Goal: Task Accomplishment & Management: Use online tool/utility

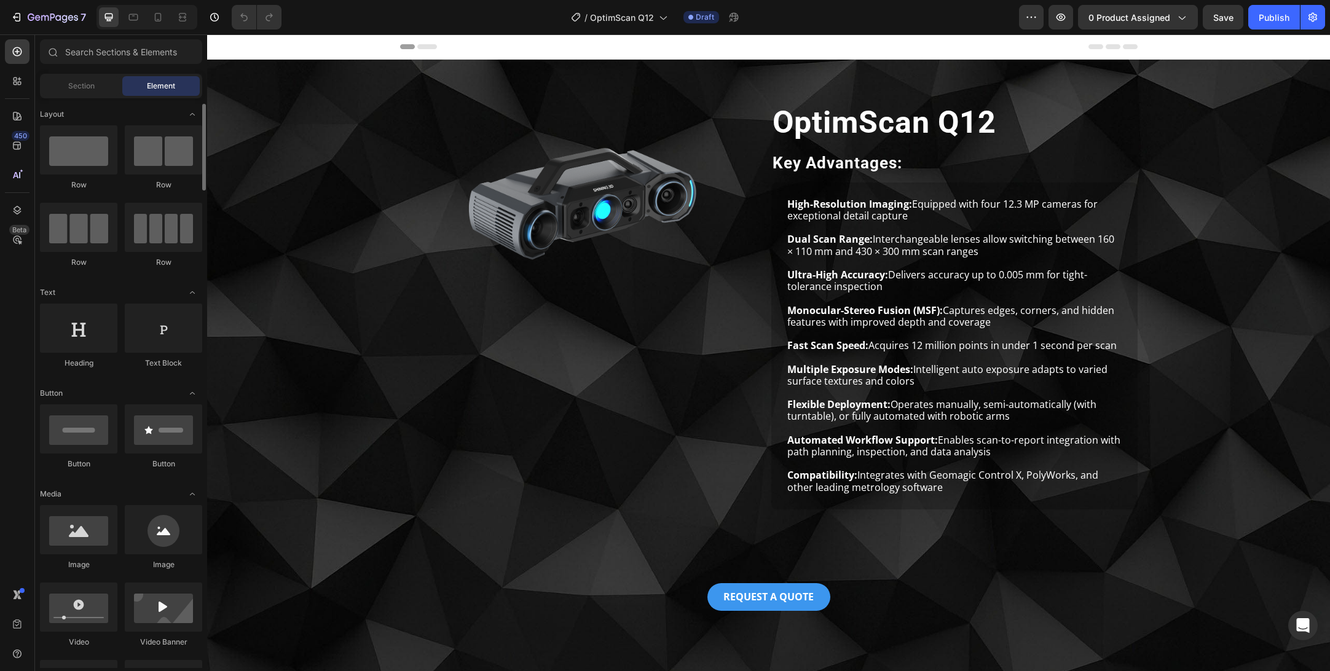
scroll to position [6, 0]
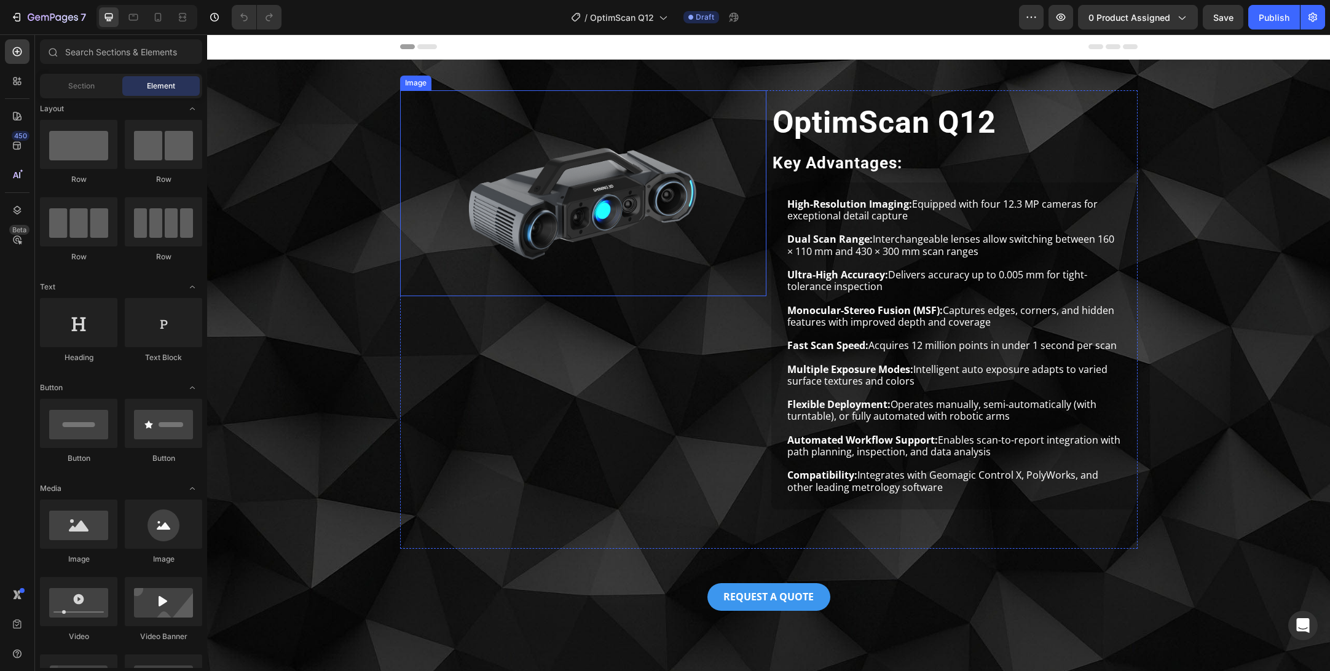
click at [625, 210] on img at bounding box center [583, 193] width 366 height 206
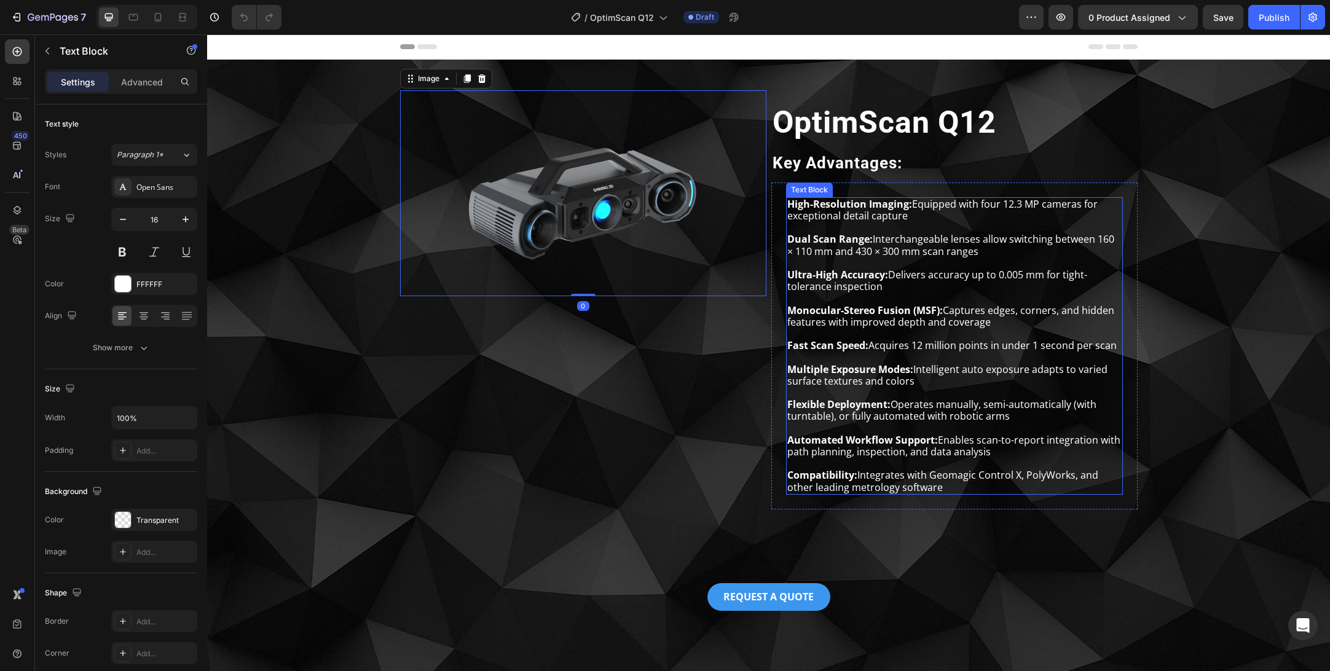
click at [871, 385] on p "Multiple Exposure Modes: Intelligent auto exposure adapts to varied surface tex…" at bounding box center [955, 375] width 334 height 23
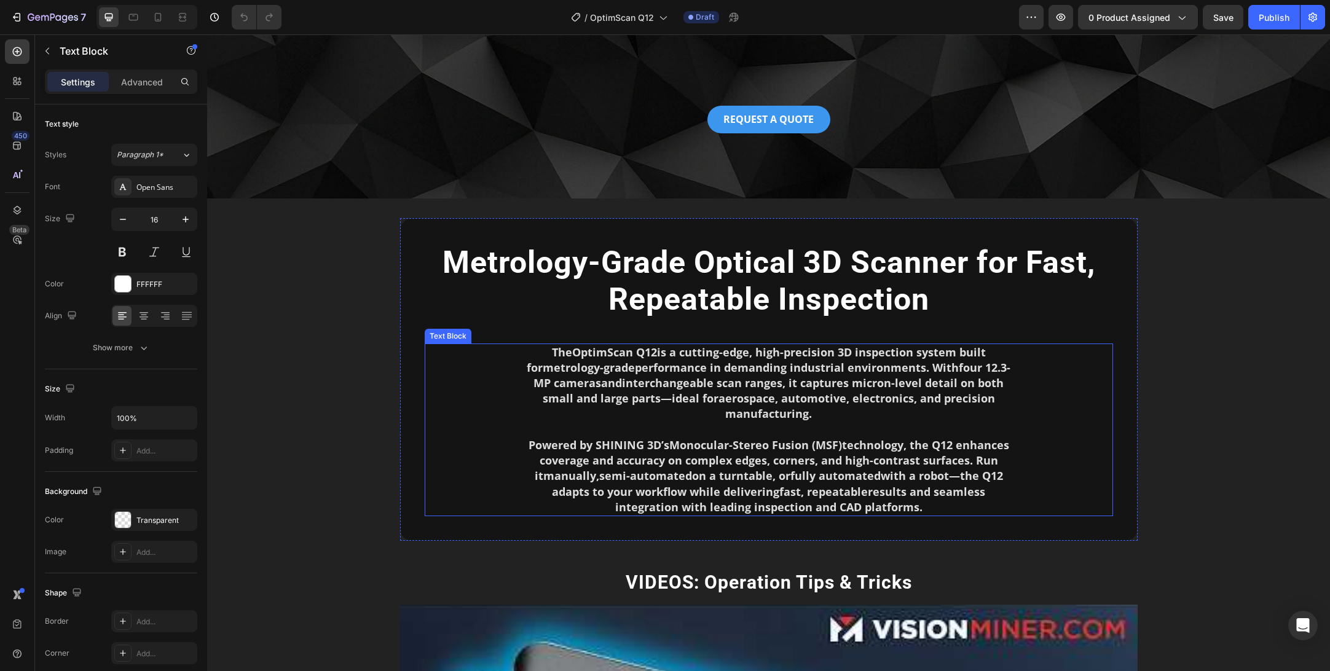
scroll to position [482, 0]
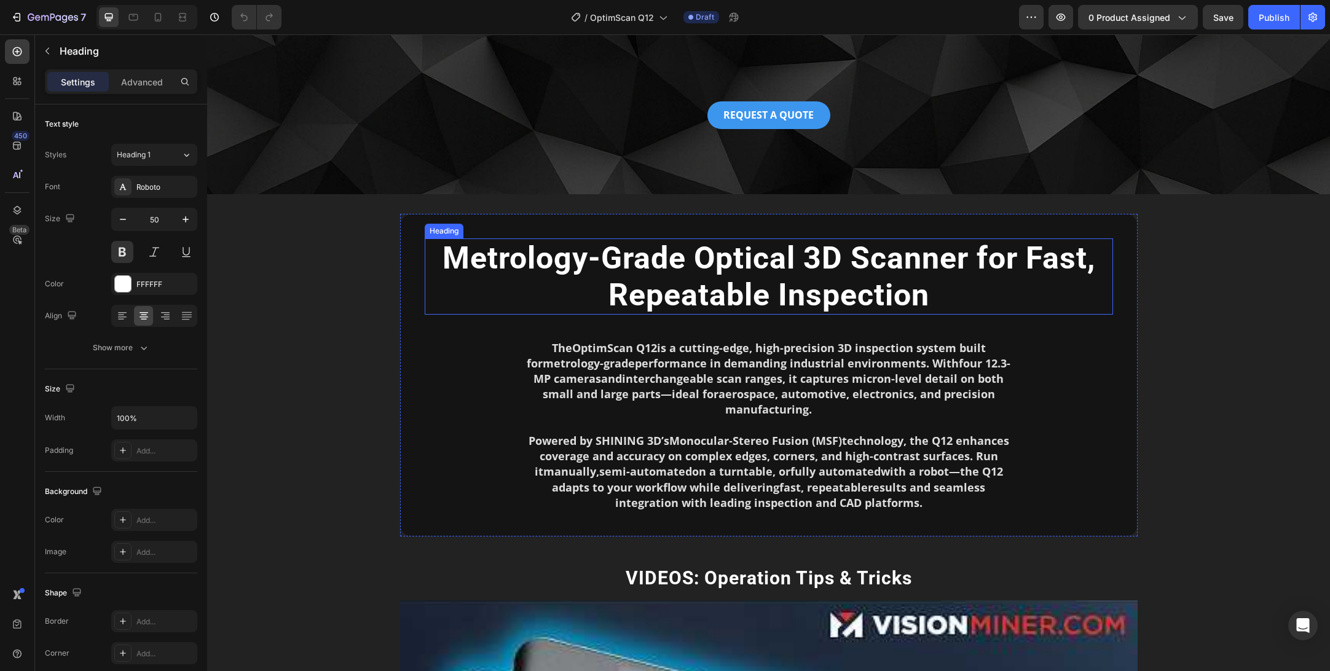
click at [975, 260] on h2 "Metrology-Grade Optical 3D Scanner for Fast, Repeatable Inspection" at bounding box center [769, 277] width 689 height 76
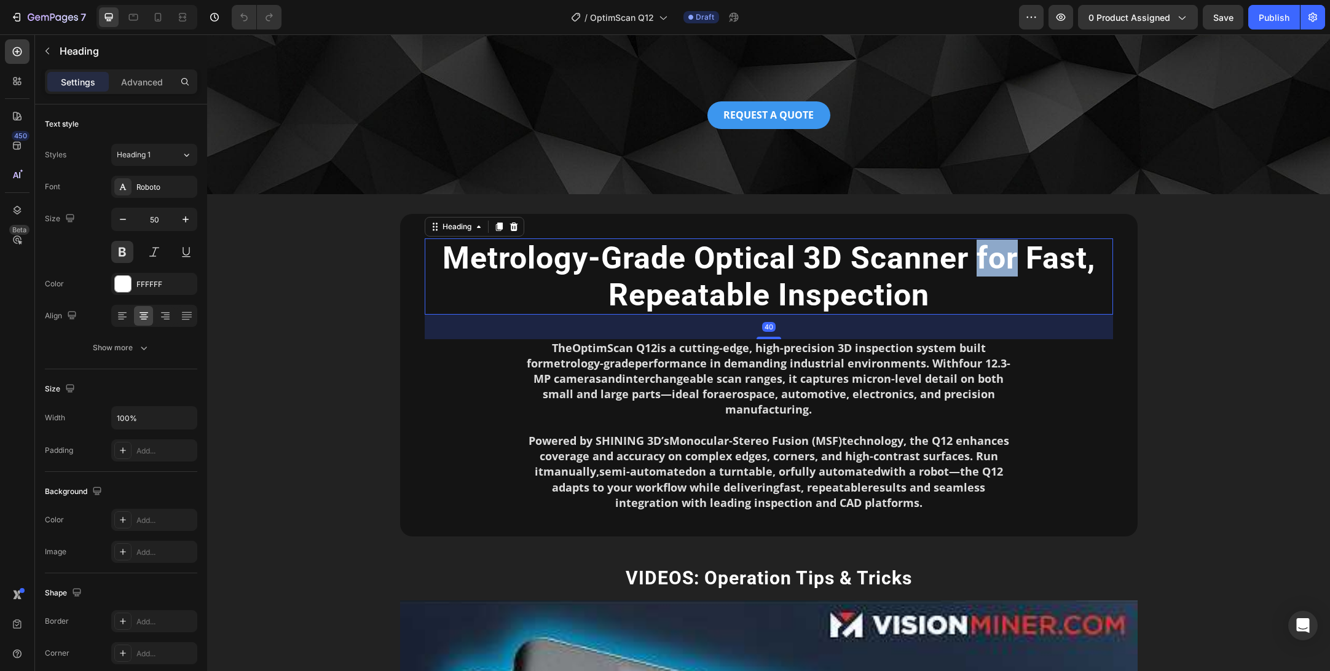
click at [975, 260] on h2 "Metrology-Grade Optical 3D Scanner for Fast, Repeatable Inspection" at bounding box center [769, 277] width 689 height 76
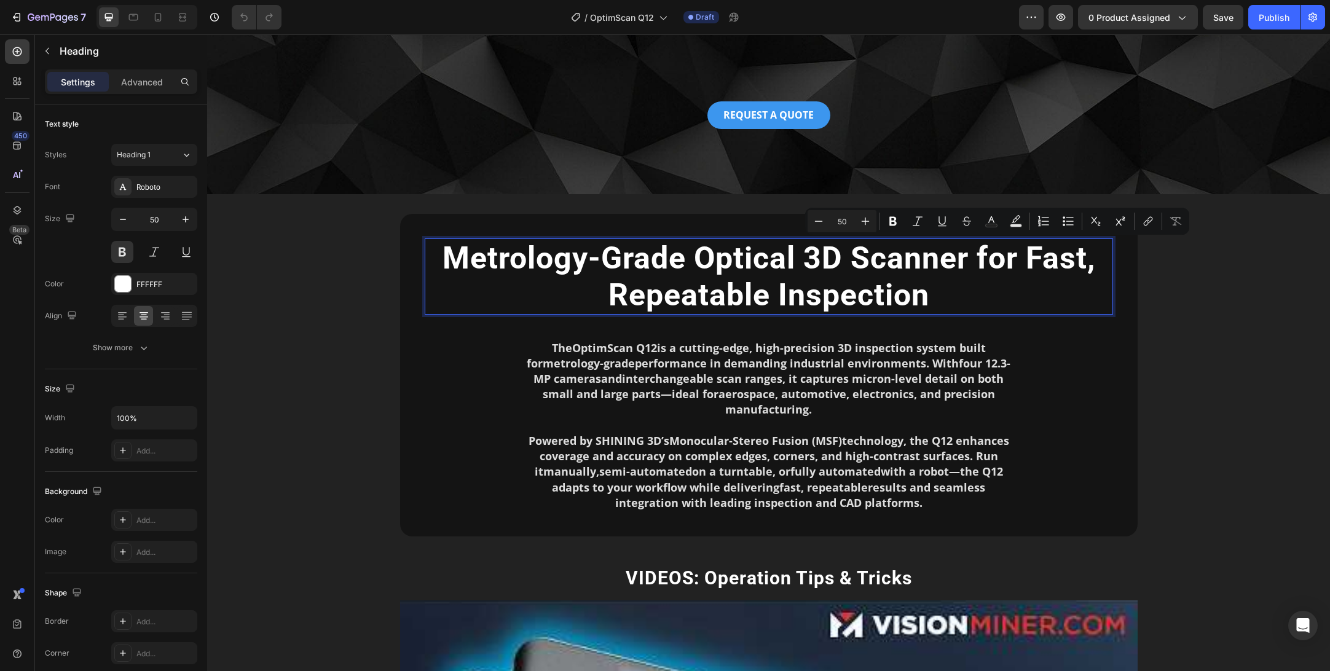
click at [1039, 266] on p "Metrology-Grade Optical 3D Scanner for Fast, Repeatable Inspection" at bounding box center [769, 277] width 686 height 74
click at [981, 260] on p "Metrology-Grade Optical 3D Scanner for Fast, Repeatable Inspection" at bounding box center [769, 277] width 686 height 74
drag, startPoint x: 974, startPoint y: 263, endPoint x: 995, endPoint y: 263, distance: 20.3
click at [979, 263] on p "Metrology-Grade Optical 3D Scanner for Fast, Repeatable Inspection" at bounding box center [769, 277] width 686 height 74
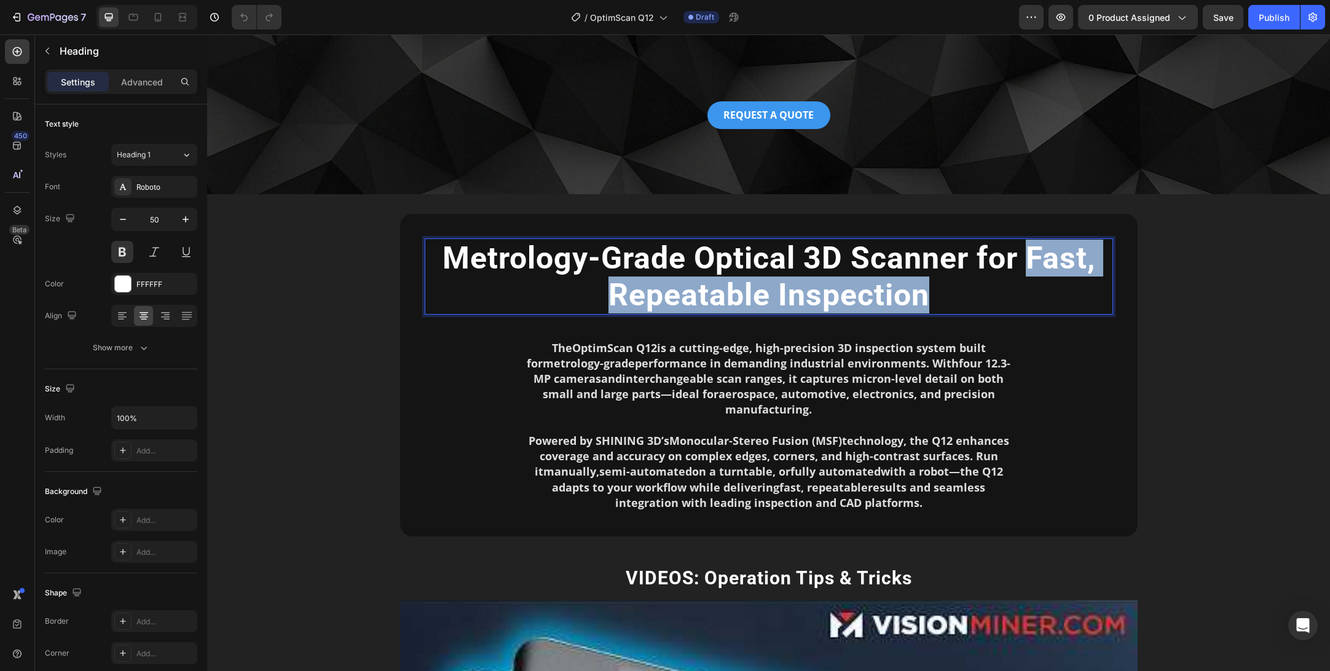
drag, startPoint x: 1061, startPoint y: 284, endPoint x: 1045, endPoint y: 300, distance: 22.6
click at [1045, 300] on p "Metrology-Grade Optical 3D Scanner for Fast, Repeatable Inspection" at bounding box center [769, 277] width 686 height 74
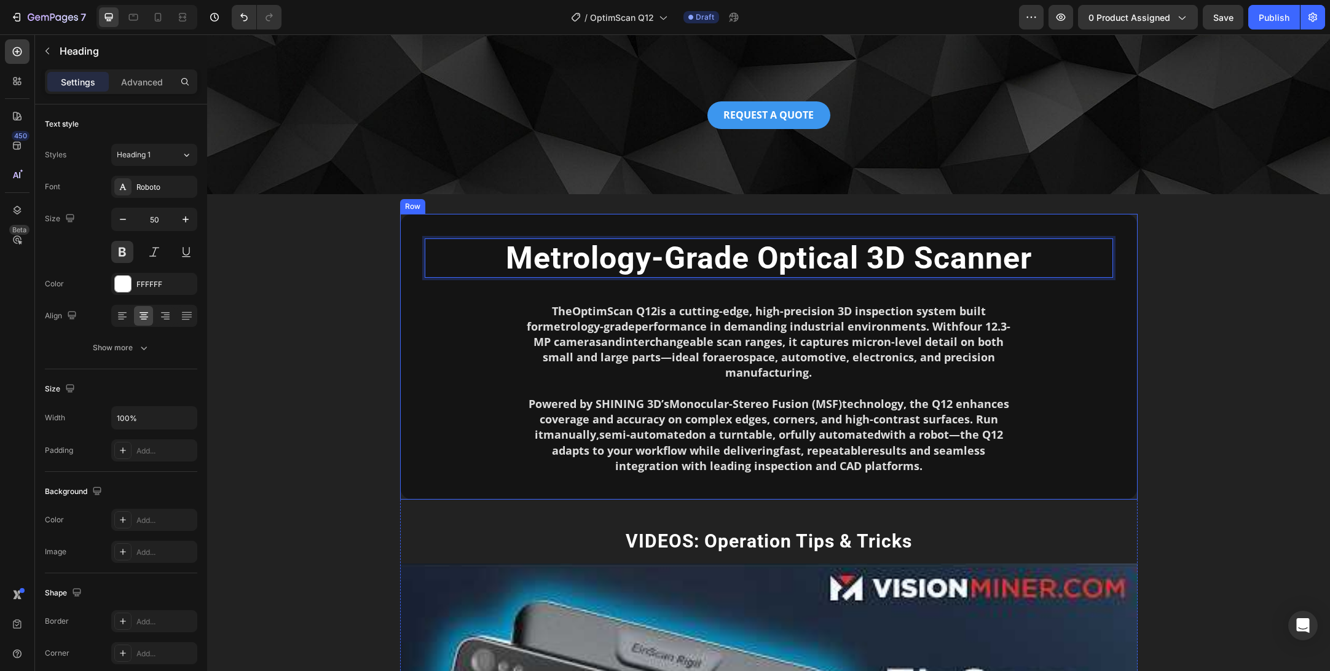
click at [1178, 289] on div "Metrology-Grade Optical 3D Scanner Heading 40 The OptimScan Q12 is a cutting-ed…" at bounding box center [769, 596] width 1104 height 765
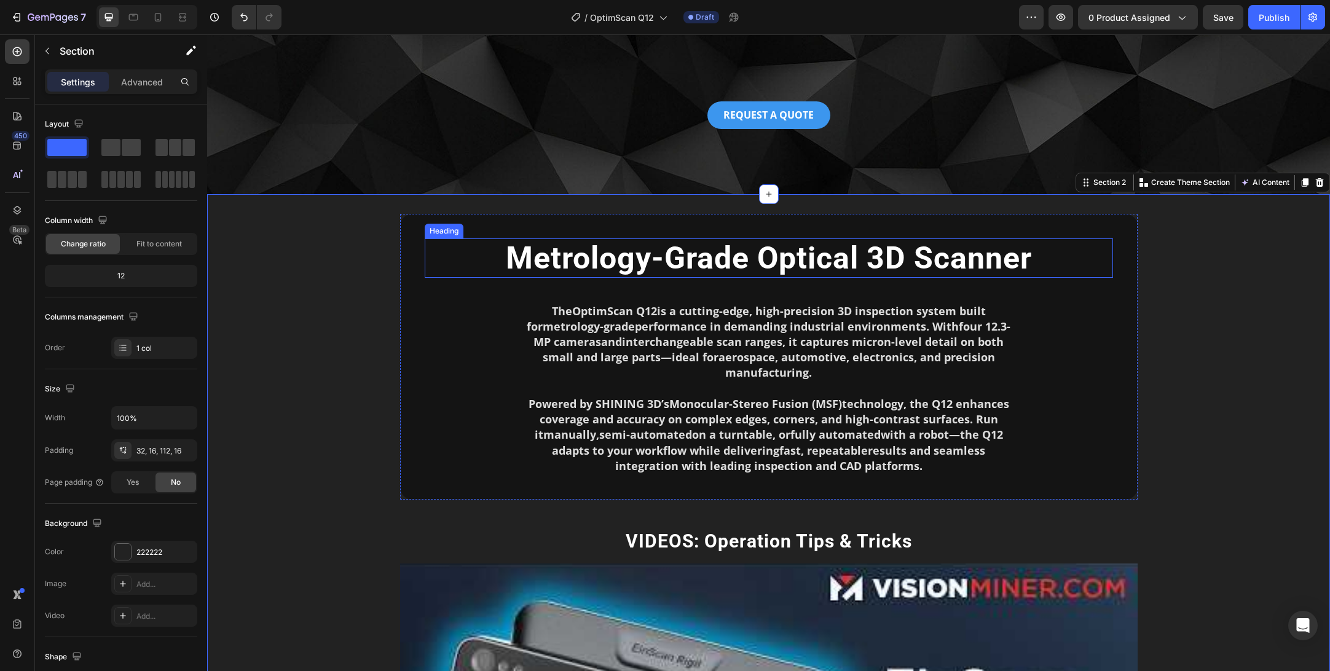
click at [754, 250] on p "Metrology-Grade Optical 3D Scanner" at bounding box center [769, 258] width 686 height 37
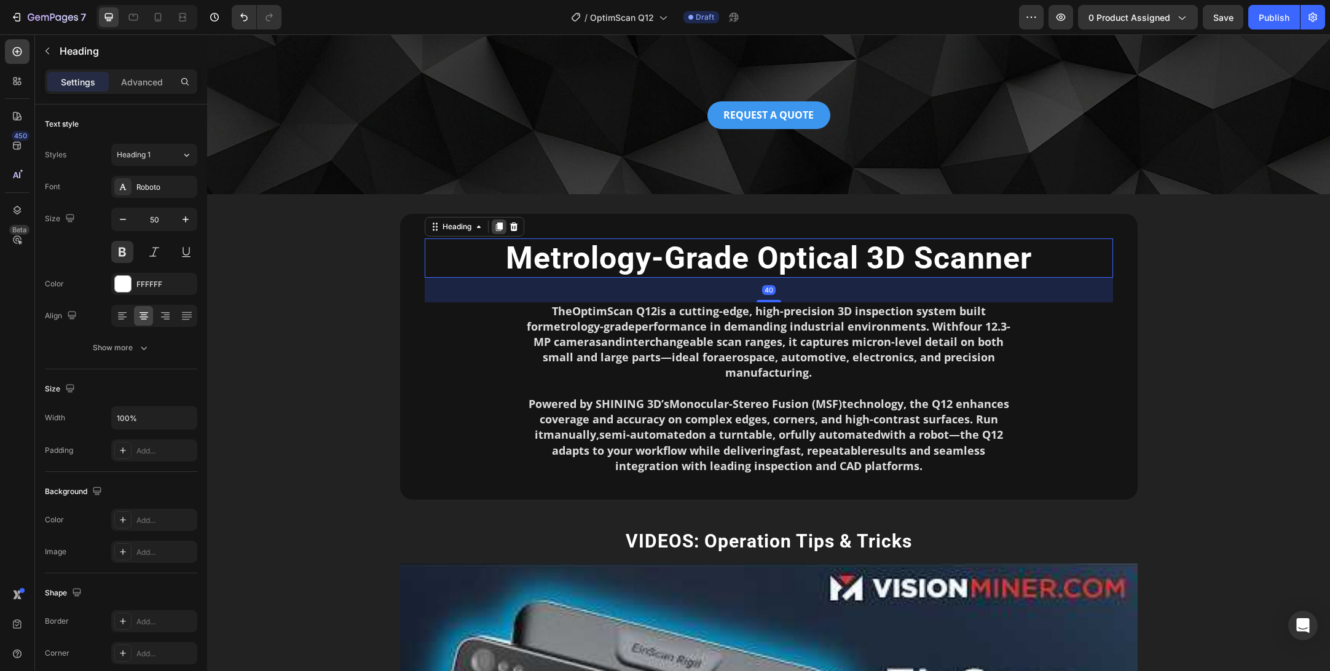
click at [499, 226] on icon at bounding box center [499, 227] width 7 height 9
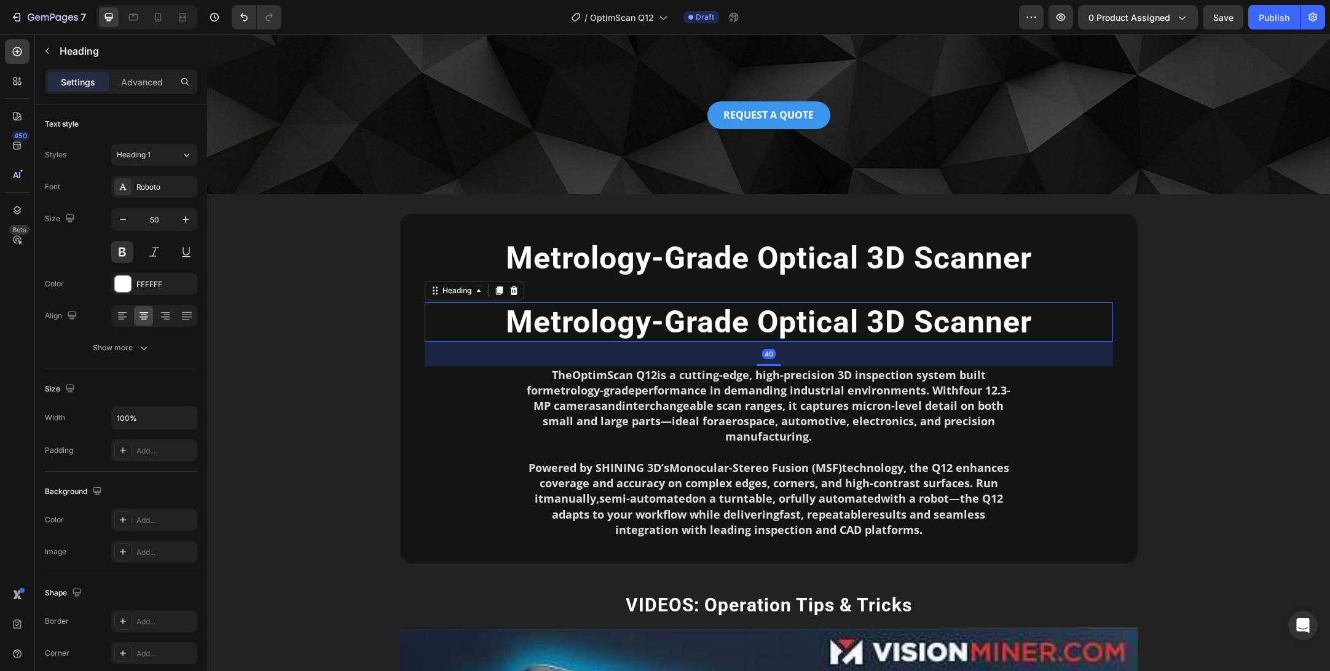
click at [567, 308] on h2 "Metrology-Grade Optical 3D Scanner" at bounding box center [769, 321] width 689 height 39
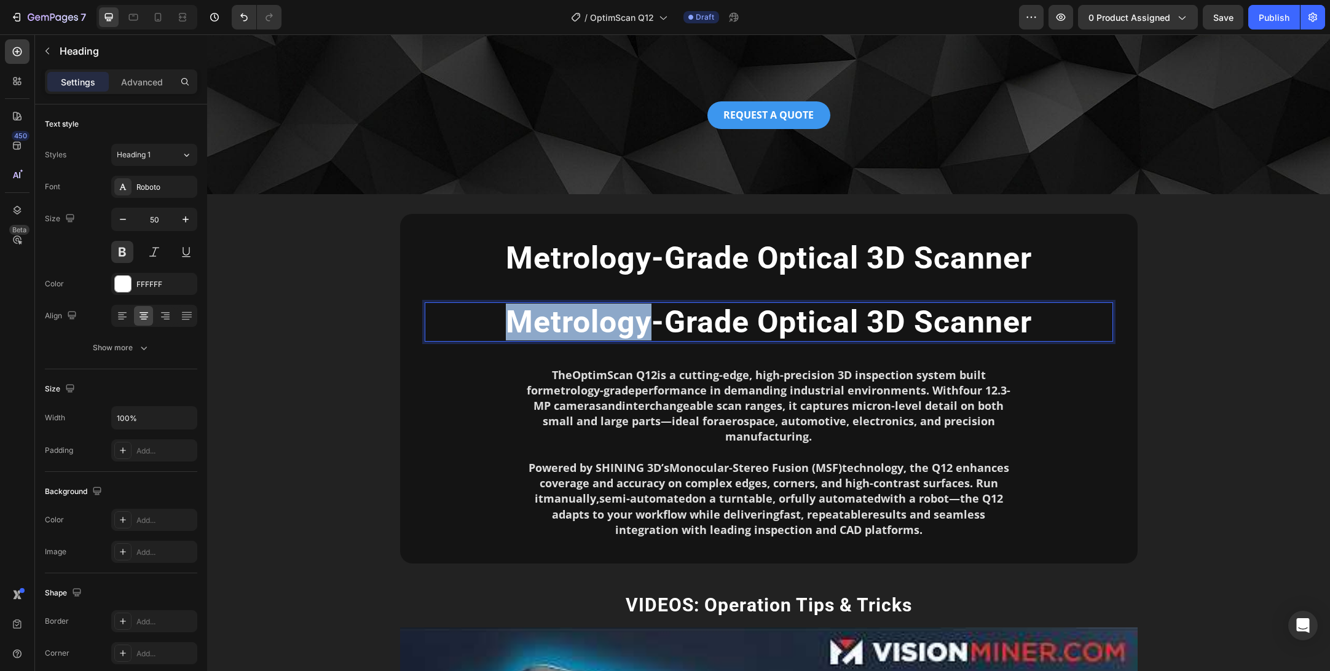
click at [567, 308] on p "Metrology-Grade Optical 3D Scanner" at bounding box center [769, 322] width 686 height 37
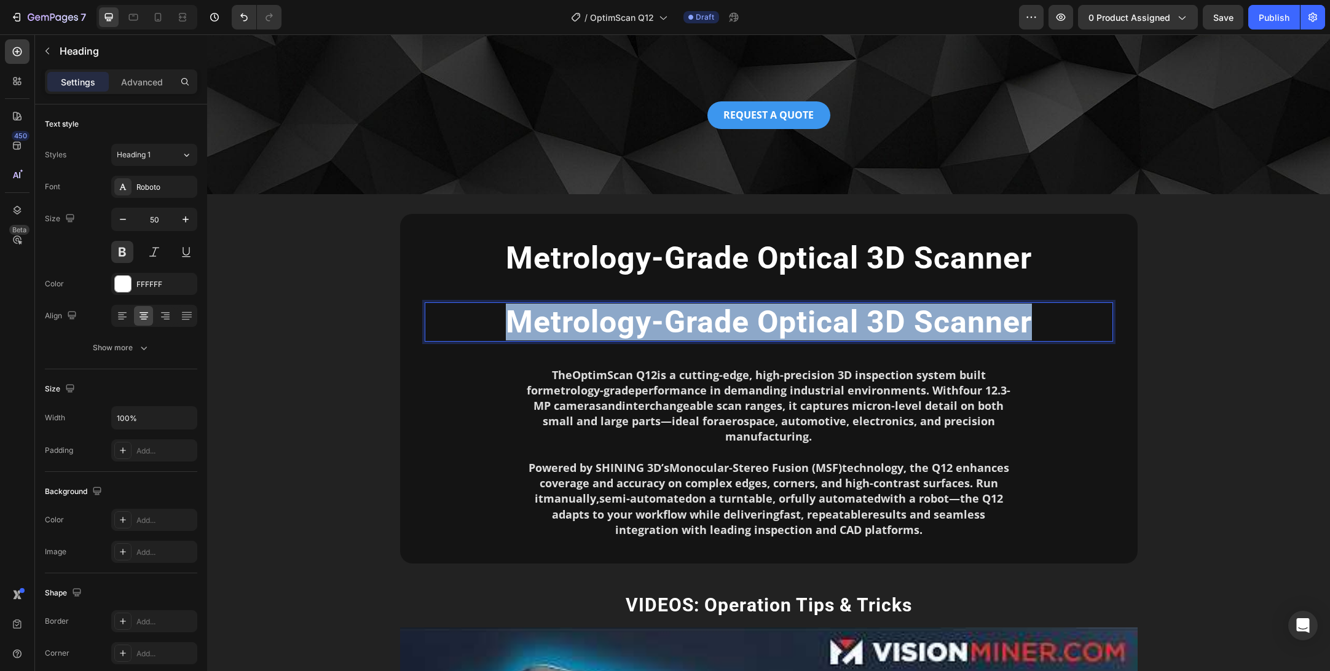
click at [567, 308] on p "Metrology-Grade Optical 3D Scanner" at bounding box center [769, 322] width 686 height 37
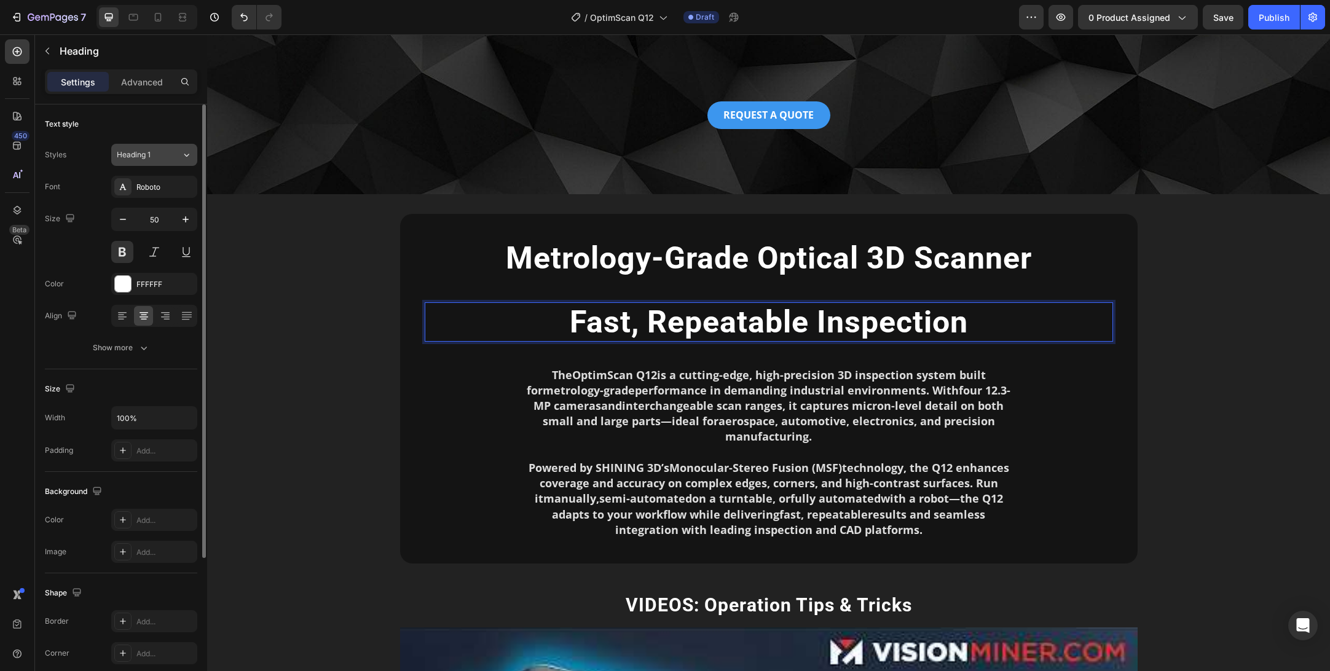
click at [175, 151] on div "Heading 1" at bounding box center [149, 154] width 65 height 11
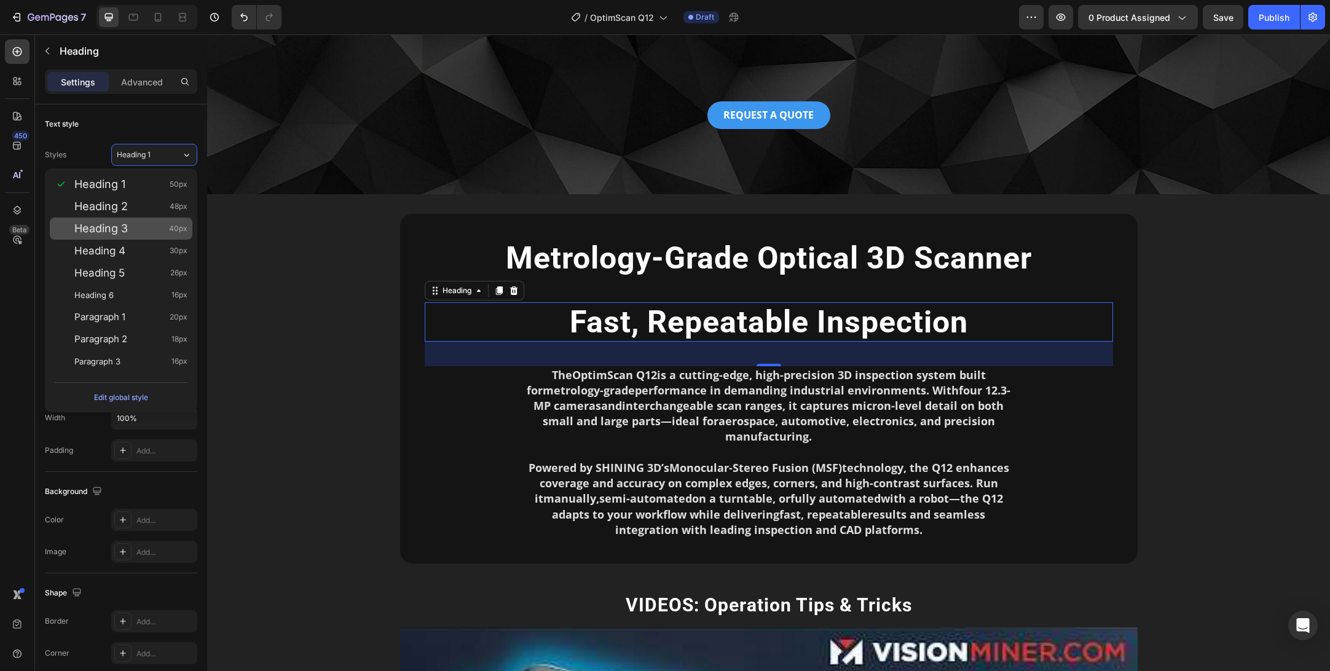
click at [155, 224] on div "Heading 3 40px" at bounding box center [130, 229] width 113 height 12
type input "40"
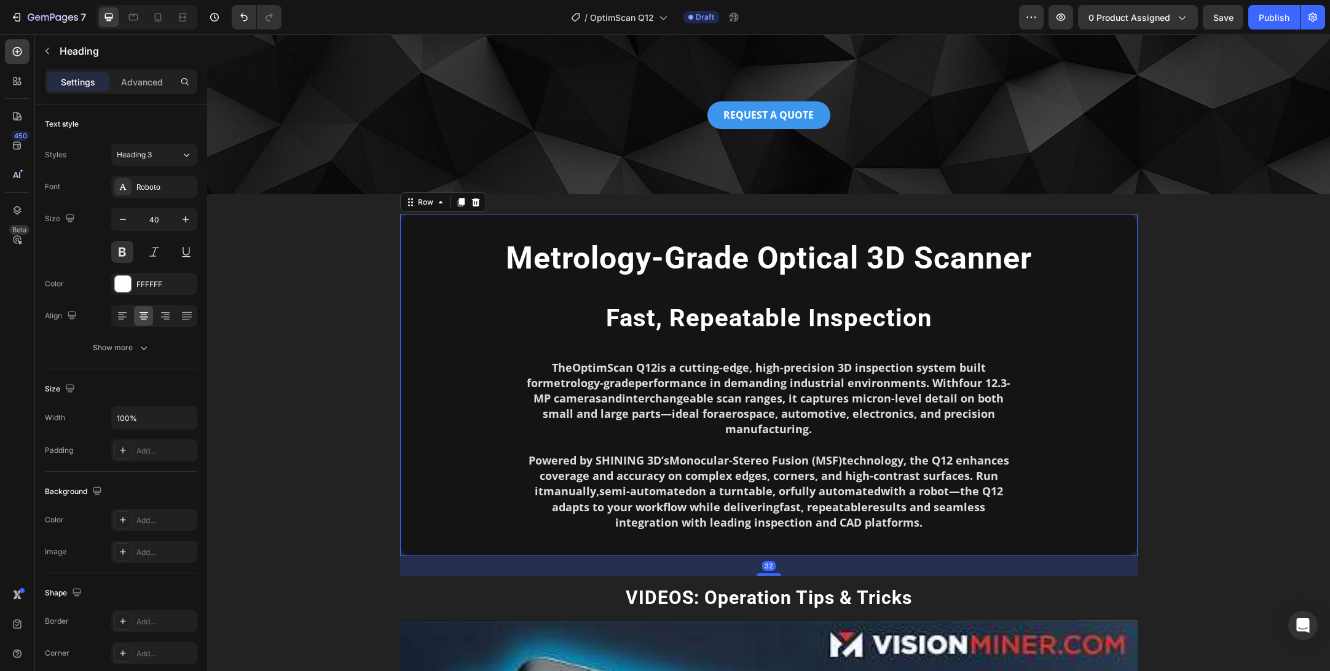
click at [654, 282] on div "Metrology-Grade Optical 3D Scanner Heading Fast, Repeatable Inspection Heading …" at bounding box center [769, 385] width 689 height 293
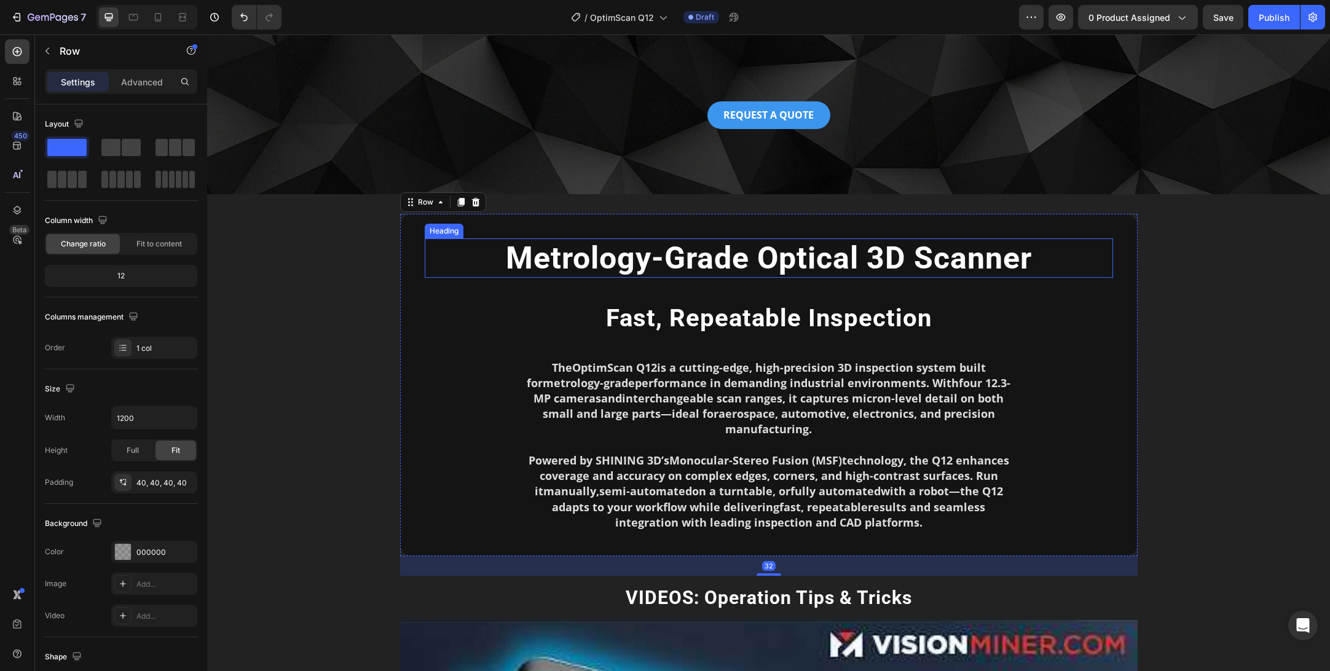
click at [687, 254] on p "Metrology-Grade Optical 3D Scanner" at bounding box center [769, 258] width 686 height 37
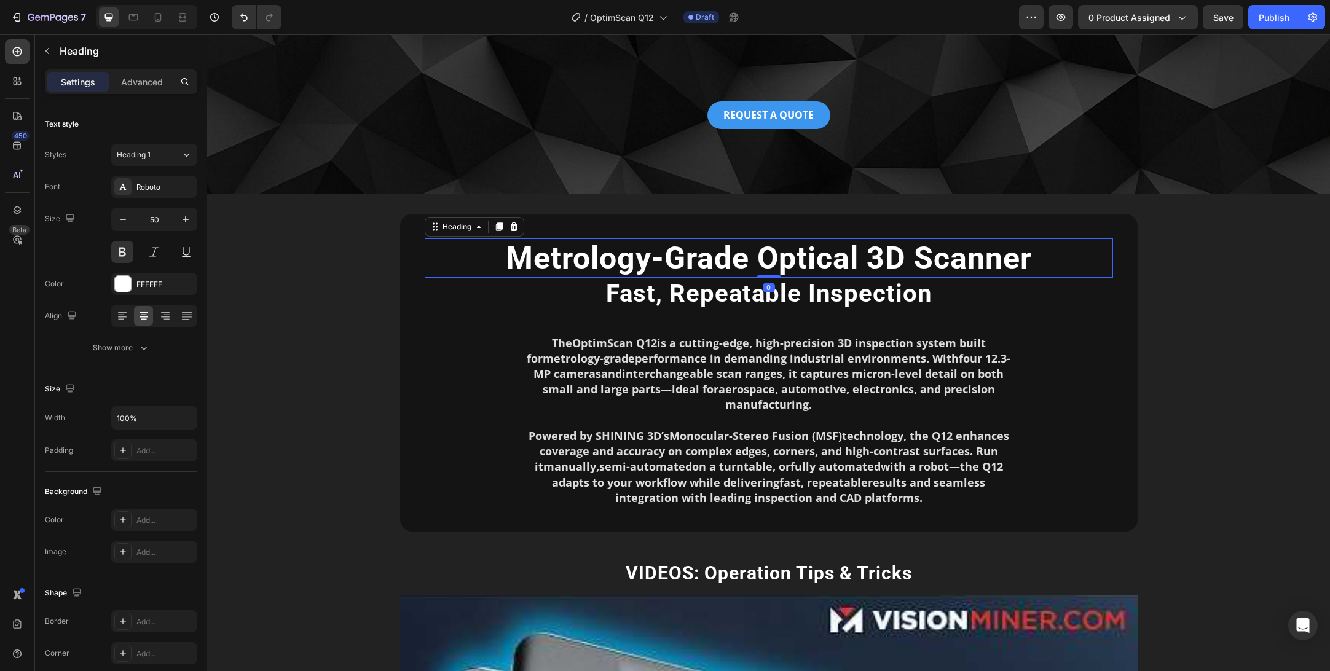
drag, startPoint x: 772, startPoint y: 299, endPoint x: 772, endPoint y: 245, distance: 54.1
click at [772, 245] on div "Metrology-Grade Optical 3D Scanner Heading 0" at bounding box center [769, 258] width 689 height 39
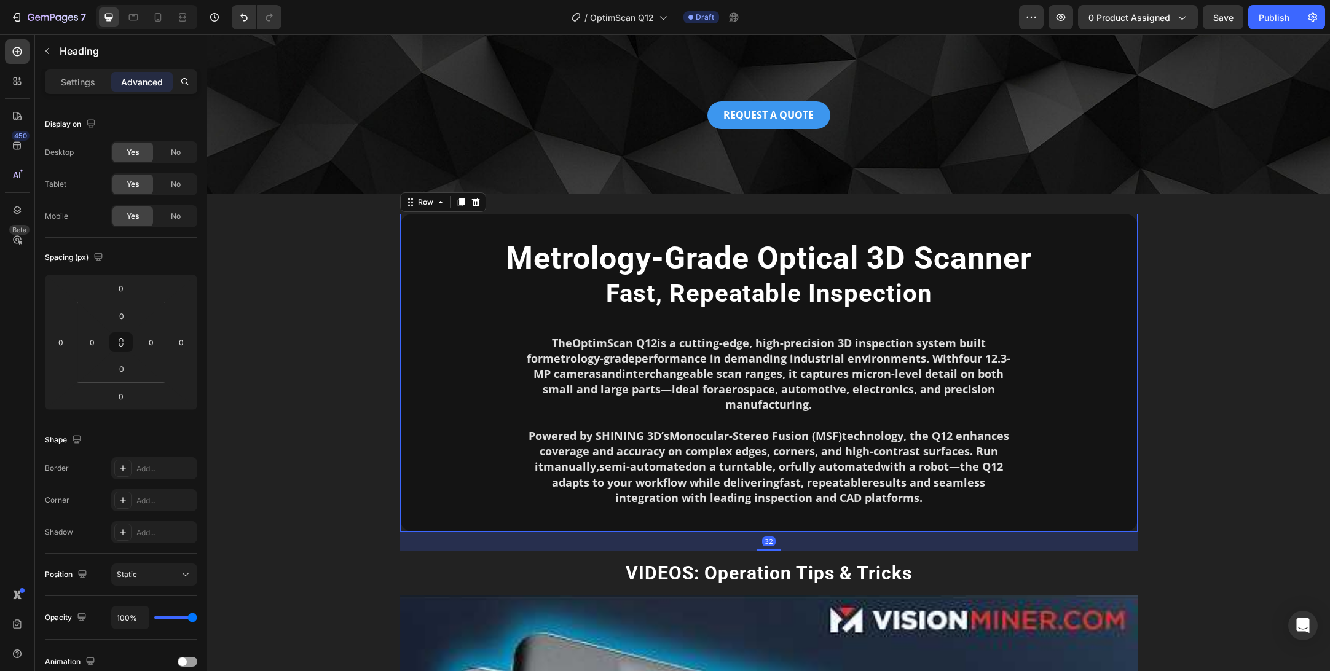
click at [737, 325] on div "Metrology-Grade Optical 3D Scanner Heading Fast, Repeatable Inspection Heading …" at bounding box center [769, 373] width 689 height 269
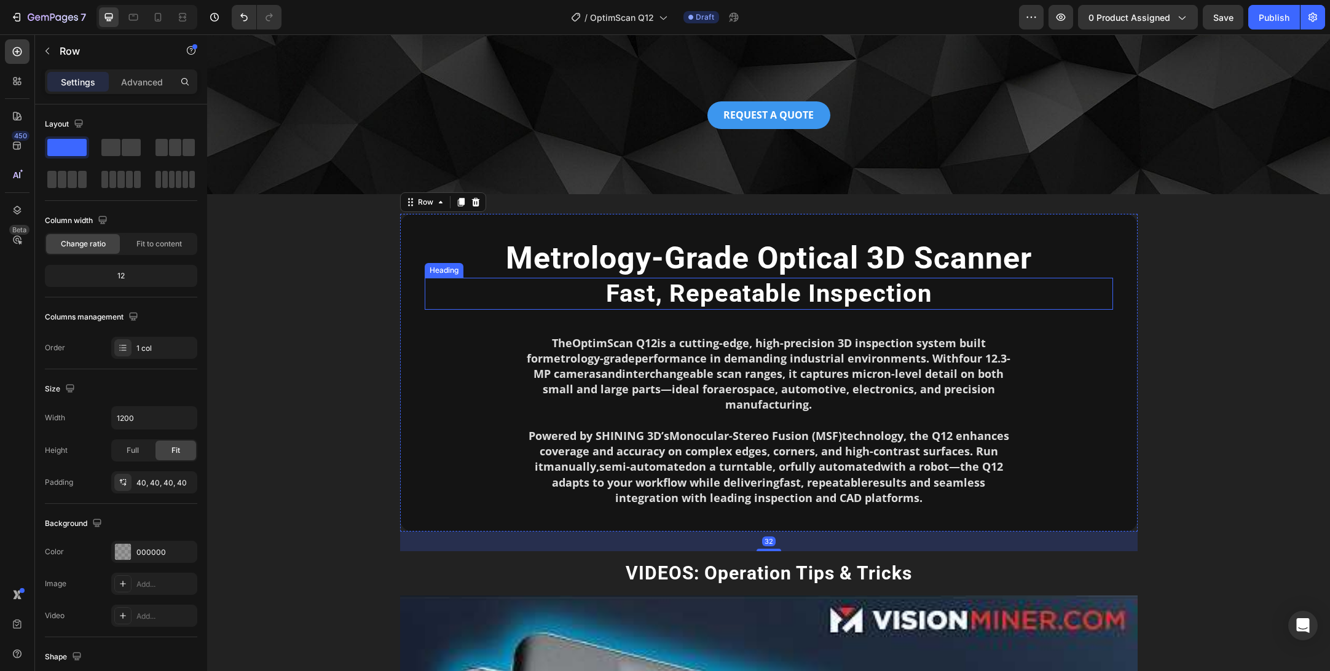
click at [729, 298] on p "Fast, Repeatable Inspection" at bounding box center [769, 294] width 686 height 30
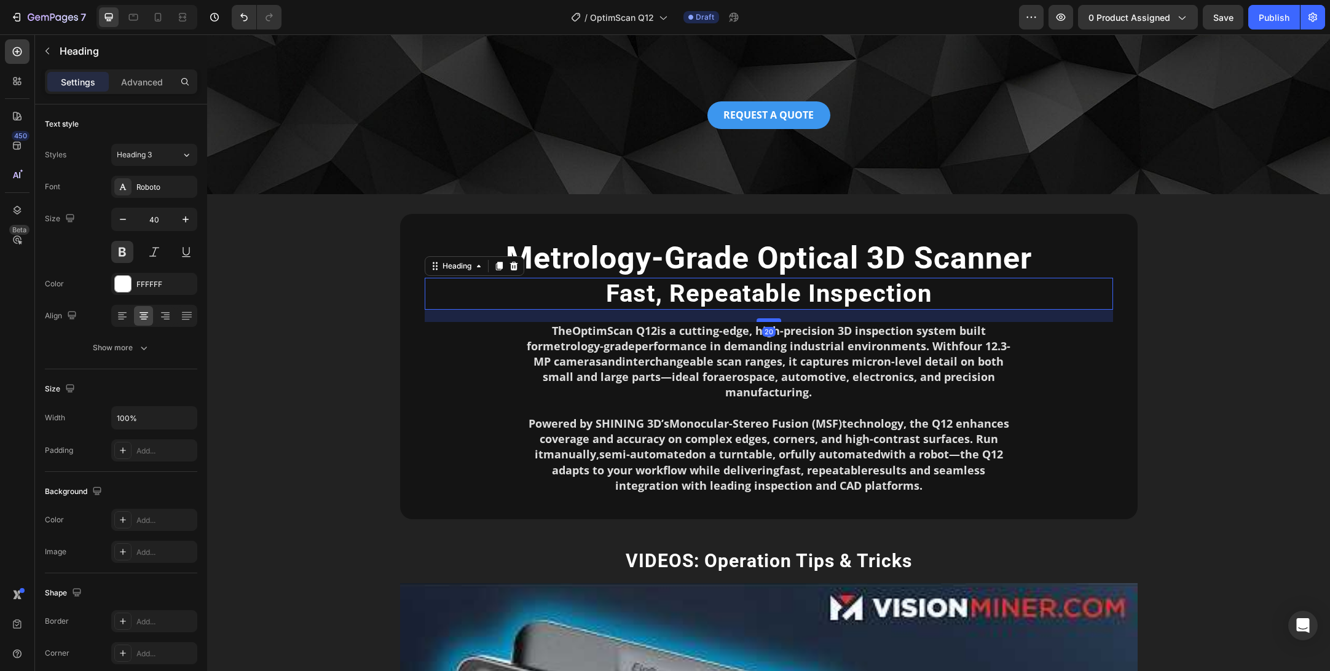
drag, startPoint x: 775, startPoint y: 333, endPoint x: 776, endPoint y: 321, distance: 12.4
click at [776, 321] on div at bounding box center [769, 320] width 25 height 4
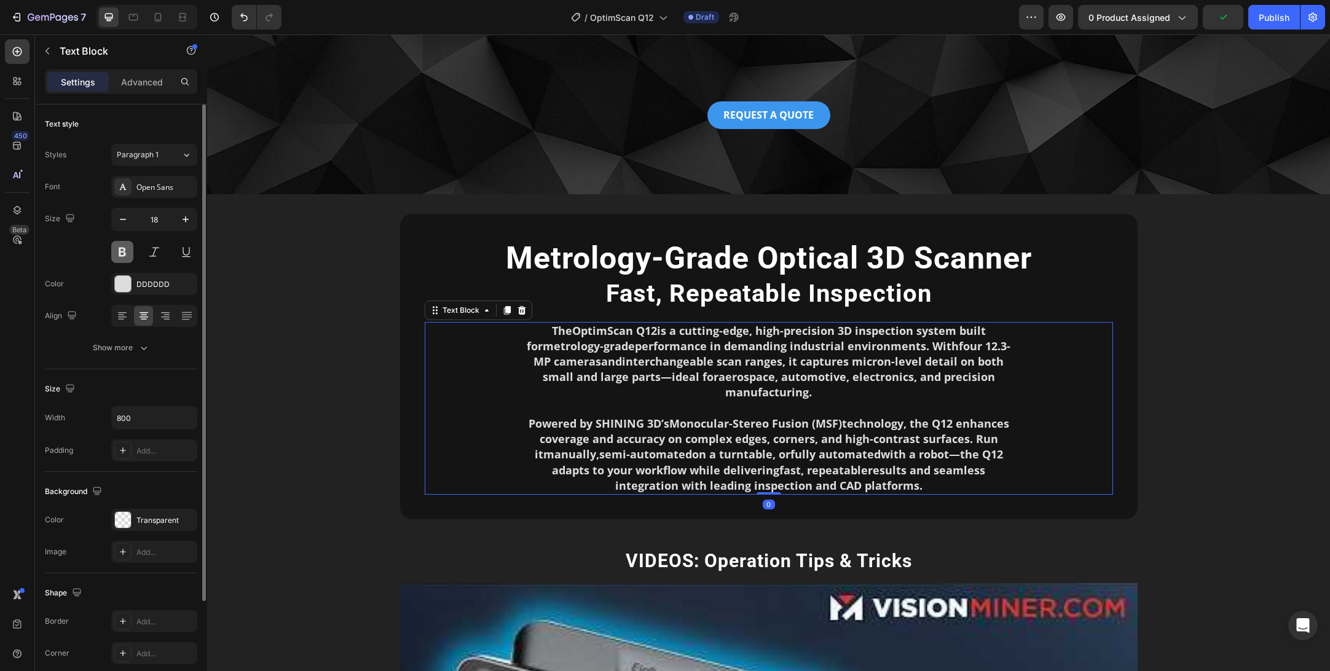
click at [125, 253] on button at bounding box center [122, 252] width 22 height 22
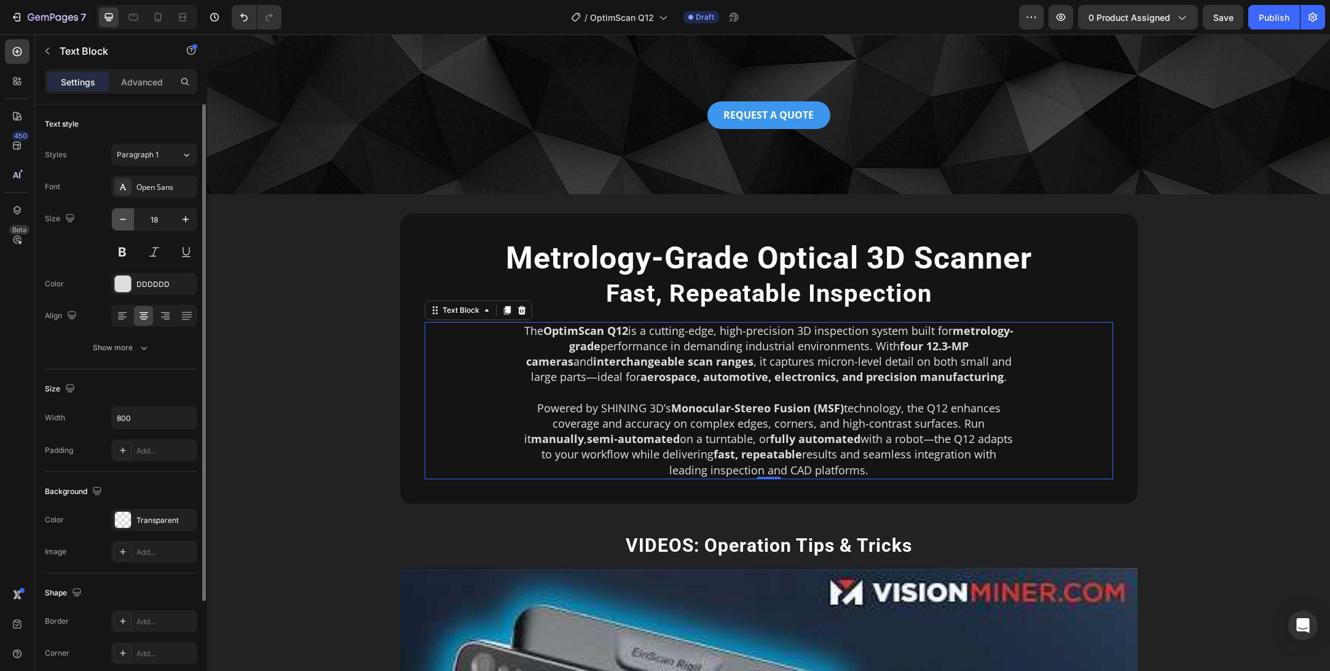
click at [119, 223] on icon "button" at bounding box center [123, 219] width 12 height 12
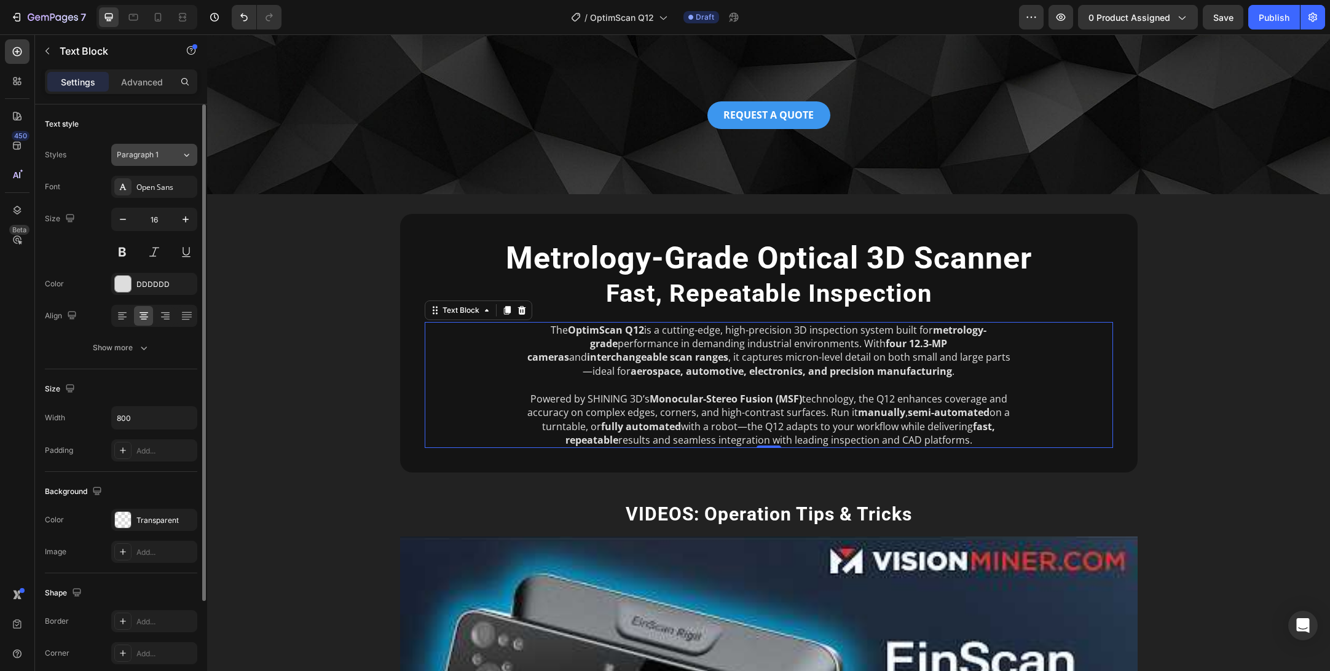
click at [180, 152] on div "Paragraph 1" at bounding box center [149, 154] width 65 height 11
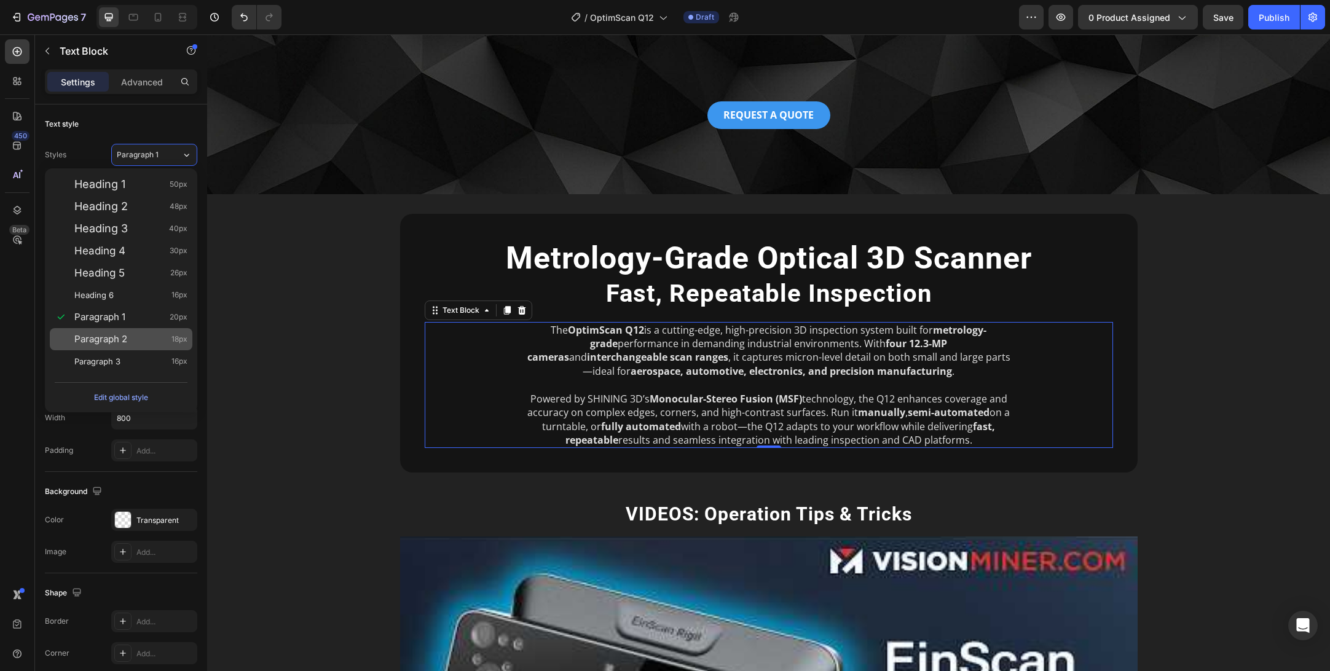
click at [119, 339] on span "Paragraph 2" at bounding box center [100, 339] width 53 height 12
type input "18"
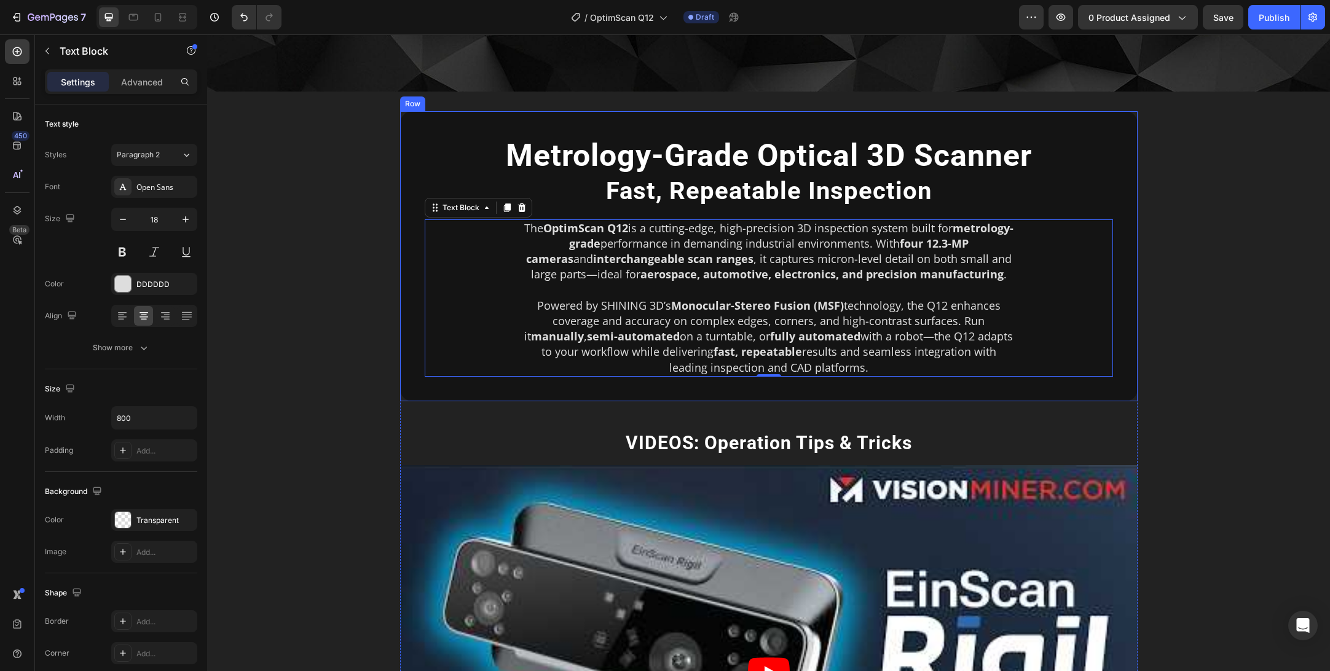
scroll to position [585, 0]
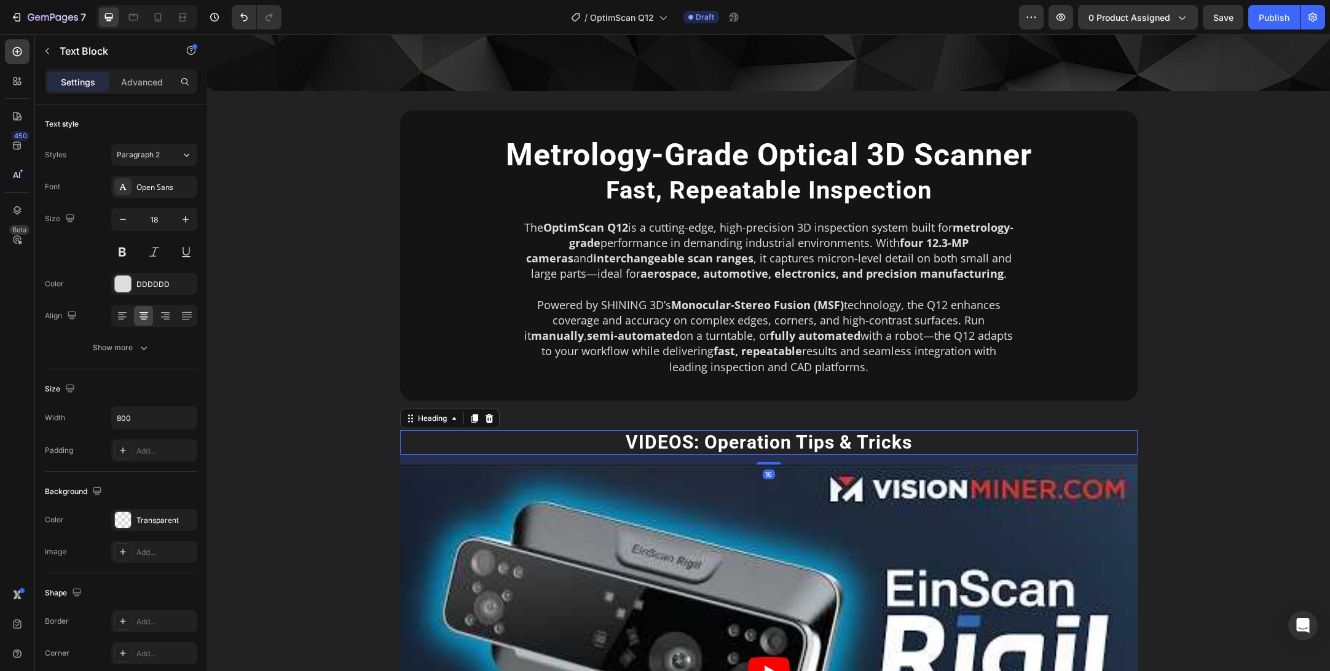
click at [822, 441] on h2 "VIDEOS: Operation Tips & Tricks" at bounding box center [769, 442] width 738 height 25
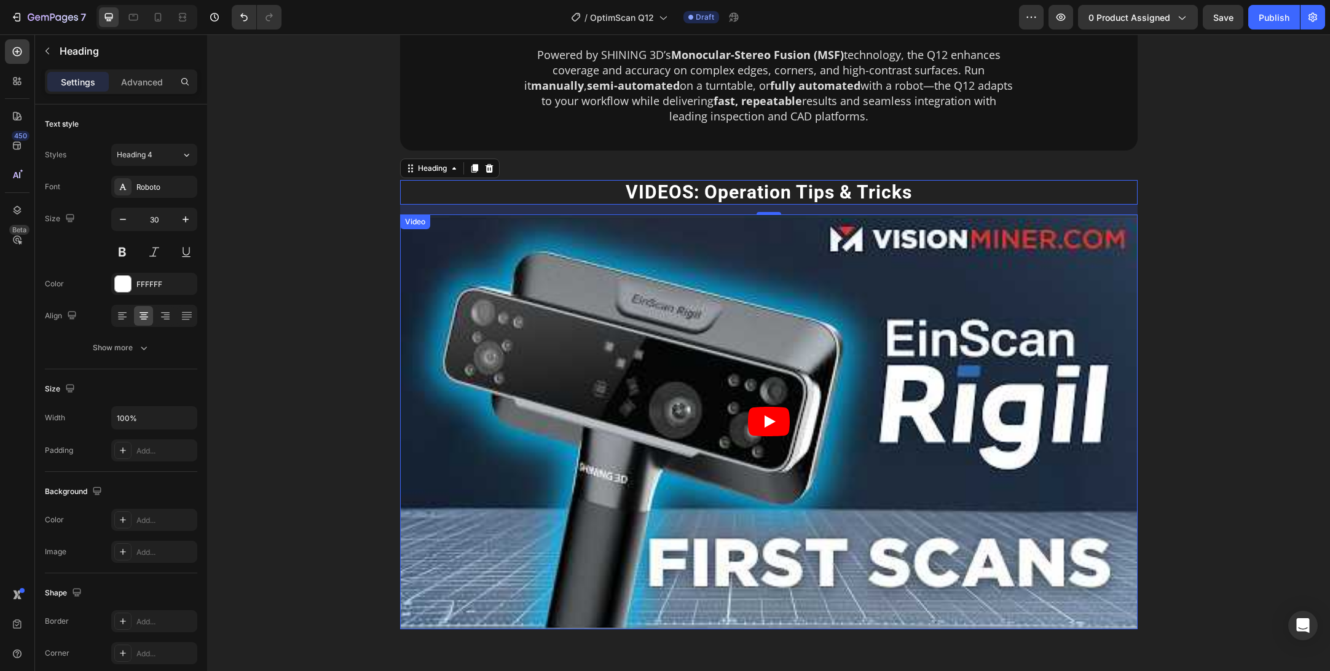
click at [715, 441] on article at bounding box center [769, 422] width 738 height 415
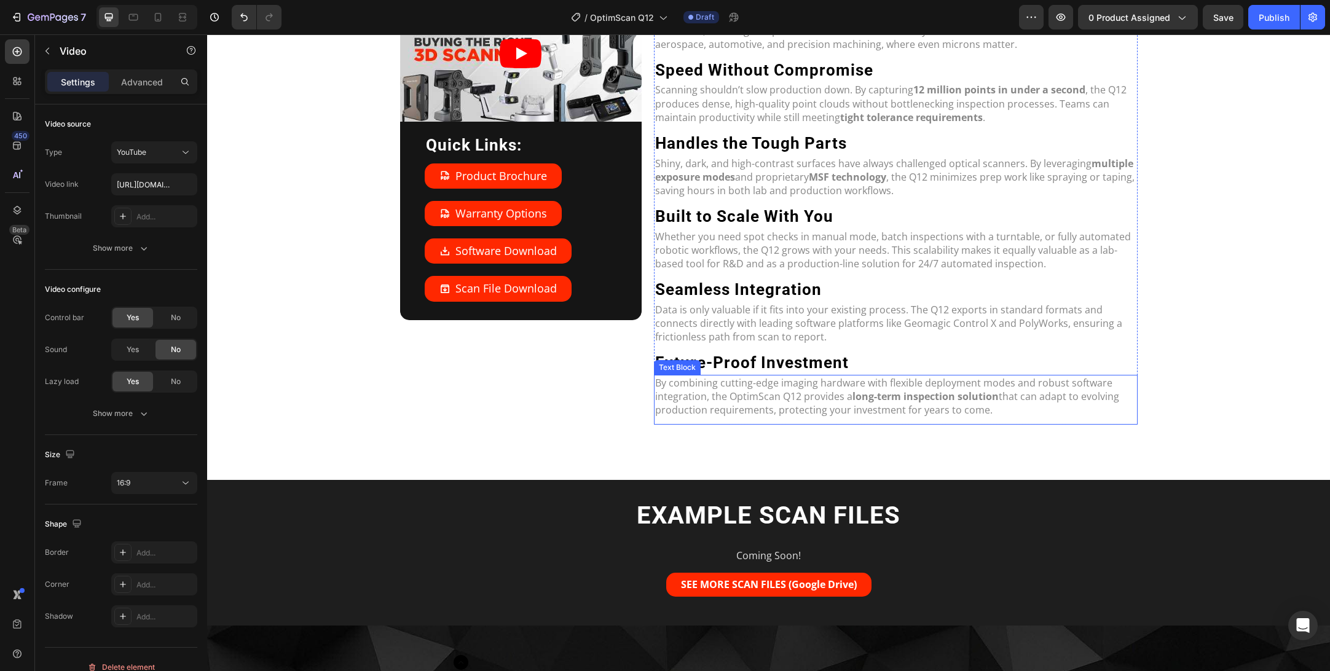
scroll to position [1601, 0]
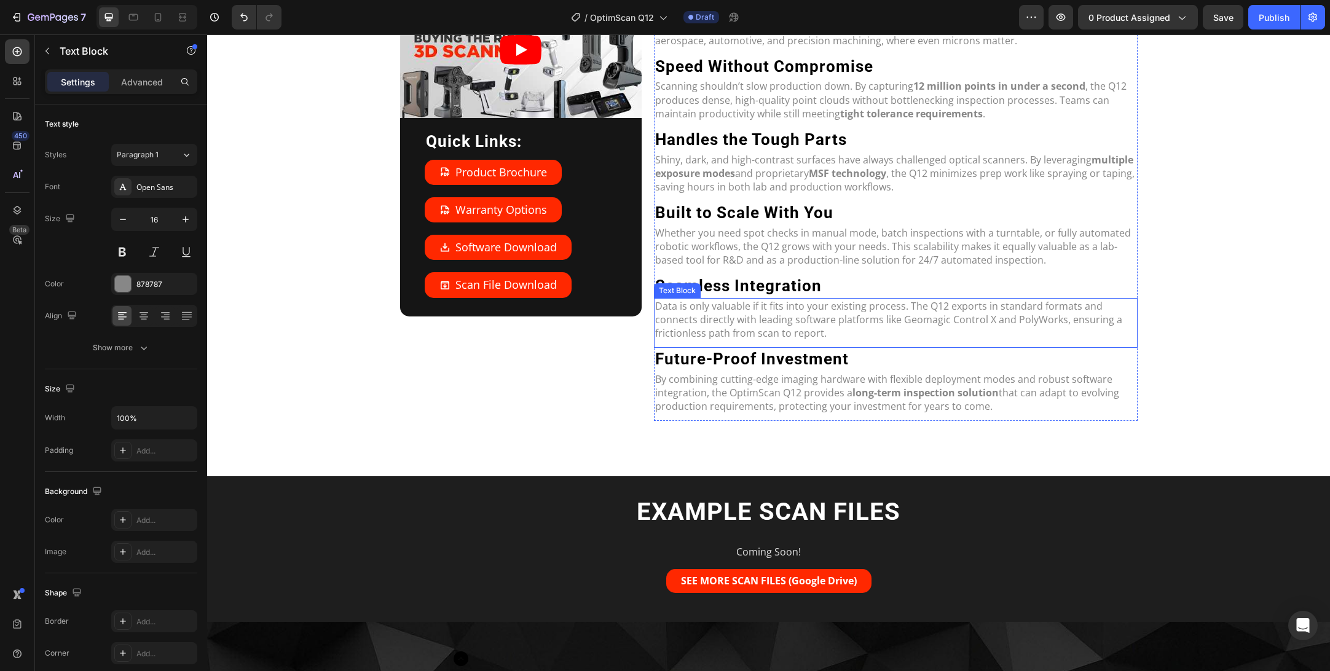
click at [799, 323] on p "Data is only valuable if it fits into your existing process. The Q12 exports in…" at bounding box center [895, 319] width 481 height 41
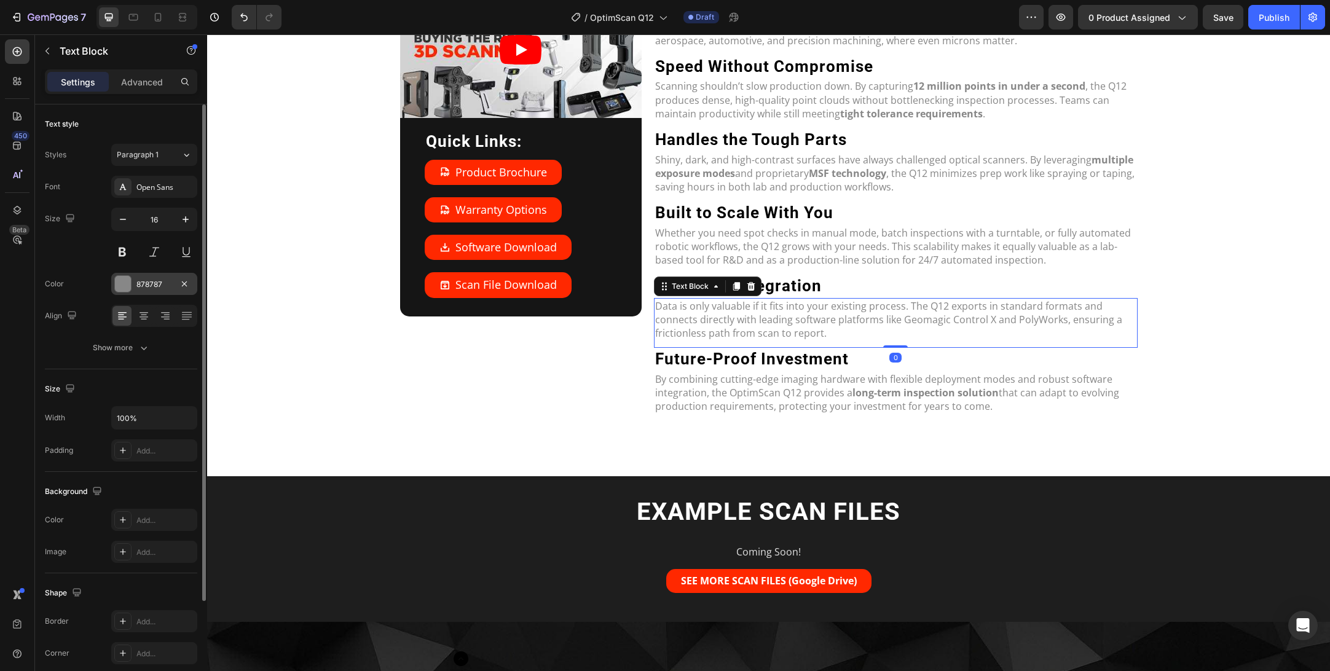
click at [157, 283] on div "878787" at bounding box center [154, 284] width 36 height 11
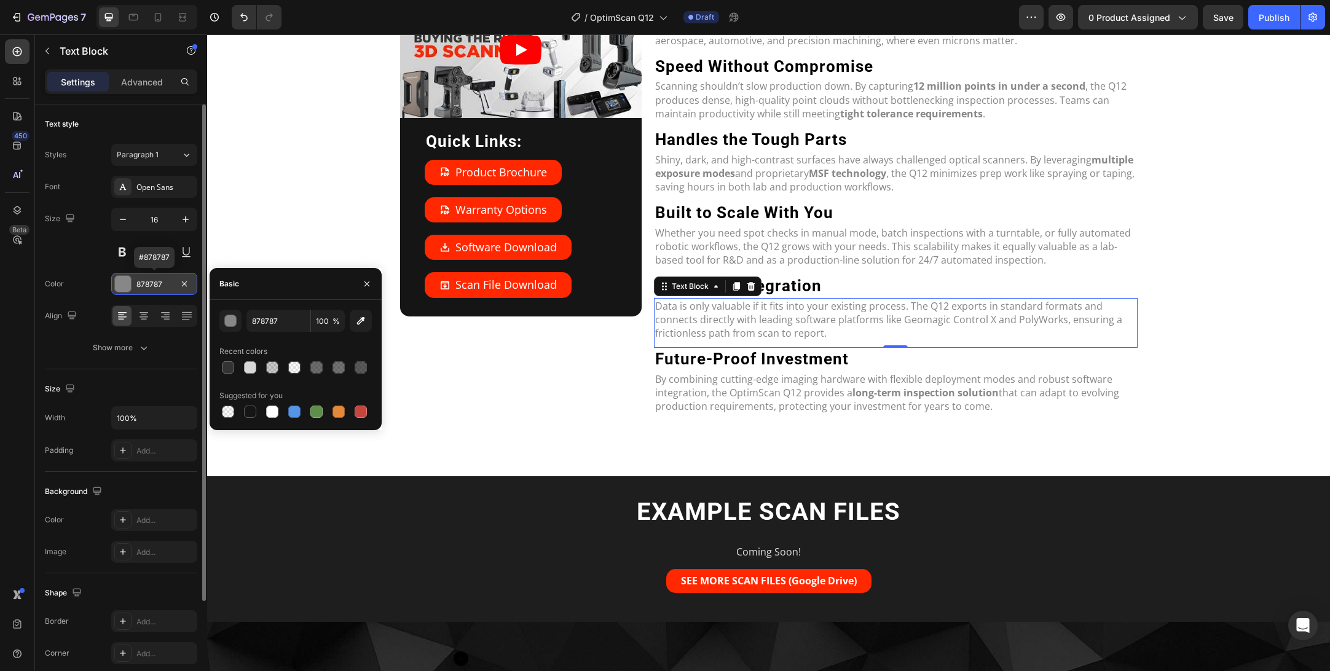
click at [156, 283] on div "878787" at bounding box center [154, 284] width 36 height 11
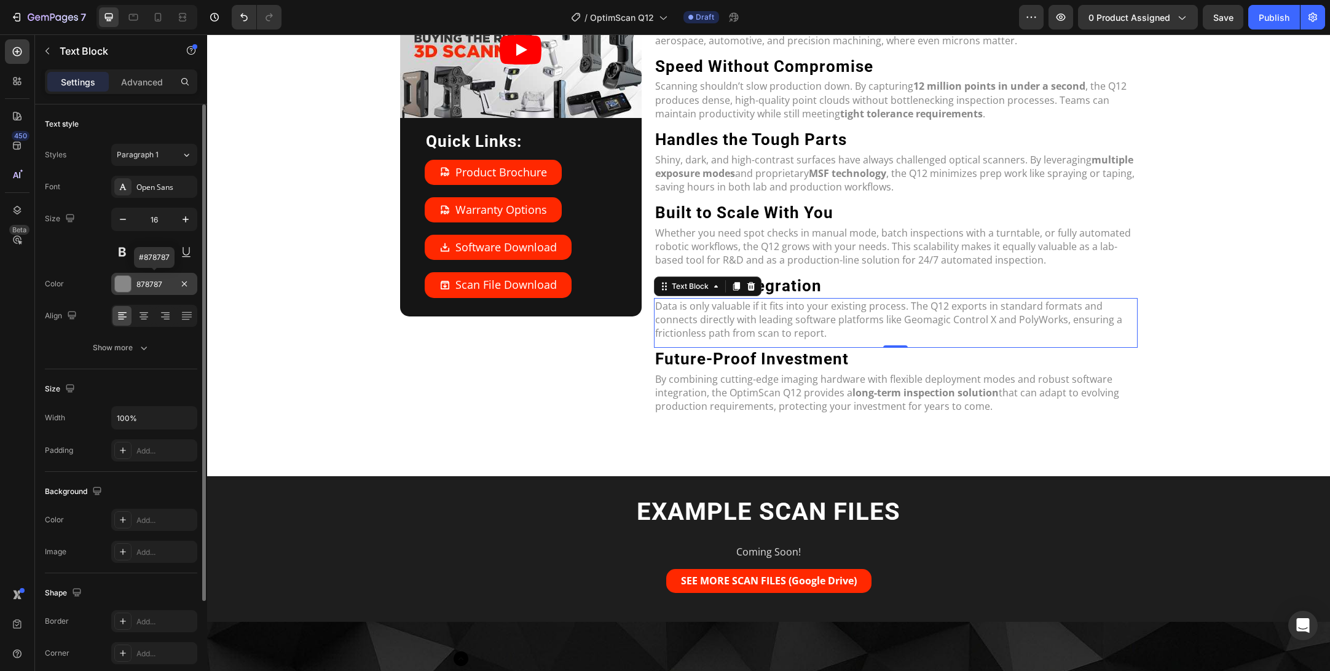
click at [156, 283] on div "878787" at bounding box center [154, 284] width 36 height 11
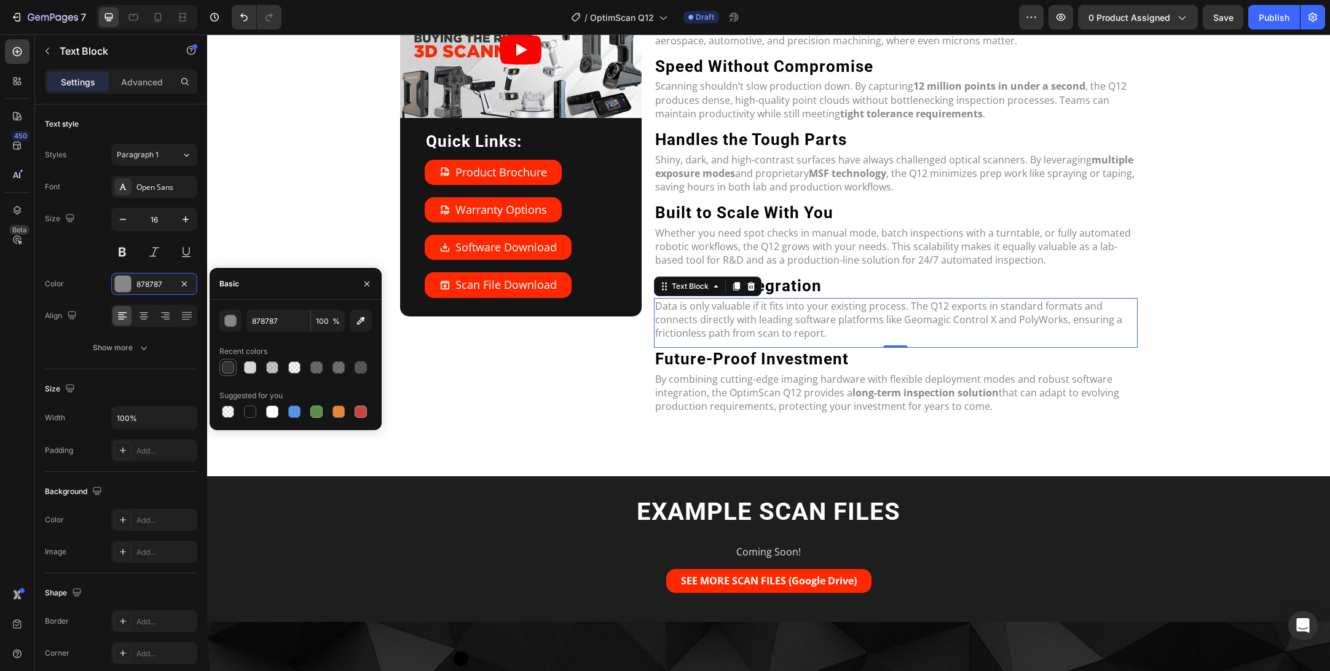
click at [229, 365] on div at bounding box center [228, 367] width 12 height 12
type input "333333"
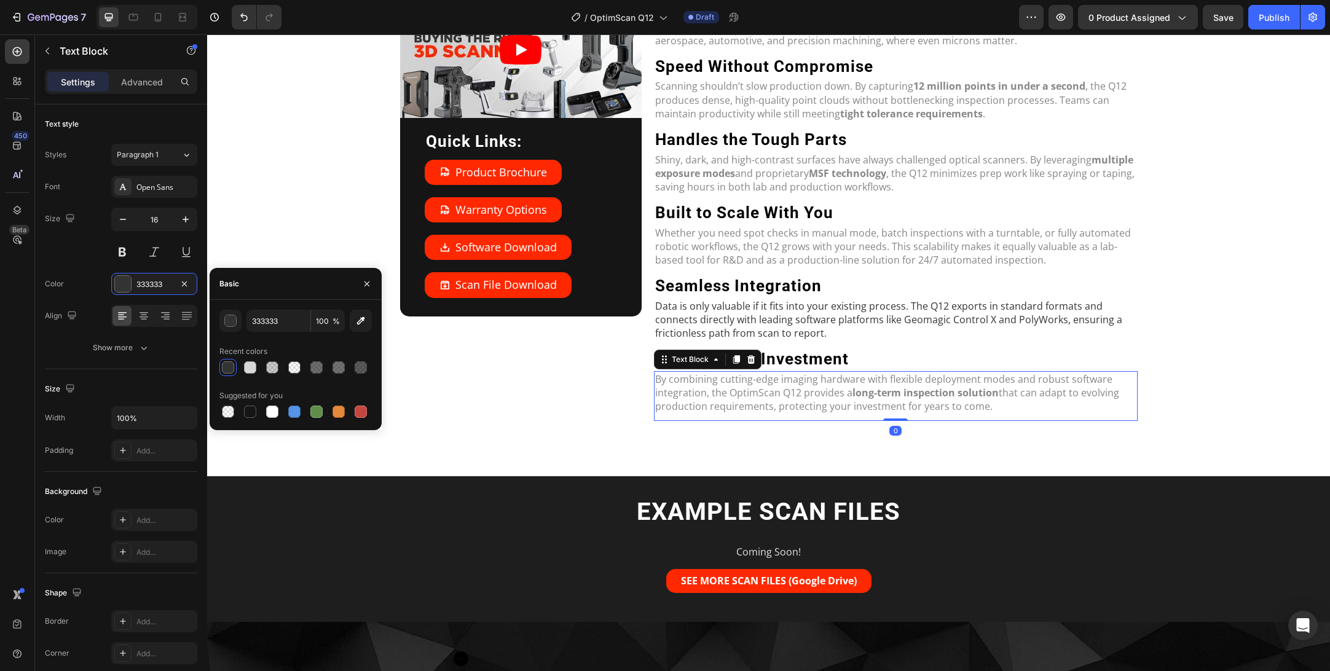
click at [785, 392] on p "By combining cutting-edge imaging hardware with flexible deployment modes and r…" at bounding box center [895, 393] width 481 height 41
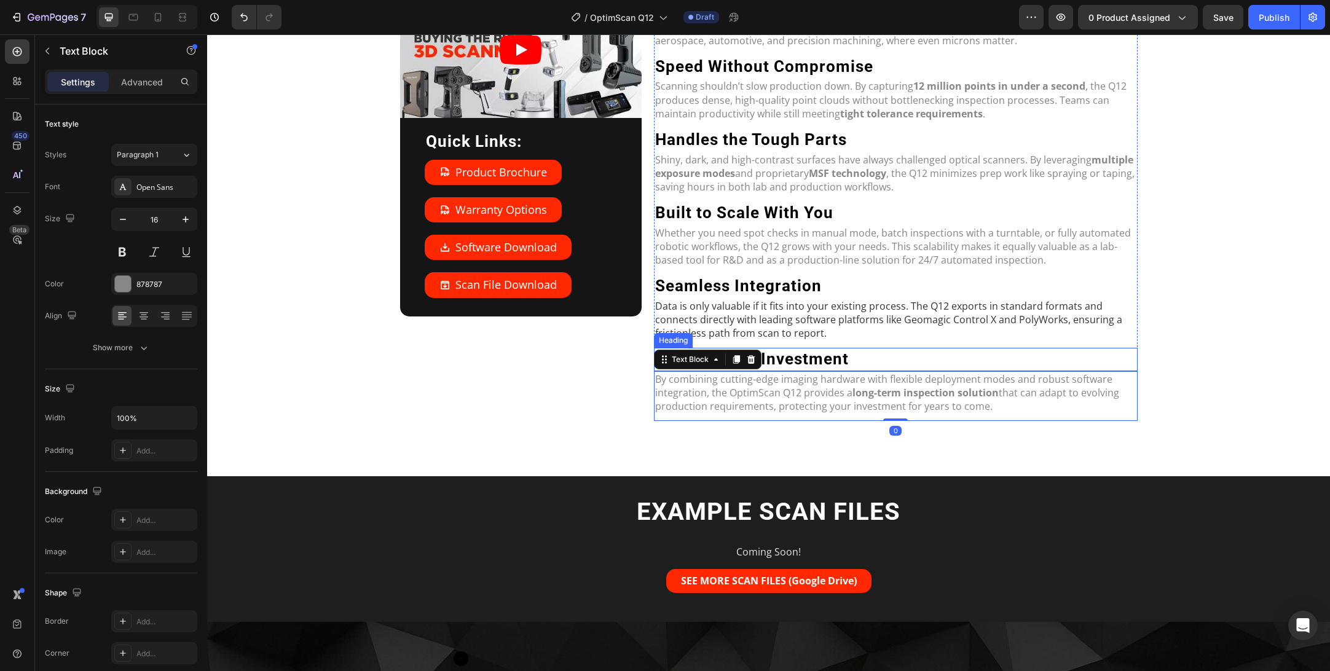
click at [821, 336] on p "Data is only valuable if it fits into your existing process. The Q12 exports in…" at bounding box center [895, 319] width 481 height 41
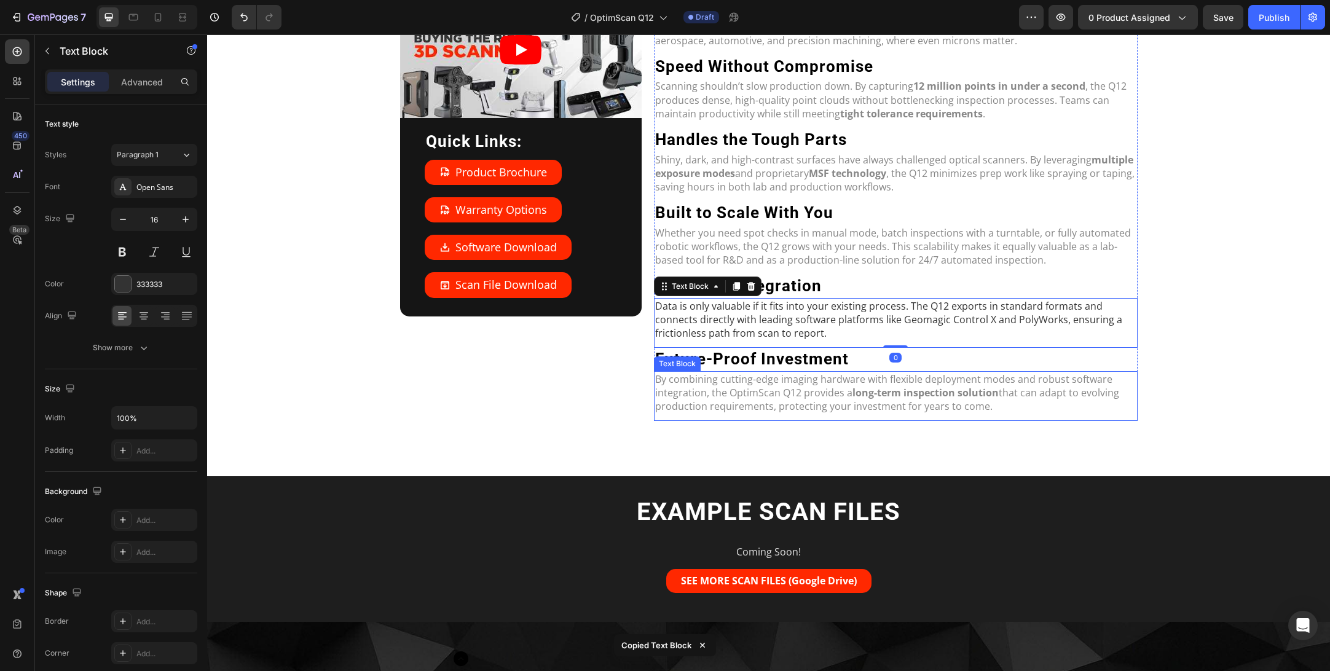
click at [826, 384] on p "By combining cutting-edge imaging hardware with flexible deployment modes and r…" at bounding box center [895, 393] width 481 height 41
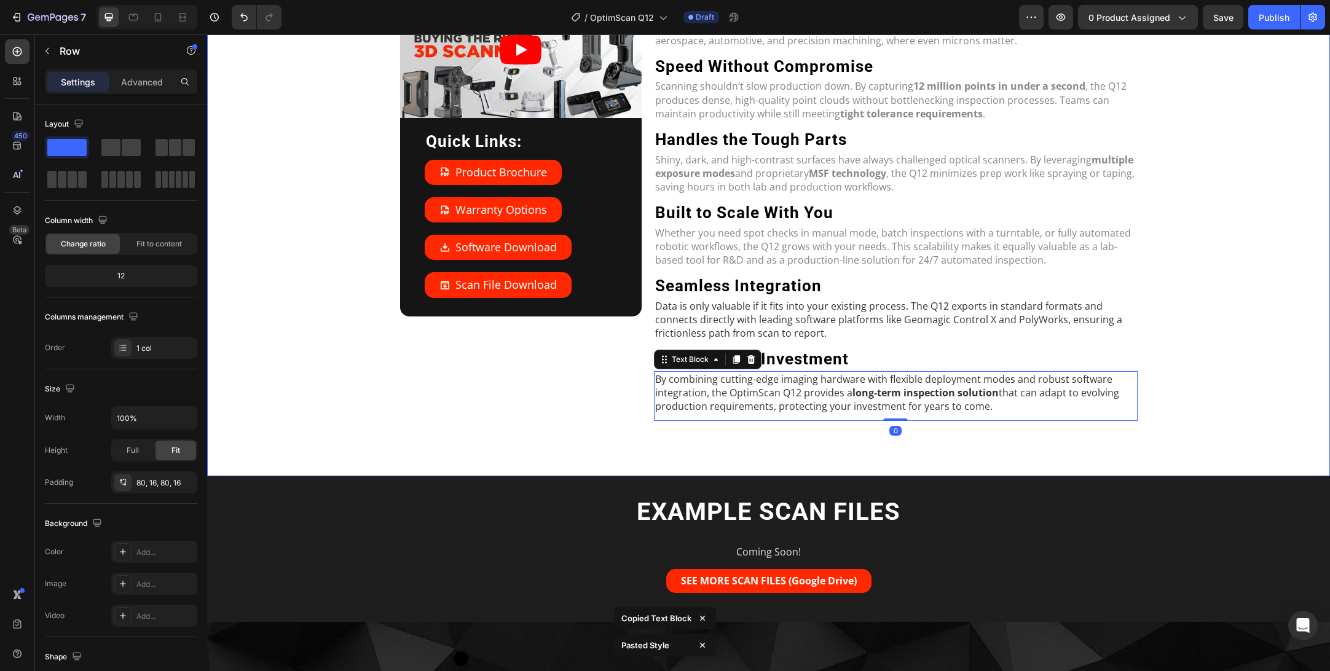
drag, startPoint x: 862, startPoint y: 461, endPoint x: 835, endPoint y: 404, distance: 63.3
click at [862, 456] on div "Video Quick Links: Heading Product Brochure Button Warranty Options Button Soft…" at bounding box center [768, 204] width 1123 height 543
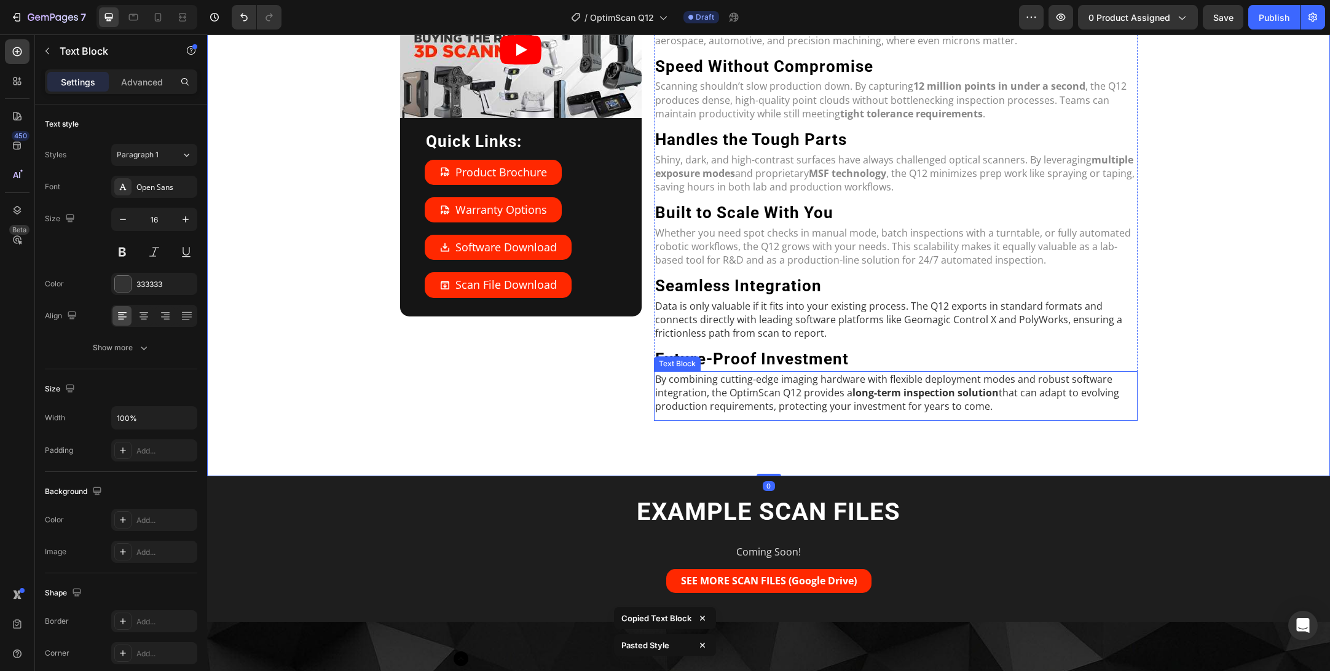
drag, startPoint x: 835, startPoint y: 397, endPoint x: 805, endPoint y: 398, distance: 29.5
click at [832, 397] on p "By combining cutting-edge imaging hardware with flexible deployment modes and r…" at bounding box center [895, 393] width 481 height 41
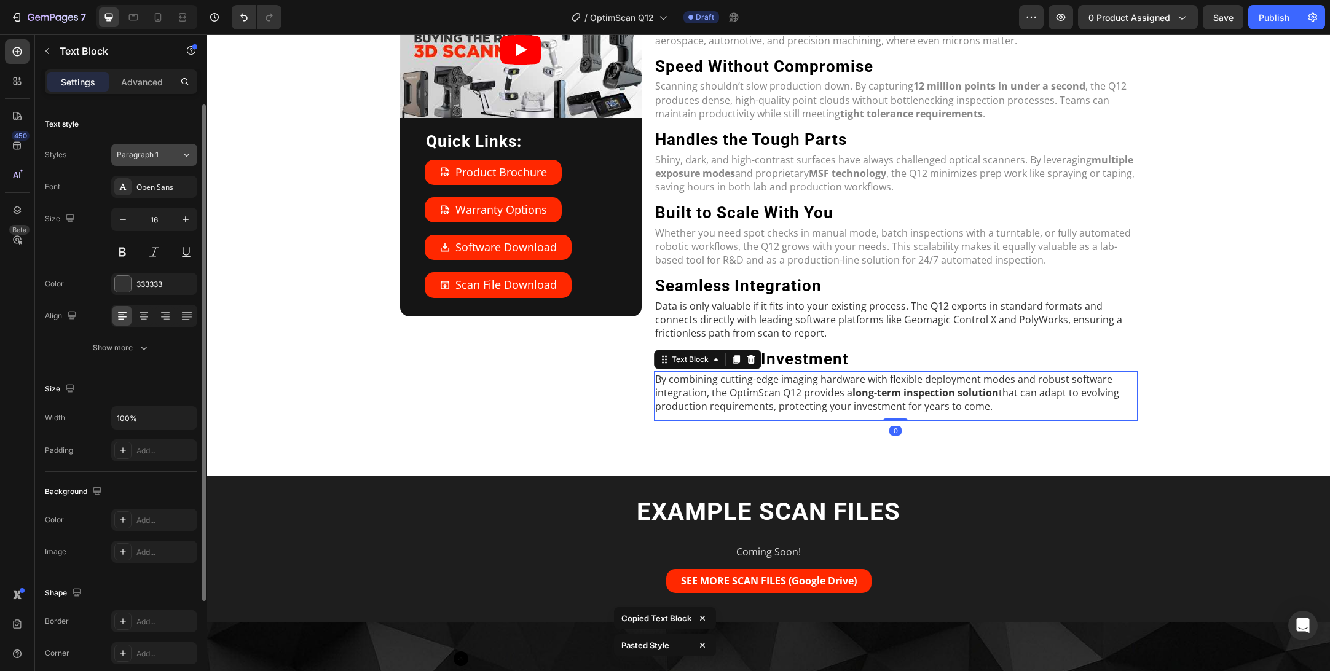
click at [186, 160] on icon at bounding box center [186, 155] width 10 height 12
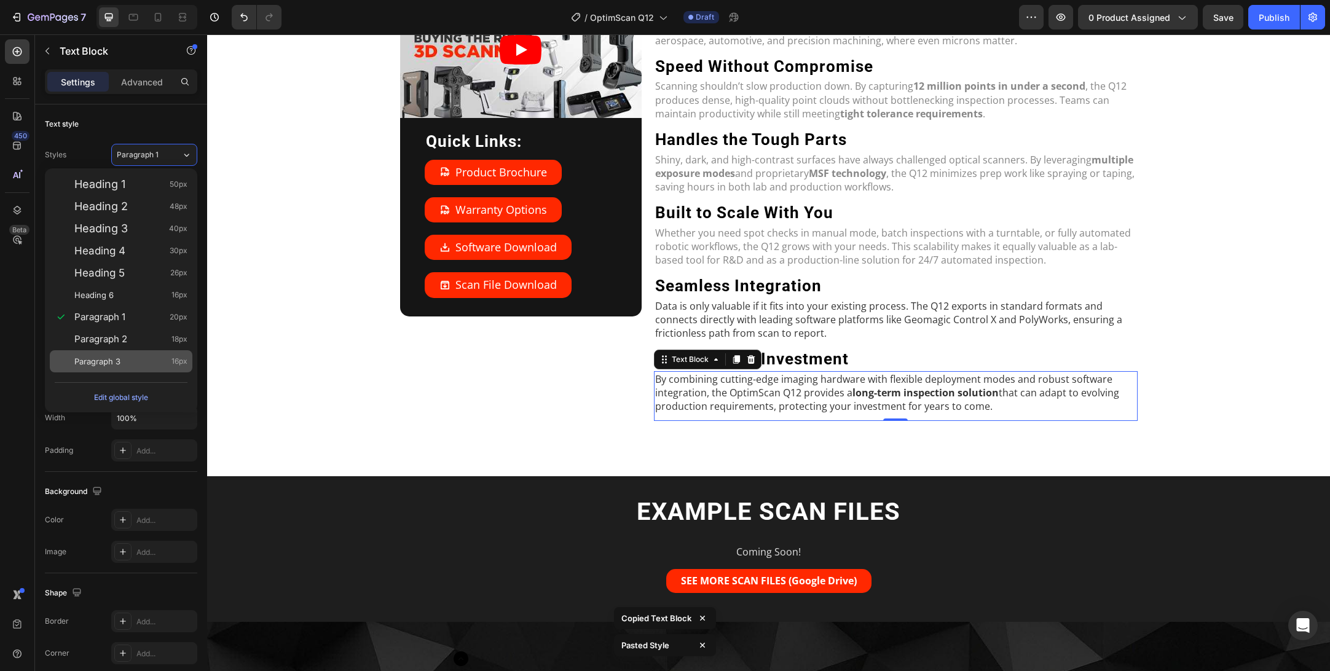
click at [132, 364] on div "Paragraph 3 16px" at bounding box center [130, 361] width 113 height 12
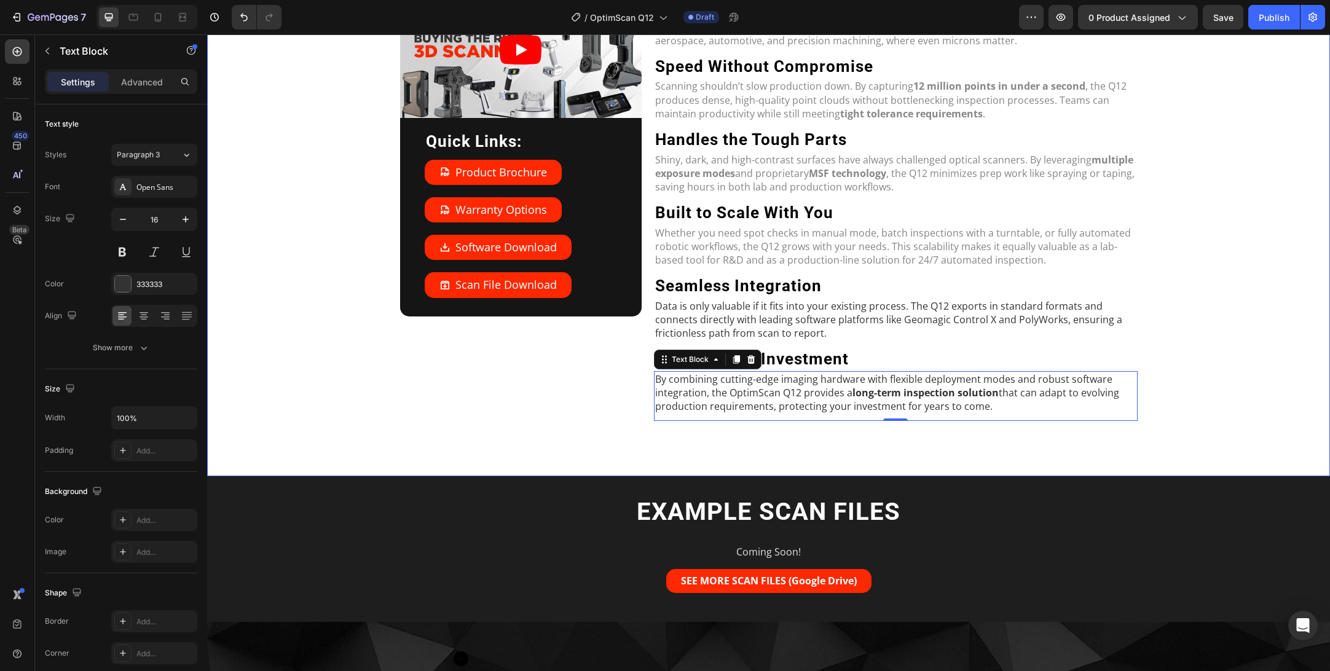
drag, startPoint x: 561, startPoint y: 424, endPoint x: 731, endPoint y: 409, distance: 170.3
click at [563, 424] on div "Video Quick Links: Heading Product Brochure Button Warranty Options Button Soft…" at bounding box center [769, 204] width 1104 height 445
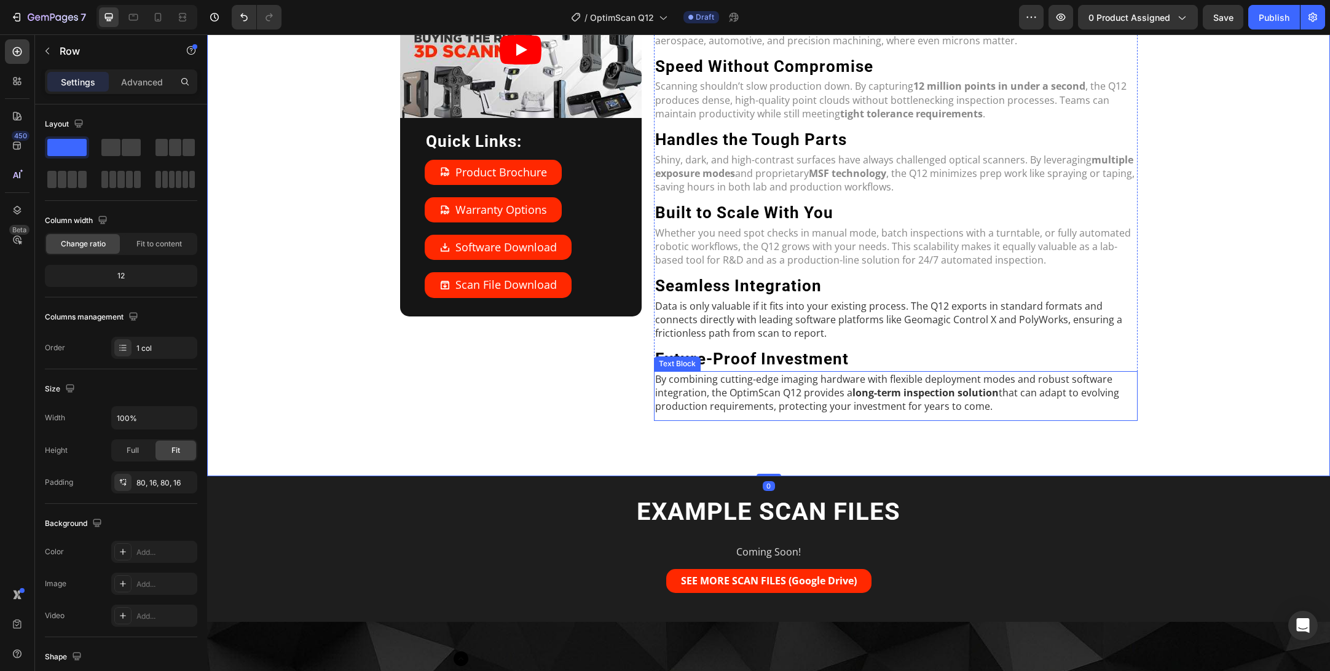
click at [786, 390] on p "By combining cutting-edge imaging hardware with flexible deployment modes and r…" at bounding box center [895, 393] width 481 height 41
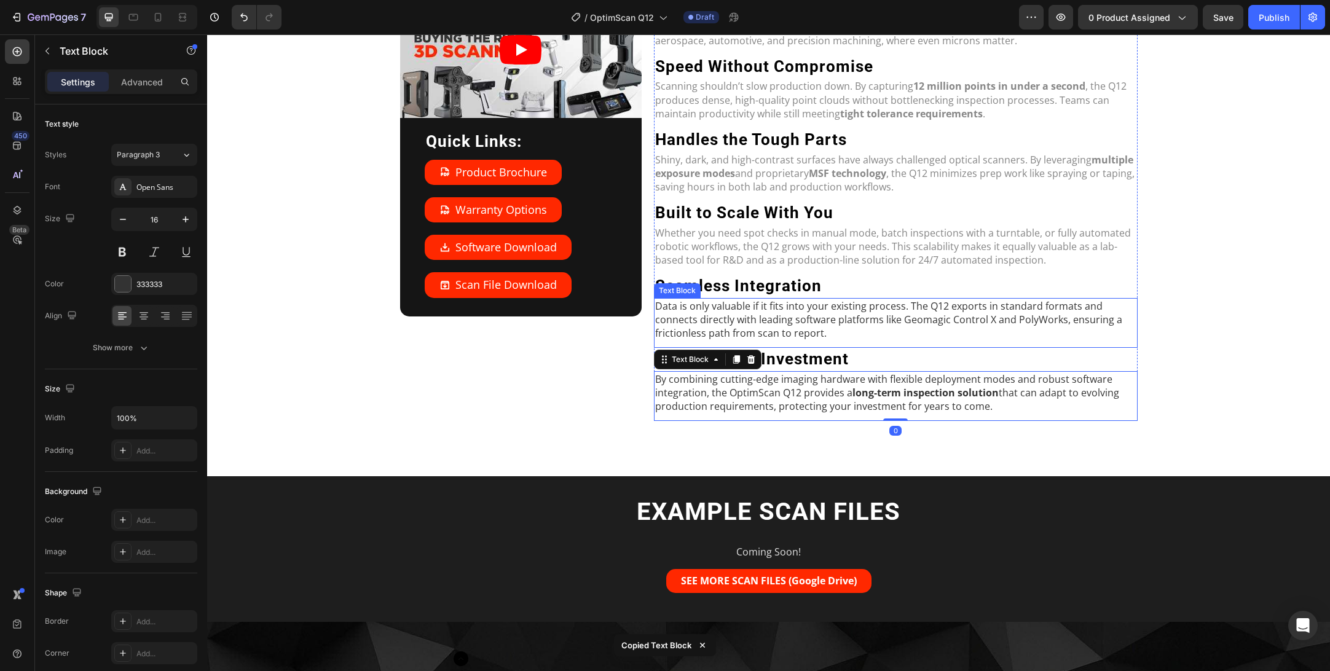
click at [799, 299] on p "Data is only valuable if it fits into your existing process. The Q12 exports in…" at bounding box center [895, 319] width 481 height 41
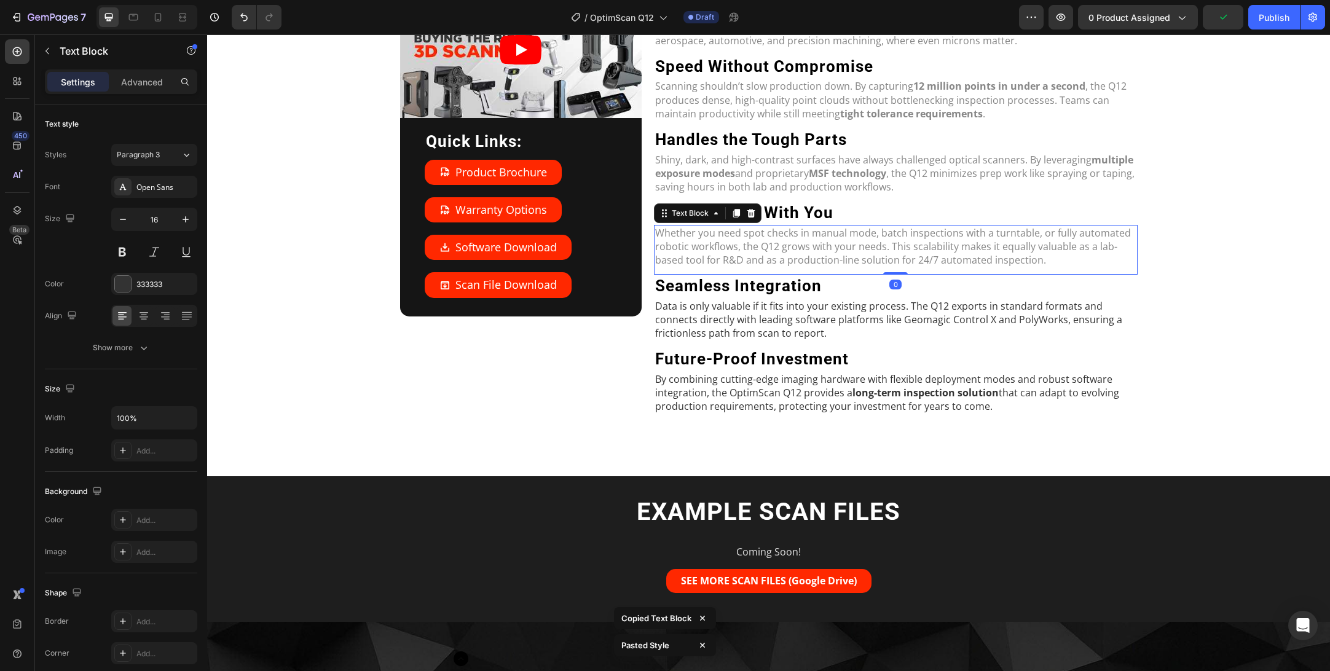
click at [812, 255] on p "Whether you need spot checks in manual mode, batch inspections with a turntable…" at bounding box center [895, 246] width 481 height 41
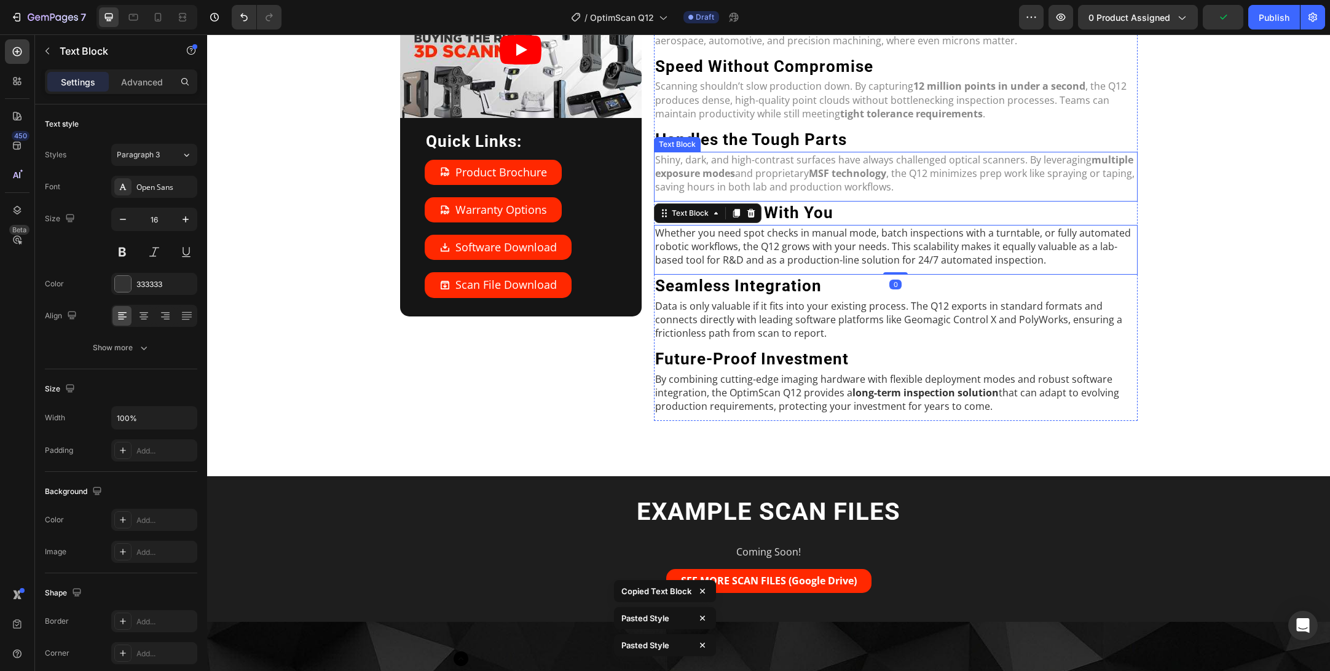
click at [824, 178] on strong "MSF technology" at bounding box center [847, 174] width 77 height 14
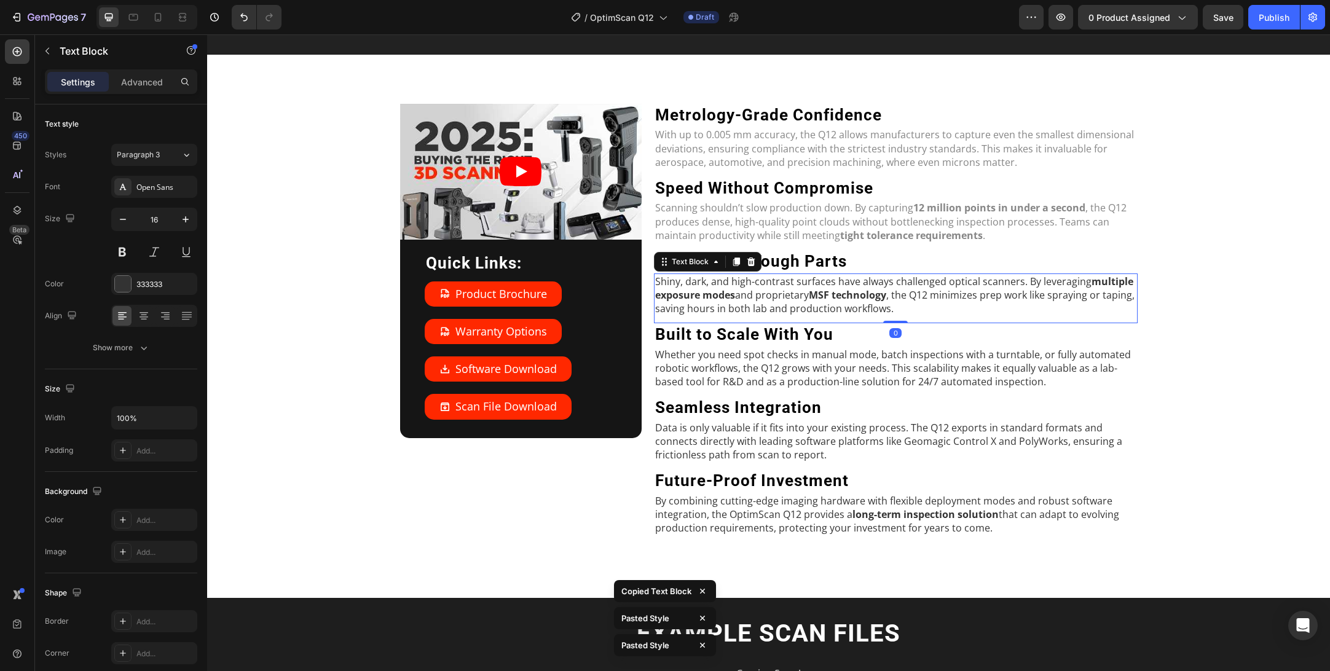
scroll to position [1435, 0]
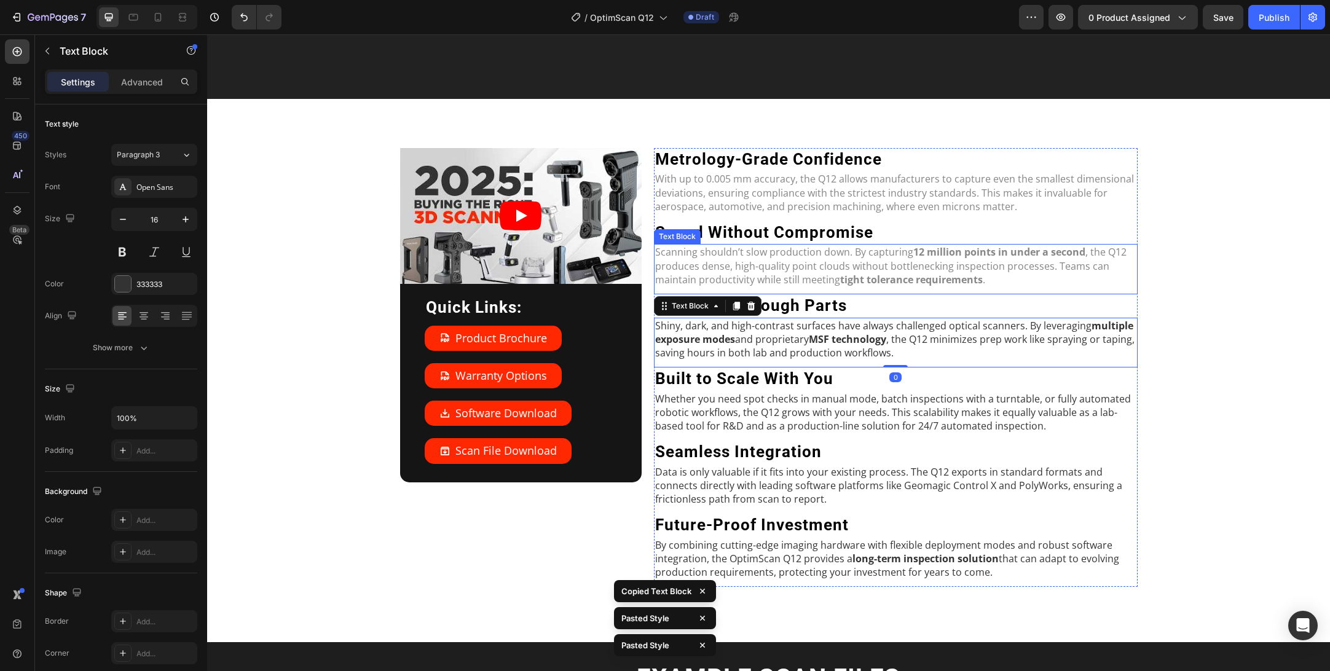
click at [810, 260] on p "Scanning shouldn’t slow production down. By capturing 12 million points in unde…" at bounding box center [895, 265] width 481 height 41
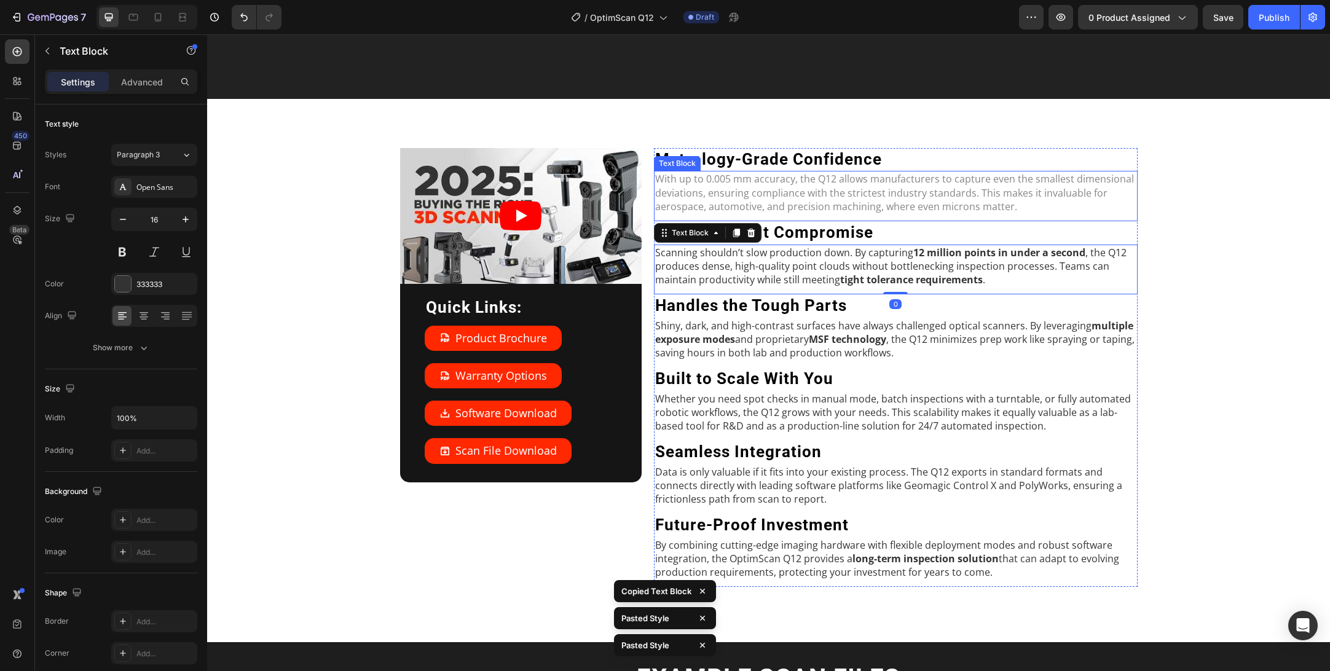
click at [788, 180] on p "With up to 0.005 mm accuracy, the Q12 allows manufacturers to capture even the …" at bounding box center [895, 192] width 481 height 41
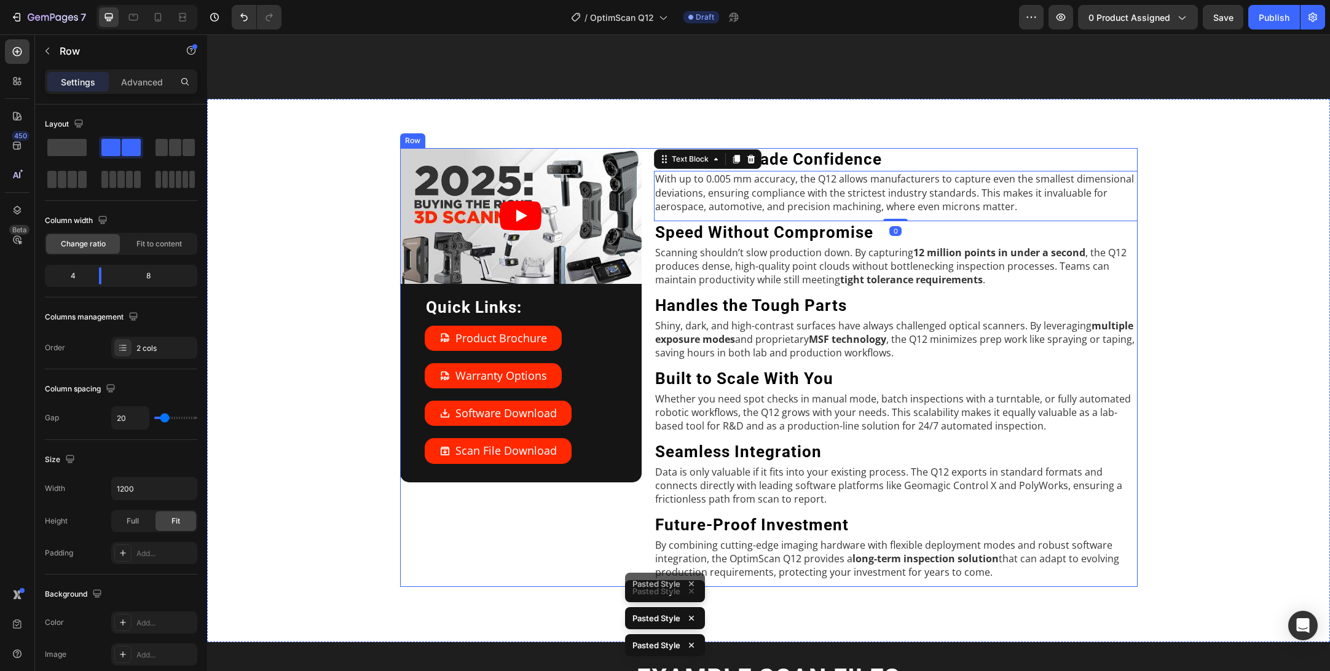
click at [505, 536] on div "Video Quick Links: Heading Product Brochure Button Warranty Options Button Soft…" at bounding box center [521, 367] width 242 height 439
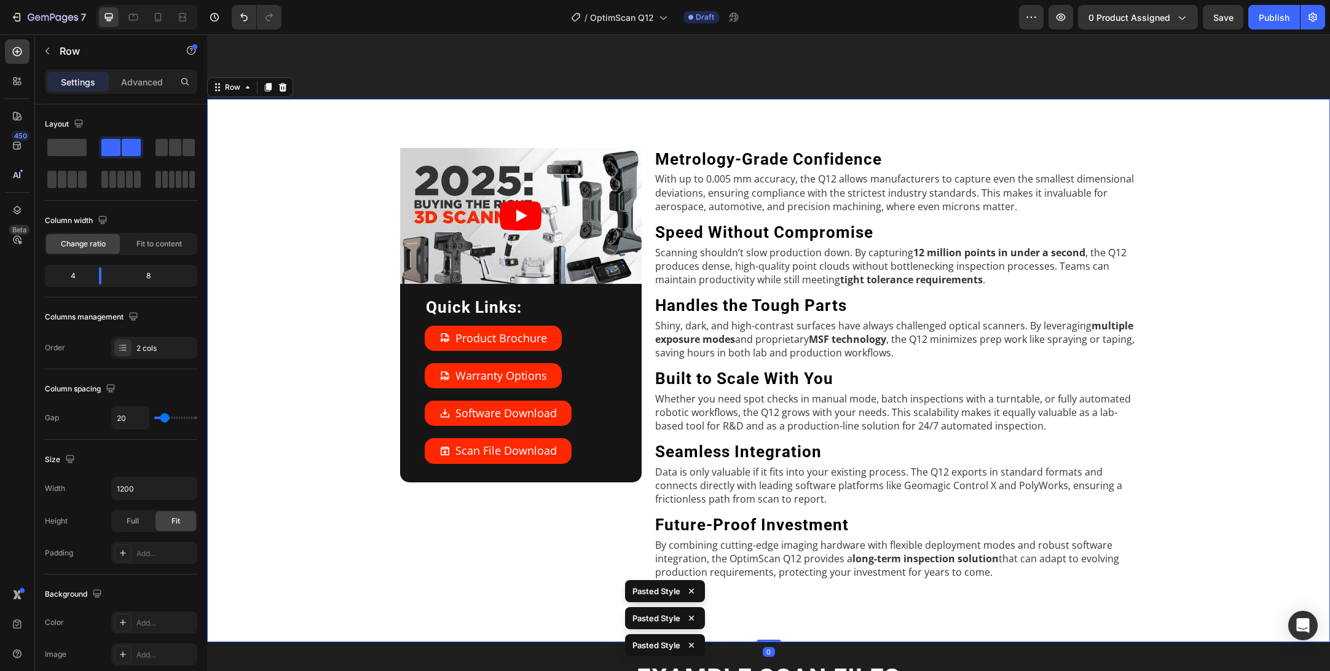
drag, startPoint x: 294, startPoint y: 513, endPoint x: 305, endPoint y: 516, distance: 11.5
click at [294, 513] on div "Video Quick Links: Heading Product Brochure Button Warranty Options Button Soft…" at bounding box center [769, 370] width 1104 height 445
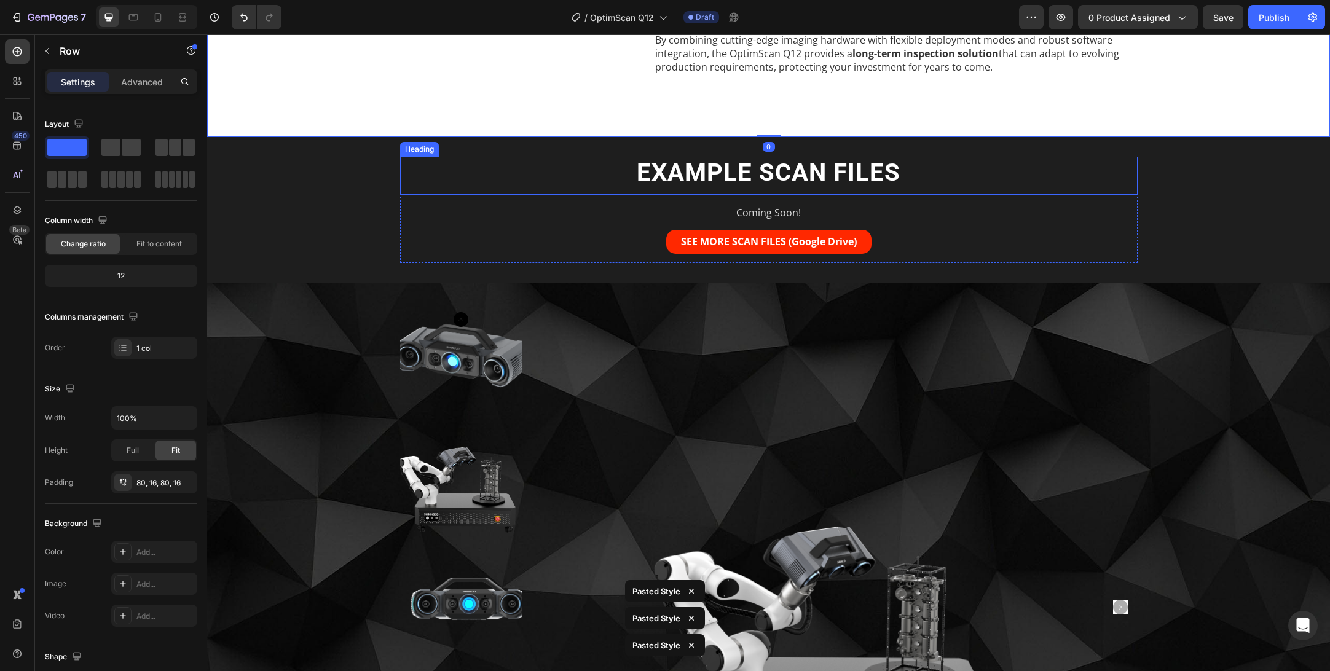
scroll to position [1942, 0]
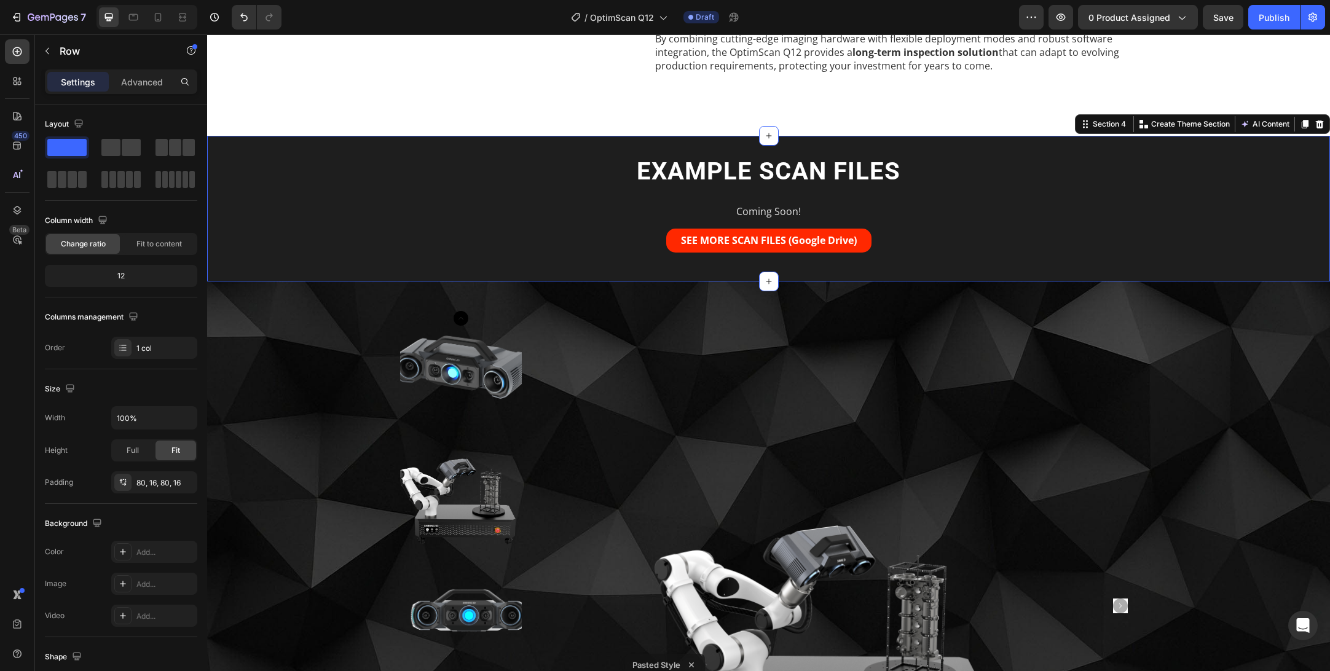
click at [286, 192] on div "EXAMPLE SCAN FILES Heading Coming Soon! Text Block SEE MORE SCAN FILES (Google …" at bounding box center [769, 209] width 1104 height 106
click at [1319, 123] on icon at bounding box center [1320, 124] width 8 height 9
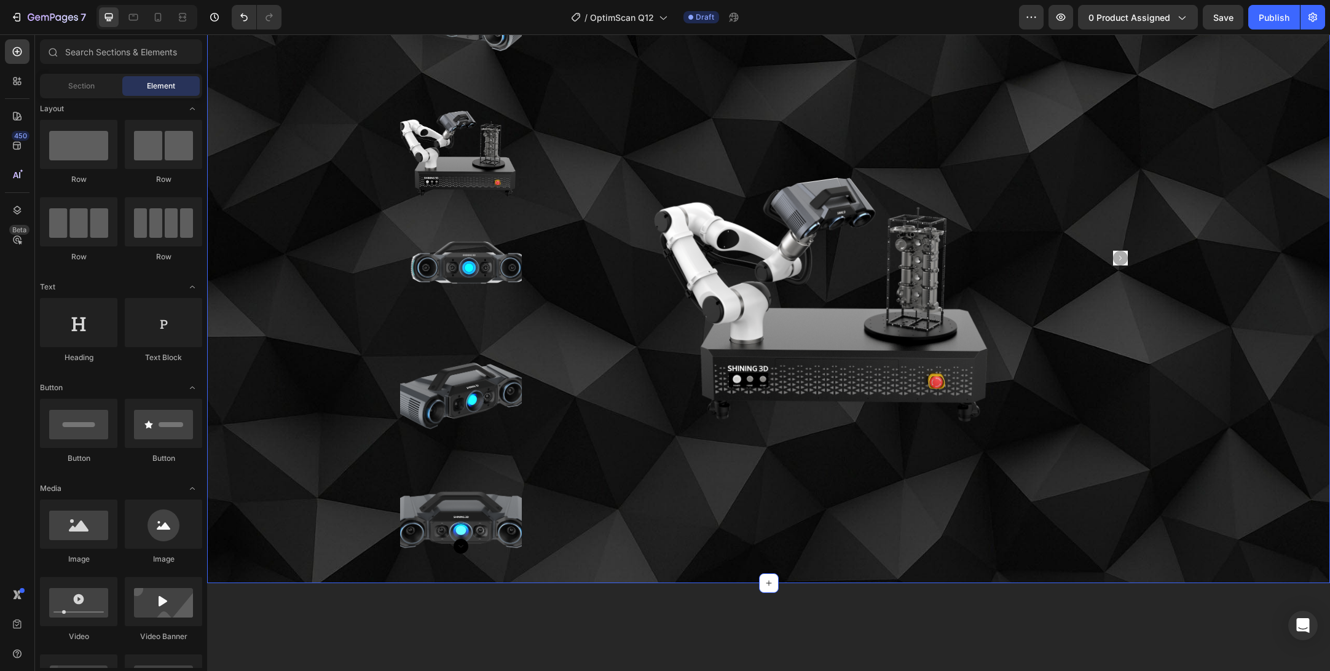
scroll to position [1926, 0]
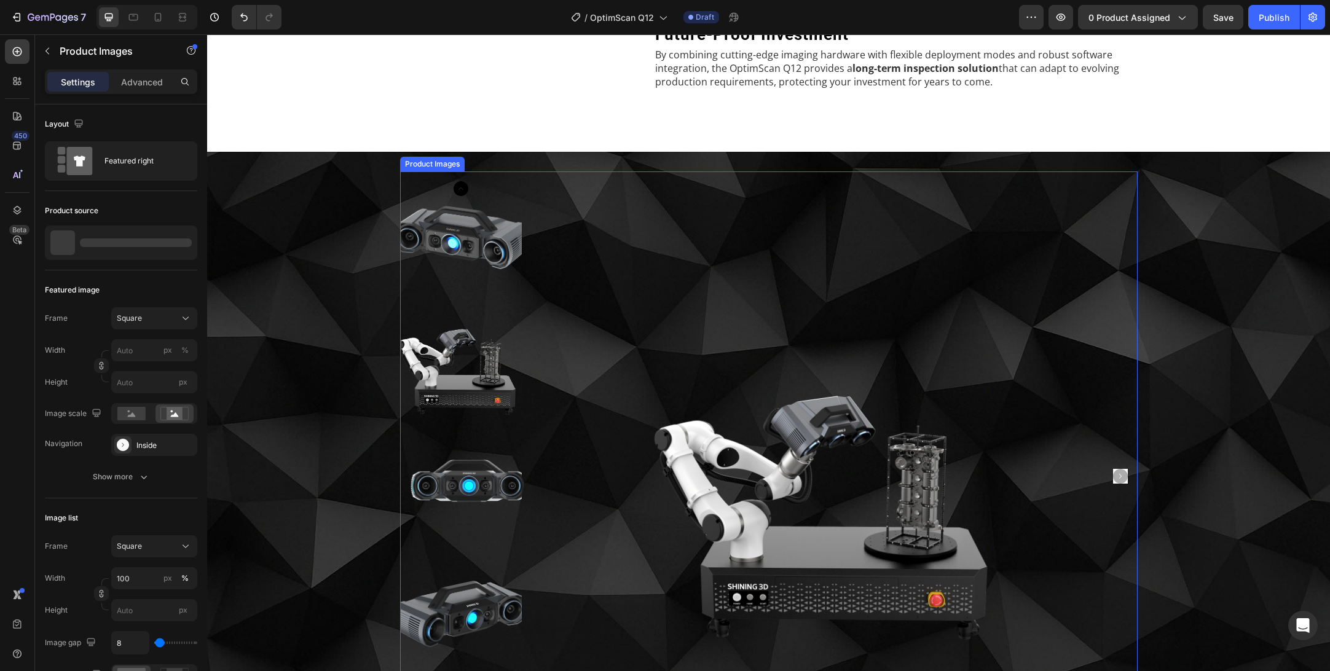
click at [1118, 476] on icon "Carousel Next Arrow" at bounding box center [1120, 476] width 15 height 15
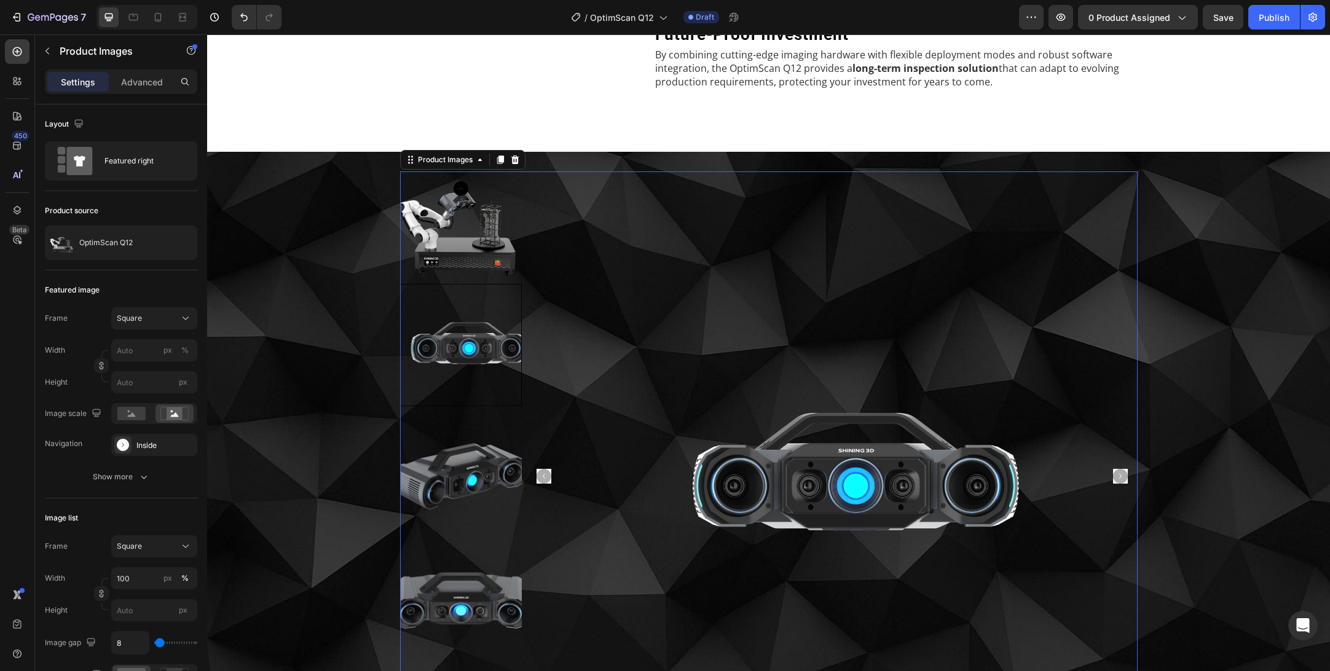
click at [1120, 476] on icon "Carousel Next Arrow" at bounding box center [1120, 476] width 15 height 15
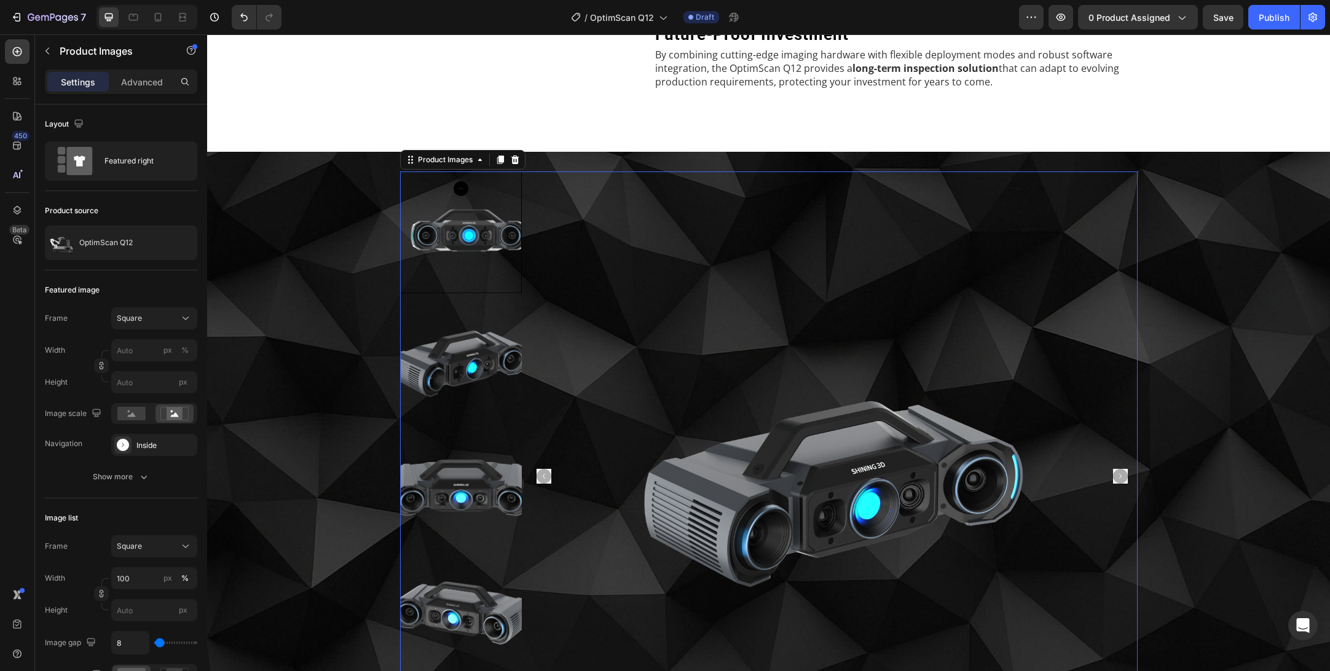
click at [1120, 476] on icon "Carousel Next Arrow" at bounding box center [1120, 476] width 15 height 15
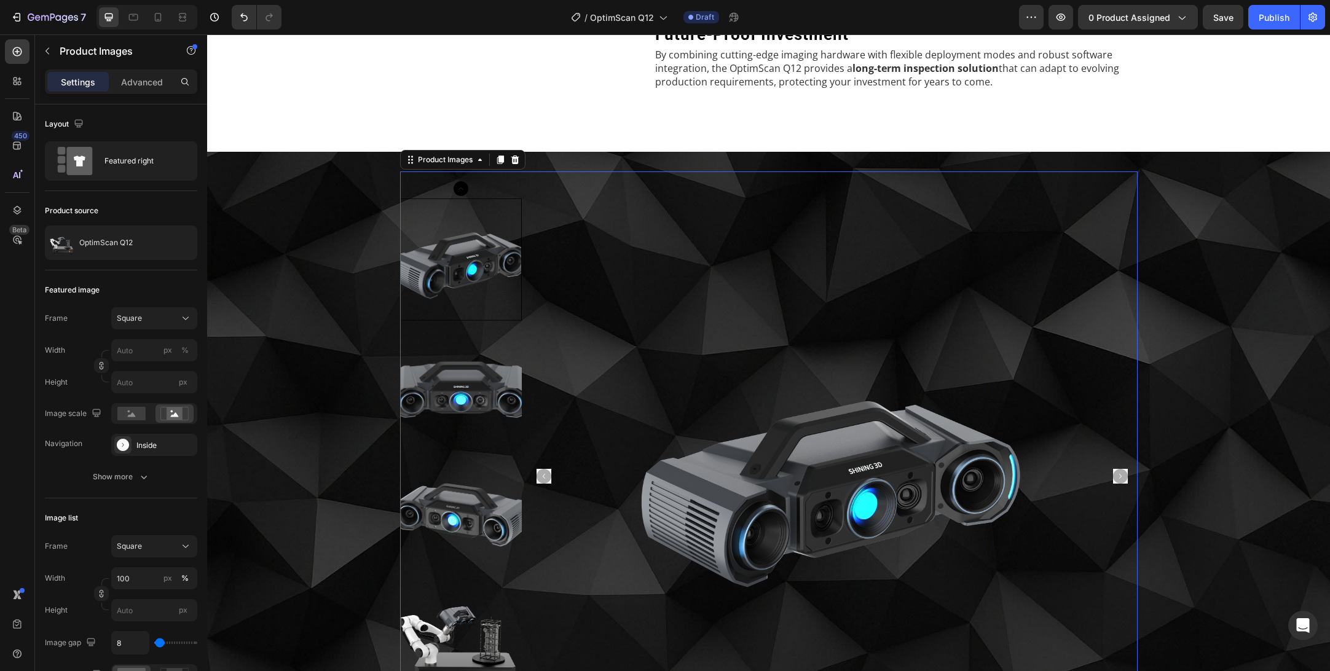
click at [1120, 476] on icon "Carousel Next Arrow" at bounding box center [1120, 476] width 15 height 15
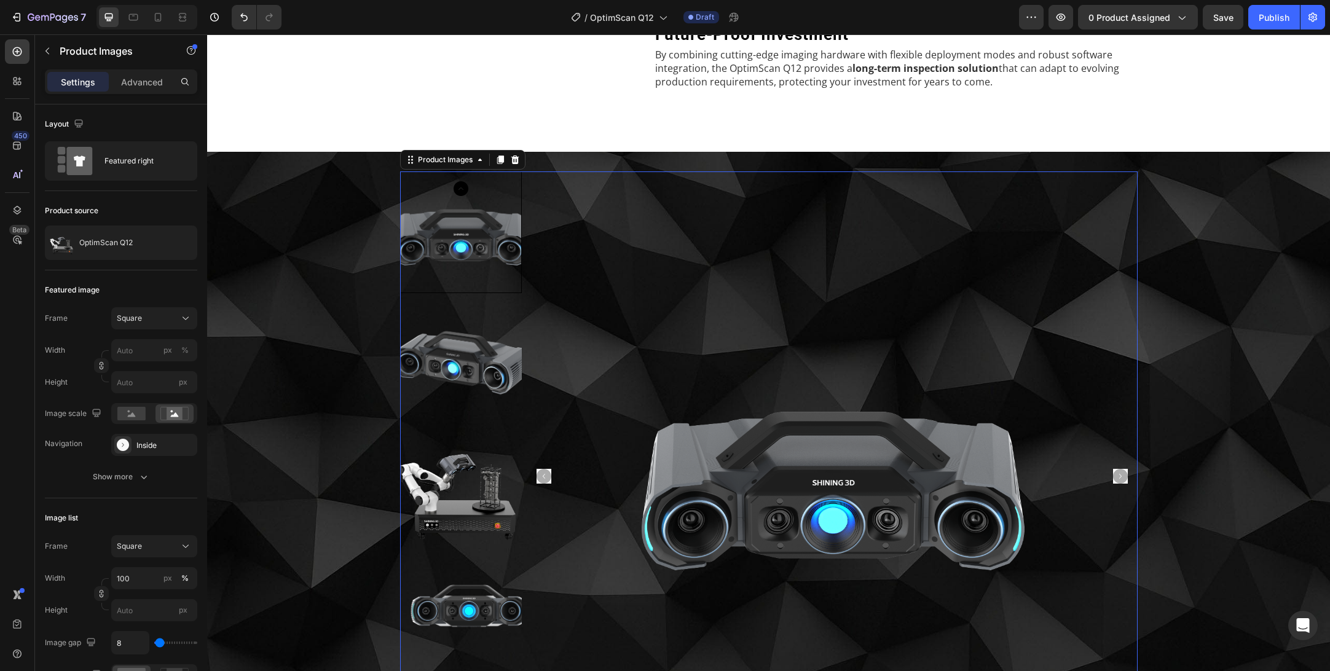
click at [443, 221] on div at bounding box center [461, 233] width 122 height 122
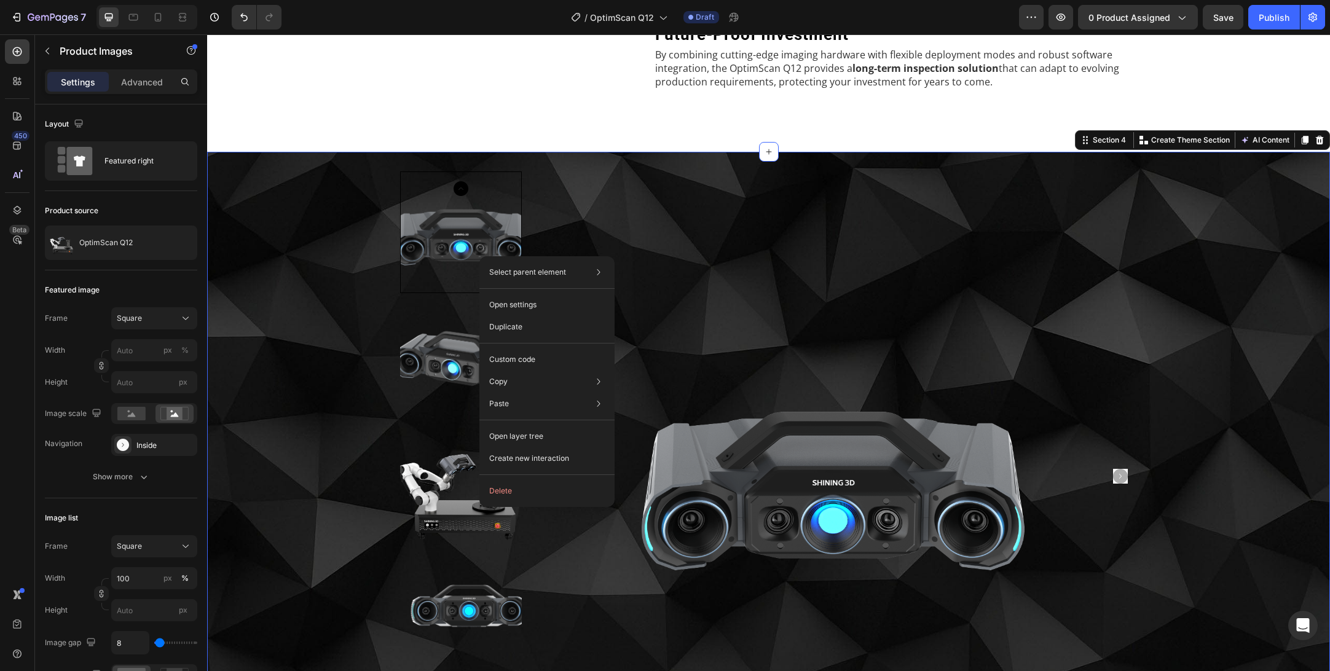
click at [275, 316] on div "Product Images Product Row" at bounding box center [769, 477] width 1104 height 610
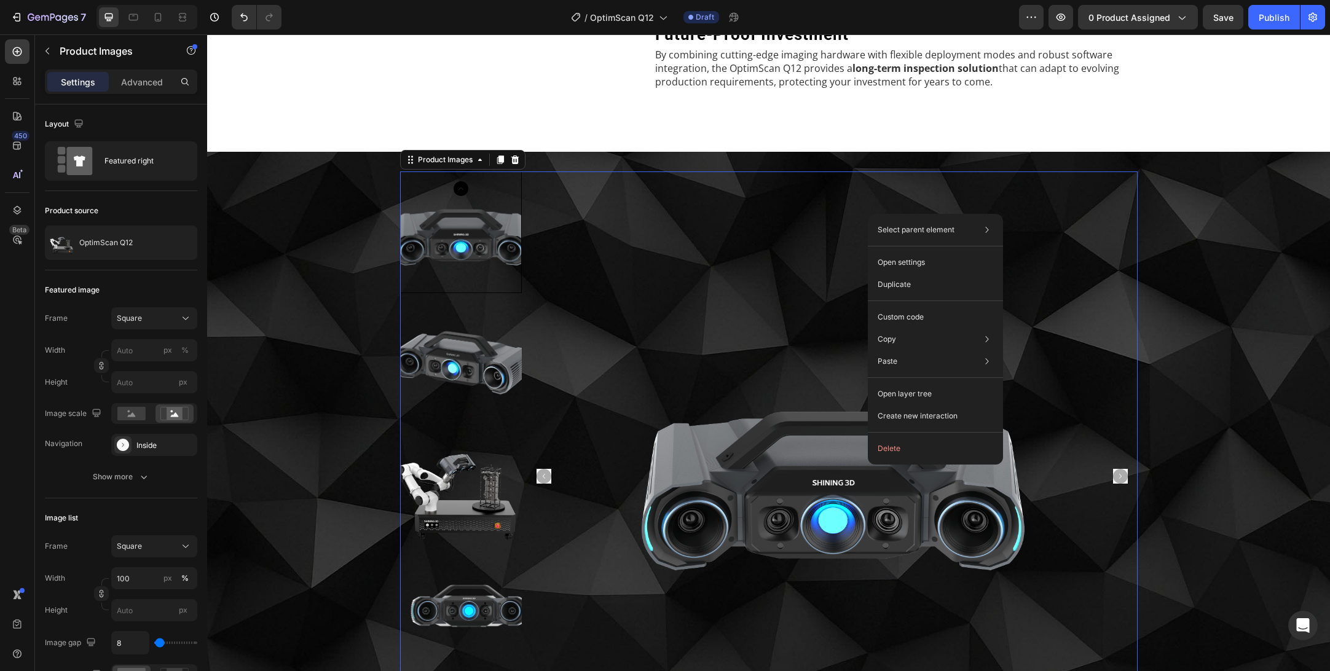
click at [1128, 371] on img at bounding box center [832, 477] width 610 height 610
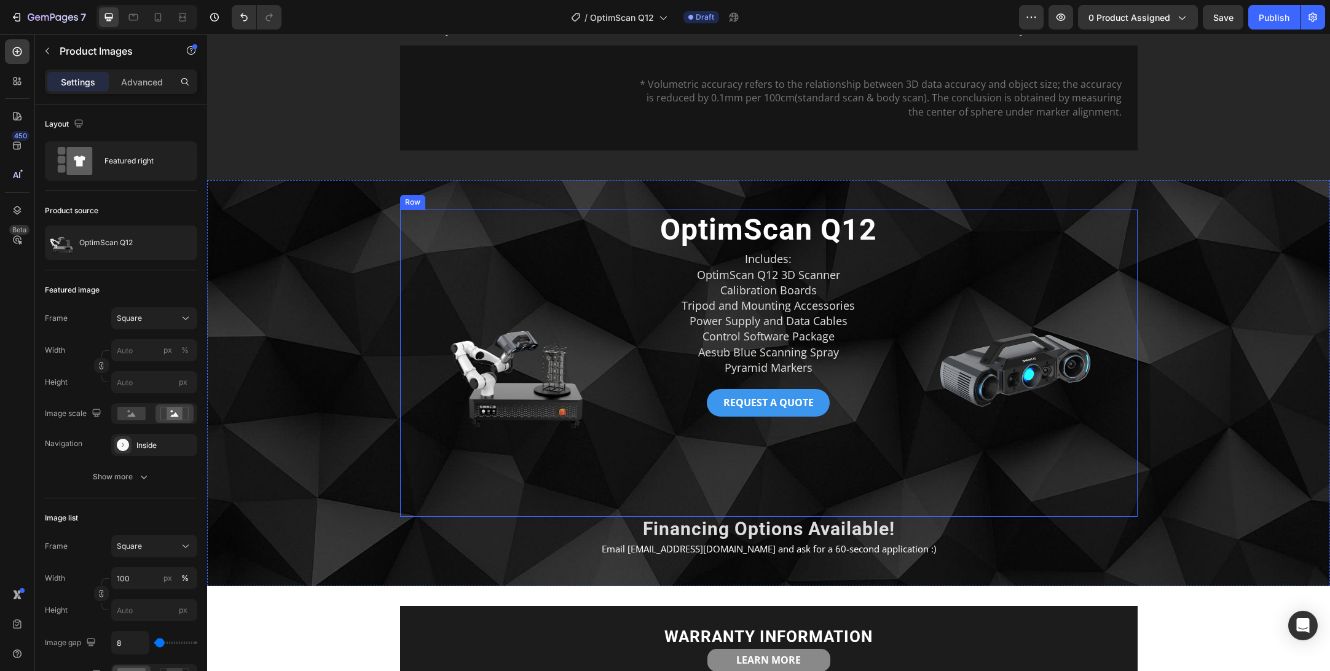
scroll to position [3403, 0]
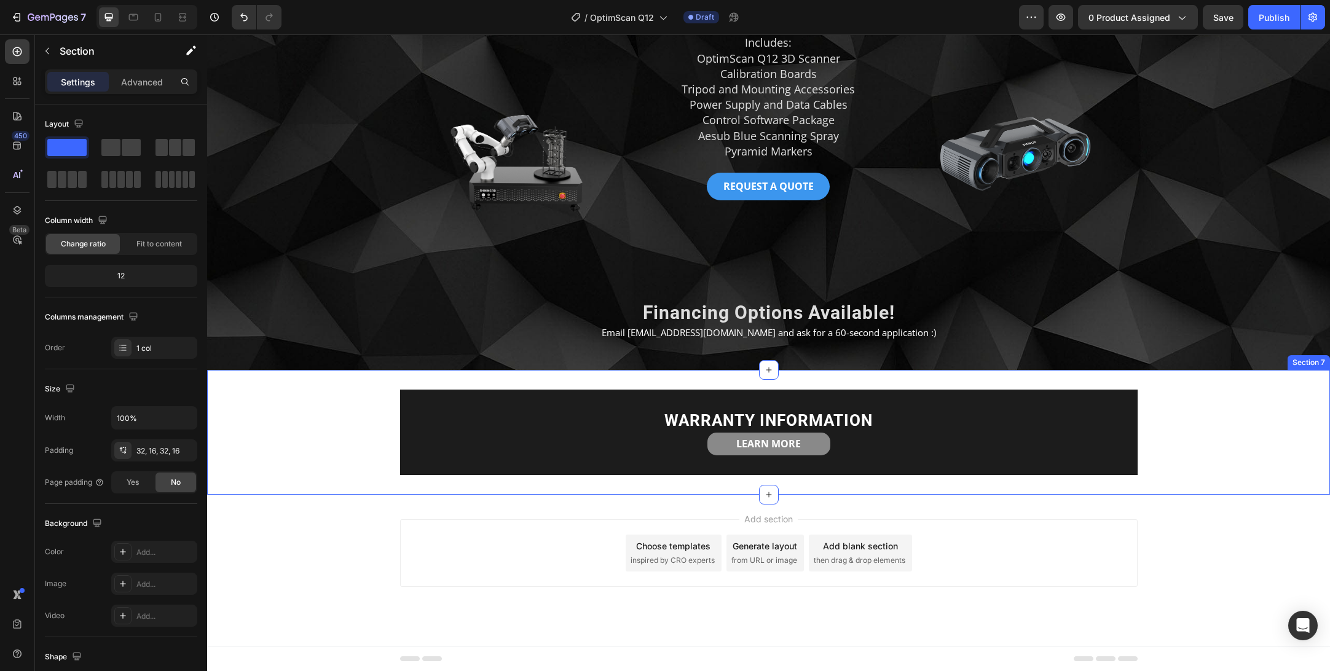
click at [303, 460] on div "WARRANTY INFORMATION Heading LEARN MORE Button Row" at bounding box center [769, 432] width 1104 height 85
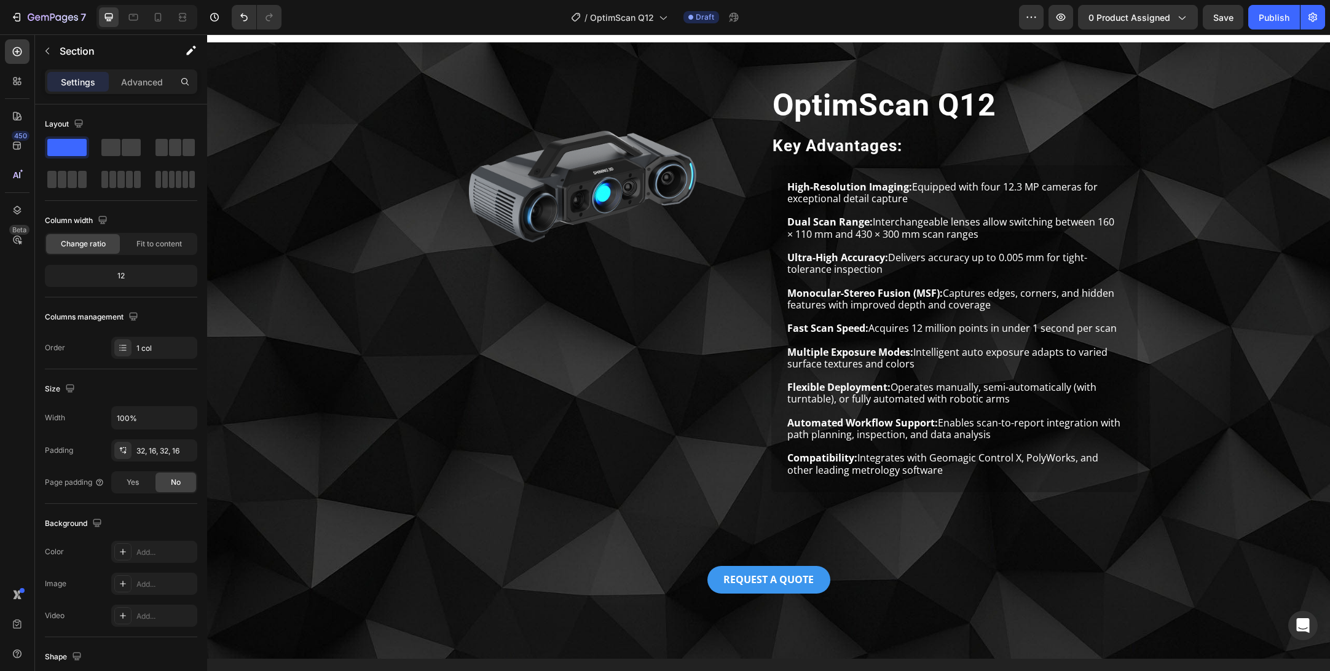
scroll to position [0, 0]
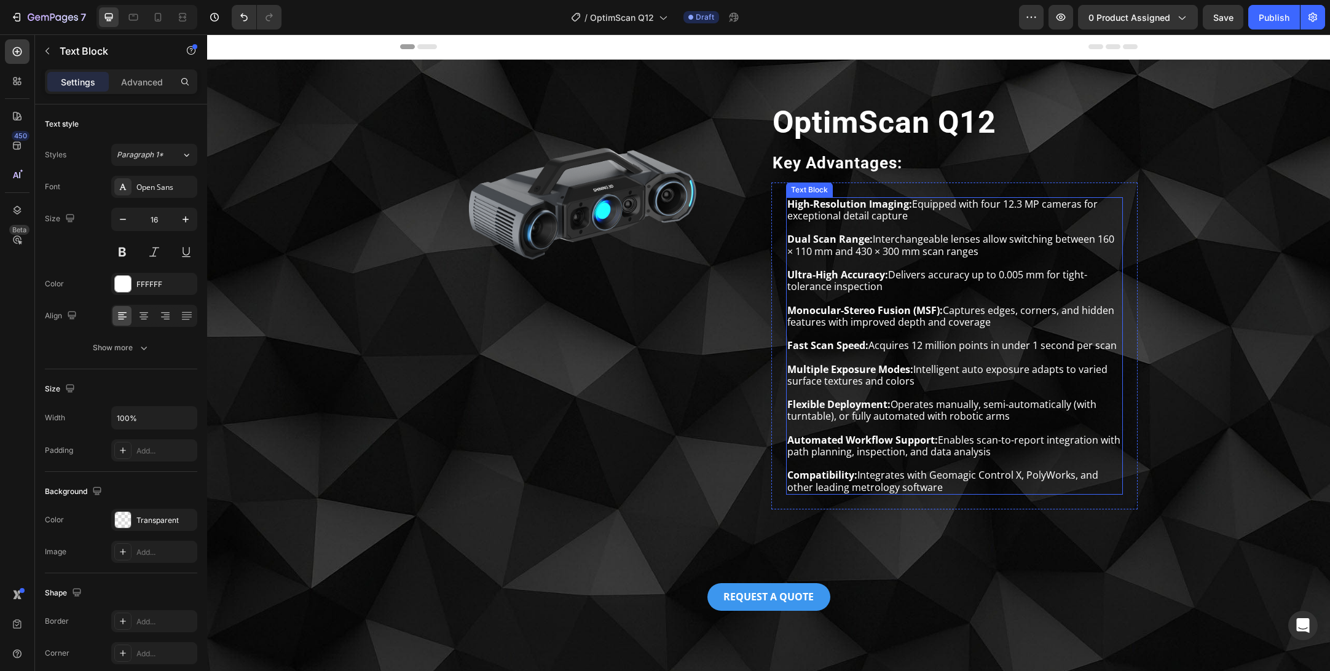
click at [869, 417] on p "Flexible Deployment: Operates manually, semi-automatically (with turntable), or…" at bounding box center [955, 410] width 334 height 23
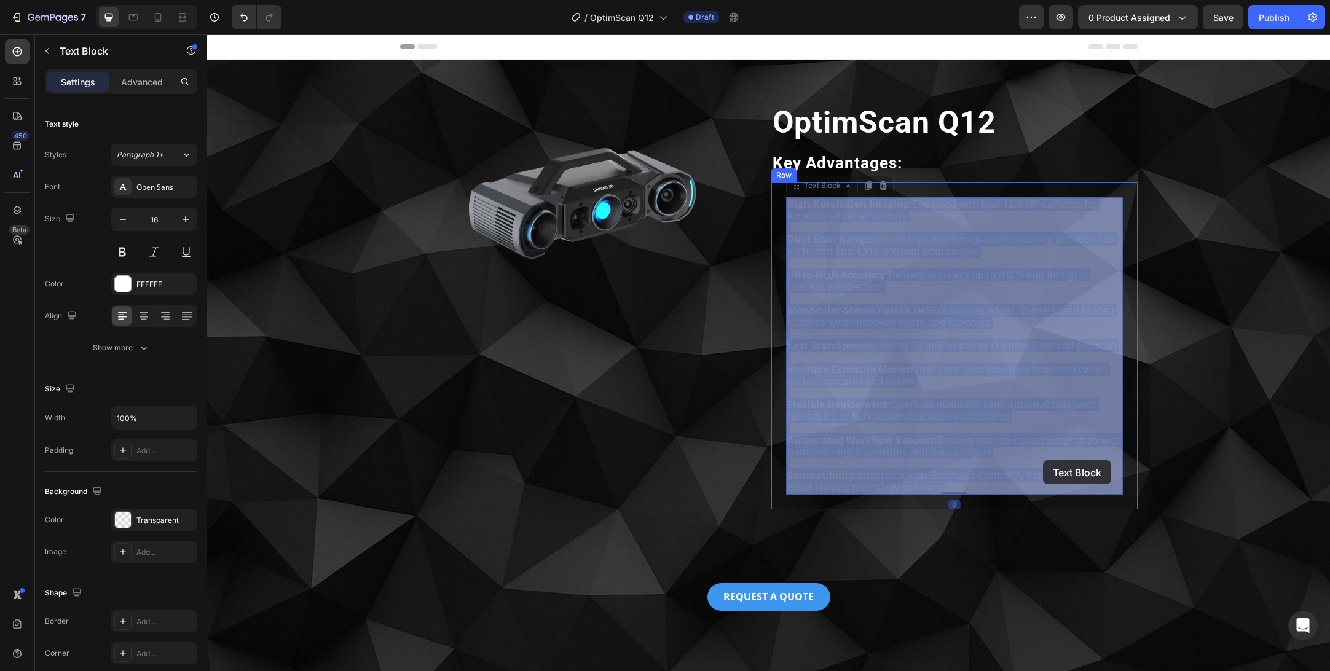
drag, startPoint x: 812, startPoint y: 331, endPoint x: 1043, endPoint y: 460, distance: 265.6
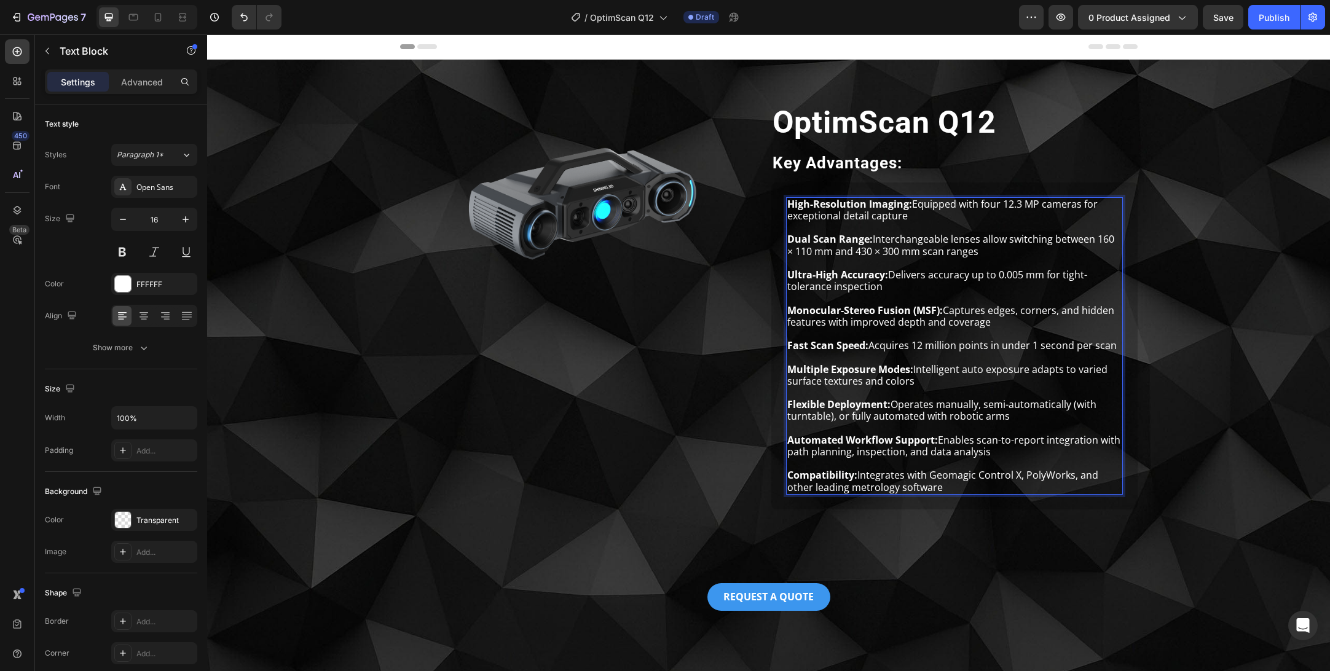
click at [946, 430] on p "Rich Text Editor. Editing area: main" at bounding box center [955, 429] width 334 height 12
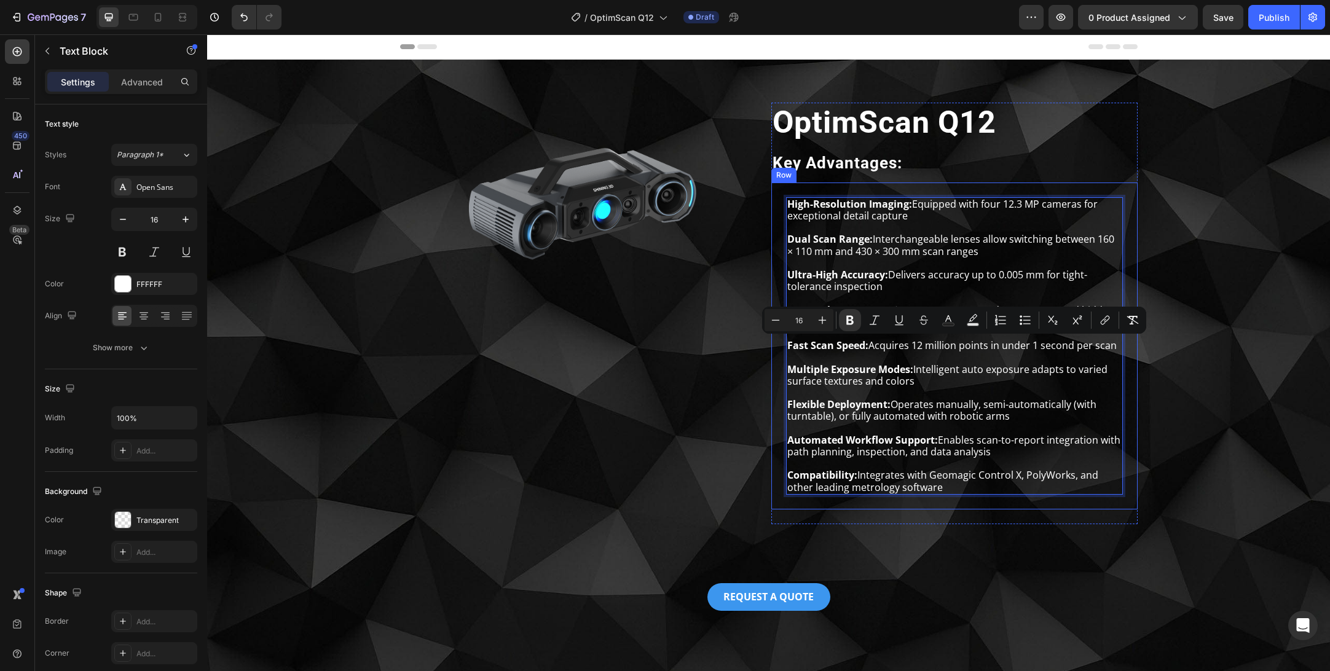
drag, startPoint x: 902, startPoint y: 442, endPoint x: 784, endPoint y: 350, distance: 149.8
click at [784, 350] on div "High-Resolution Imaging: Equipped with four 12.3 MP cameras for exceptional det…" at bounding box center [955, 346] width 366 height 327
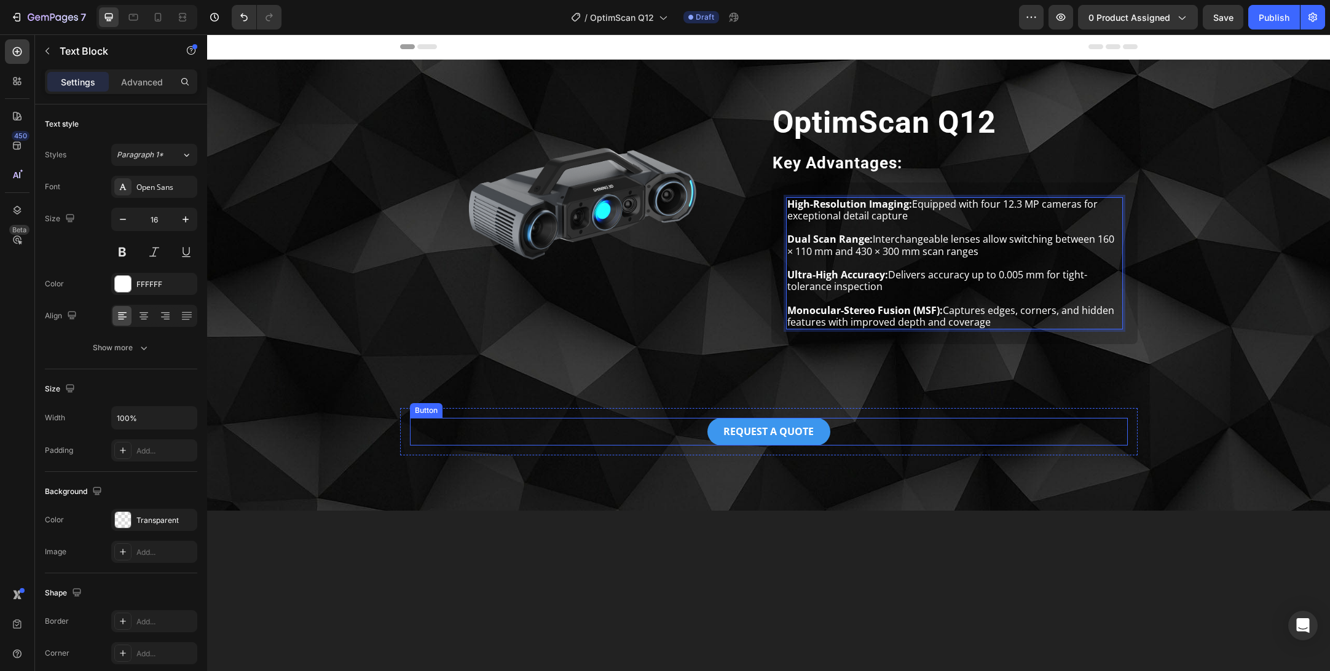
click at [1093, 429] on div "REQUEST A QUOTE Button" at bounding box center [769, 432] width 718 height 28
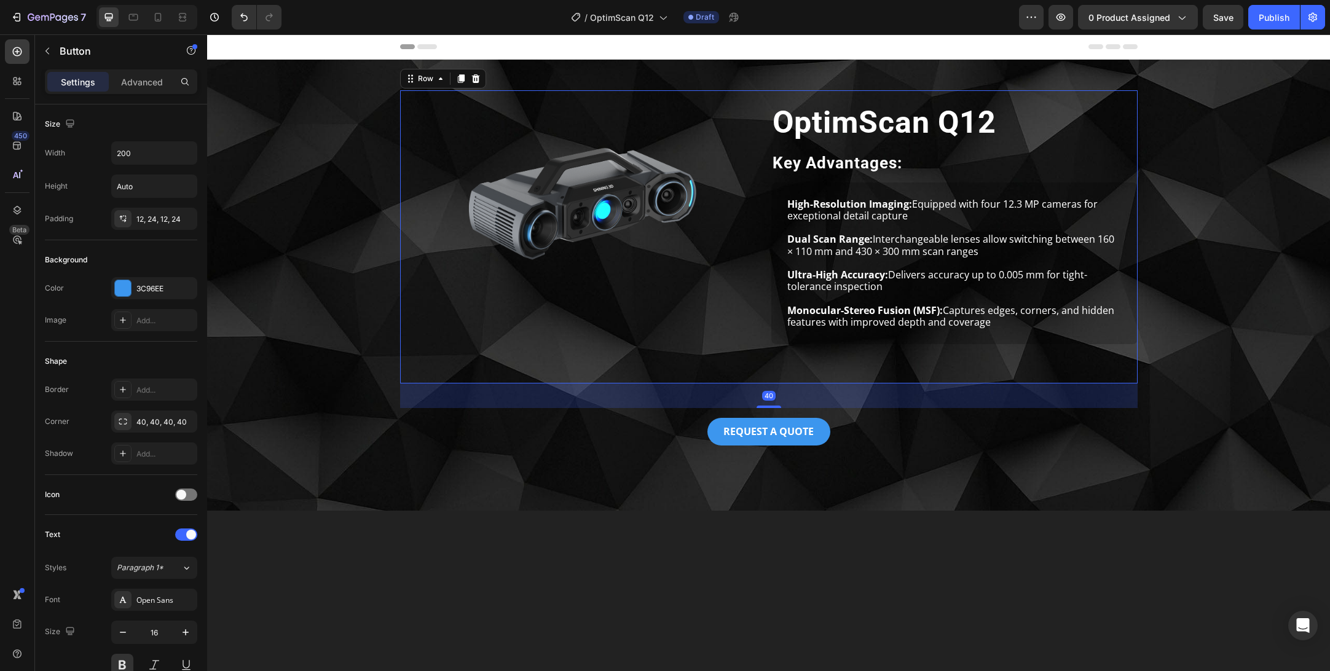
click at [596, 341] on div "Einscan Rigil Heading Image" at bounding box center [583, 236] width 366 height 293
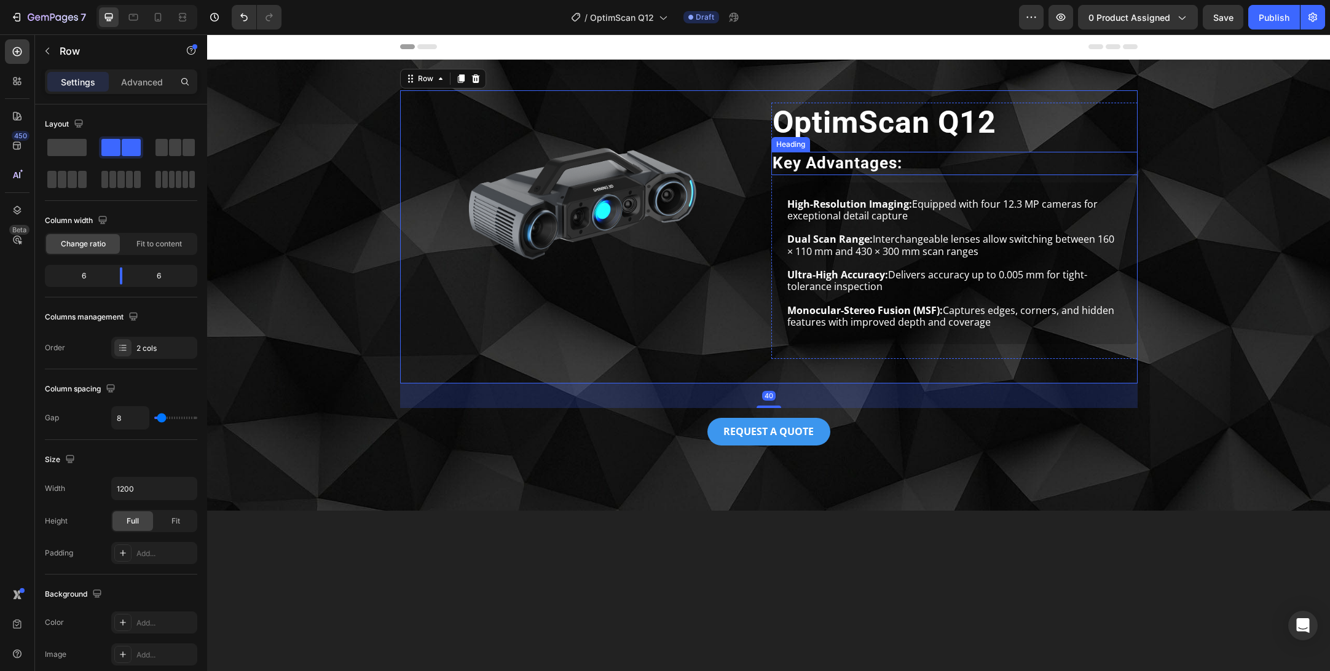
click at [841, 161] on h2 "Key Advantages:" at bounding box center [955, 163] width 366 height 23
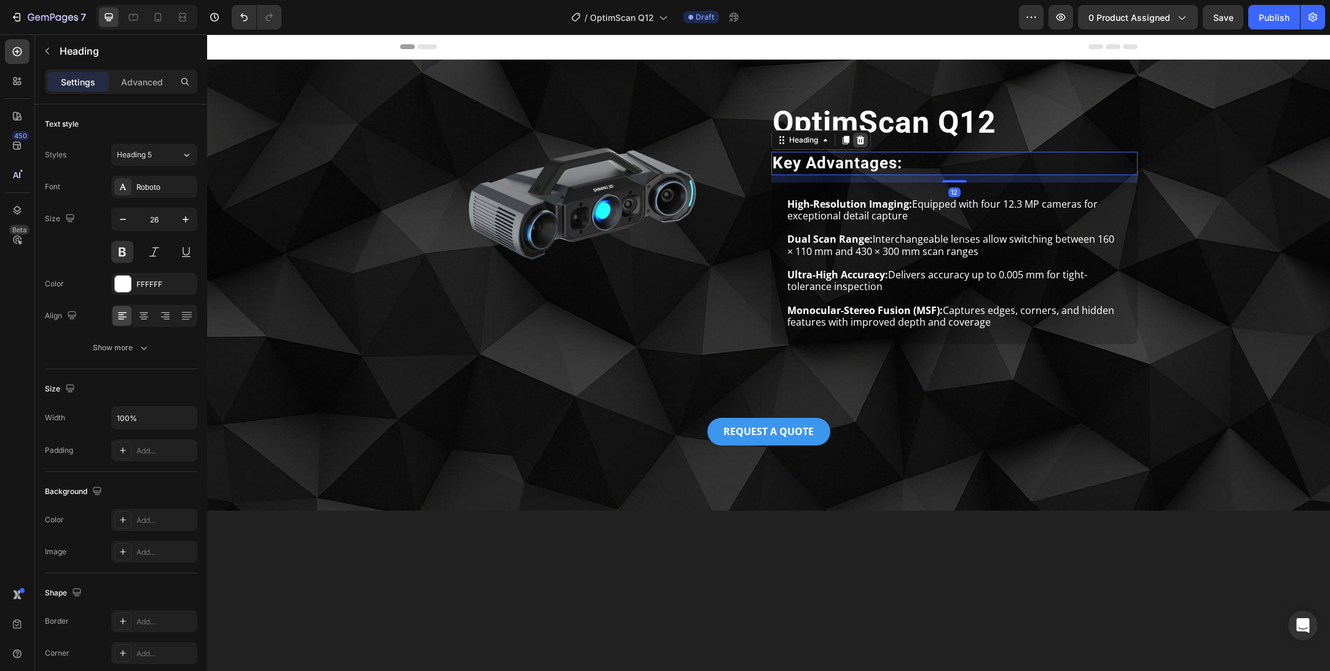
click at [863, 139] on icon at bounding box center [860, 140] width 8 height 9
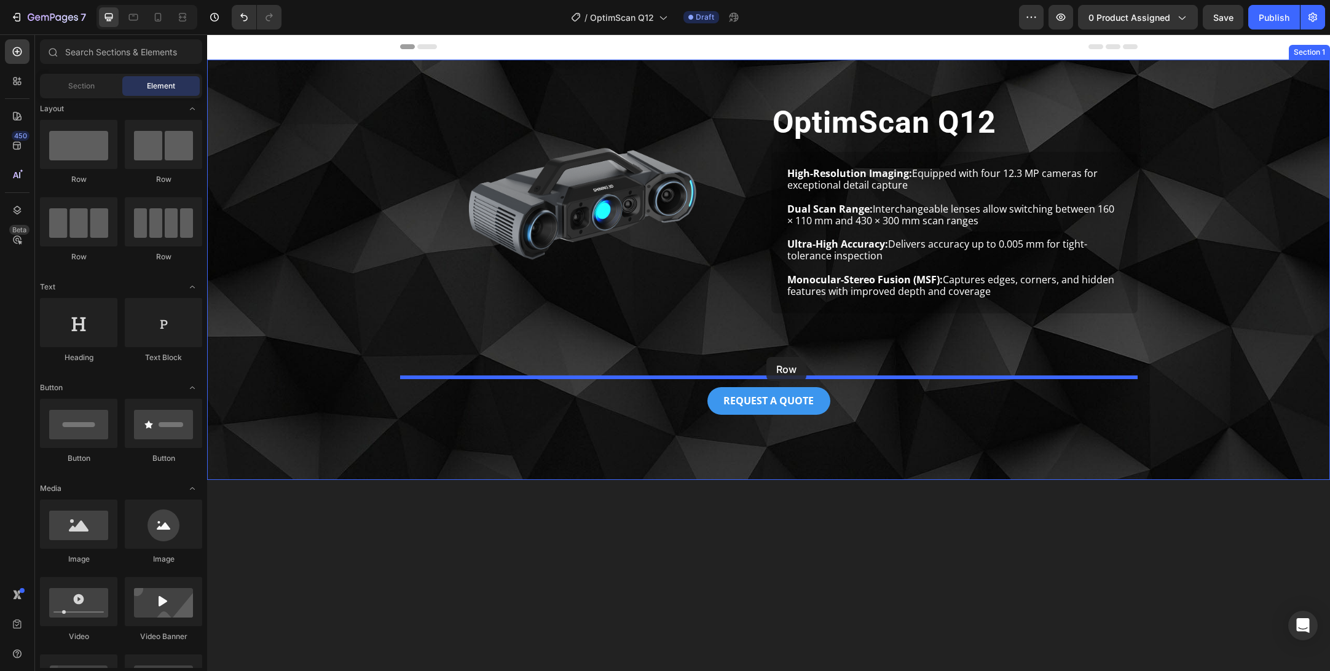
drag, startPoint x: 381, startPoint y: 190, endPoint x: 767, endPoint y: 357, distance: 421.3
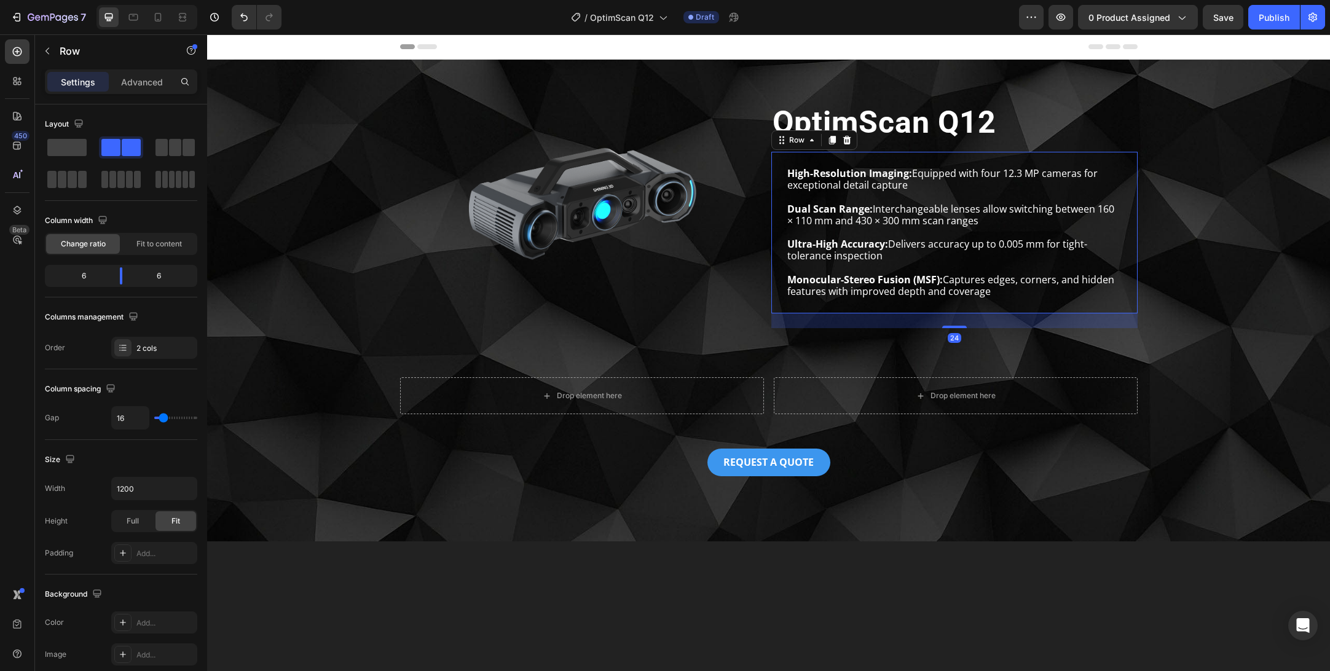
click at [843, 160] on div "High-Resolution Imaging: Equipped with four 12.3 MP cameras for exceptional det…" at bounding box center [955, 233] width 366 height 162
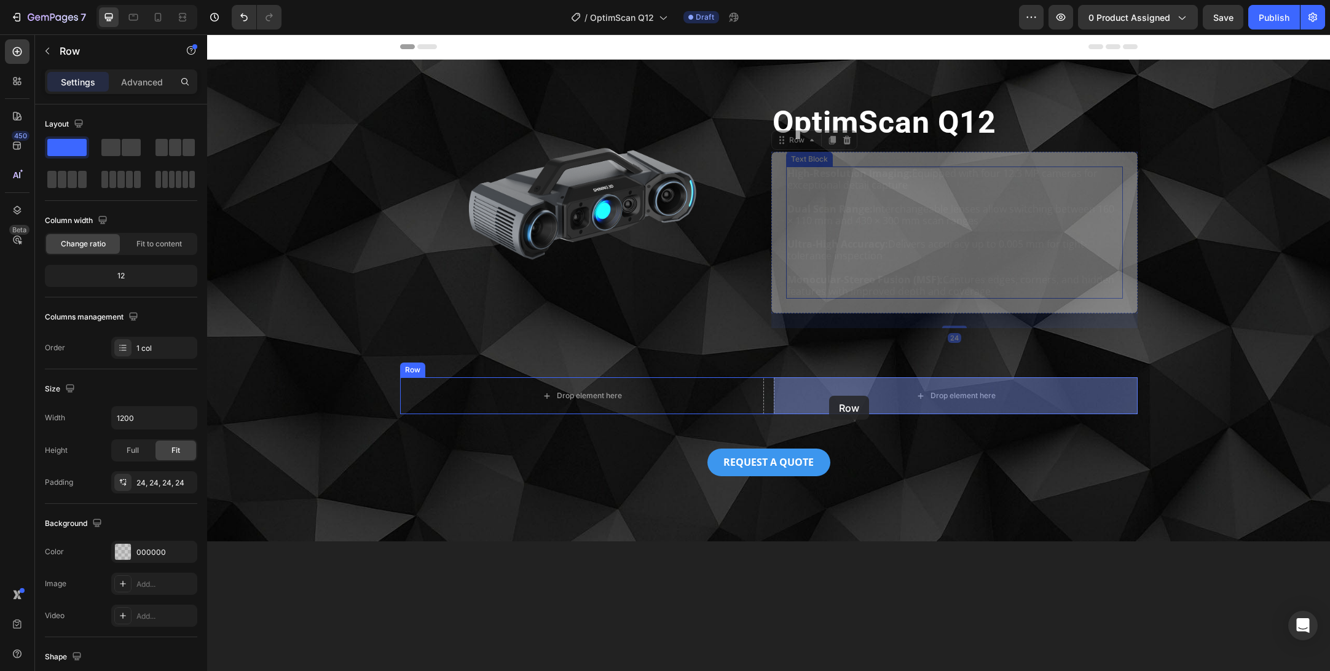
drag, startPoint x: 796, startPoint y: 140, endPoint x: 829, endPoint y: 396, distance: 258.5
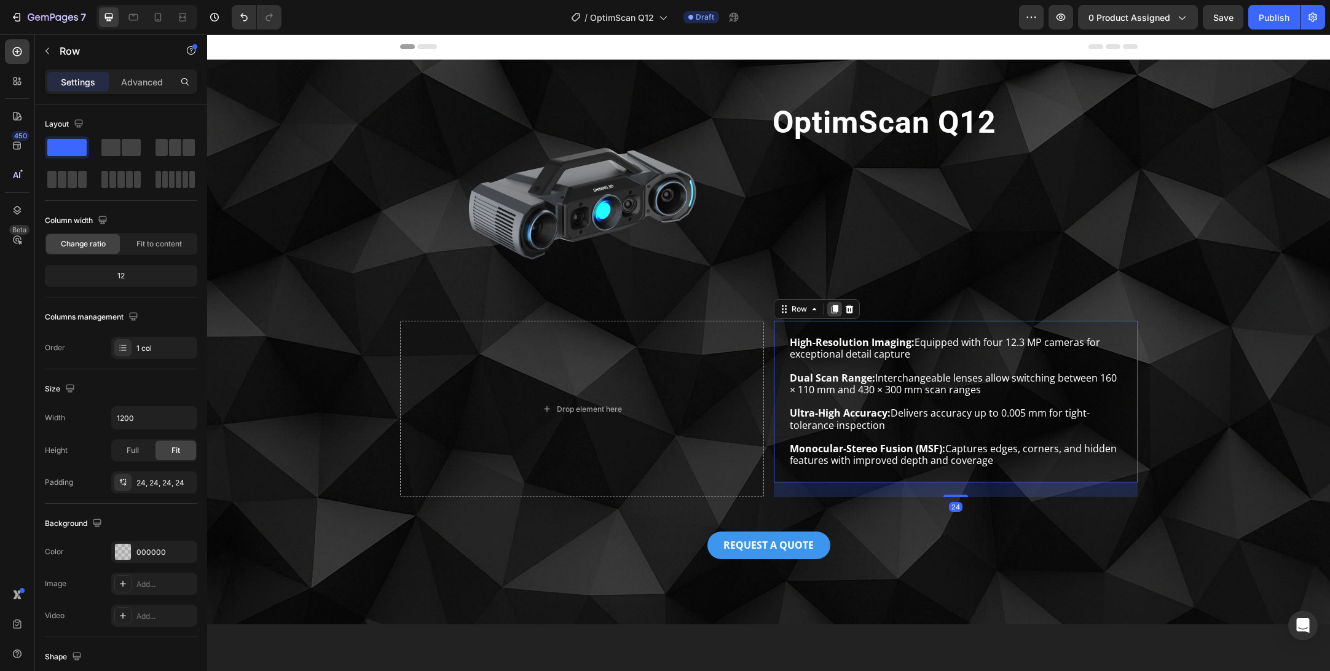
click at [837, 310] on icon at bounding box center [834, 309] width 7 height 9
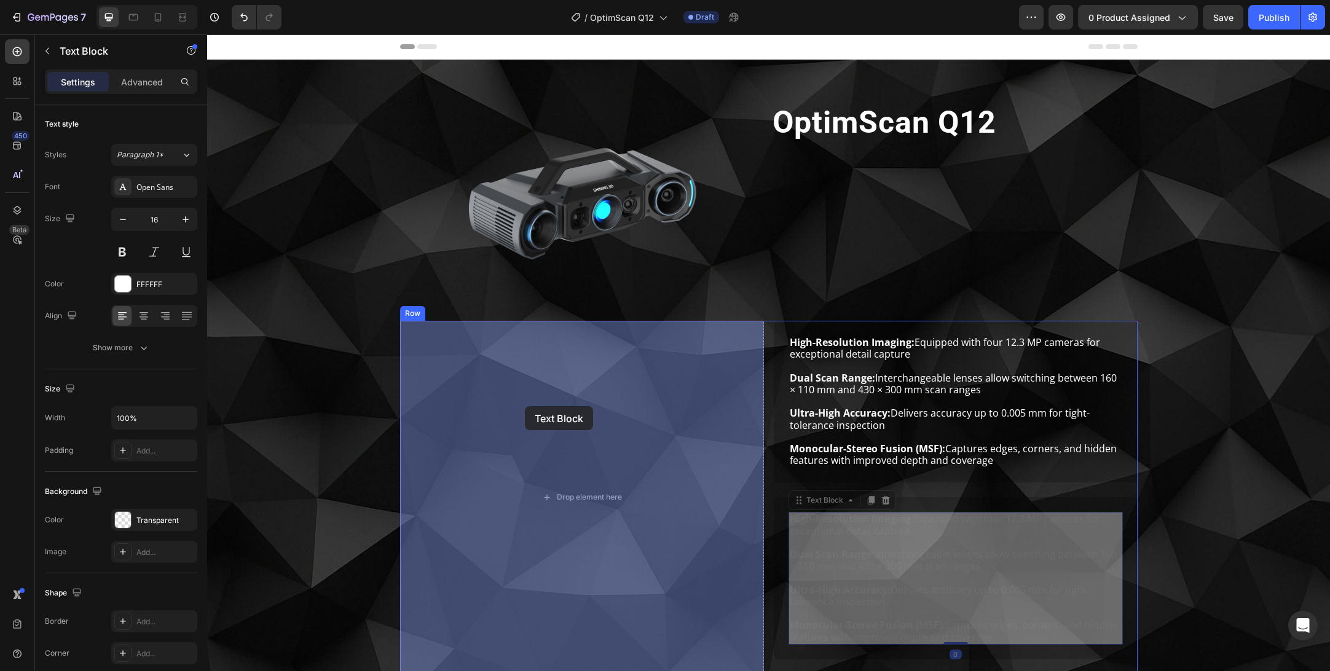
drag, startPoint x: 812, startPoint y: 508, endPoint x: 526, endPoint y: 407, distance: 302.8
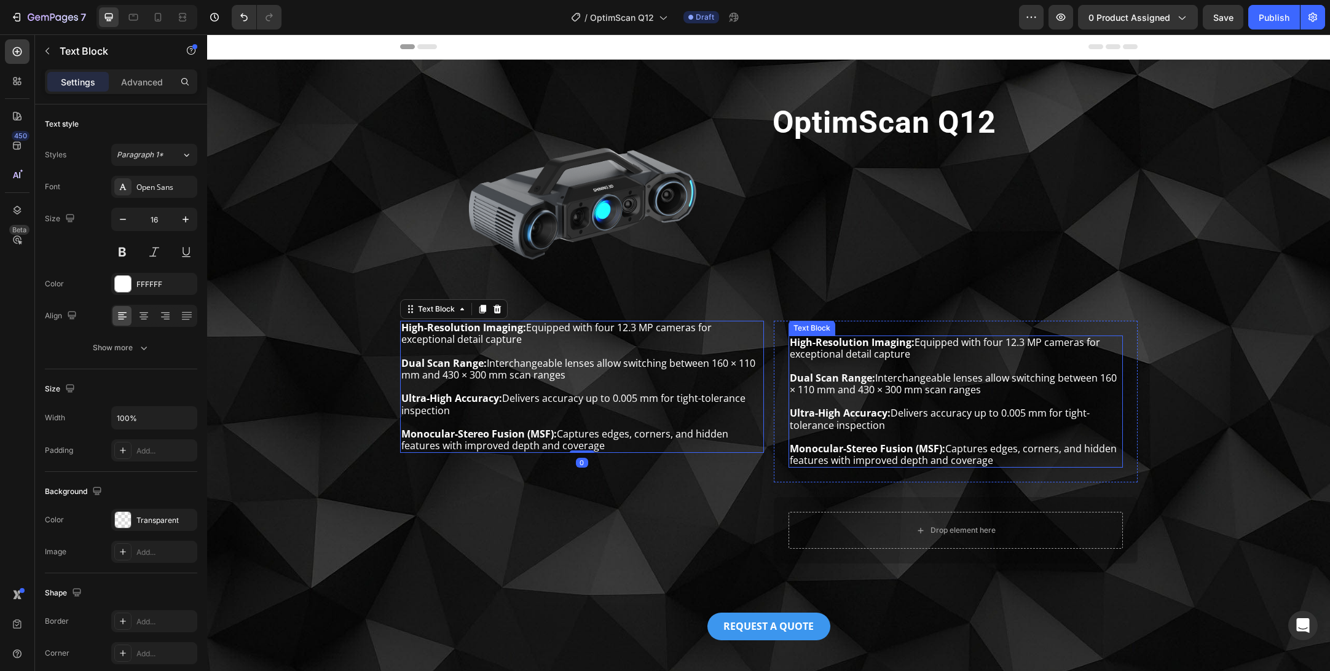
click at [914, 373] on p "Dual Scan Range: Interchangeable lenses allow switching between 160 × 110 mm an…" at bounding box center [956, 384] width 332 height 23
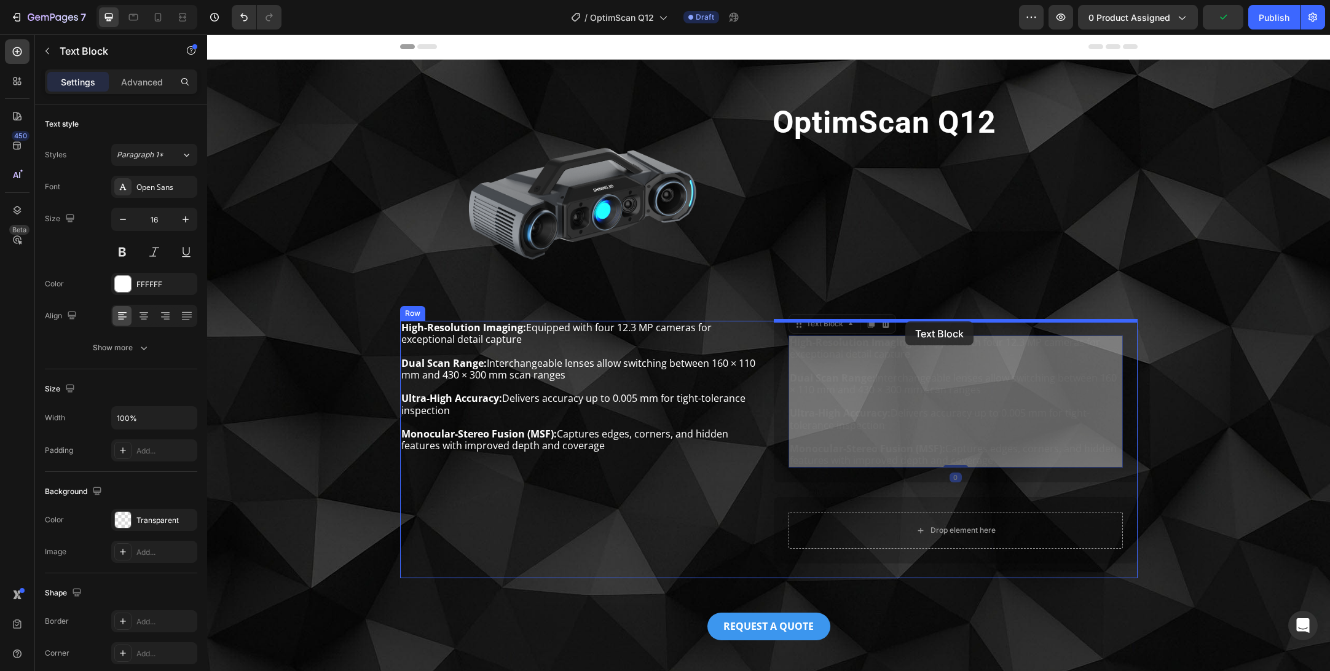
drag, startPoint x: 829, startPoint y: 323, endPoint x: 906, endPoint y: 322, distance: 76.2
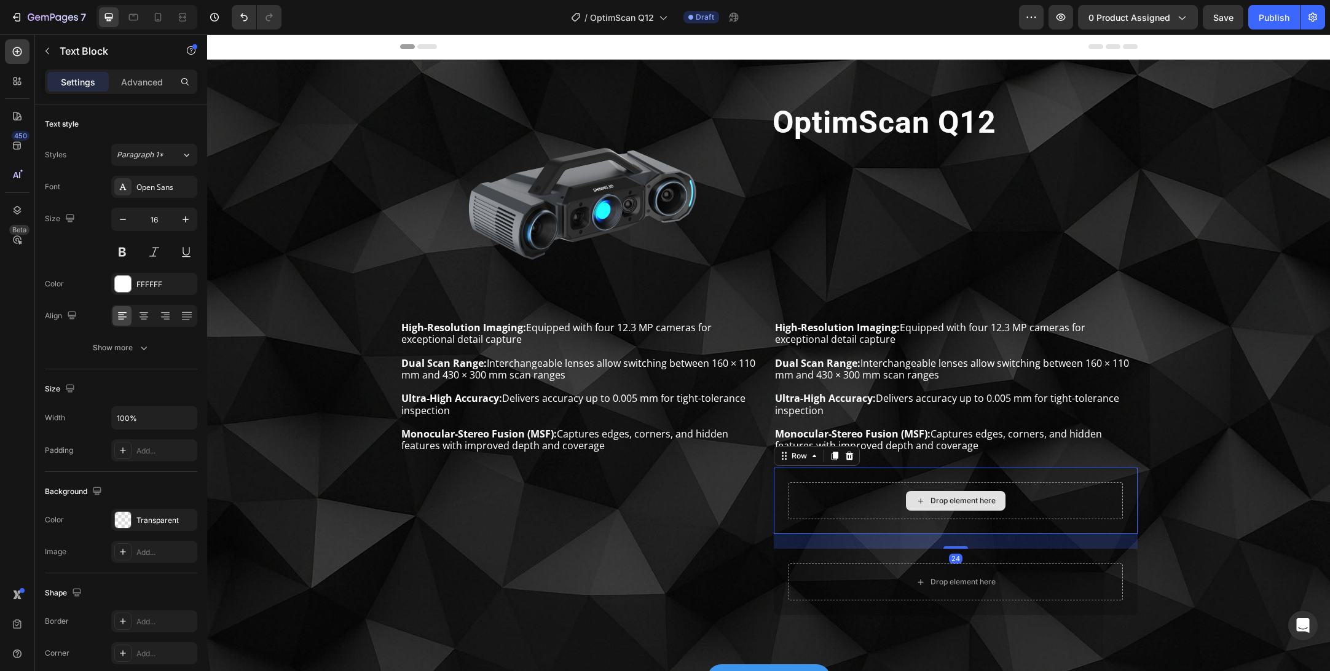
click at [821, 501] on div "Drop element here" at bounding box center [956, 501] width 334 height 37
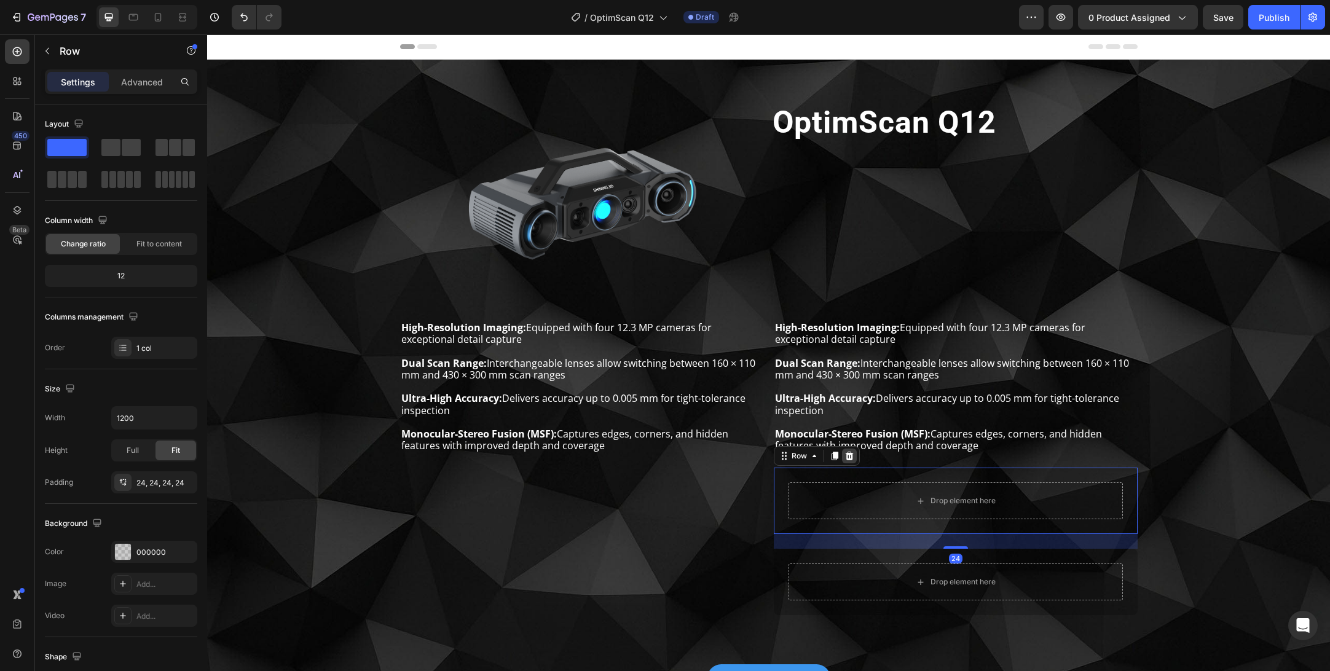
click at [851, 450] on div at bounding box center [849, 456] width 15 height 15
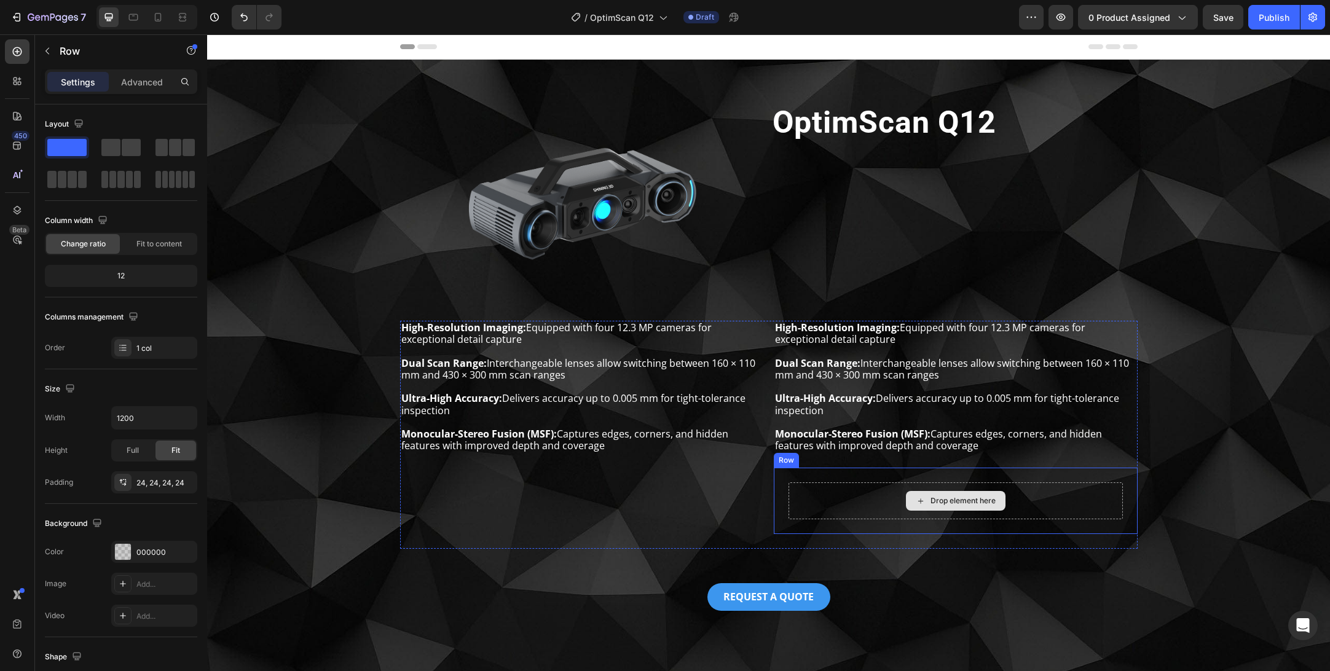
click at [855, 509] on div "Drop element here" at bounding box center [956, 501] width 334 height 37
click at [848, 456] on icon at bounding box center [849, 456] width 8 height 9
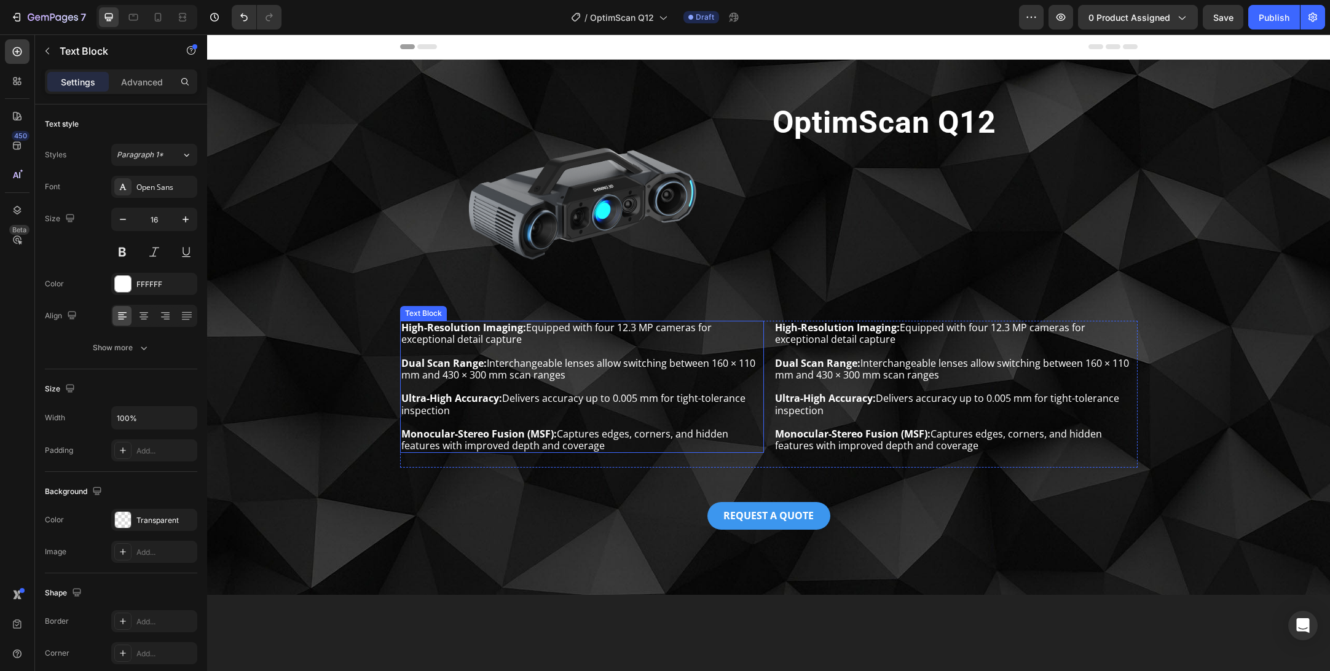
click at [583, 376] on p "Dual Scan Range: Interchangeable lenses allow switching between 160 × 110 mm an…" at bounding box center [581, 369] width 361 height 23
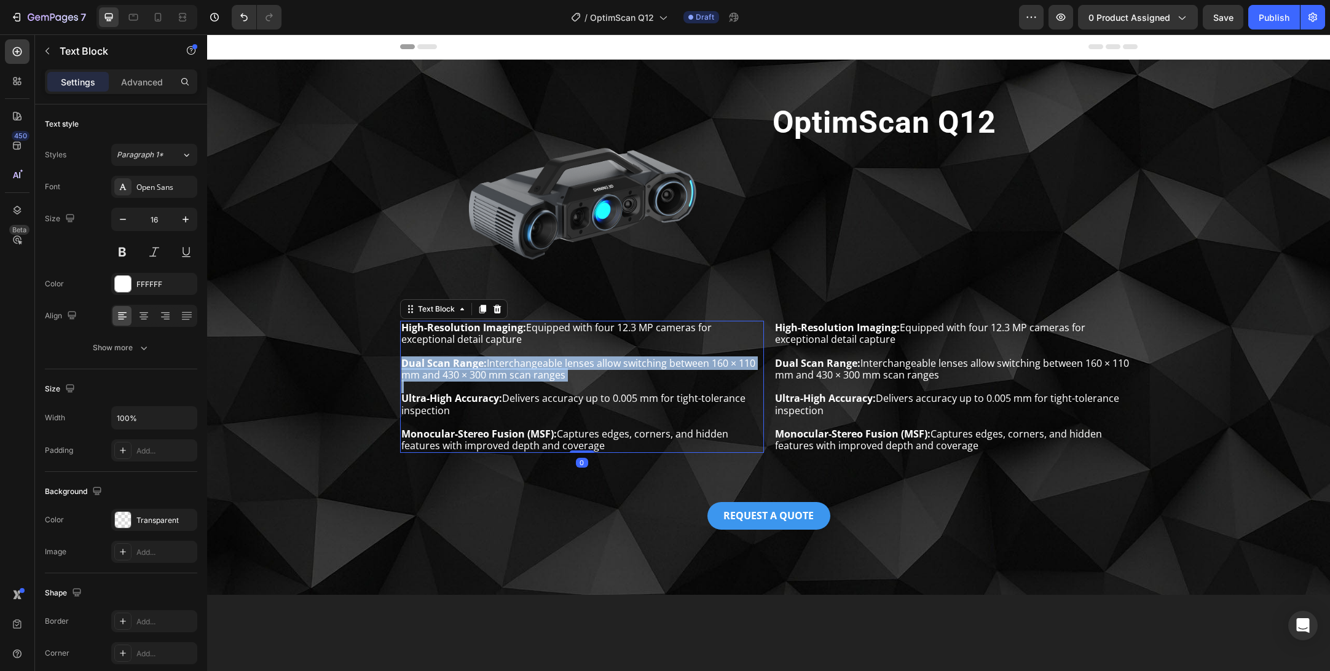
click at [583, 376] on p "Dual Scan Range: Interchangeable lenses allow switching between 160 × 110 mm an…" at bounding box center [581, 369] width 361 height 23
click at [908, 400] on p "Ultra-High Accuracy: Delivers accuracy up to 0.005 mm for tight-tolerance inspe…" at bounding box center [955, 404] width 361 height 23
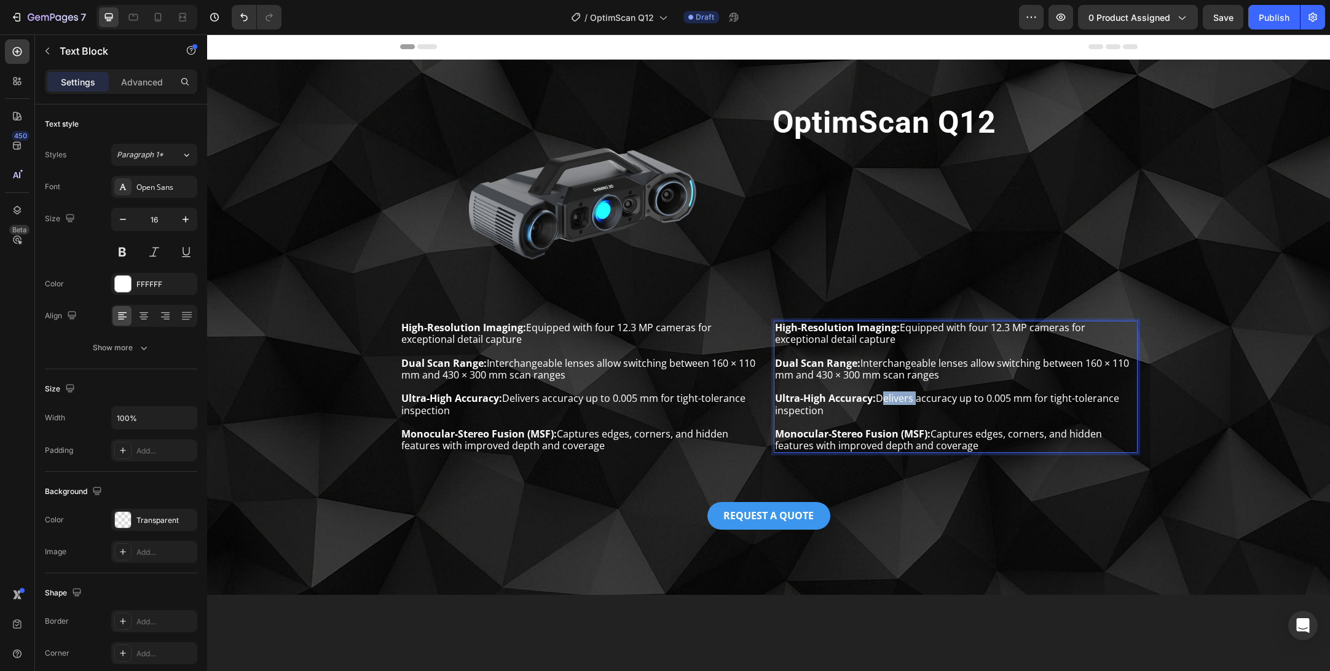
click at [908, 400] on p "Ultra-High Accuracy: Delivers accuracy up to 0.005 mm for tight-tolerance inspe…" at bounding box center [955, 404] width 361 height 23
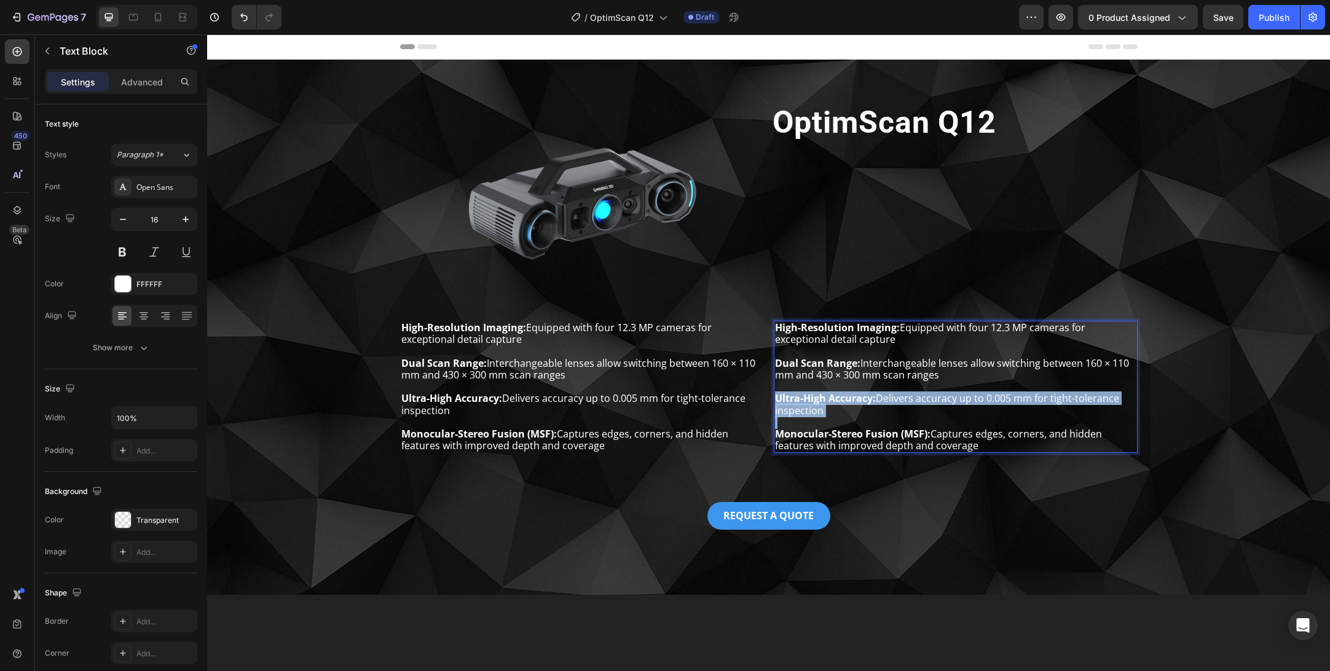
click at [908, 400] on p "Ultra-High Accuracy: Delivers accuracy up to 0.005 mm for tight-tolerance inspe…" at bounding box center [955, 404] width 361 height 23
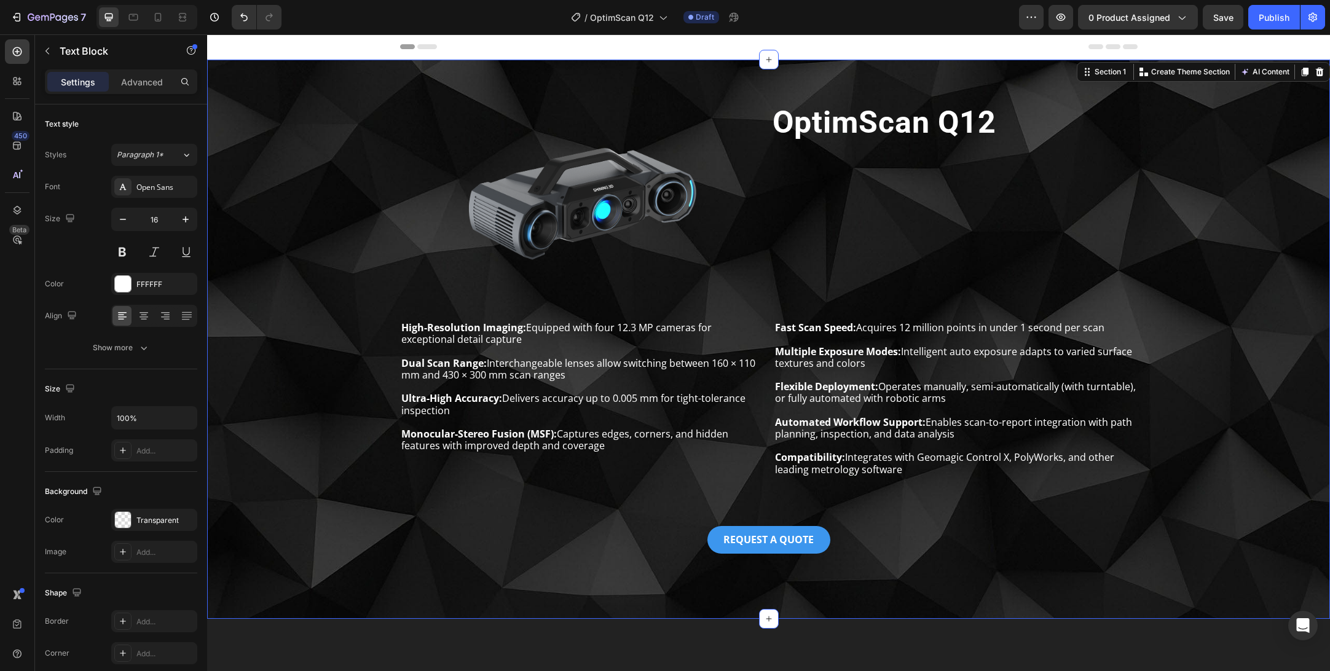
click at [908, 495] on div "Einscan Rigil Heading Image OptimScan Q12 Heading Row Row High-Resolution Imagi…" at bounding box center [769, 339] width 1104 height 498
click at [912, 464] on p "Compatibility: Integrates with Geomagic Control X, PolyWorks, and other leading…" at bounding box center [955, 463] width 361 height 23
drag, startPoint x: 923, startPoint y: 499, endPoint x: 725, endPoint y: 478, distance: 198.5
click at [922, 499] on div "Einscan Rigil Heading Image OptimScan Q12 Heading Row Row High-Resolution Imagi…" at bounding box center [769, 339] width 1104 height 498
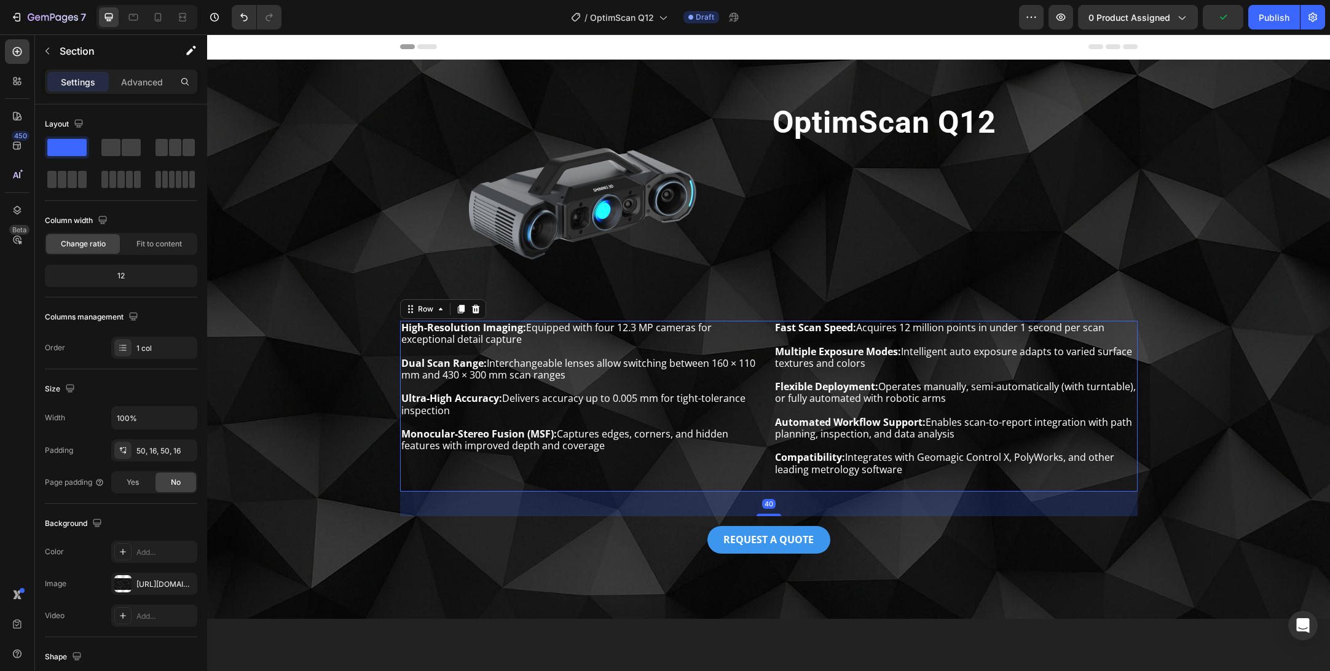
click at [681, 486] on div "High-Resolution Imaging: Equipped with four 12.3 MP cameras for exceptional det…" at bounding box center [582, 406] width 364 height 171
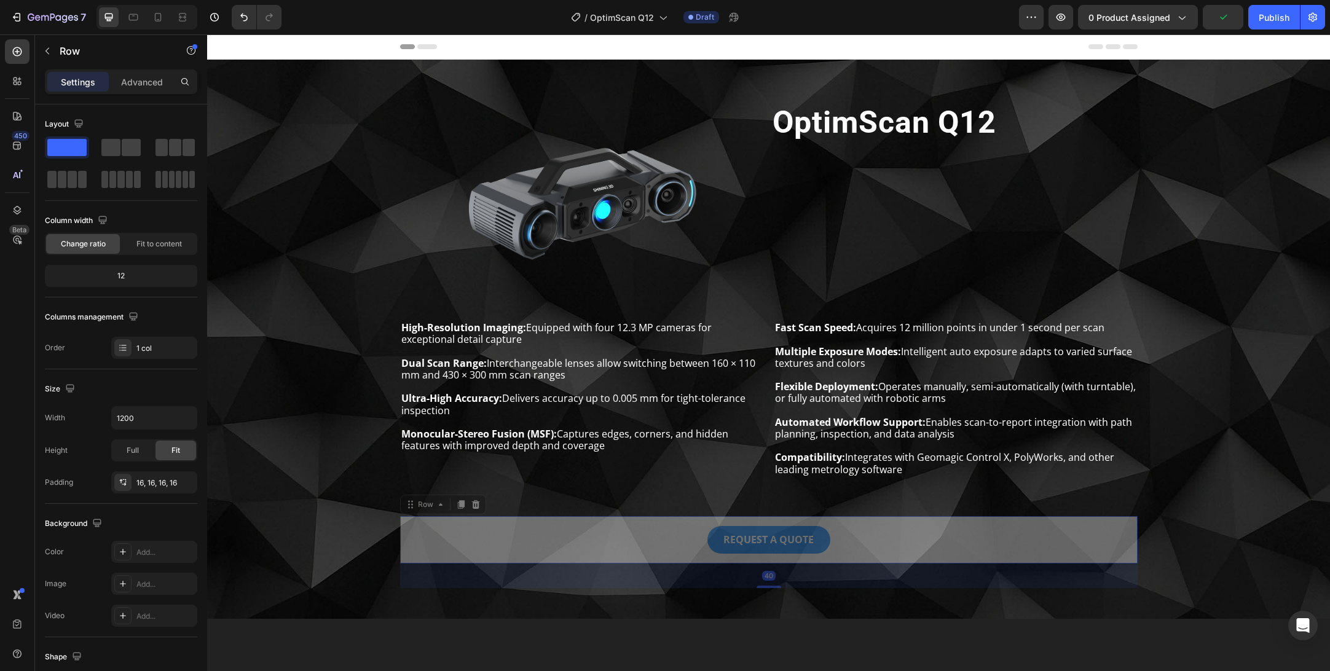
click at [776, 512] on div "Einscan Rigil Heading Image OptimScan Q12 Heading Row Row High-Resolution Imagi…" at bounding box center [769, 339] width 1104 height 498
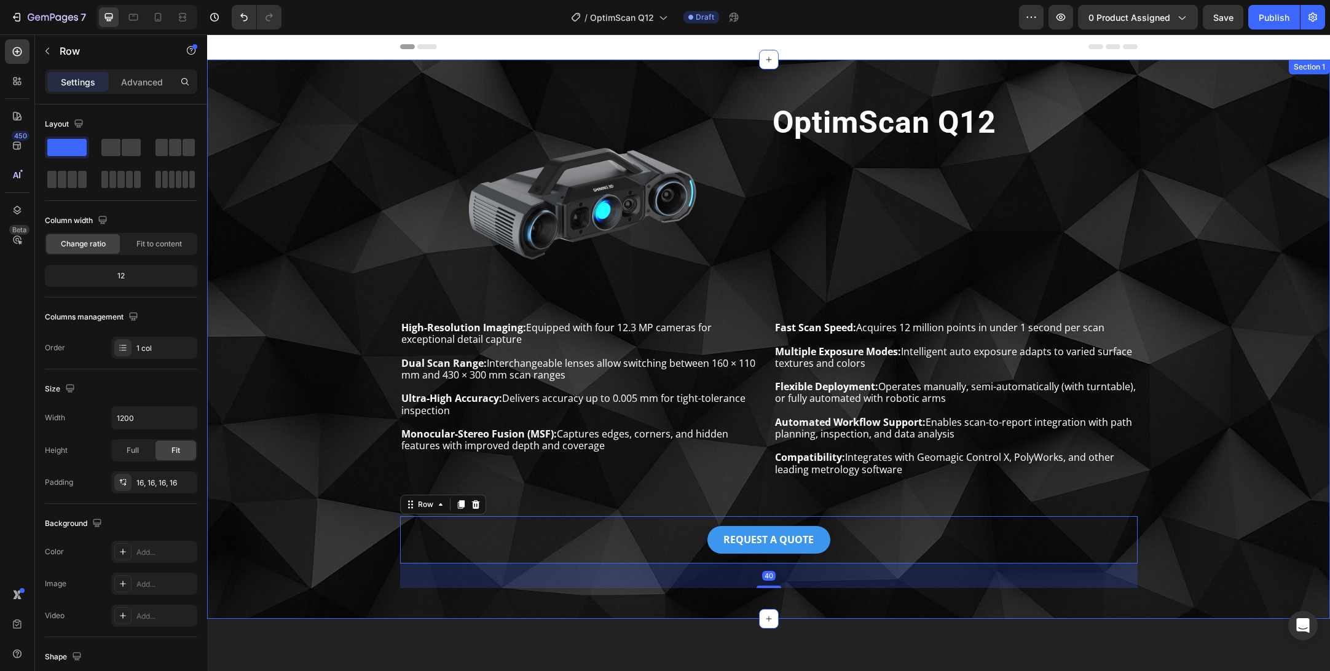
click at [718, 500] on div "Einscan Rigil Heading Image OptimScan Q12 Heading Row Row High-Resolution Imagi…" at bounding box center [769, 339] width 1104 height 498
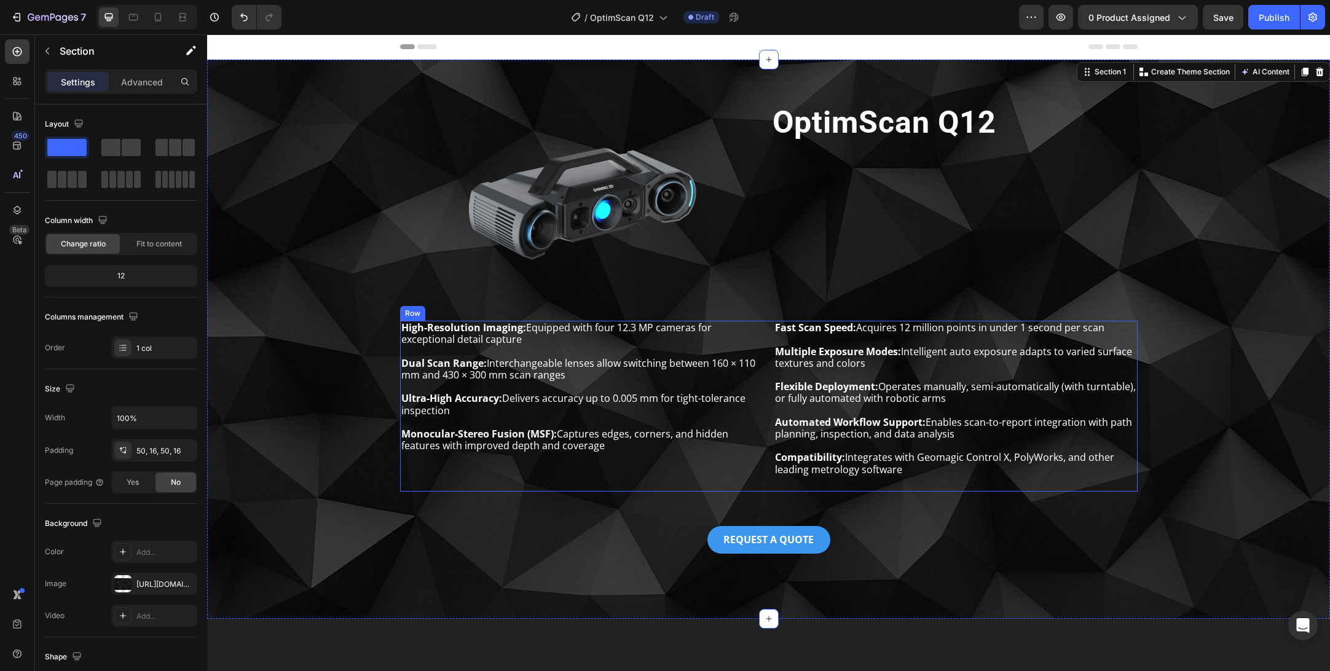
click at [709, 465] on div "High-Resolution Imaging: Equipped with four 12.3 MP cameras for exceptional det…" at bounding box center [582, 406] width 364 height 171
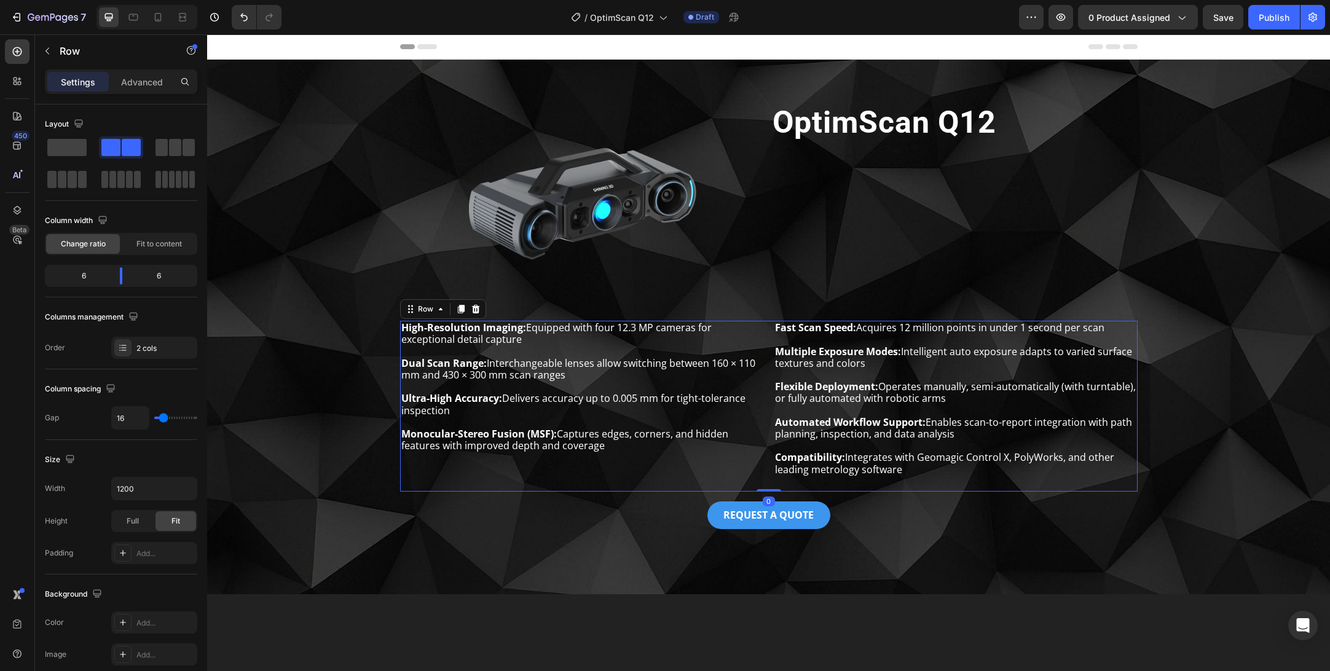
drag, startPoint x: 771, startPoint y: 514, endPoint x: 773, endPoint y: 454, distance: 59.7
click at [773, 454] on div "High-Resolution Imaging: Equipped with four 12.3 MP cameras for exceptional det…" at bounding box center [769, 406] width 738 height 171
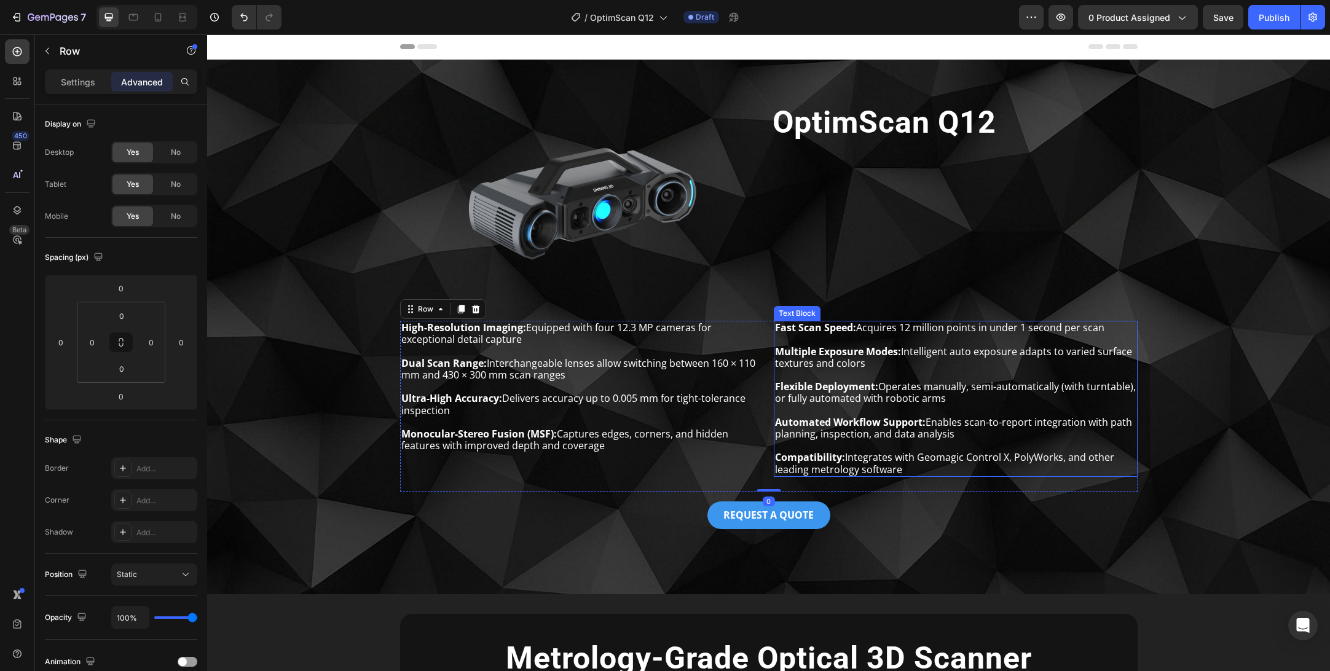
scroll to position [8, 0]
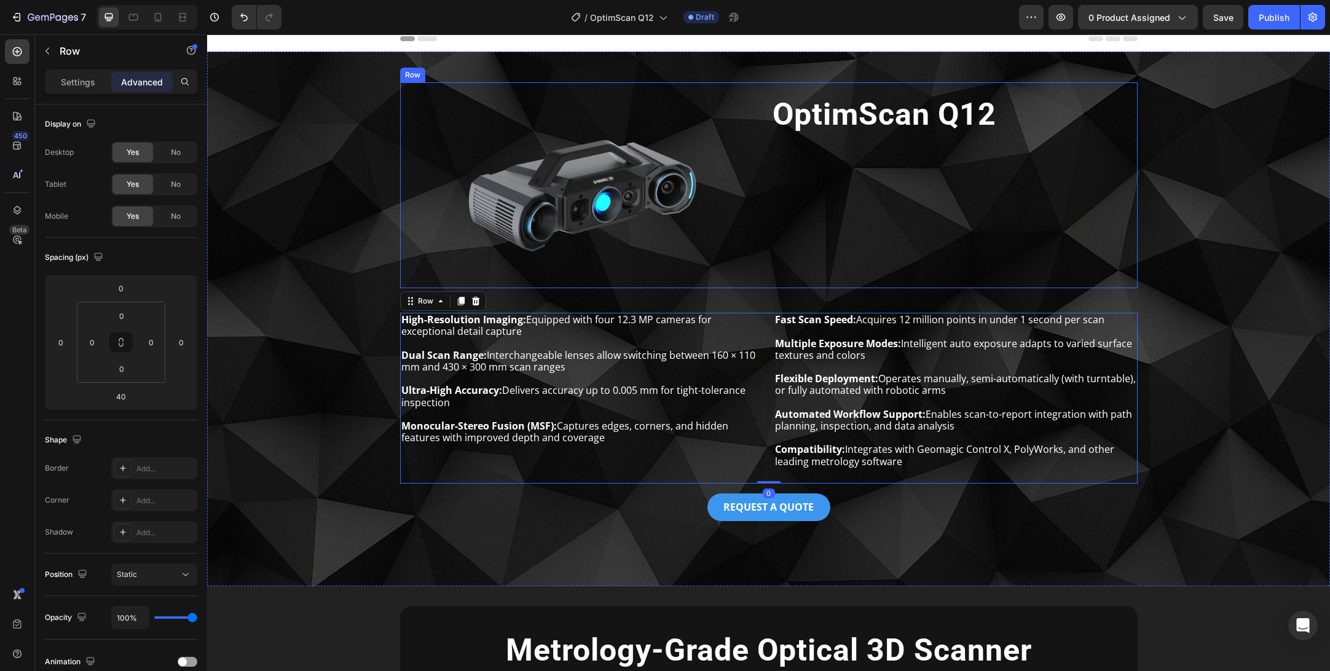
click at [853, 227] on div "OptimScan Q12 Heading Row" at bounding box center [955, 185] width 366 height 206
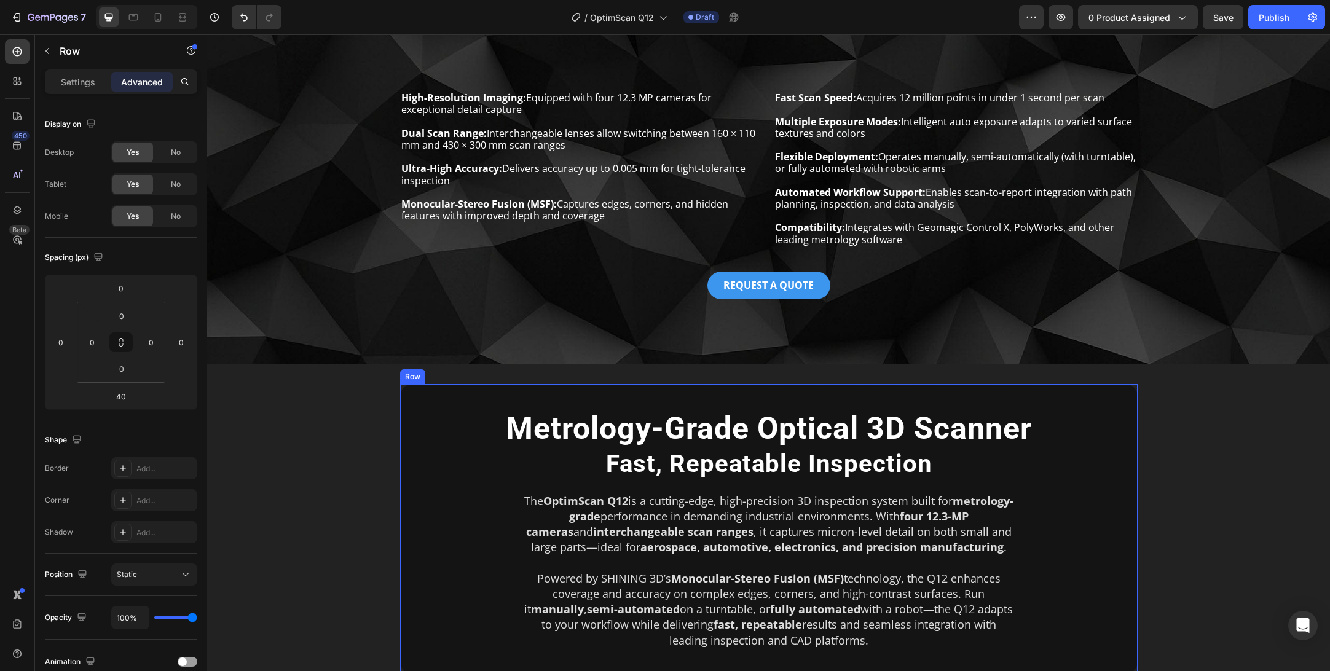
scroll to position [263, 0]
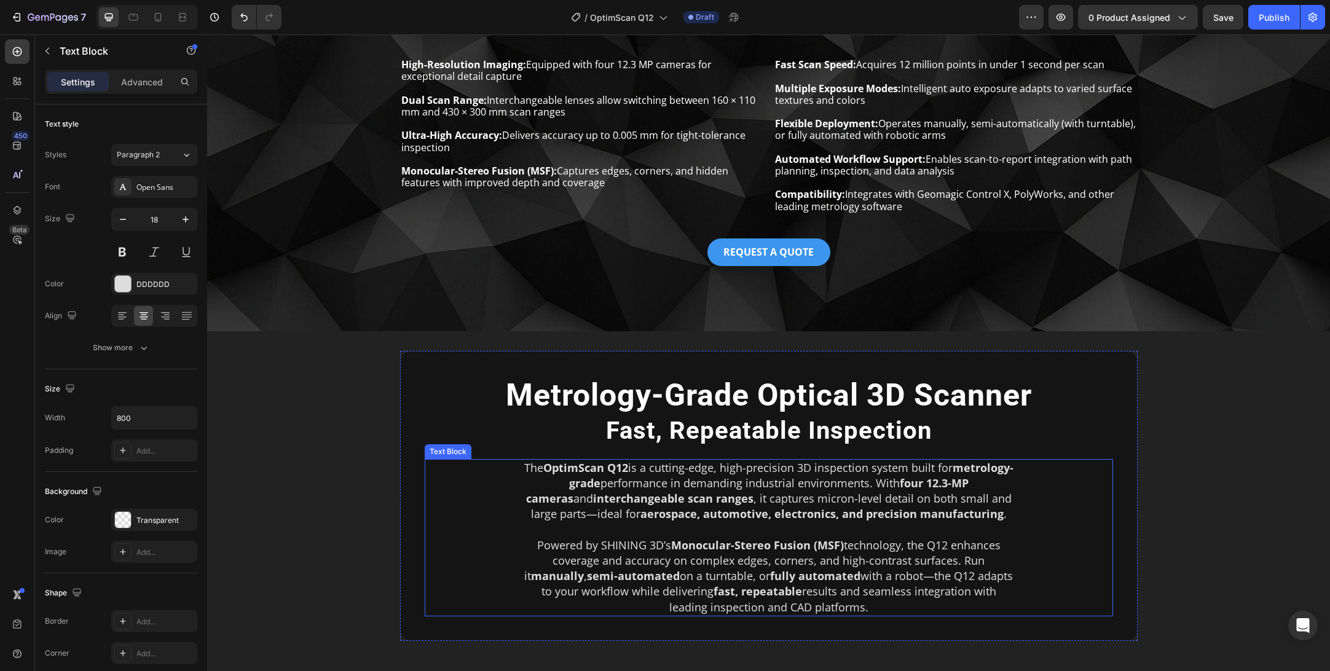
click at [466, 542] on div "The OptimScan Q12 is a cutting-edge, high-precision 3D inspection system built …" at bounding box center [769, 537] width 689 height 157
click at [457, 450] on div "Text Block" at bounding box center [461, 447] width 42 height 11
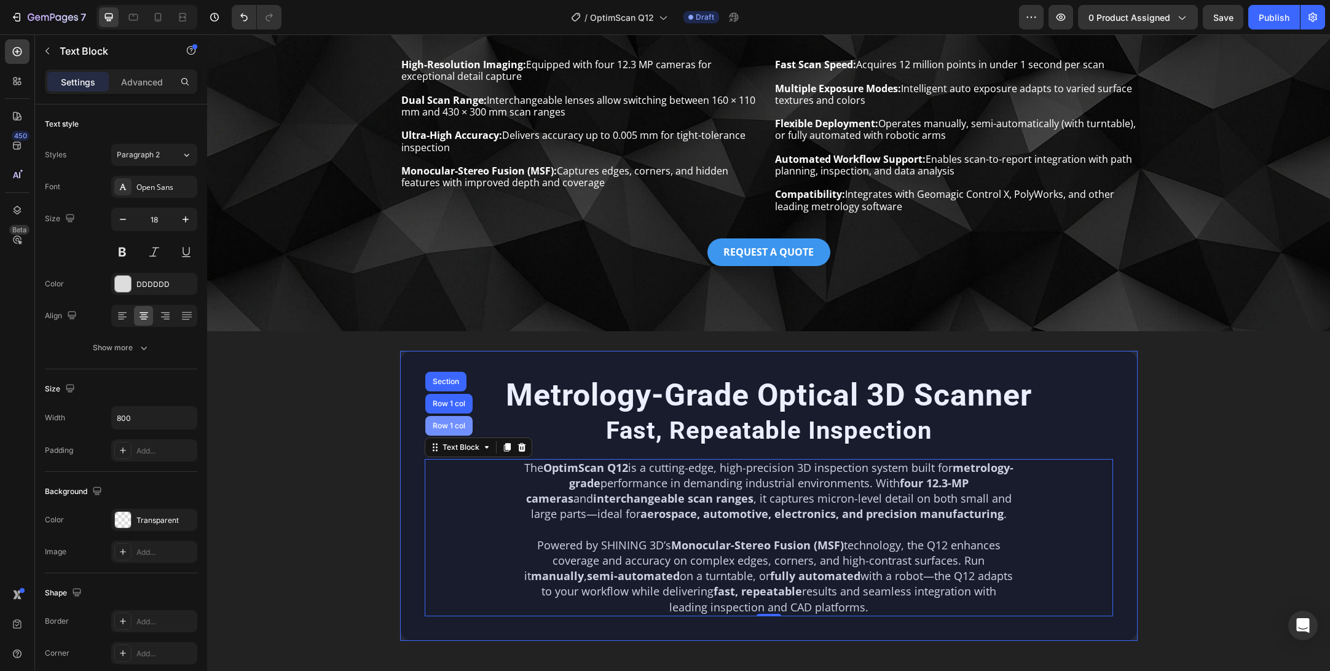
click at [449, 421] on div "Row 1 col" at bounding box center [448, 426] width 47 height 20
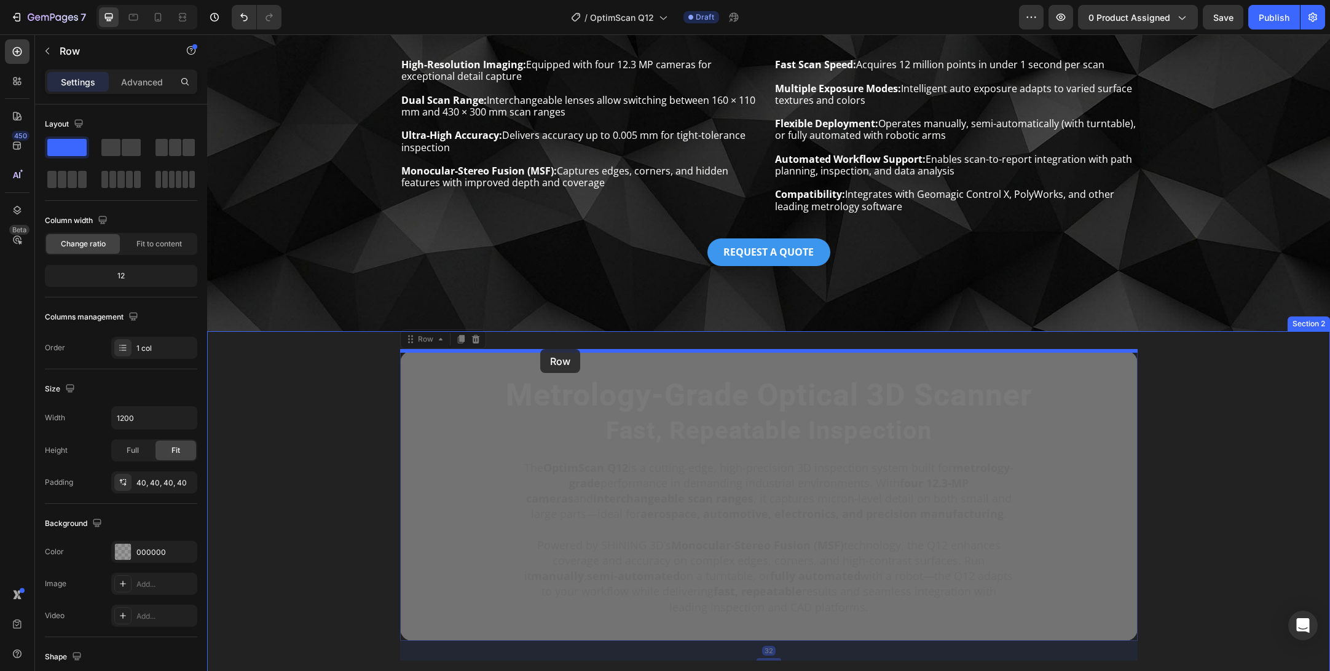
drag, startPoint x: 424, startPoint y: 339, endPoint x: 540, endPoint y: 349, distance: 116.6
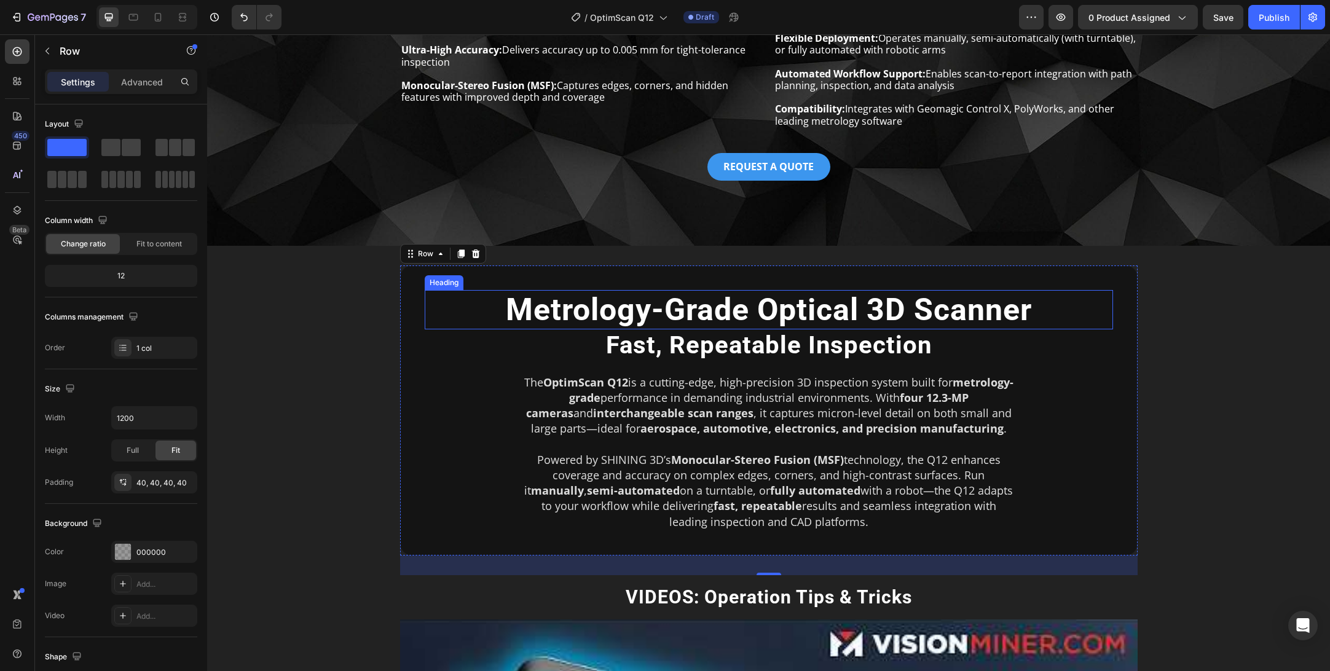
scroll to position [355, 0]
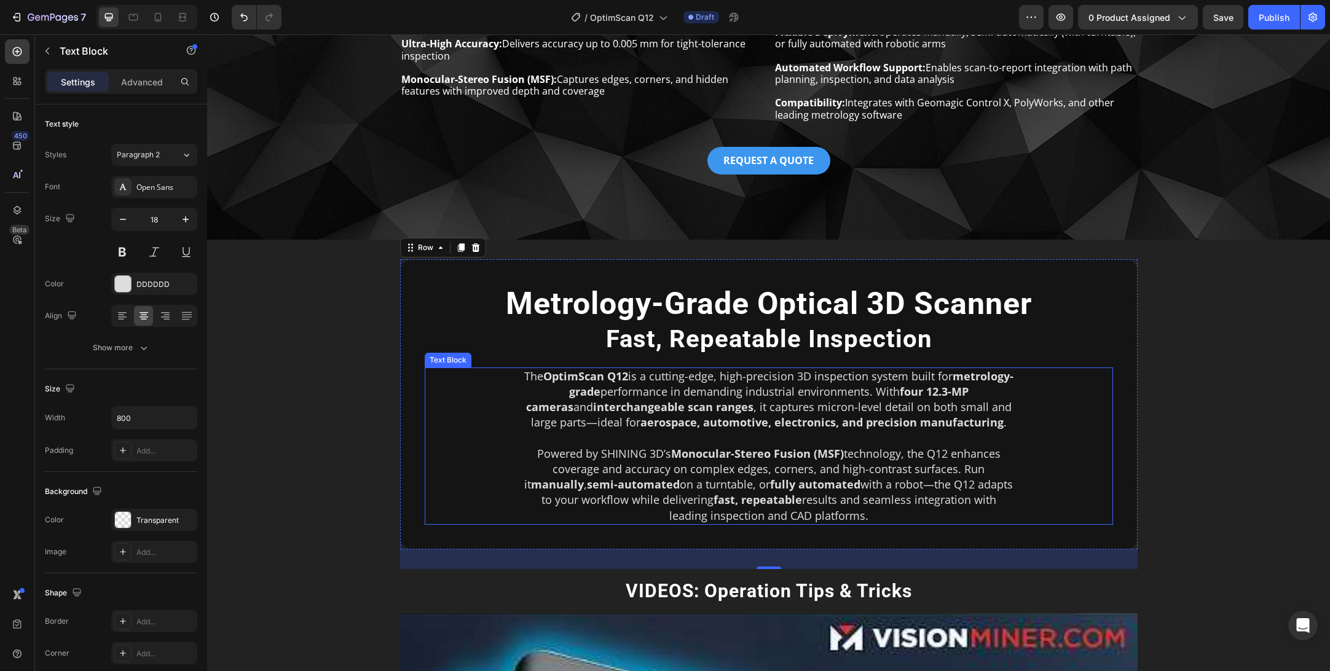
click at [557, 455] on p "Powered by SHINING 3D’s Monocular-Stereo Fusion (MSF) technology, the Q12 enhan…" at bounding box center [768, 484] width 489 height 77
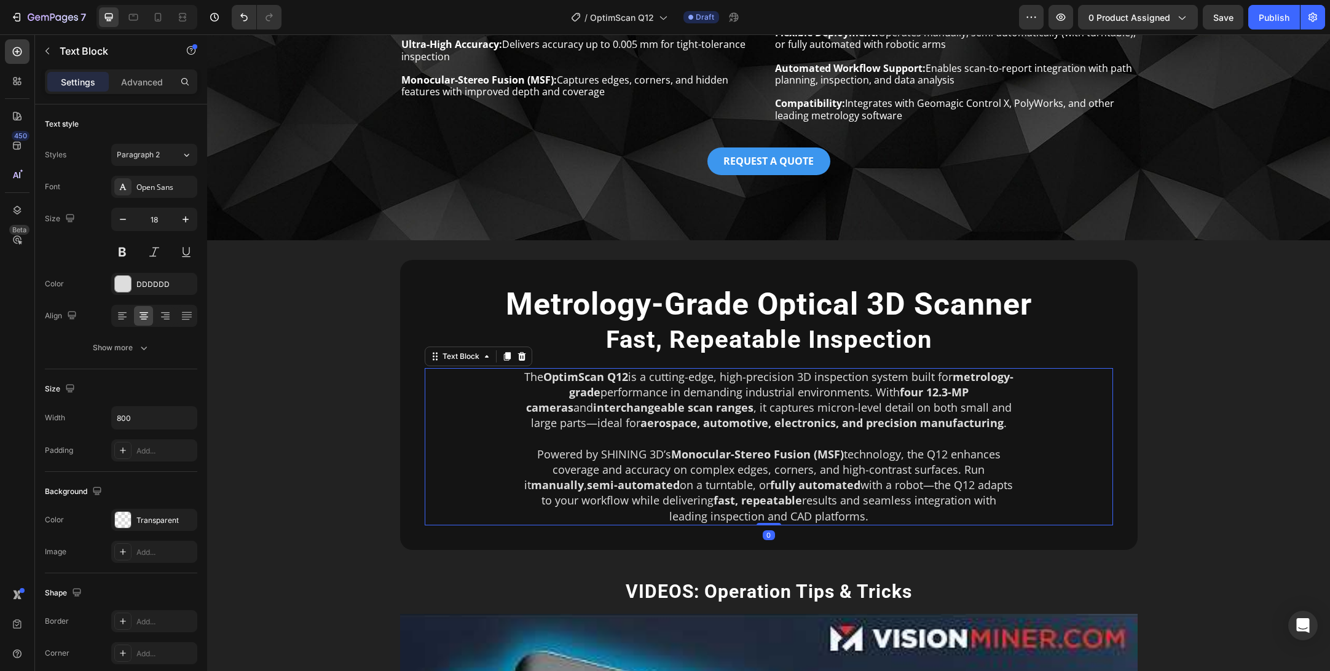
scroll to position [355, 0]
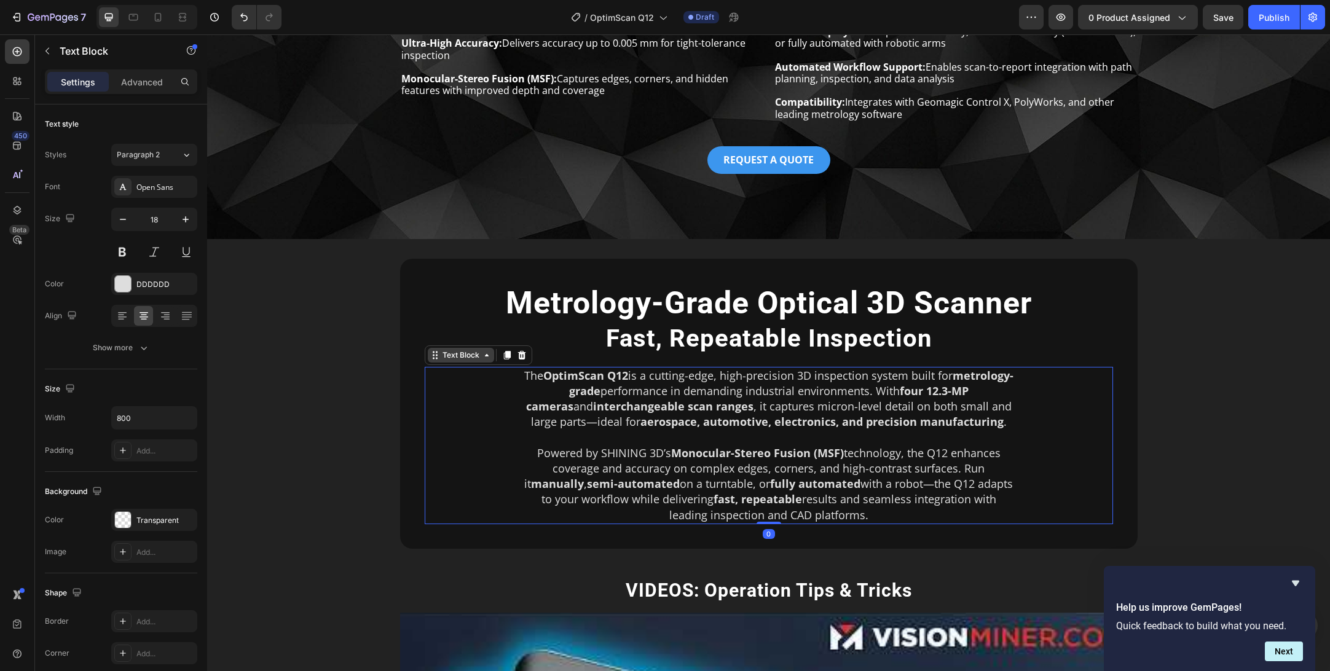
click at [475, 350] on div "Text Block" at bounding box center [461, 355] width 42 height 11
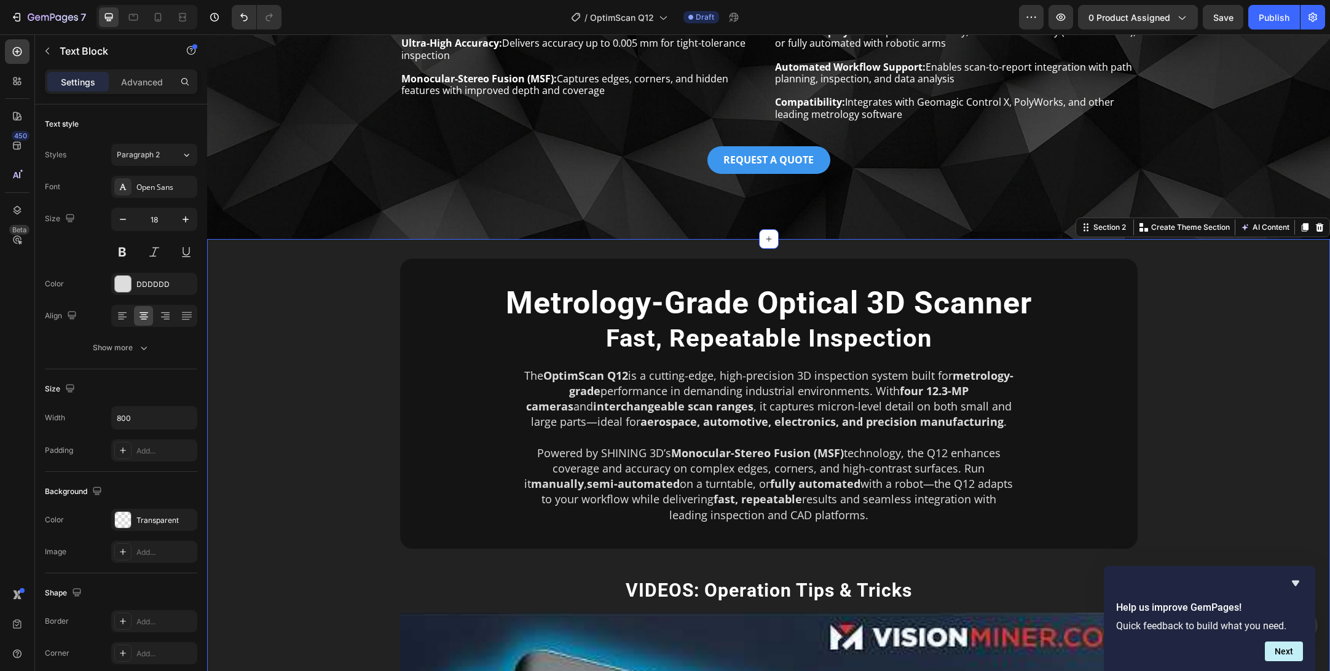
click at [322, 437] on div "Metrology-Grade Optical 3D Scanner Heading Fast, Repeatable Inspection Heading …" at bounding box center [769, 643] width 1104 height 769
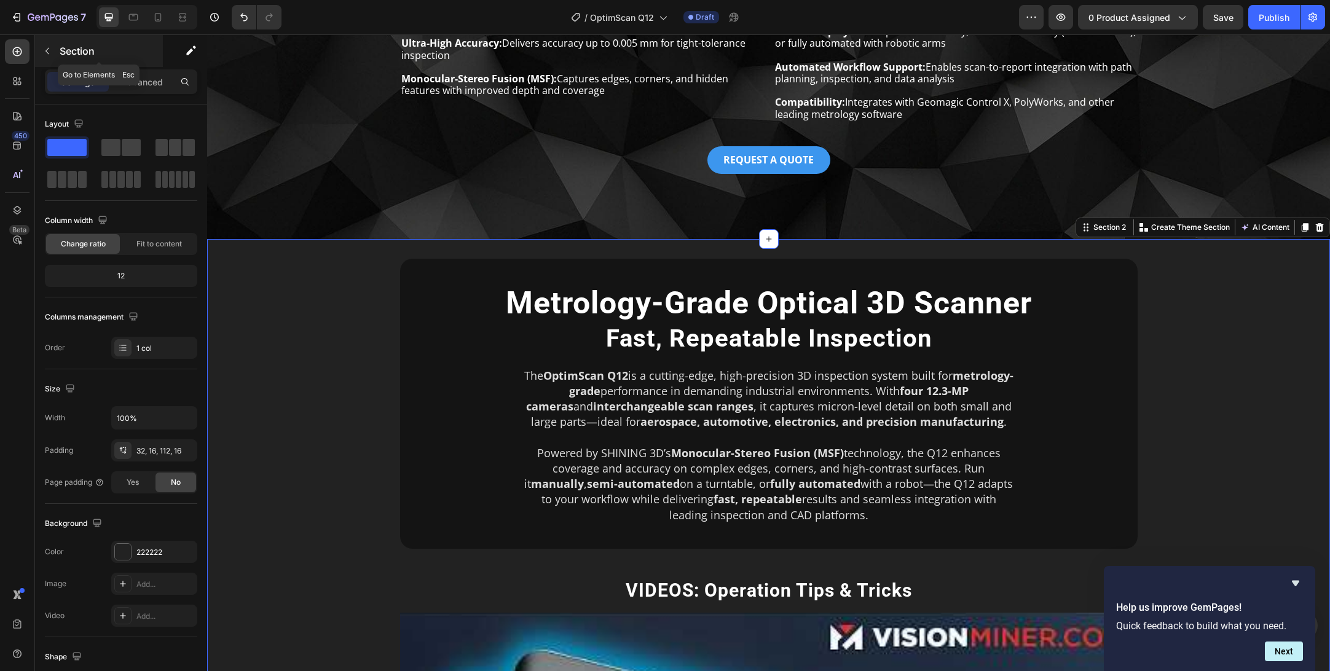
click at [58, 41] on div "Section" at bounding box center [99, 51] width 128 height 32
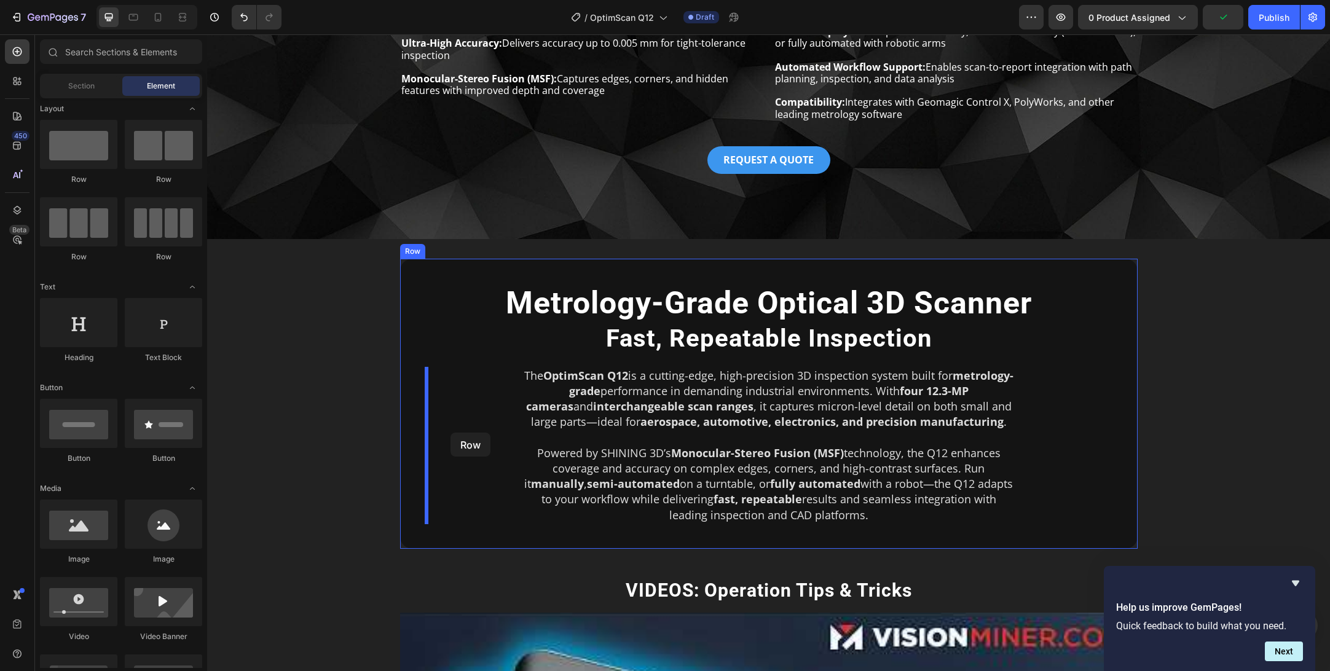
drag, startPoint x: 377, startPoint y: 183, endPoint x: 451, endPoint y: 433, distance: 260.7
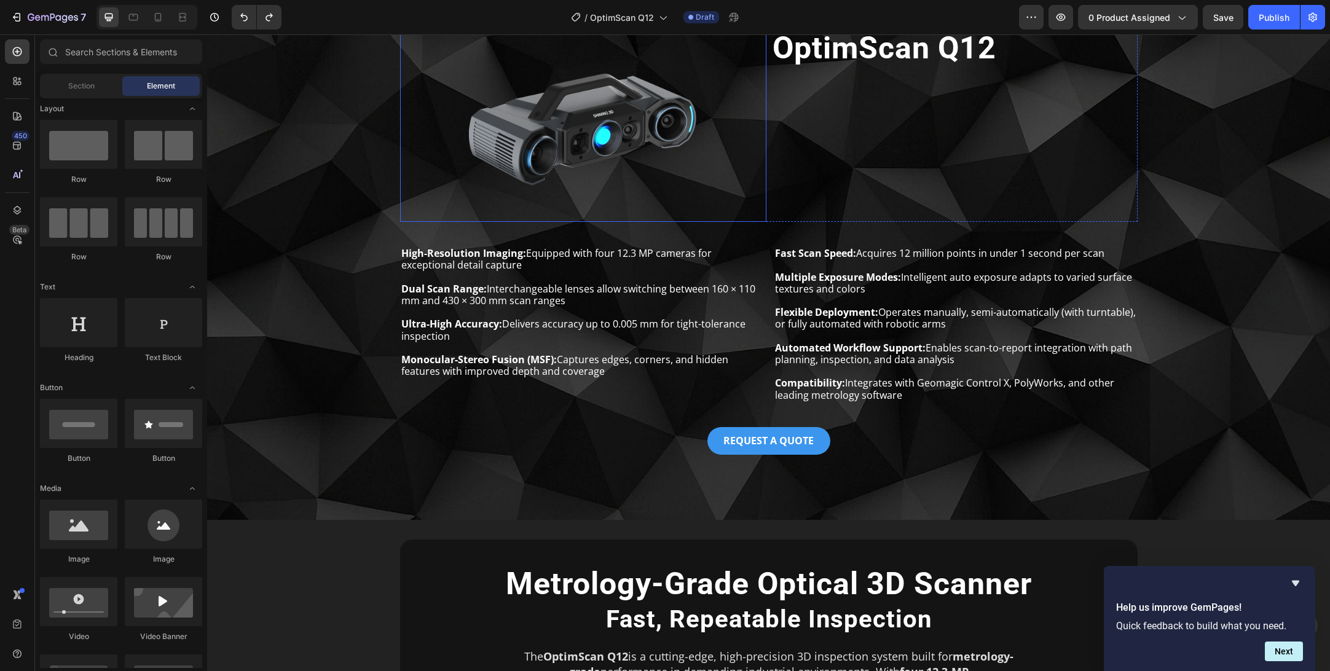
scroll to position [63, 0]
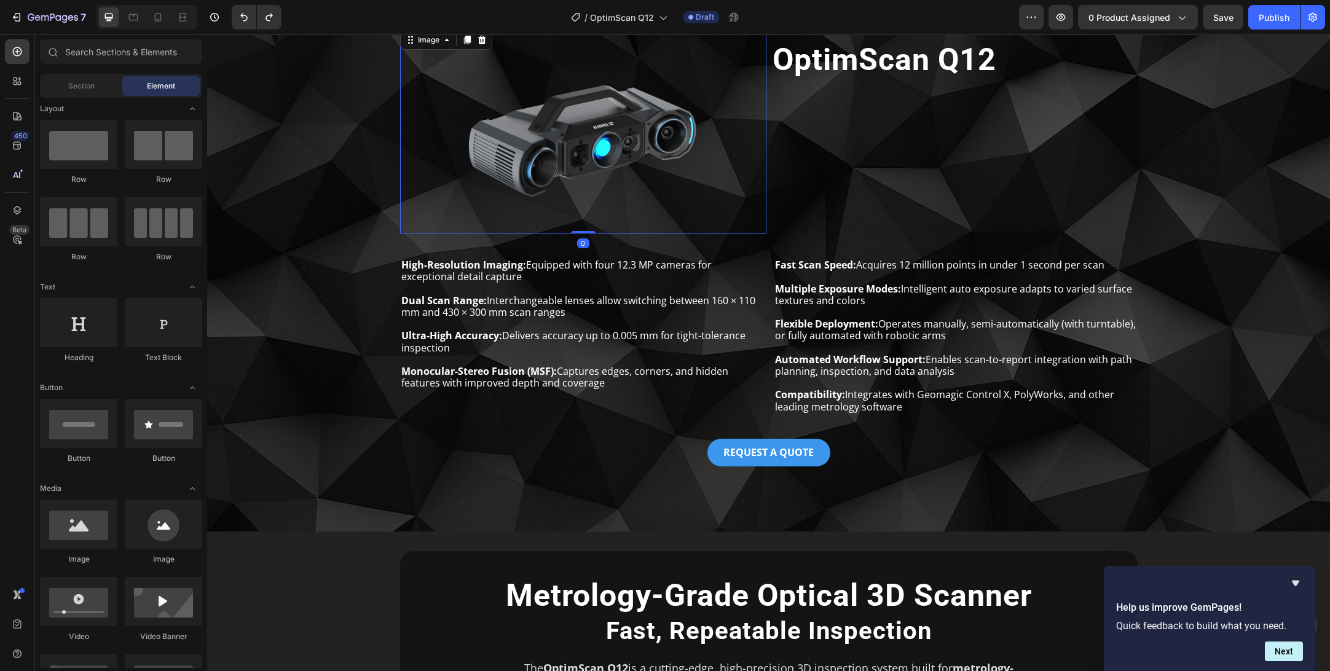
click at [538, 106] on img at bounding box center [583, 131] width 366 height 206
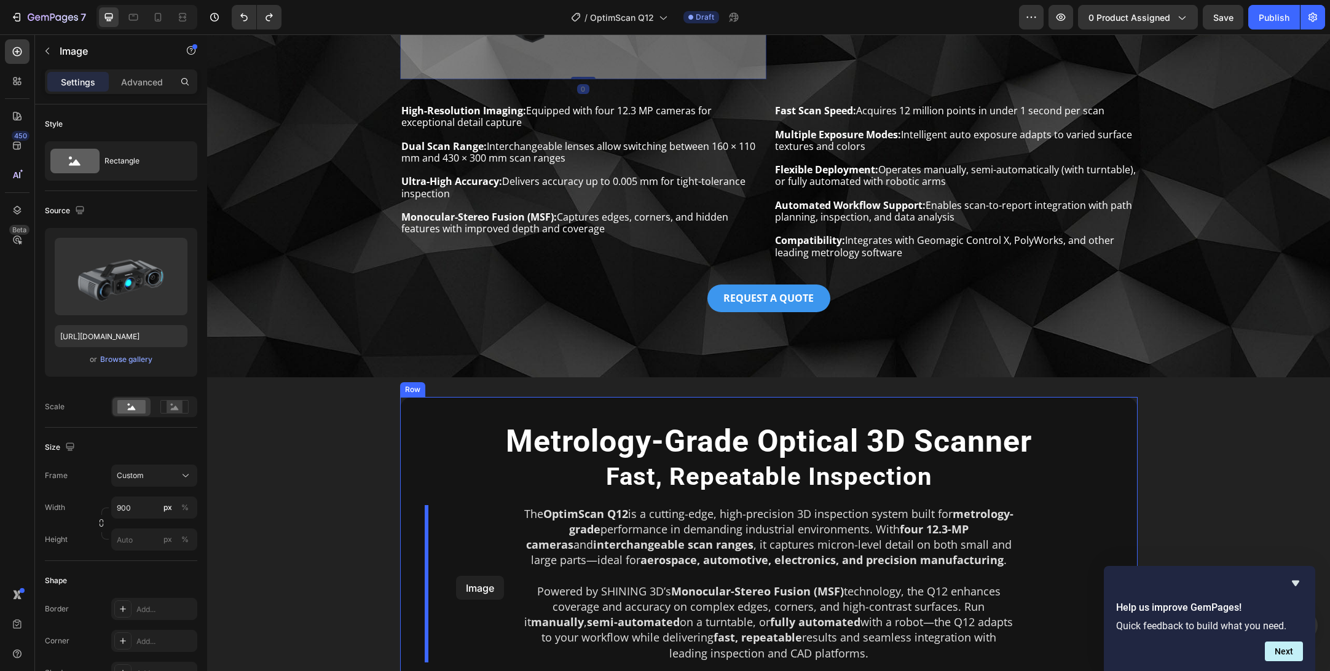
drag, startPoint x: 546, startPoint y: 137, endPoint x: 456, endPoint y: 576, distance: 448.0
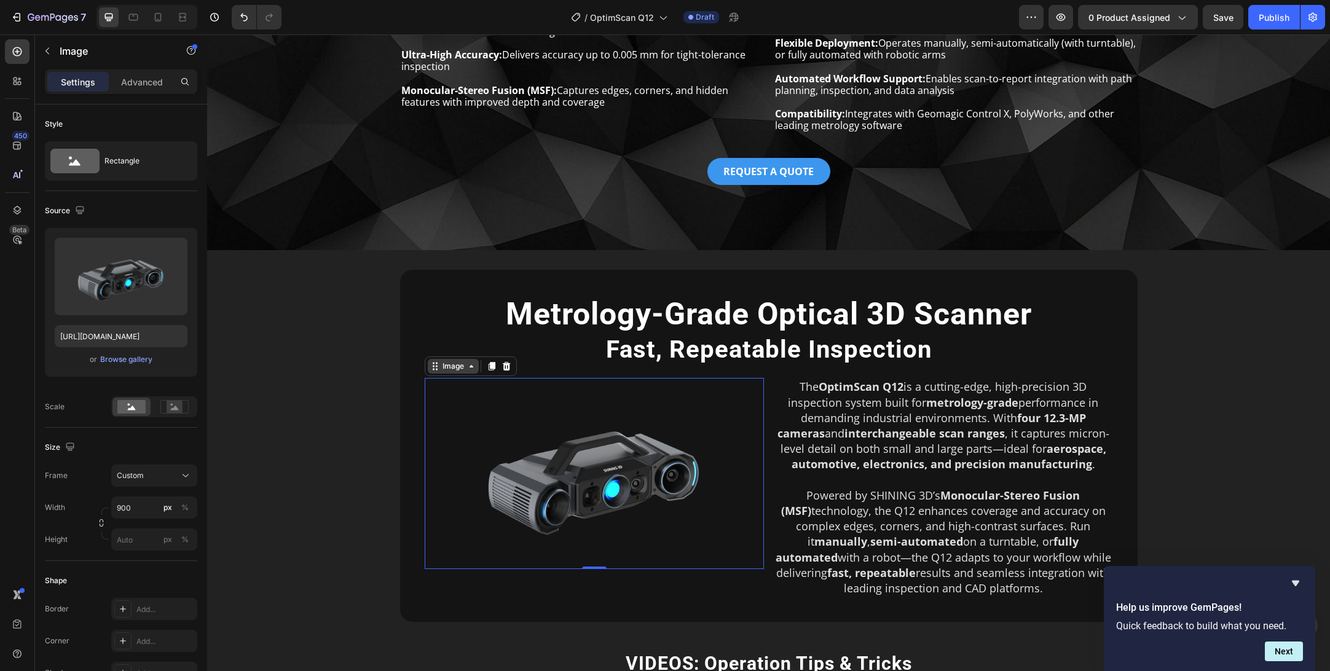
click at [454, 365] on div "Image" at bounding box center [453, 366] width 26 height 11
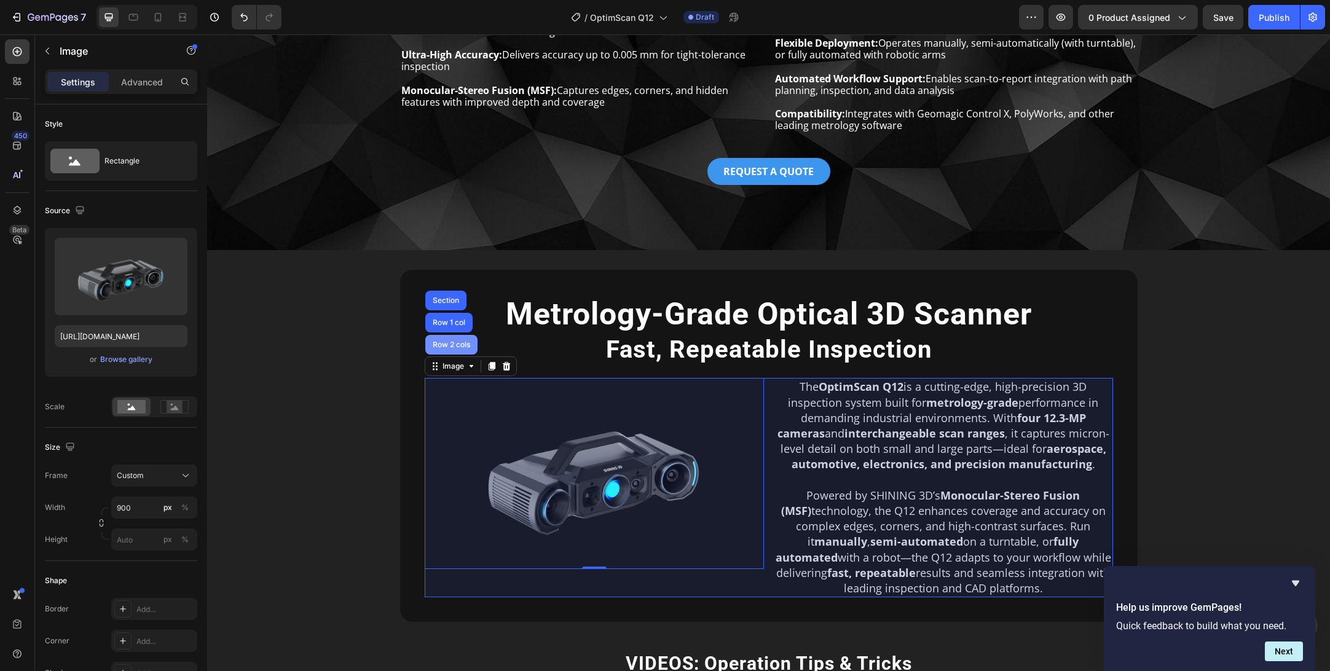
click at [456, 346] on div "Row 2 cols" at bounding box center [451, 344] width 42 height 7
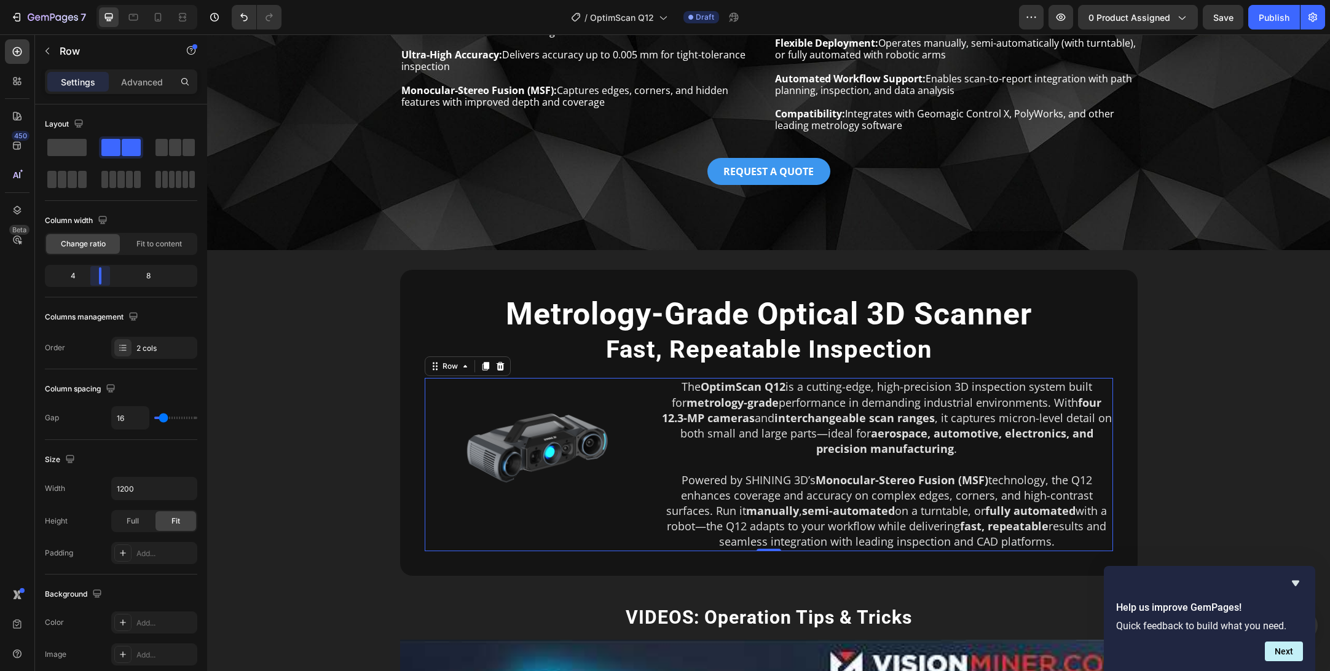
drag, startPoint x: 120, startPoint y: 279, endPoint x: 102, endPoint y: 278, distance: 18.5
click at [102, 0] on body "7 Version history / OptimScan Q12 Draft Preview 0 product assigned Save Publish…" at bounding box center [665, 0] width 1330 height 0
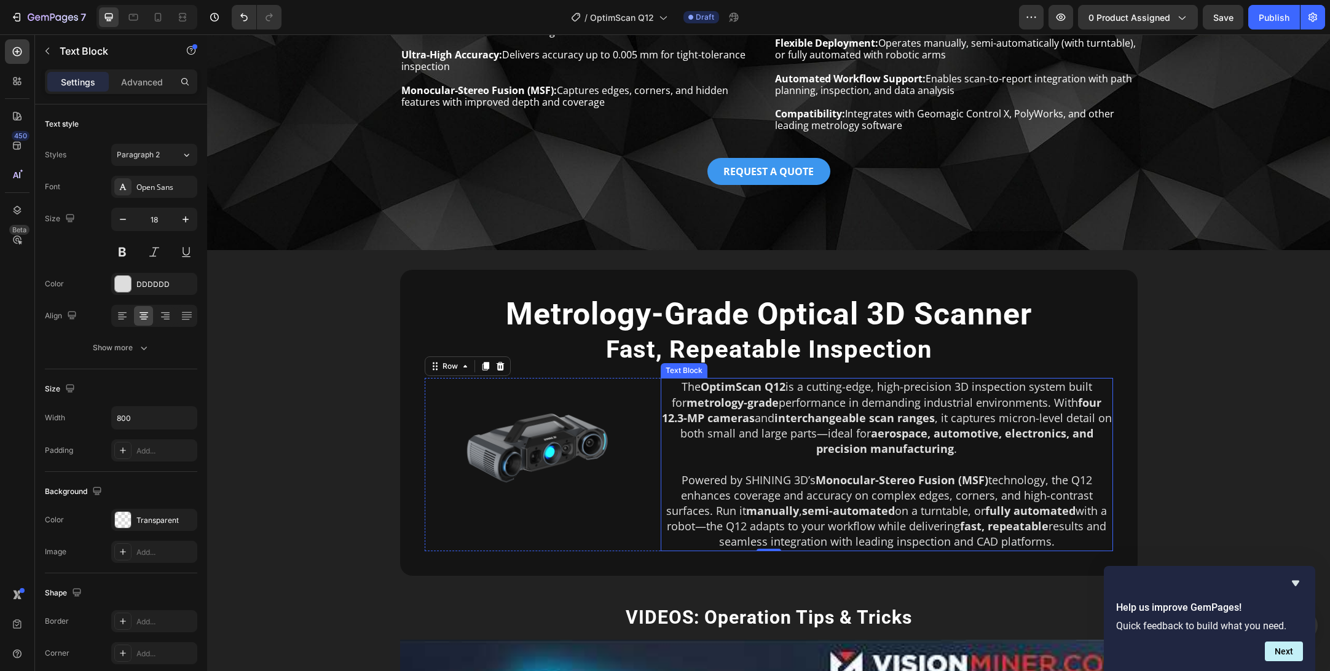
click at [812, 416] on strong "interchangeable scan ranges" at bounding box center [855, 418] width 160 height 15
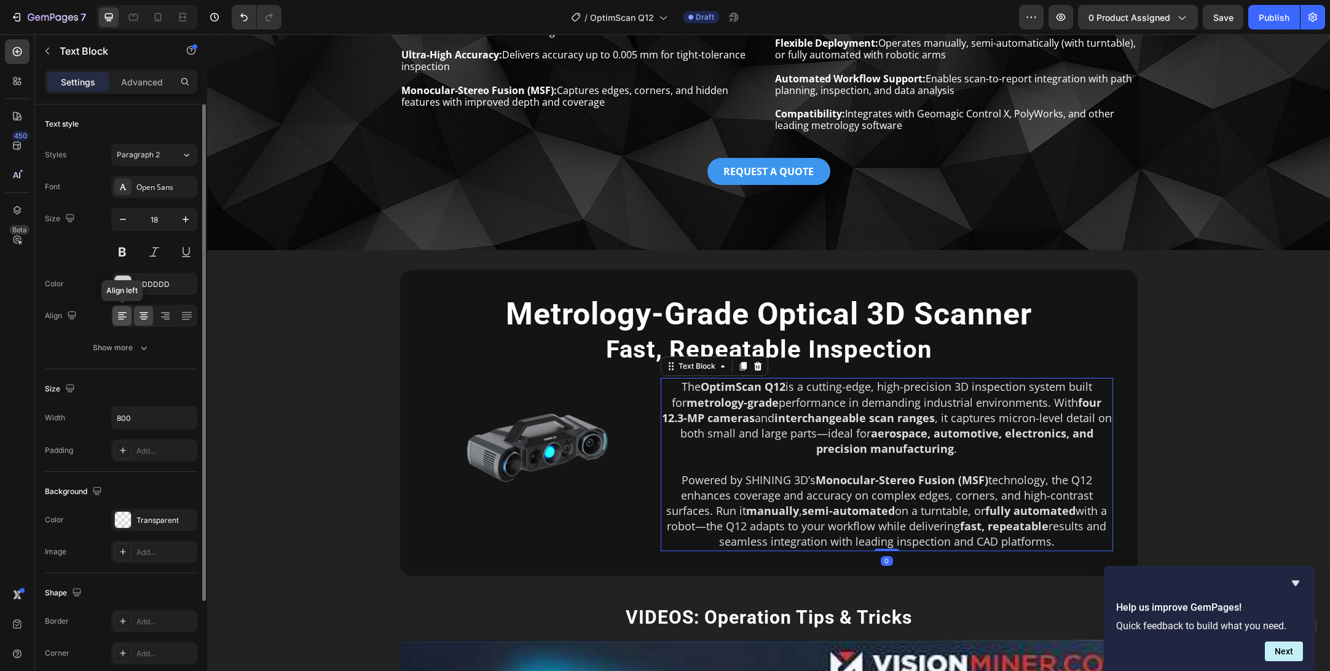
click at [121, 316] on icon at bounding box center [122, 316] width 12 height 12
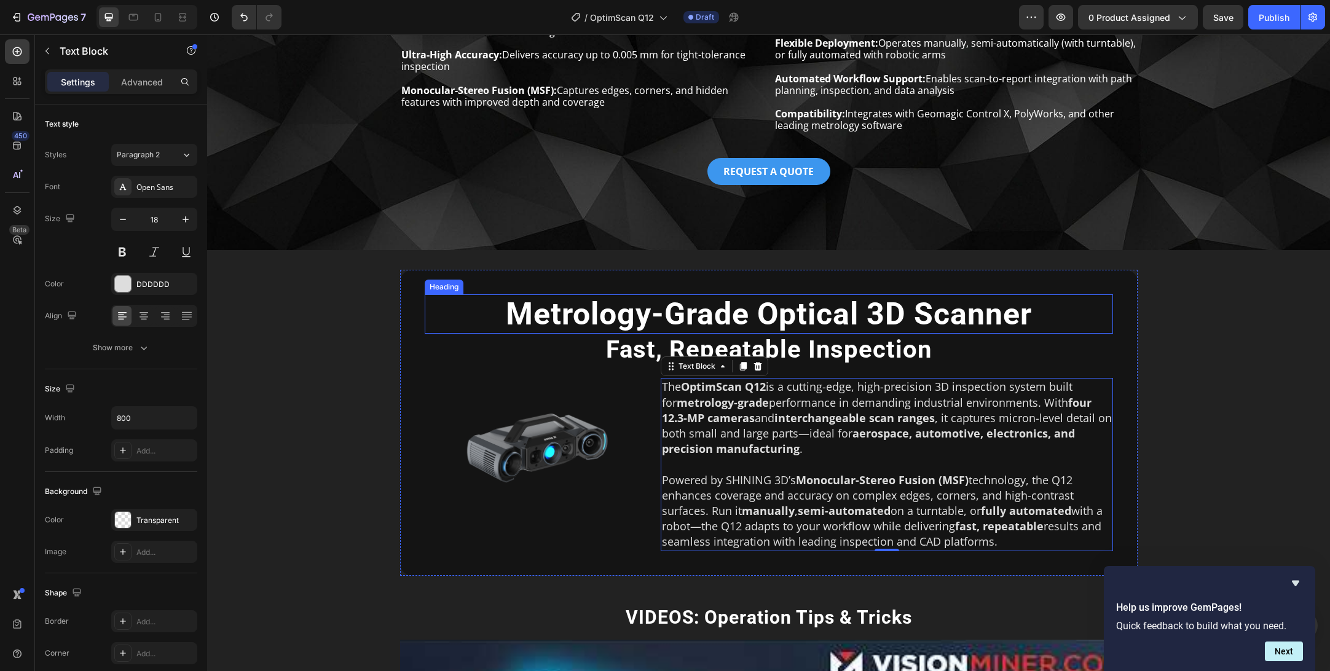
click at [654, 313] on h2 "Metrology-Grade Optical 3D Scanner" at bounding box center [769, 313] width 689 height 39
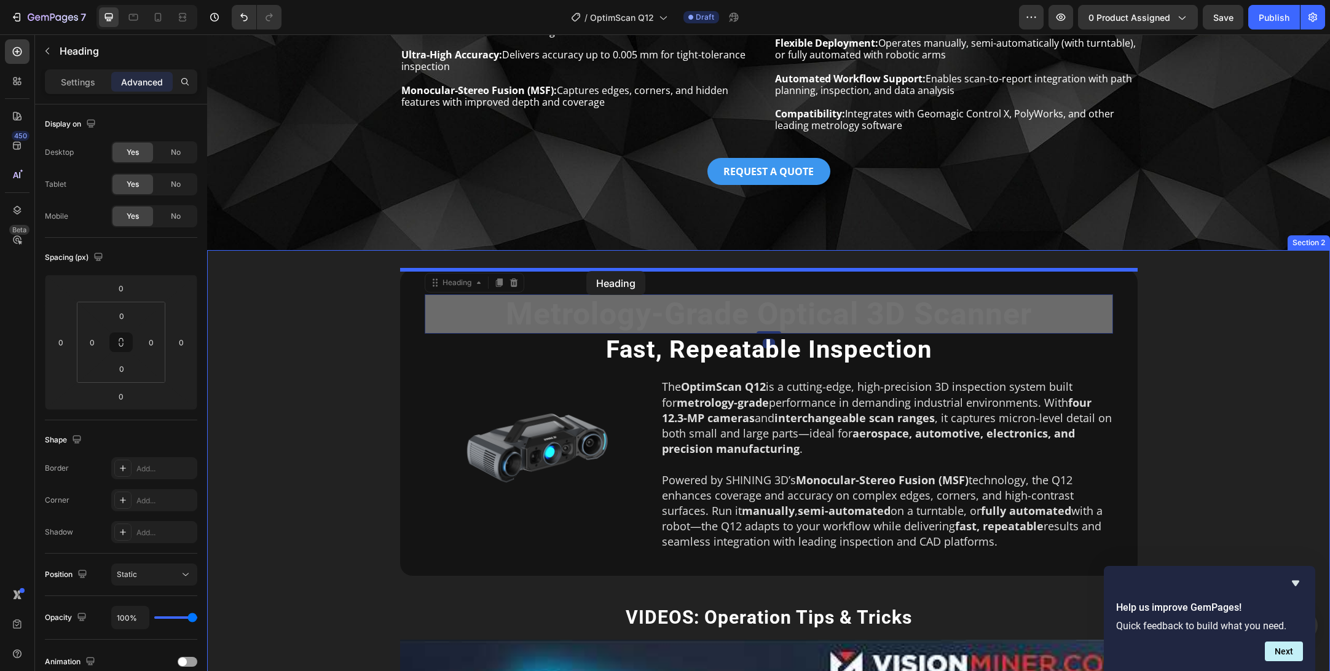
drag, startPoint x: 508, startPoint y: 292, endPoint x: 587, endPoint y: 271, distance: 81.4
type input "32"
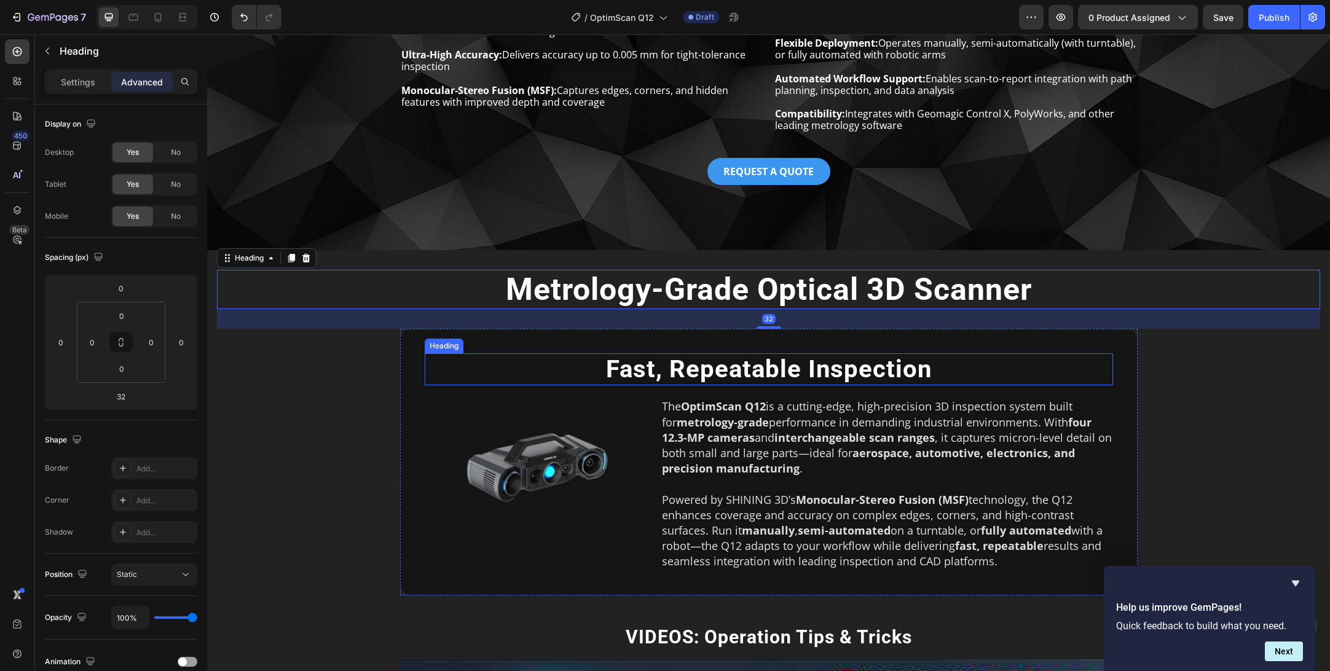
click at [640, 368] on h2 "Fast, Repeatable Inspection" at bounding box center [769, 370] width 689 height 32
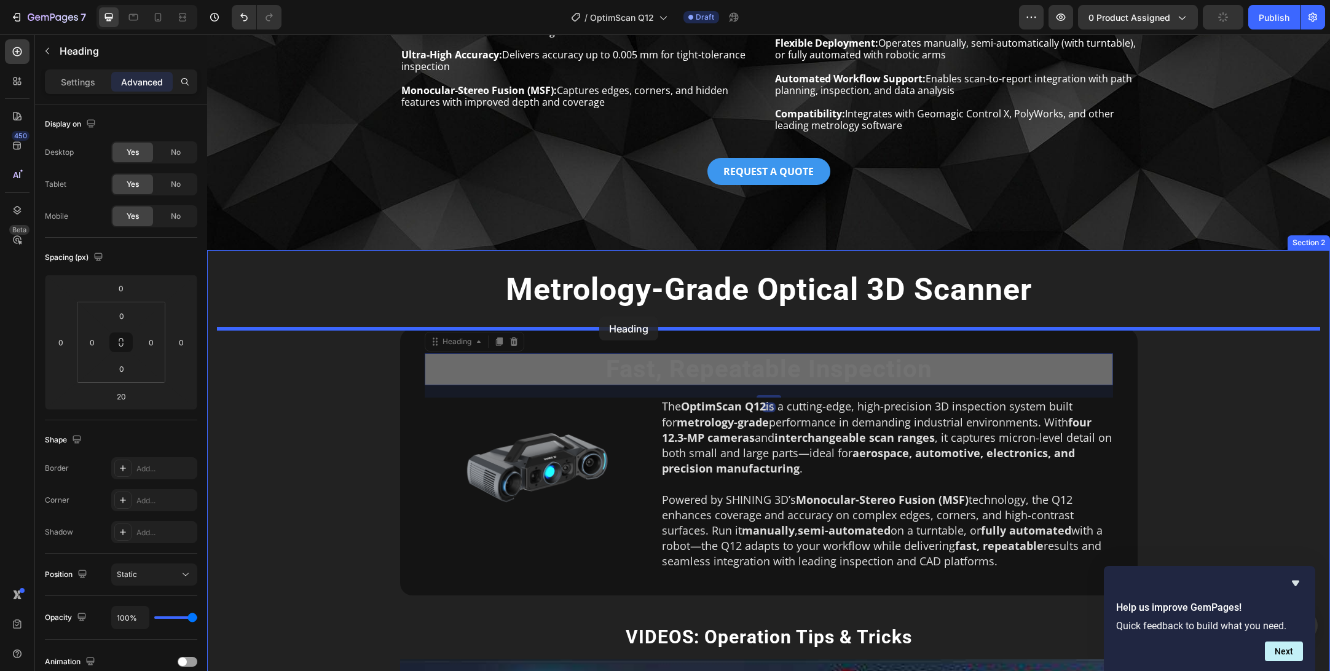
drag, startPoint x: 450, startPoint y: 343, endPoint x: 599, endPoint y: 317, distance: 151.7
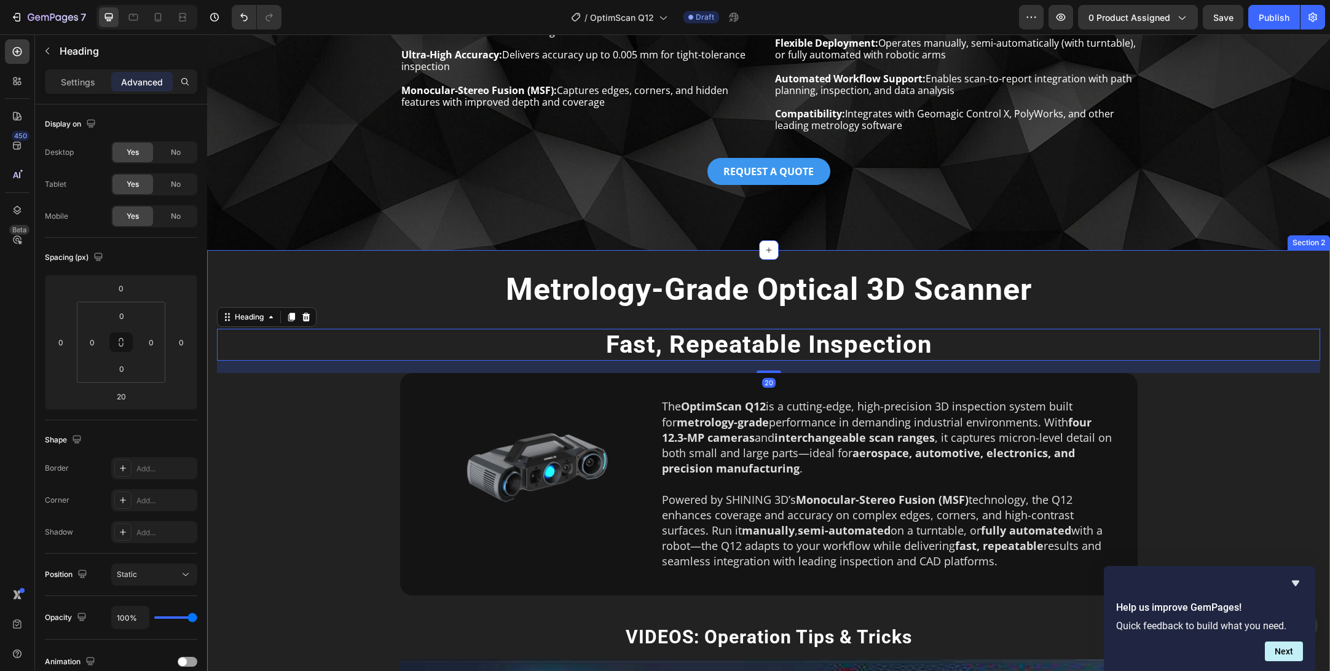
click at [1236, 493] on div "Metrology-Grade Optical 3D Scanner Heading Fast, Repeatable Inspection Heading …" at bounding box center [769, 672] width 1104 height 804
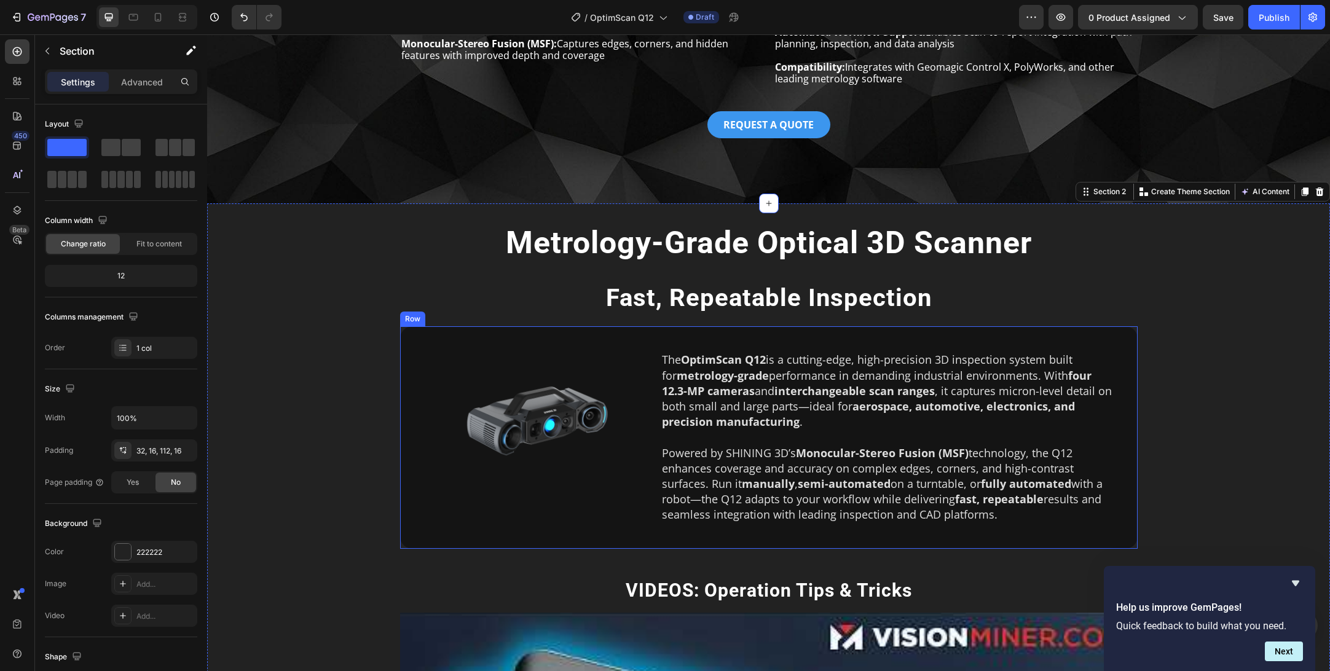
scroll to position [266, 0]
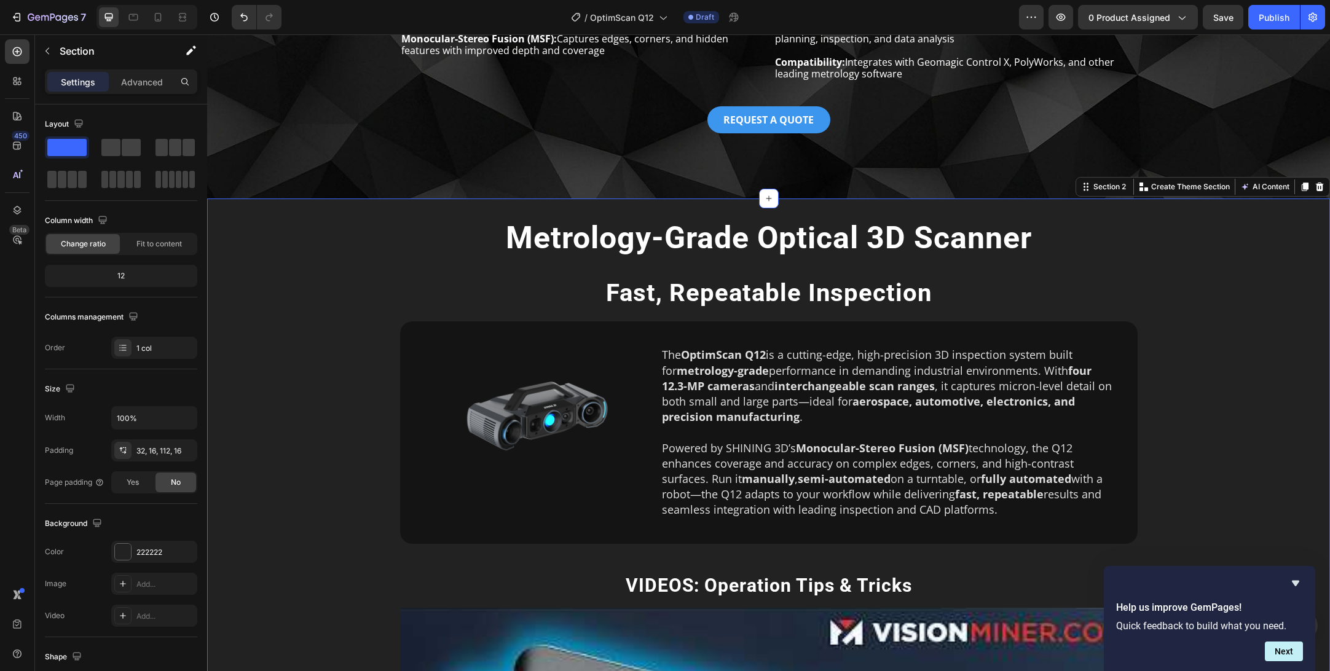
click at [768, 269] on div "Metrology-Grade Optical 3D Scanner Heading Fast, Repeatable Inspection Heading …" at bounding box center [769, 620] width 1104 height 804
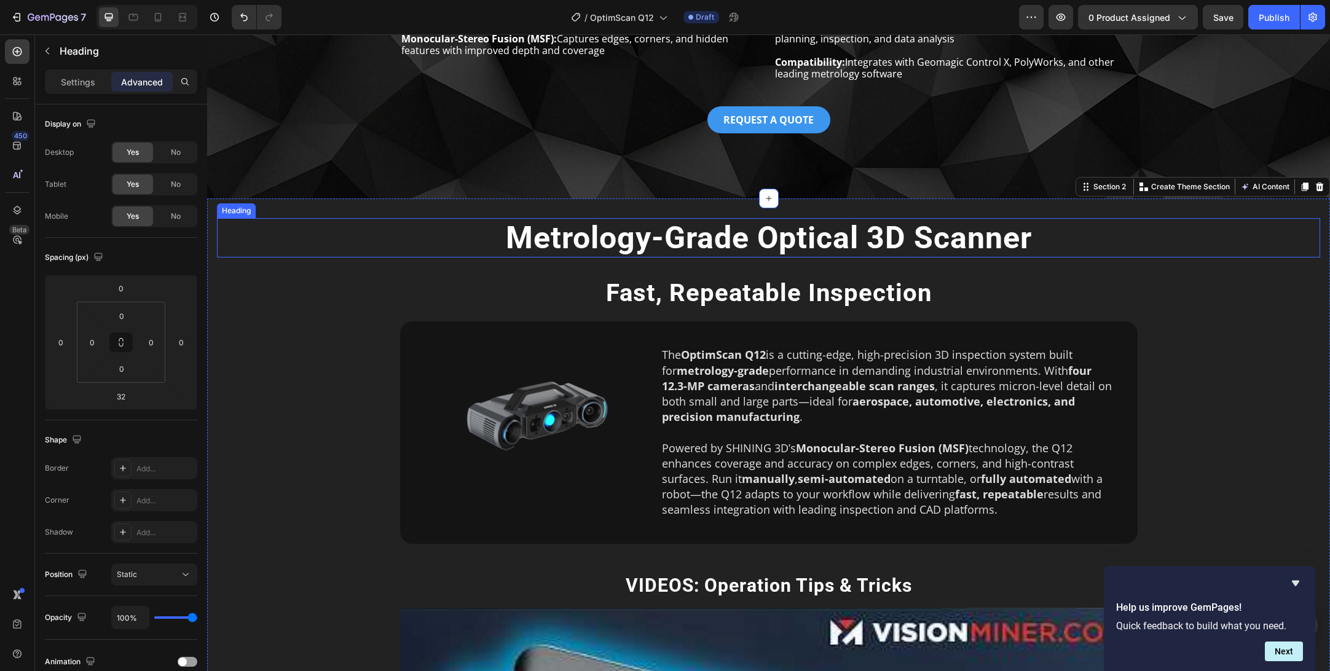
click at [781, 243] on h2 "Metrology-Grade Optical 3D Scanner" at bounding box center [769, 237] width 1104 height 39
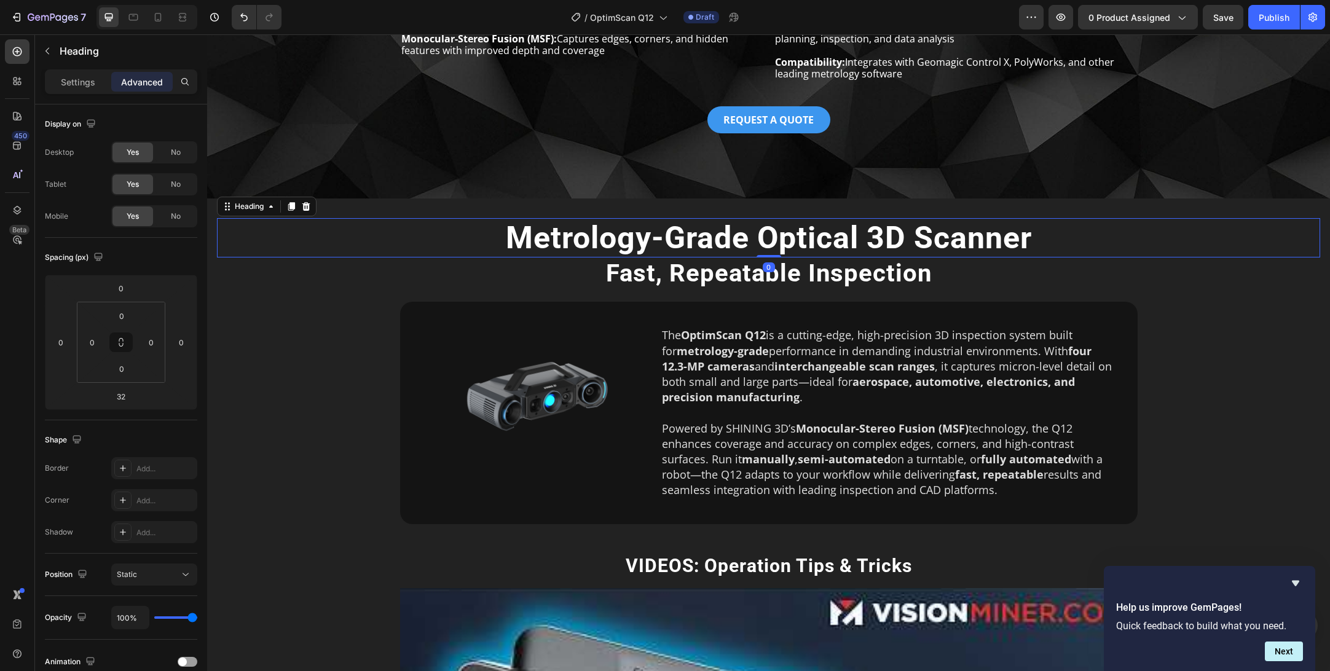
drag, startPoint x: 771, startPoint y: 275, endPoint x: 768, endPoint y: 222, distance: 52.9
click at [768, 222] on div "Metrology-Grade Optical 3D Scanner Heading 0" at bounding box center [769, 237] width 1104 height 39
type input "0"
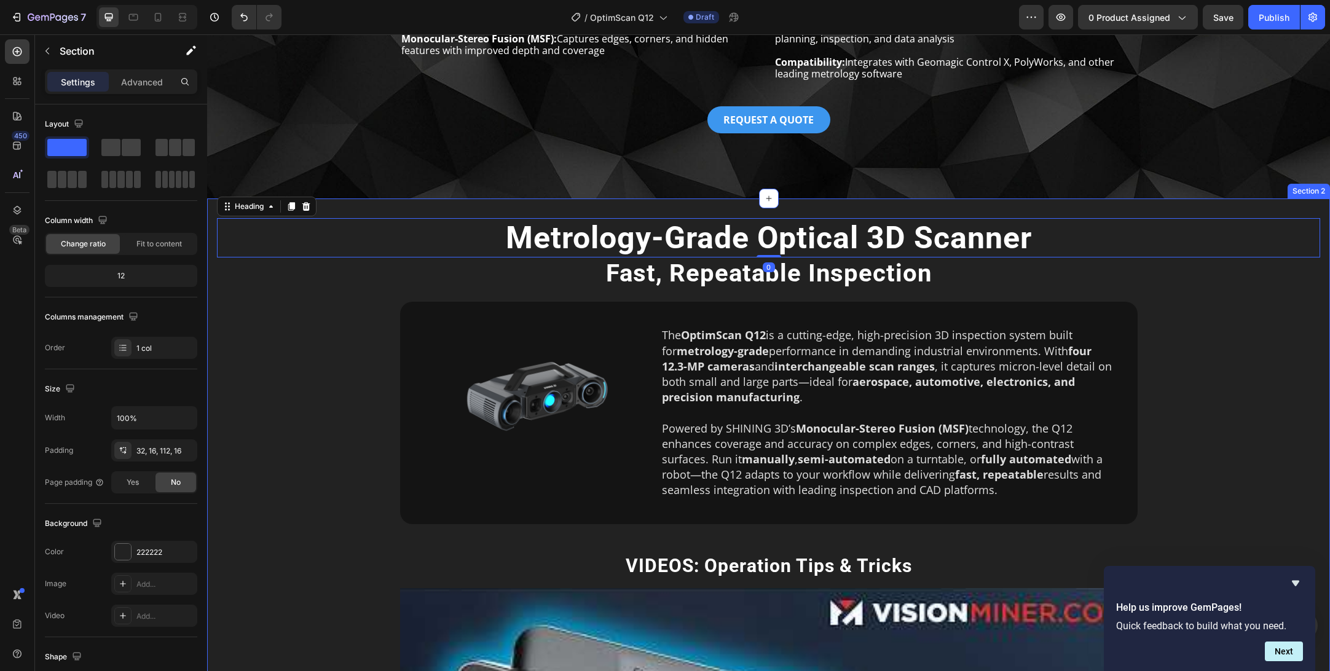
click at [1210, 377] on div "Metrology-Grade Optical 3D Scanner Heading 0 Fast, Repeatable Inspection Headin…" at bounding box center [769, 610] width 1104 height 784
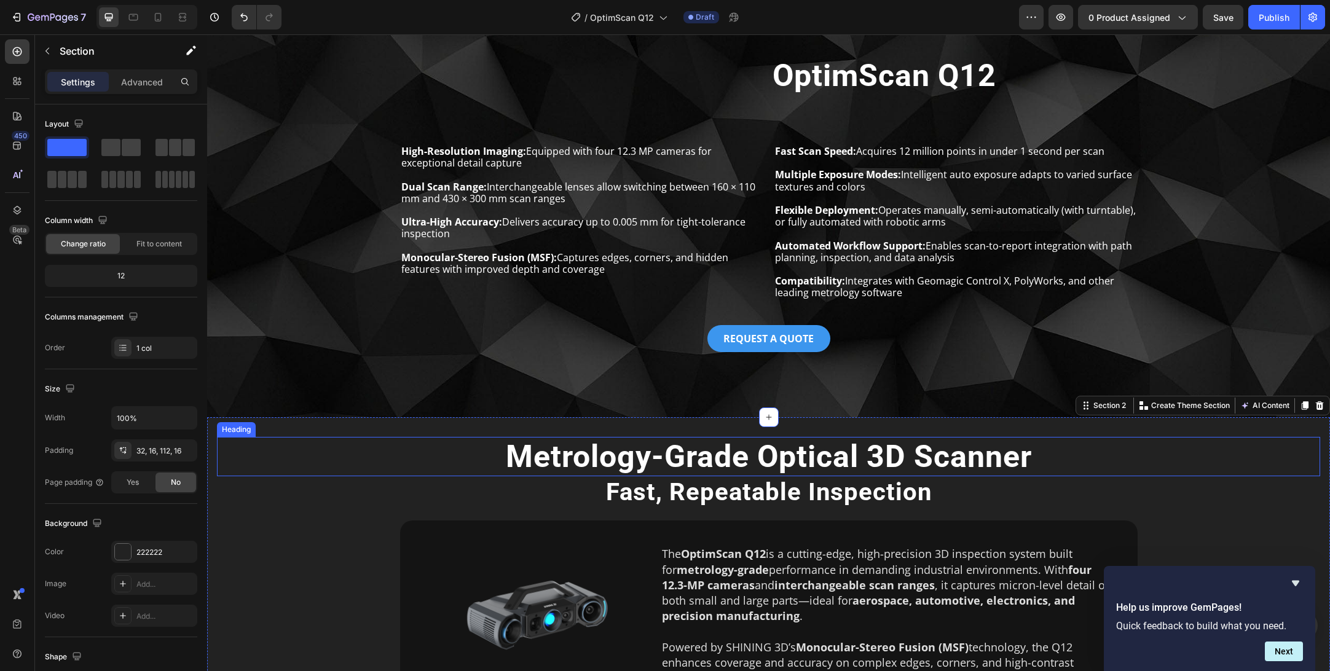
scroll to position [0, 0]
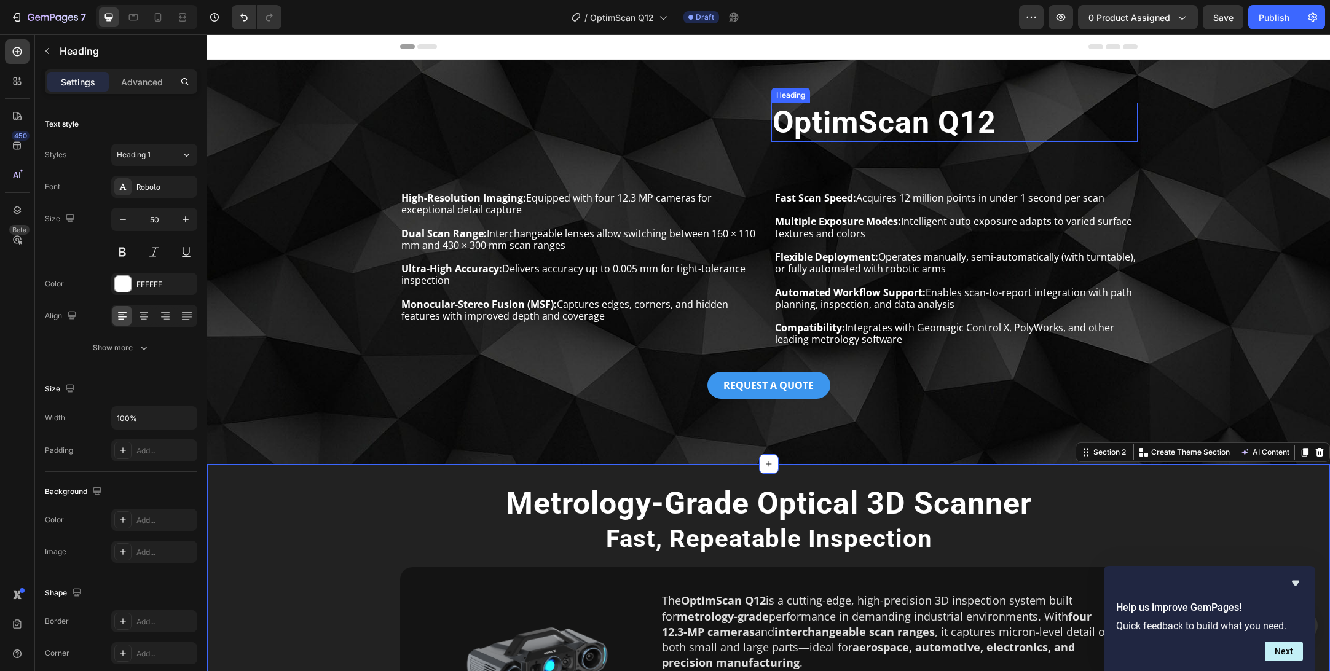
click at [845, 126] on strong "OptimScan Q12" at bounding box center [885, 123] width 224 height 36
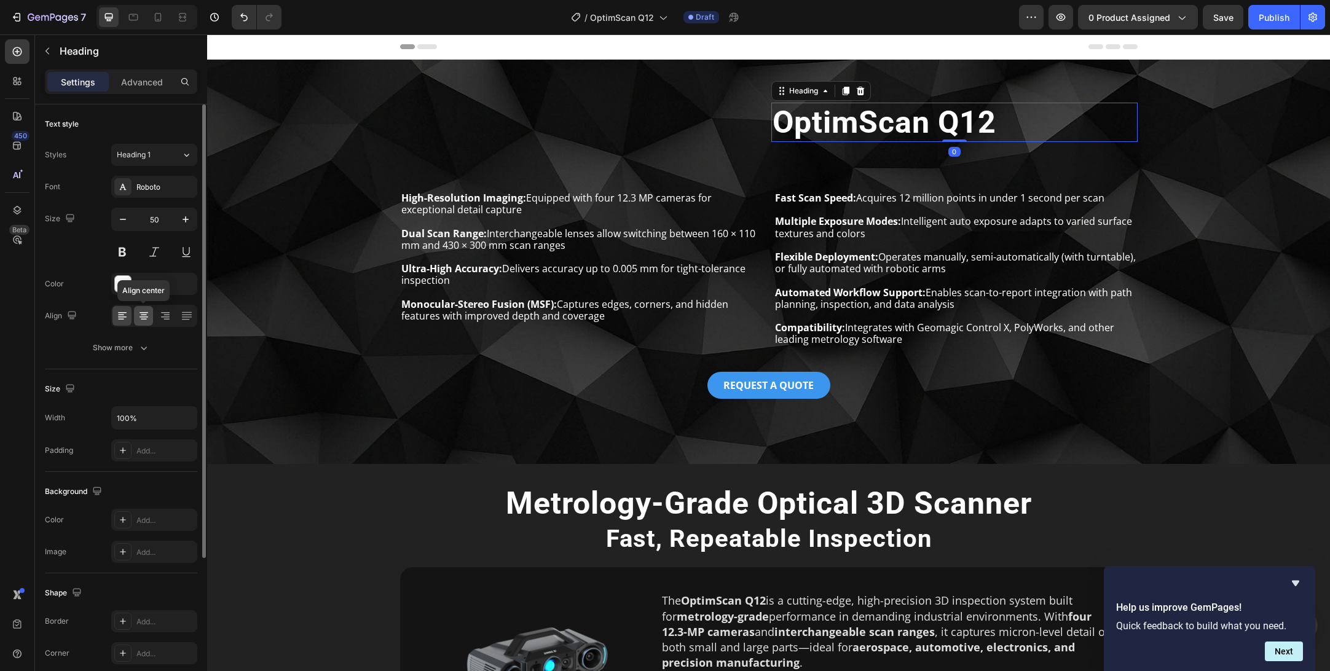
click at [144, 319] on icon at bounding box center [144, 319] width 6 height 1
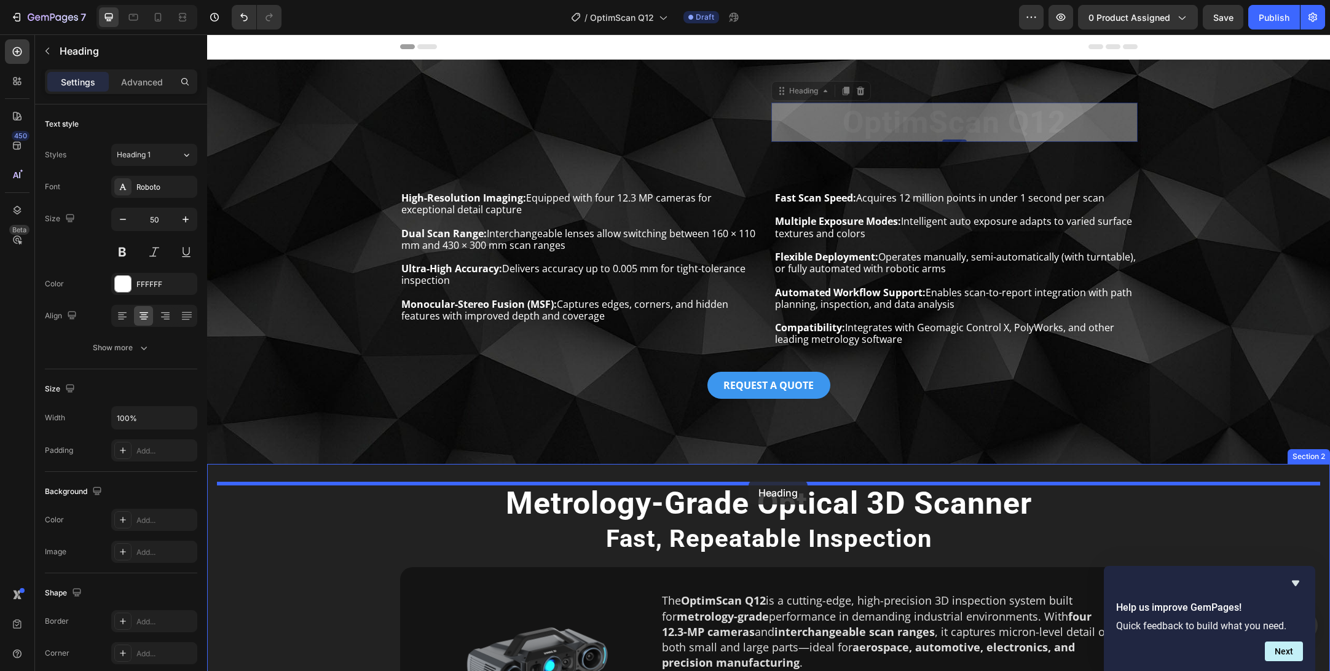
drag, startPoint x: 795, startPoint y: 90, endPoint x: 749, endPoint y: 481, distance: 393.7
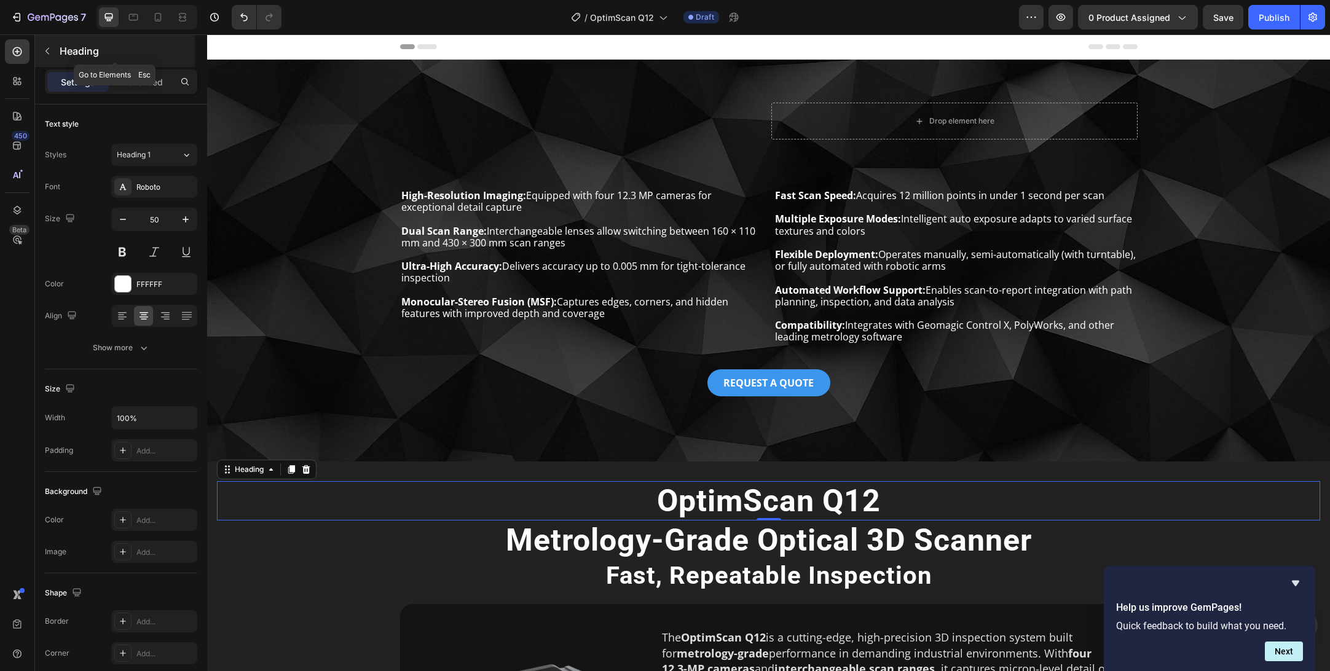
click at [74, 53] on p "Heading" at bounding box center [126, 51] width 133 height 15
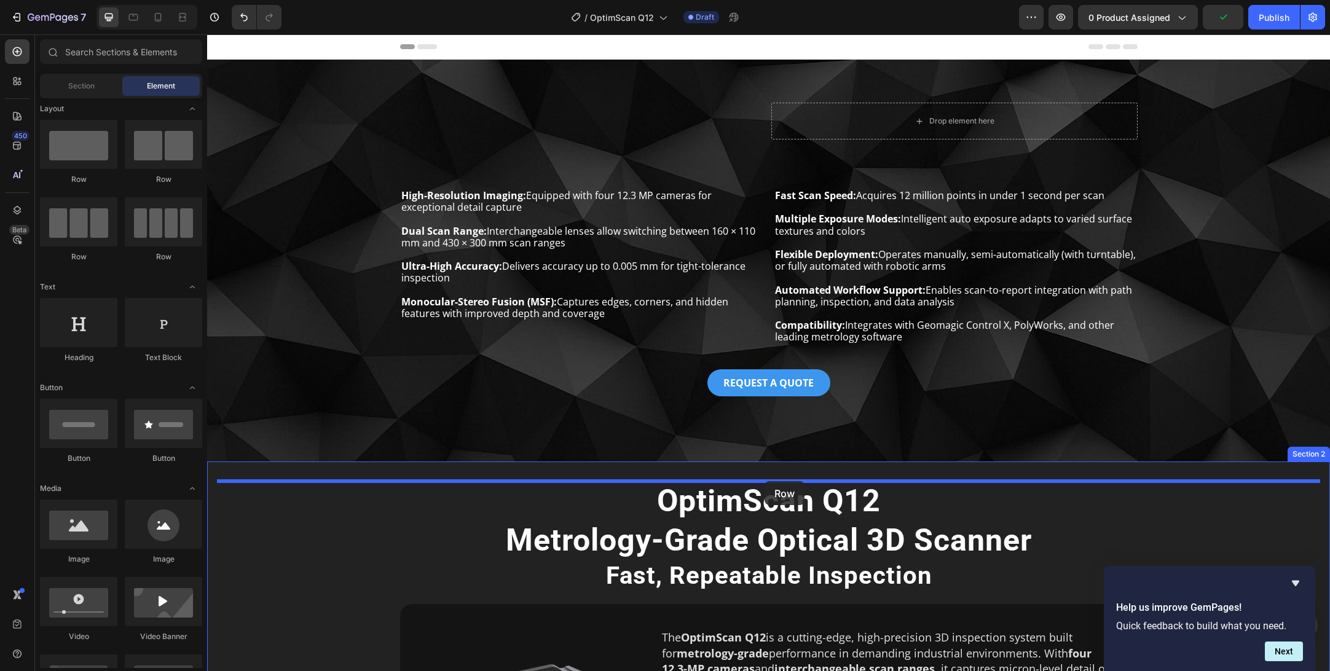
drag, startPoint x: 288, startPoint y: 186, endPoint x: 765, endPoint y: 481, distance: 560.4
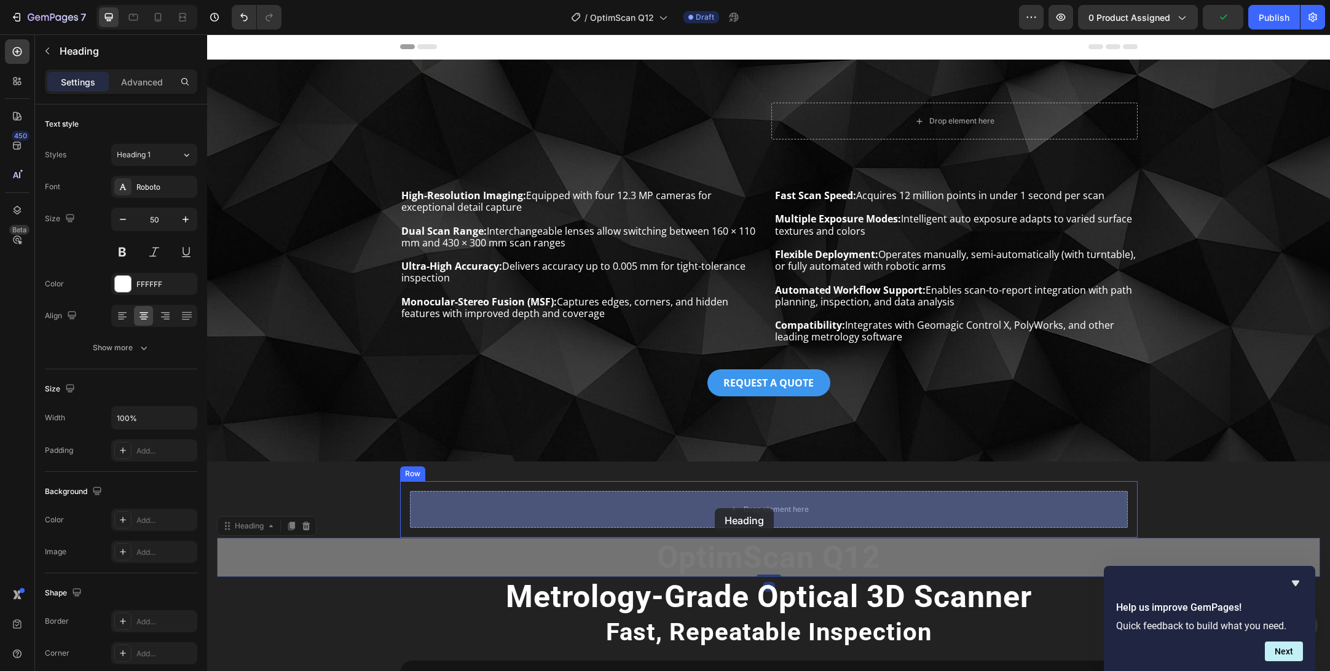
drag, startPoint x: 707, startPoint y: 558, endPoint x: 715, endPoint y: 508, distance: 49.8
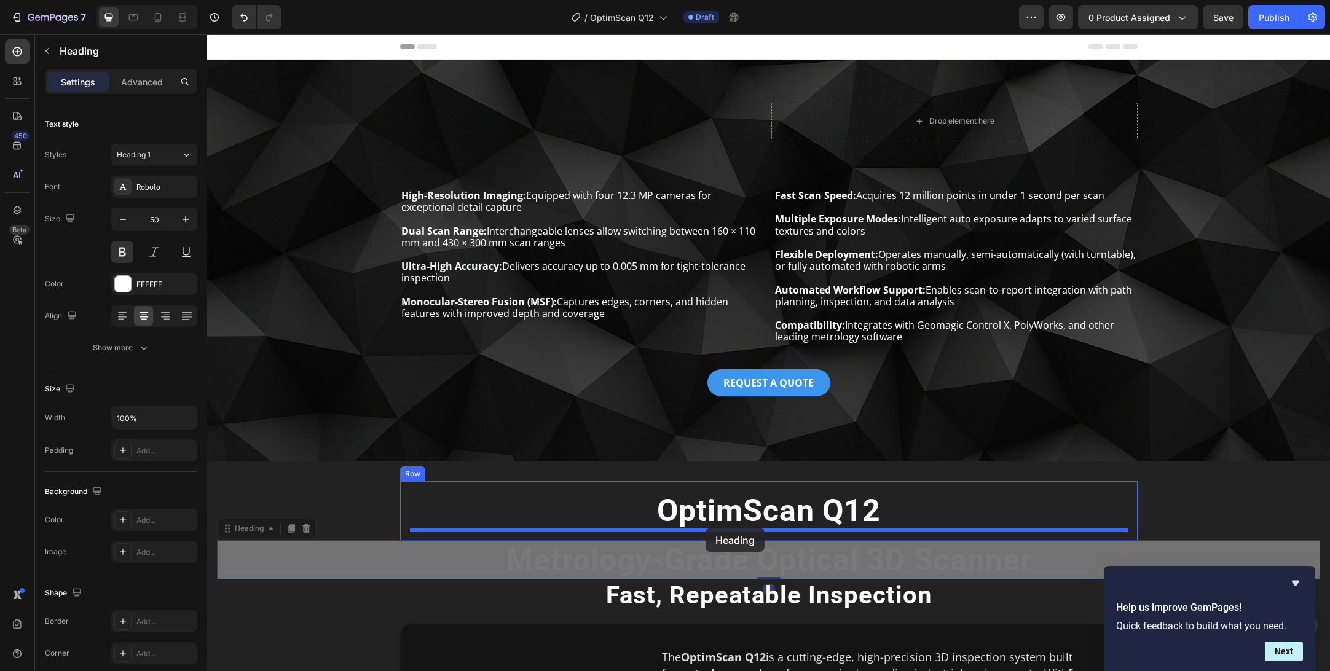
drag, startPoint x: 692, startPoint y: 555, endPoint x: 706, endPoint y: 528, distance: 29.7
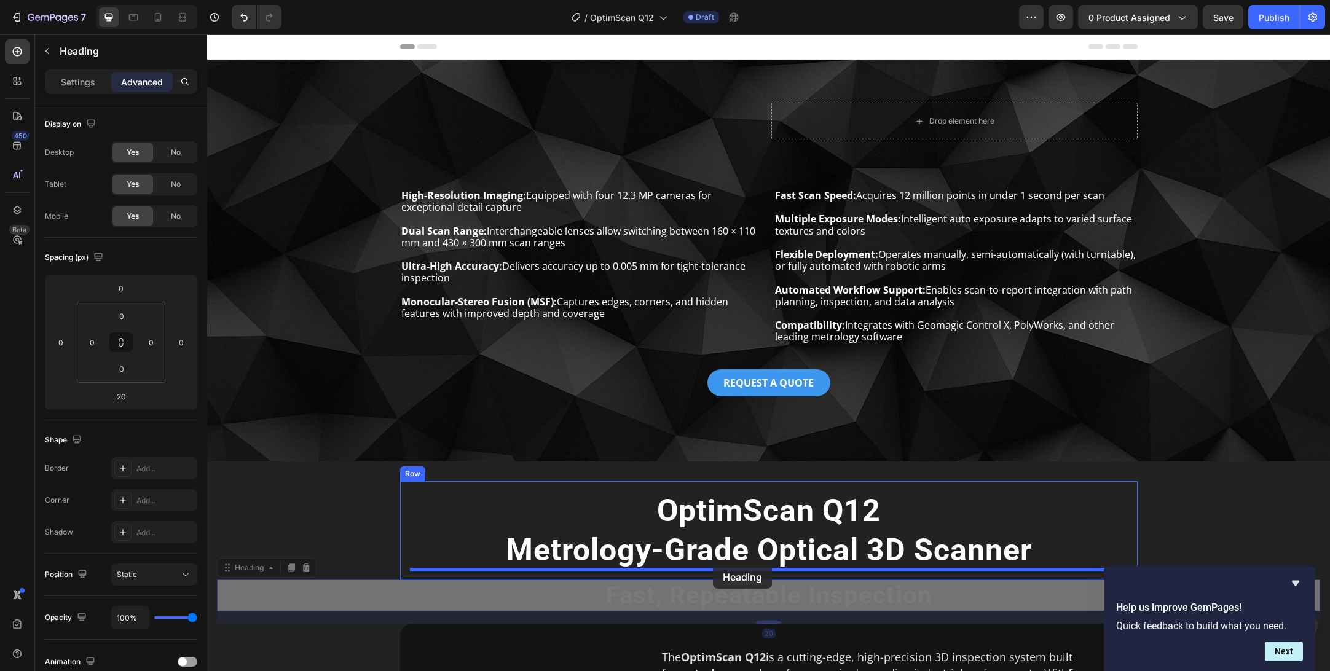
drag, startPoint x: 702, startPoint y: 601, endPoint x: 714, endPoint y: 566, distance: 37.1
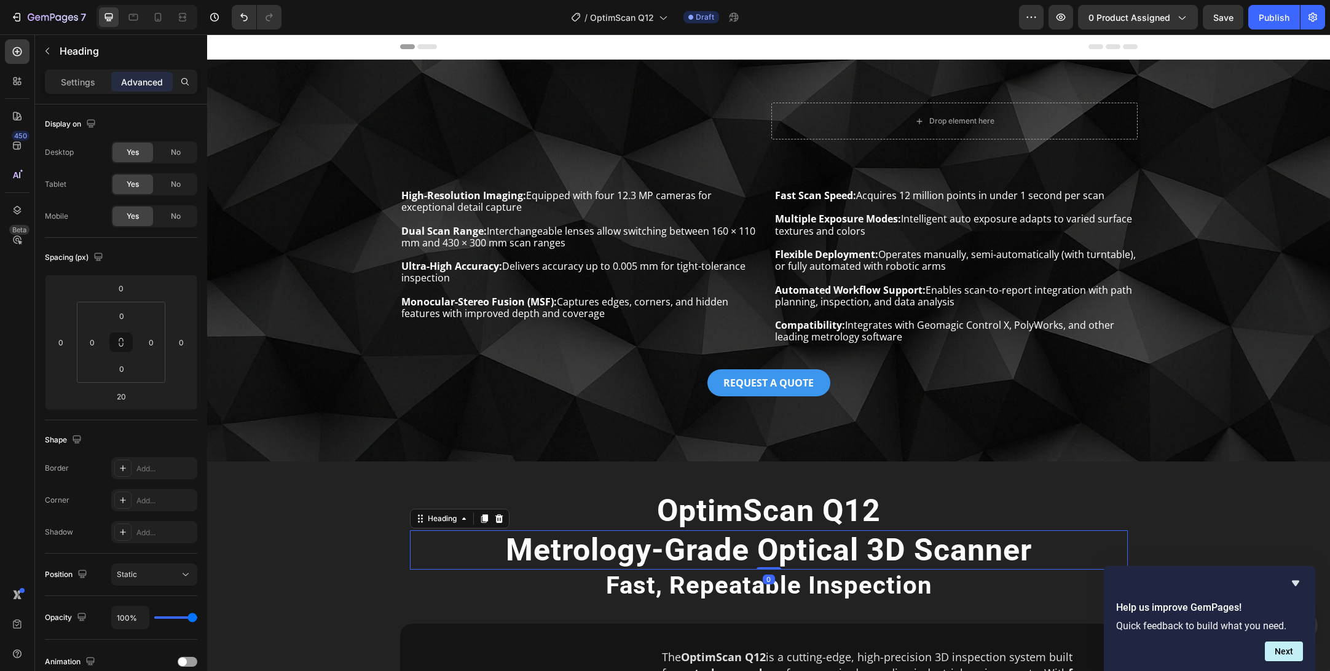
click at [716, 553] on h2 "Metrology-Grade Optical 3D Scanner" at bounding box center [769, 550] width 718 height 39
click at [85, 80] on p "Settings" at bounding box center [78, 82] width 34 height 13
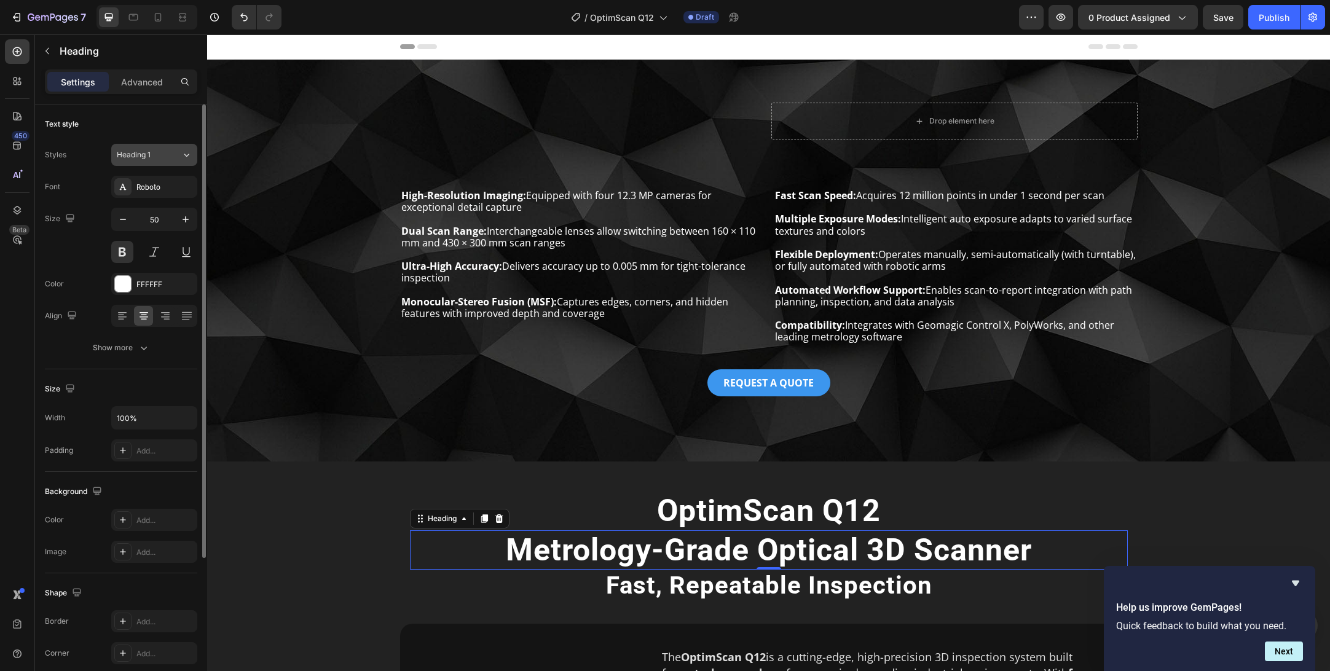
click at [173, 155] on div "Heading 1" at bounding box center [149, 154] width 65 height 11
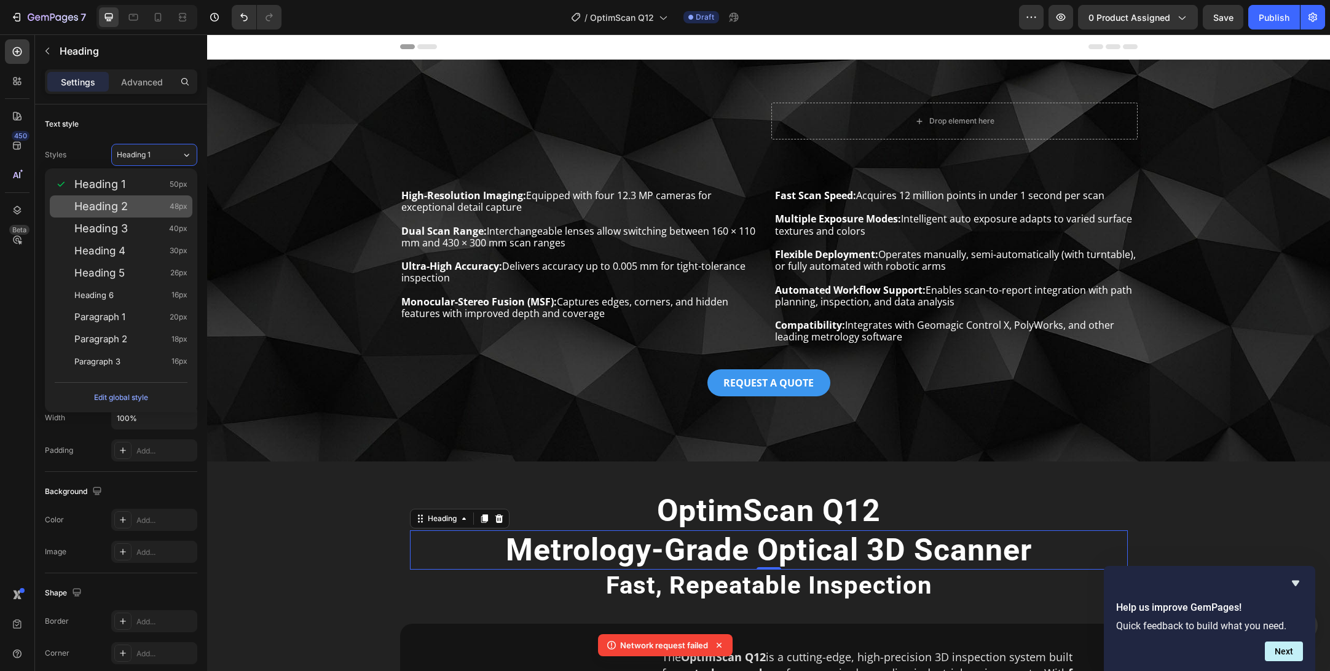
click at [151, 209] on div "Heading 2 48px" at bounding box center [130, 206] width 113 height 12
type input "48"
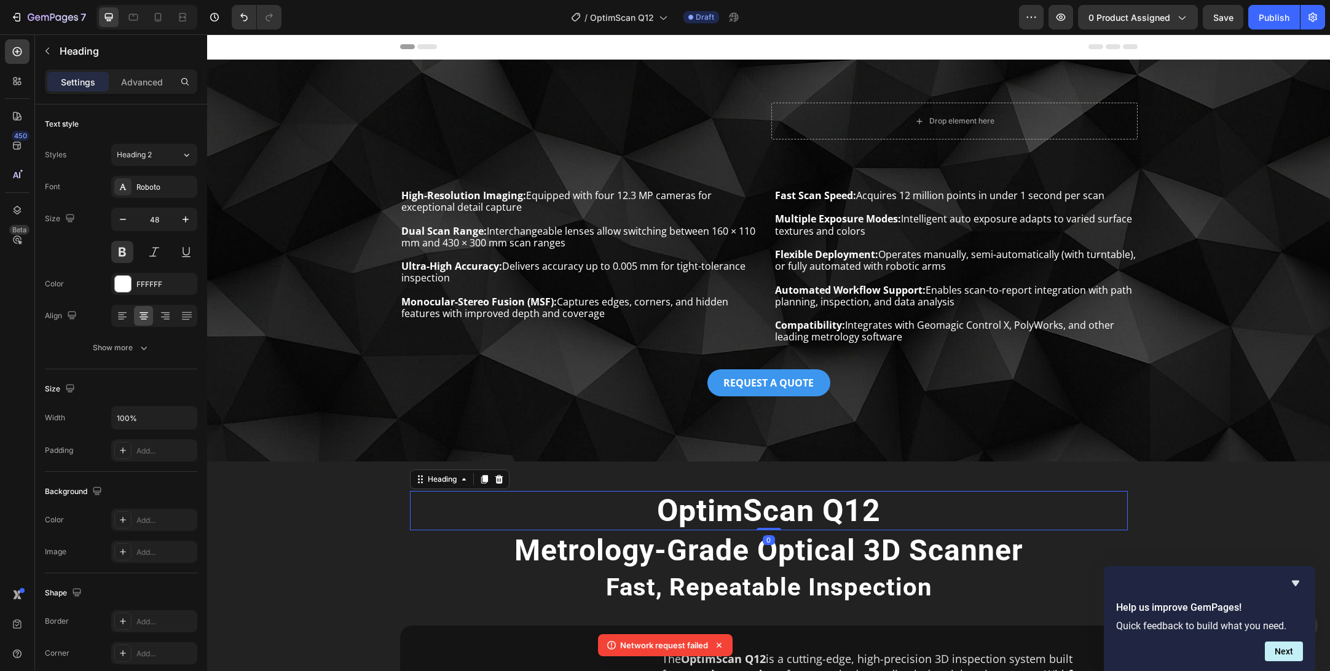
click at [759, 506] on strong "OptimScan Q12" at bounding box center [769, 511] width 224 height 36
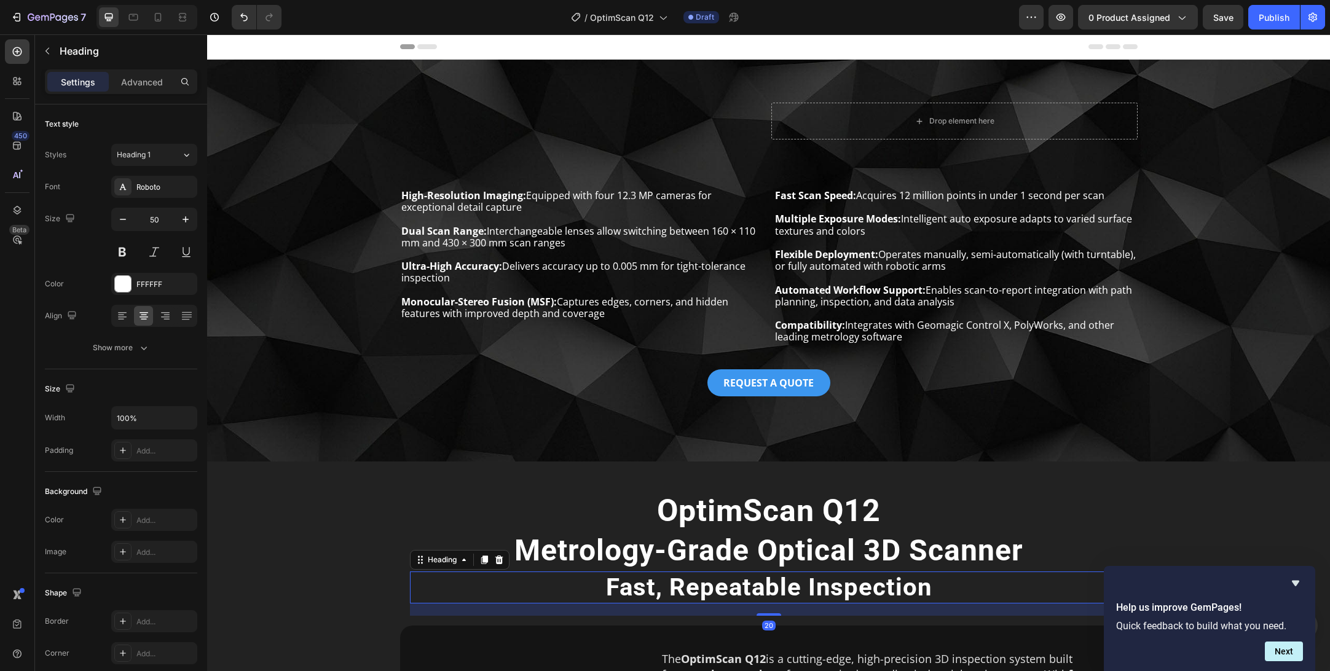
click at [716, 590] on h2 "Fast, Repeatable Inspection" at bounding box center [769, 588] width 718 height 32
click at [704, 554] on h2 "Metrology-Grade Optical 3D Scanner" at bounding box center [769, 551] width 718 height 41
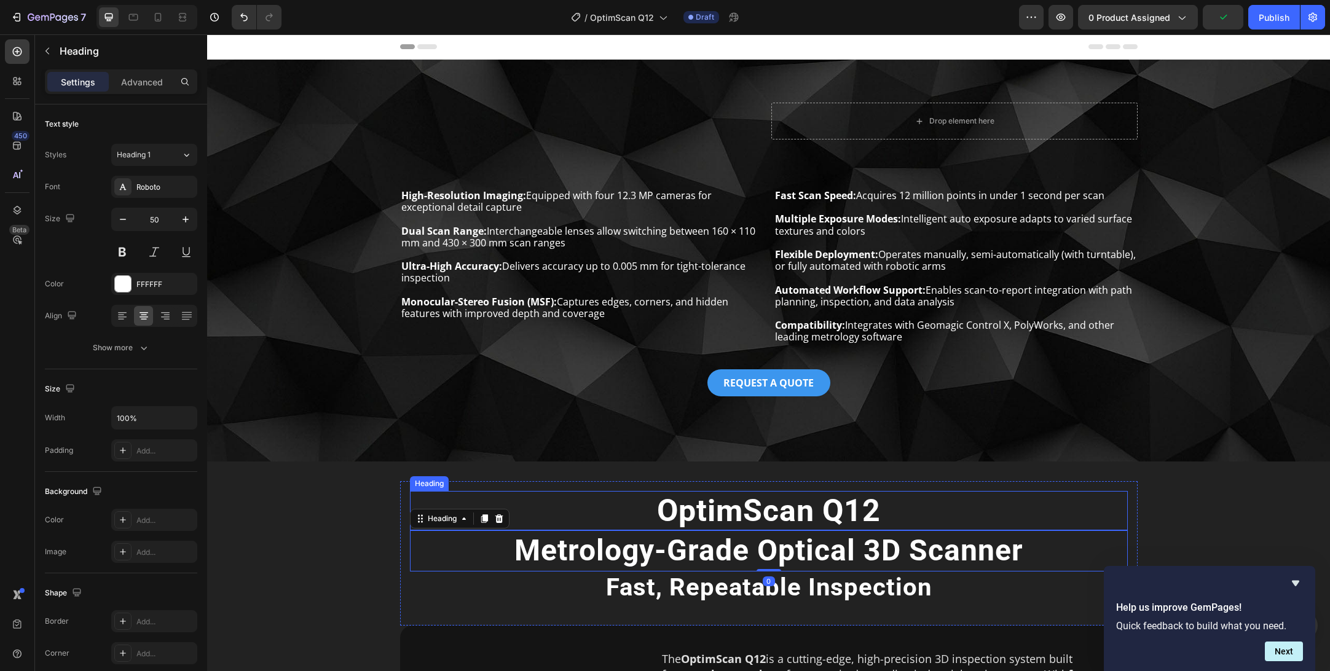
click at [713, 513] on strong "OptimScan Q12" at bounding box center [769, 511] width 224 height 36
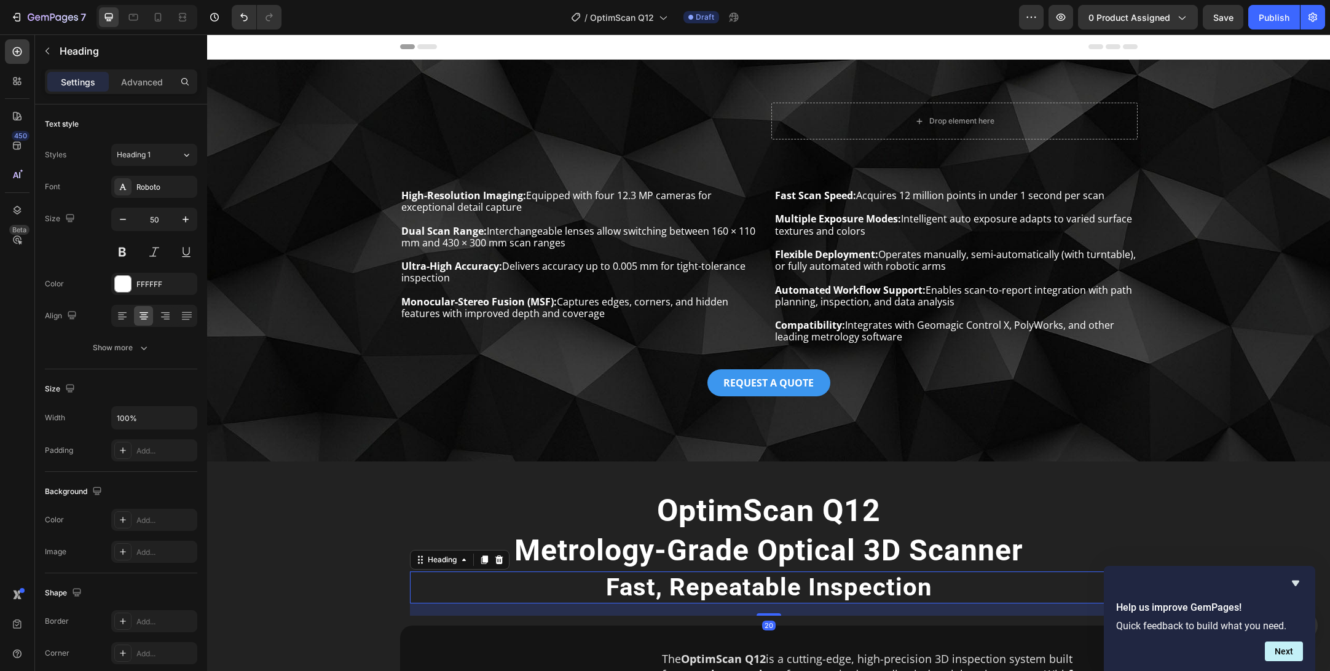
click at [471, 578] on h2 "Fast, Repeatable Inspection" at bounding box center [769, 588] width 718 height 32
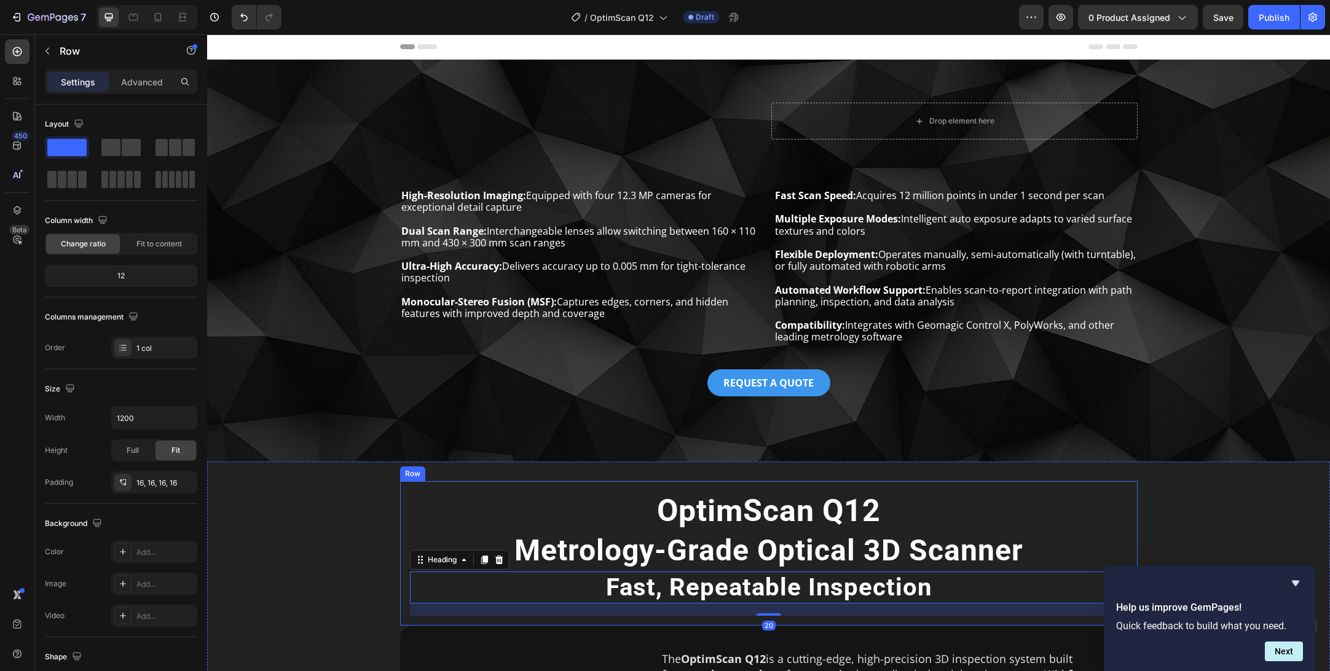
click at [403, 556] on div "OptimScan Q12 Heading Metrology-Grade Optical 3D Scanner Heading Fast, Repeatab…" at bounding box center [769, 553] width 738 height 144
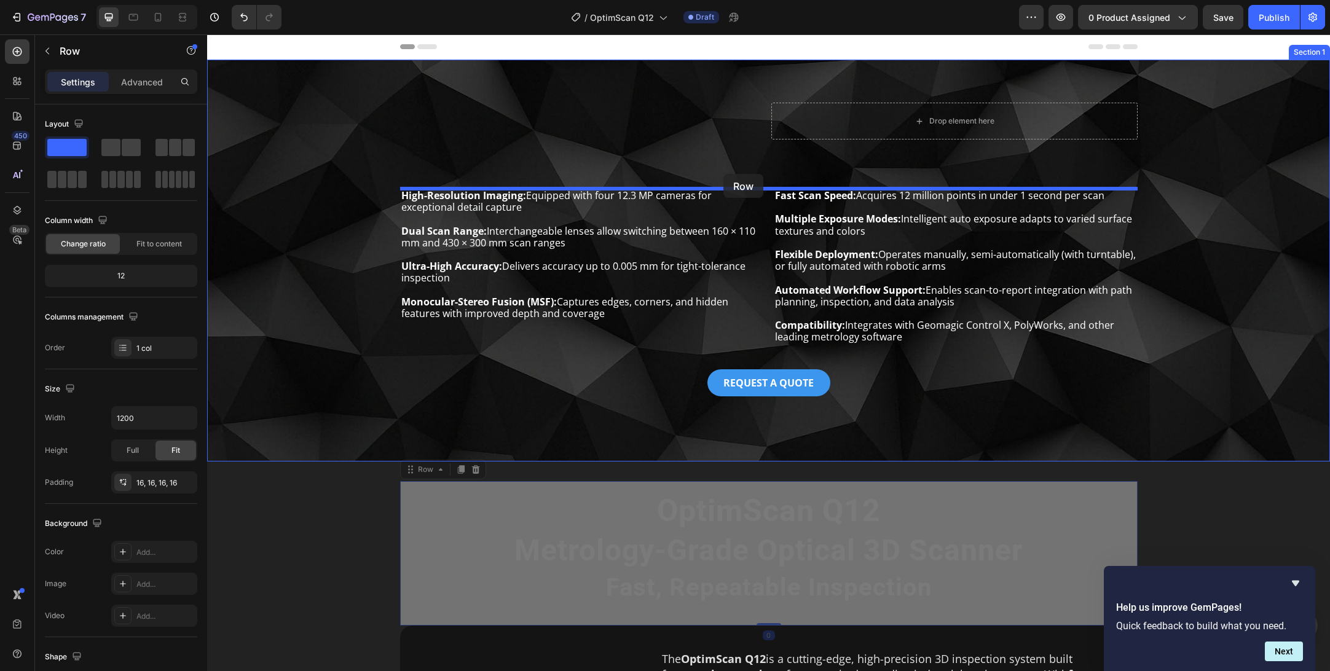
drag, startPoint x: 425, startPoint y: 473, endPoint x: 724, endPoint y: 174, distance: 422.1
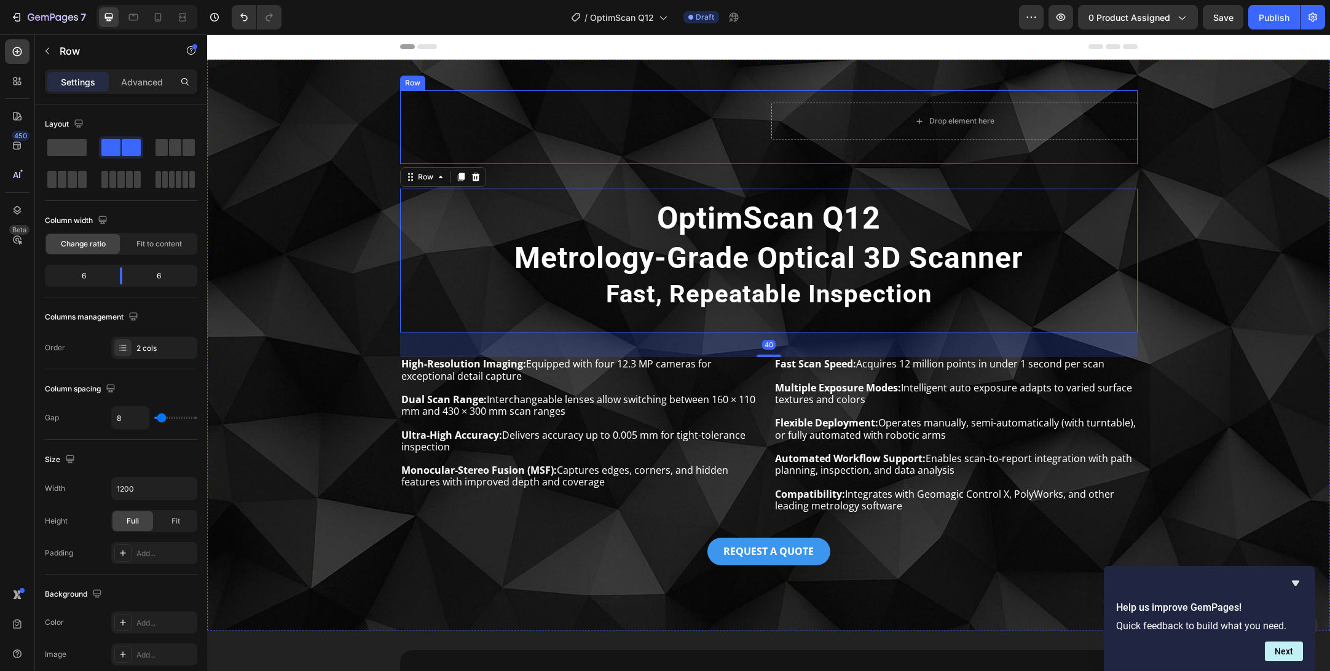
click at [717, 136] on div "Einscan Rigil Heading" at bounding box center [583, 127] width 366 height 74
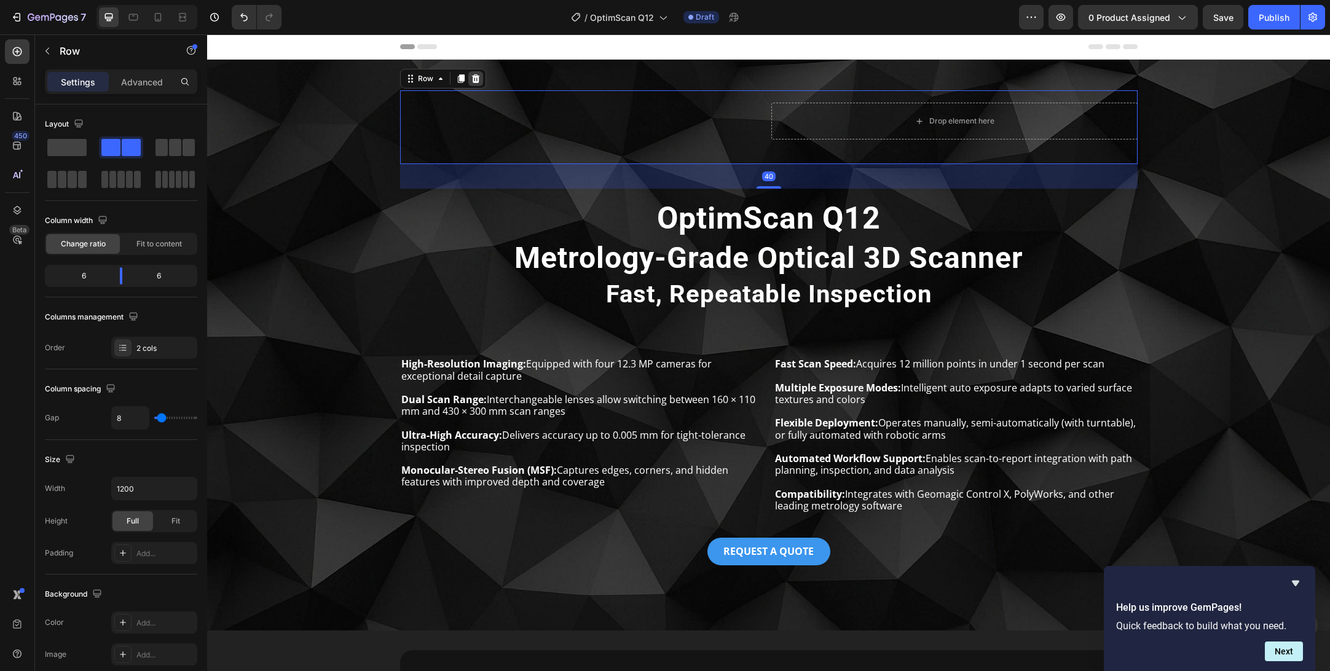
click at [475, 77] on icon at bounding box center [476, 78] width 8 height 9
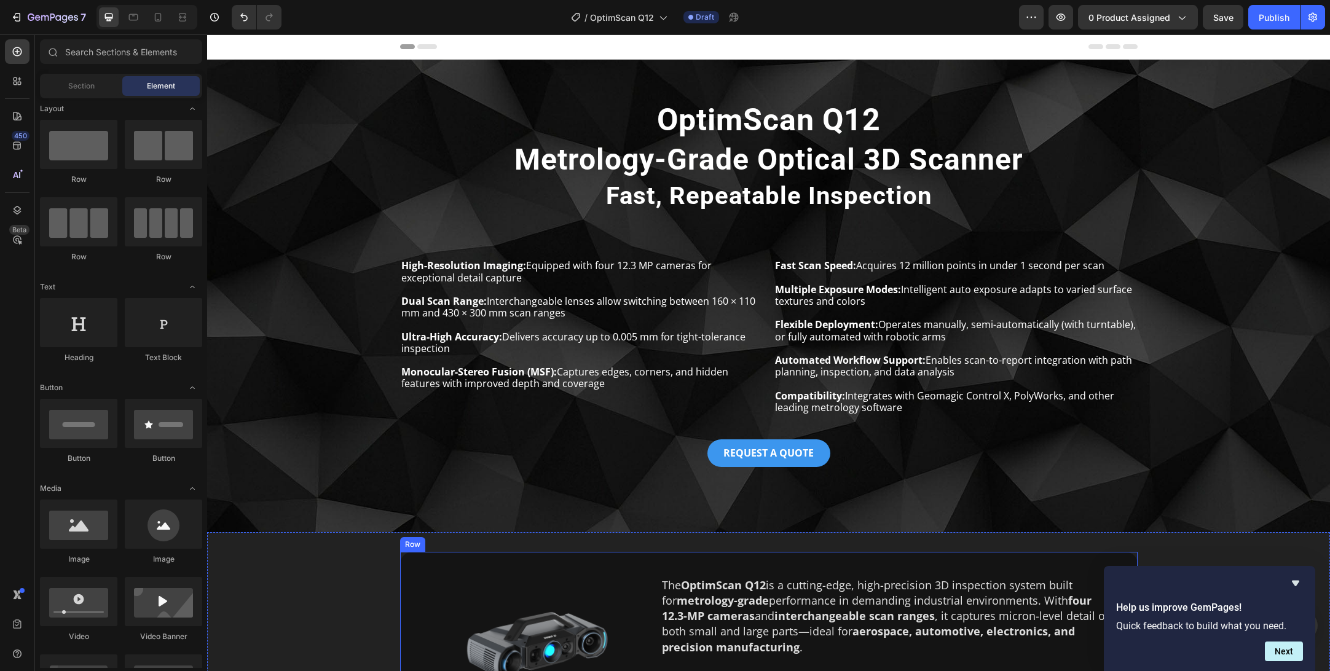
click at [432, 563] on div "Image The OptimScan Q12 is a cutting-edge, high-precision 3D inspection system …" at bounding box center [769, 663] width 738 height 222
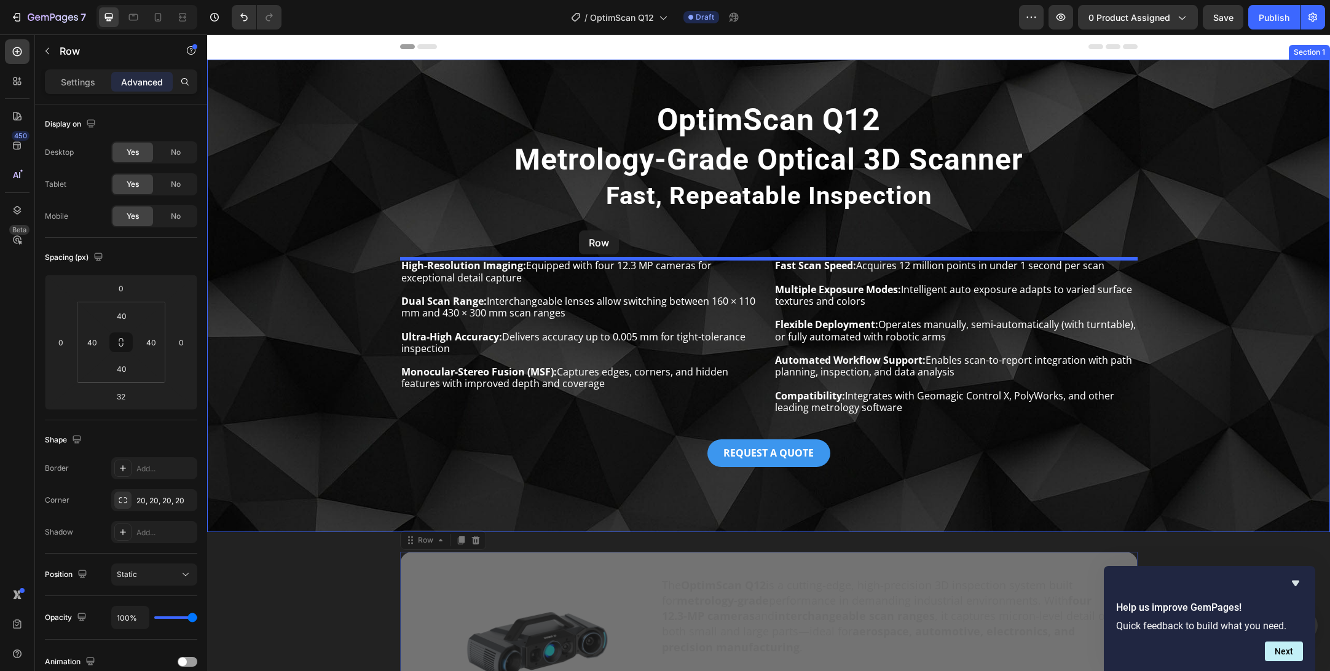
drag, startPoint x: 421, startPoint y: 542, endPoint x: 579, endPoint y: 231, distance: 349.2
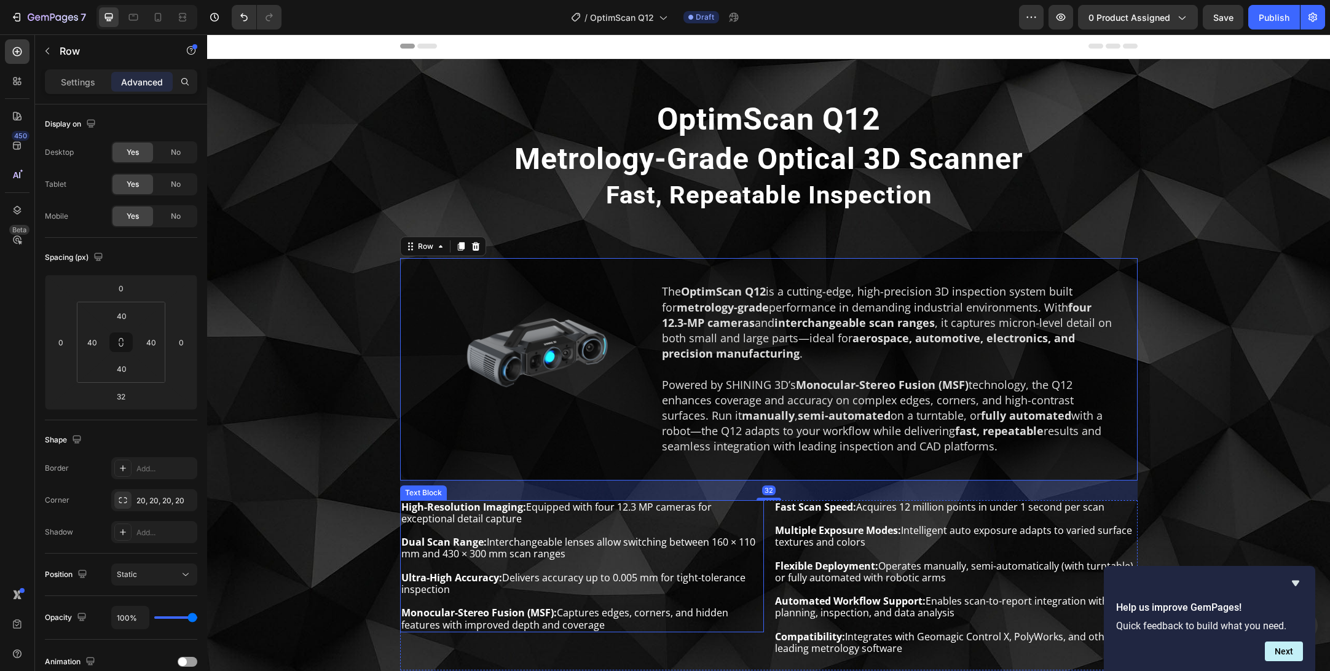
scroll to position [274, 0]
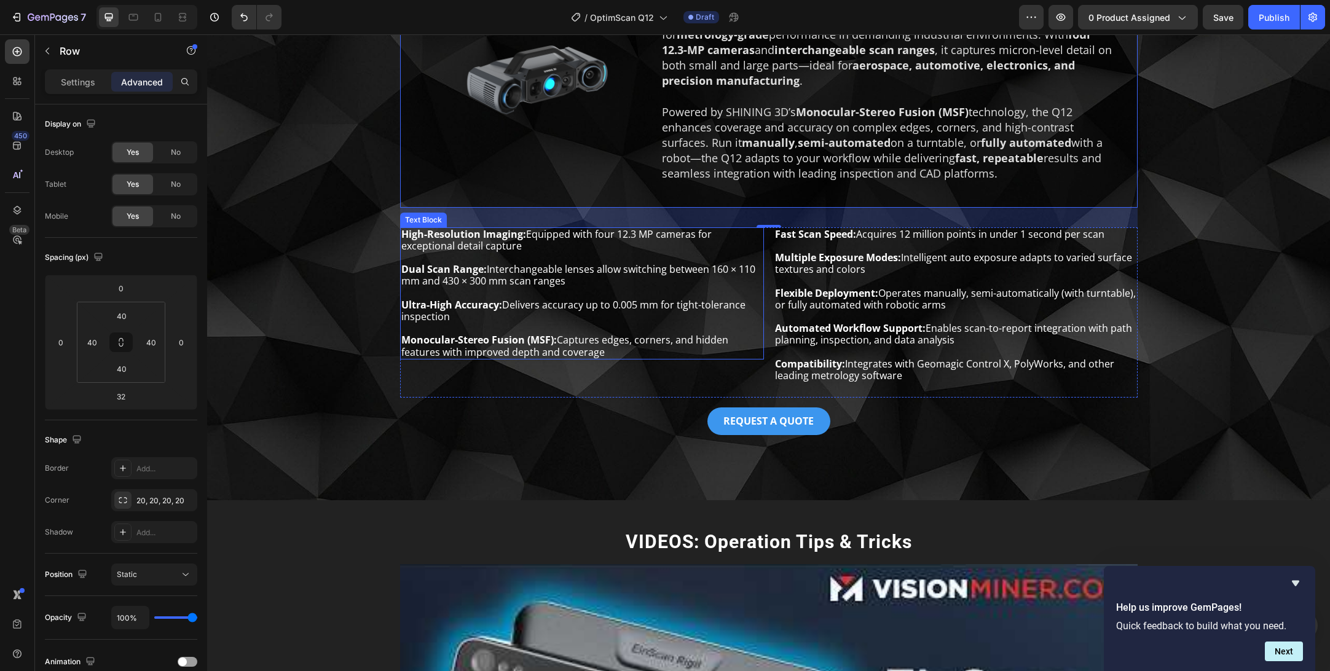
click at [516, 247] on p "High-Resolution Imaging: Equipped with four 12.3 MP cameras for exceptional det…" at bounding box center [581, 240] width 361 height 23
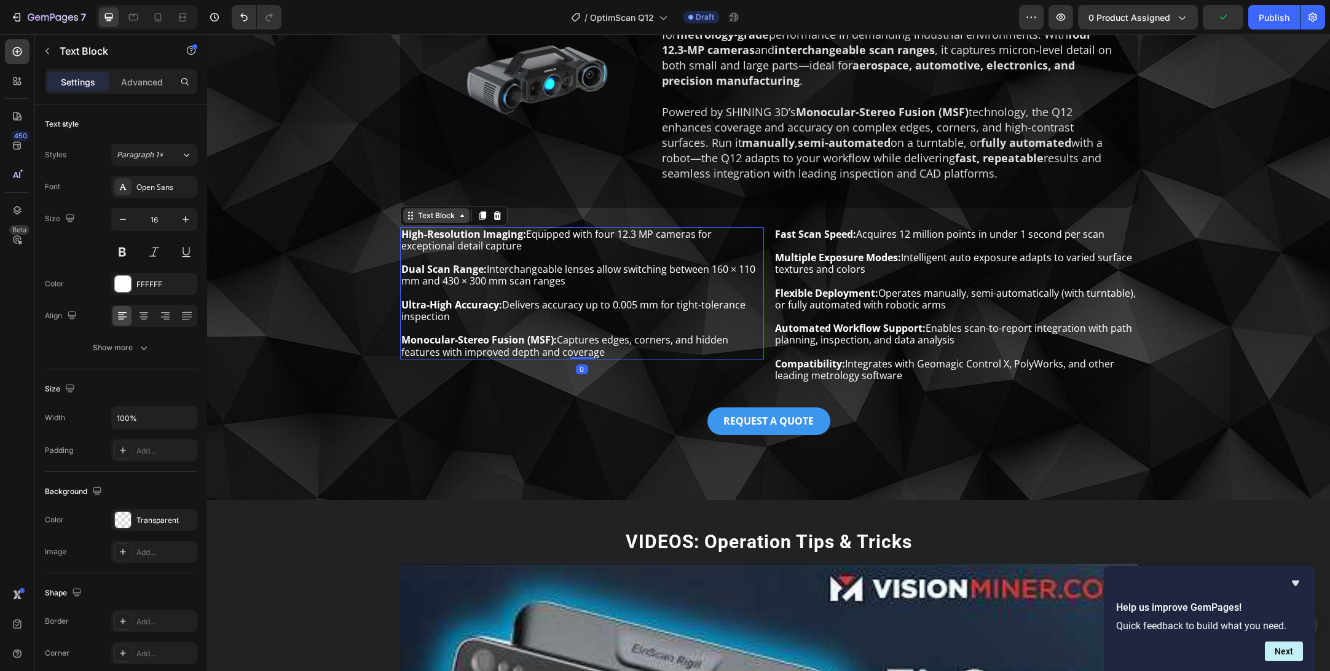
click at [432, 216] on div "Text Block" at bounding box center [437, 215] width 42 height 11
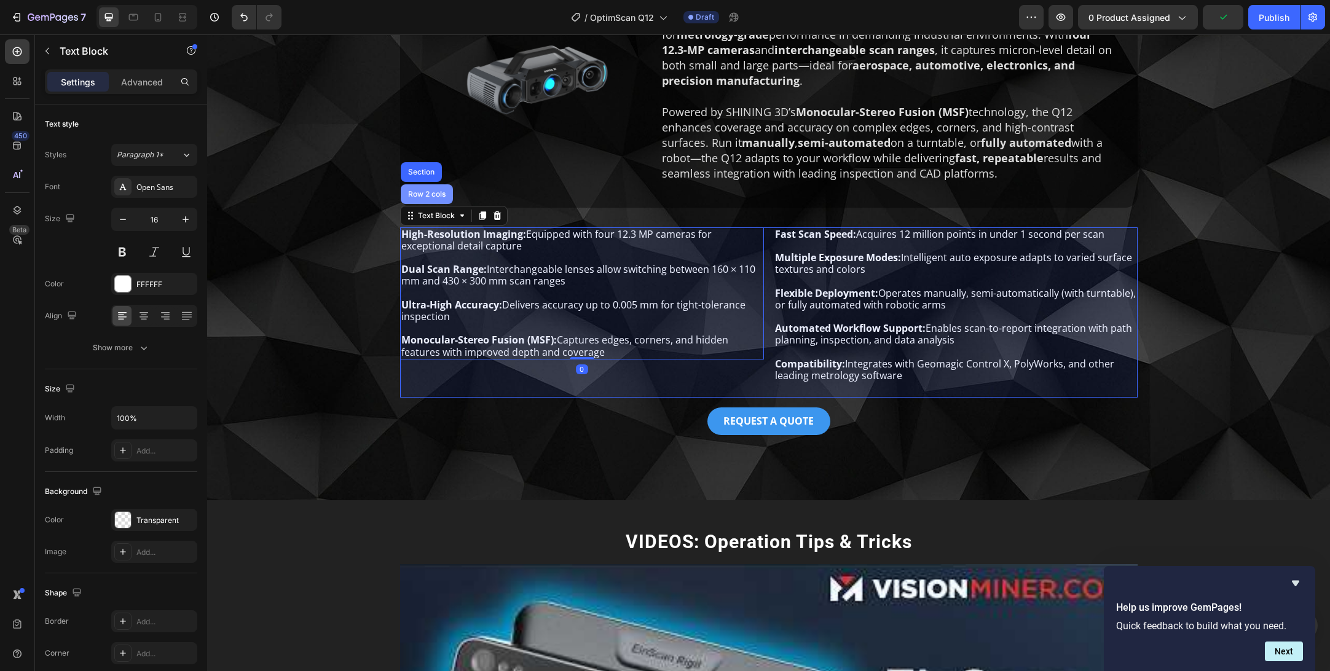
click at [427, 197] on div "Row 2 cols" at bounding box center [427, 194] width 42 height 7
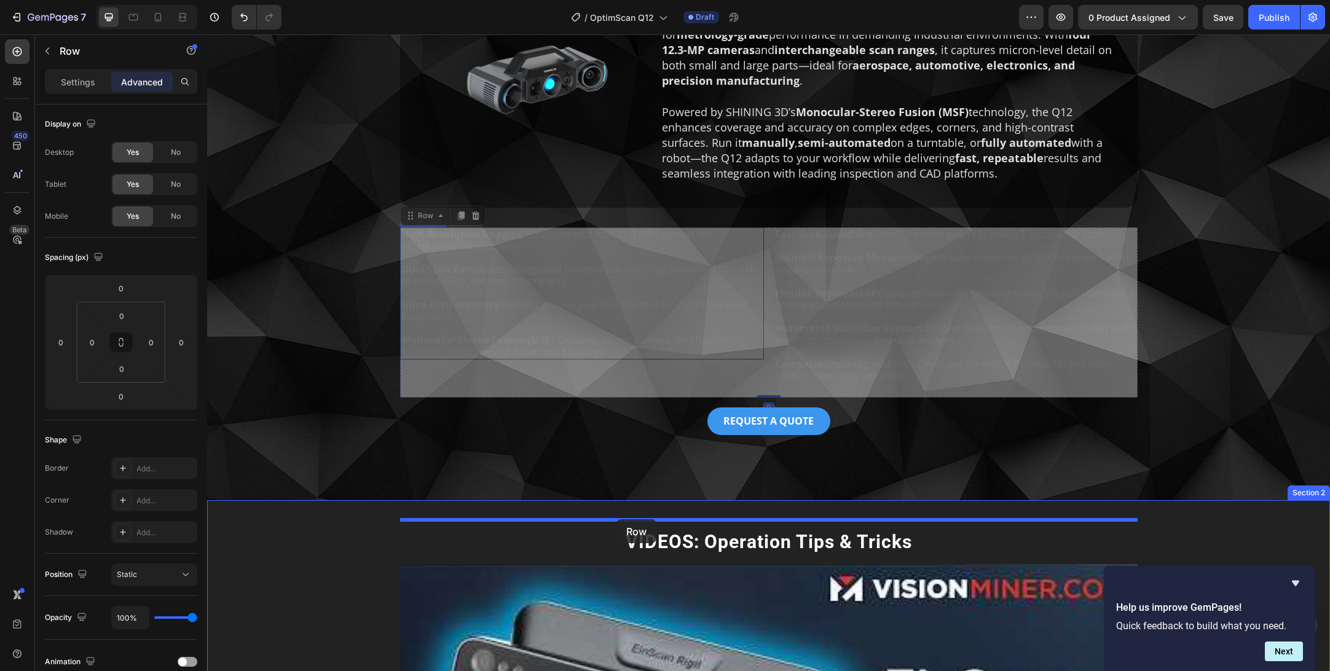
drag, startPoint x: 432, startPoint y: 227, endPoint x: 617, endPoint y: 519, distance: 345.7
type input "16"
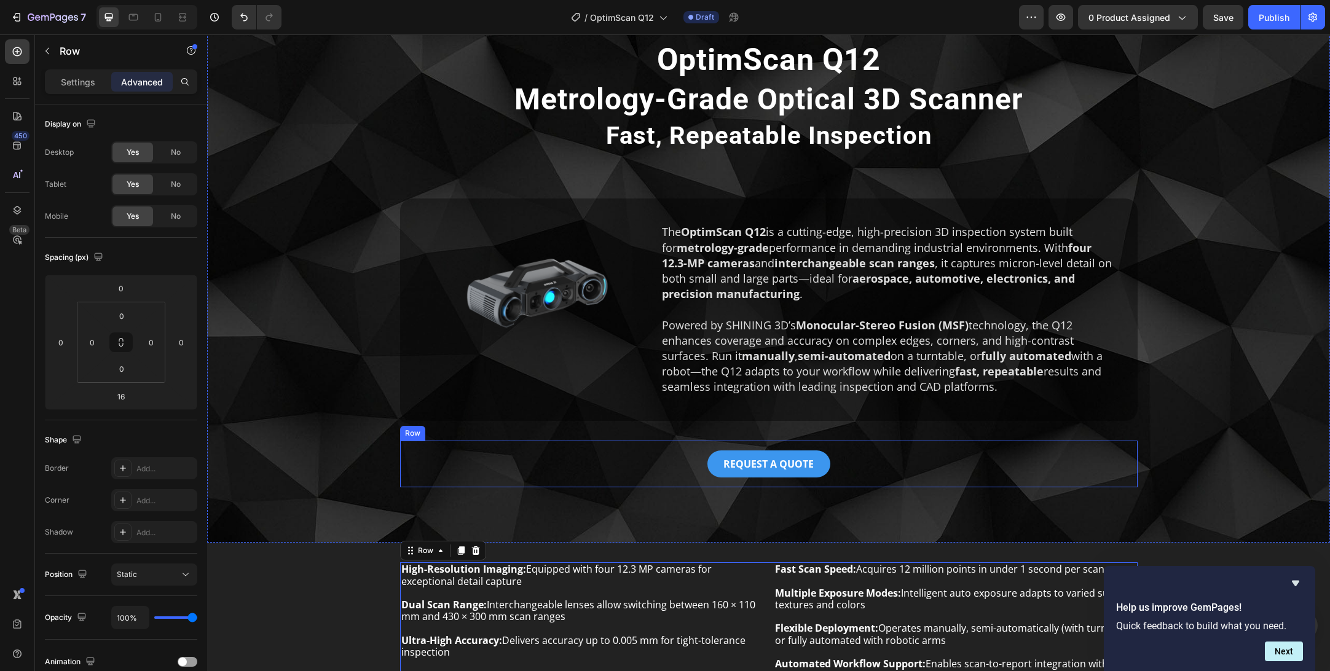
scroll to position [0, 0]
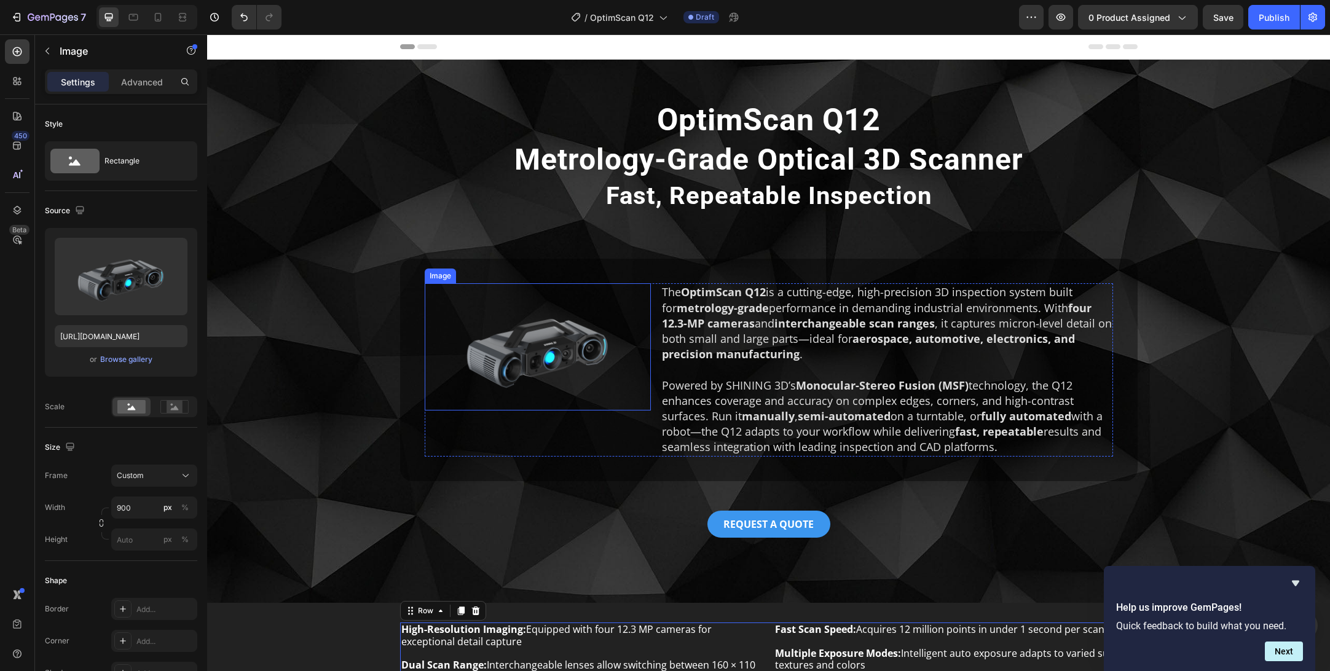
click at [543, 366] on img at bounding box center [538, 346] width 226 height 127
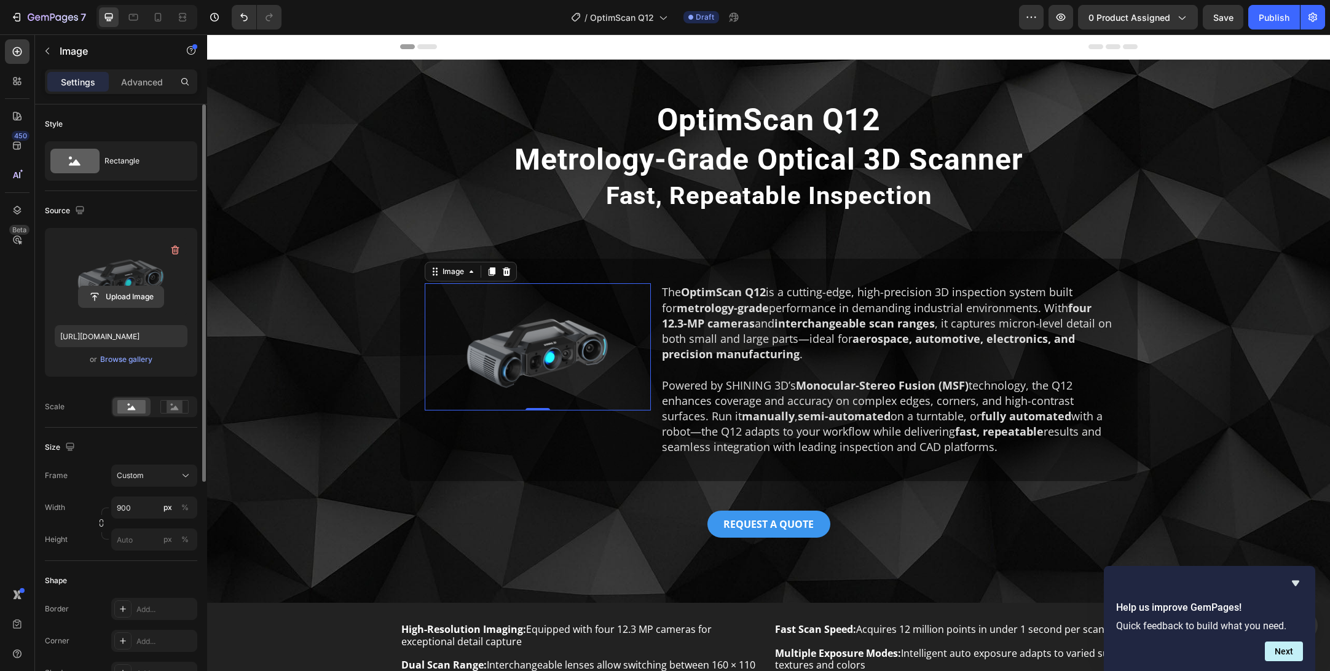
click at [125, 299] on input "file" at bounding box center [121, 296] width 85 height 21
click at [127, 298] on input "file" at bounding box center [121, 296] width 85 height 21
type input "https://cdn.shopify.com/s/files/1/2327/6017/files/gempages_490778610664211298-f…"
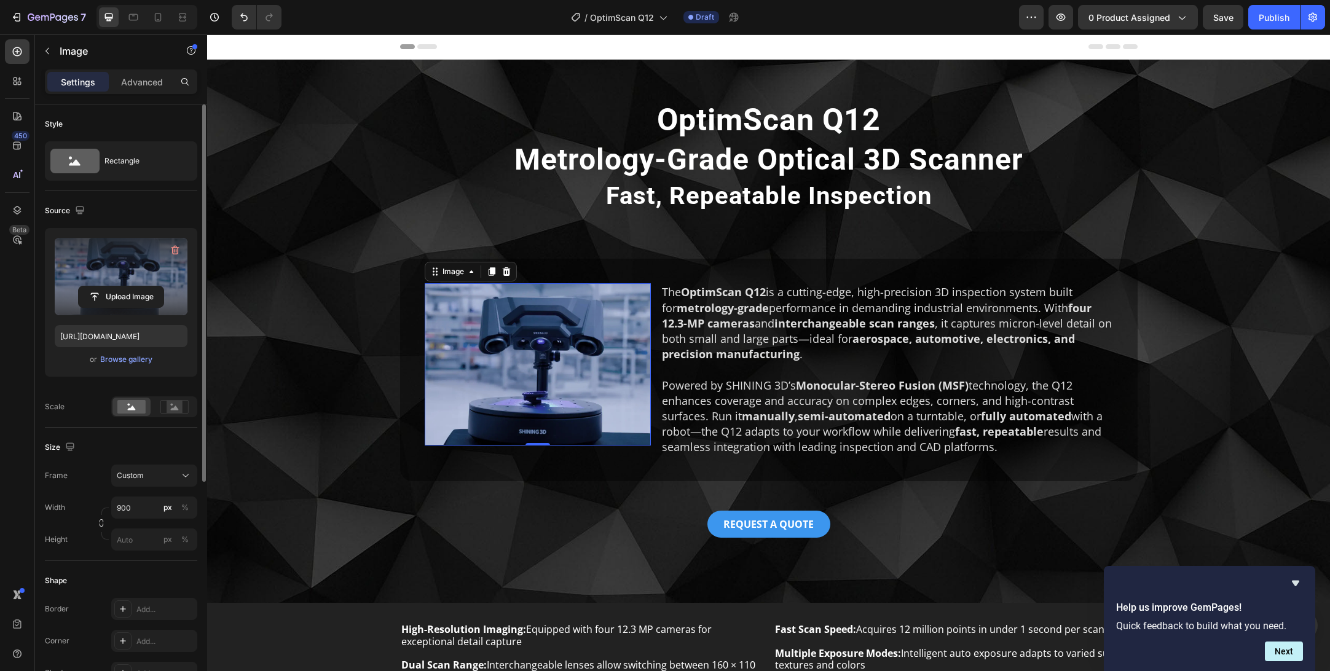
click at [617, 382] on img at bounding box center [538, 364] width 226 height 162
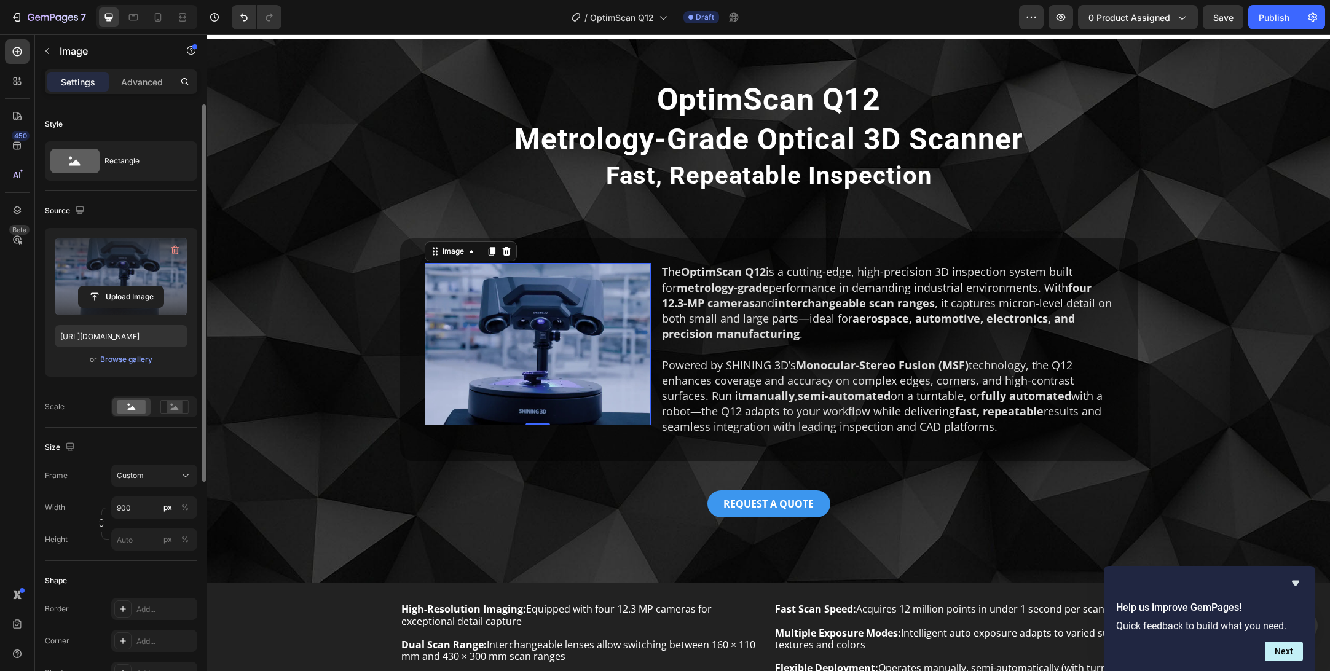
scroll to position [23, 0]
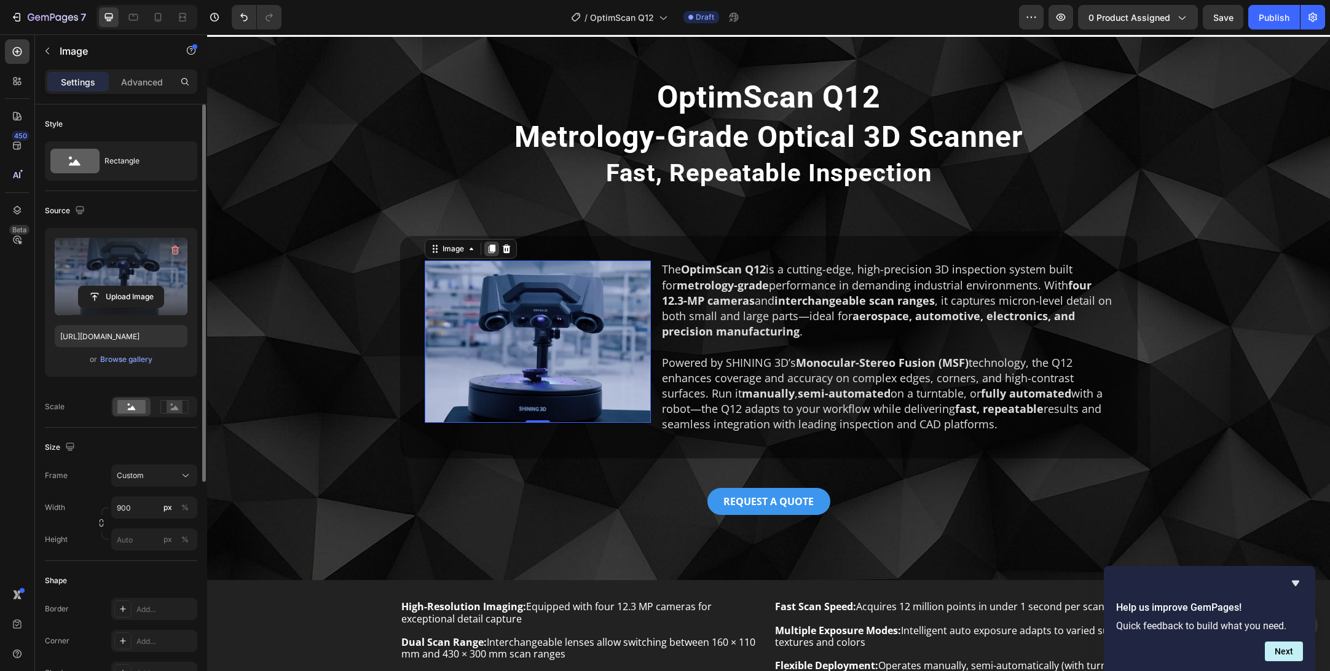
click at [491, 250] on icon at bounding box center [491, 249] width 7 height 9
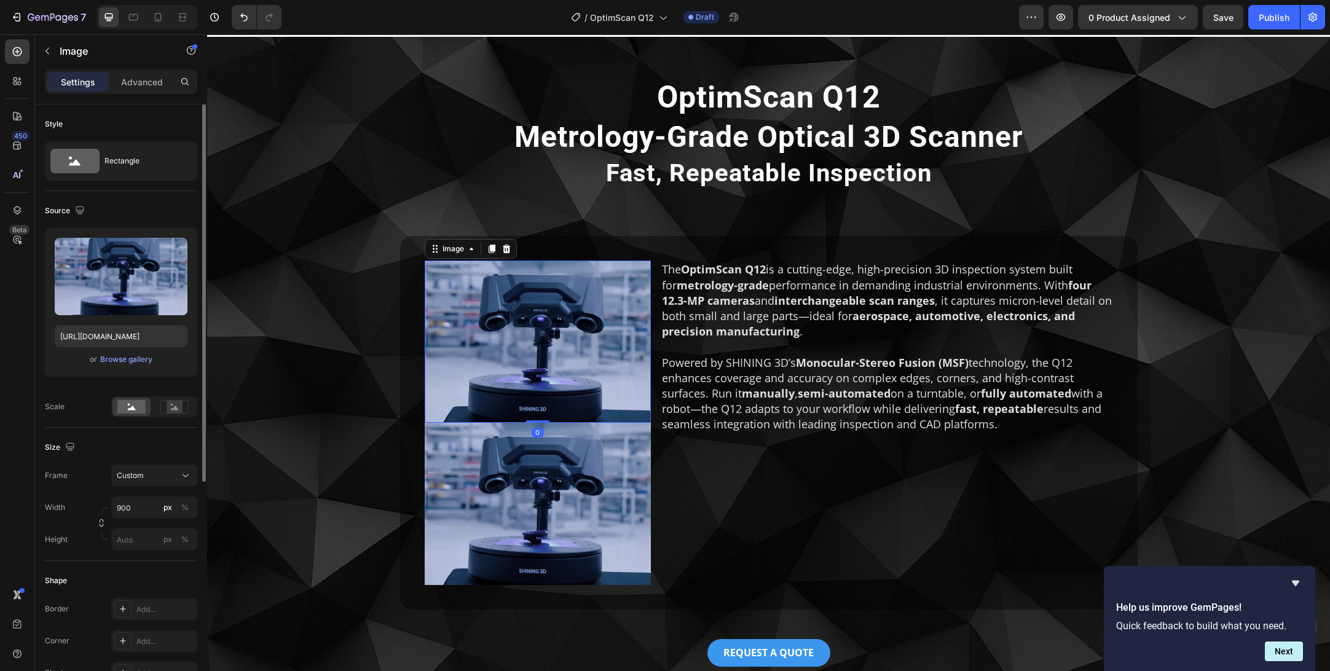
click at [508, 330] on img at bounding box center [538, 342] width 226 height 162
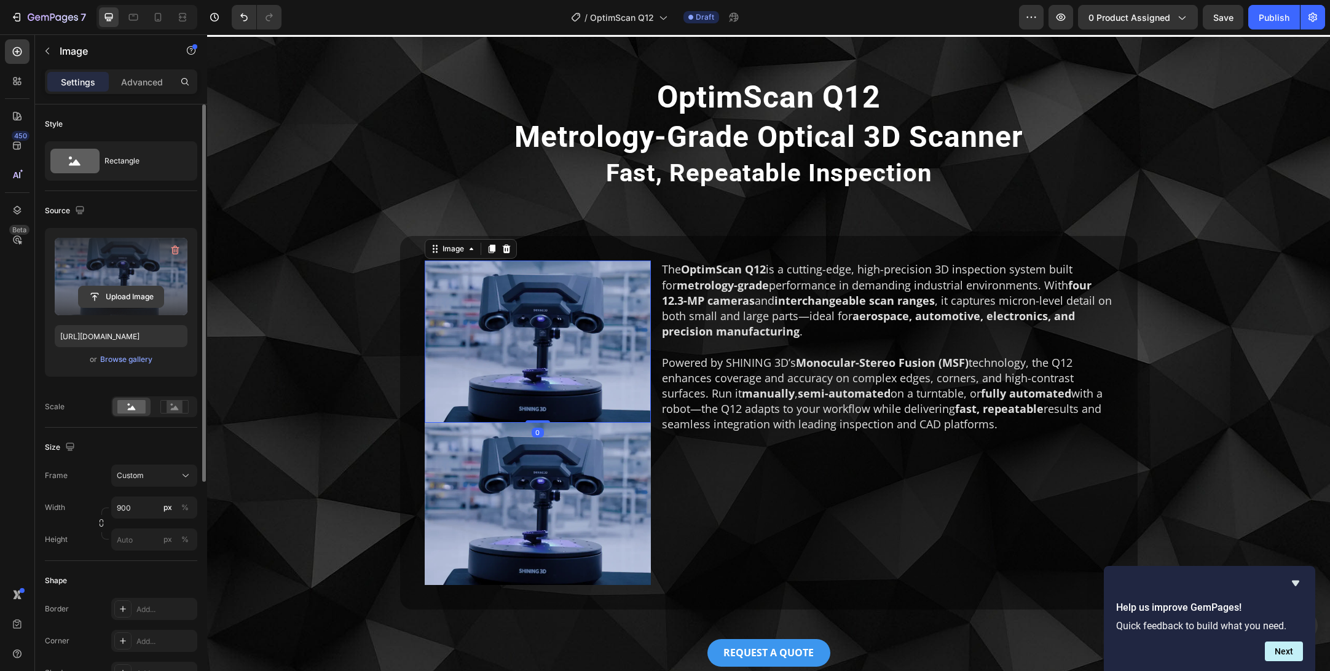
click at [125, 291] on input "file" at bounding box center [121, 296] width 85 height 21
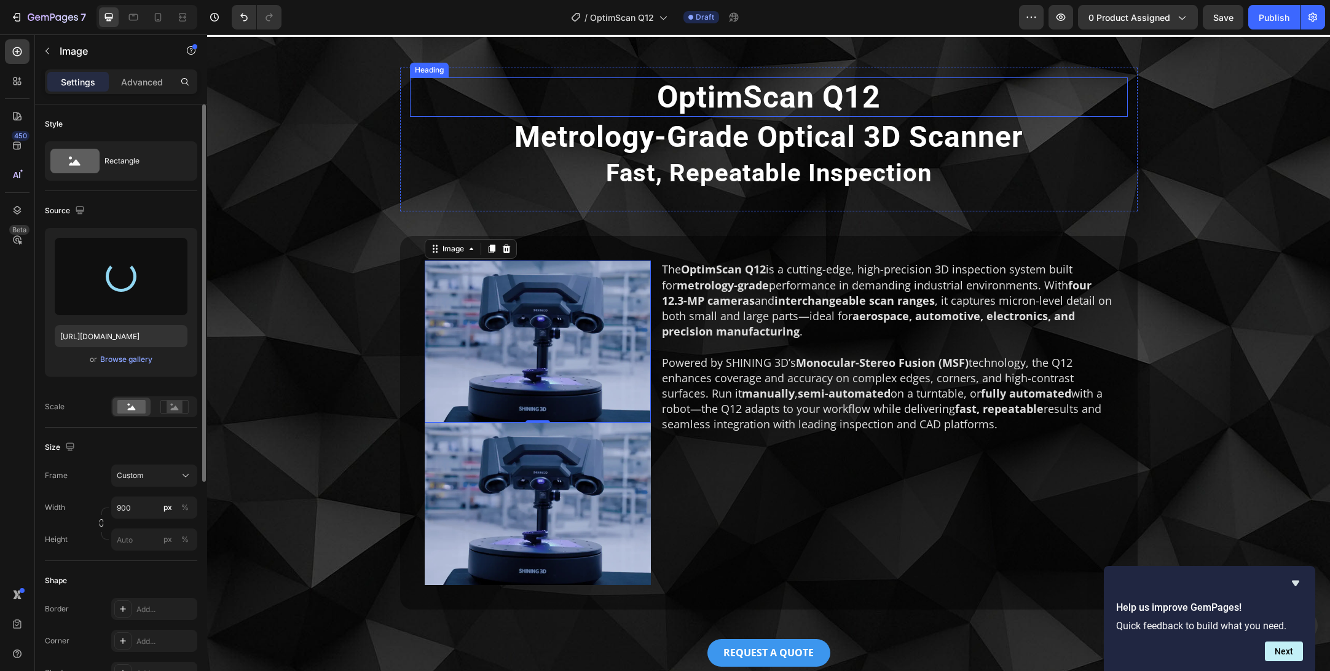
type input "https://cdn.shopify.com/s/files/1/2327/6017/files/gempages_490778610664211298-2…"
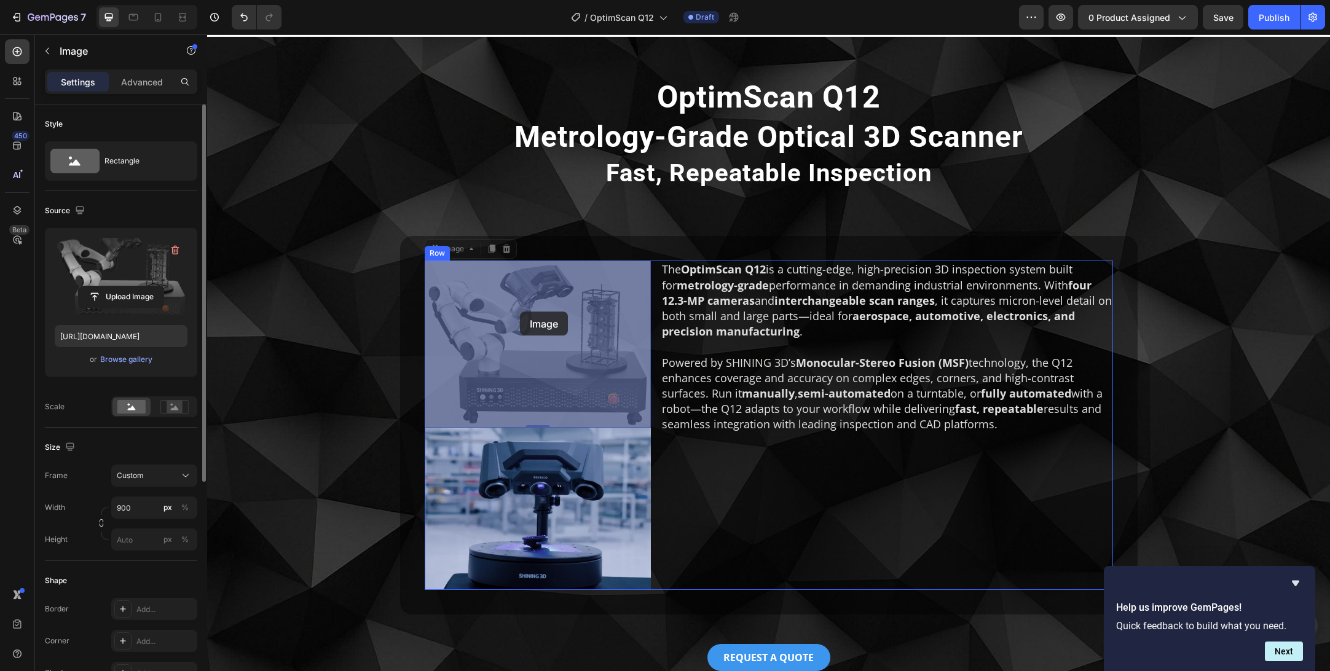
drag, startPoint x: 491, startPoint y: 322, endPoint x: 520, endPoint y: 312, distance: 30.7
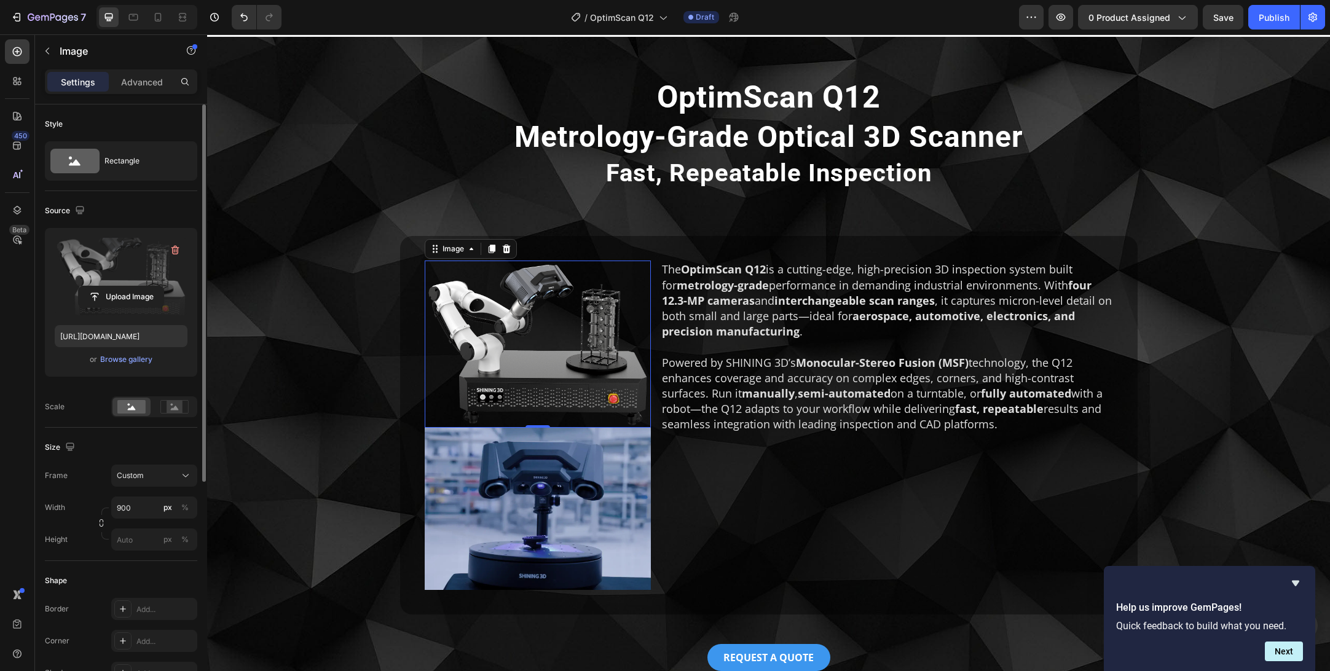
scroll to position [13, 0]
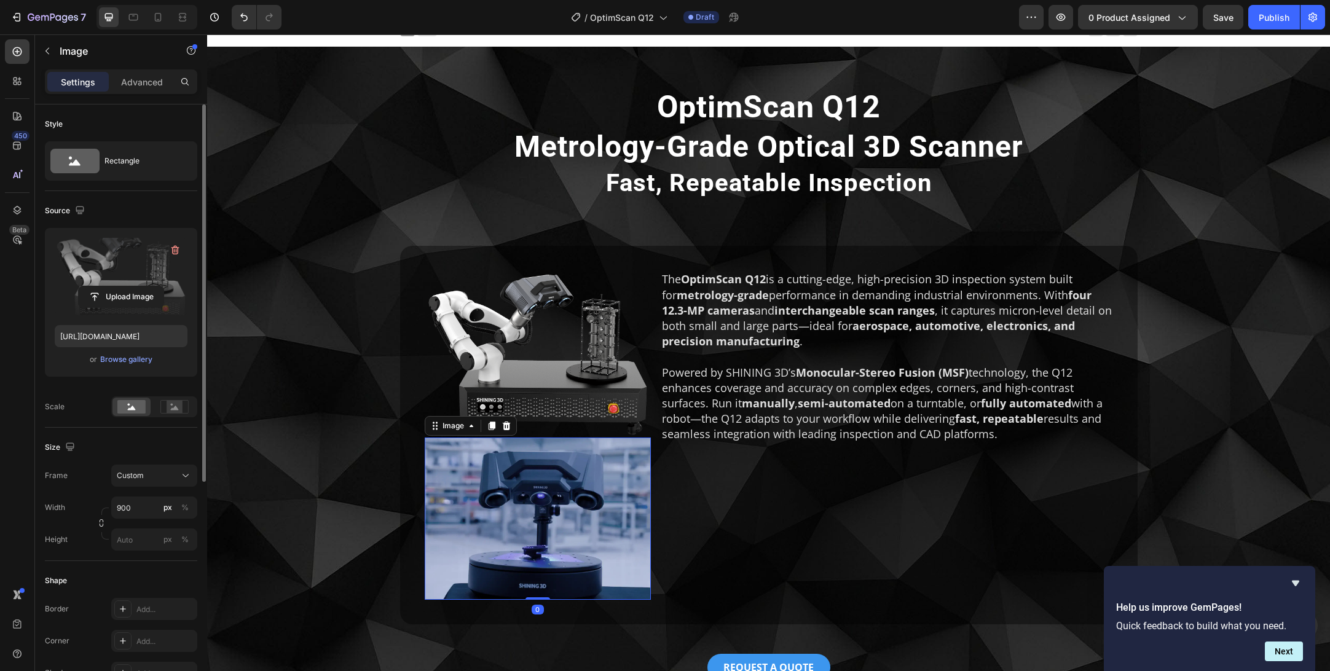
click at [557, 524] on img at bounding box center [538, 519] width 226 height 162
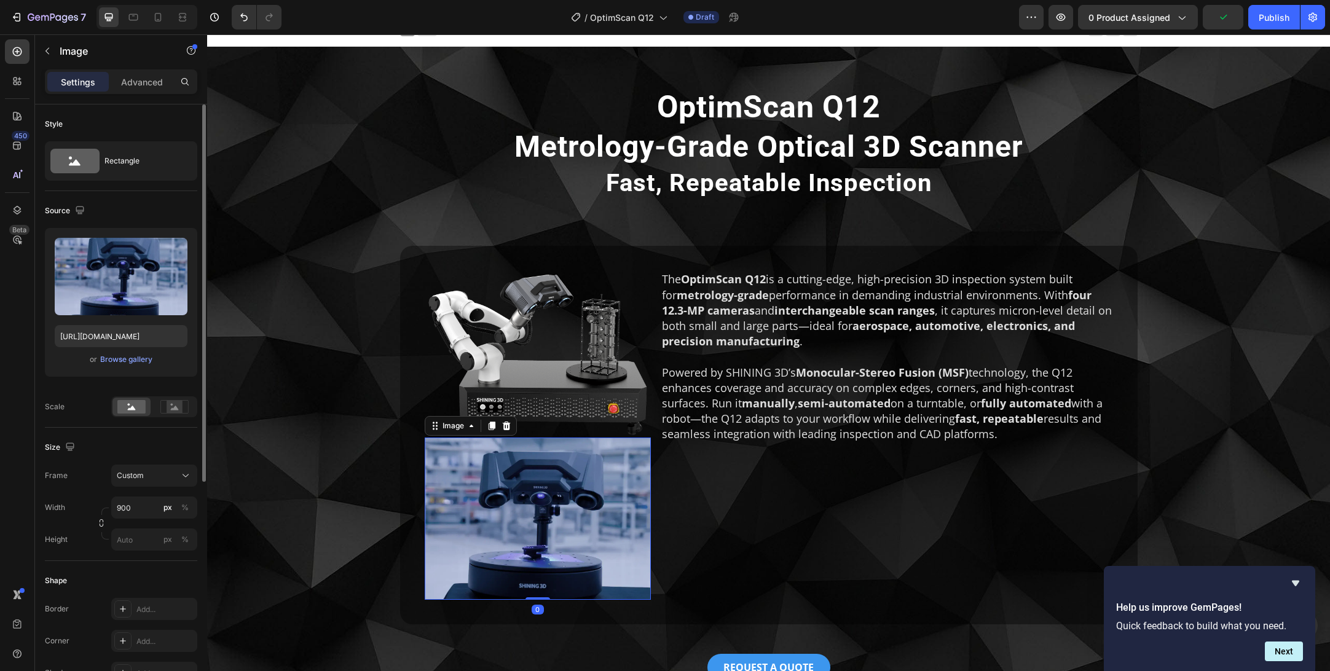
scroll to position [361, 0]
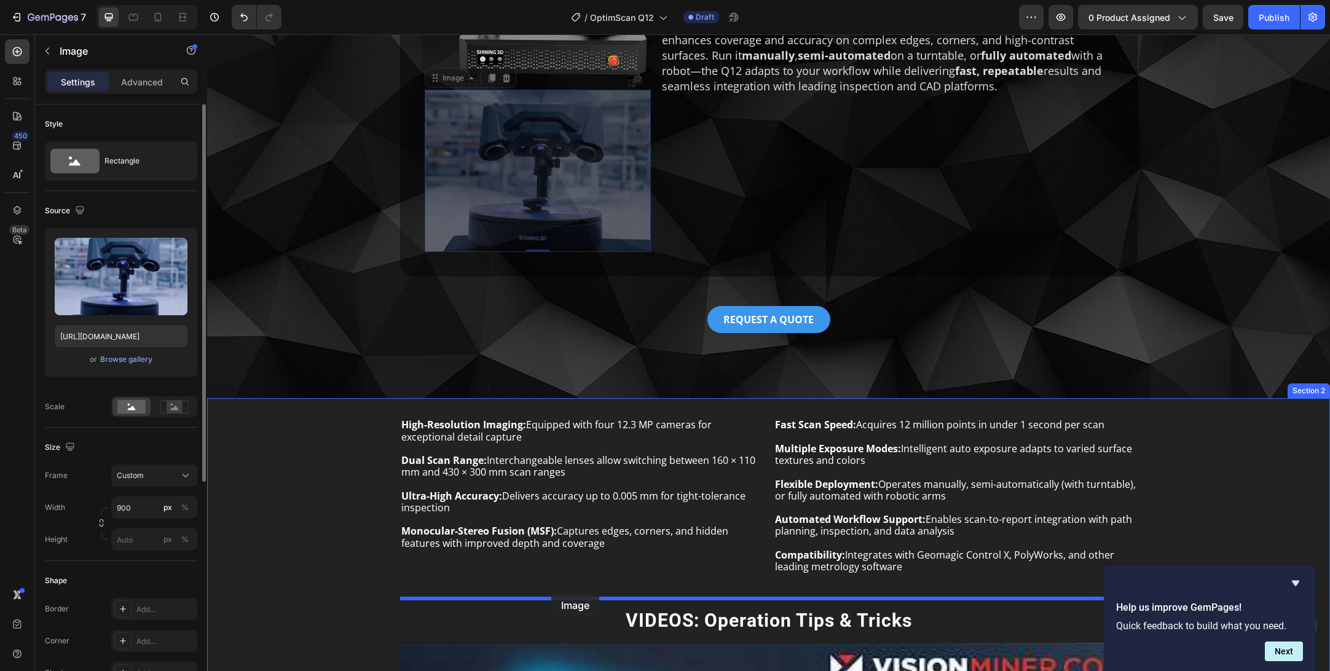
drag, startPoint x: 566, startPoint y: 168, endPoint x: 551, endPoint y: 593, distance: 425.7
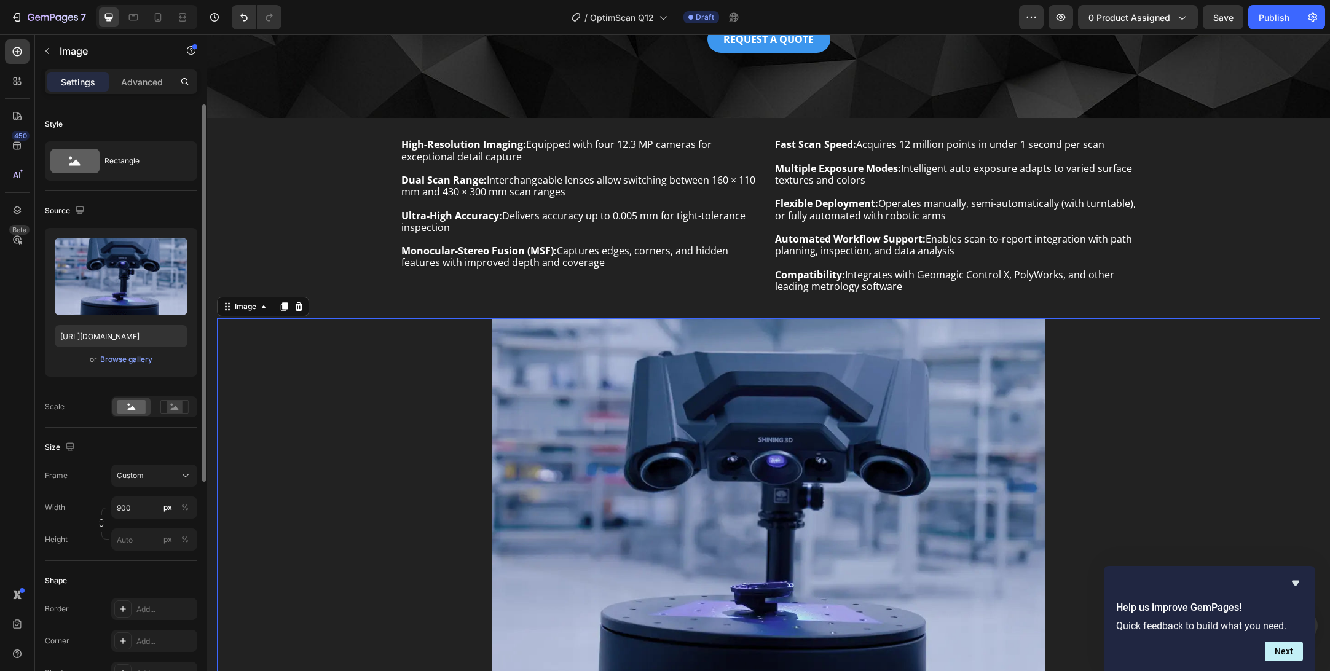
scroll to position [499, 0]
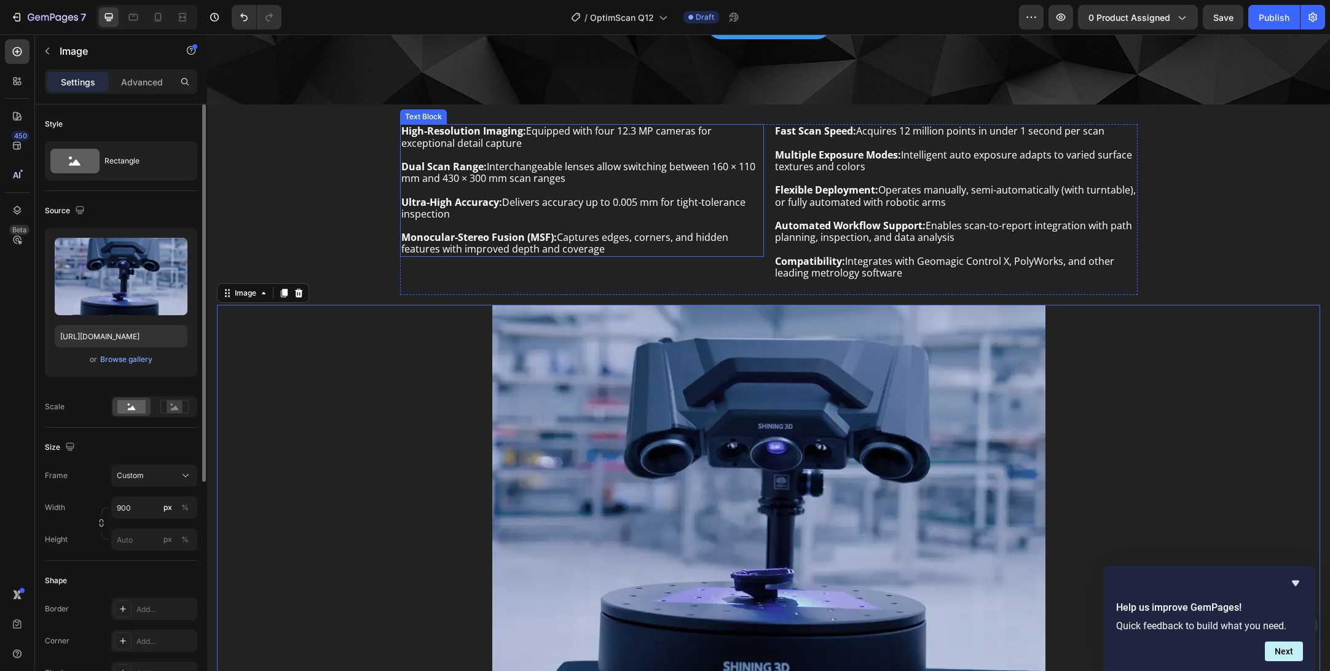
click at [584, 154] on p at bounding box center [581, 155] width 361 height 12
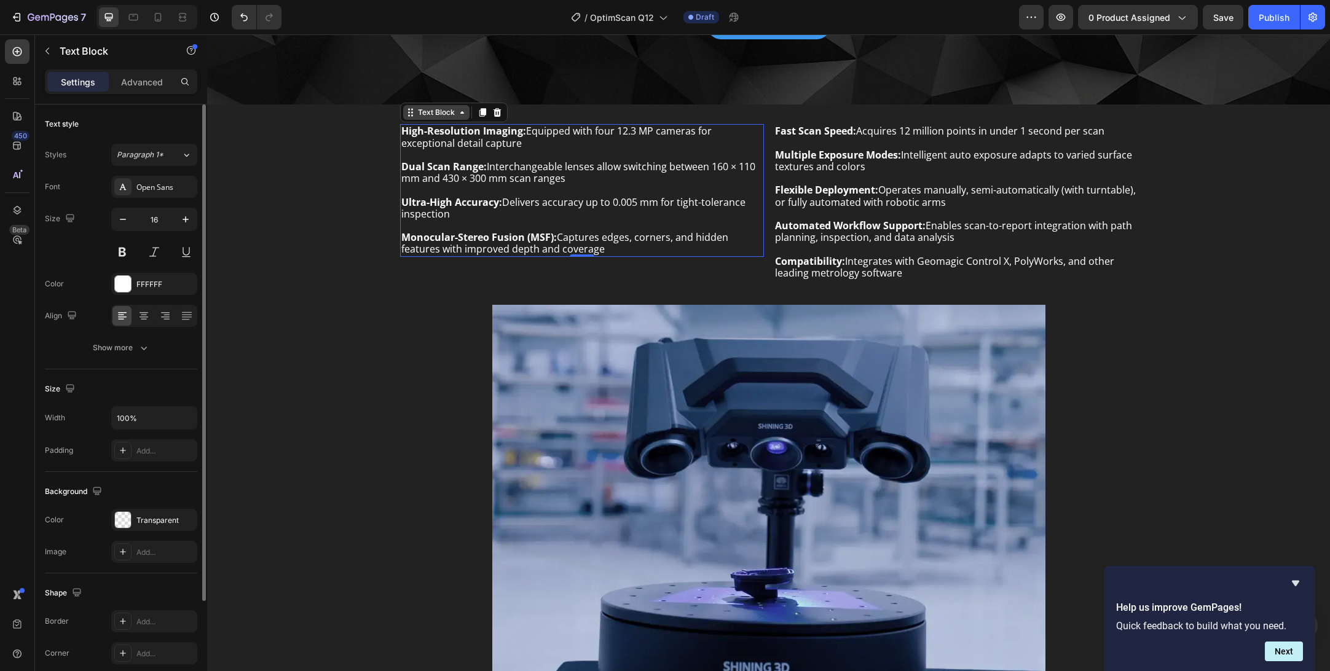
click at [453, 115] on div "Text Block" at bounding box center [437, 112] width 42 height 11
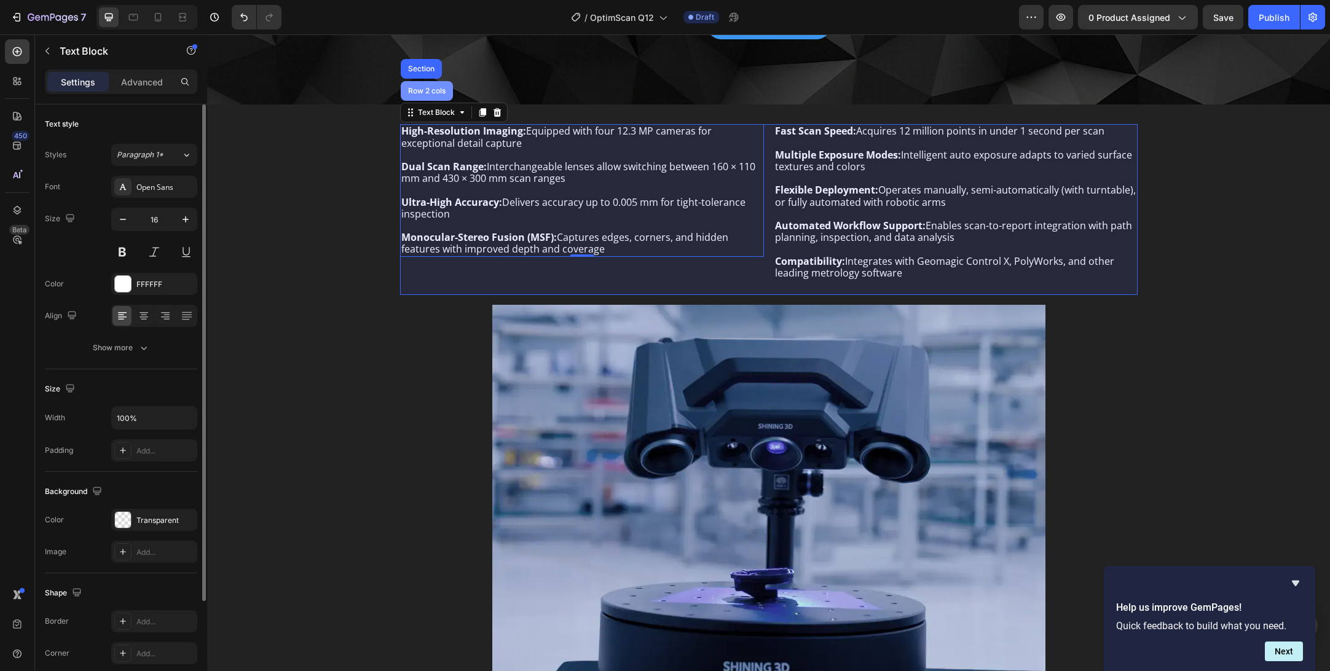
click at [437, 95] on div "Row 2 cols" at bounding box center [427, 91] width 52 height 20
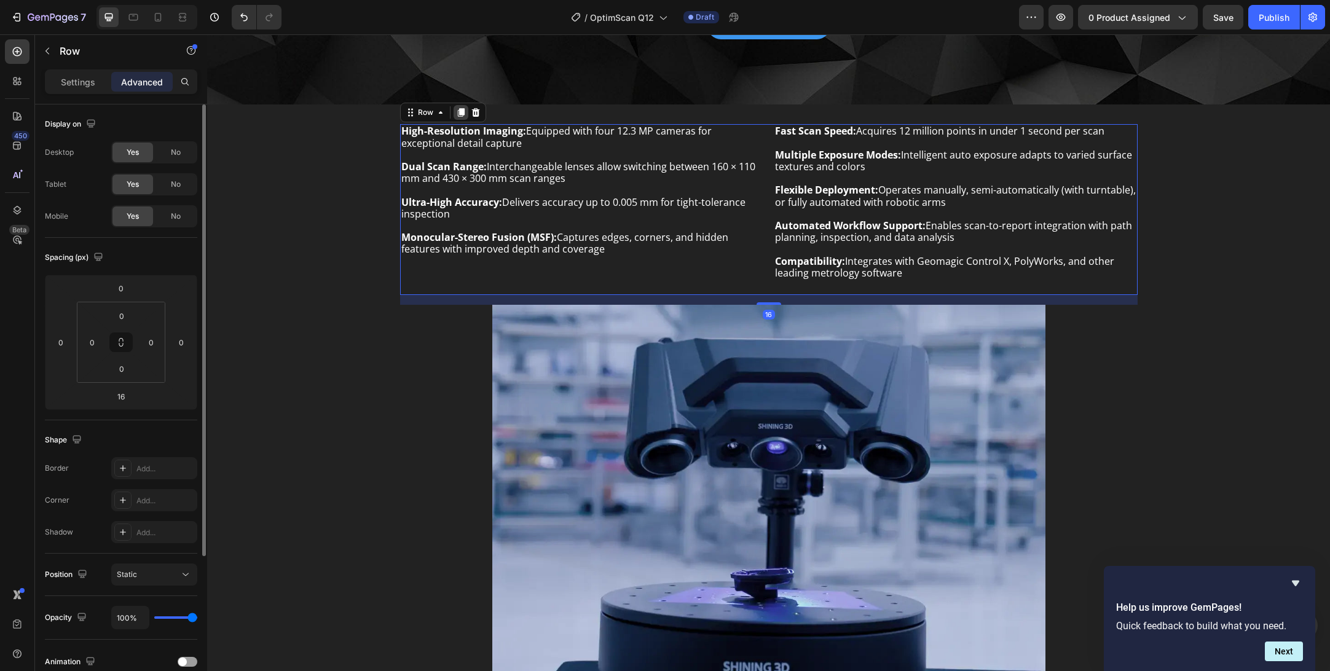
click at [460, 113] on icon at bounding box center [460, 113] width 7 height 9
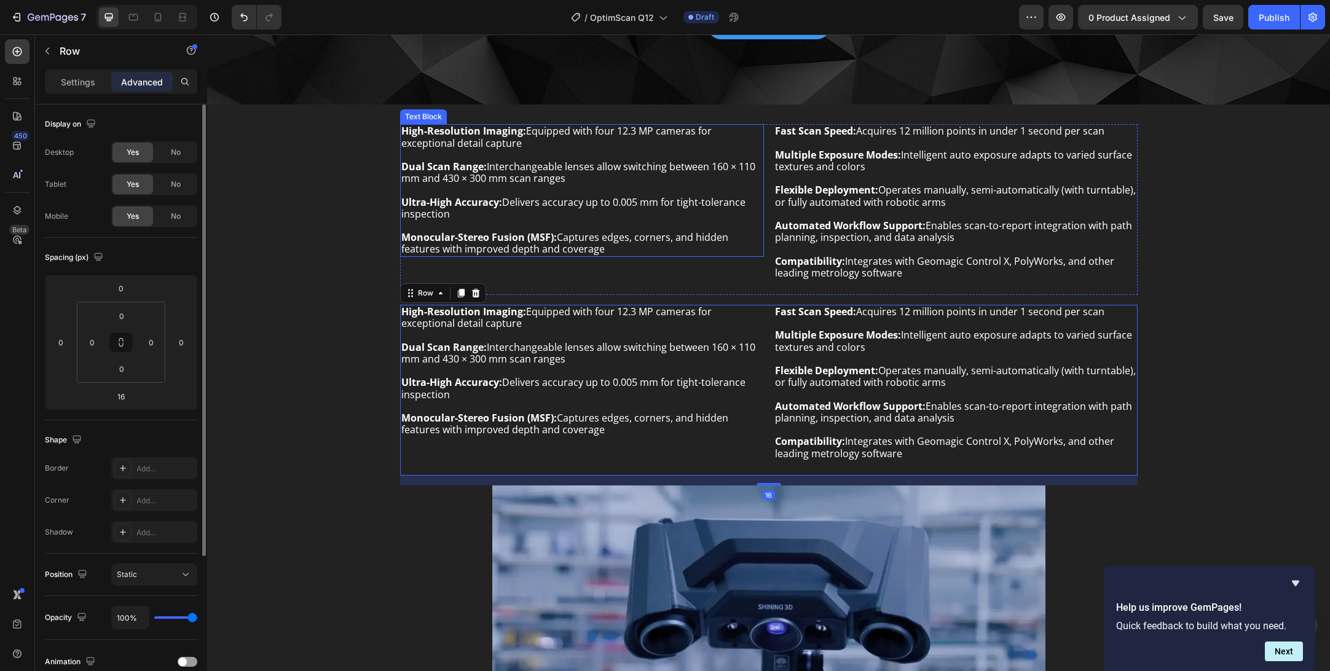
click at [602, 197] on p "Ultra-High Accuracy: Delivers accuracy up to 0.005 mm for tight-tolerance inspe…" at bounding box center [581, 208] width 361 height 23
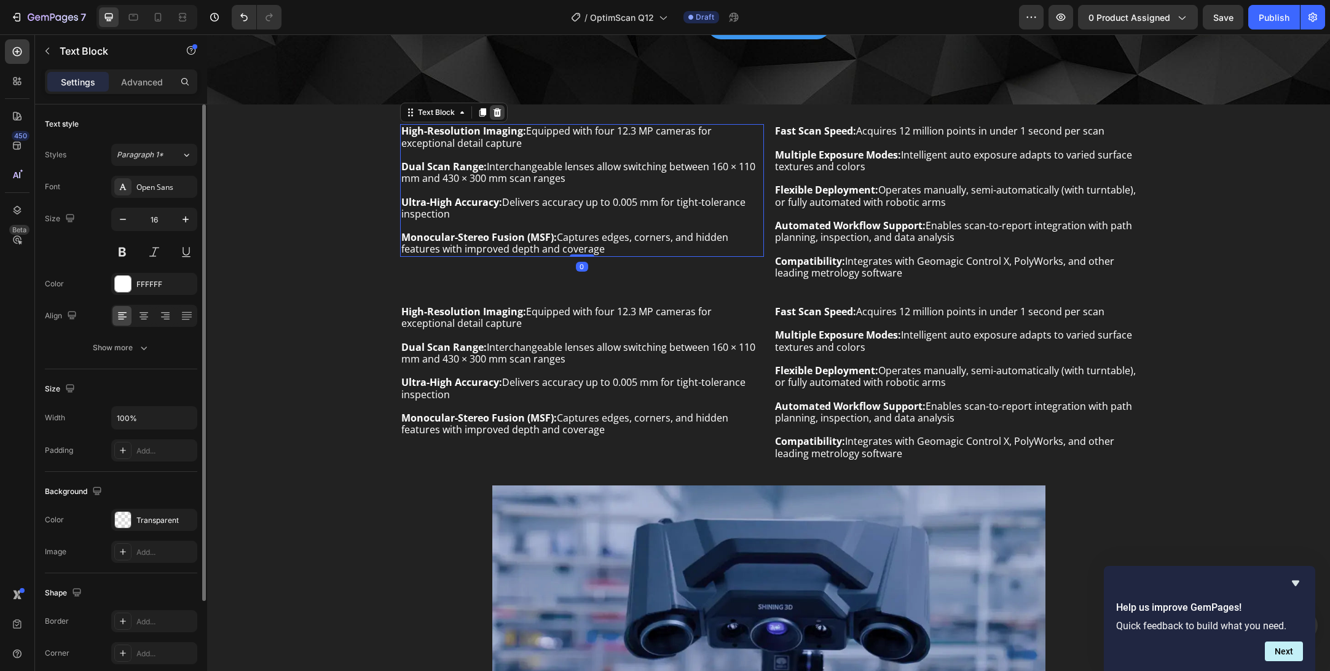
click at [498, 109] on icon at bounding box center [497, 112] width 8 height 9
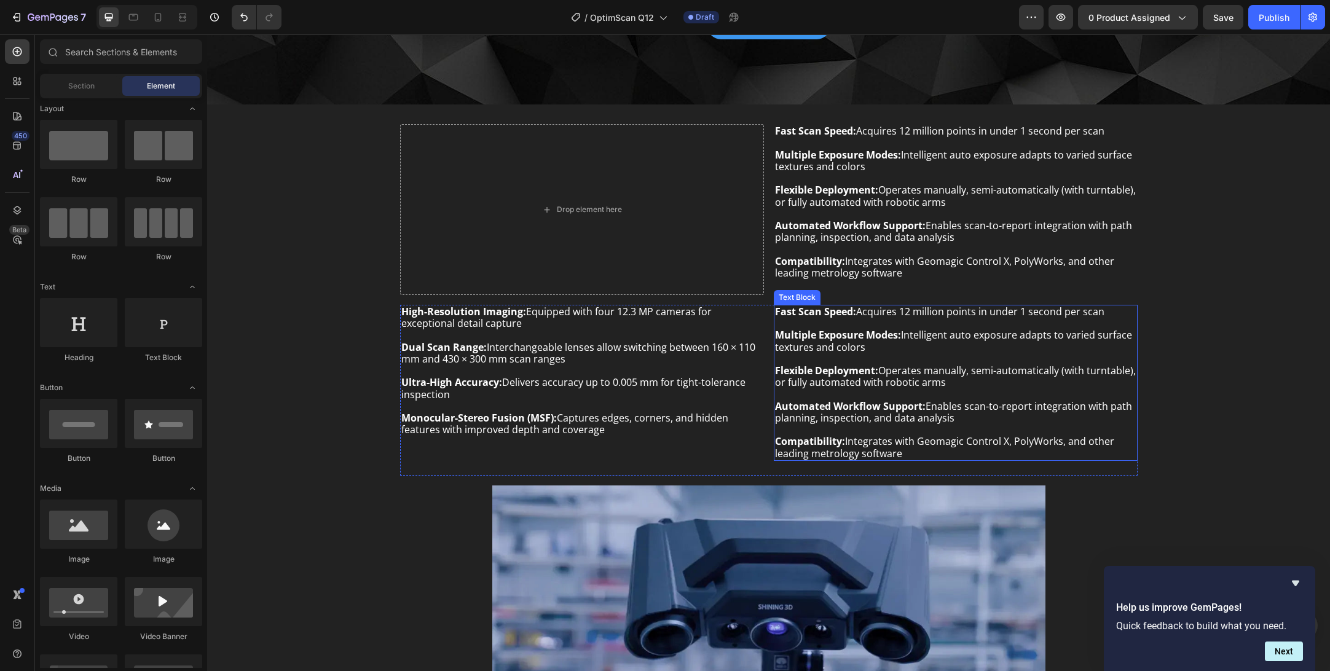
click at [904, 383] on p "Flexible Deployment: Operates manually, semi-automatically (with turntable), or…" at bounding box center [955, 376] width 361 height 23
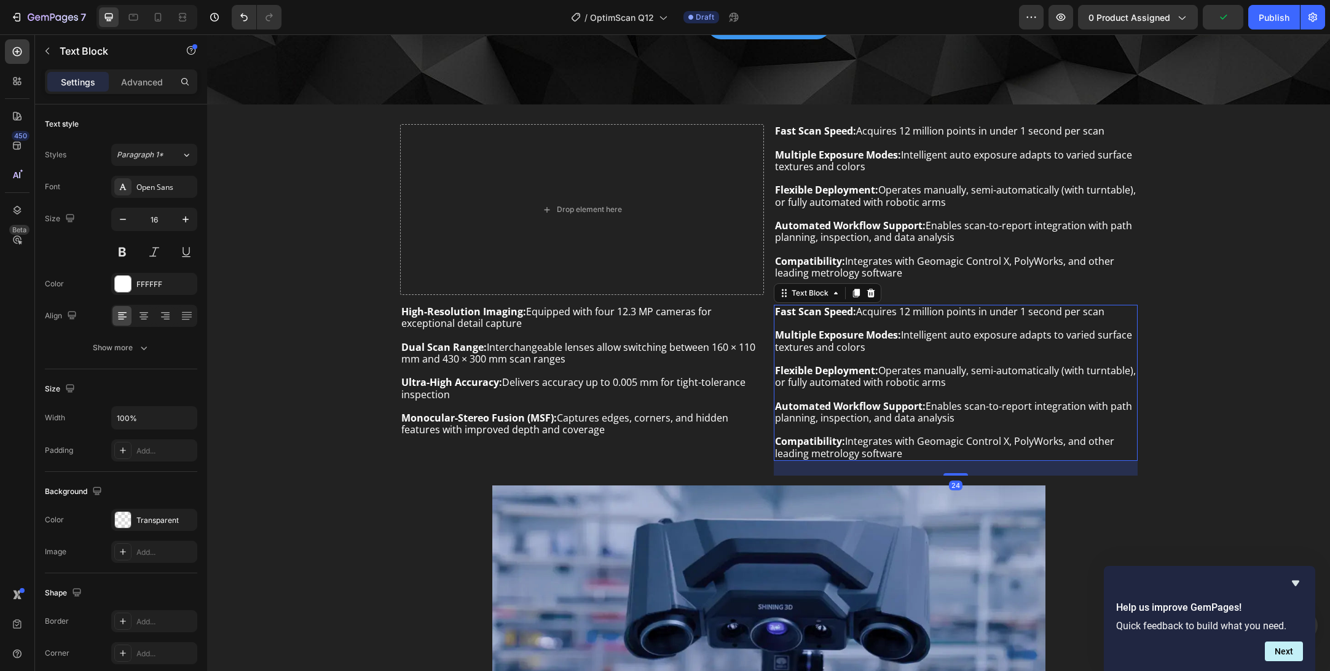
drag, startPoint x: 869, startPoint y: 291, endPoint x: 869, endPoint y: 303, distance: 12.3
click at [869, 291] on icon at bounding box center [871, 293] width 8 height 9
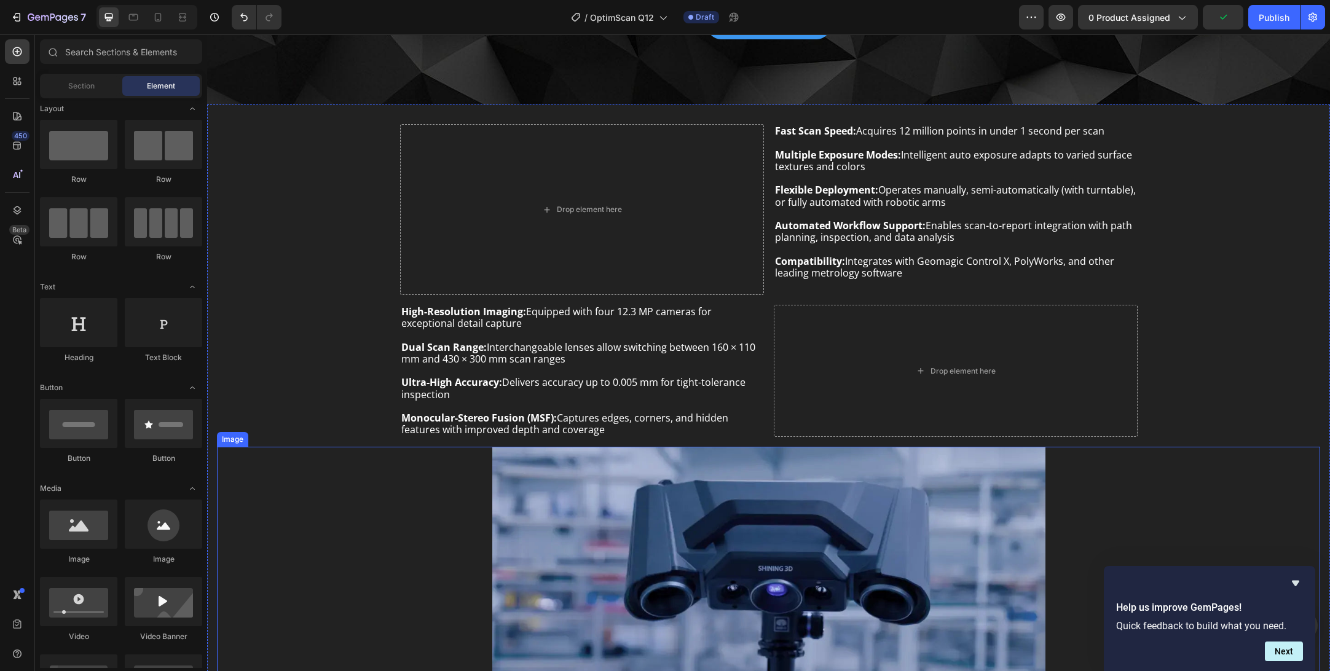
click at [874, 588] on img at bounding box center [768, 645] width 553 height 397
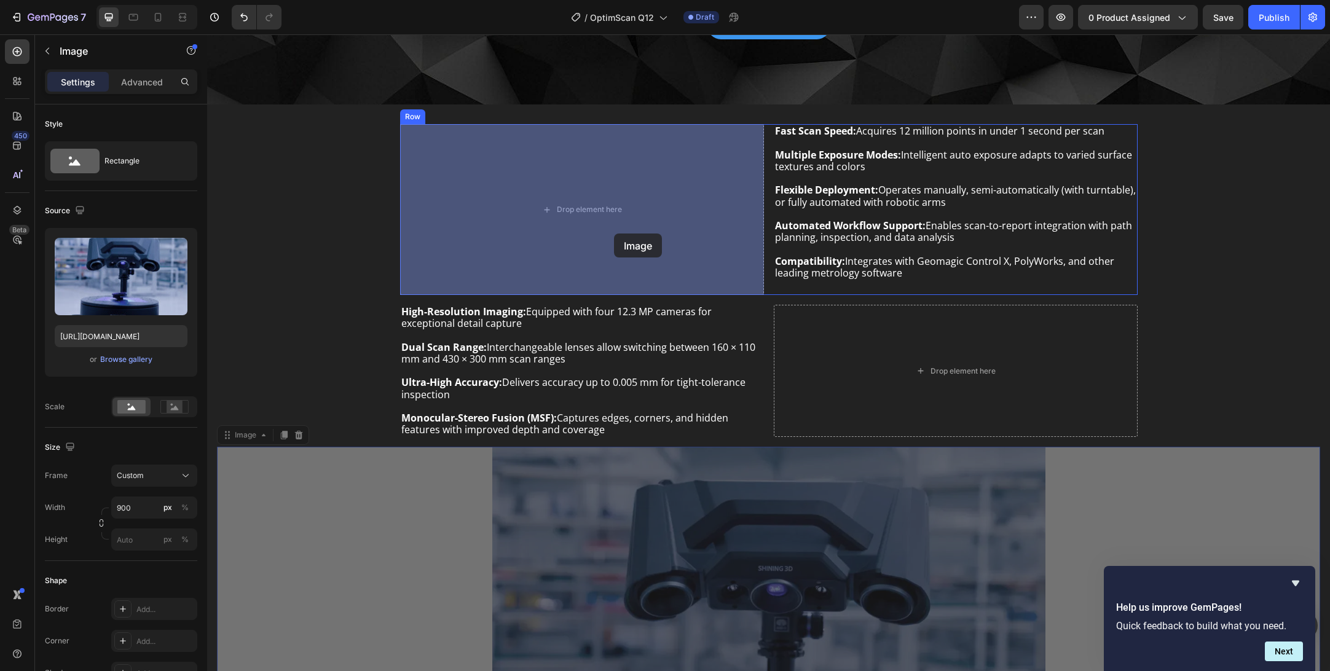
drag, startPoint x: 663, startPoint y: 531, endPoint x: 609, endPoint y: 229, distance: 306.0
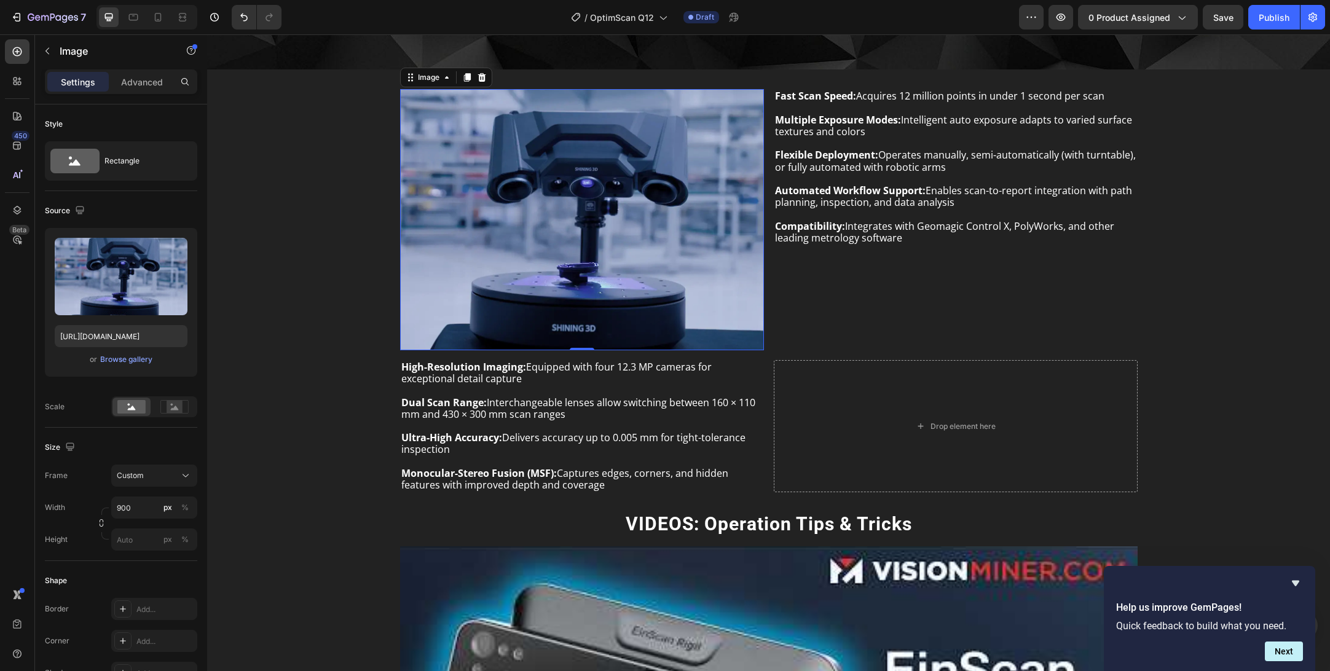
scroll to position [557, 0]
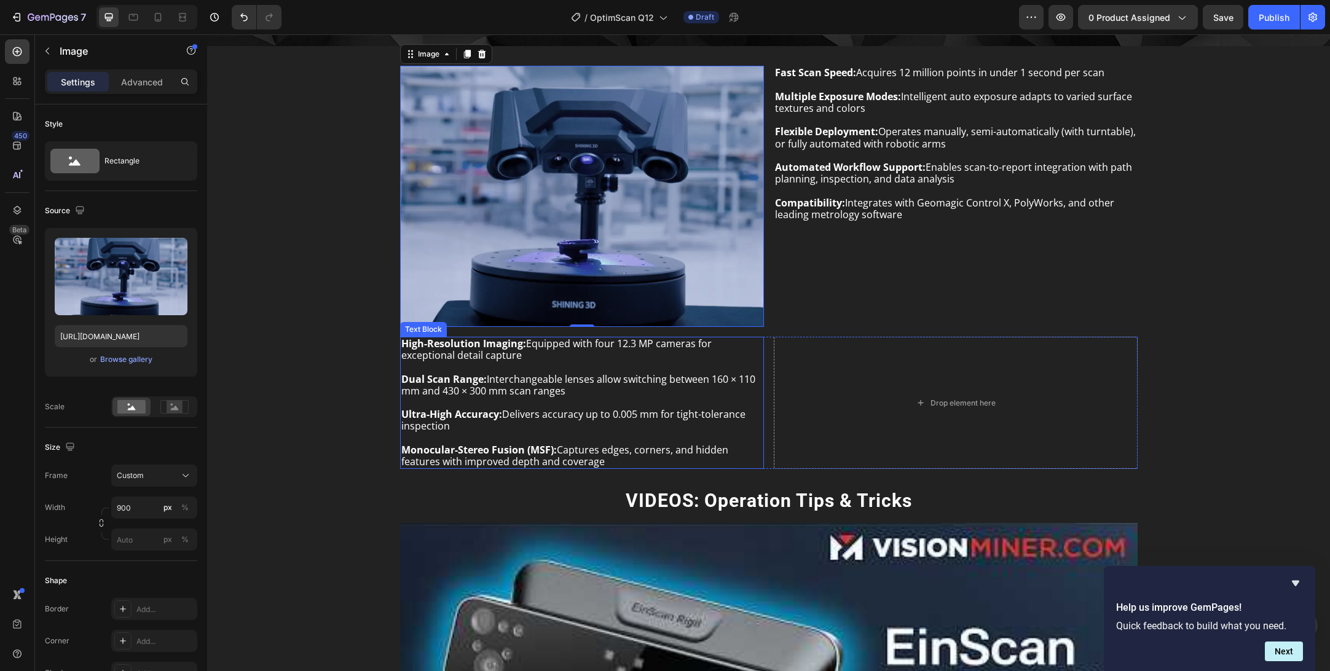
click at [561, 429] on p "Ultra-High Accuracy: Delivers accuracy up to 0.005 mm for tight-tolerance inspe…" at bounding box center [581, 420] width 361 height 23
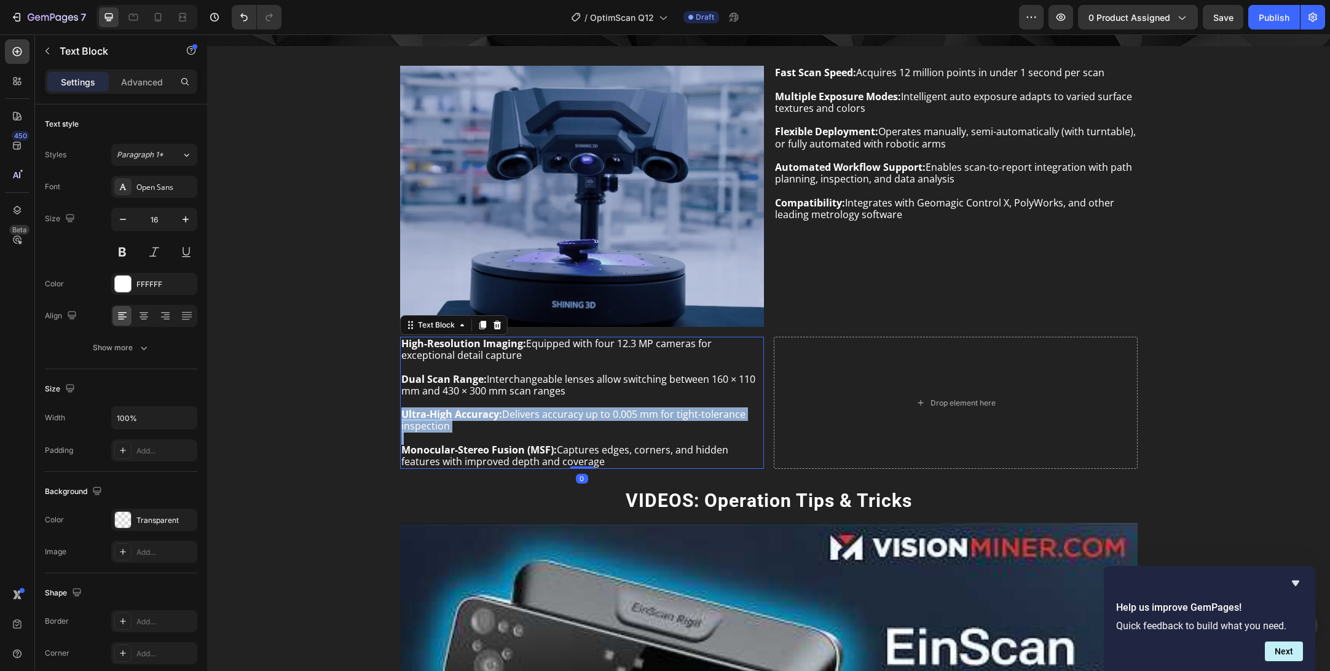
click at [561, 429] on p "Ultra-High Accuracy: Delivers accuracy up to 0.005 mm for tight-tolerance inspe…" at bounding box center [581, 420] width 361 height 23
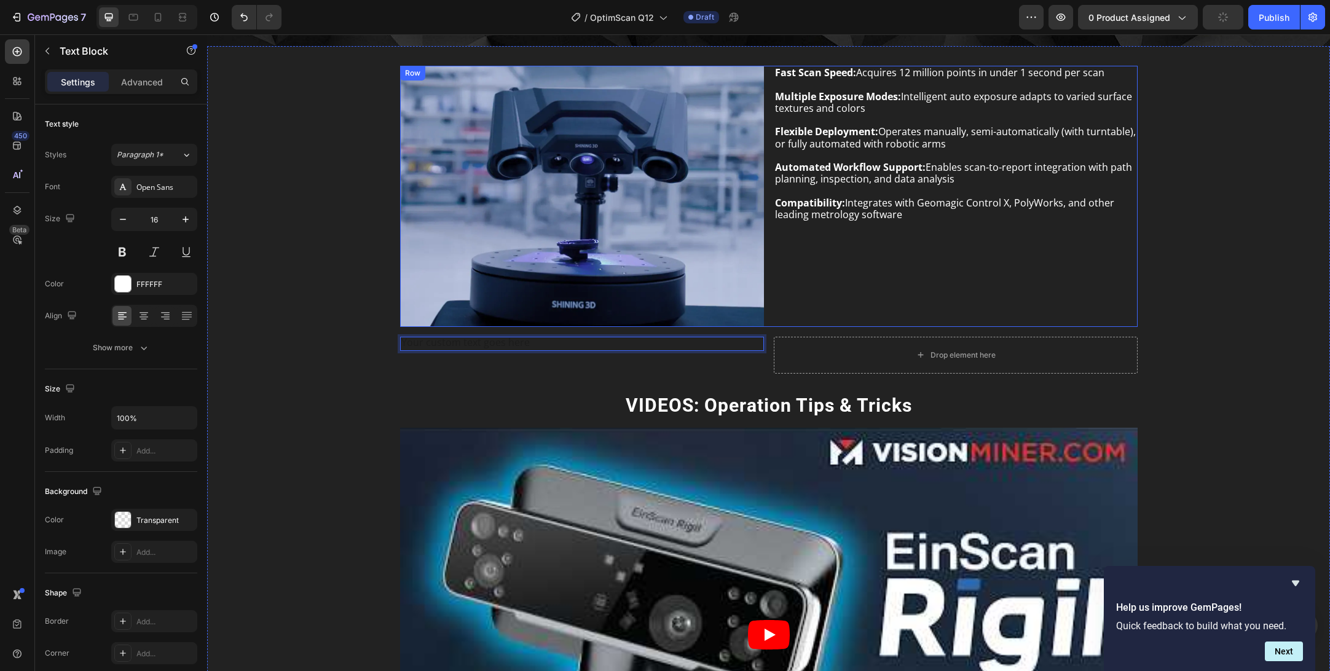
click at [873, 255] on div "Fast Scan Speed: Acquires 12 million points in under 1 second per scan Multiple…" at bounding box center [956, 196] width 364 height 261
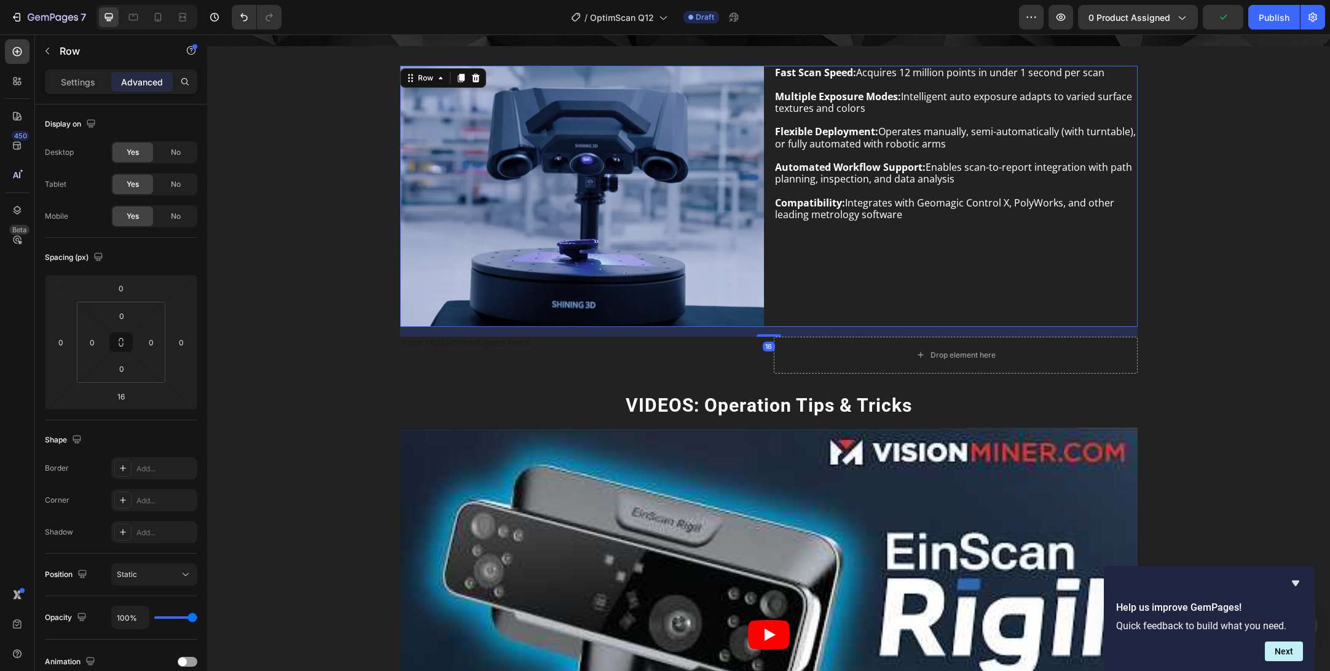
click at [873, 255] on div "Fast Scan Speed: Acquires 12 million points in under 1 second per scan Multiple…" at bounding box center [956, 196] width 364 height 261
drag, startPoint x: 968, startPoint y: 229, endPoint x: 946, endPoint y: 211, distance: 28.9
click at [968, 229] on div "Fast Scan Speed: Acquires 12 million points in under 1 second per scan Multiple…" at bounding box center [956, 196] width 364 height 261
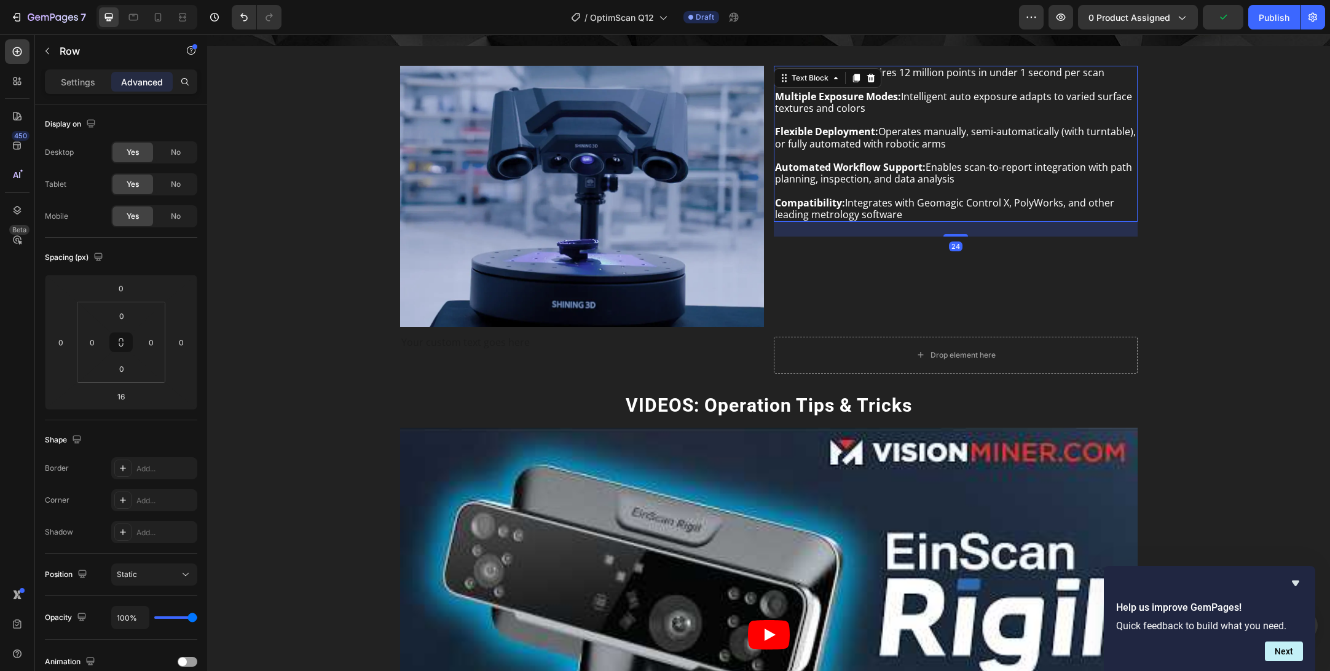
click at [945, 211] on p "Compatibility: Integrates with Geomagic Control X, PolyWorks, and other leading…" at bounding box center [955, 208] width 361 height 23
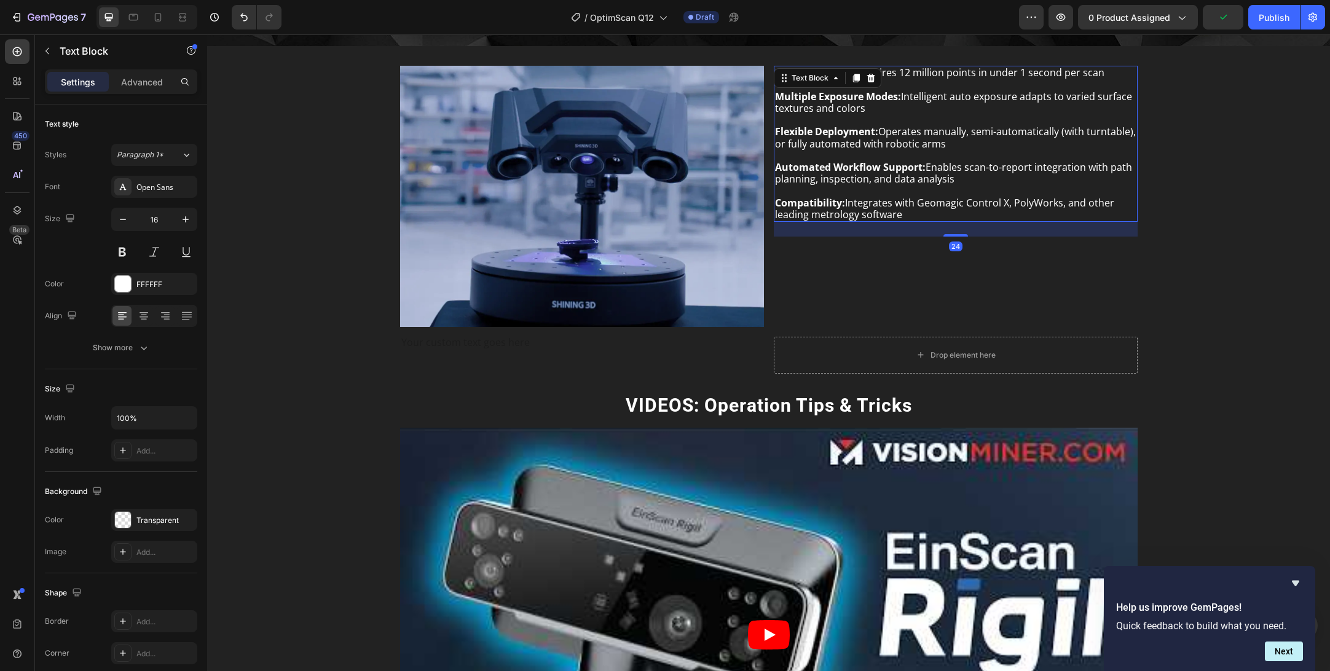
click at [944, 211] on p "Compatibility: Integrates with Geomagic Control X, PolyWorks, and other leading…" at bounding box center [955, 208] width 361 height 23
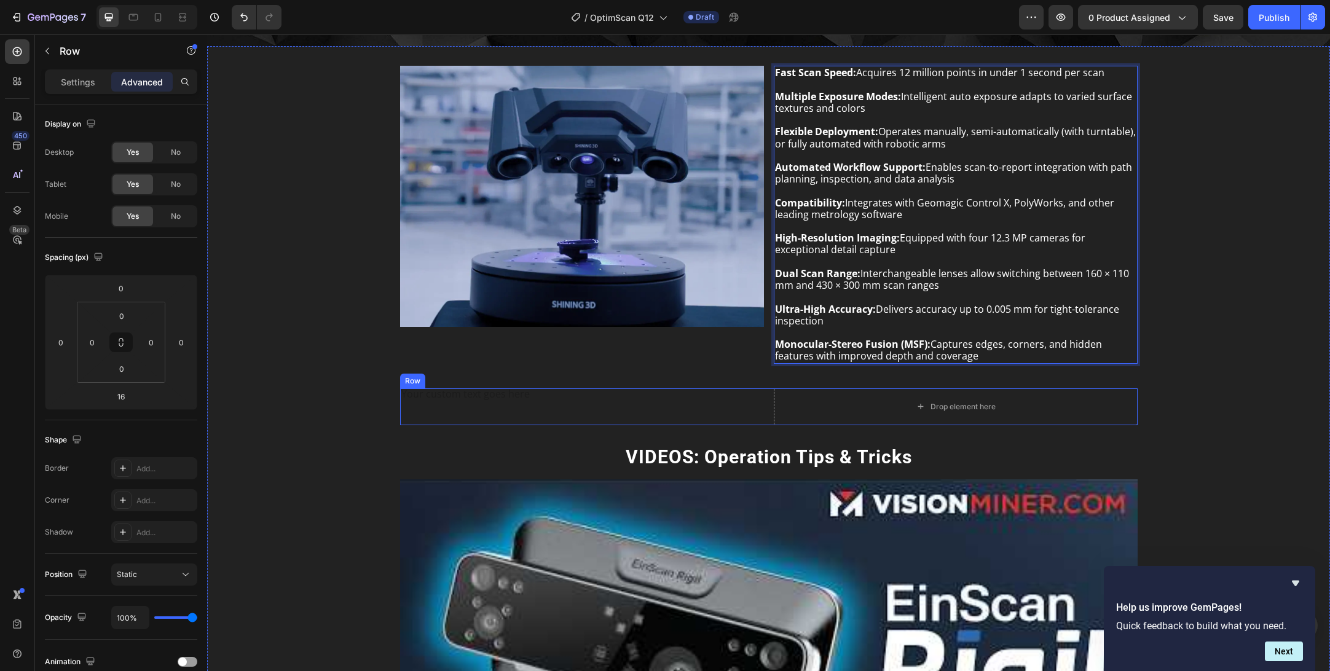
click at [701, 403] on div "Text Block" at bounding box center [582, 407] width 364 height 37
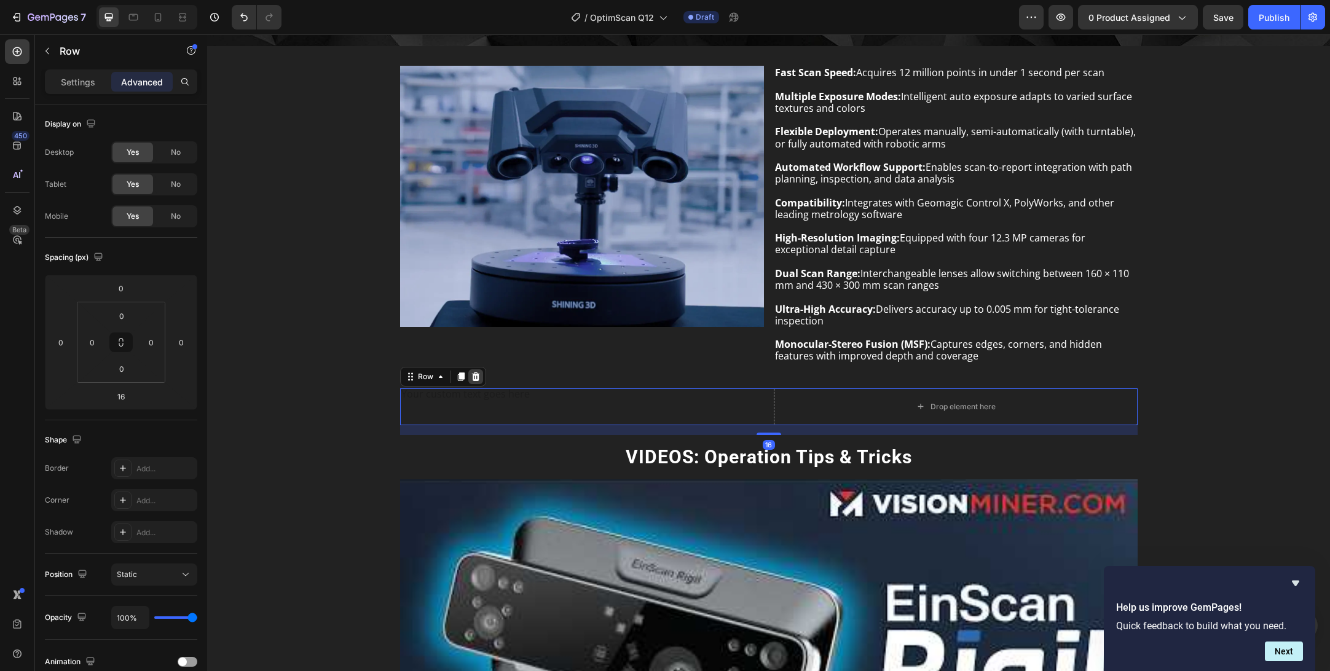
click at [476, 379] on icon at bounding box center [476, 376] width 8 height 9
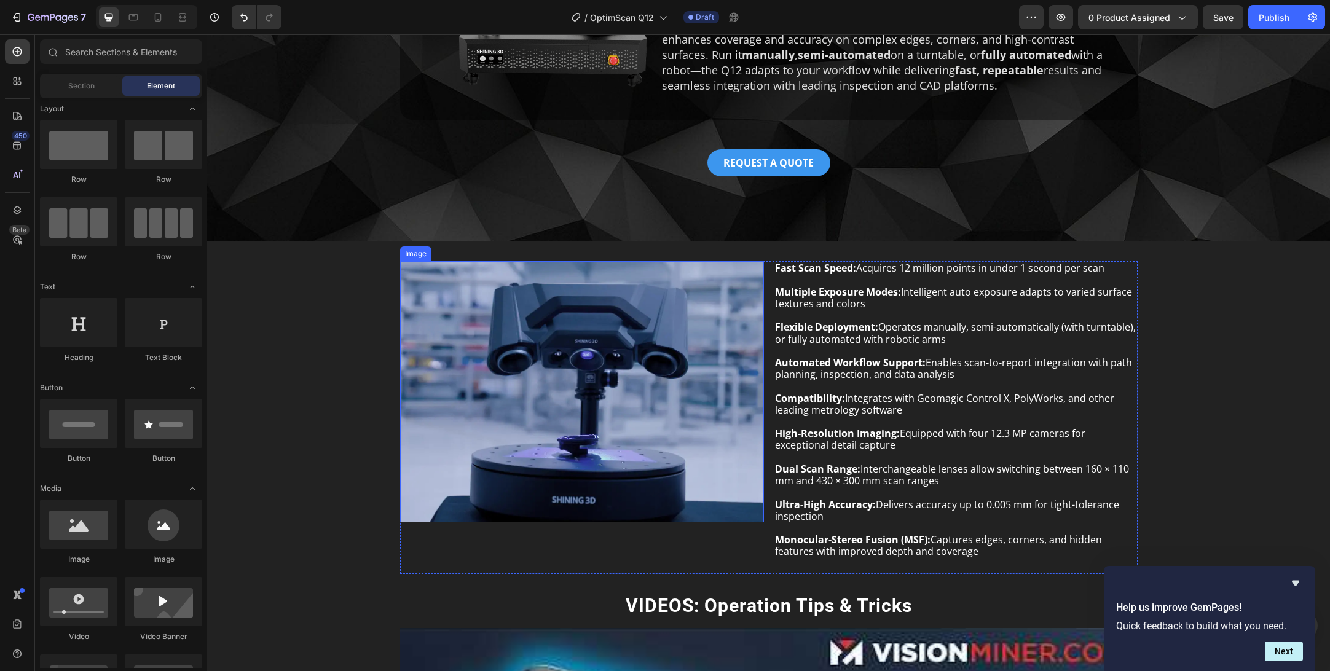
scroll to position [358, 0]
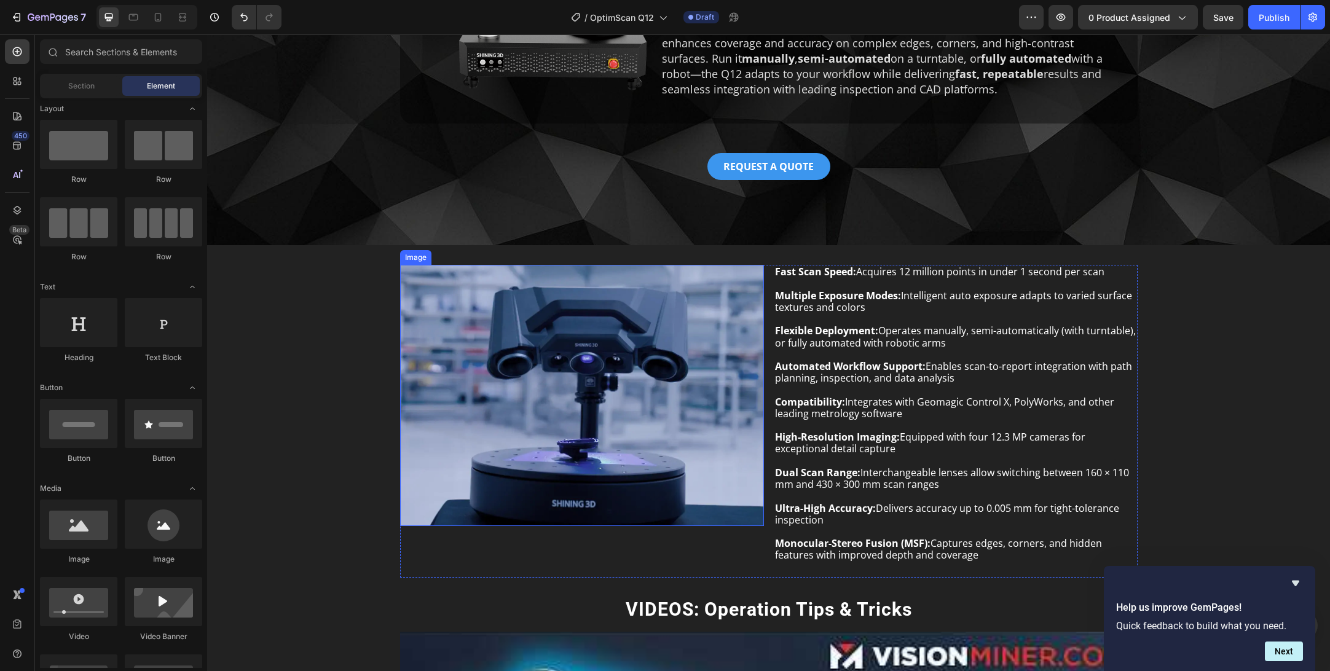
click at [641, 439] on img at bounding box center [582, 395] width 364 height 261
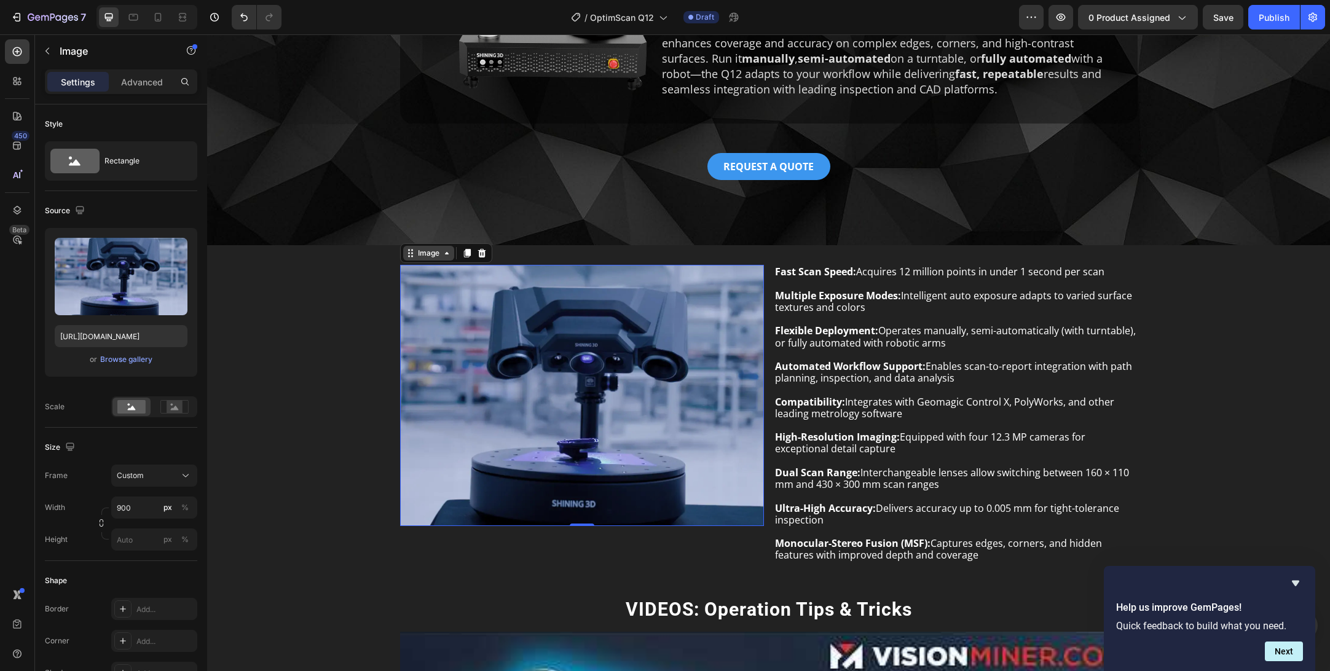
click at [432, 256] on div "Image" at bounding box center [429, 253] width 26 height 11
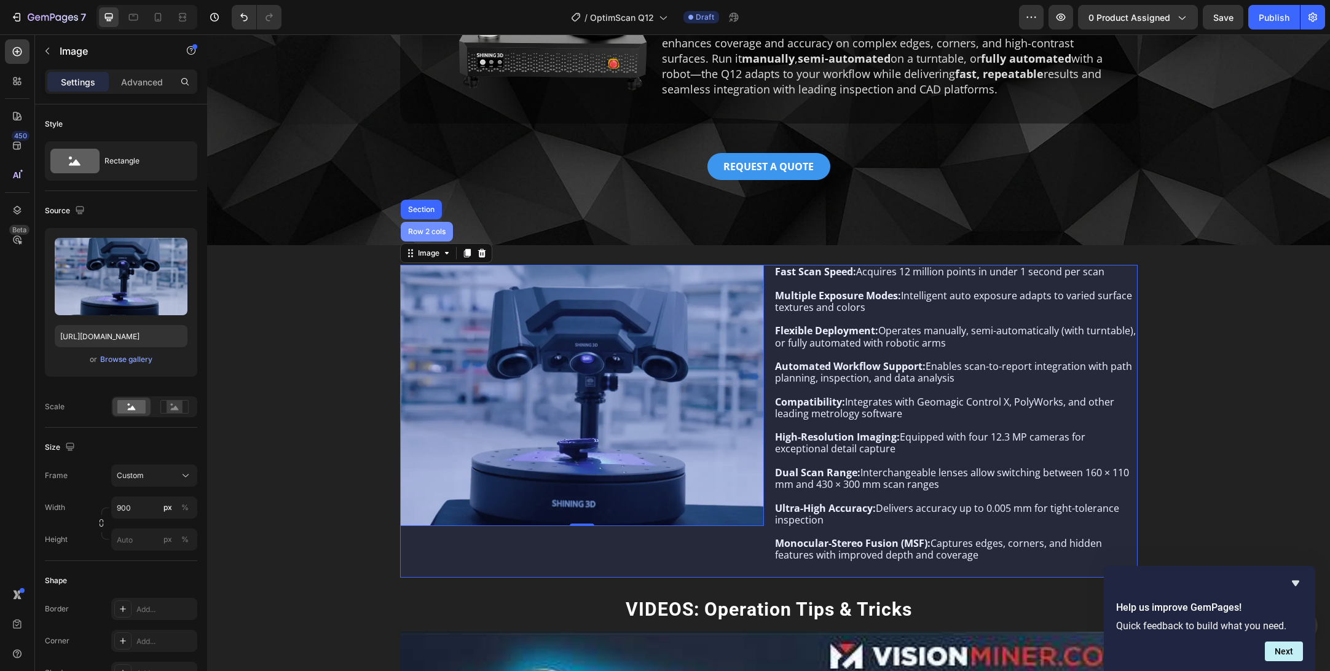
click at [431, 231] on div "Row 2 cols" at bounding box center [427, 231] width 42 height 7
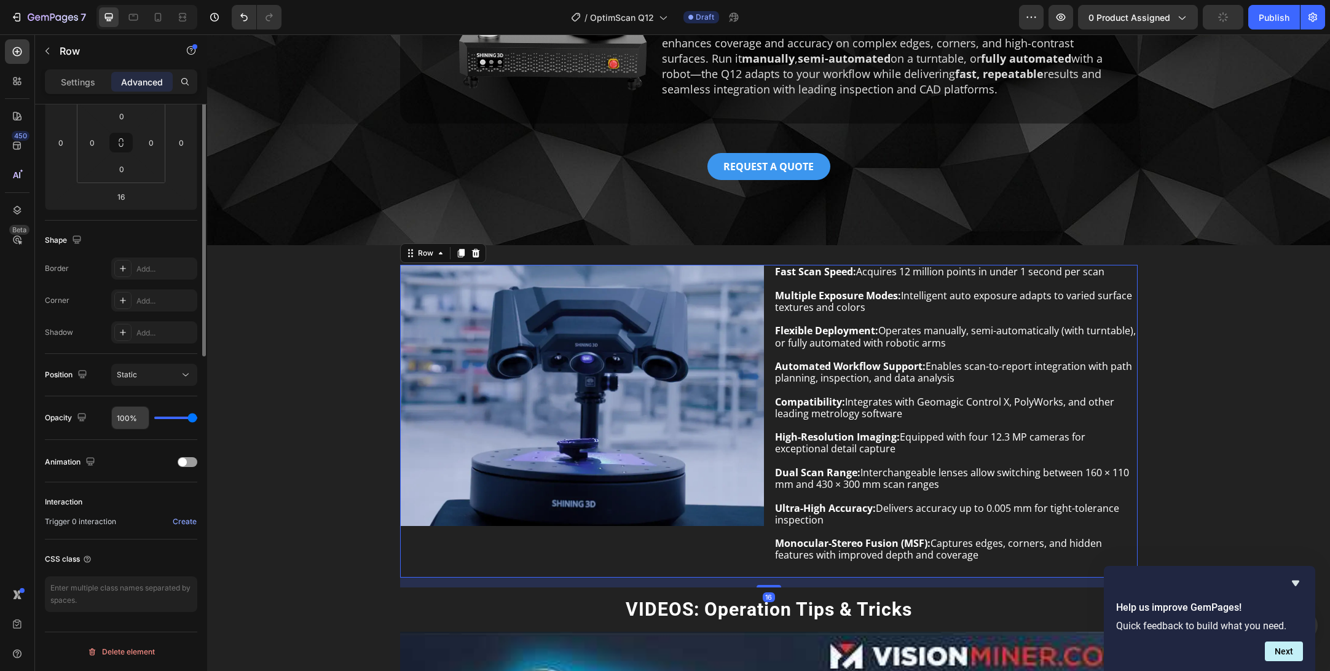
scroll to position [0, 0]
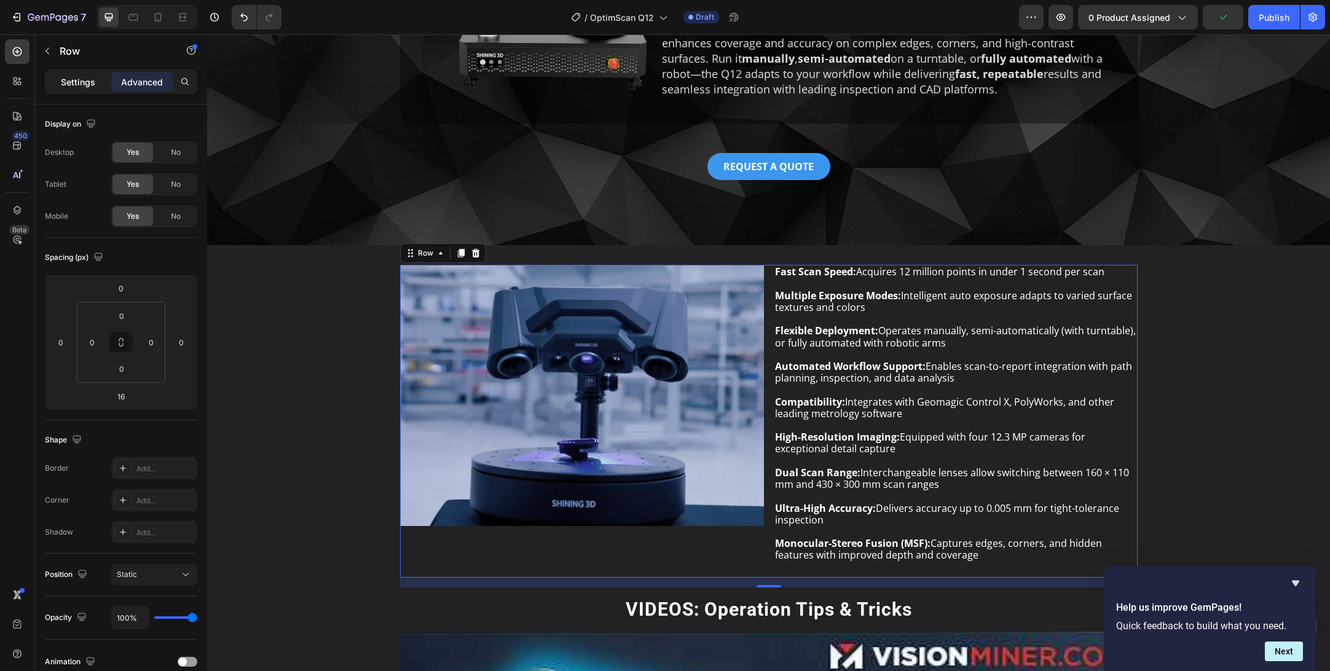
click at [85, 78] on p "Settings" at bounding box center [78, 82] width 34 height 13
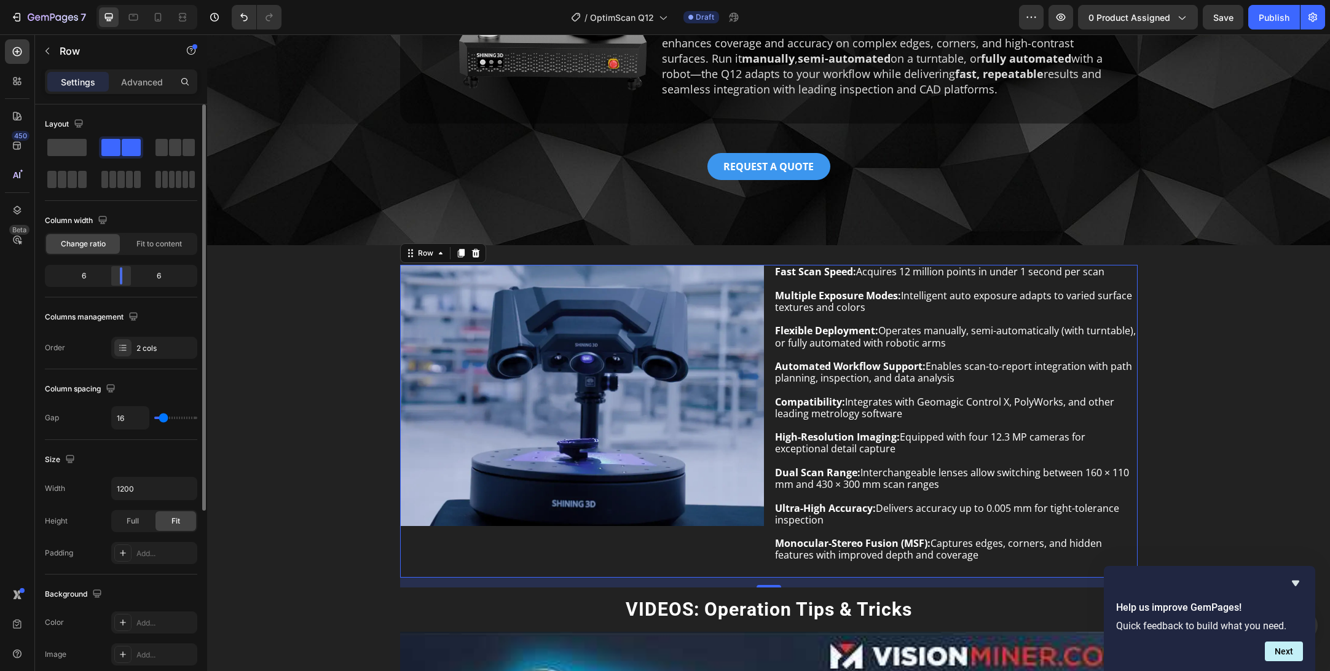
drag, startPoint x: 121, startPoint y: 278, endPoint x: 130, endPoint y: 282, distance: 9.4
click at [128, 0] on body "7 Version history / OptimScan Q12 Draft Preview 0 product assigned Save Publish…" at bounding box center [665, 0] width 1330 height 0
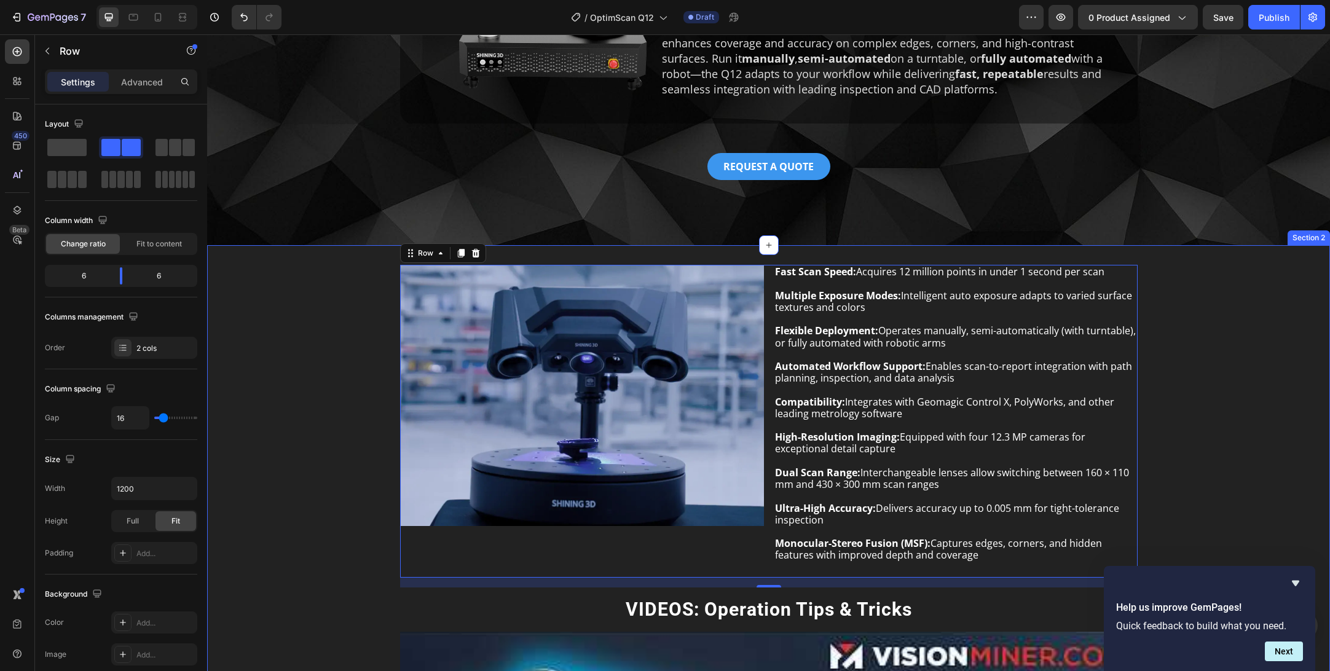
click at [240, 398] on div "Image Fast Scan Speed: Acquires 12 million points in under 1 second per scan Mu…" at bounding box center [769, 655] width 1104 height 781
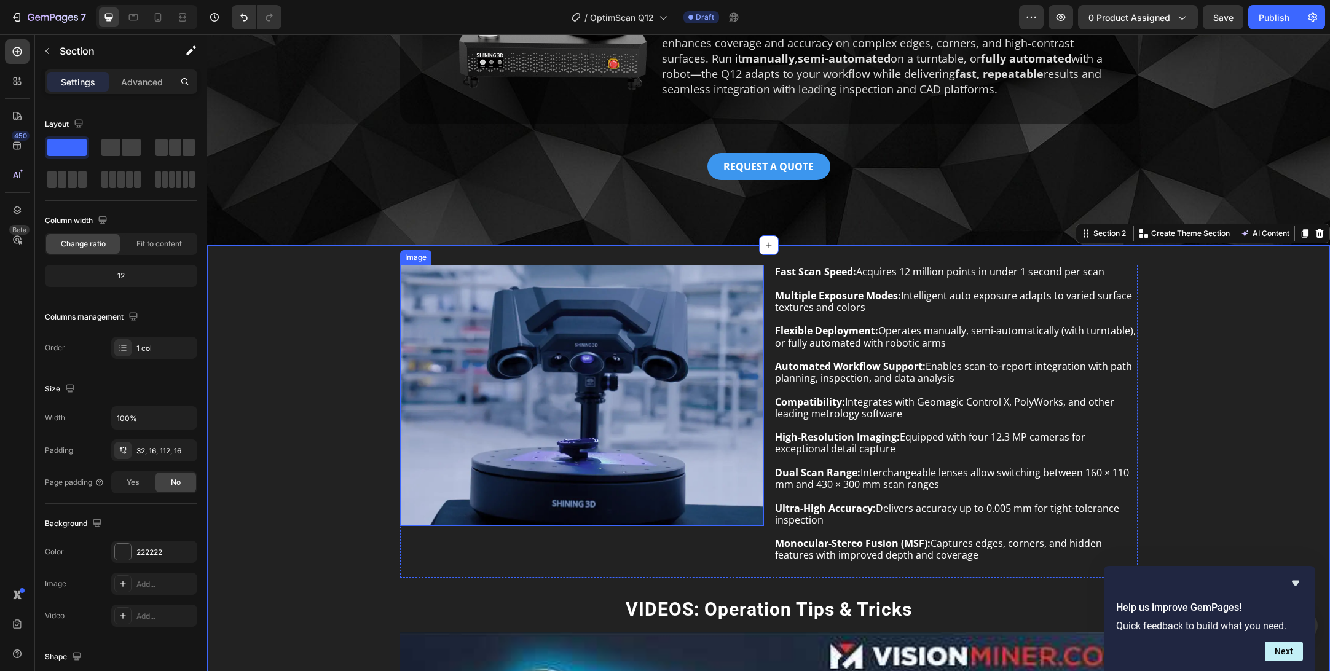
click at [526, 371] on img at bounding box center [582, 395] width 364 height 261
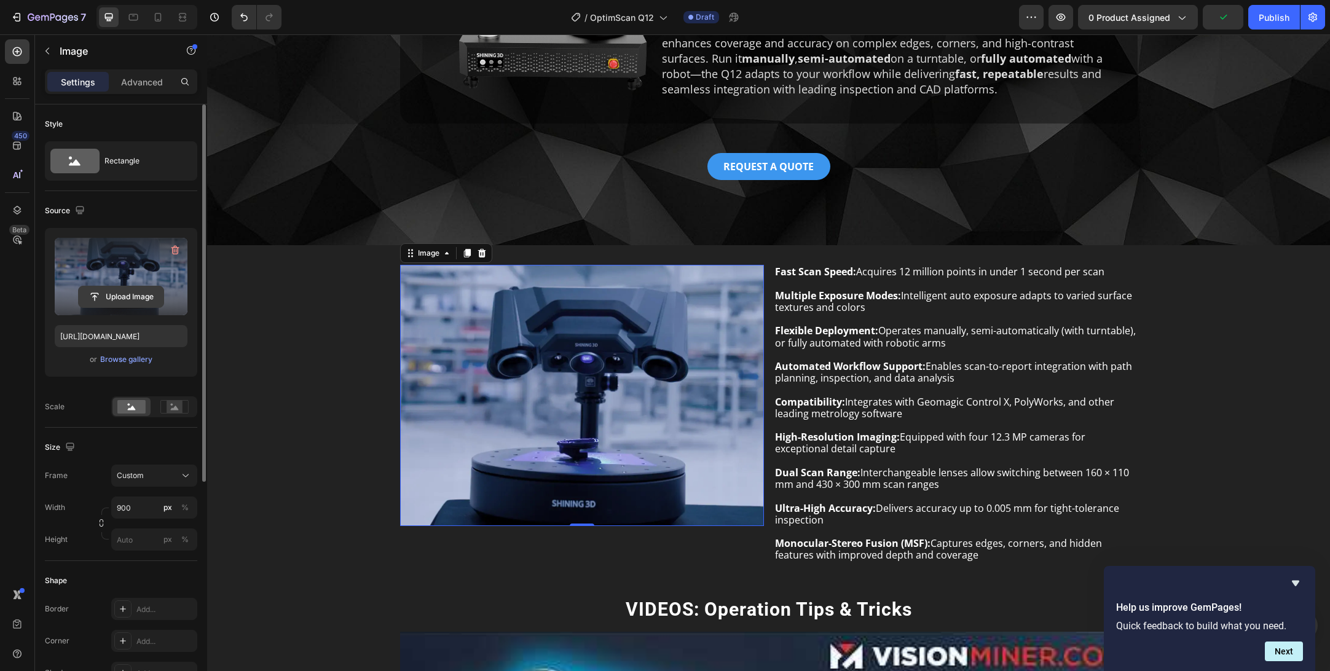
click at [114, 291] on input "file" at bounding box center [121, 296] width 85 height 21
click at [120, 296] on input "file" at bounding box center [121, 296] width 85 height 21
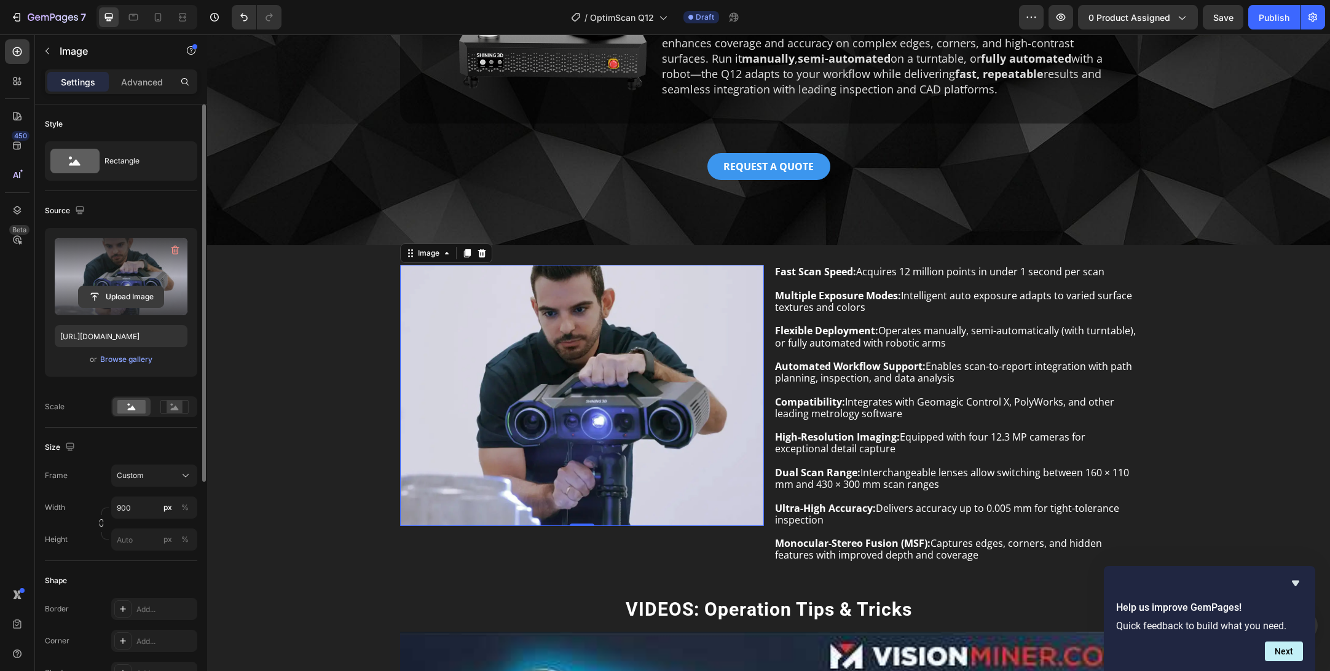
click at [120, 295] on input "file" at bounding box center [121, 296] width 85 height 21
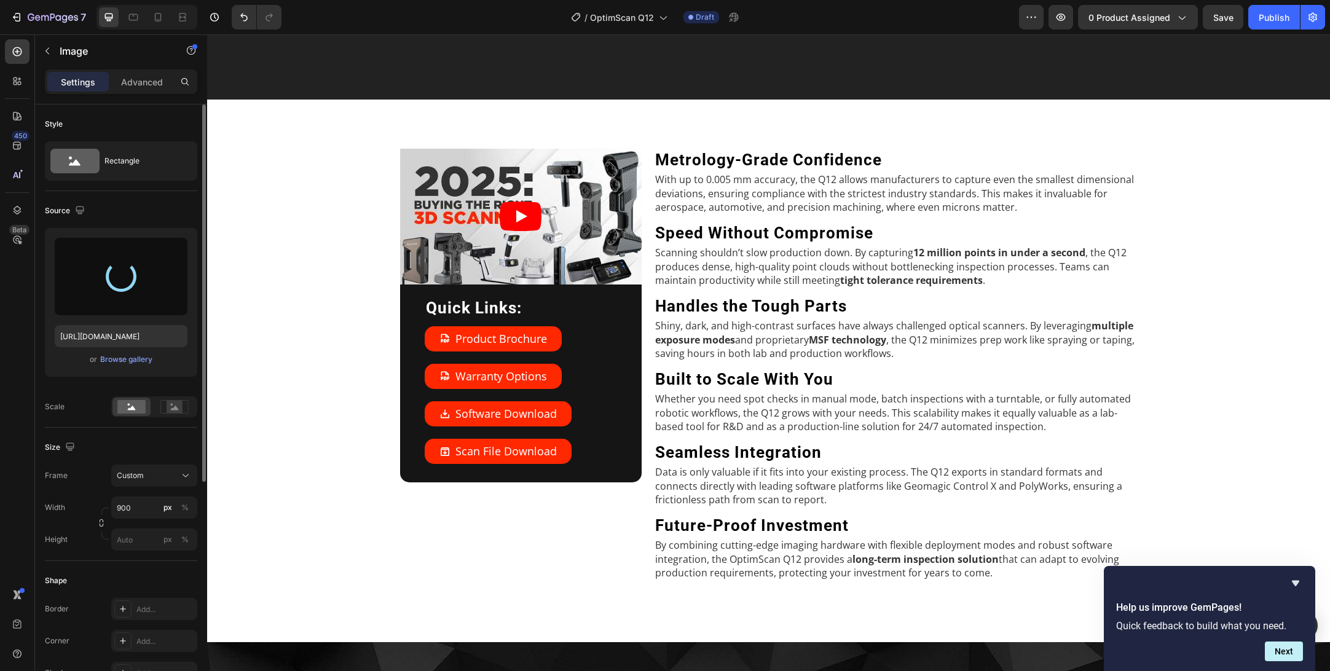
type input "https://cdn.shopify.com/s/files/1/2327/6017/files/gempages_490778610664211298-1…"
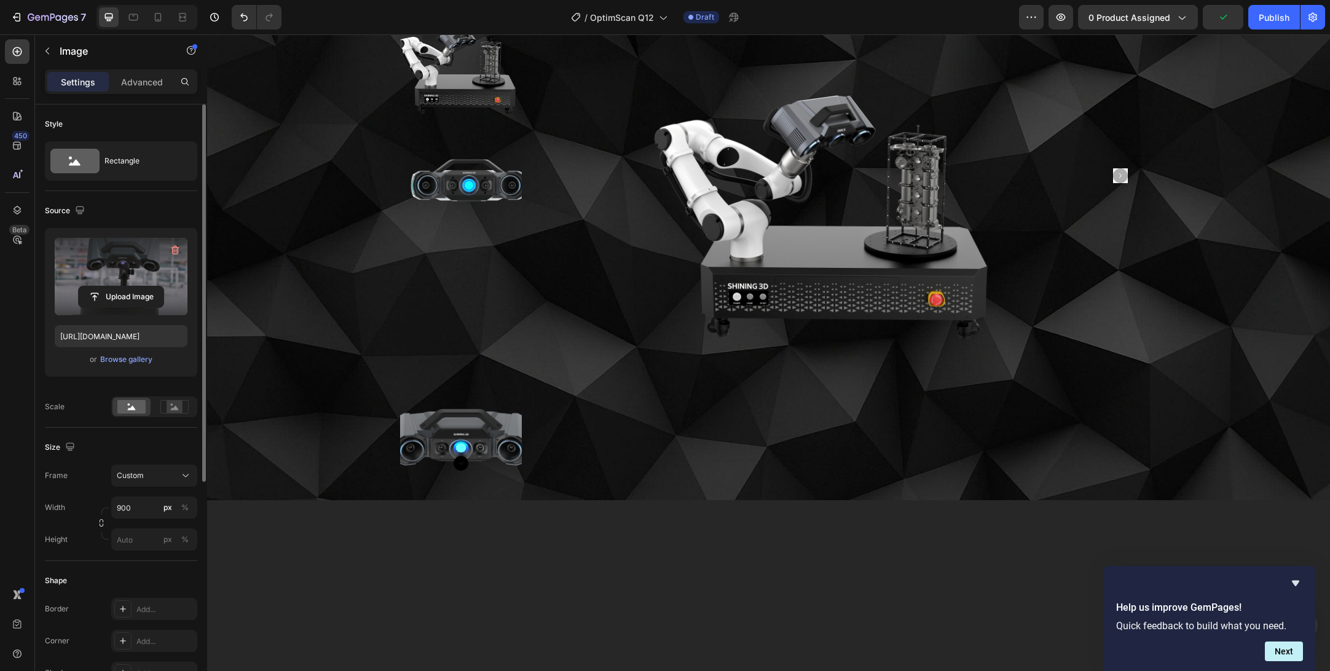
scroll to position [1937, 0]
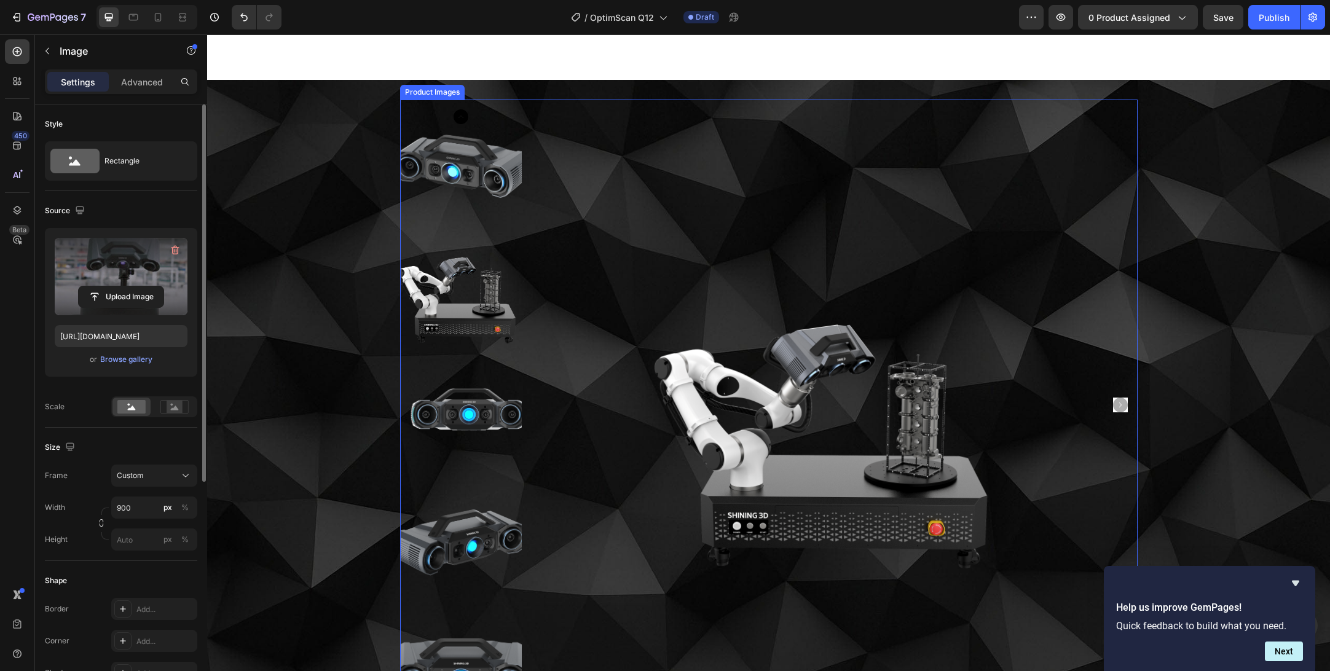
click at [1084, 330] on img at bounding box center [832, 405] width 610 height 610
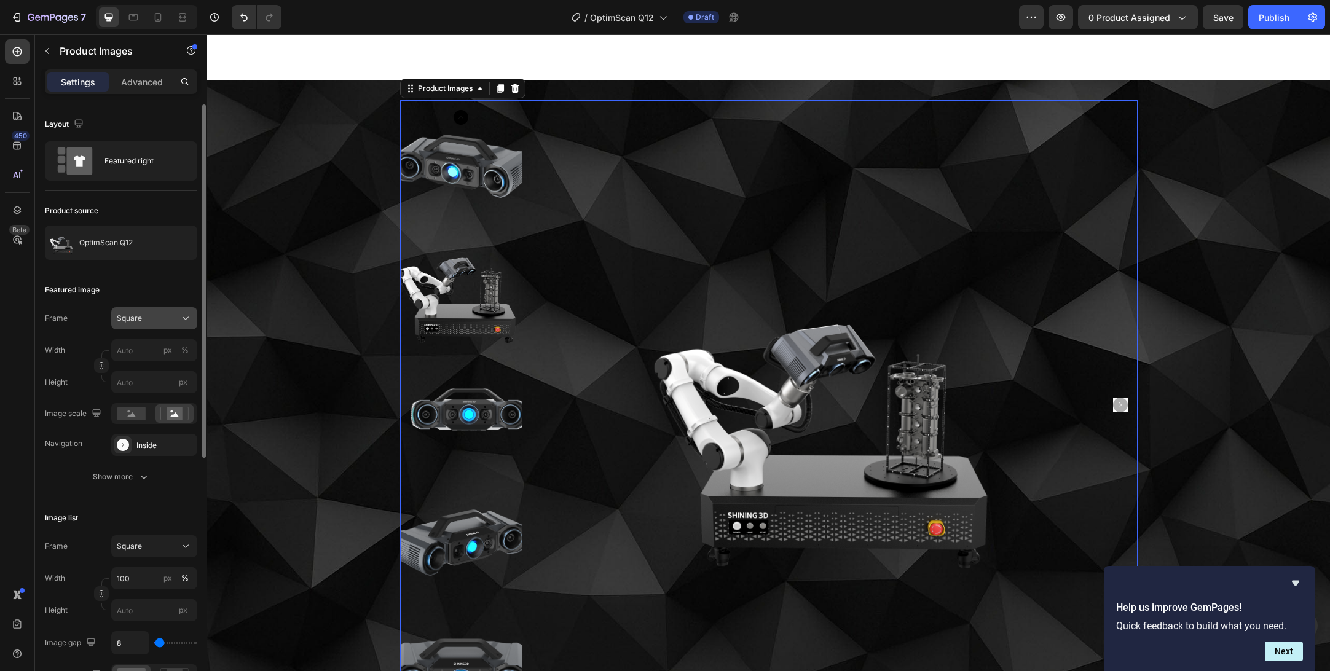
click at [160, 321] on div "Square" at bounding box center [147, 318] width 60 height 11
click at [142, 419] on span "Original" at bounding box center [129, 418] width 27 height 11
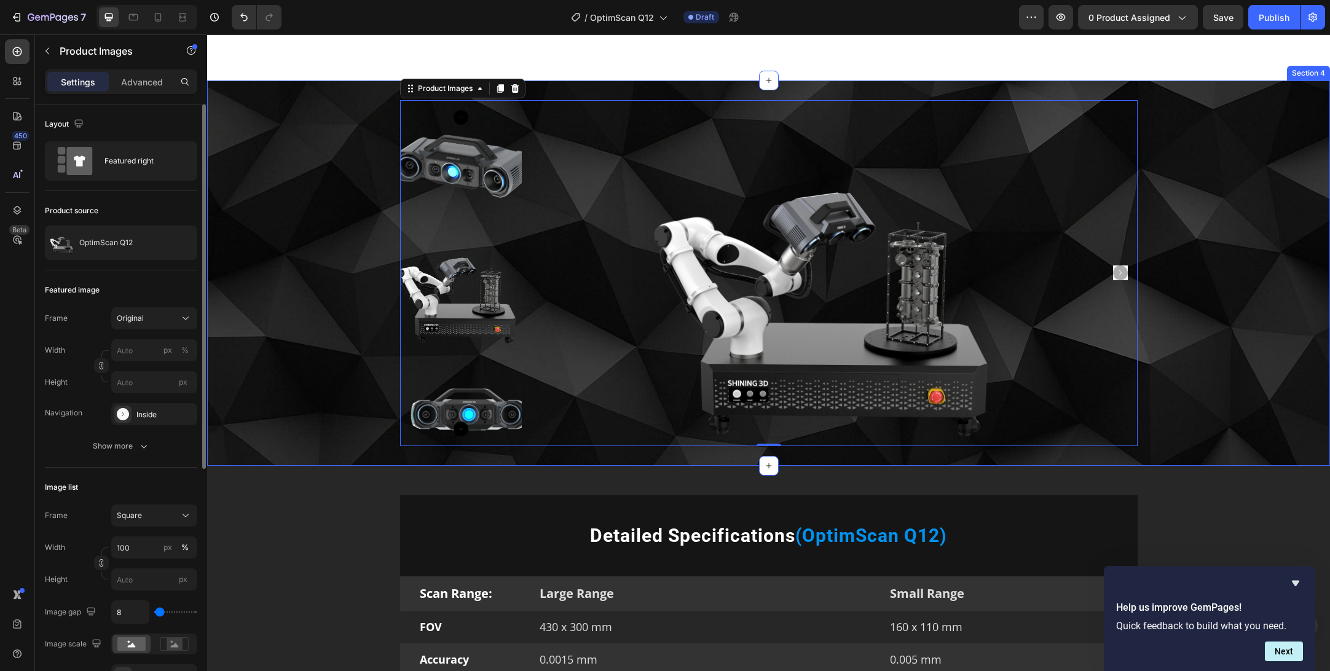
scroll to position [1819, 0]
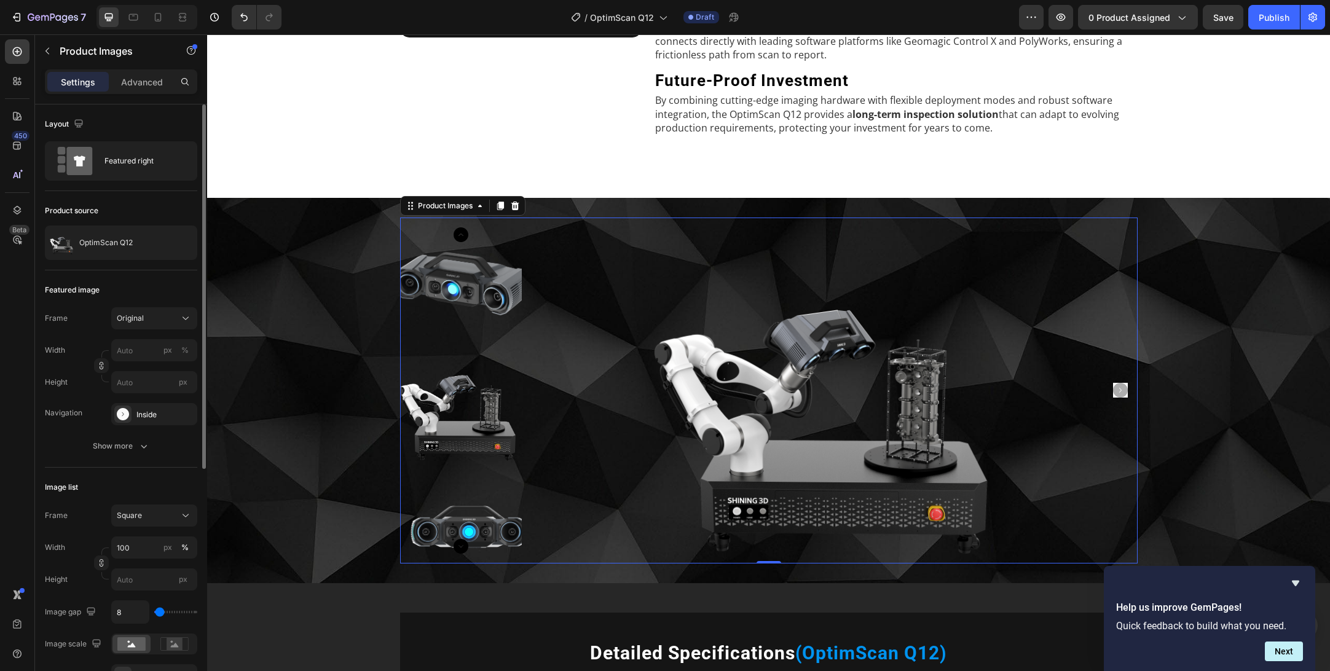
click at [465, 232] on icon "Carousel Back Arrow" at bounding box center [461, 234] width 15 height 15
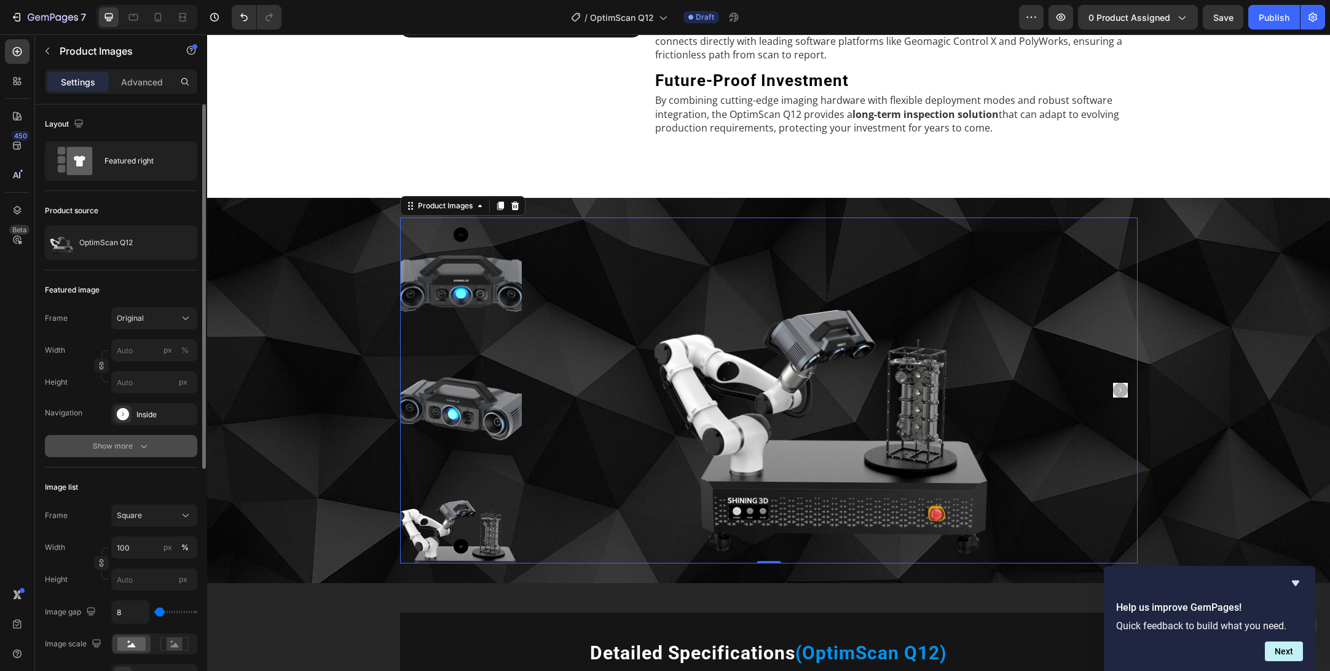
click at [133, 447] on div "Show more" at bounding box center [121, 446] width 57 height 12
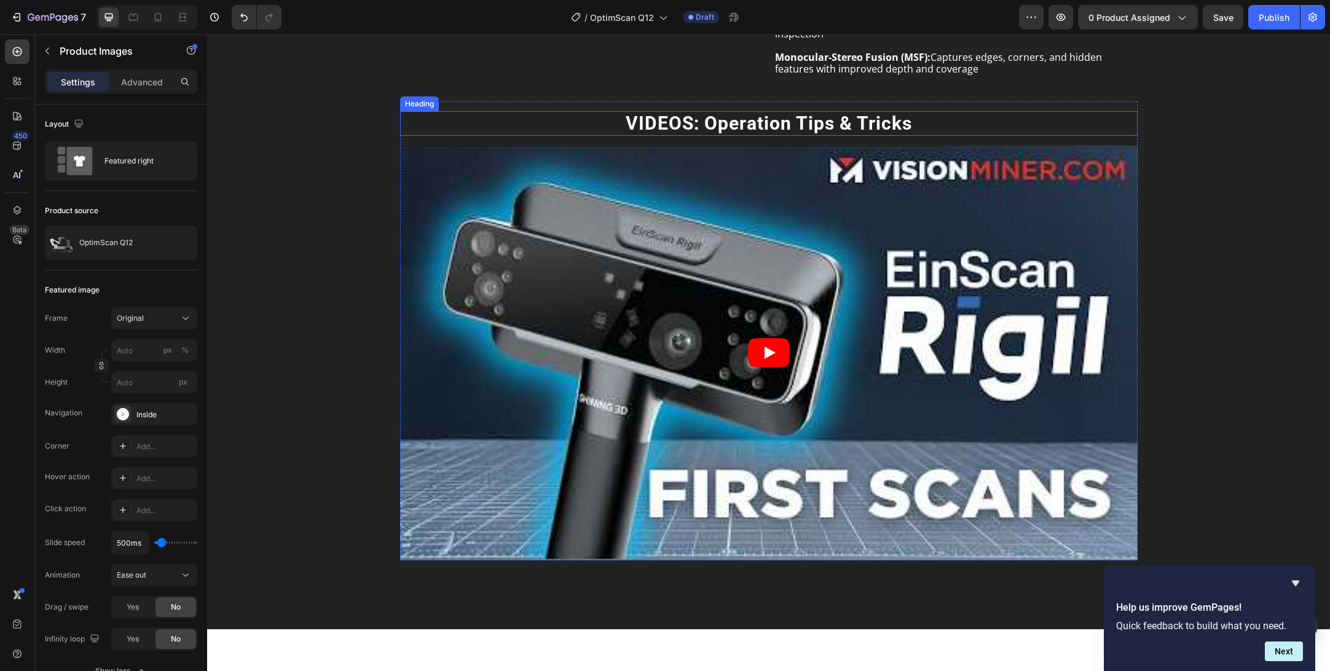
scroll to position [839, 0]
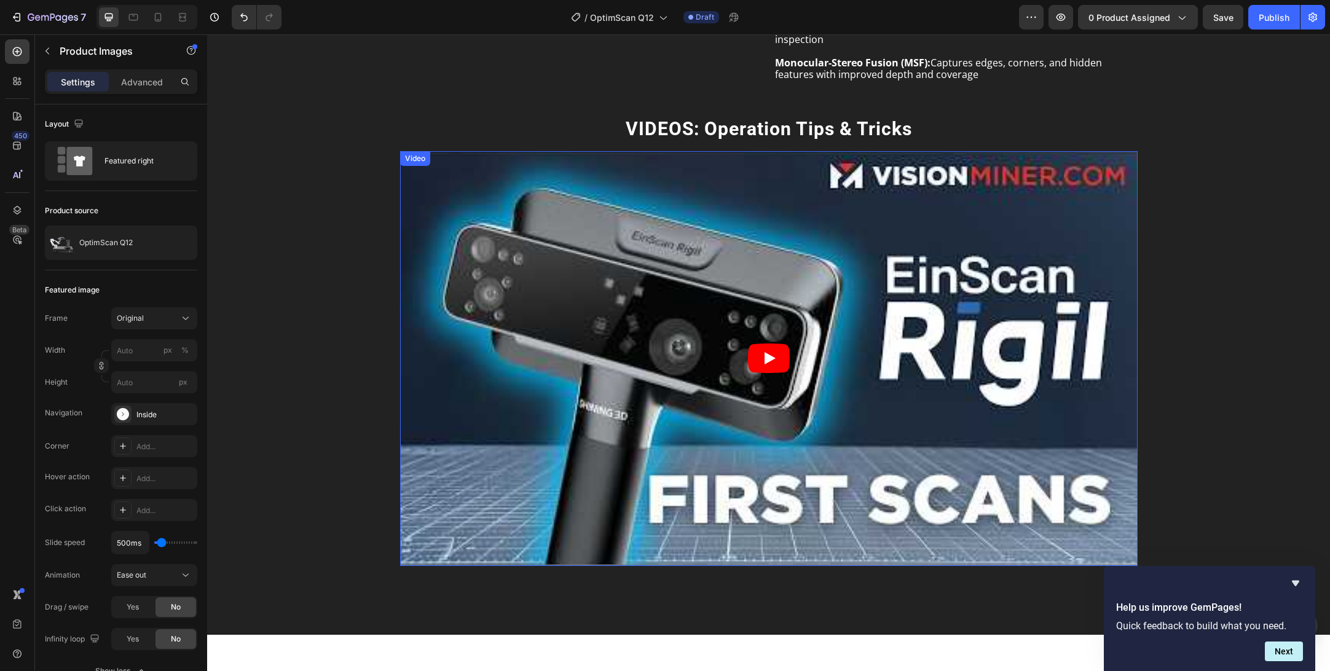
click at [618, 253] on article at bounding box center [769, 358] width 738 height 415
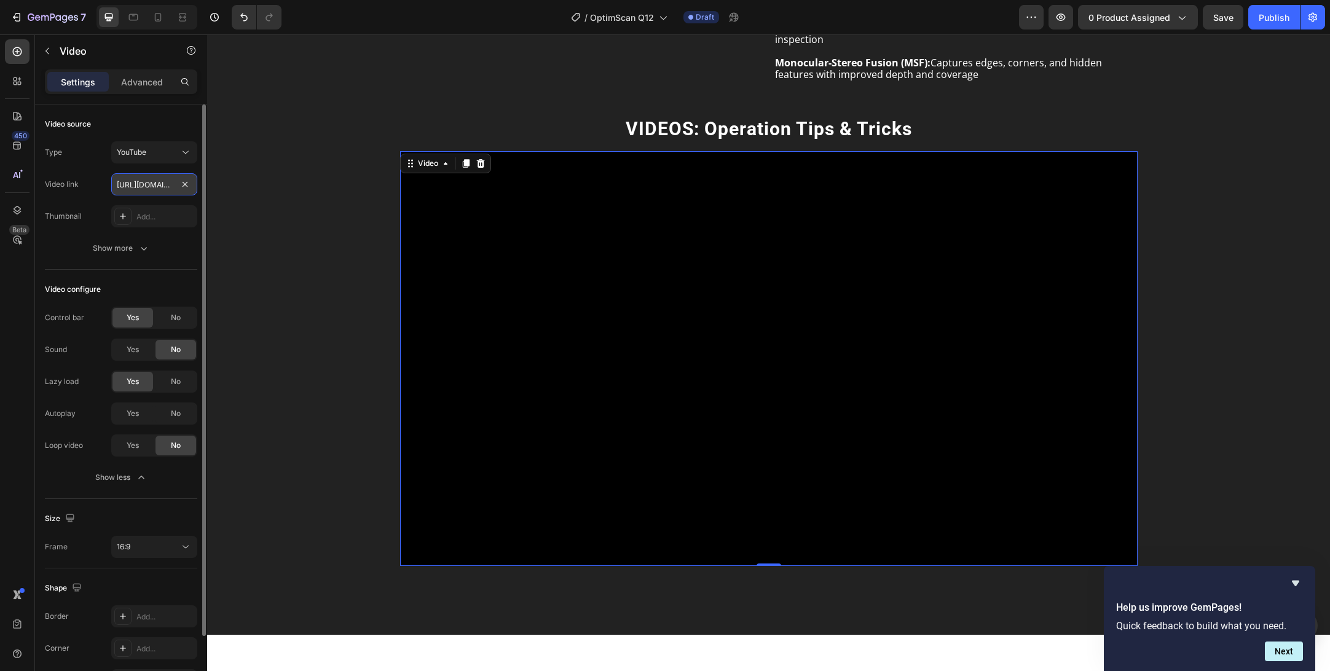
click at [148, 180] on input "https://youtu.be/Pj7EP0KbE8I" at bounding box center [154, 184] width 86 height 22
paste input "CRXutuHBvH4"
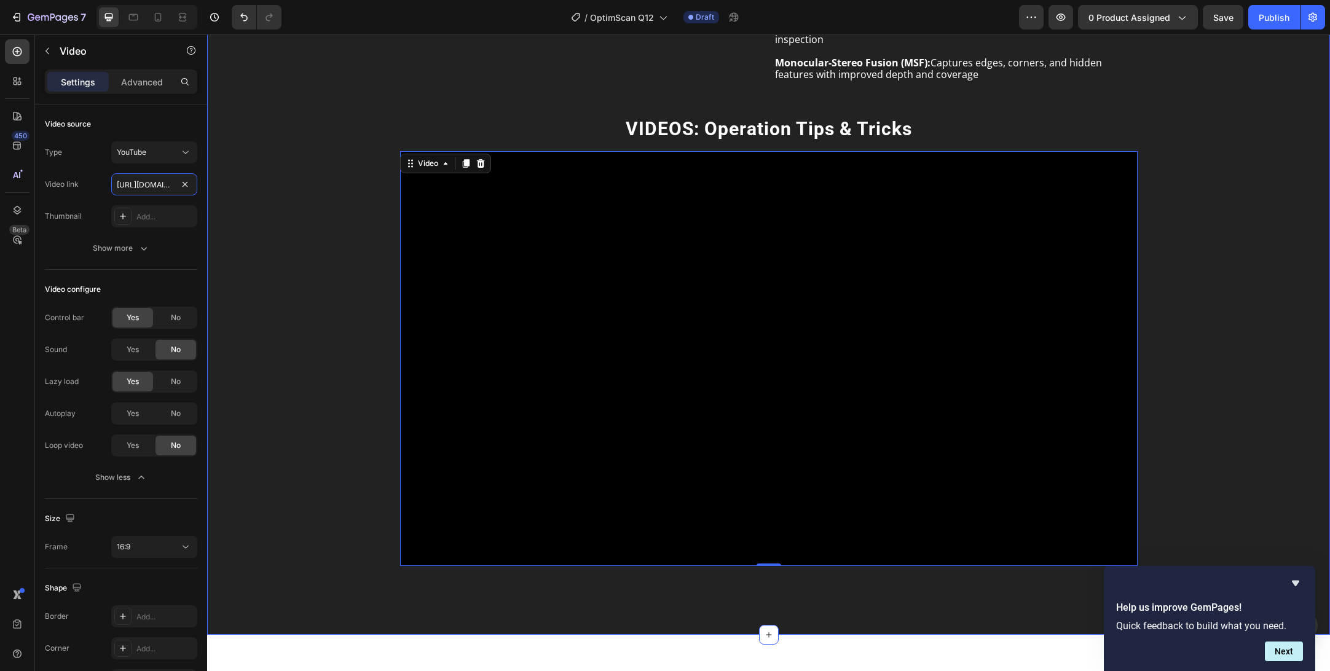
scroll to position [0, 53]
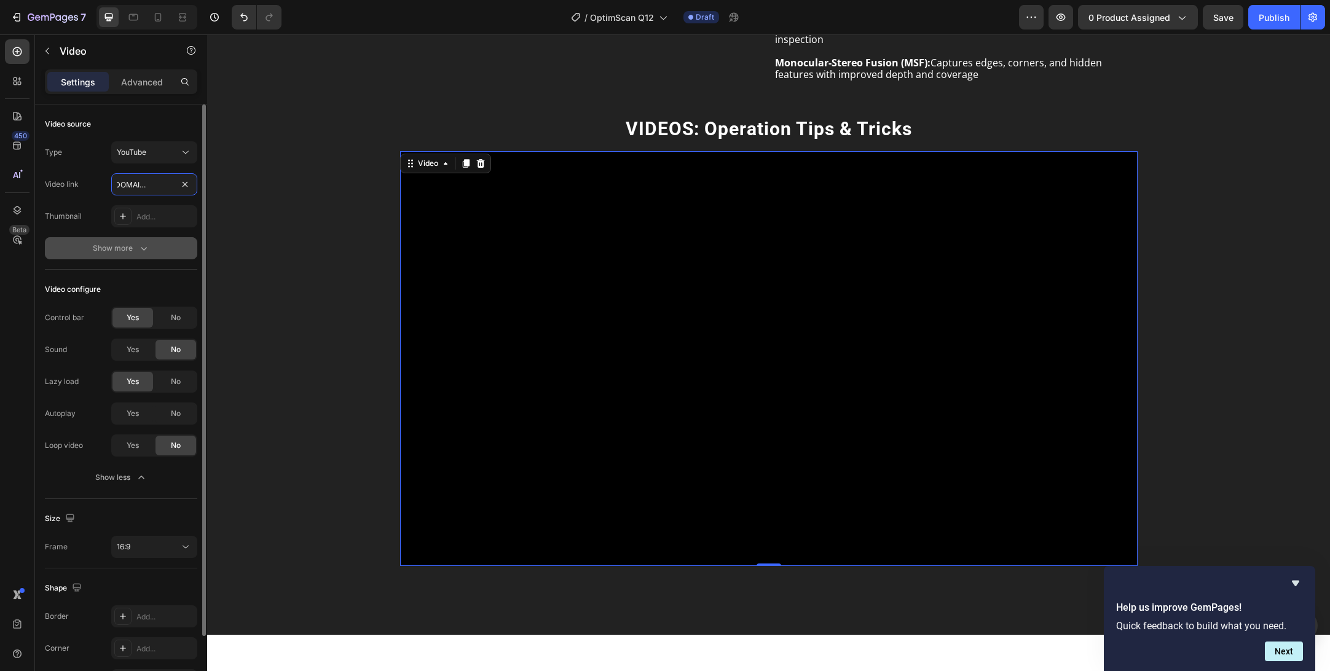
type input "https://youtu.be/CRXutuHBvH4"
click at [60, 239] on button "Show more" at bounding box center [121, 248] width 152 height 22
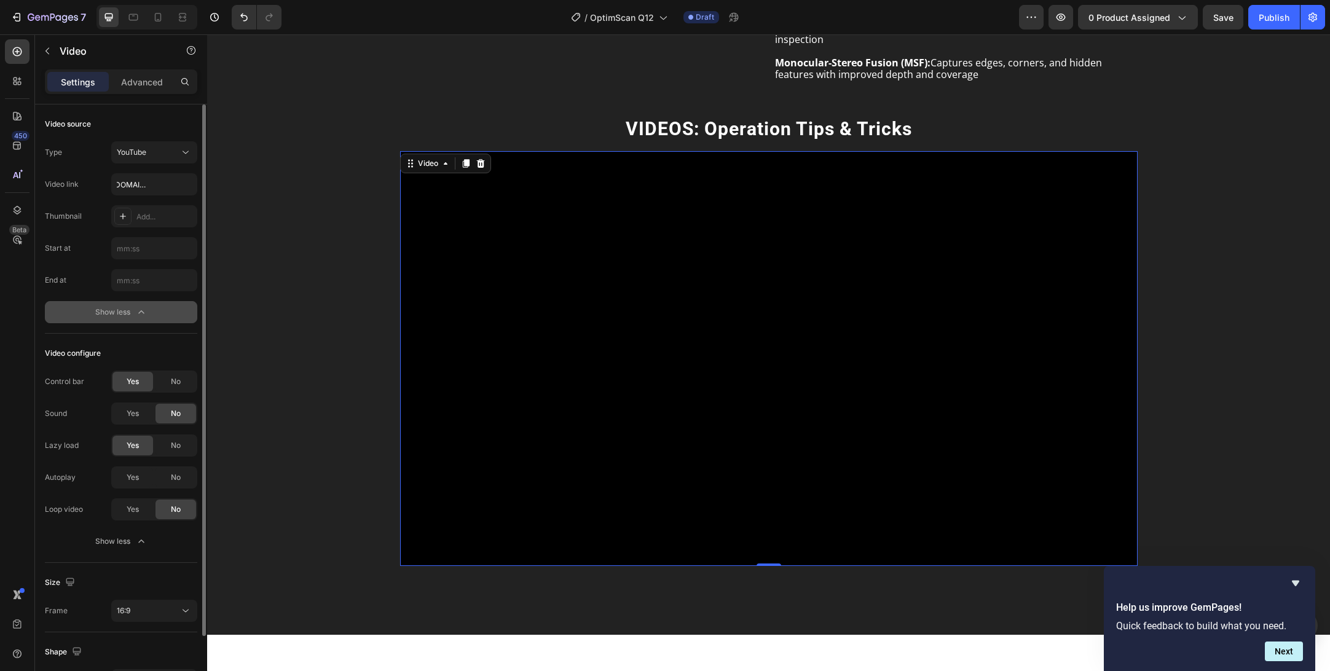
scroll to position [0, 0]
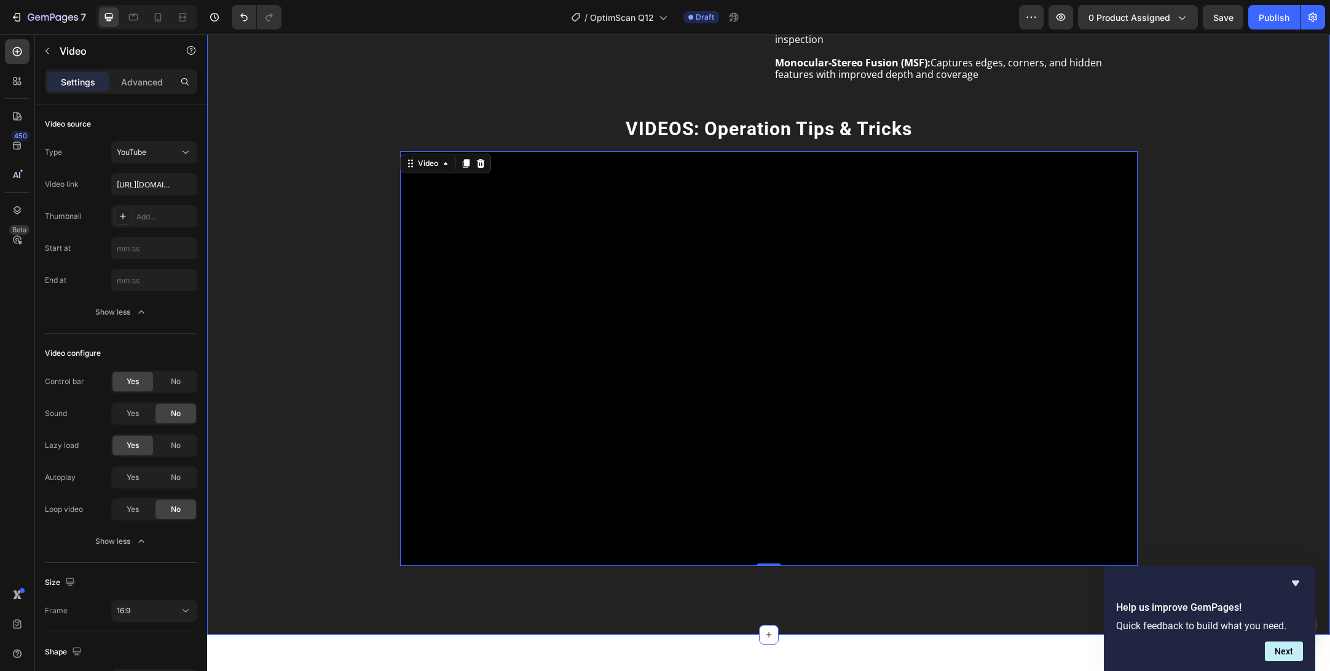
click at [285, 317] on div "Image Fast Scan Speed: Acquires 12 million points in under 1 second per scan Mu…" at bounding box center [769, 174] width 1104 height 781
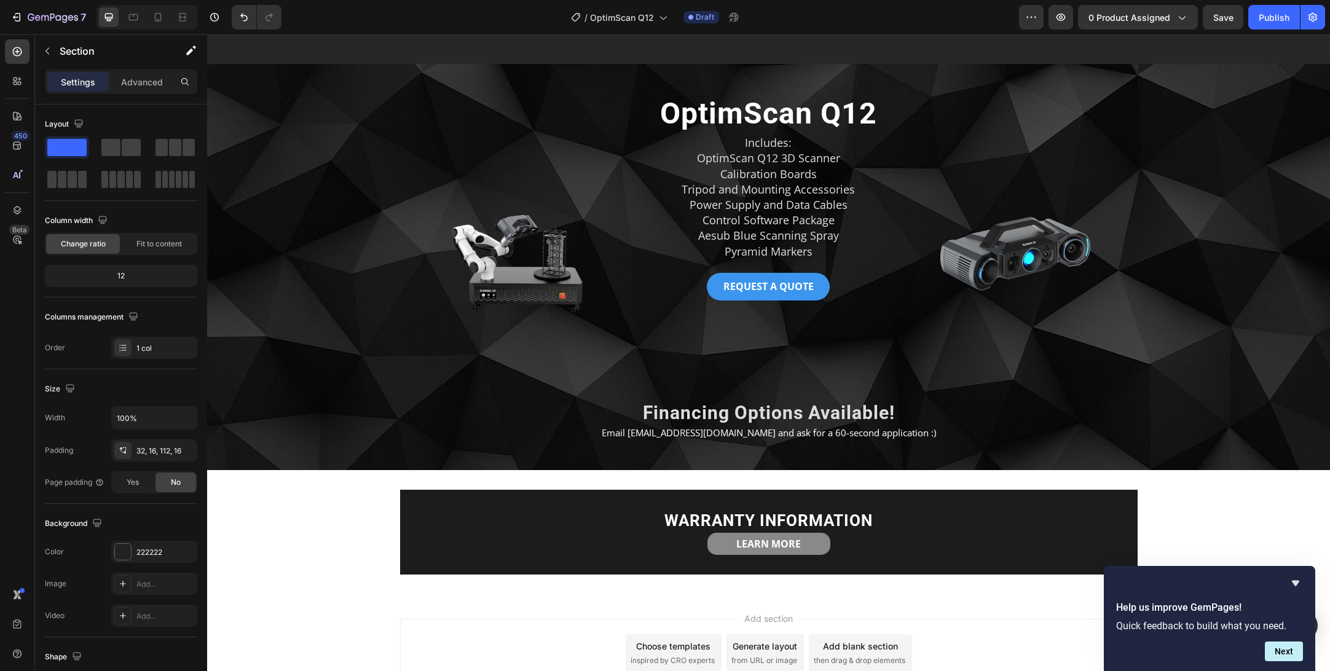
scroll to position [3023, 0]
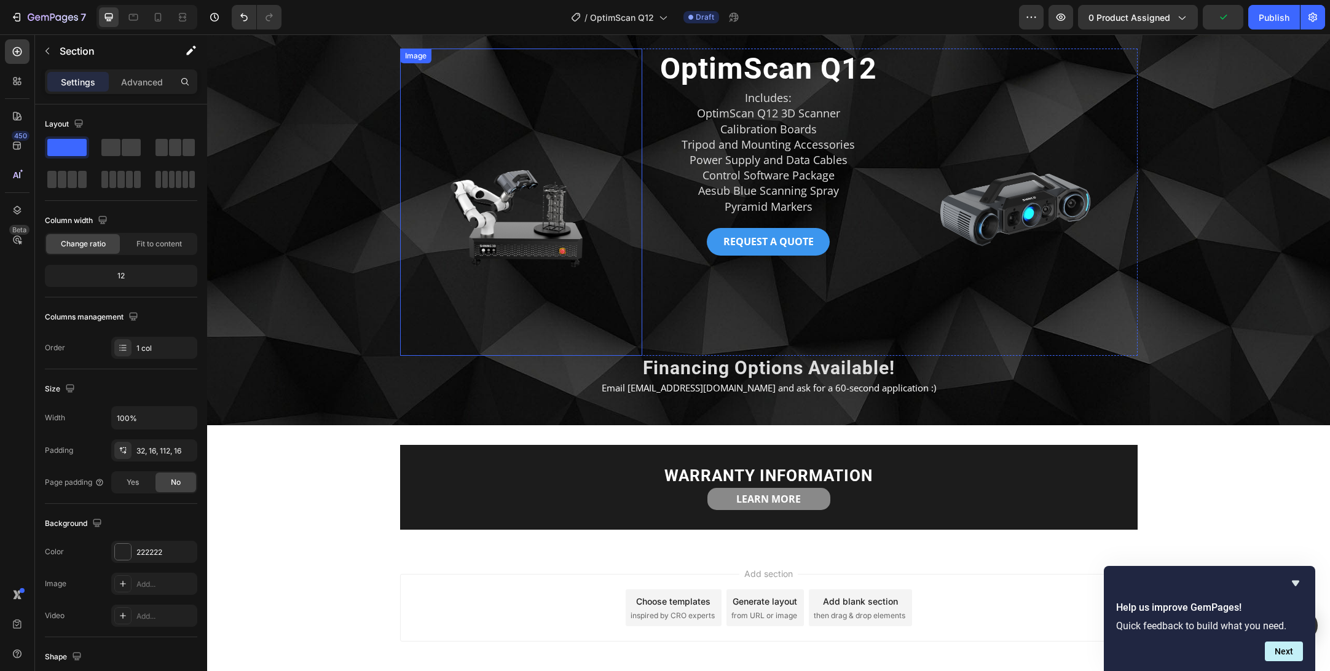
click at [532, 230] on img at bounding box center [521, 202] width 243 height 307
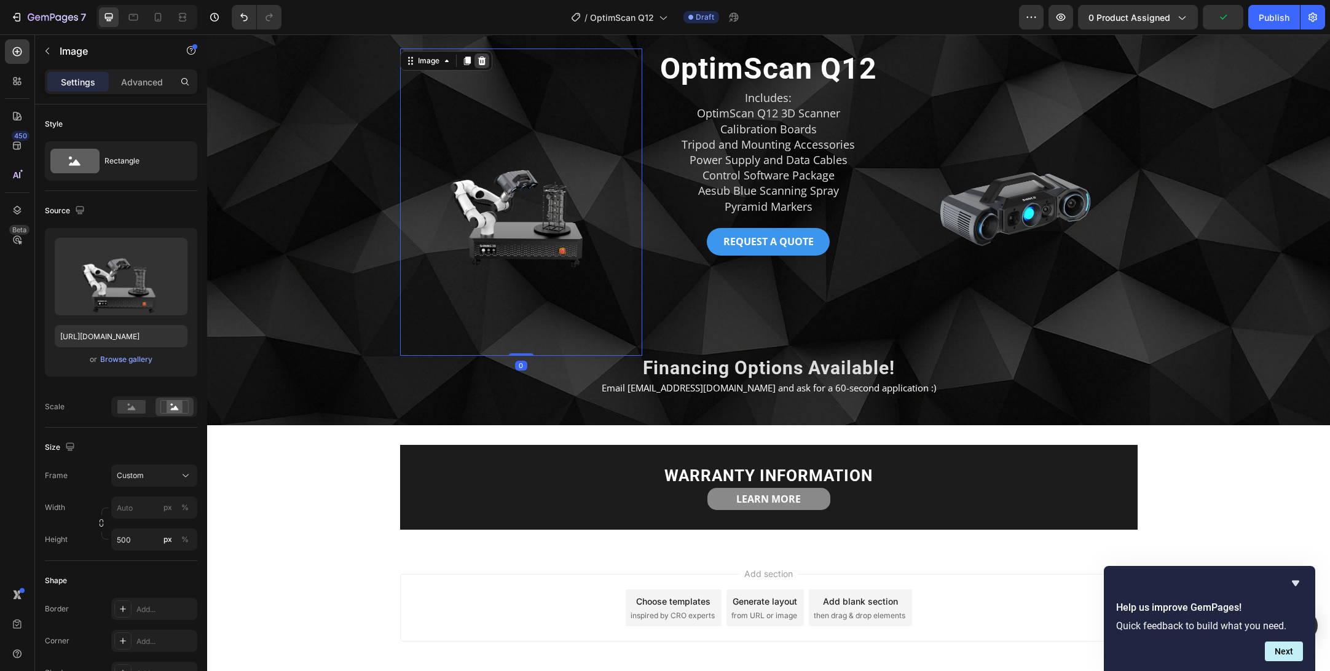
click at [484, 60] on icon at bounding box center [482, 61] width 8 height 9
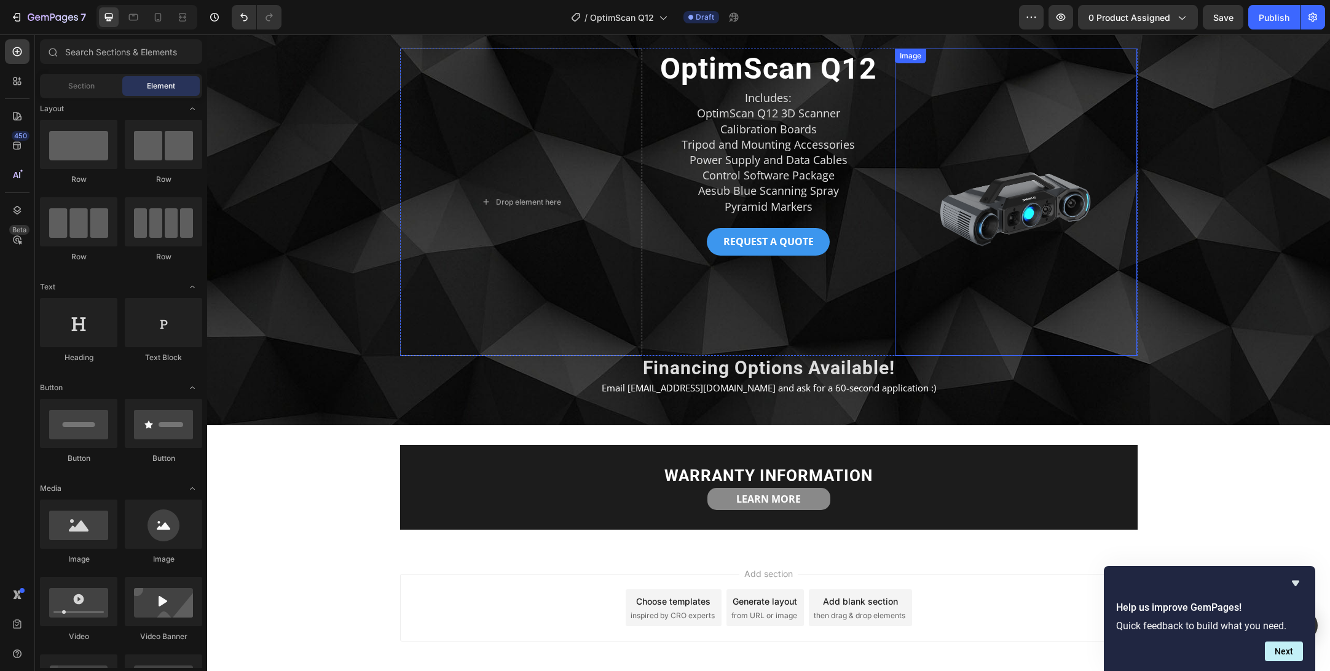
click at [992, 211] on img at bounding box center [1016, 202] width 243 height 307
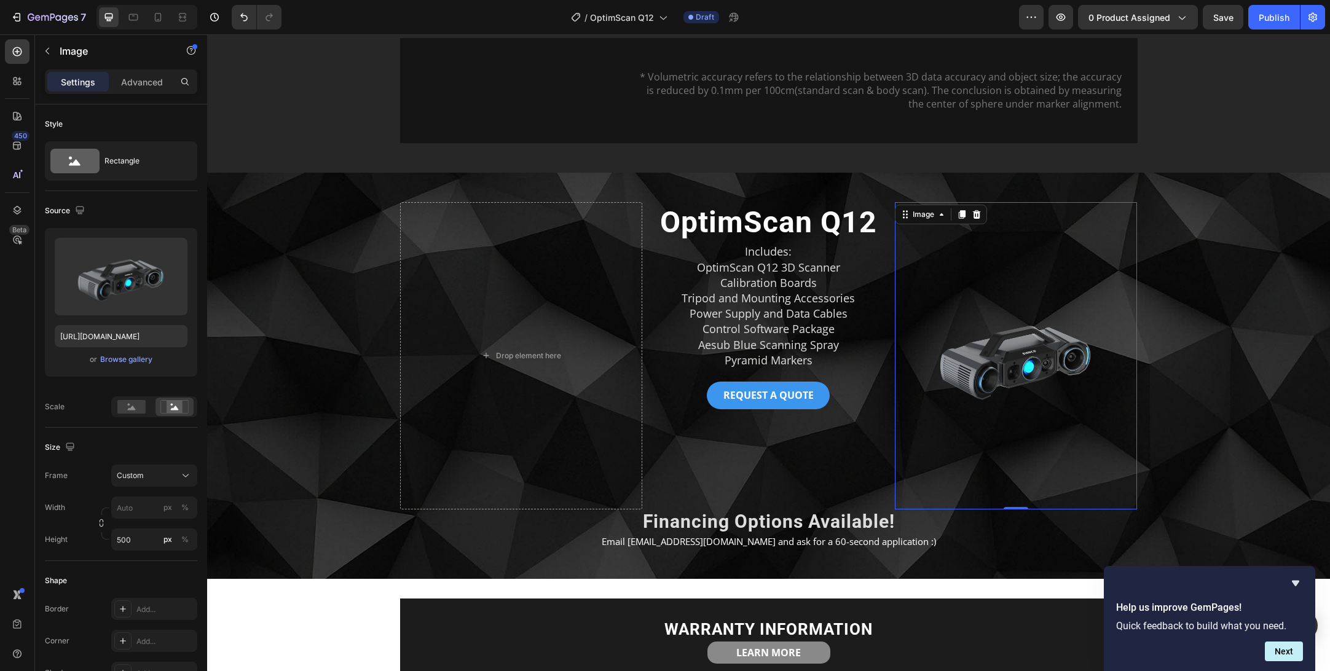
scroll to position [2870, 0]
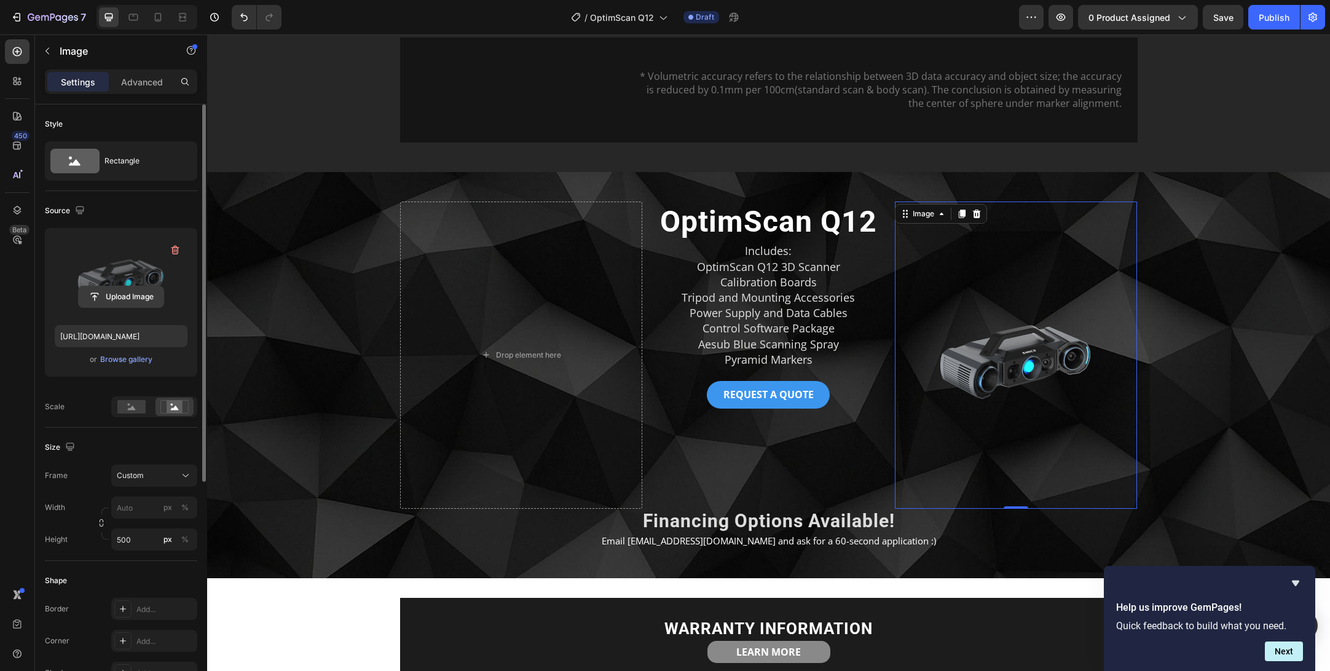
click at [116, 299] on input "file" at bounding box center [121, 296] width 85 height 21
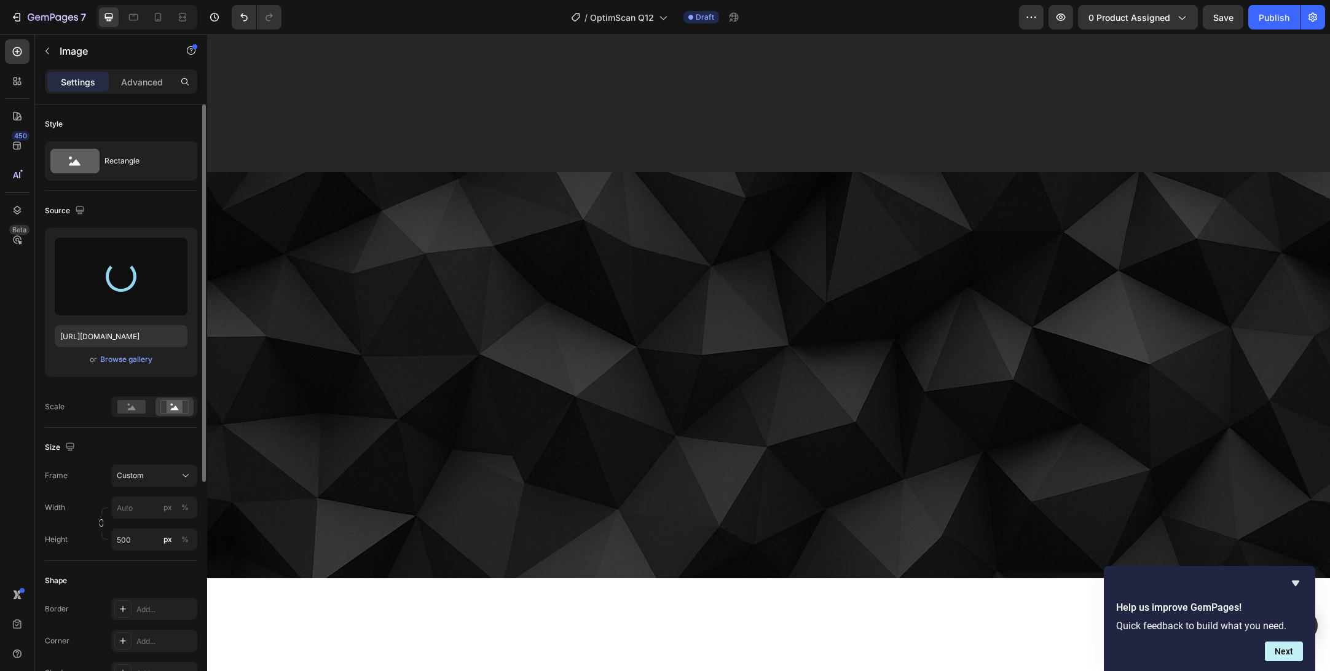
scroll to position [0, 0]
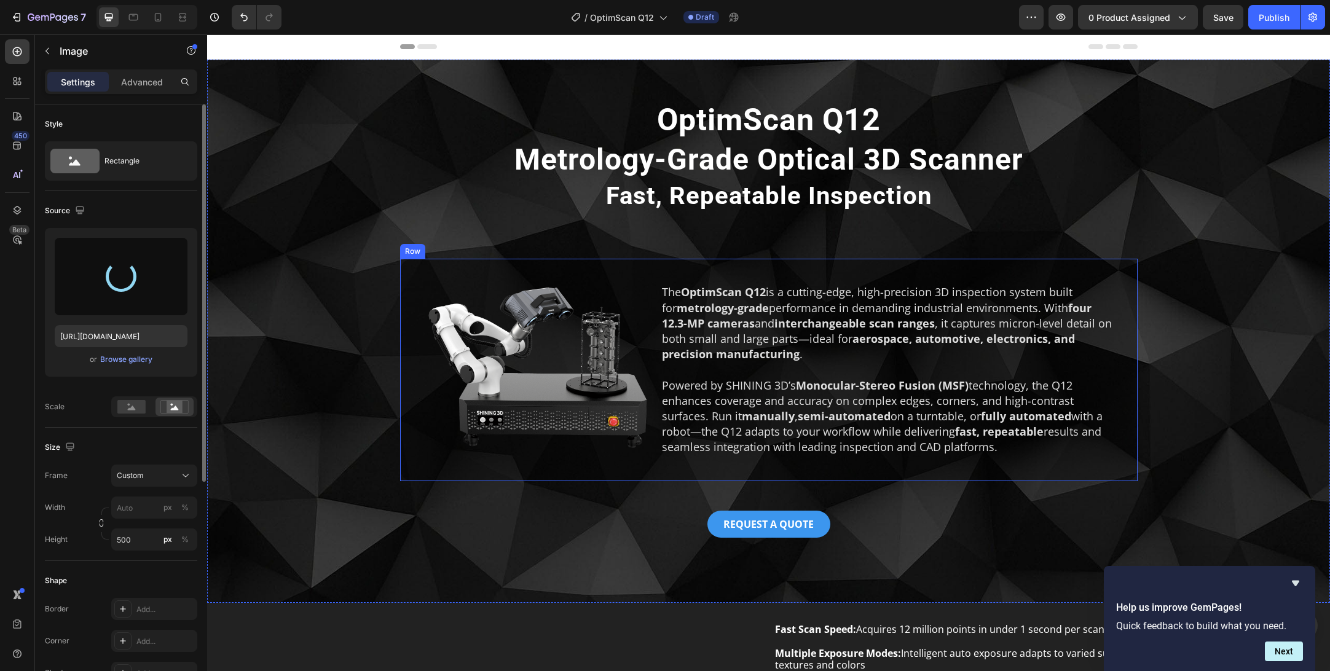
type input "[URL][DOMAIN_NAME]"
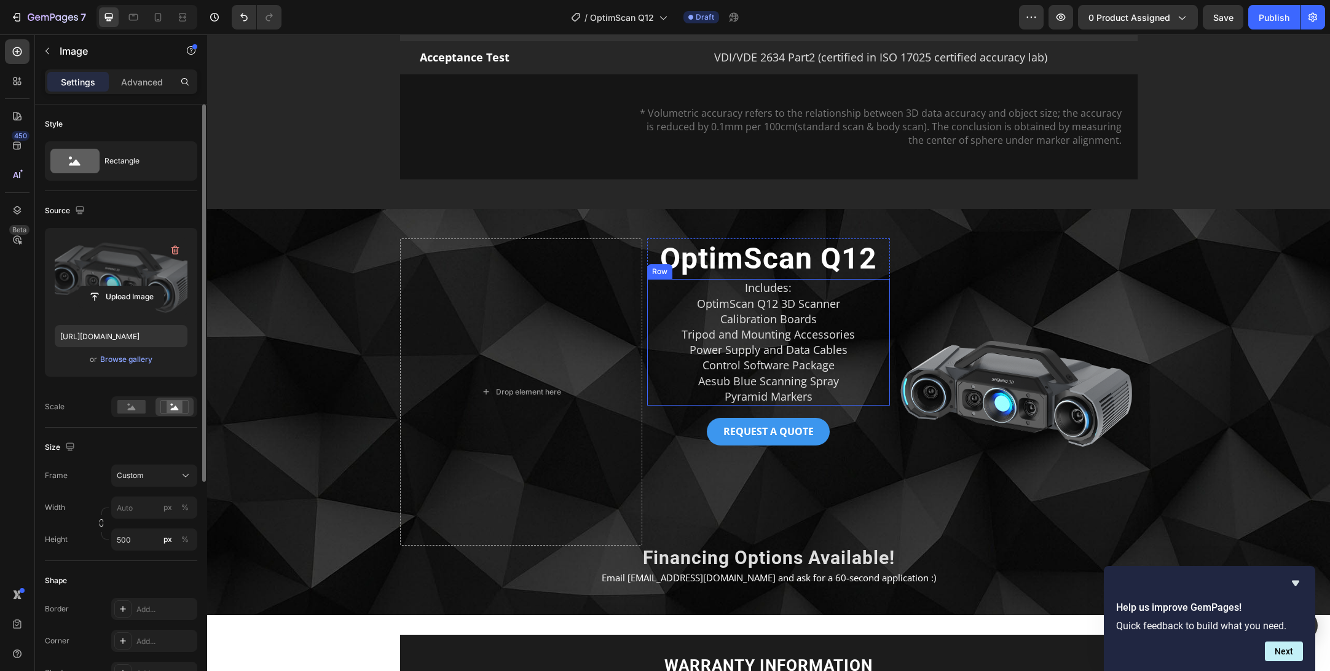
scroll to position [2842, 0]
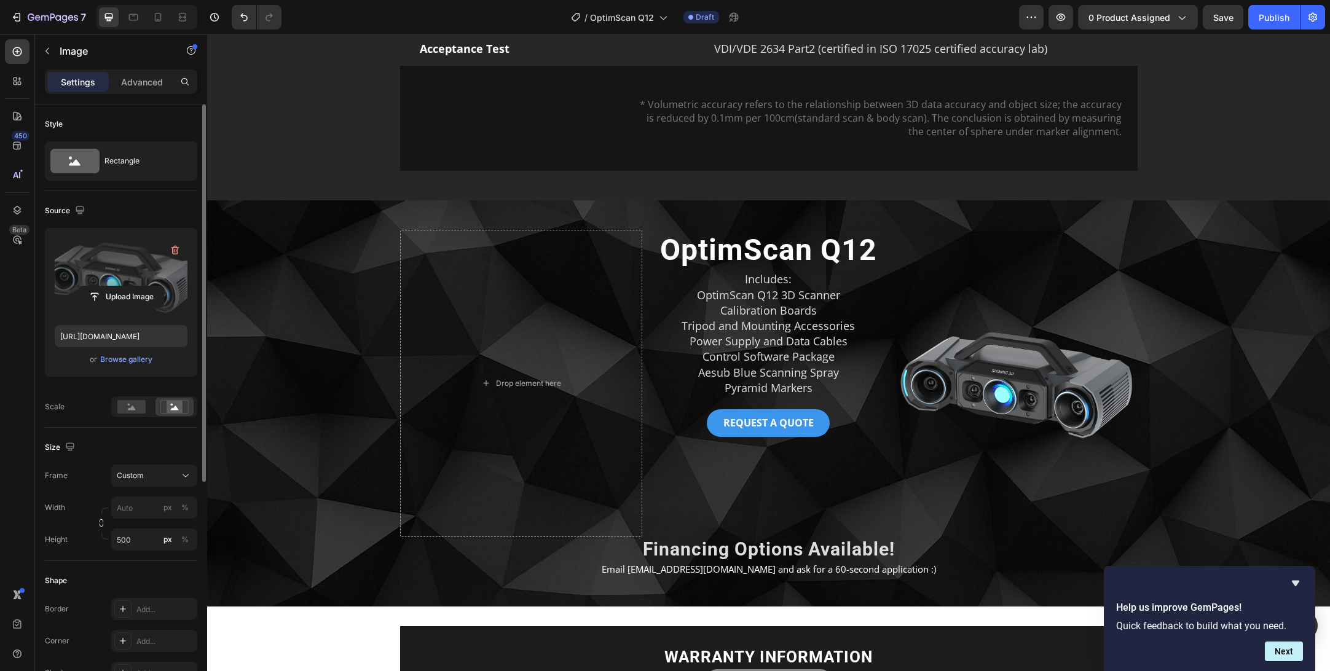
click at [1042, 395] on img at bounding box center [1016, 383] width 243 height 307
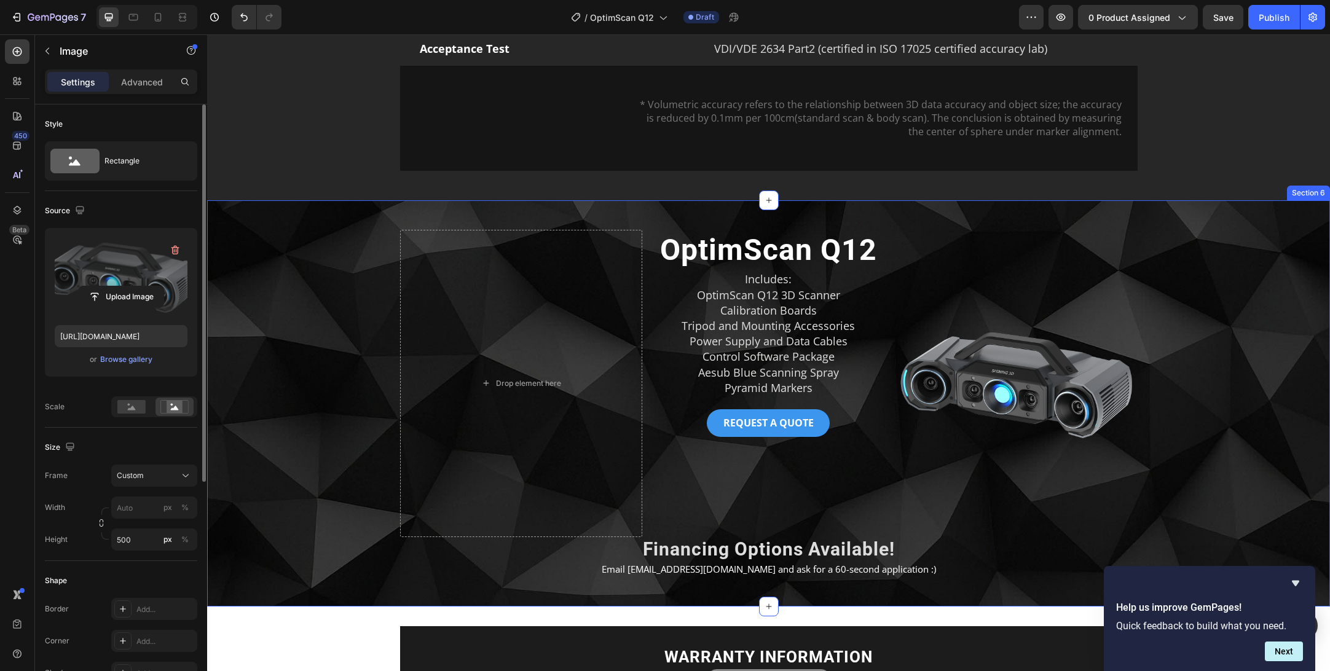
click at [1248, 350] on div "Drop element here OptimScan Q12 Product Title Includes: OptimScan Q12 3D Scanne…" at bounding box center [769, 403] width 1104 height 347
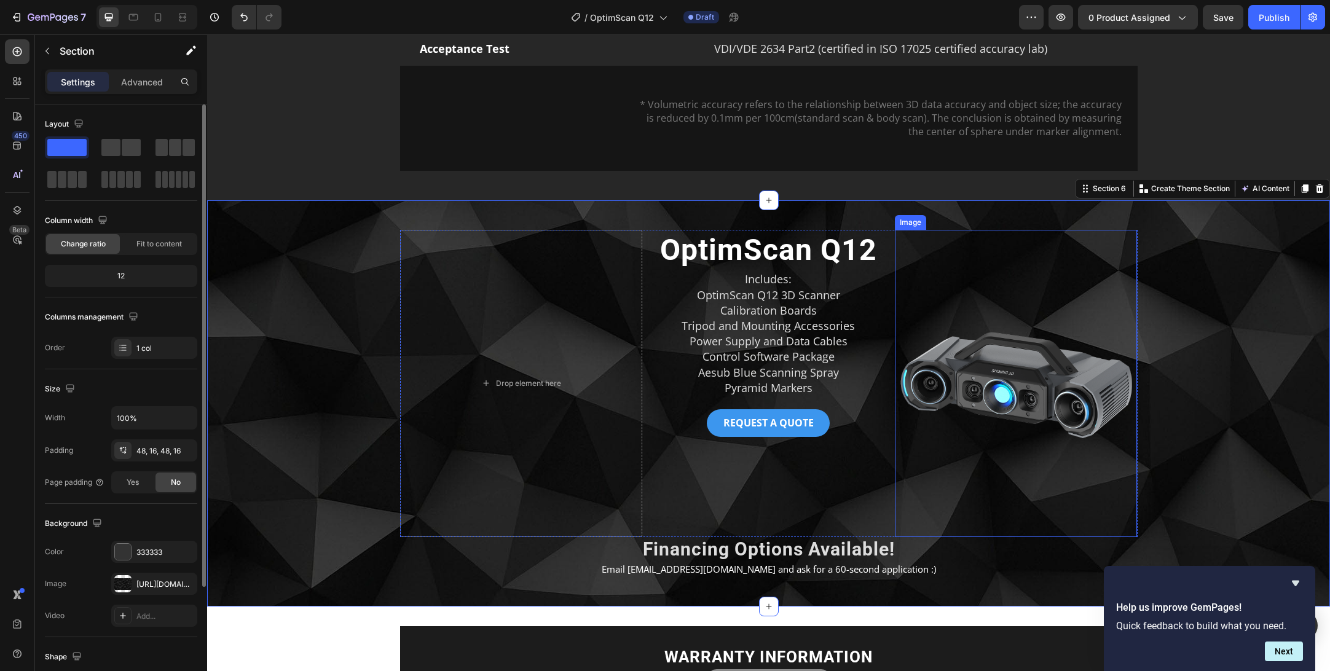
click at [976, 381] on img at bounding box center [1016, 383] width 243 height 307
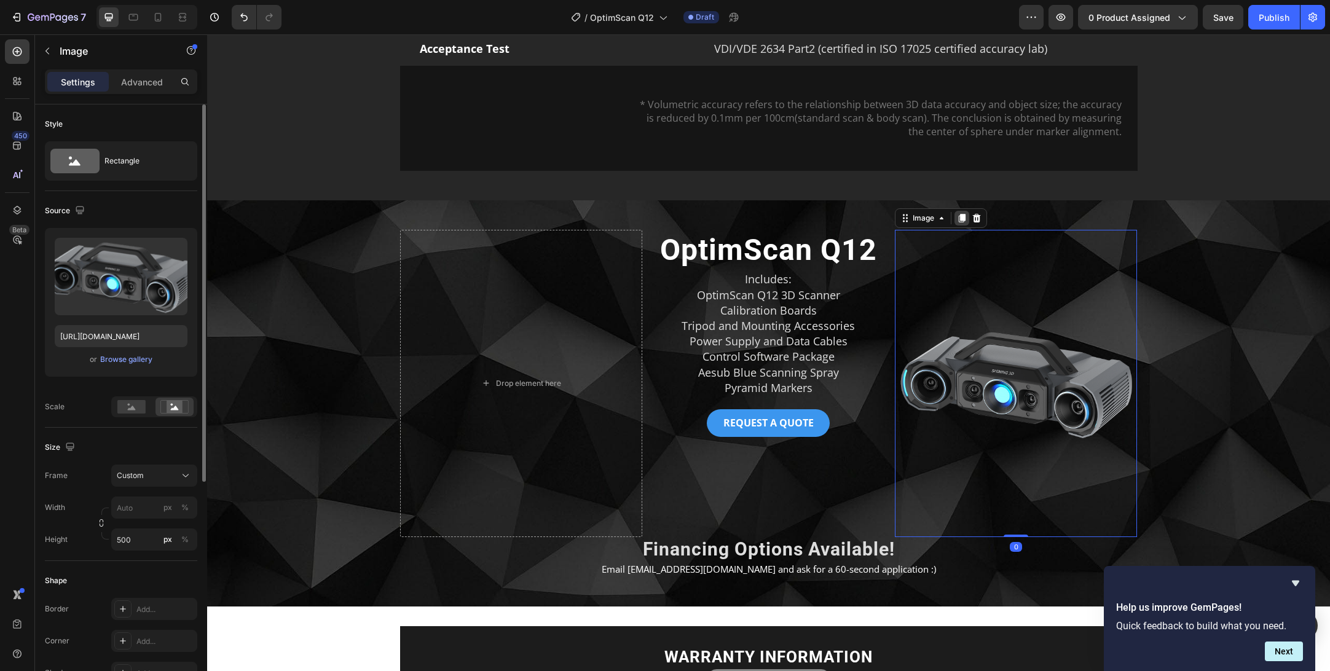
click at [964, 215] on icon at bounding box center [962, 218] width 7 height 9
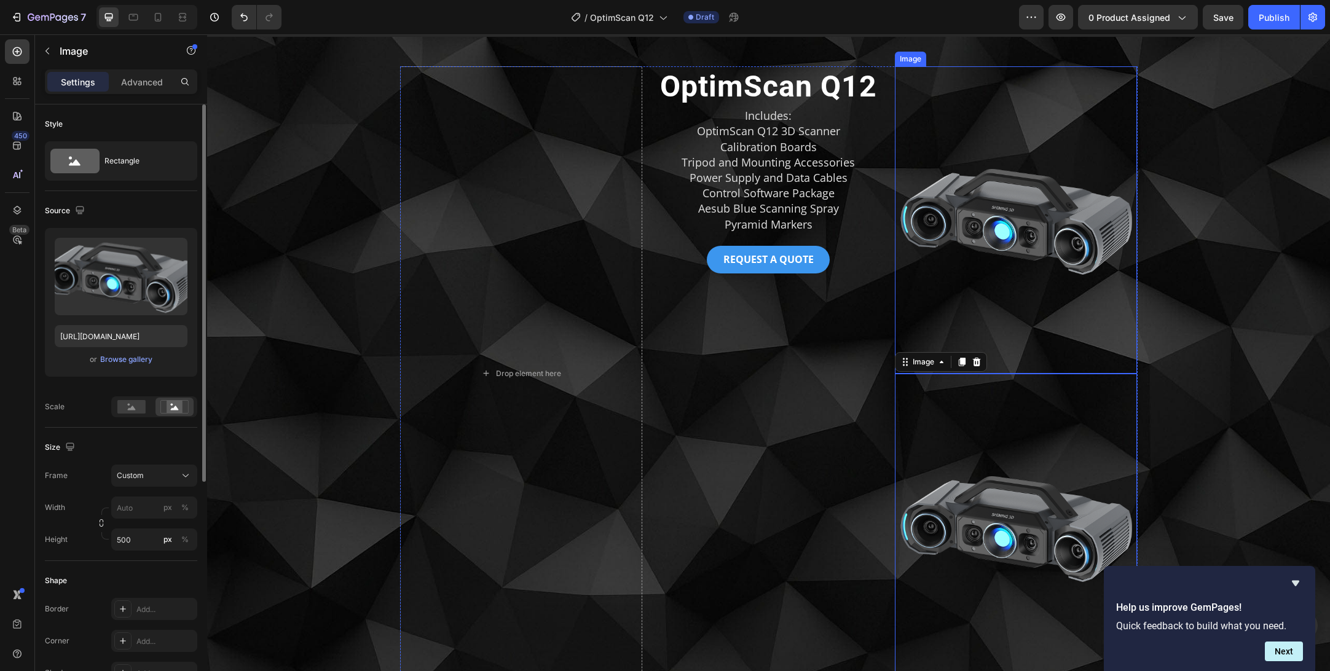
scroll to position [2979, 0]
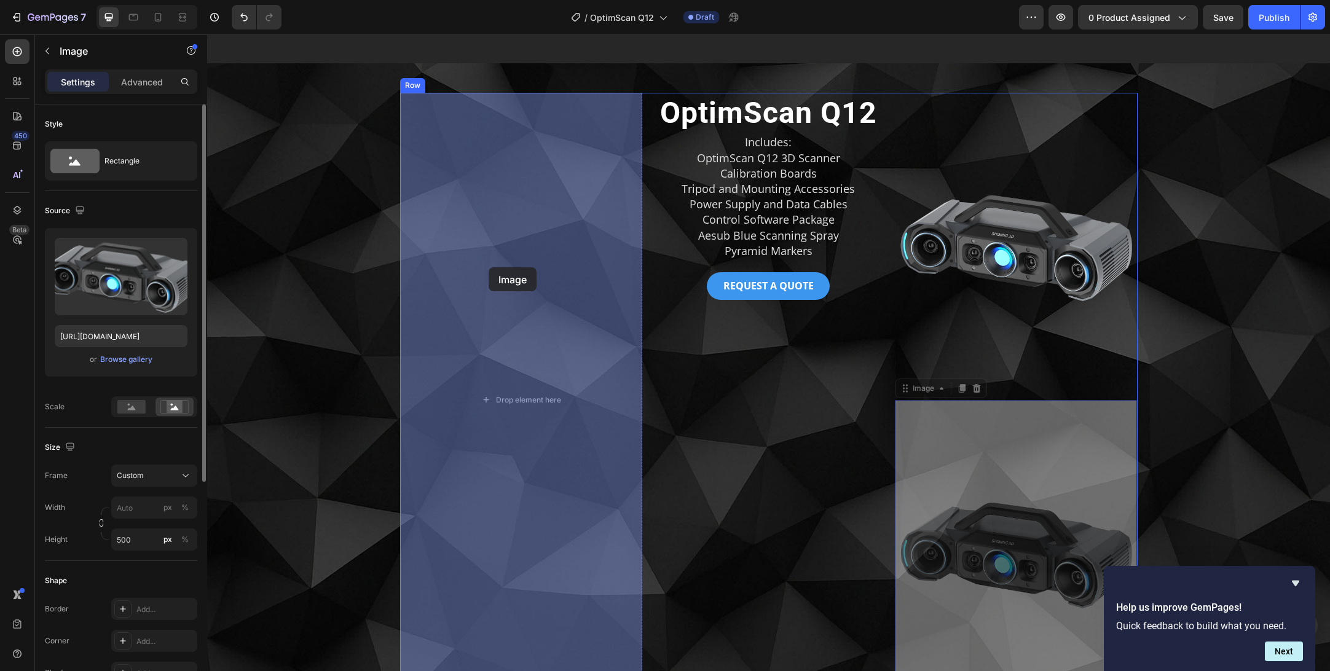
drag, startPoint x: 781, startPoint y: 373, endPoint x: 489, endPoint y: 268, distance: 310.2
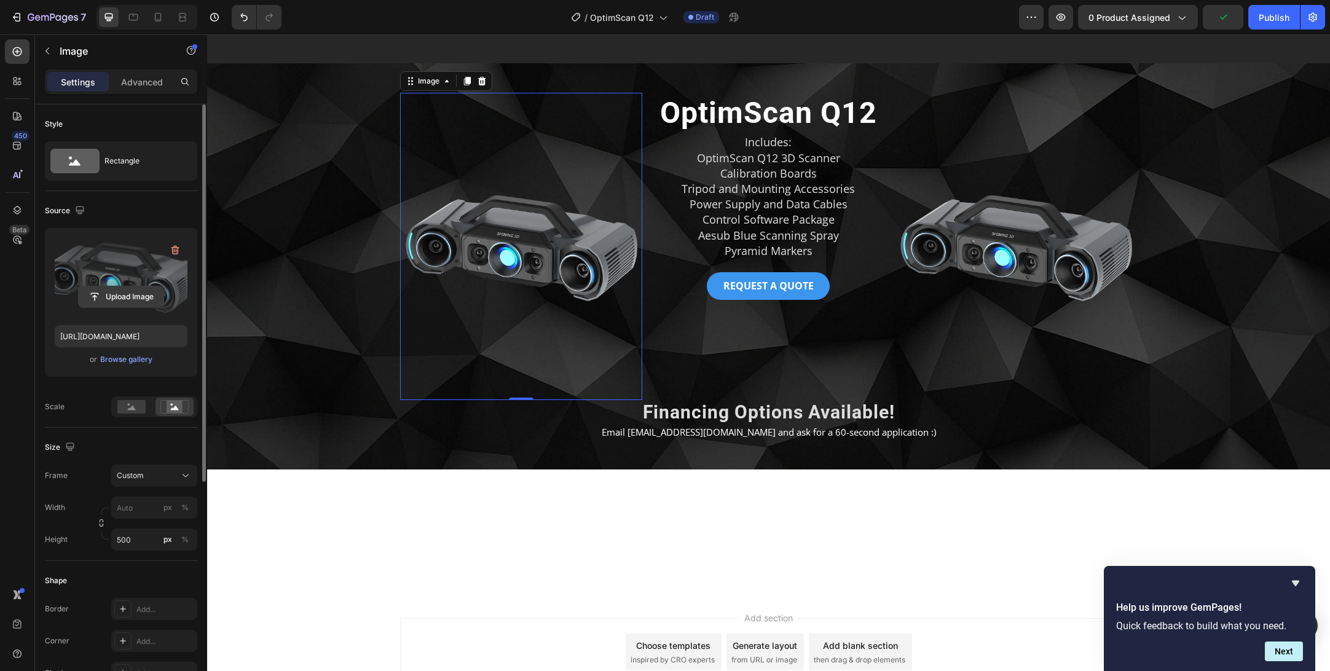
click at [129, 295] on input "file" at bounding box center [121, 296] width 85 height 21
type input "https://cdn.shopify.com/s/files/1/2327/6017/files/gempages_490778610664211298-8…"
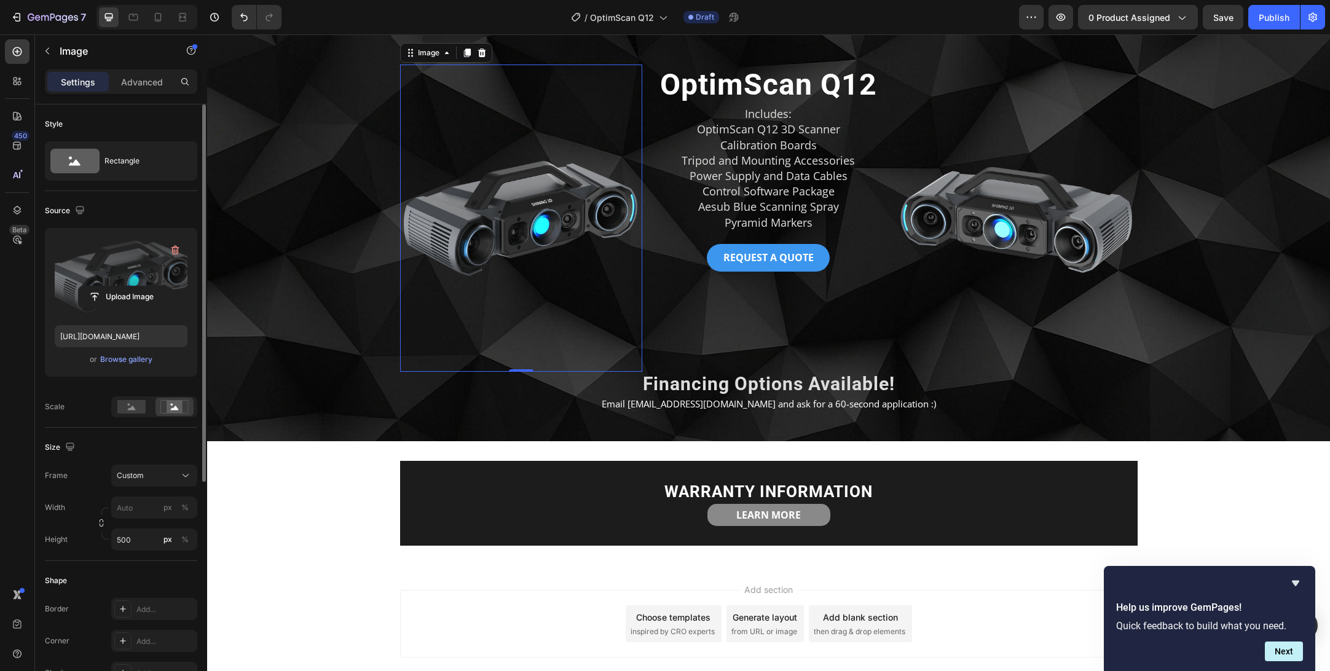
scroll to position [3064, 0]
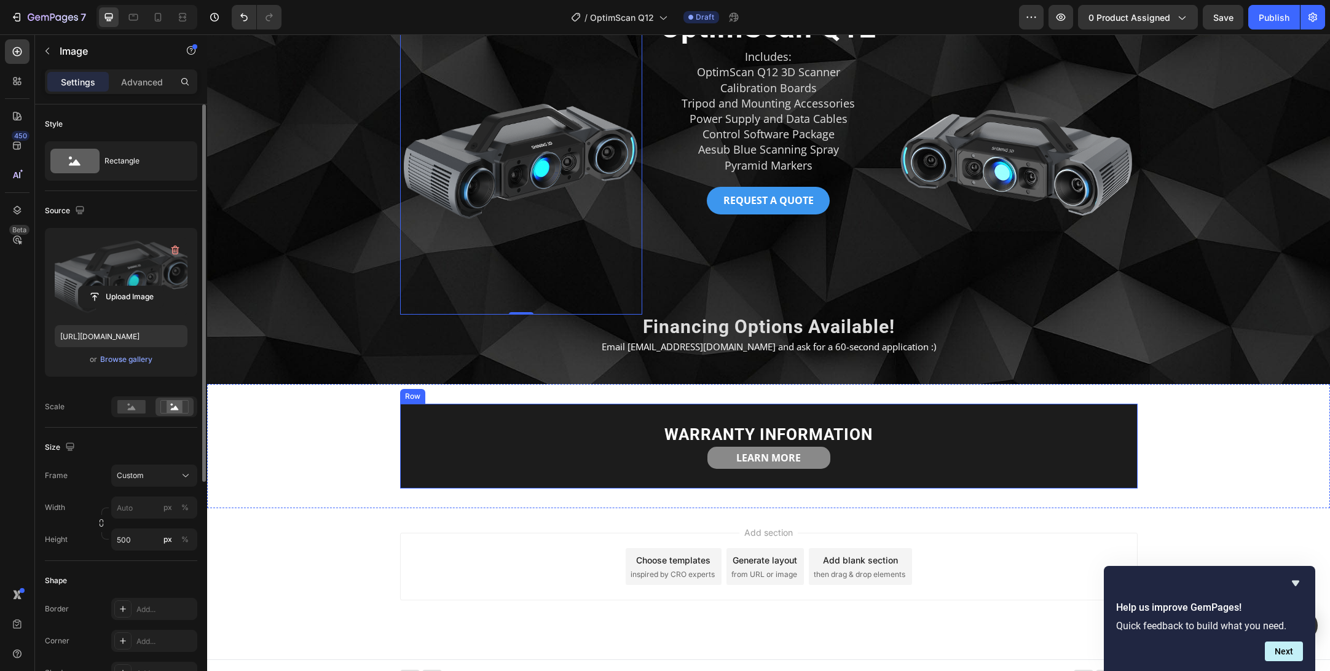
click at [461, 418] on div "WARRANTY INFORMATION Heading LEARN MORE Button Row" at bounding box center [769, 446] width 738 height 85
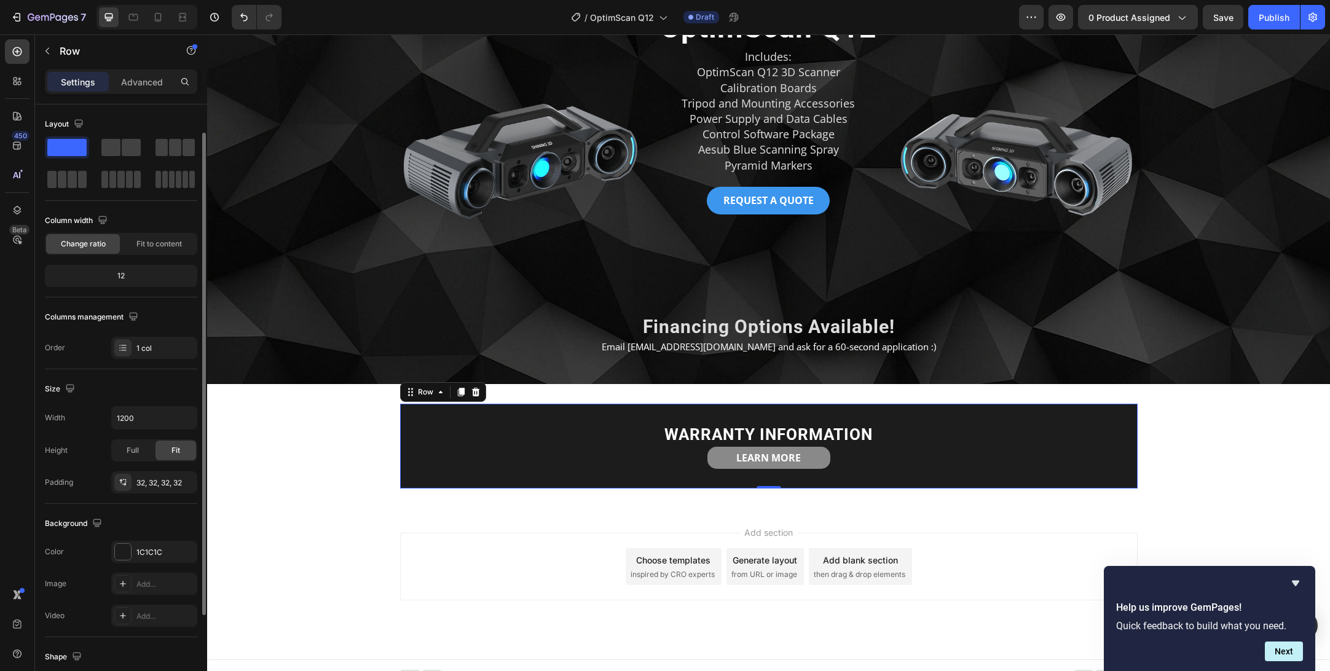
scroll to position [148, 0]
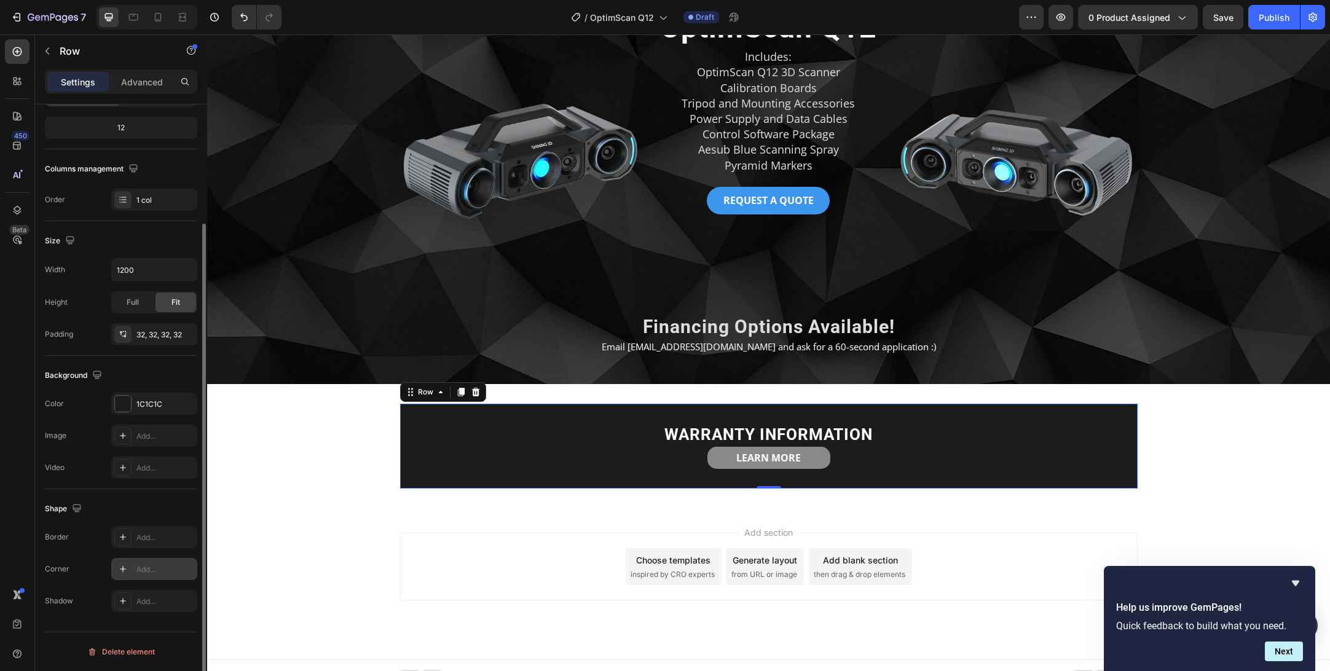
click at [151, 568] on div "Add..." at bounding box center [165, 569] width 58 height 11
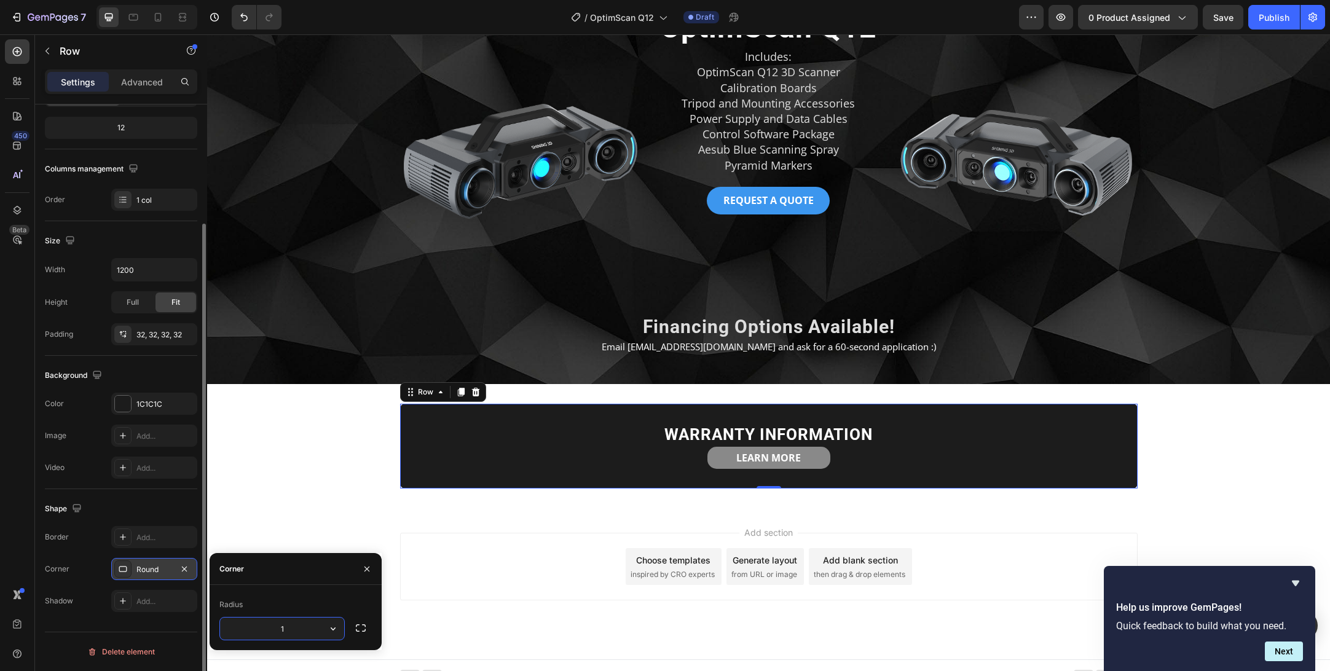
type input "15"
click at [149, 625] on div "Layout Column width Change ratio Fit to content 12 Columns management Order 1 c…" at bounding box center [121, 331] width 172 height 750
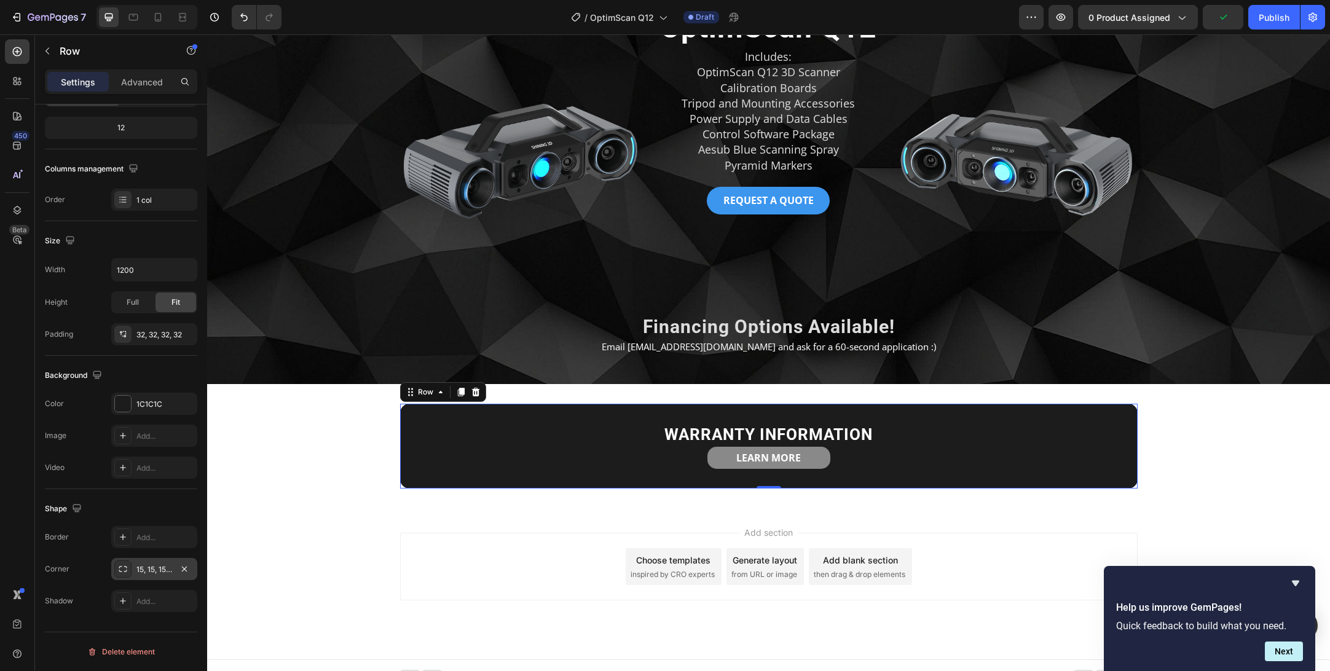
click at [320, 568] on div "Add section Choose templates inspired by CRO experts Generate layout from URL o…" at bounding box center [768, 583] width 1123 height 151
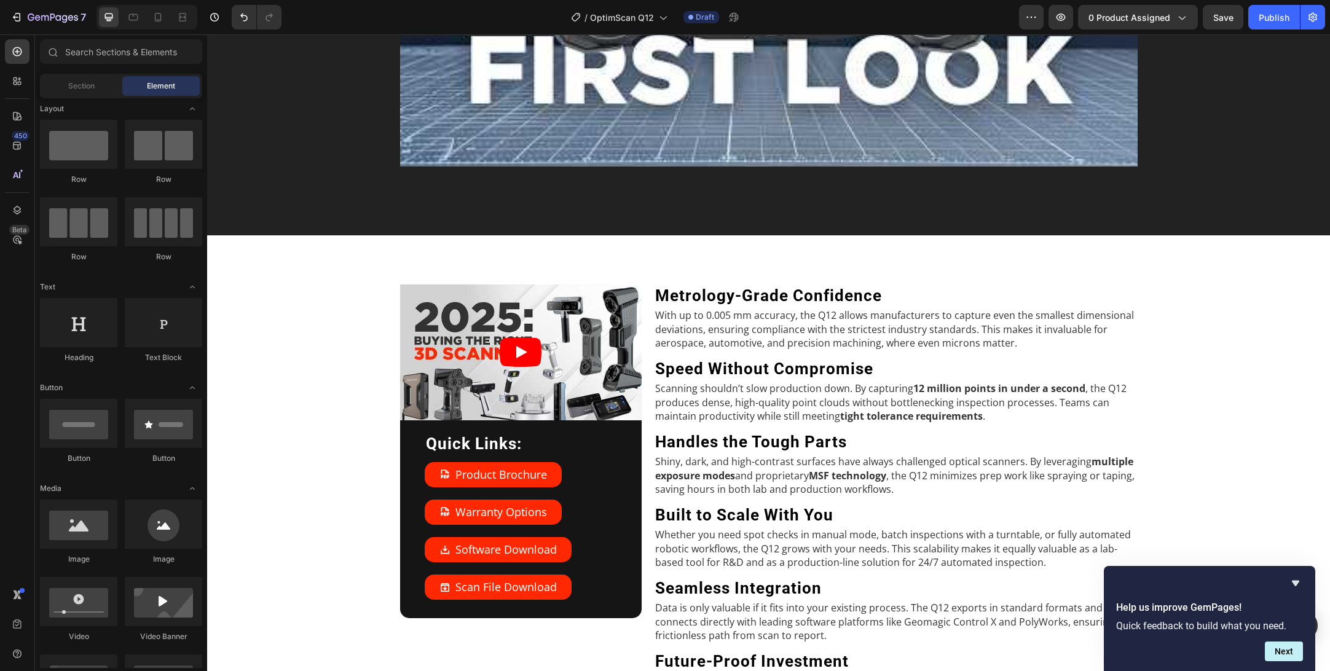
scroll to position [1189, 0]
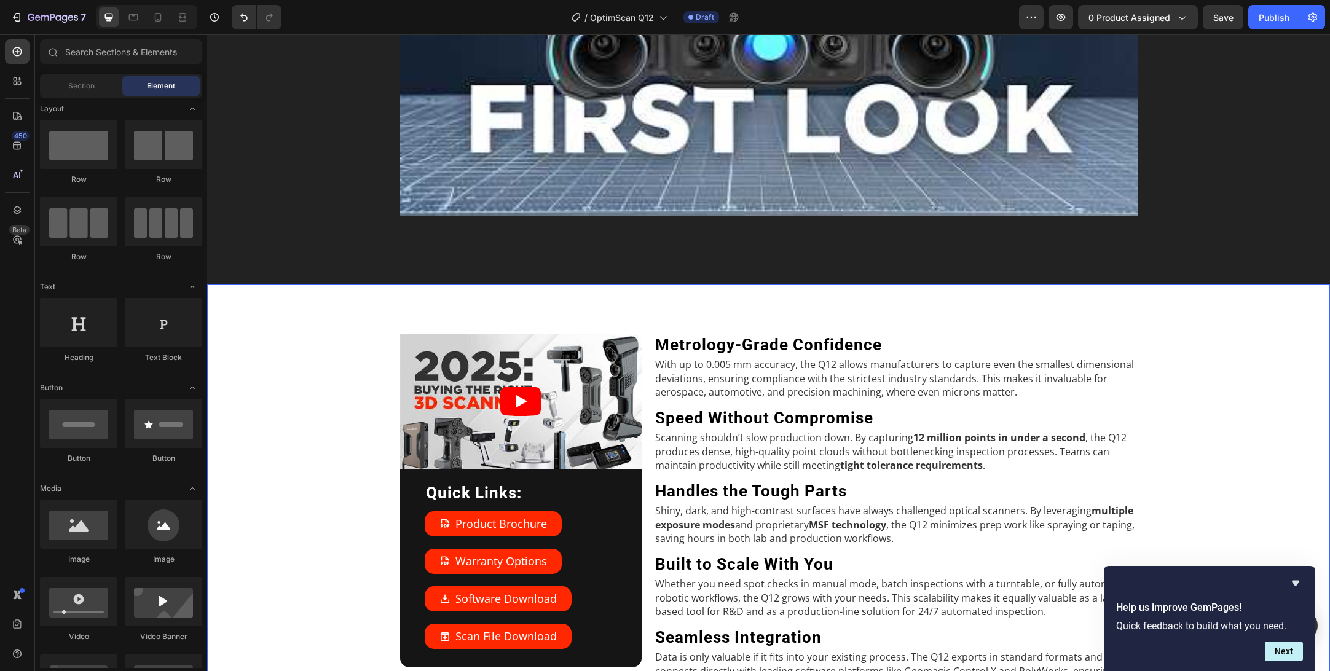
click at [253, 459] on div "Video Quick Links: Heading Product Brochure Button Warranty Options Button Soft…" at bounding box center [769, 556] width 1104 height 445
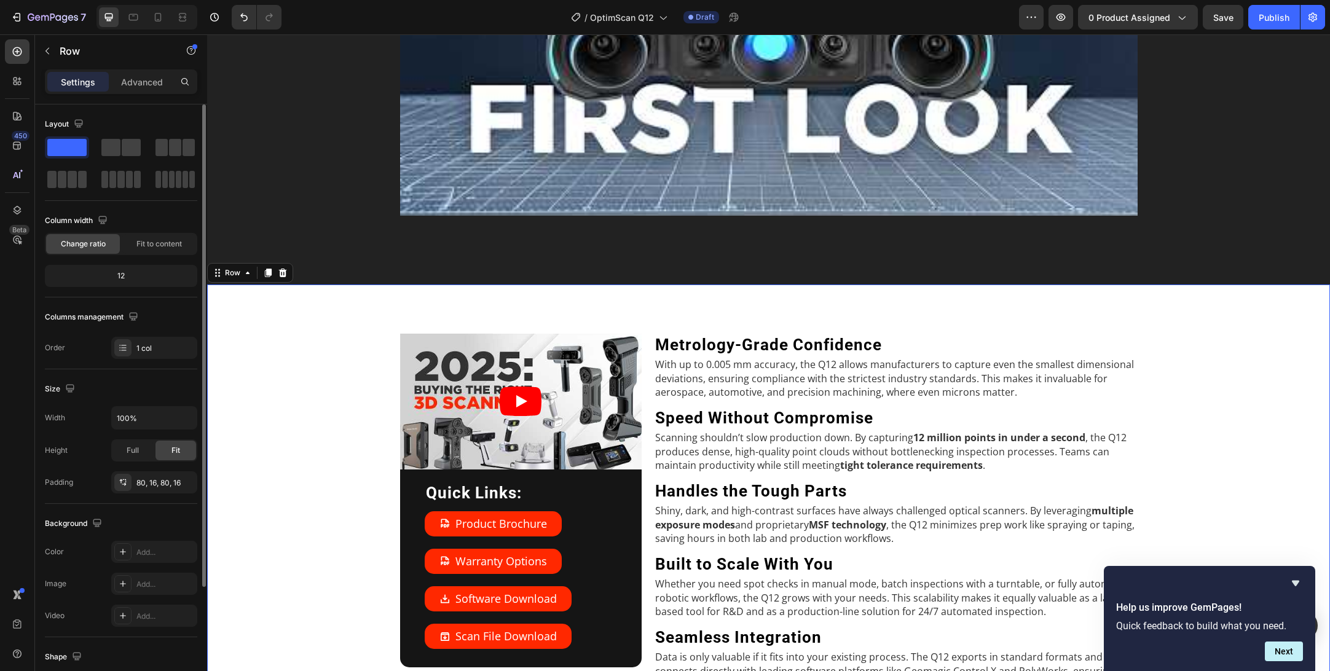
scroll to position [148, 0]
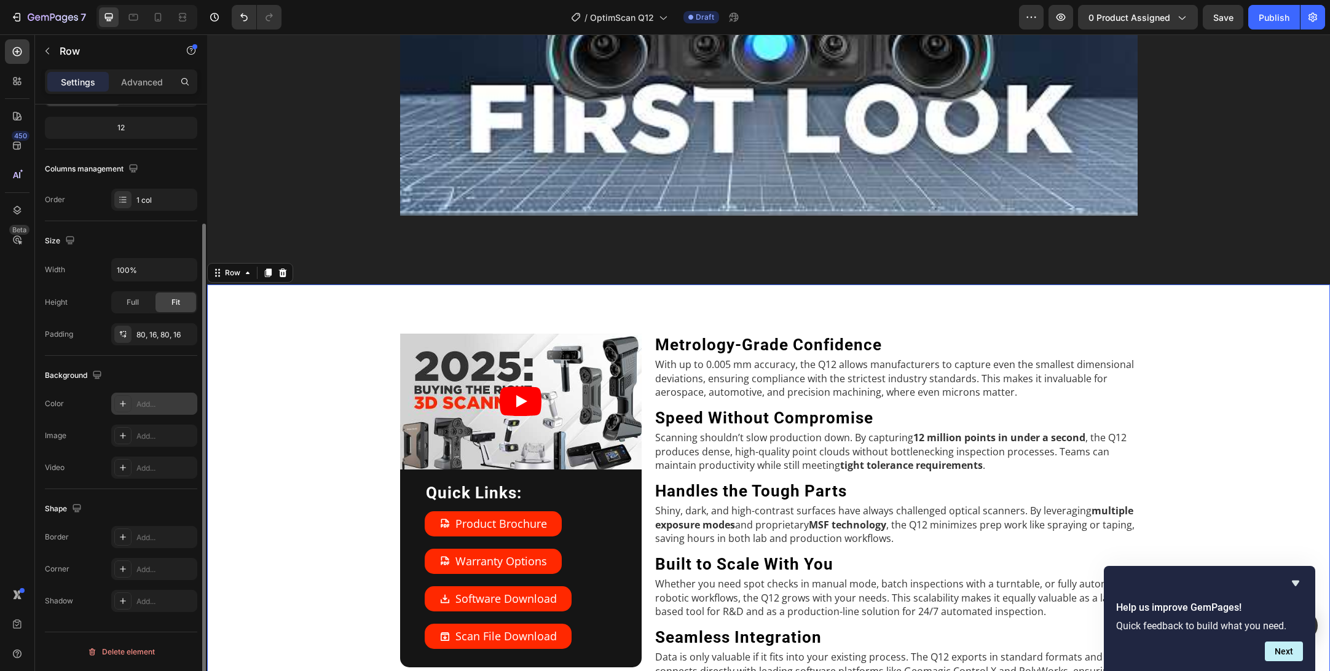
click at [157, 405] on div "Add..." at bounding box center [165, 404] width 58 height 11
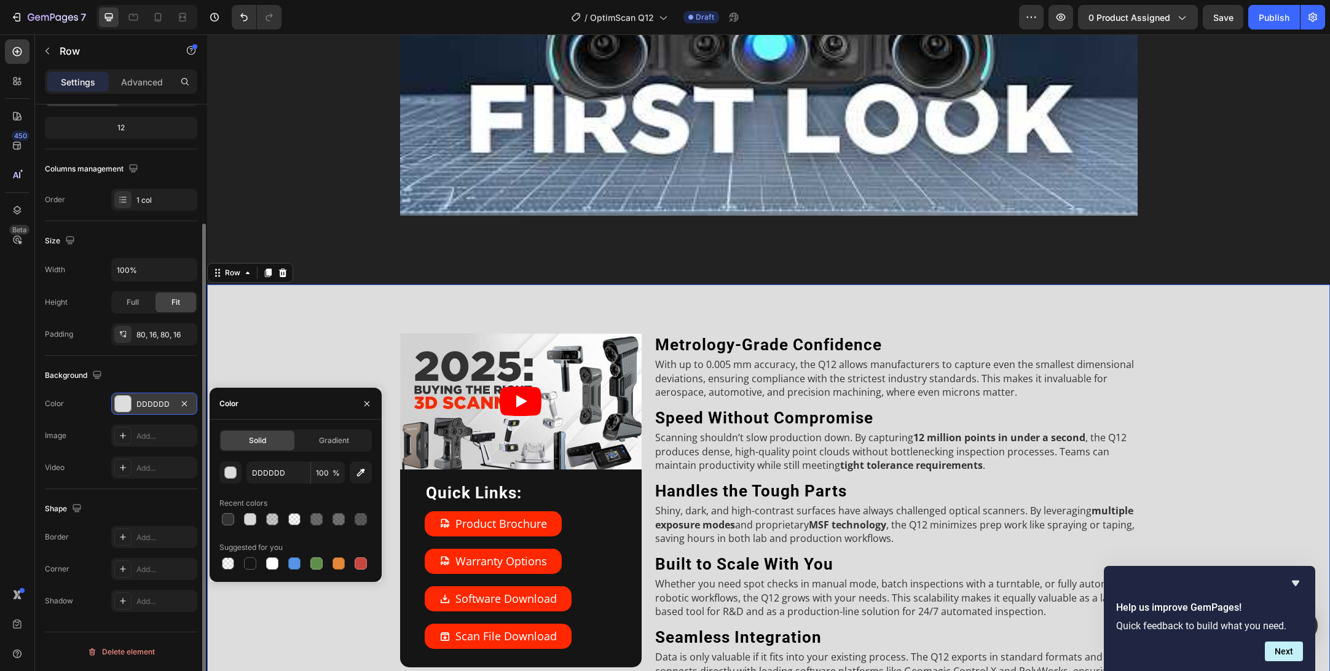
click at [282, 341] on div "Video Quick Links: Heading Product Brochure Button Warranty Options Button Soft…" at bounding box center [769, 556] width 1104 height 445
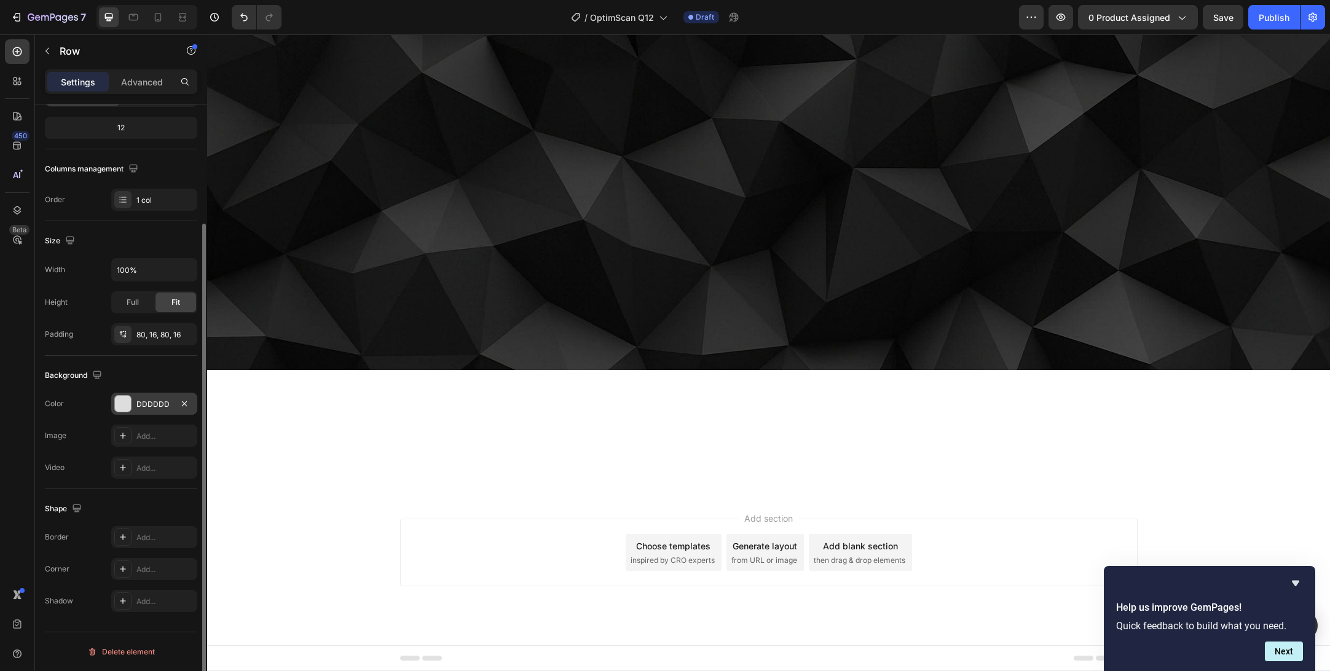
scroll to position [0, 0]
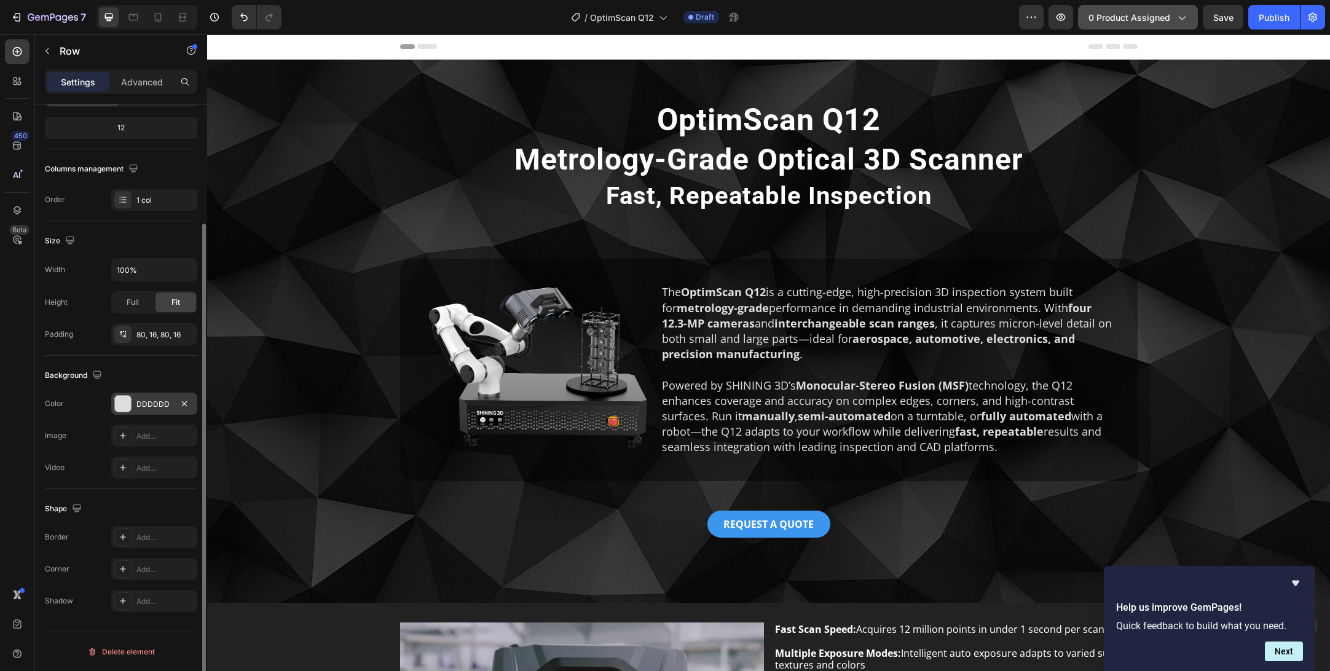
click at [1171, 18] on span "0 product assigned" at bounding box center [1130, 17] width 82 height 13
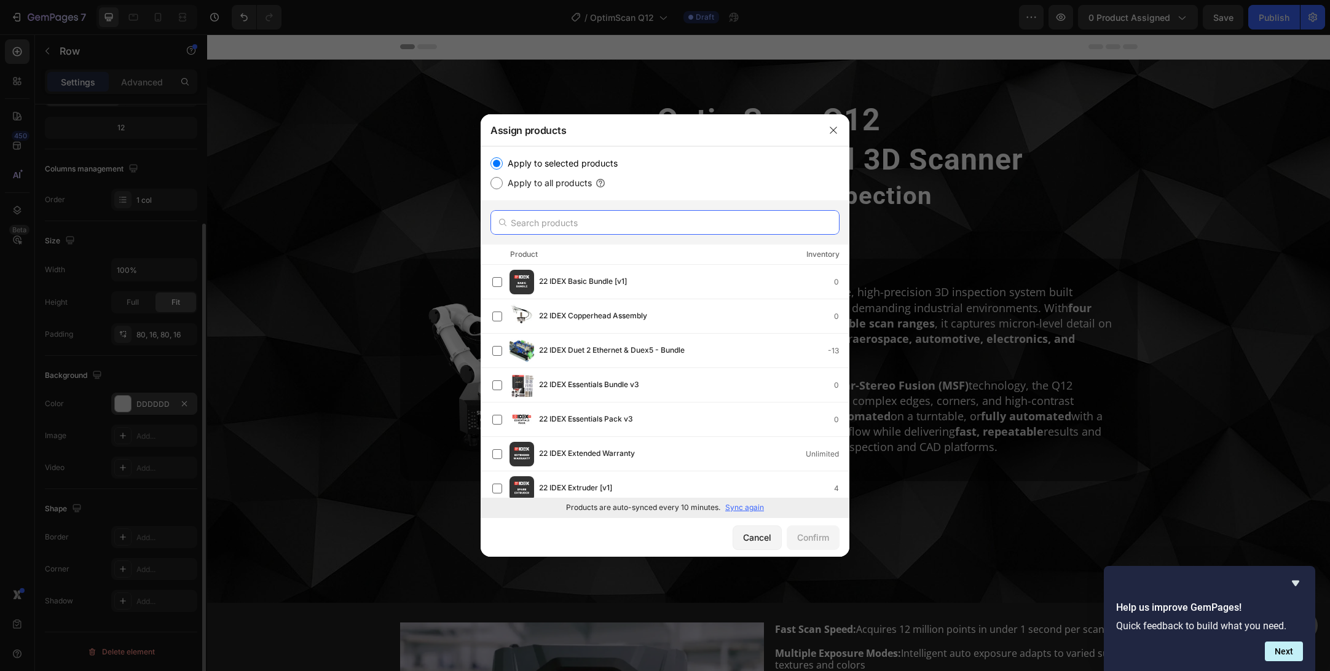
click at [574, 220] on input "text" at bounding box center [665, 222] width 349 height 25
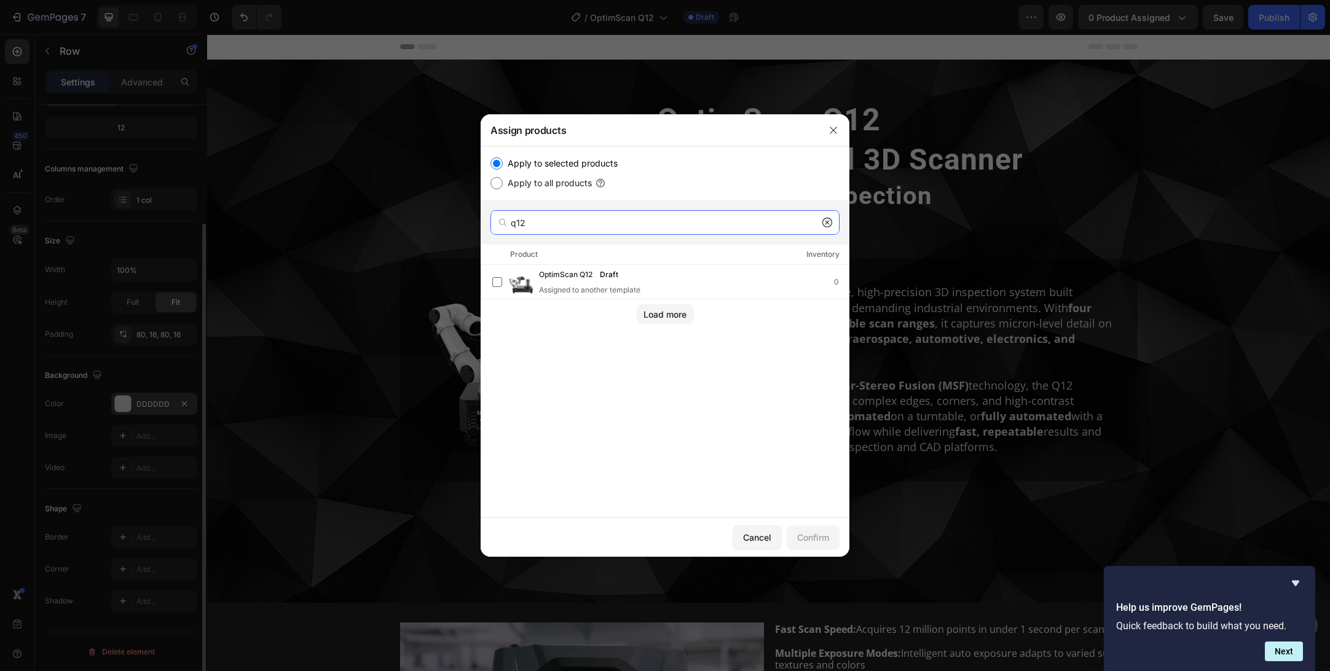
type input "q12"
click at [595, 285] on div "Assigned to another template" at bounding box center [591, 290] width 104 height 11
click at [809, 545] on button "Confirm" at bounding box center [813, 538] width 53 height 25
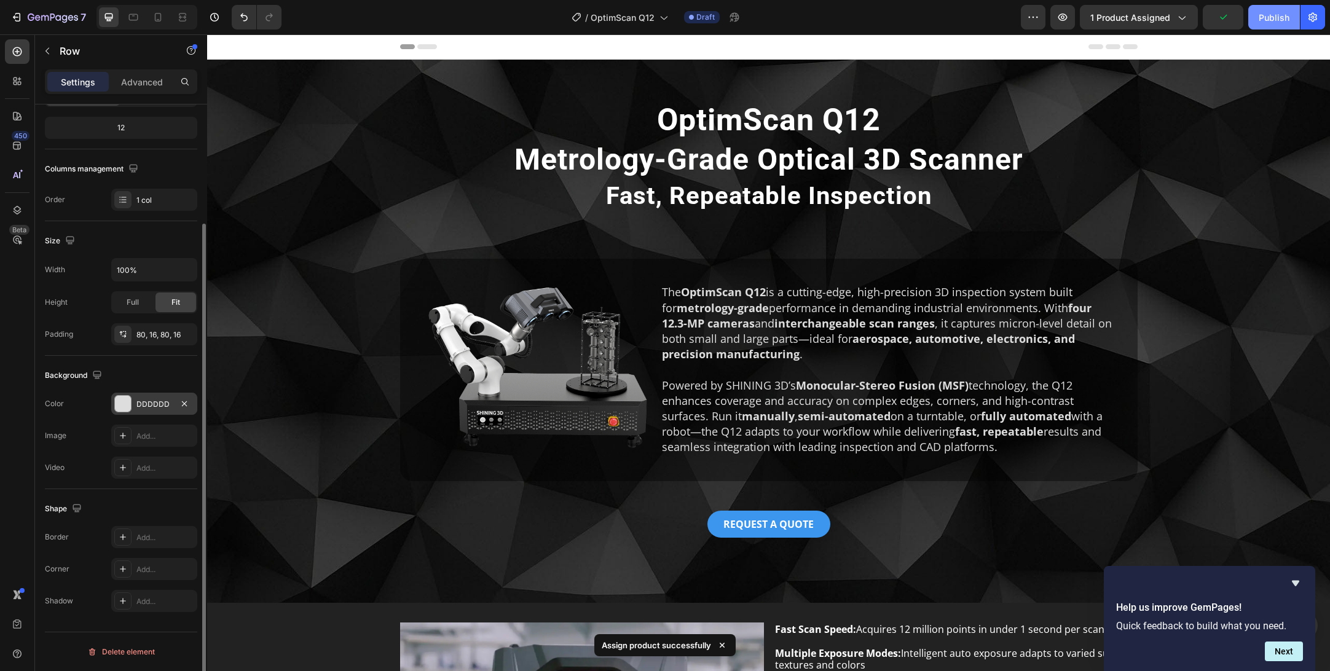
click at [1274, 17] on div "Publish" at bounding box center [1274, 17] width 31 height 13
click at [136, 17] on icon at bounding box center [133, 17] width 12 height 12
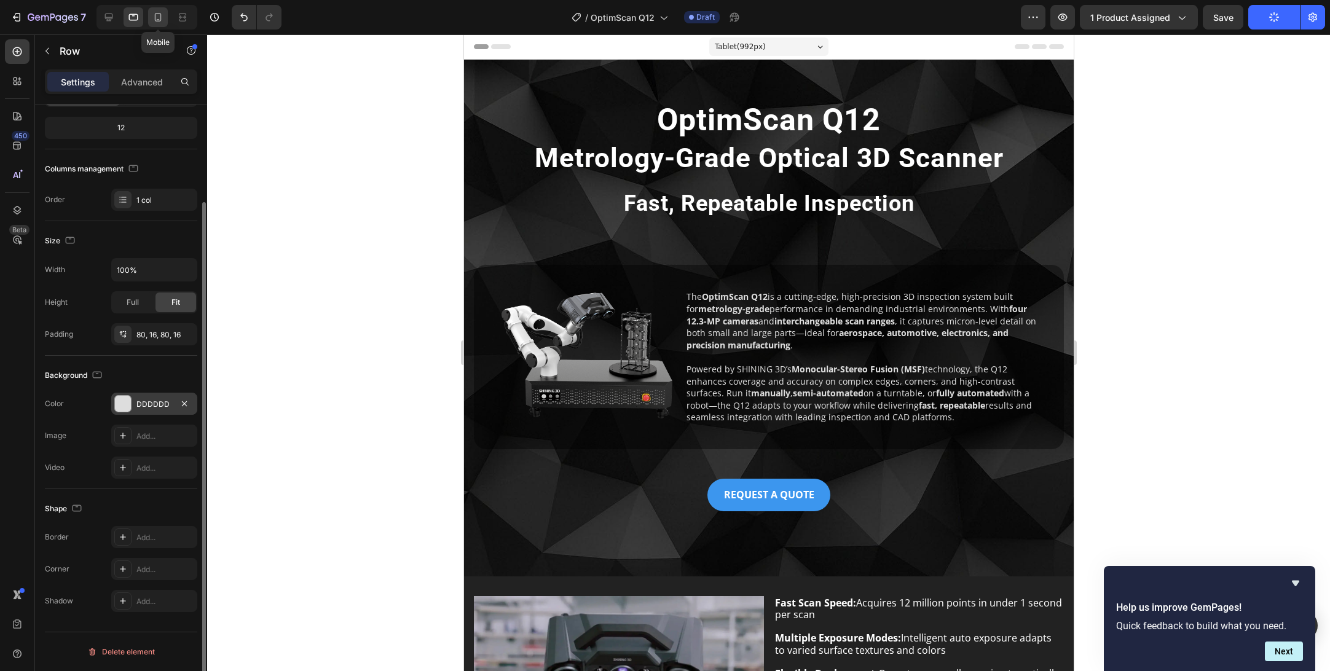
click at [158, 16] on icon at bounding box center [158, 17] width 12 height 12
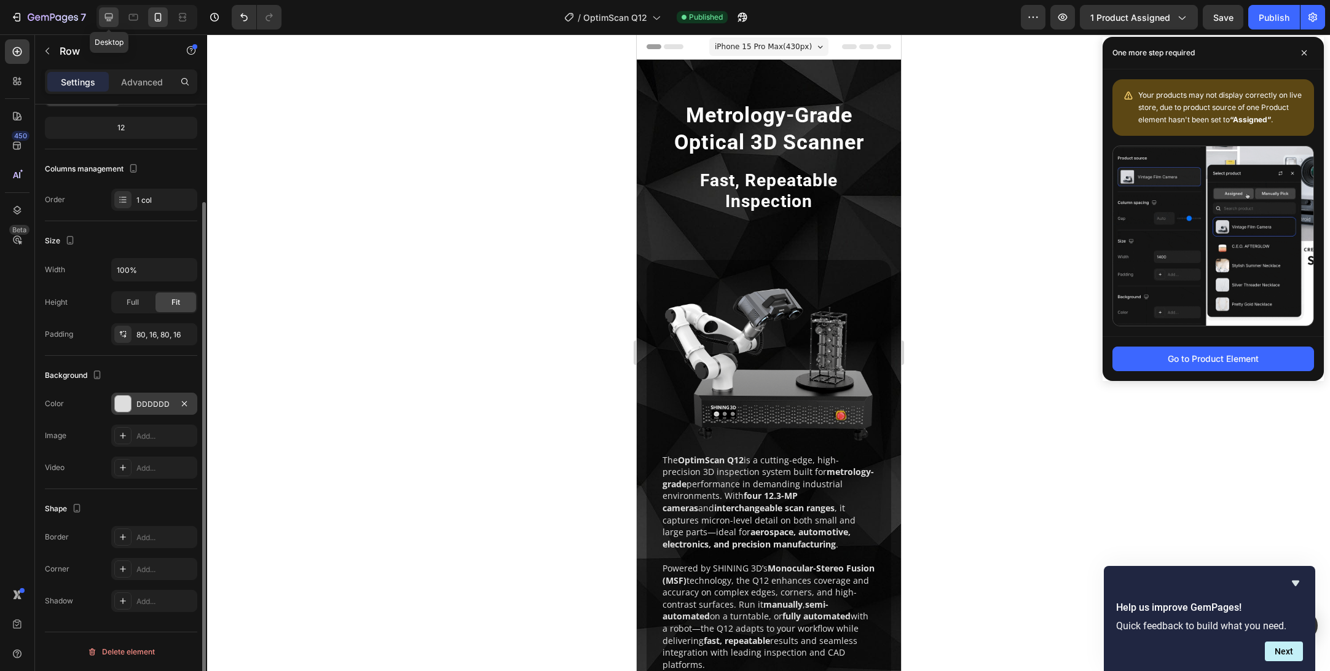
click at [114, 19] on icon at bounding box center [109, 17] width 12 height 12
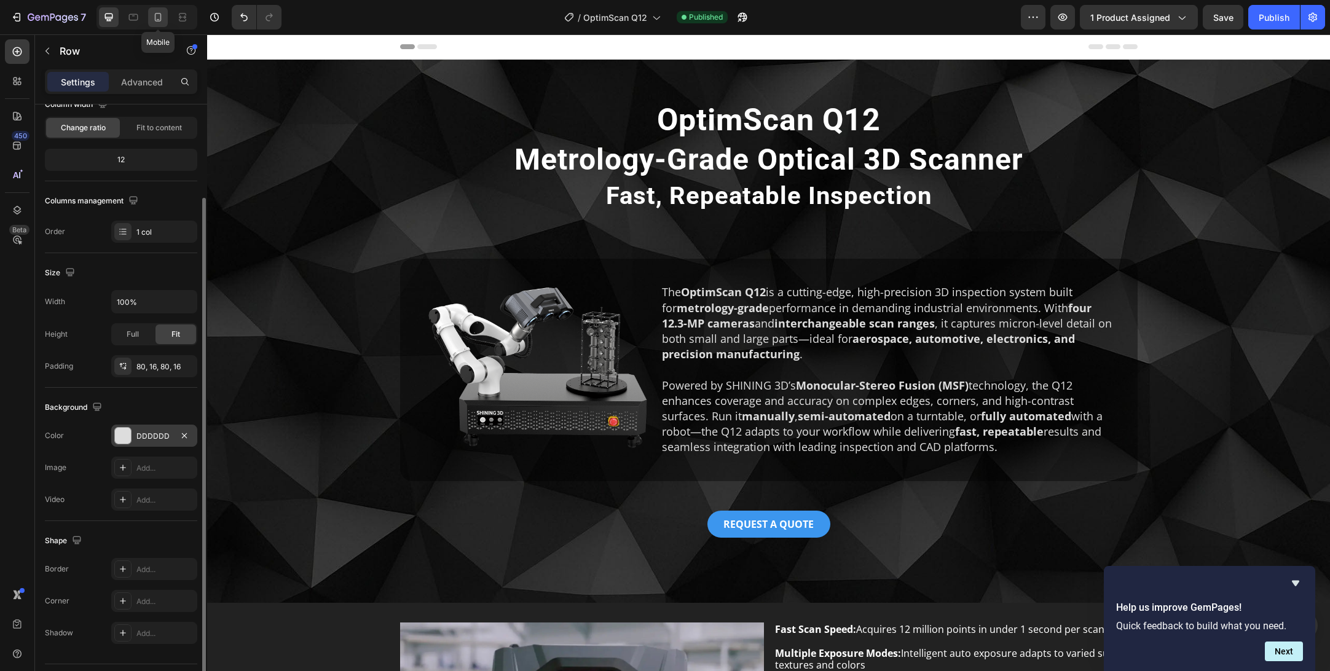
click at [156, 15] on icon at bounding box center [158, 17] width 12 height 12
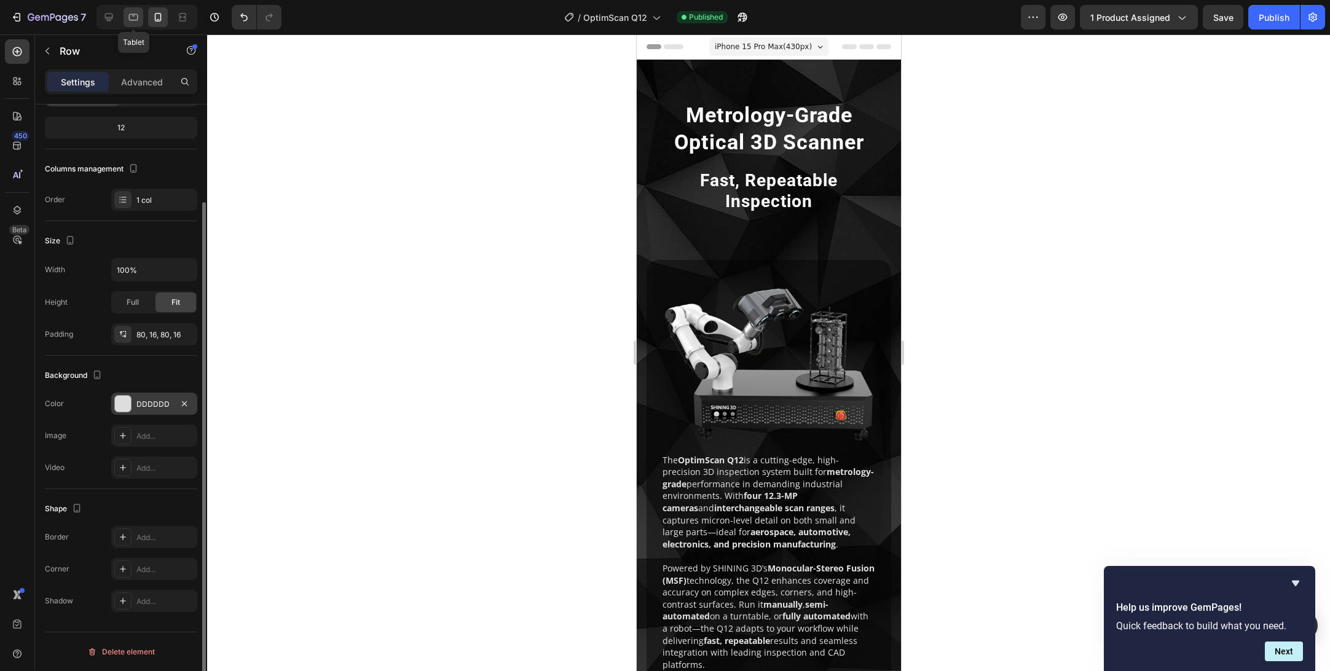
click at [133, 20] on icon at bounding box center [133, 17] width 9 height 7
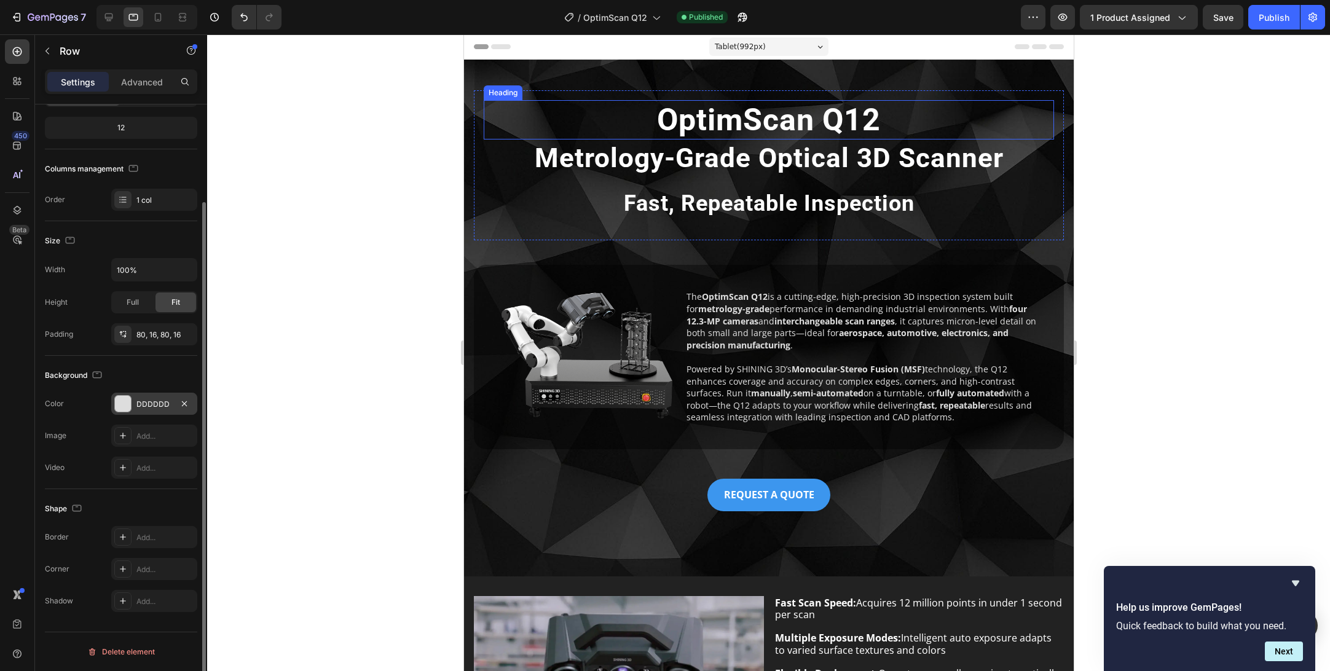
click at [728, 127] on strong "OptimScan Q12" at bounding box center [769, 120] width 224 height 36
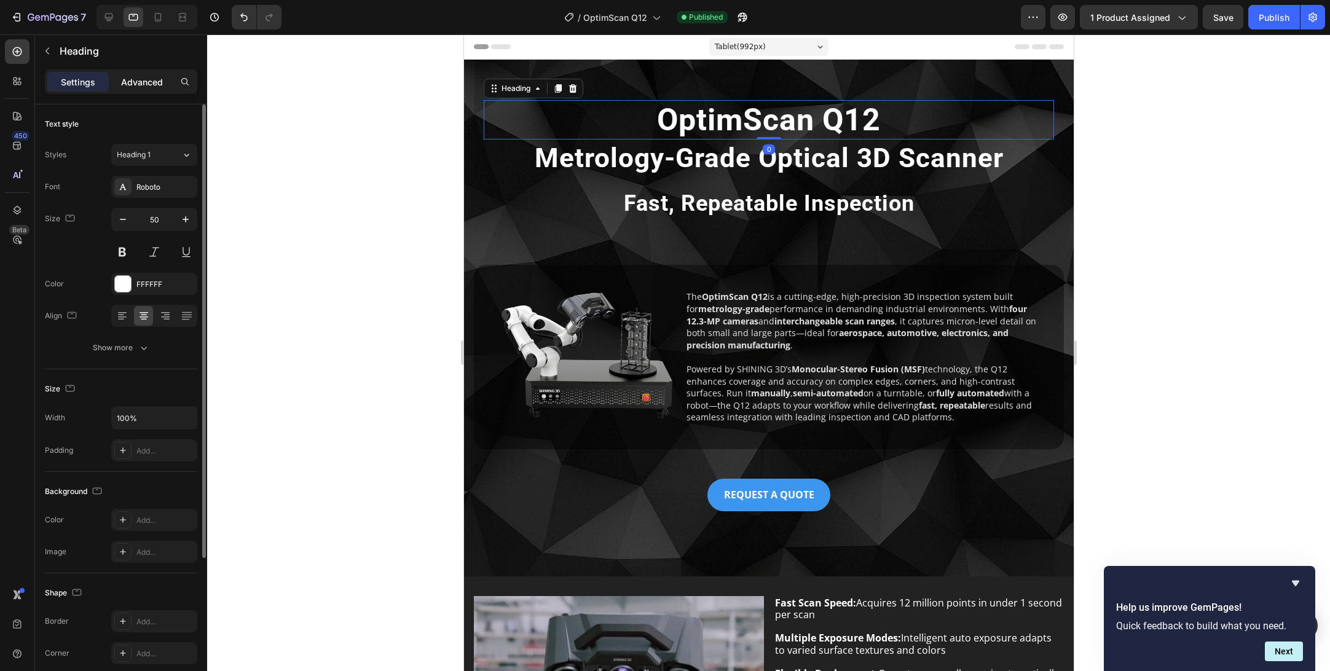
click at [146, 90] on div "Advanced" at bounding box center [141, 82] width 61 height 20
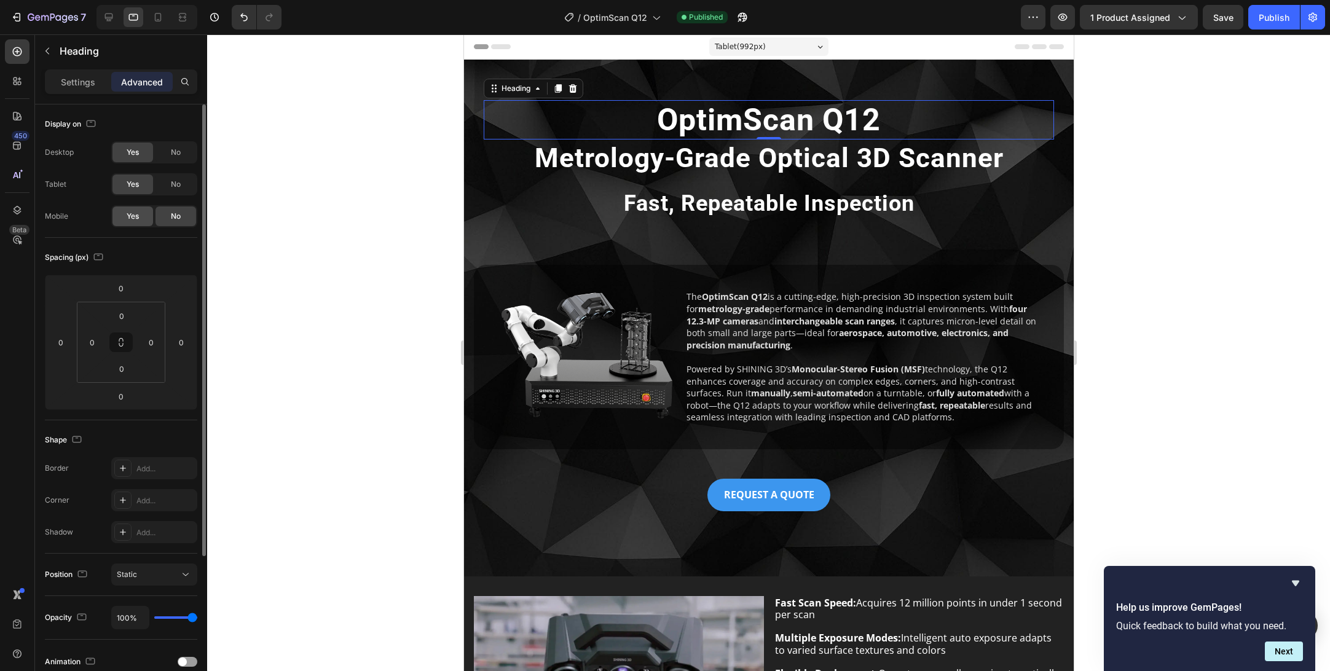
click at [140, 216] on div "Yes" at bounding box center [133, 217] width 41 height 20
click at [153, 21] on icon at bounding box center [158, 17] width 12 height 12
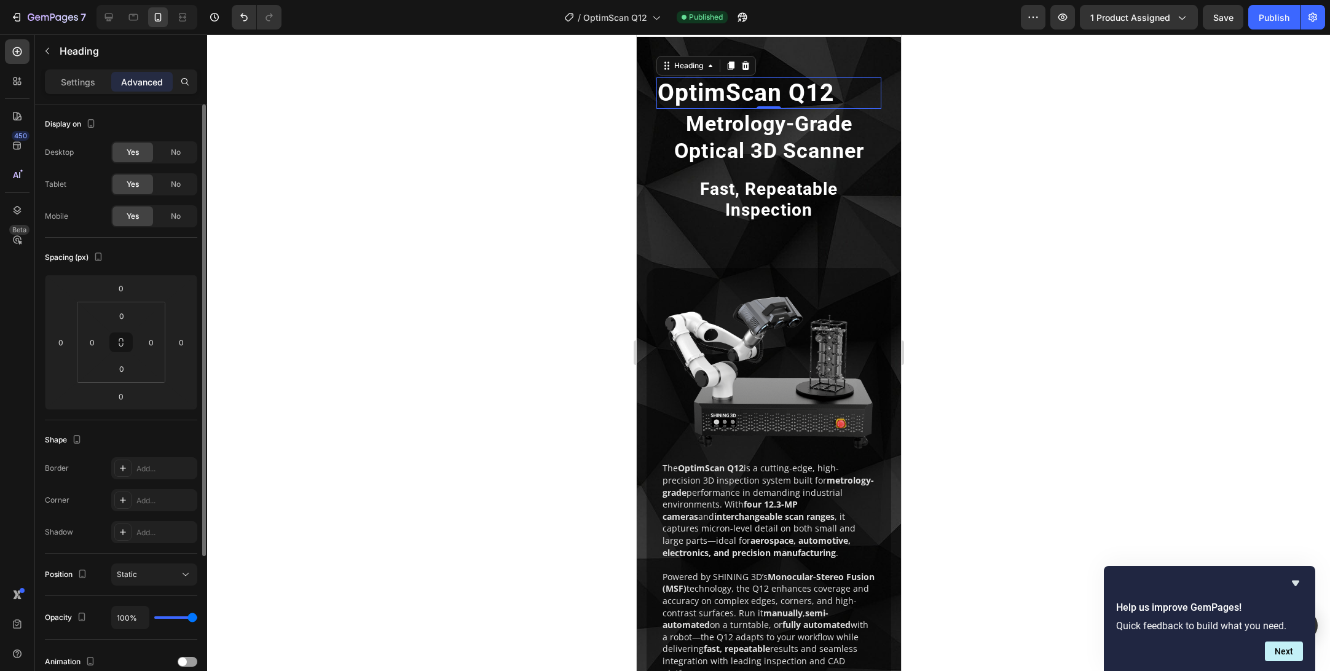
scroll to position [200, 0]
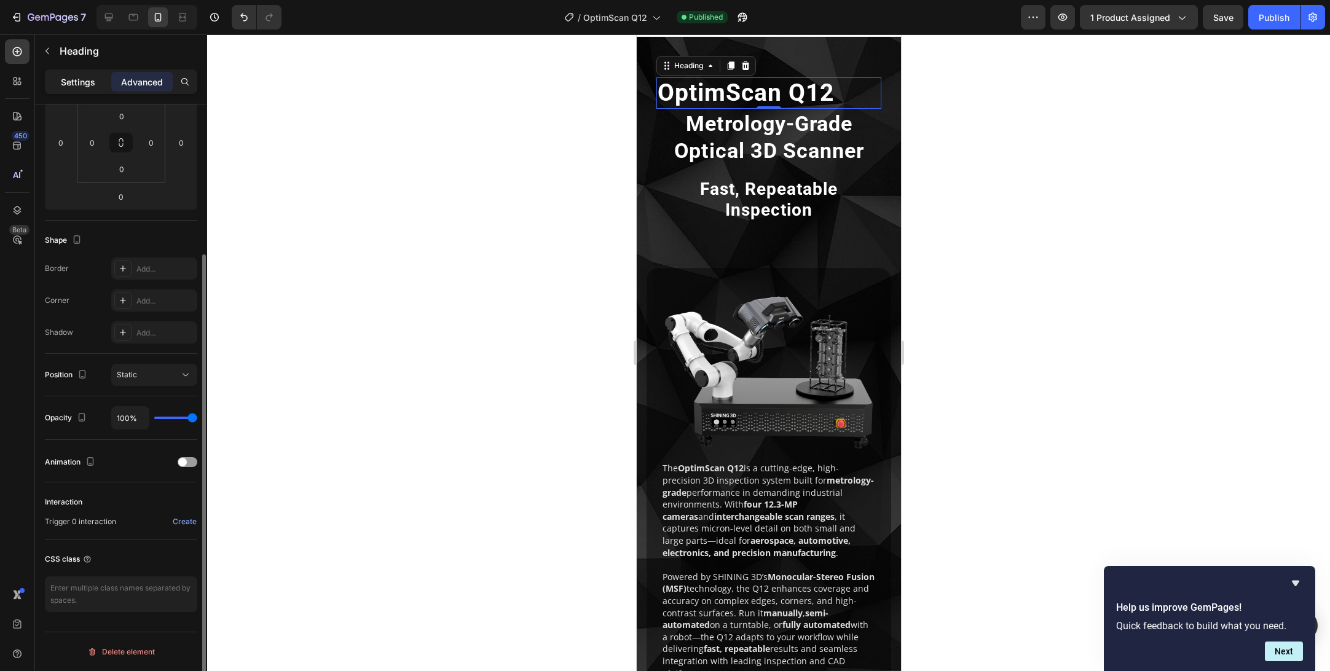
click at [71, 76] on p "Settings" at bounding box center [78, 82] width 34 height 13
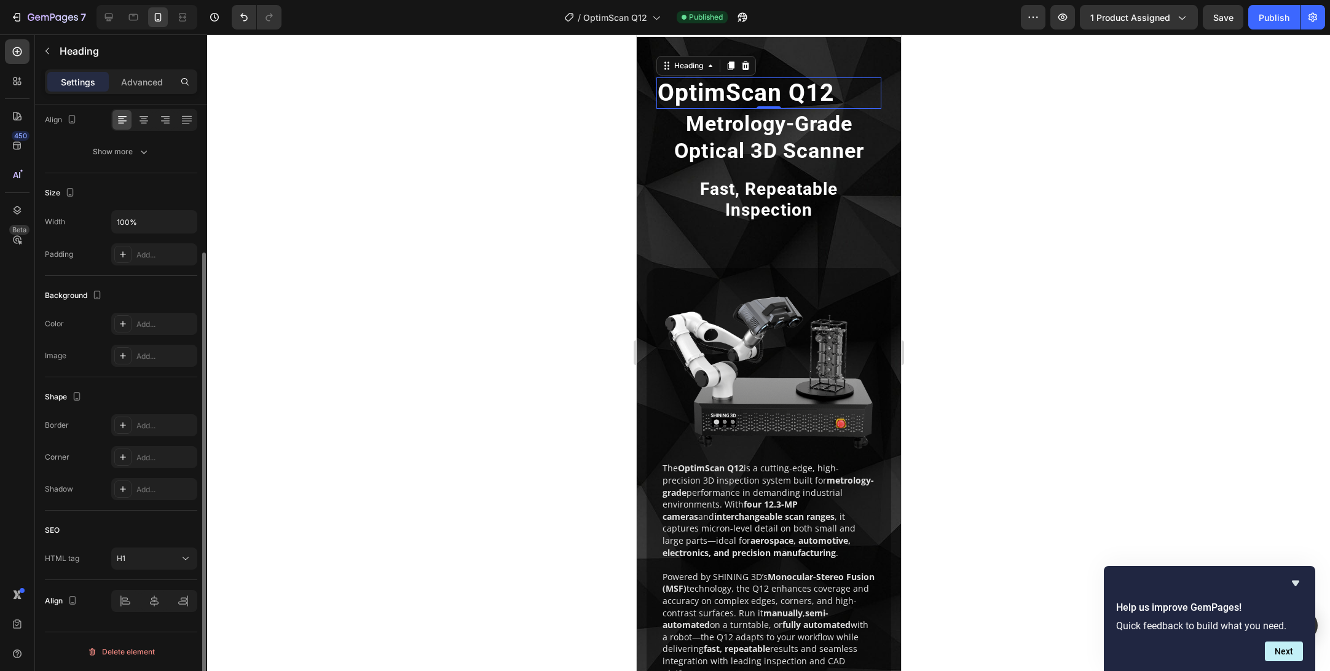
scroll to position [196, 0]
drag, startPoint x: 157, startPoint y: 602, endPoint x: 153, endPoint y: 591, distance: 11.1
click at [157, 602] on div at bounding box center [154, 601] width 86 height 22
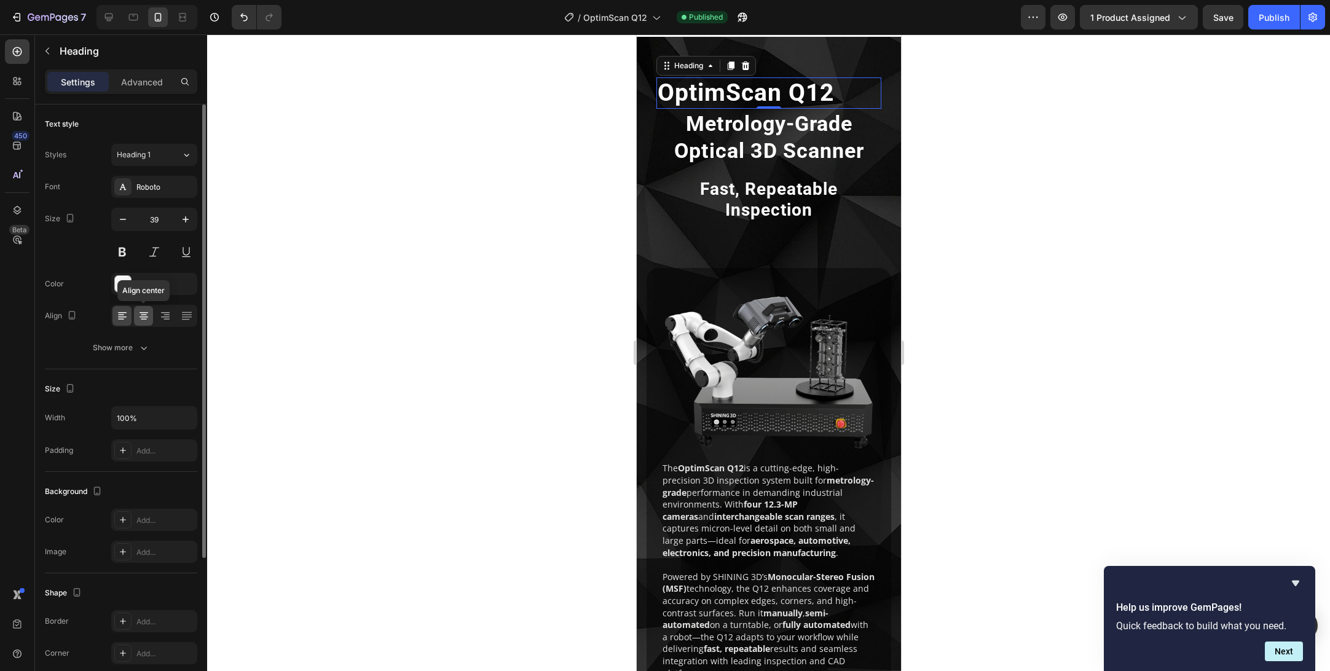
click at [143, 317] on icon at bounding box center [144, 317] width 9 height 1
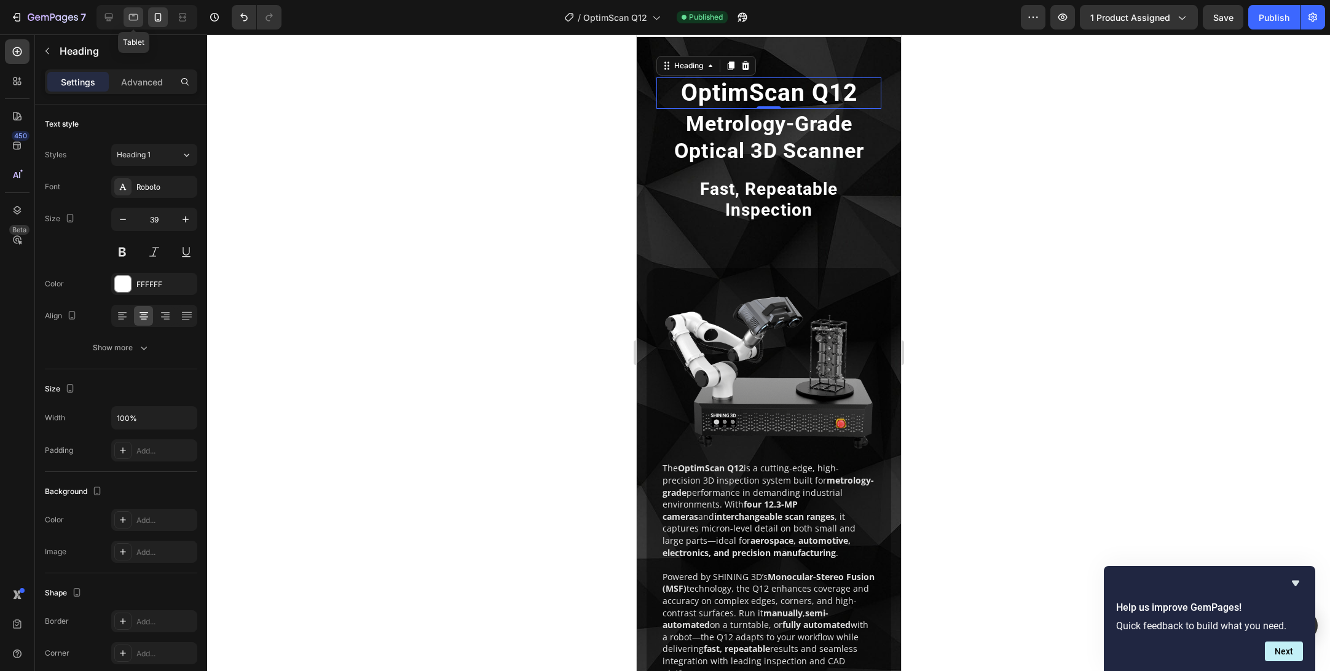
click at [130, 19] on icon at bounding box center [133, 17] width 9 height 7
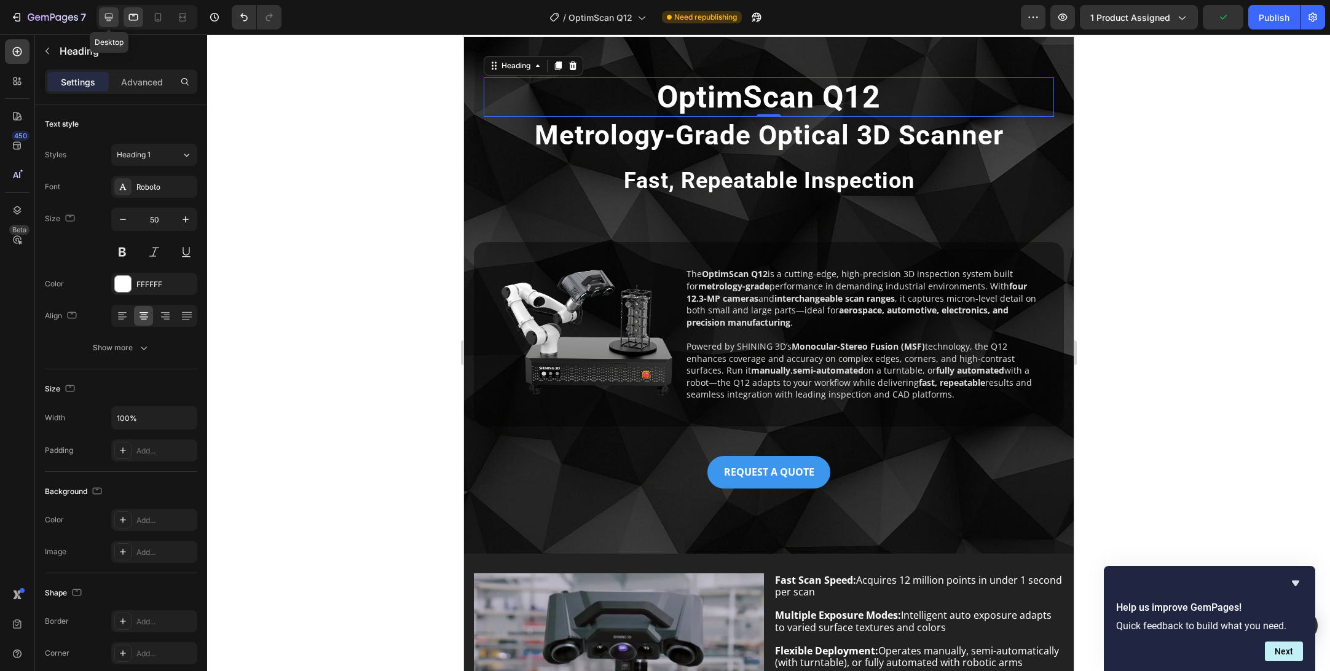
click at [114, 20] on icon at bounding box center [109, 17] width 12 height 12
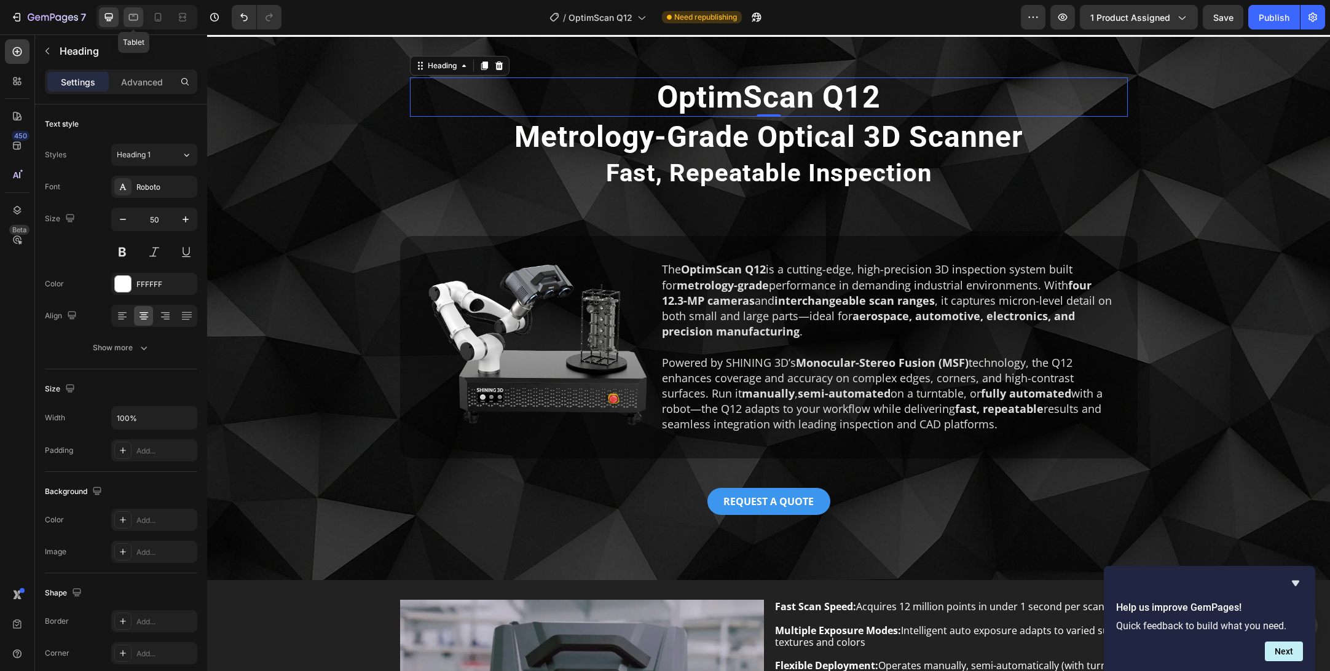
click at [130, 19] on icon at bounding box center [133, 17] width 9 height 7
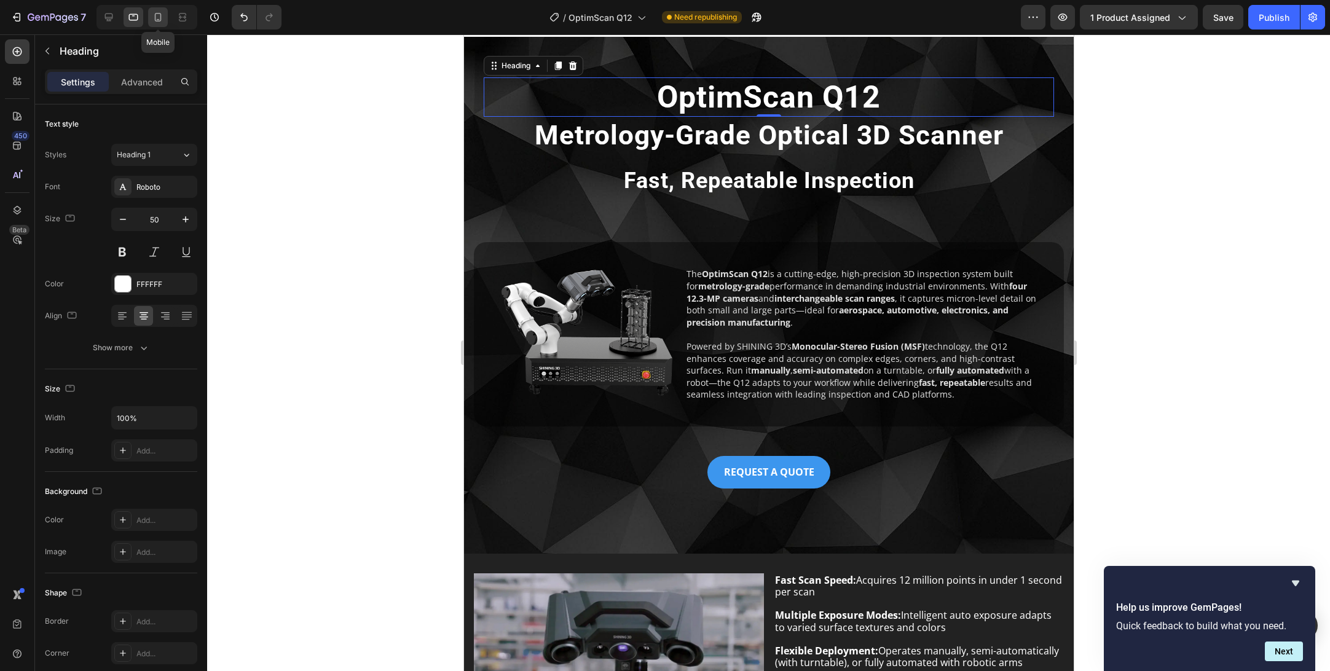
click at [152, 20] on icon at bounding box center [158, 17] width 12 height 12
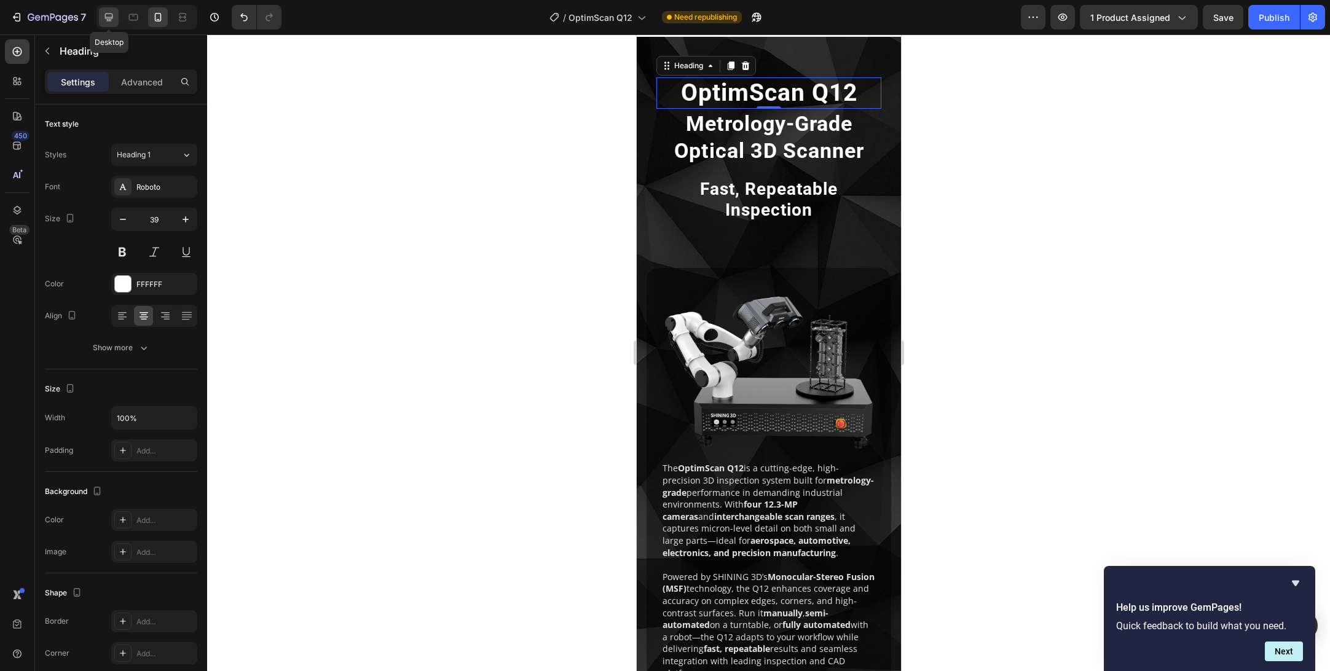
click at [102, 15] on div at bounding box center [109, 17] width 20 height 20
type input "50"
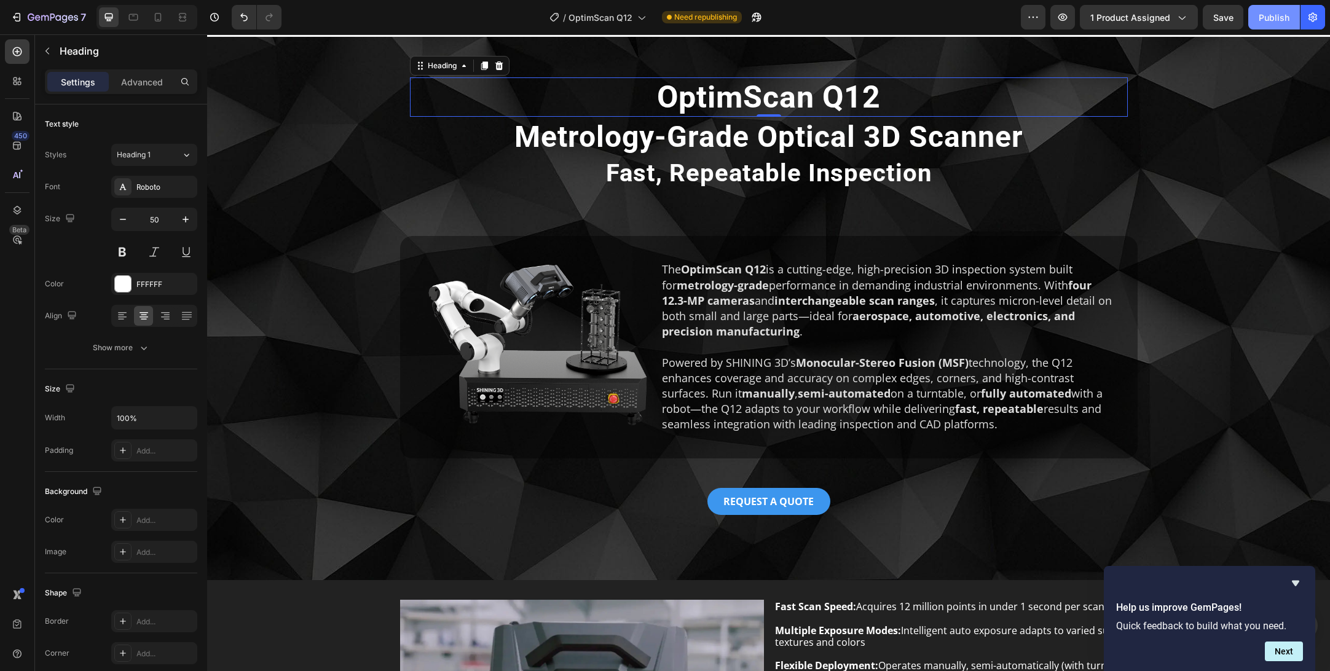
click at [1263, 18] on div "Publish" at bounding box center [1274, 17] width 31 height 13
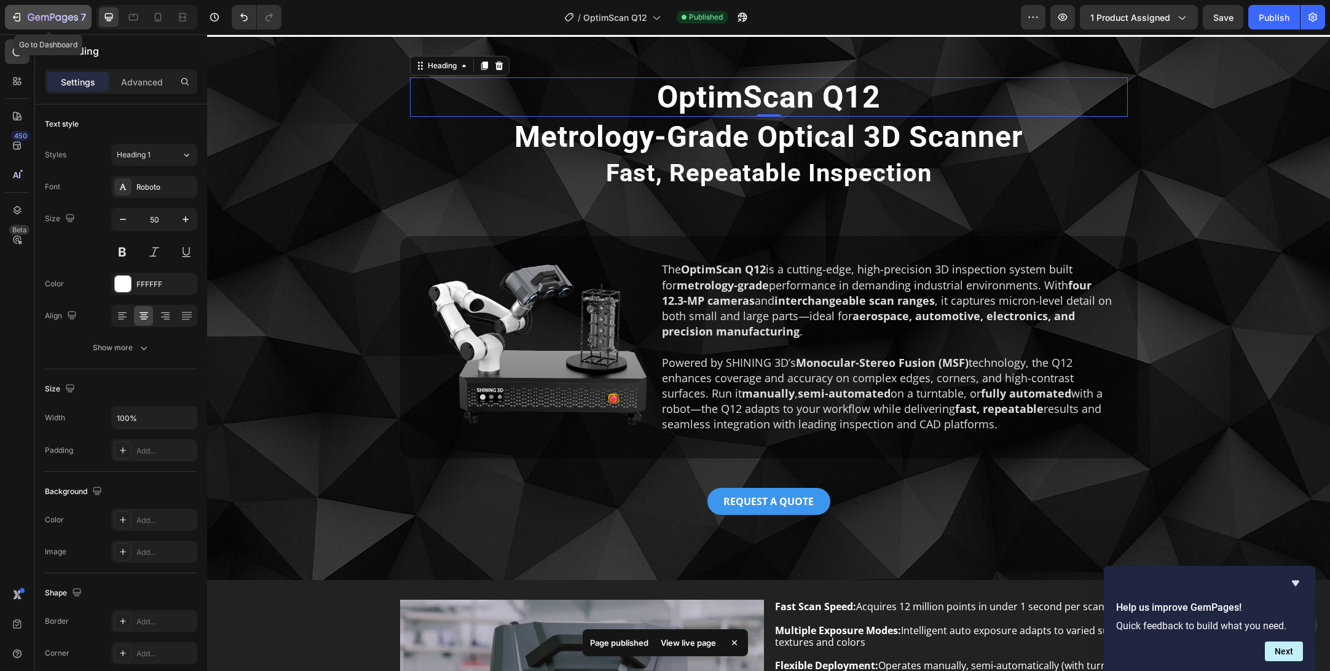
click at [55, 15] on icon "button" at bounding box center [53, 18] width 50 height 10
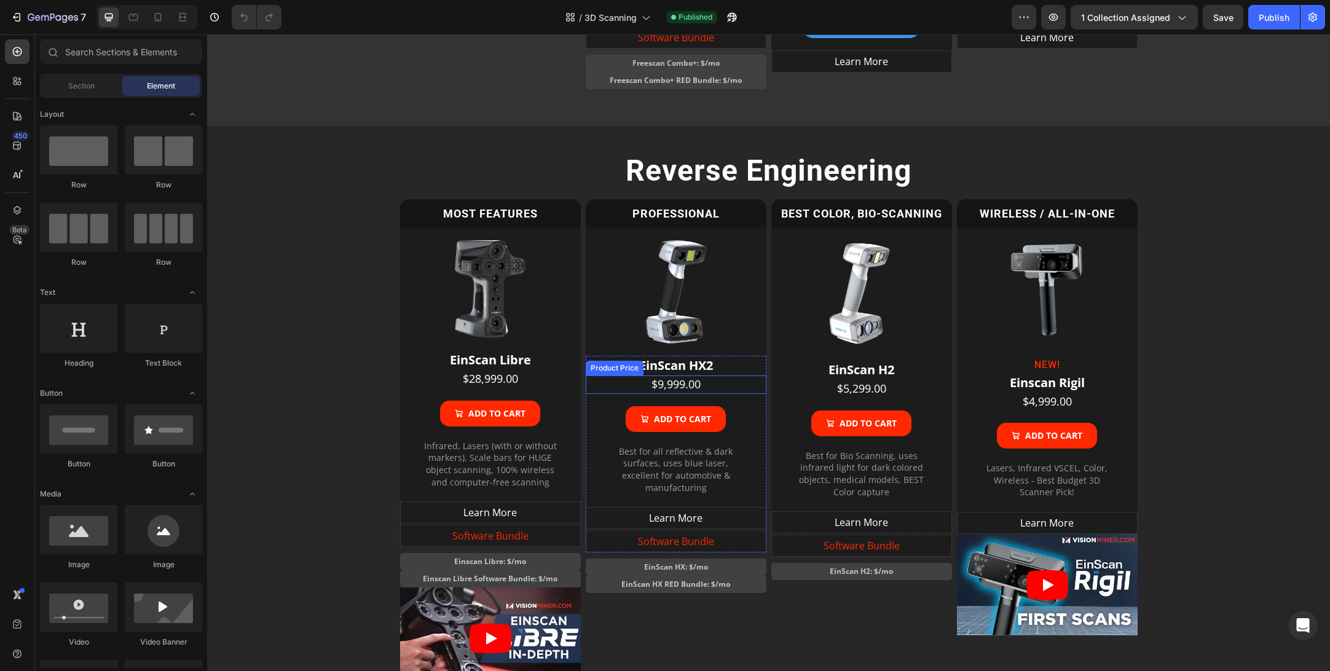
scroll to position [737, 0]
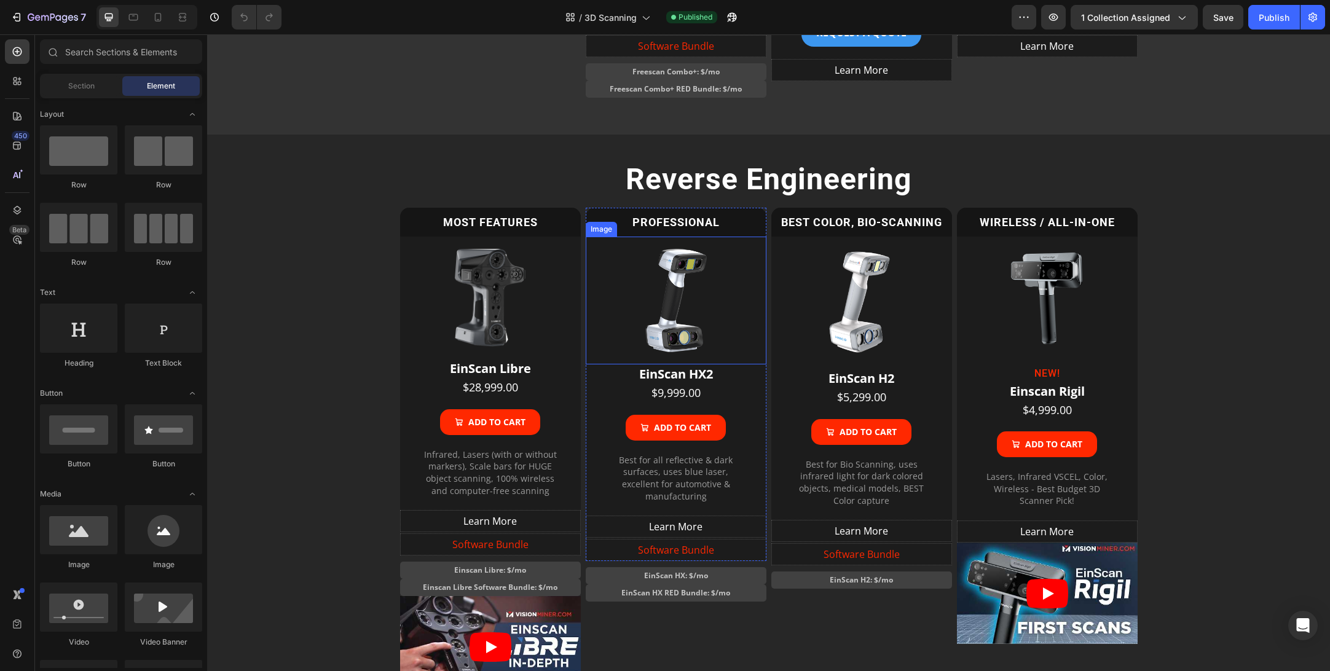
click at [668, 352] on img at bounding box center [676, 300] width 61 height 103
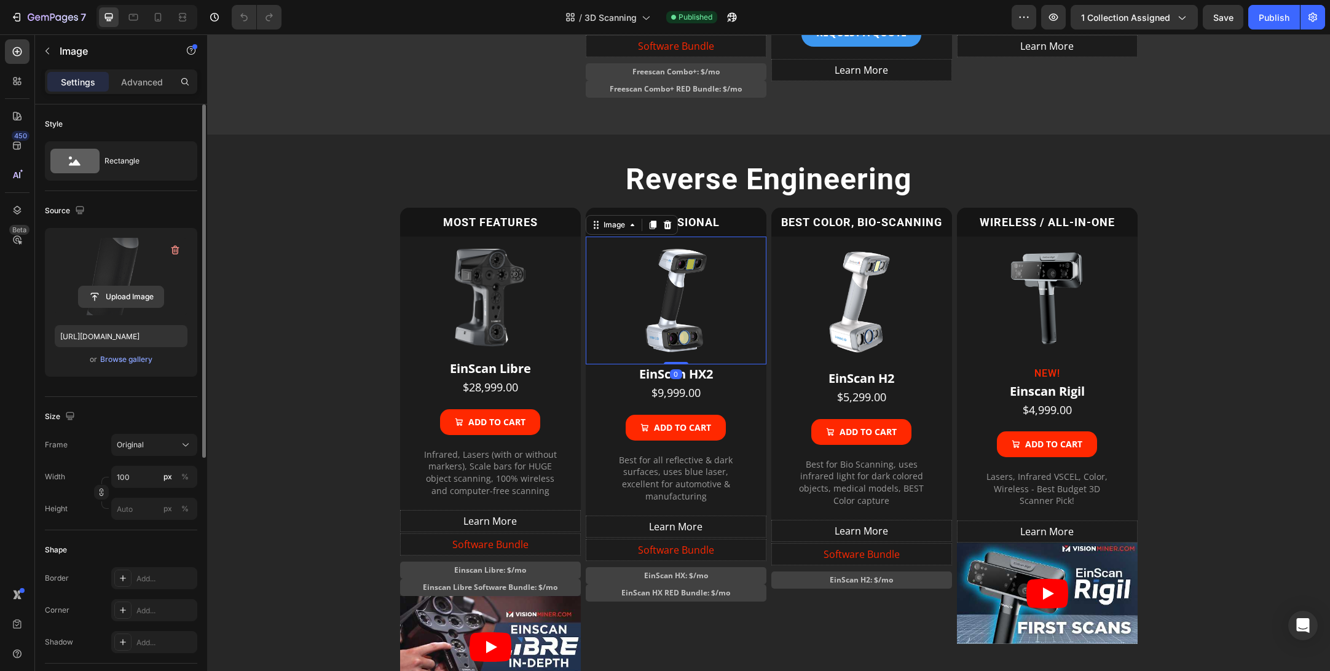
click at [139, 294] on input "file" at bounding box center [121, 296] width 85 height 21
click at [124, 364] on div "Browse gallery" at bounding box center [126, 359] width 52 height 11
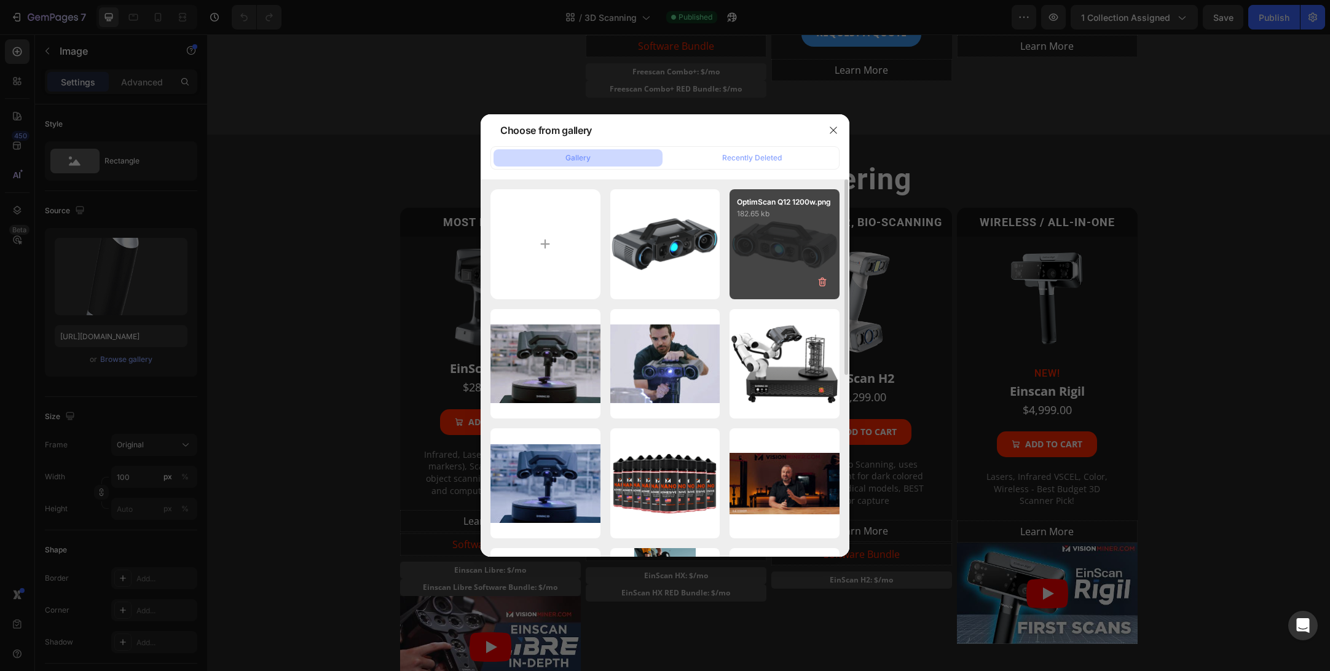
click at [765, 237] on div "OptimScan Q12 1200w.png 182.65 kb" at bounding box center [785, 244] width 110 height 110
type input "[URL][DOMAIN_NAME]"
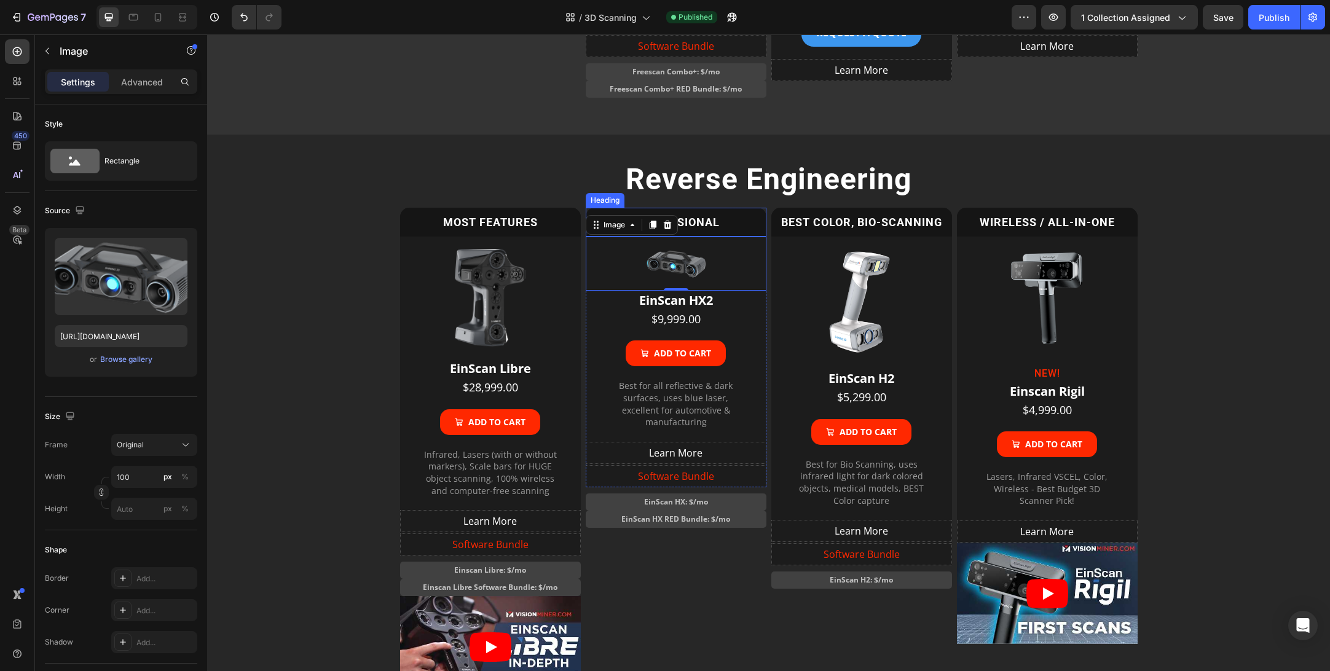
click at [705, 237] on h2 "PROFESSIONAL" at bounding box center [676, 222] width 181 height 29
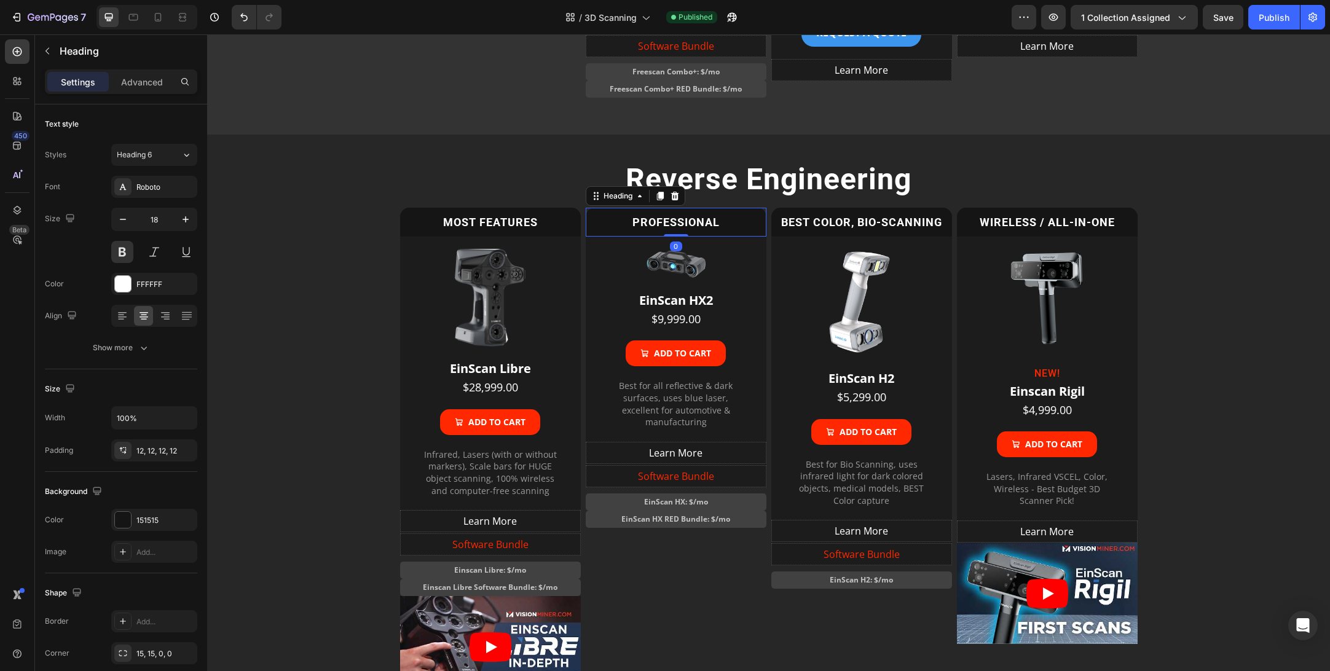
click at [705, 237] on h2 "PROFESSIONAL" at bounding box center [676, 222] width 181 height 29
click at [705, 229] on p "PROFESSIONAL" at bounding box center [676, 222] width 166 height 14
click at [684, 310] on h1 "EinScan HX2" at bounding box center [676, 301] width 181 height 20
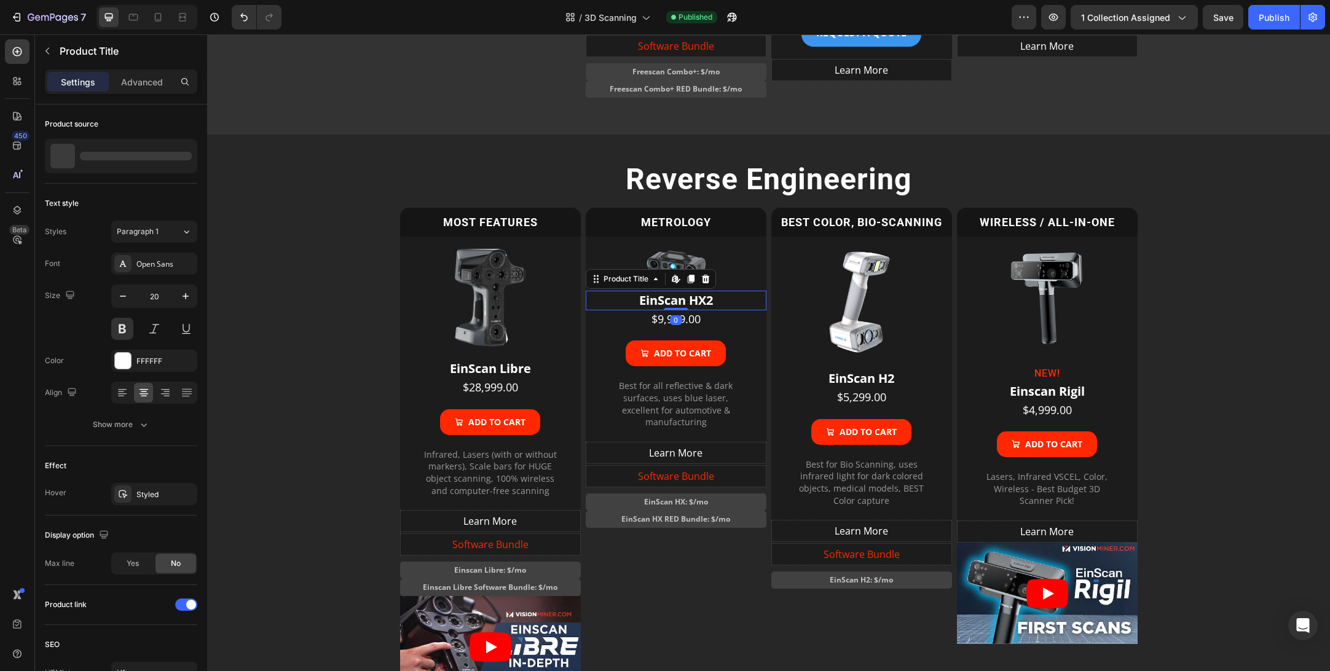
click at [684, 310] on h1 "EinScan HX2" at bounding box center [676, 301] width 181 height 20
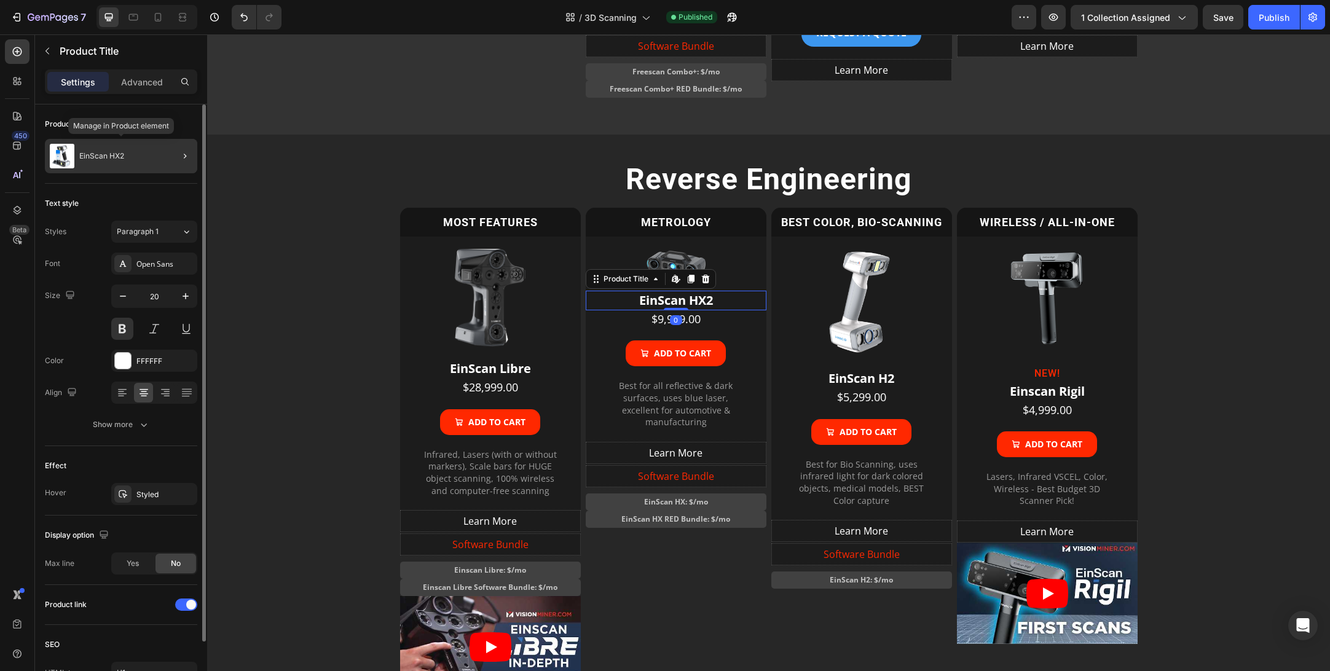
click at [118, 141] on div "EinScan HX2" at bounding box center [121, 156] width 152 height 34
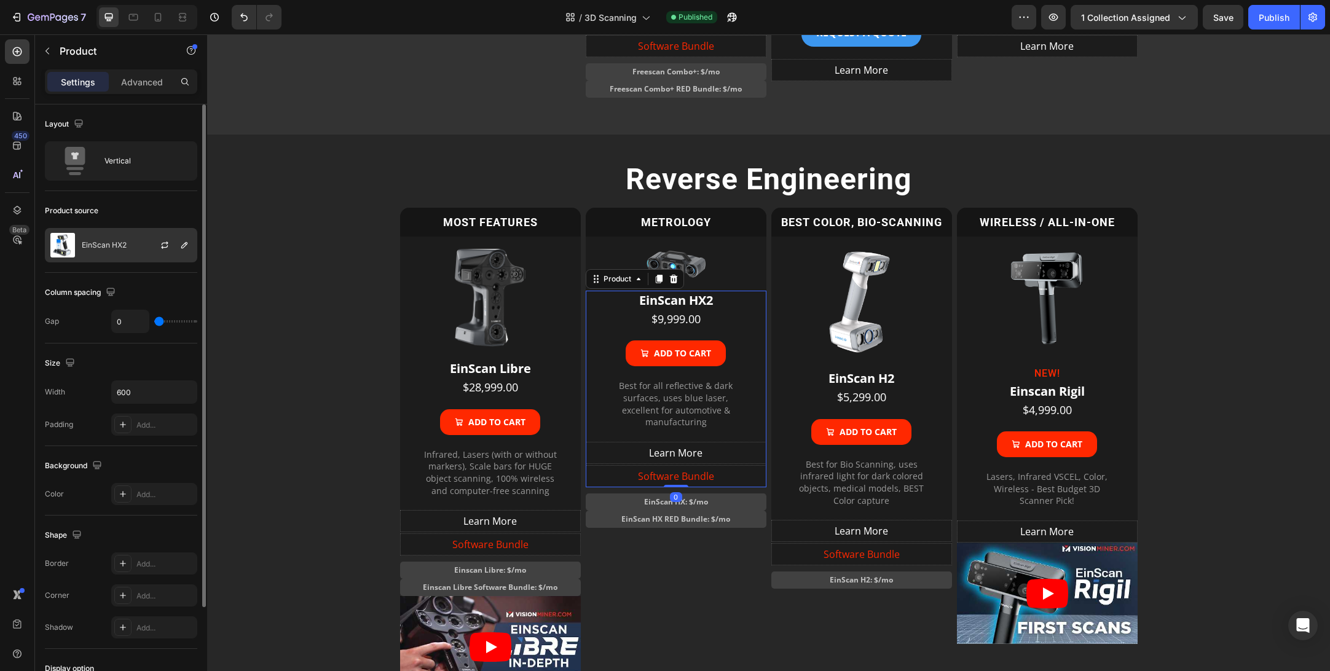
click at [127, 239] on div "EinScan HX2" at bounding box center [121, 245] width 152 height 34
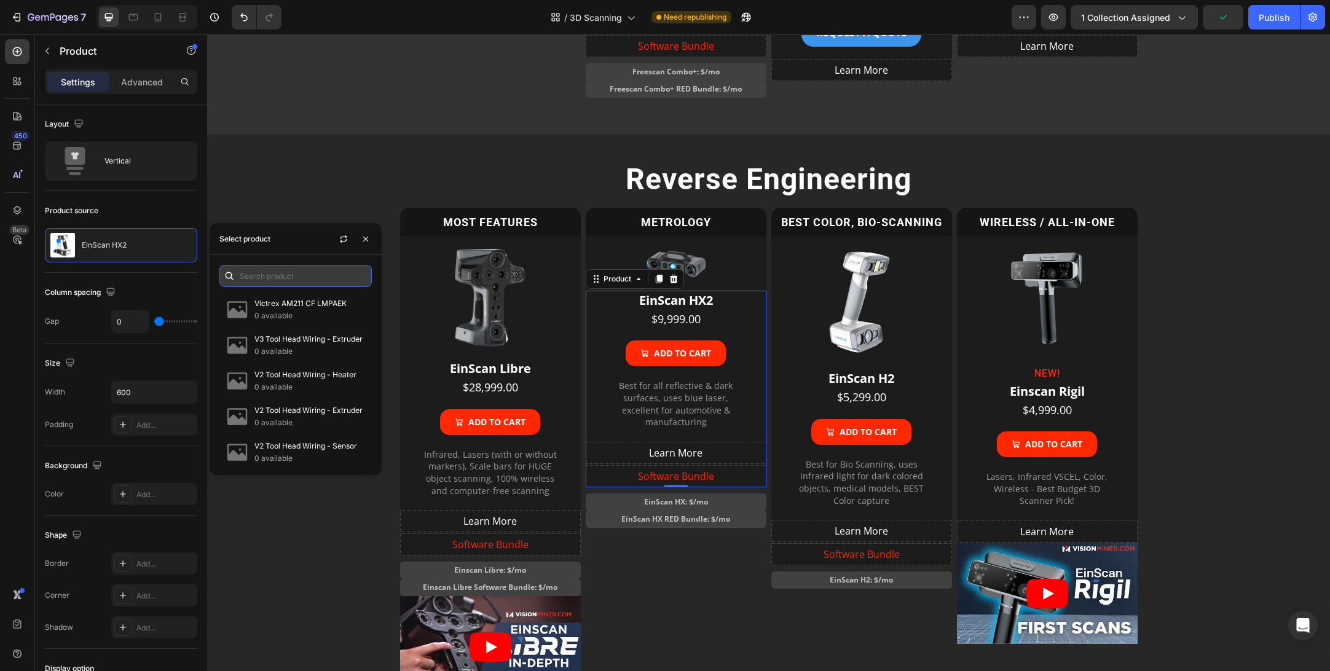
click at [279, 284] on input "text" at bounding box center [295, 276] width 152 height 22
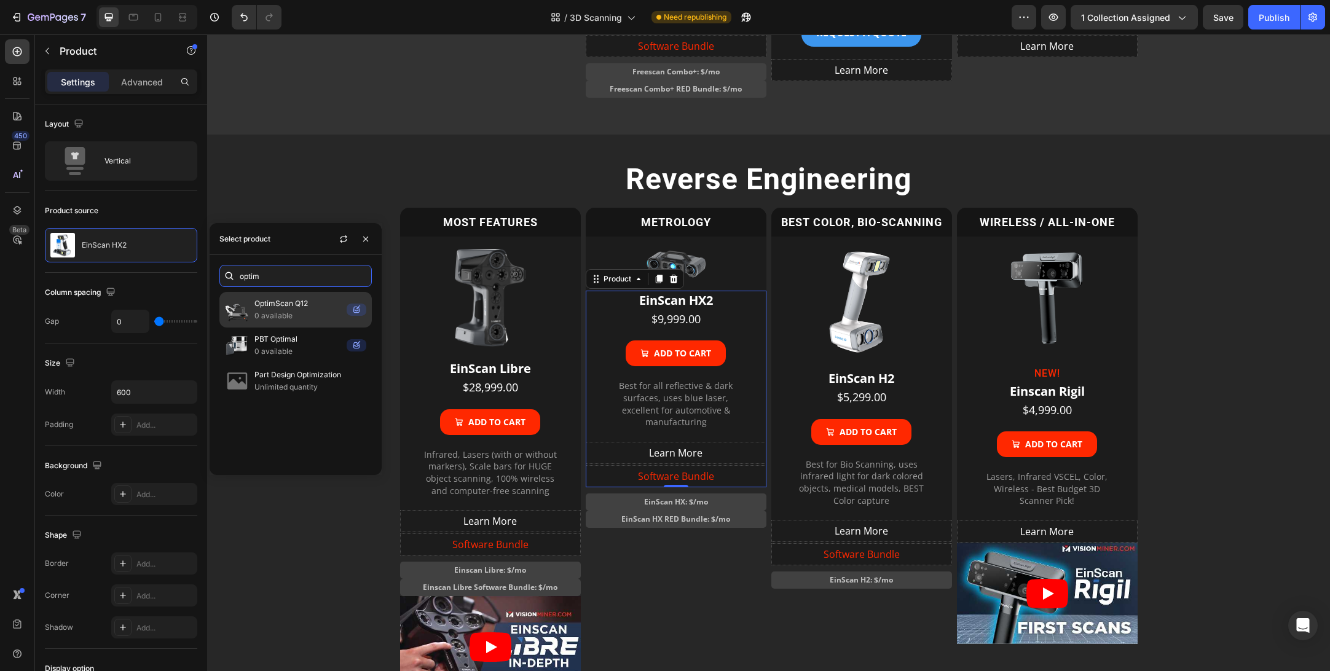
type input "optim"
click at [274, 312] on p "0 available" at bounding box center [298, 316] width 87 height 12
click at [286, 304] on p "OptimScan Q12" at bounding box center [298, 304] width 87 height 12
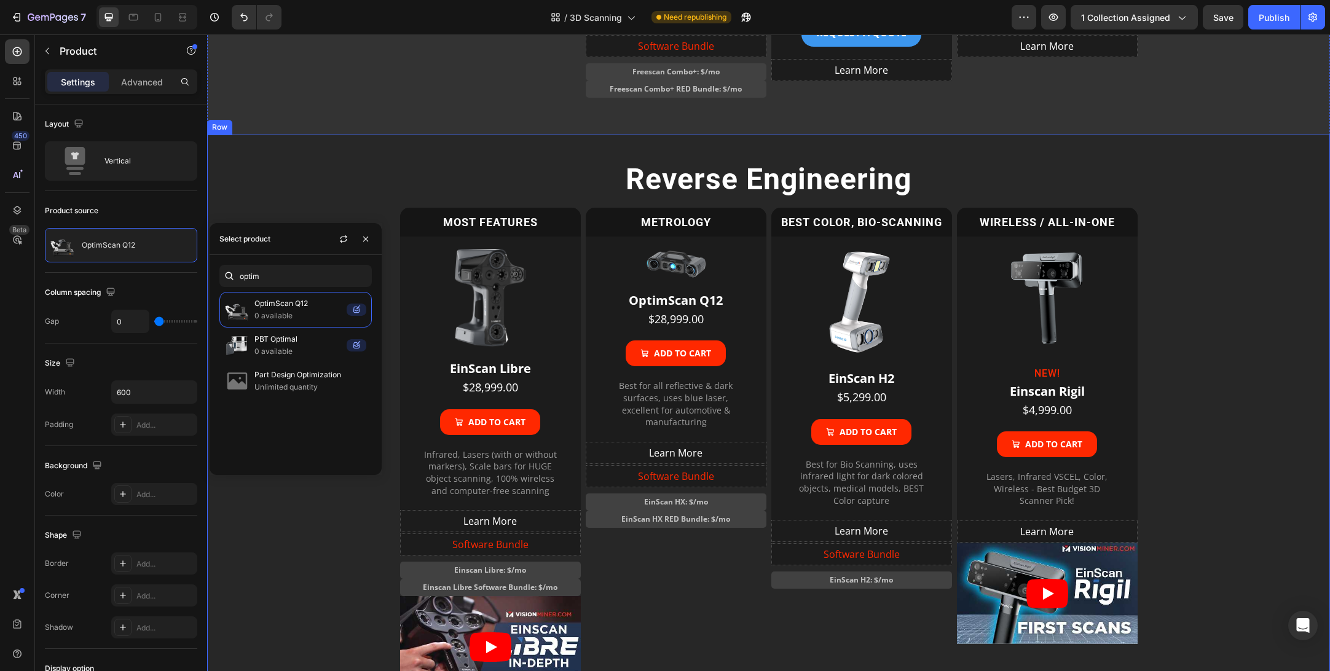
click at [296, 486] on div "Reverse Engineering Heading MOST FEATURES Heading Image EinScan Libre Product T…" at bounding box center [769, 434] width 1104 height 551
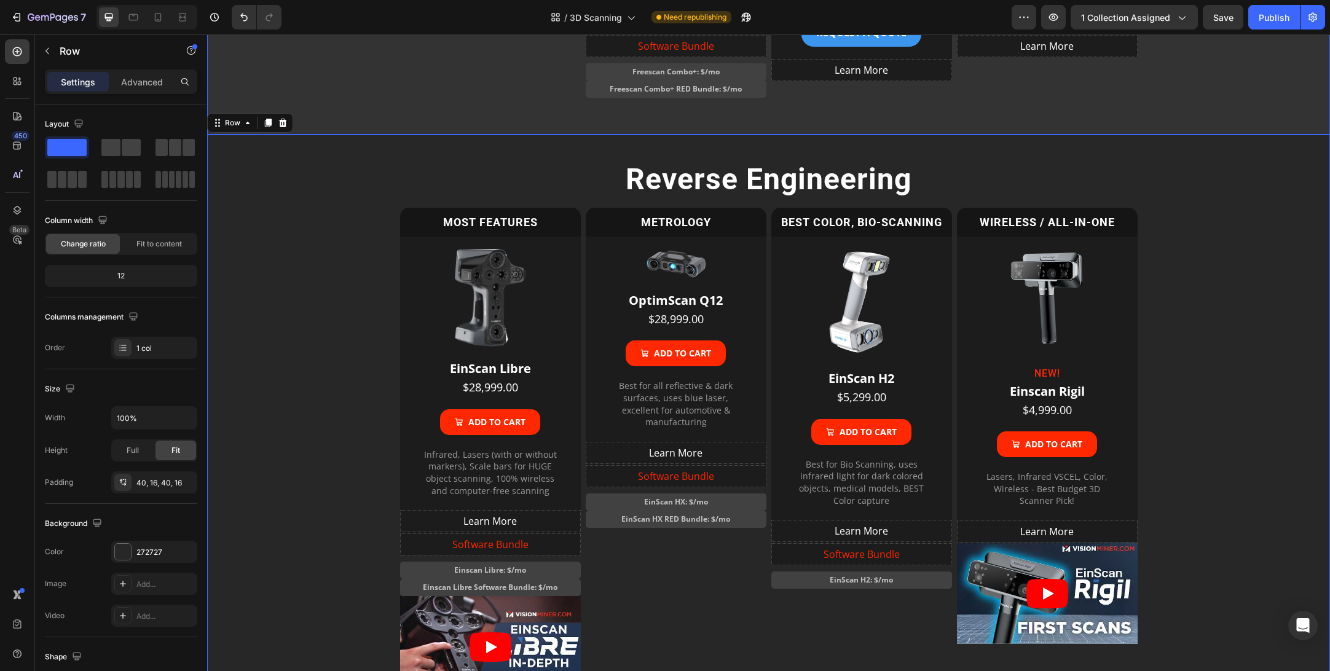
scroll to position [737, 0]
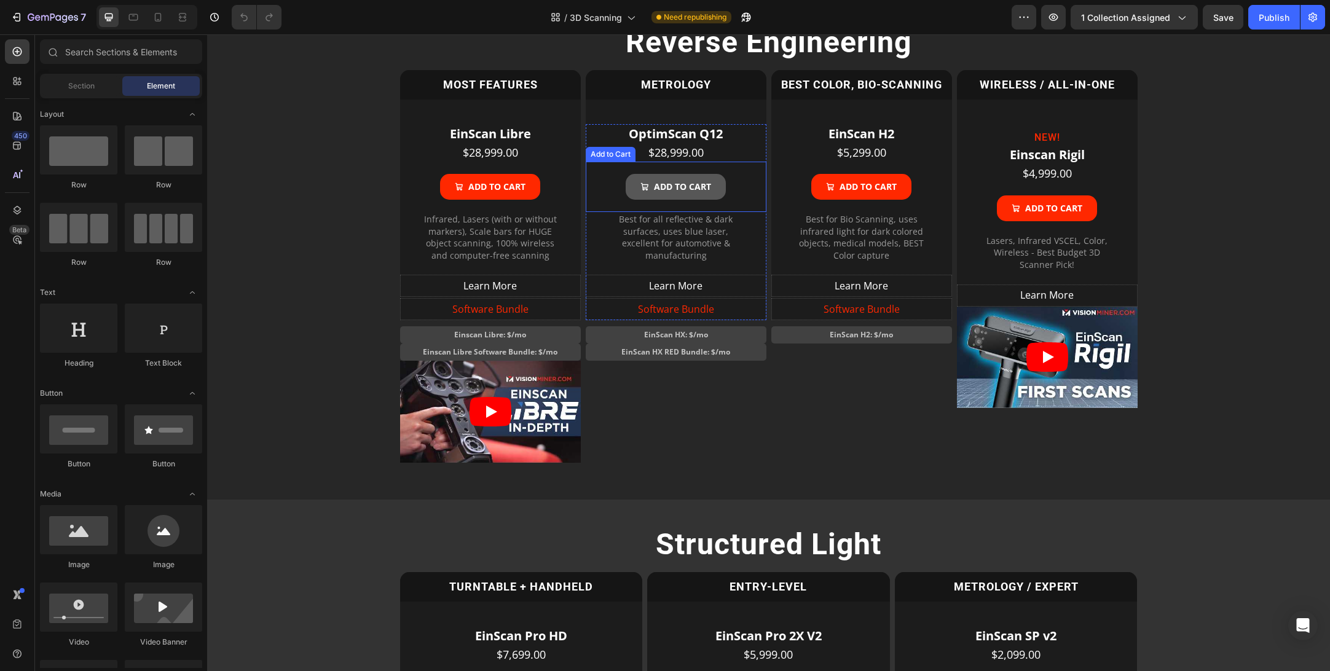
scroll to position [987, 0]
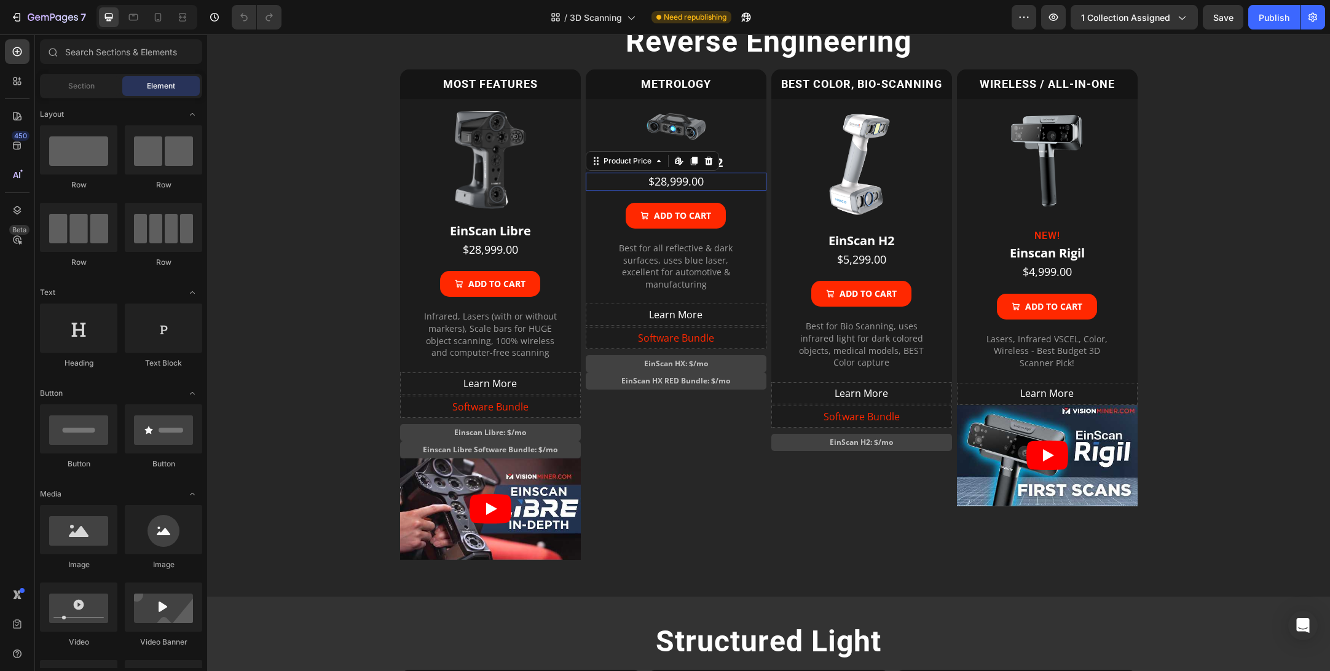
click at [681, 180] on div "$28,999.00" at bounding box center [676, 182] width 181 height 18
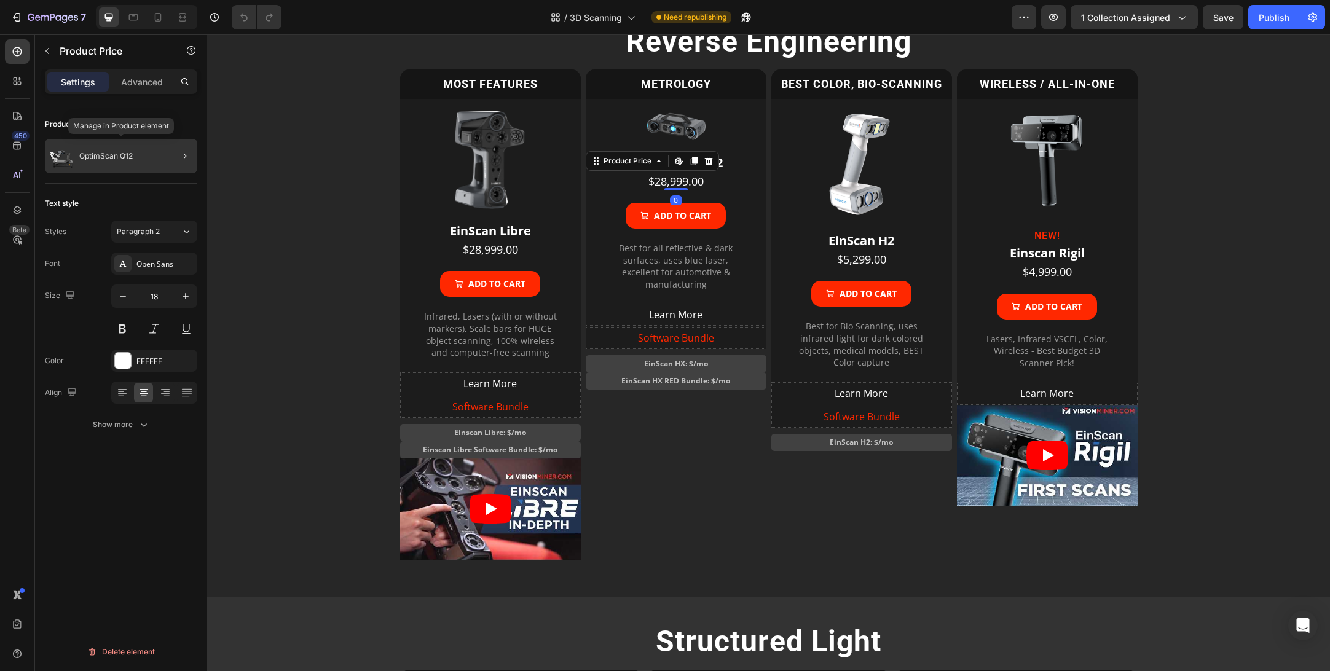
click at [124, 154] on p "OptimScan Q12" at bounding box center [105, 156] width 53 height 9
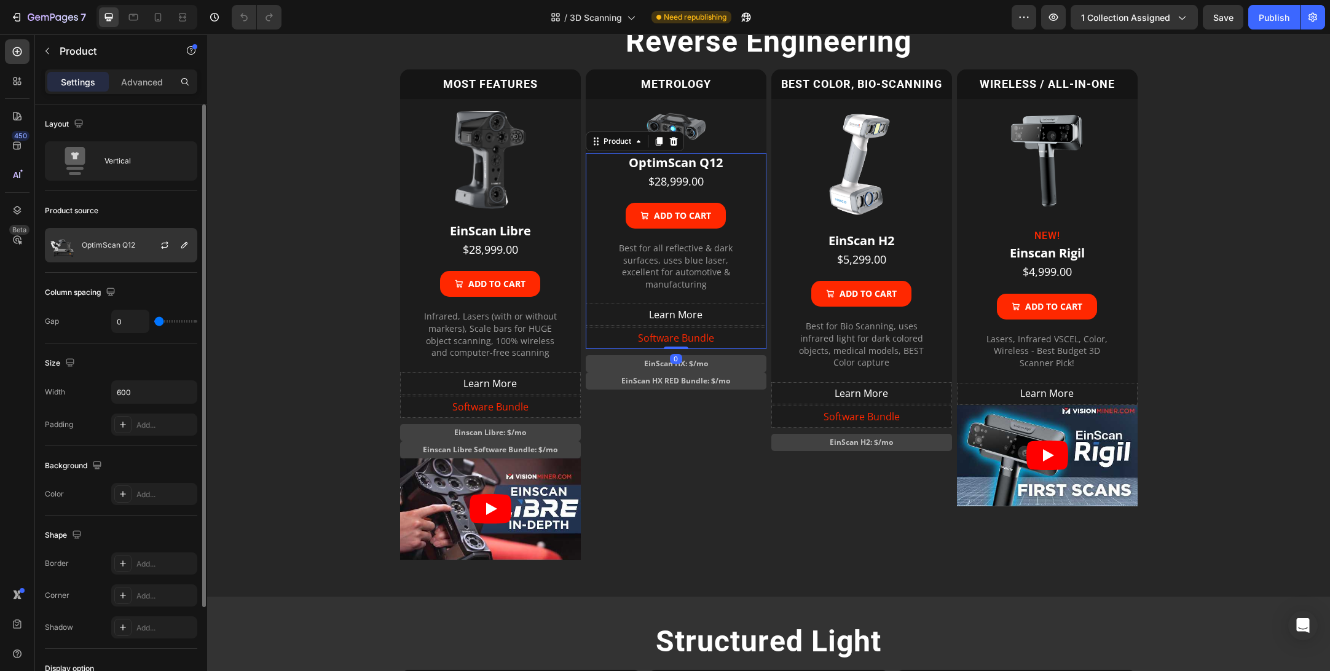
click at [126, 234] on div "OptimScan Q12" at bounding box center [121, 245] width 152 height 34
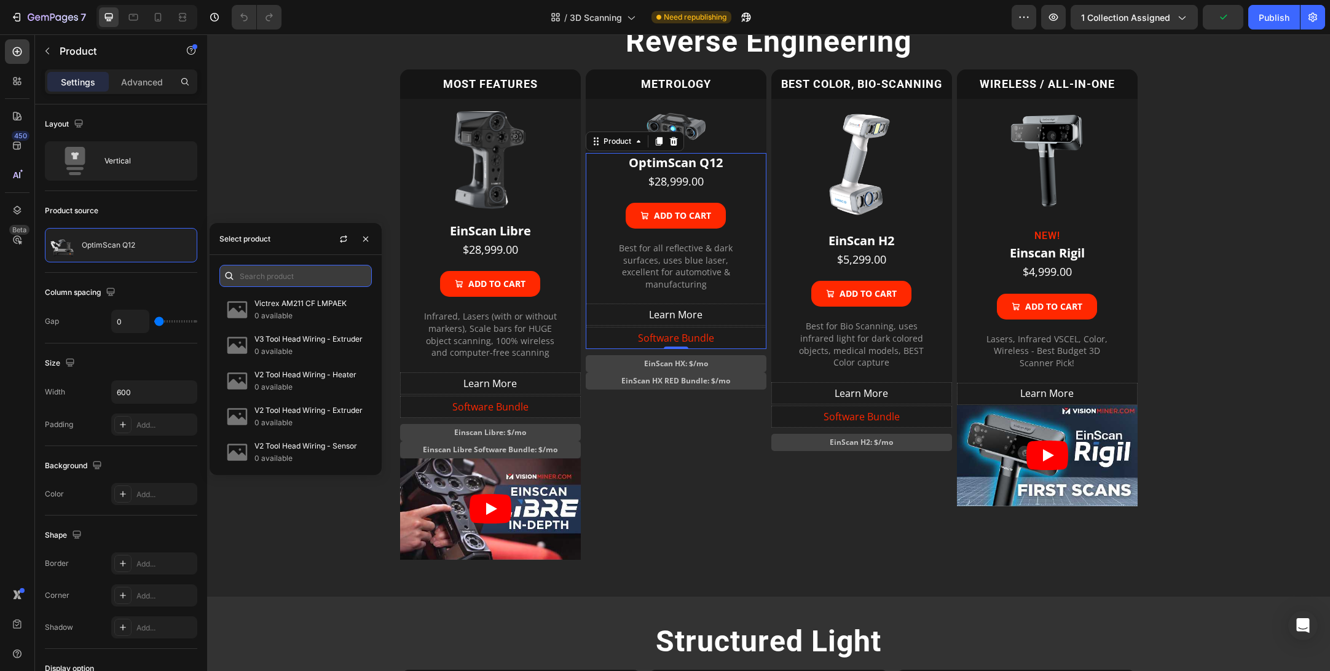
click at [294, 280] on input "text" at bounding box center [295, 276] width 152 height 22
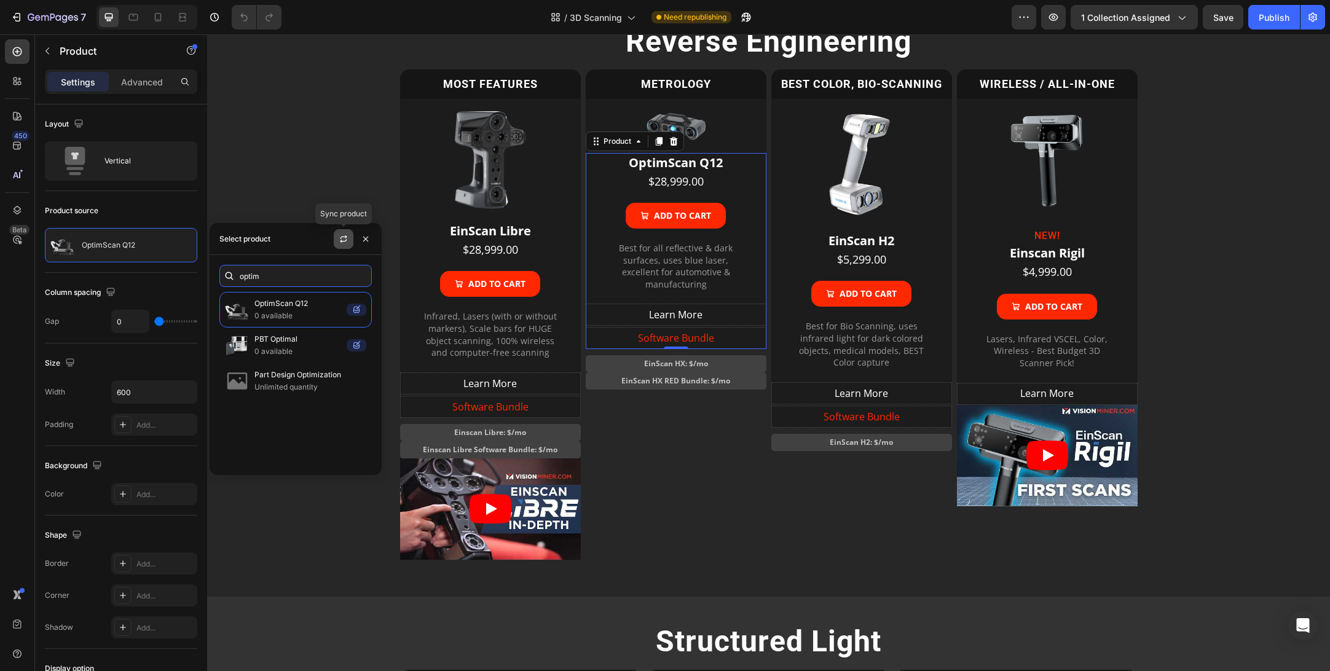
type input "optim"
click at [342, 245] on button "button" at bounding box center [344, 239] width 20 height 20
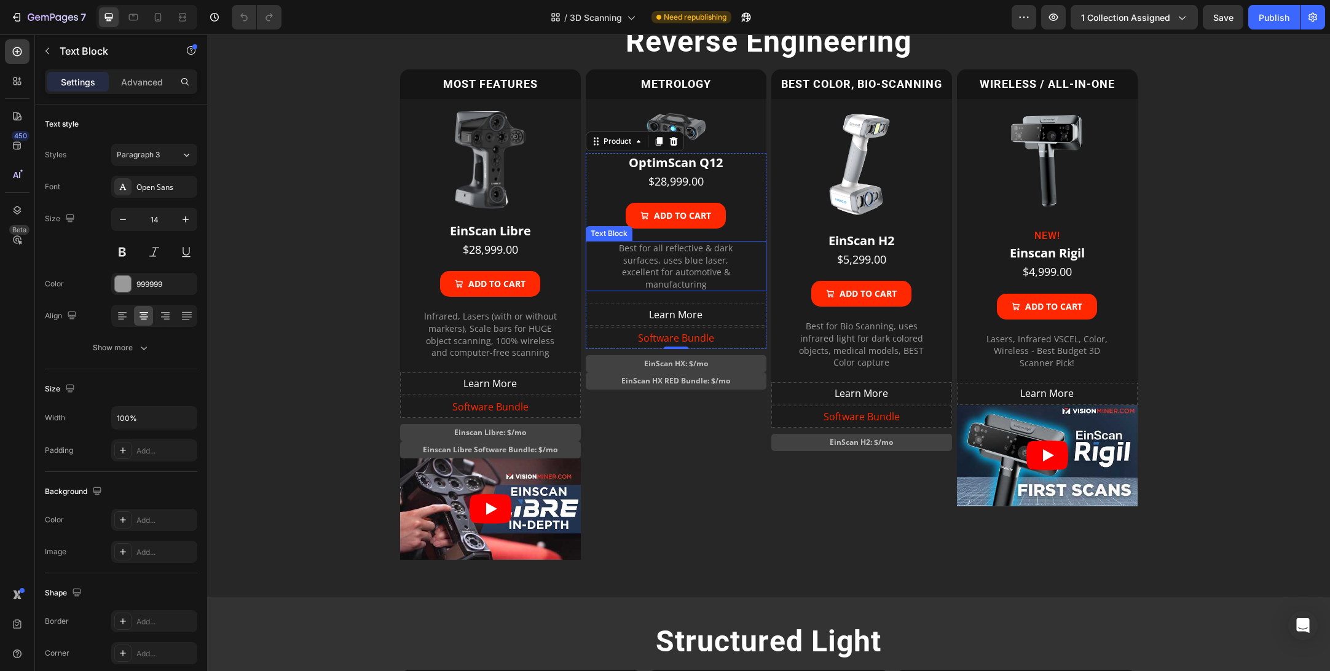
click at [689, 266] on p "Best for all reflective & dark surfaces, uses blue laser, excellent for automot…" at bounding box center [676, 266] width 141 height 48
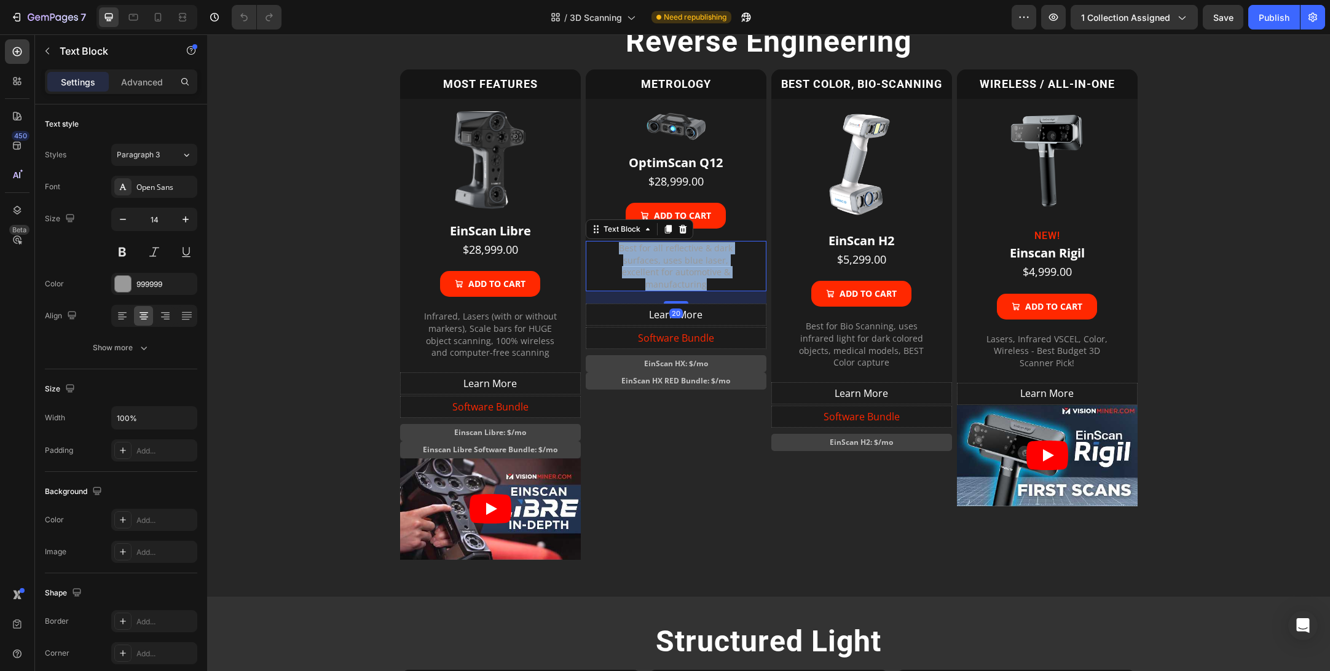
click at [689, 266] on p "Best for all reflective & dark surfaces, uses blue laser, excellent for automot…" at bounding box center [676, 266] width 141 height 48
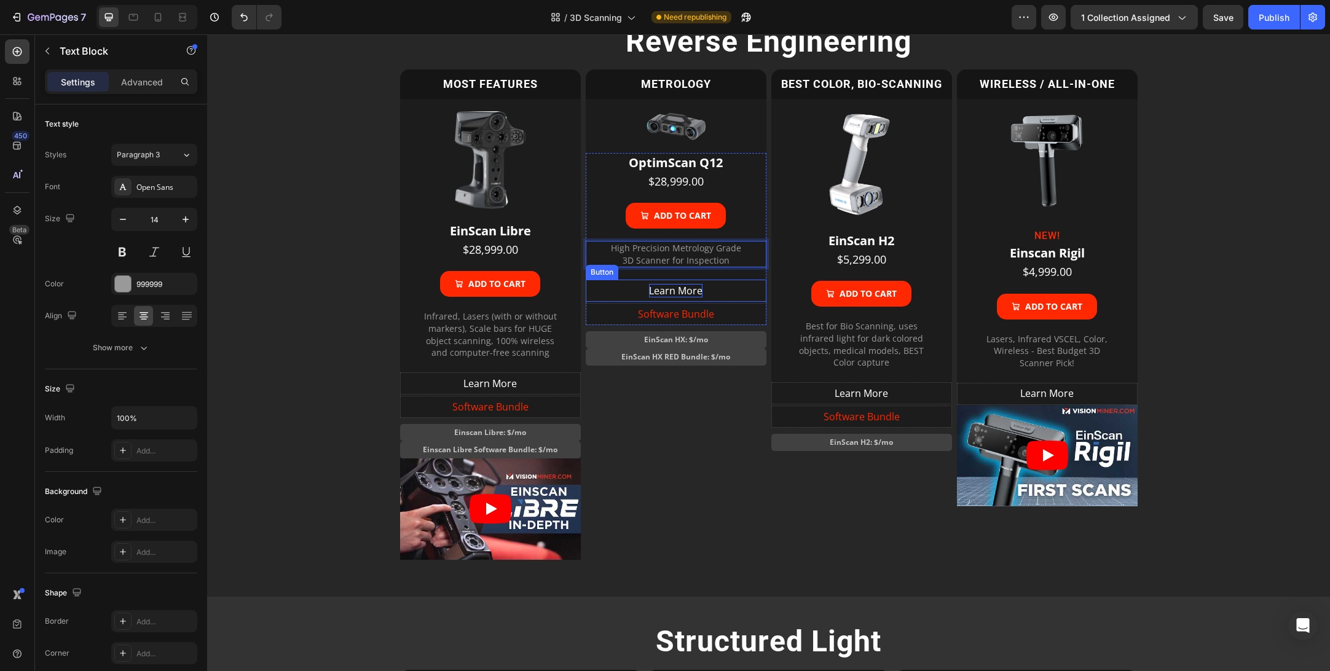
click at [684, 288] on p "Learn More" at bounding box center [675, 291] width 53 height 14
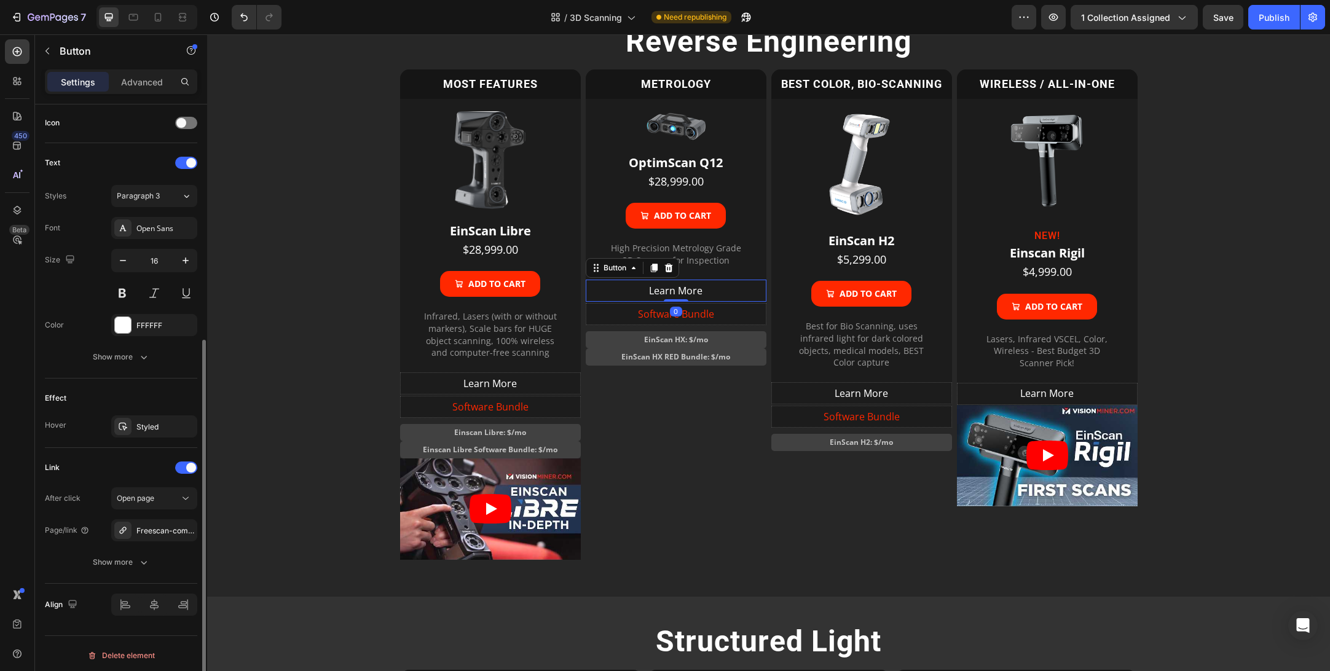
scroll to position [376, 0]
click at [149, 529] on div "Freescan-combo" at bounding box center [154, 527] width 36 height 11
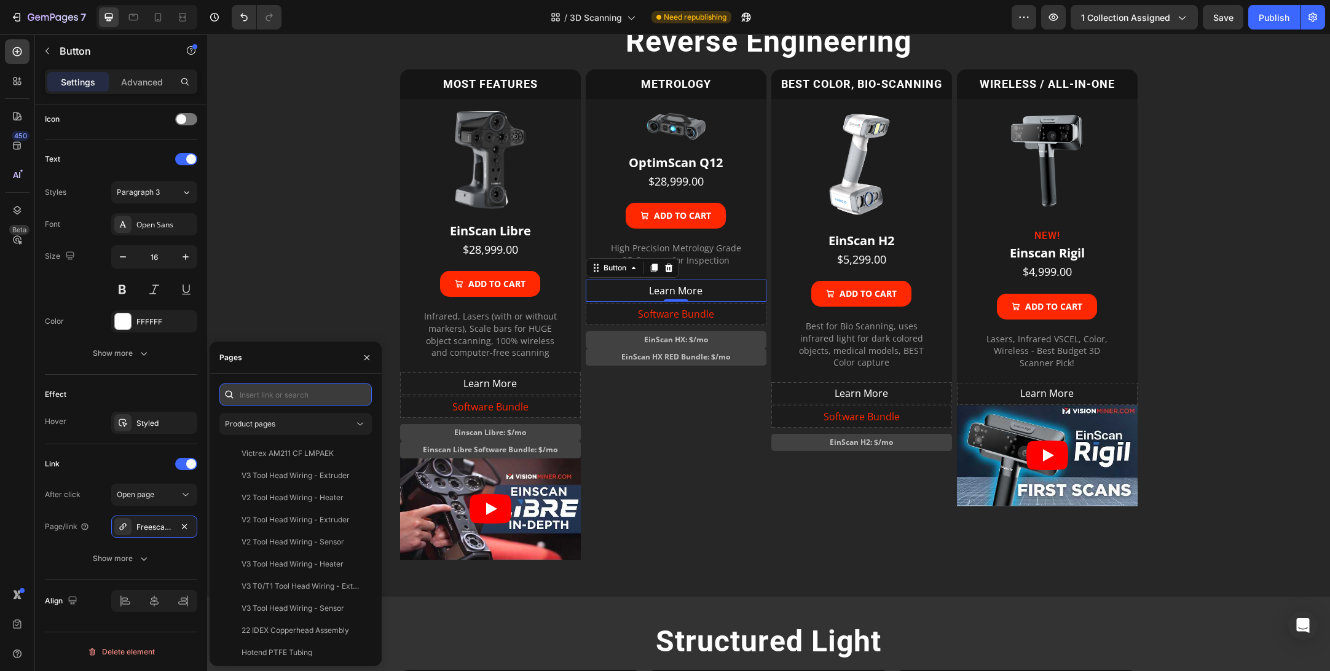
click at [274, 395] on input "text" at bounding box center [295, 395] width 152 height 22
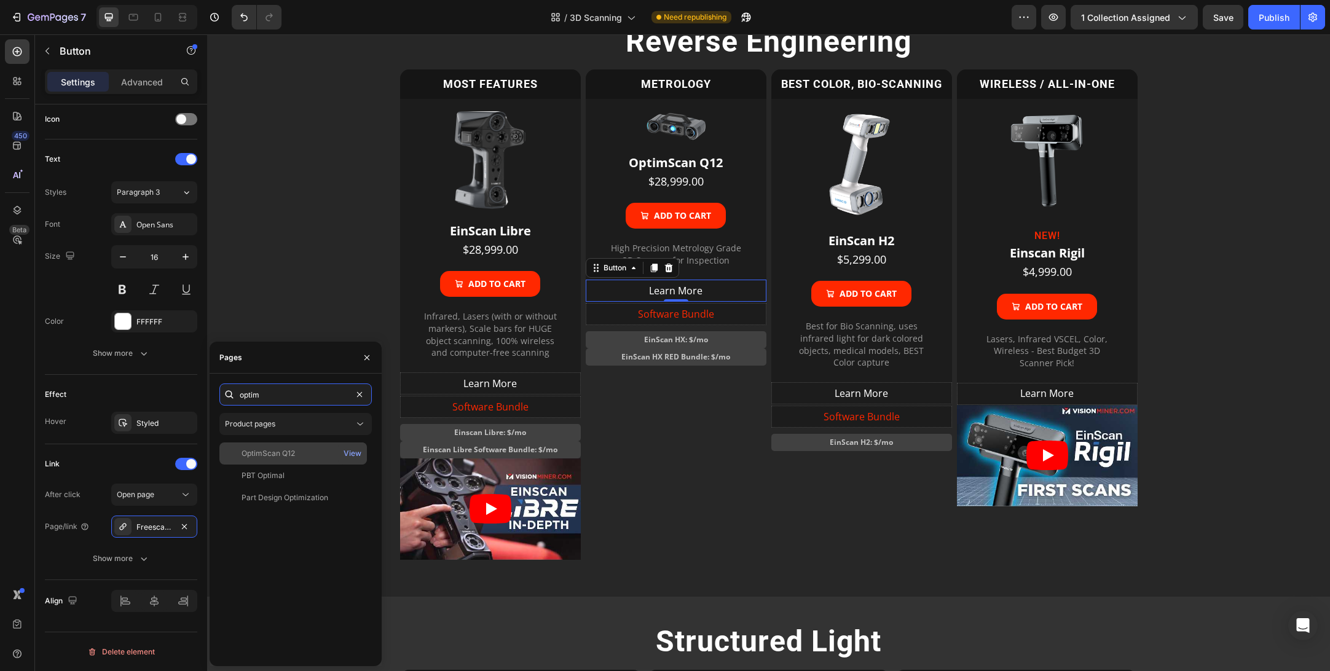
type input "optim"
click at [285, 456] on div "OptimScan Q12" at bounding box center [268, 453] width 53 height 11
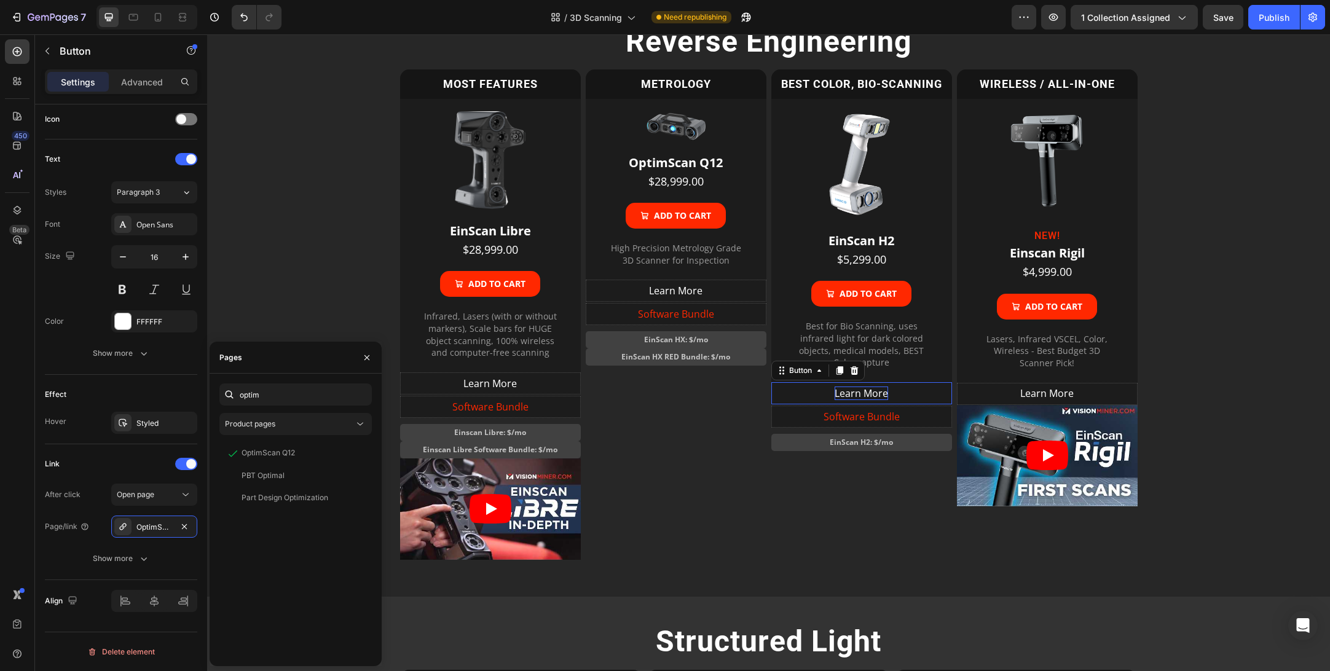
click at [868, 395] on p "Learn More" at bounding box center [861, 394] width 53 height 14
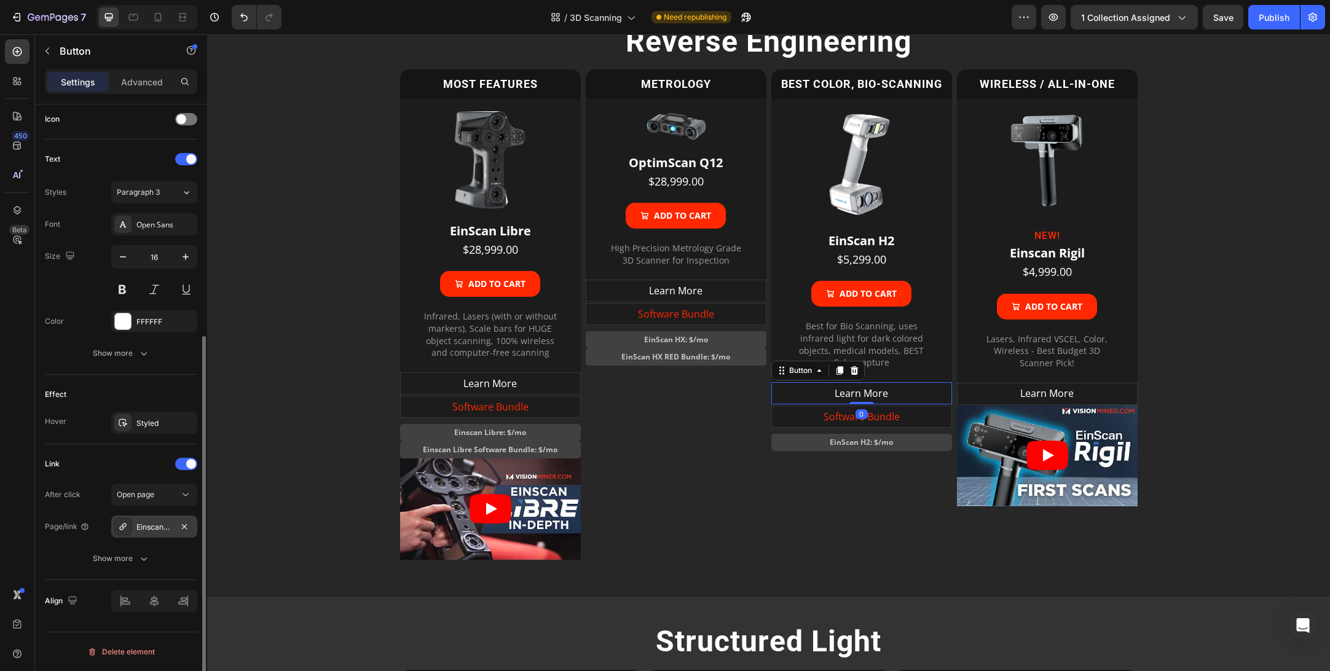
click at [169, 534] on div "Einscan-libre" at bounding box center [154, 527] width 86 height 22
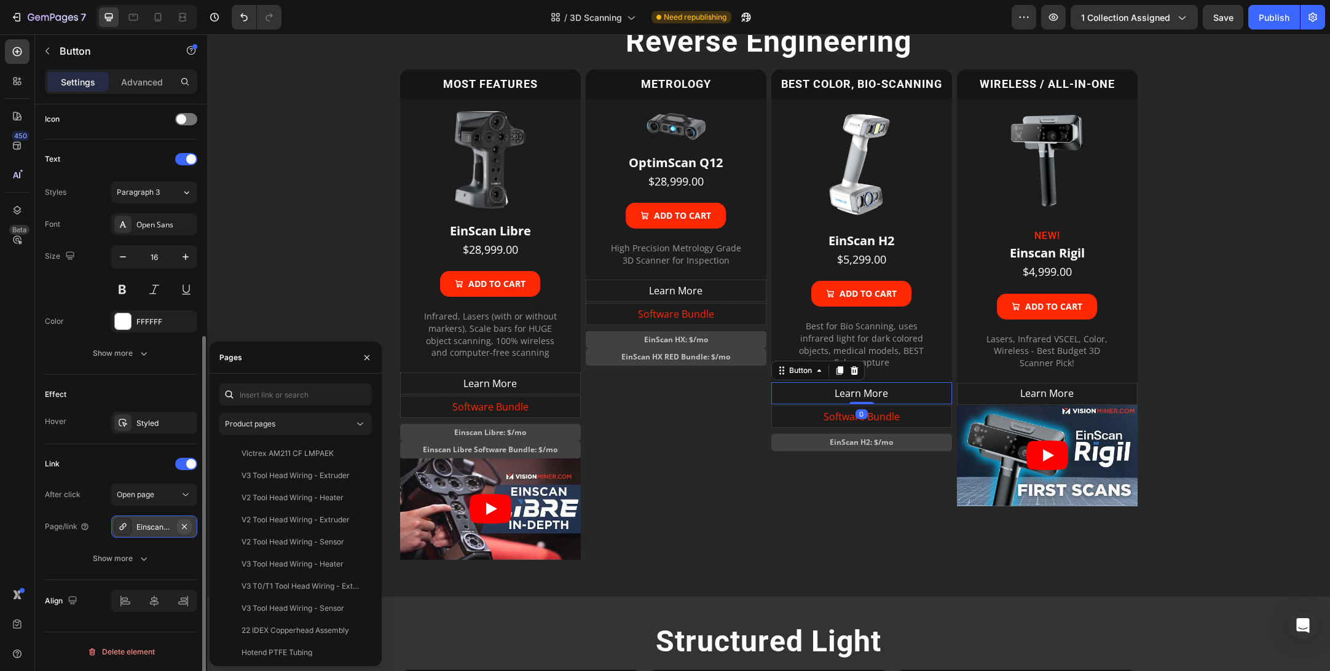
click at [182, 528] on icon "button" at bounding box center [184, 526] width 5 height 5
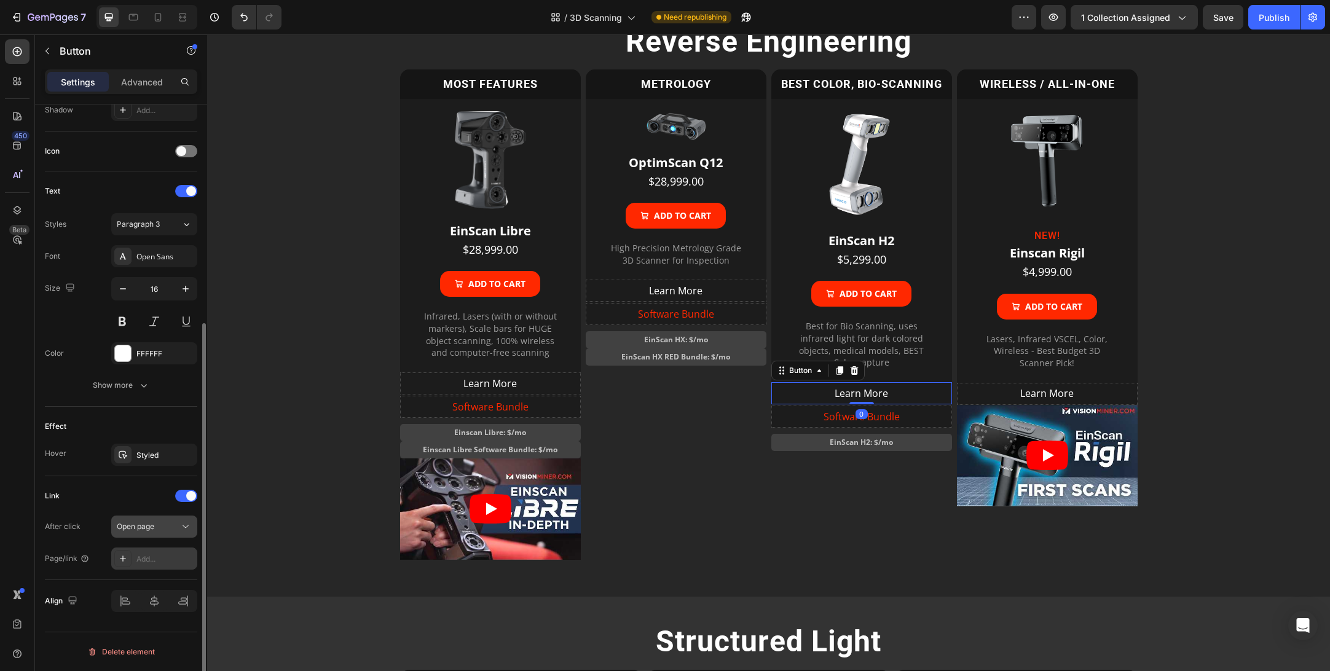
scroll to position [344, 0]
click at [149, 558] on div "Add..." at bounding box center [165, 559] width 58 height 11
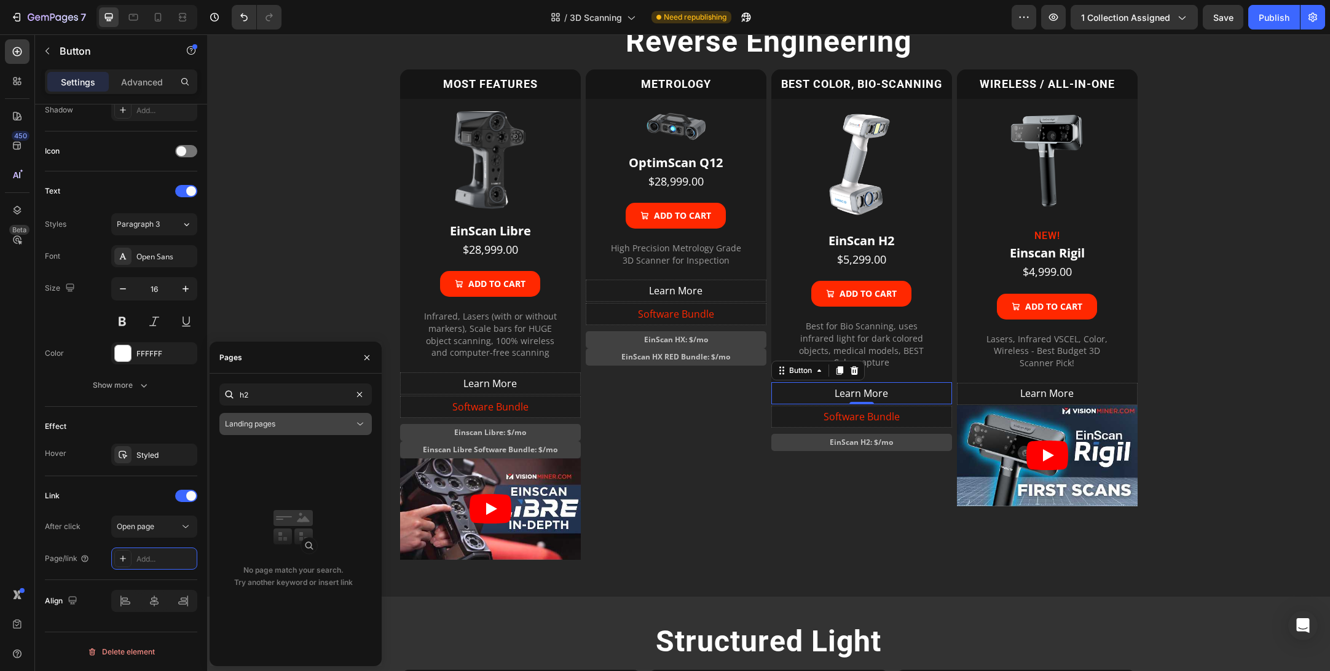
click at [361, 427] on icon at bounding box center [360, 424] width 12 height 12
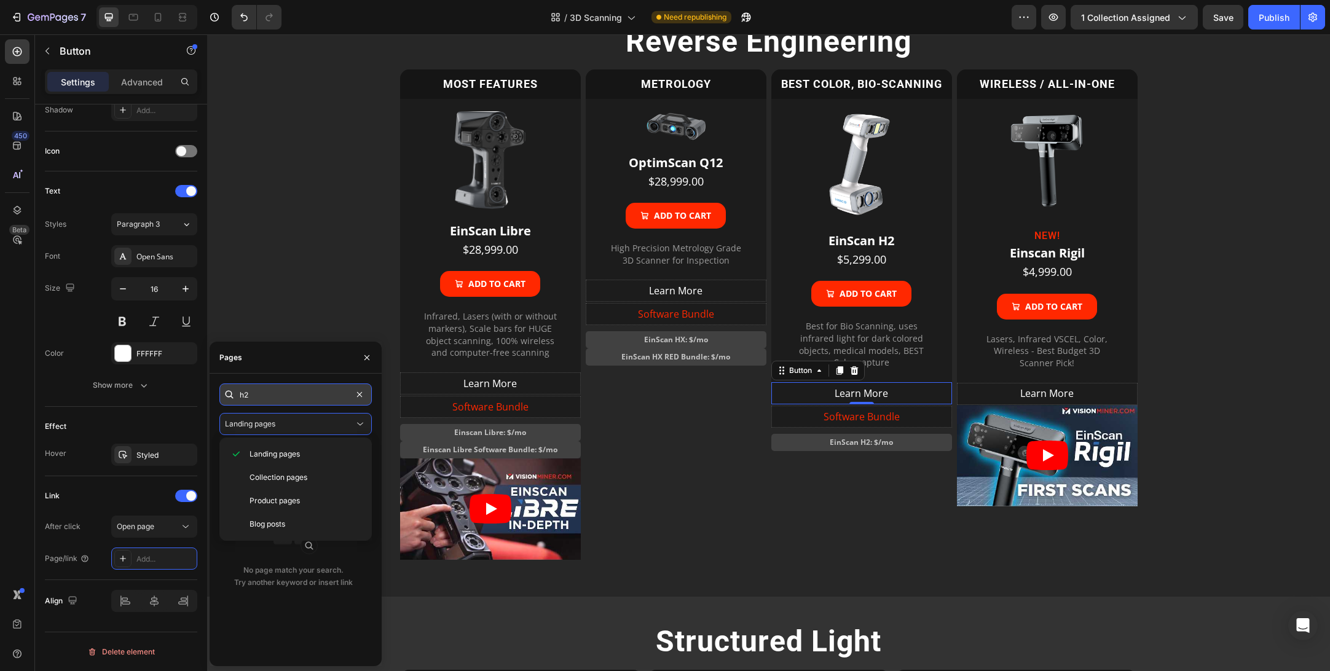
click at [259, 386] on input "h2" at bounding box center [295, 395] width 152 height 22
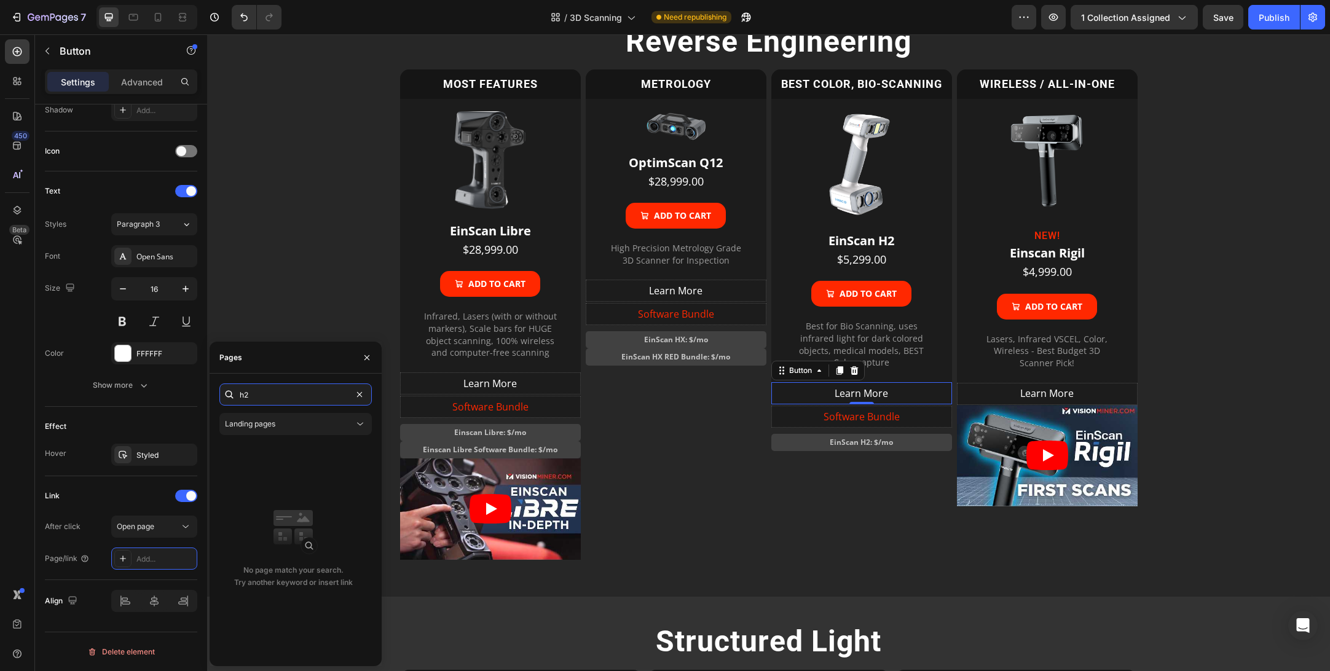
drag, startPoint x: 276, startPoint y: 399, endPoint x: 232, endPoint y: 394, distance: 44.5
click at [232, 394] on div "h2" at bounding box center [295, 395] width 152 height 22
type input "einscan"
click at [316, 416] on button "Landing pages" at bounding box center [295, 424] width 152 height 22
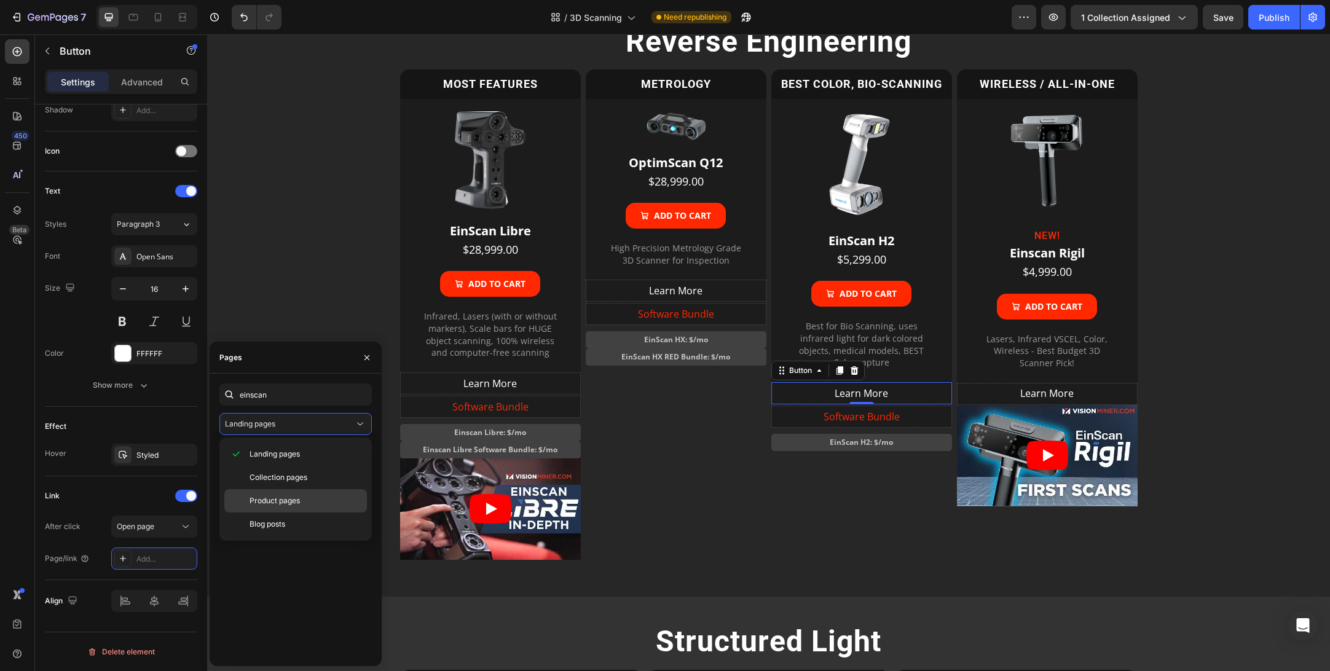
click at [298, 501] on span "Product pages" at bounding box center [275, 501] width 50 height 11
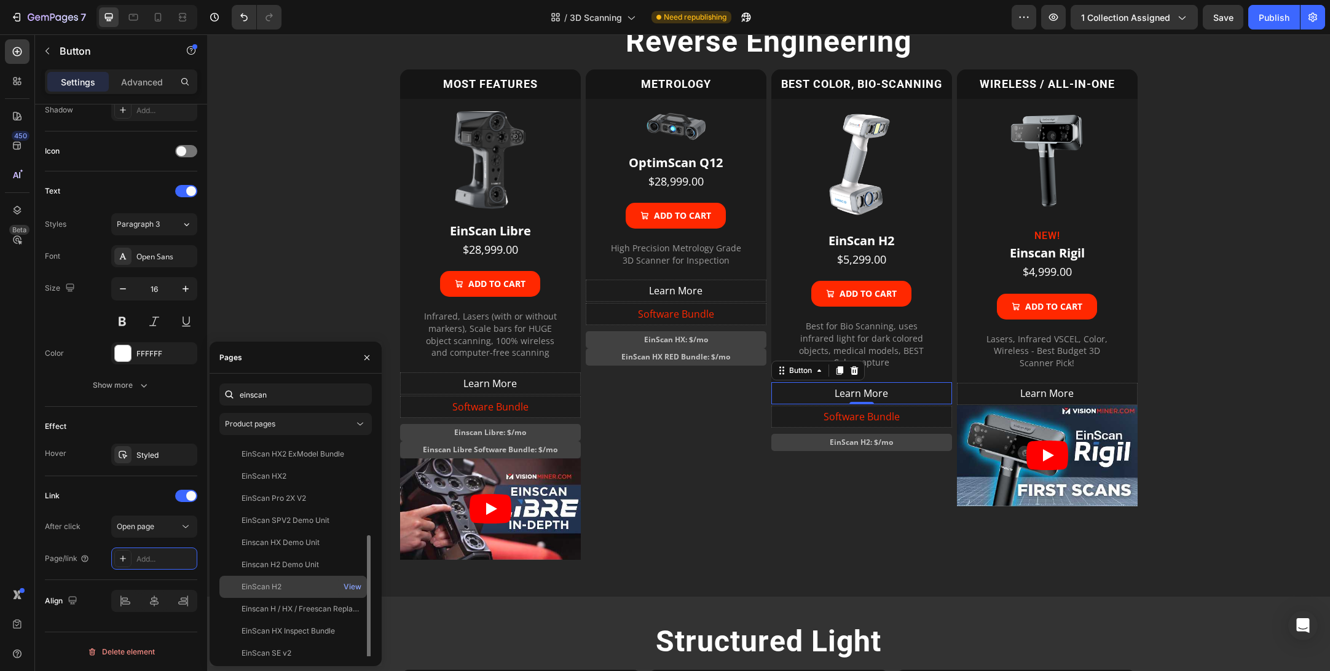
scroll to position [122, 0]
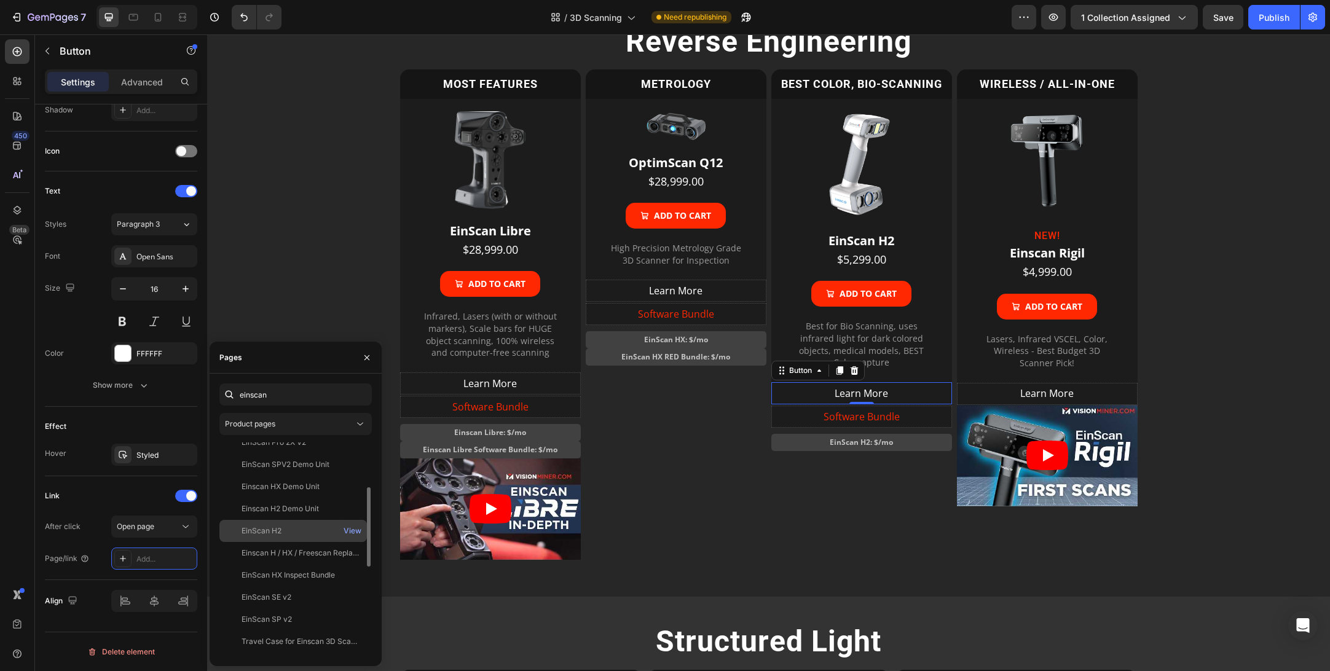
click at [282, 531] on div "EinScan H2" at bounding box center [262, 531] width 40 height 11
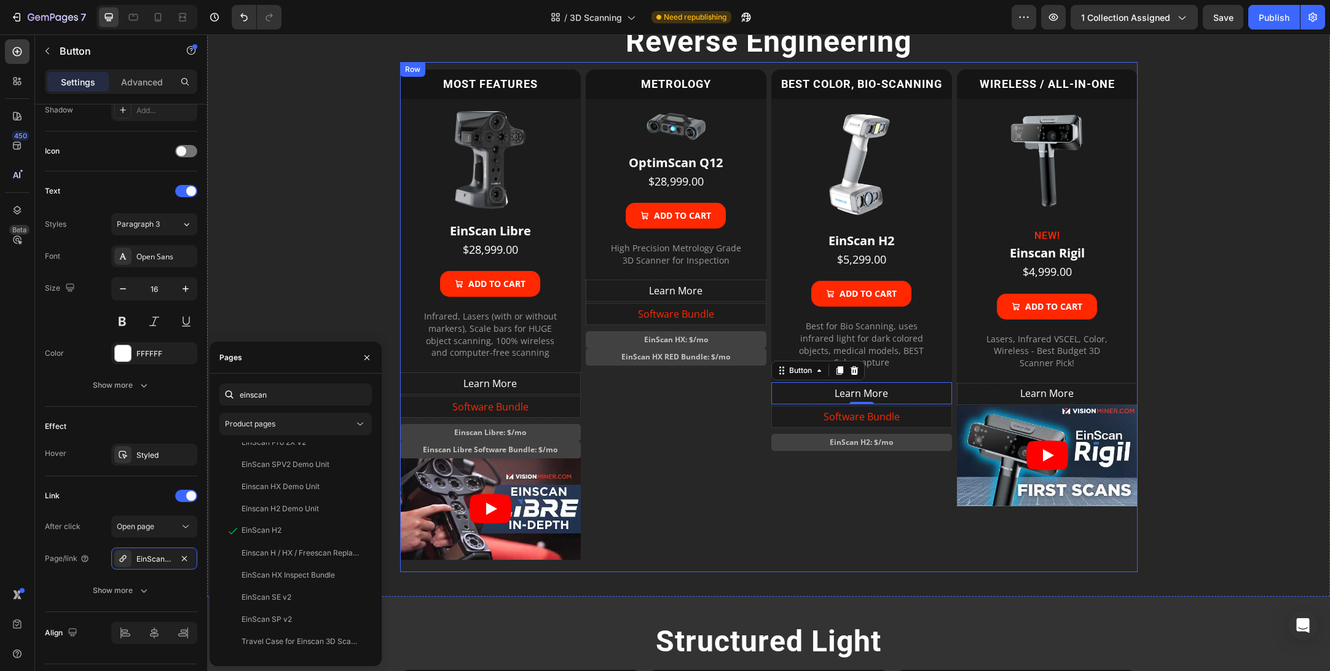
click at [694, 520] on div "METROLOGY Heading Image OptimScan Q12 Product Title $28,999.00 Product Price Pr…" at bounding box center [676, 311] width 181 height 498
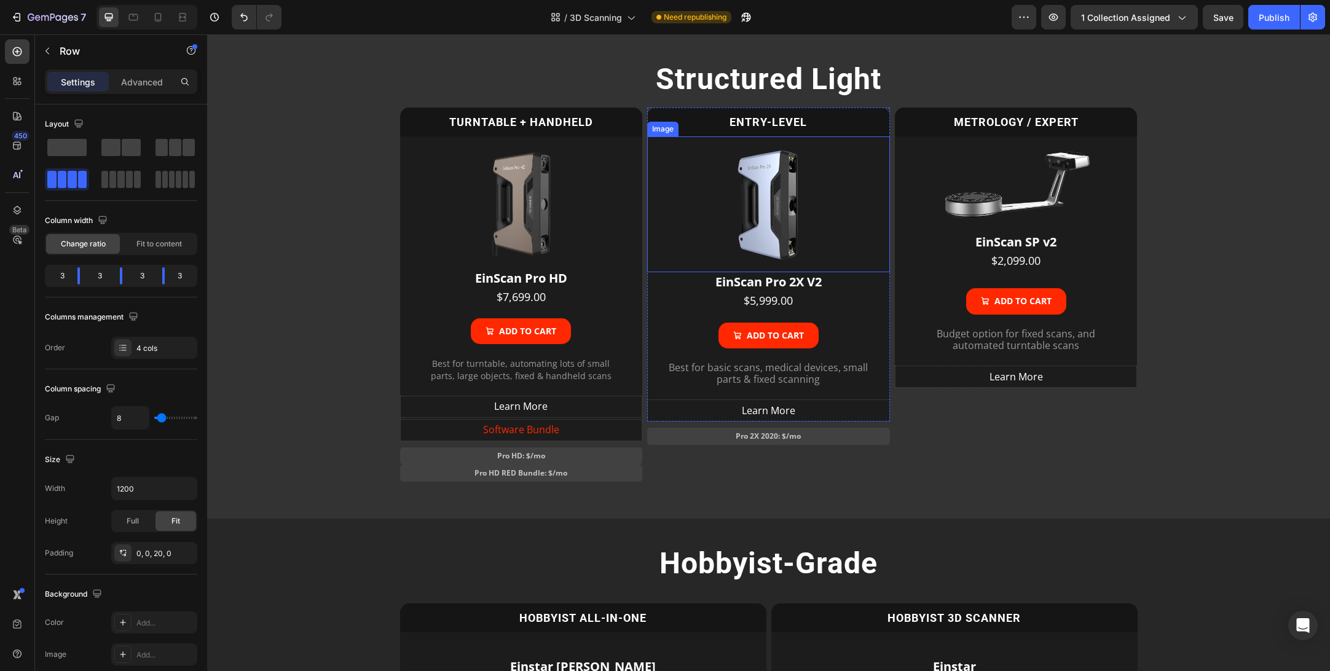
scroll to position [1559, 0]
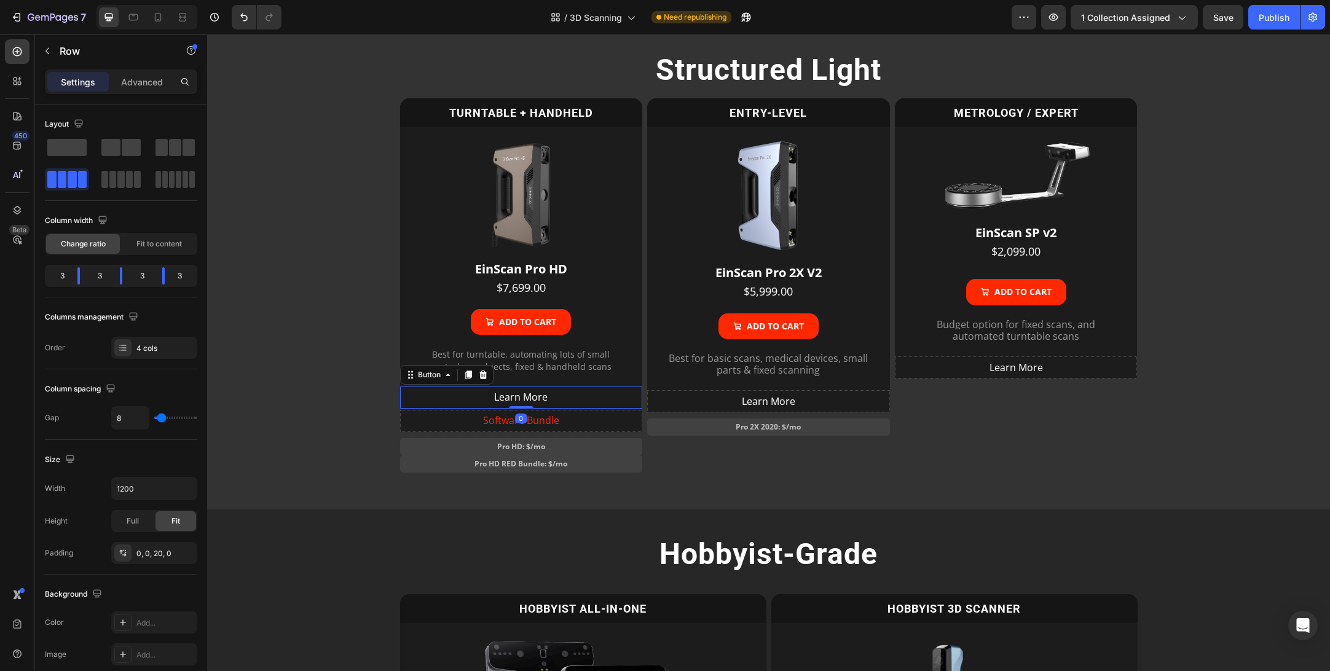
click at [564, 397] on link "Learn More" at bounding box center [521, 398] width 243 height 22
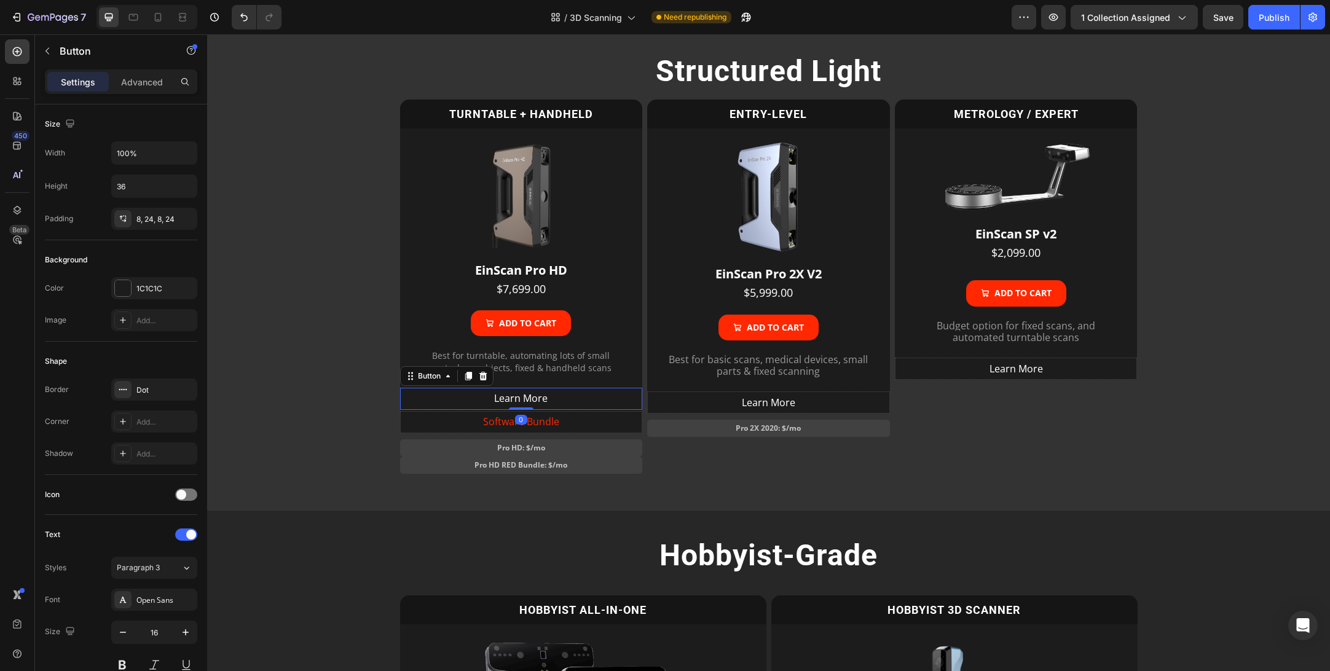
scroll to position [376, 0]
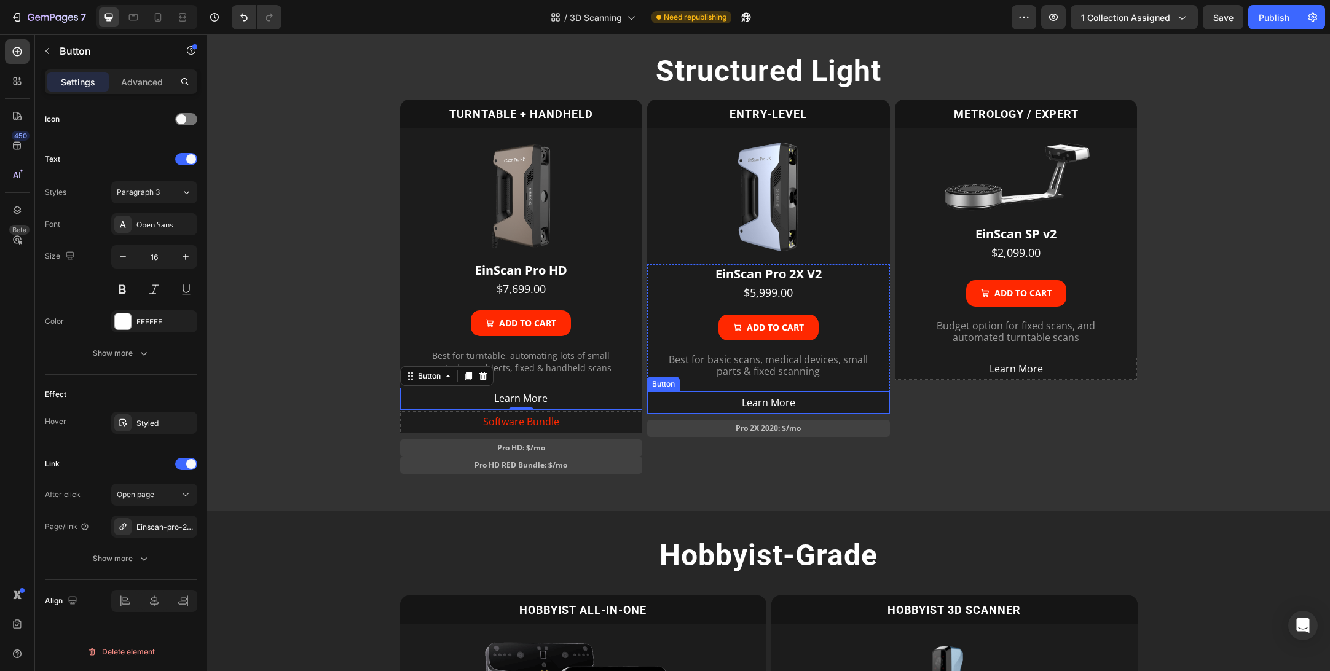
click at [824, 400] on link "Learn More" at bounding box center [768, 403] width 243 height 22
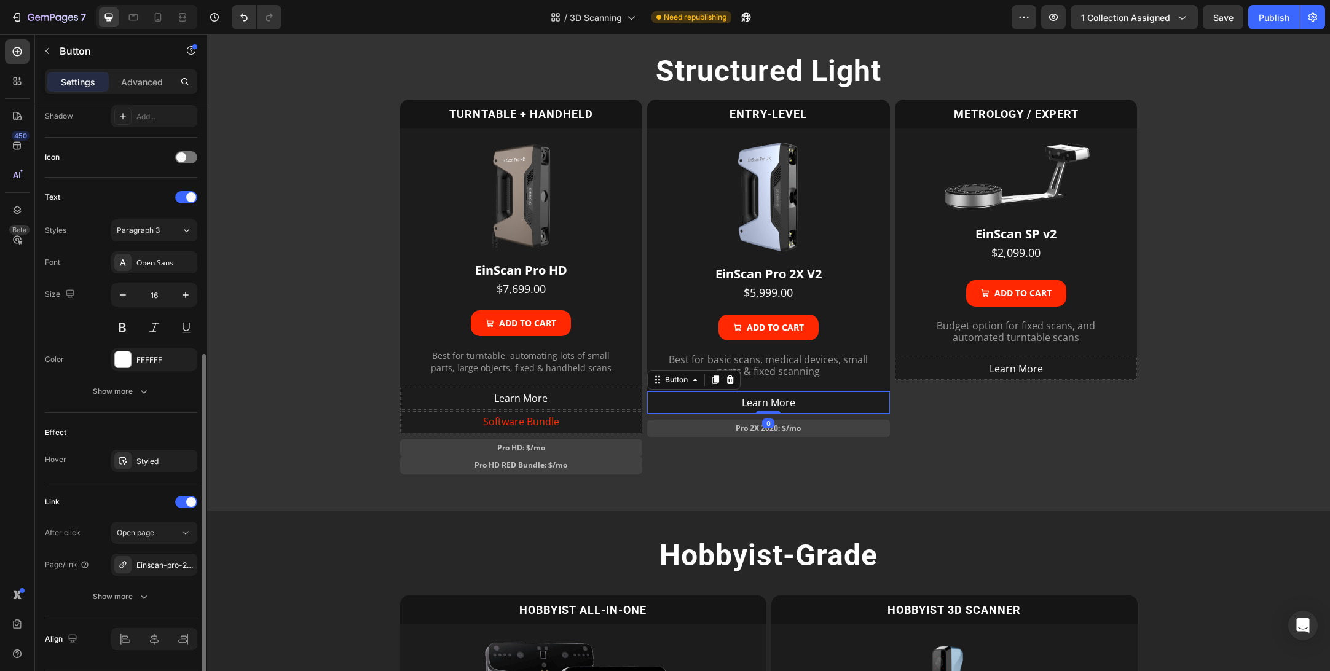
scroll to position [299, 0]
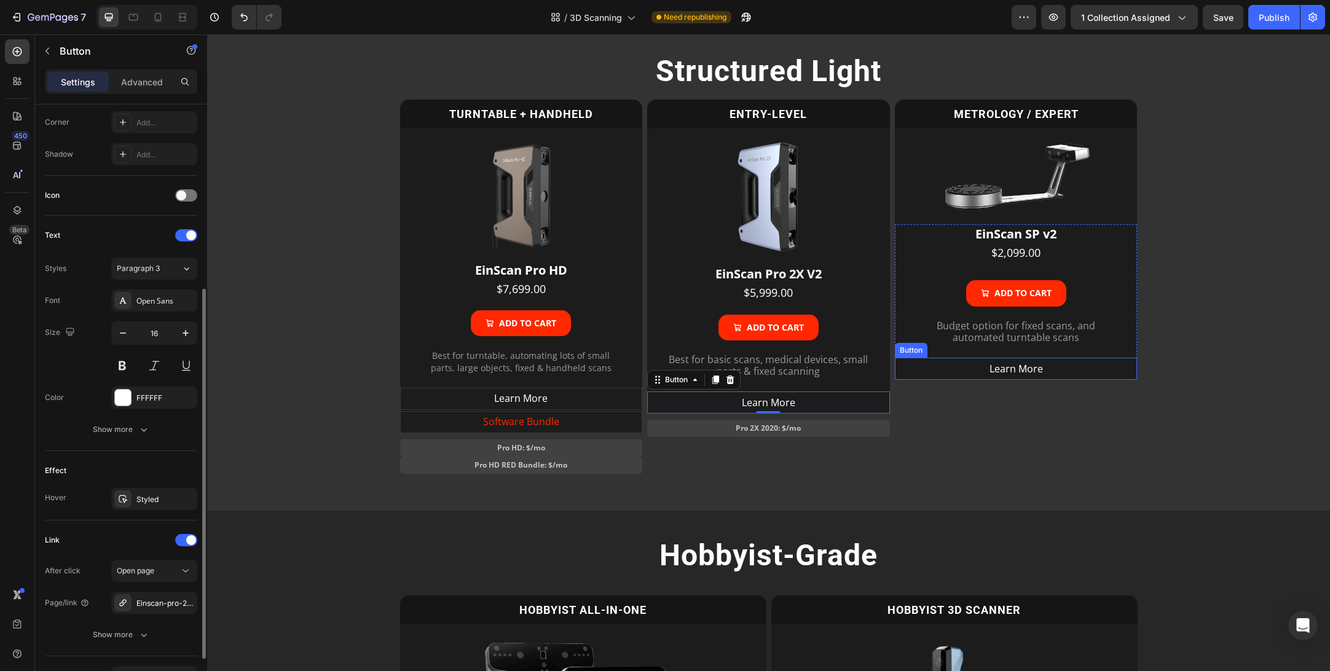
click at [1061, 368] on link "Learn More" at bounding box center [1016, 369] width 243 height 22
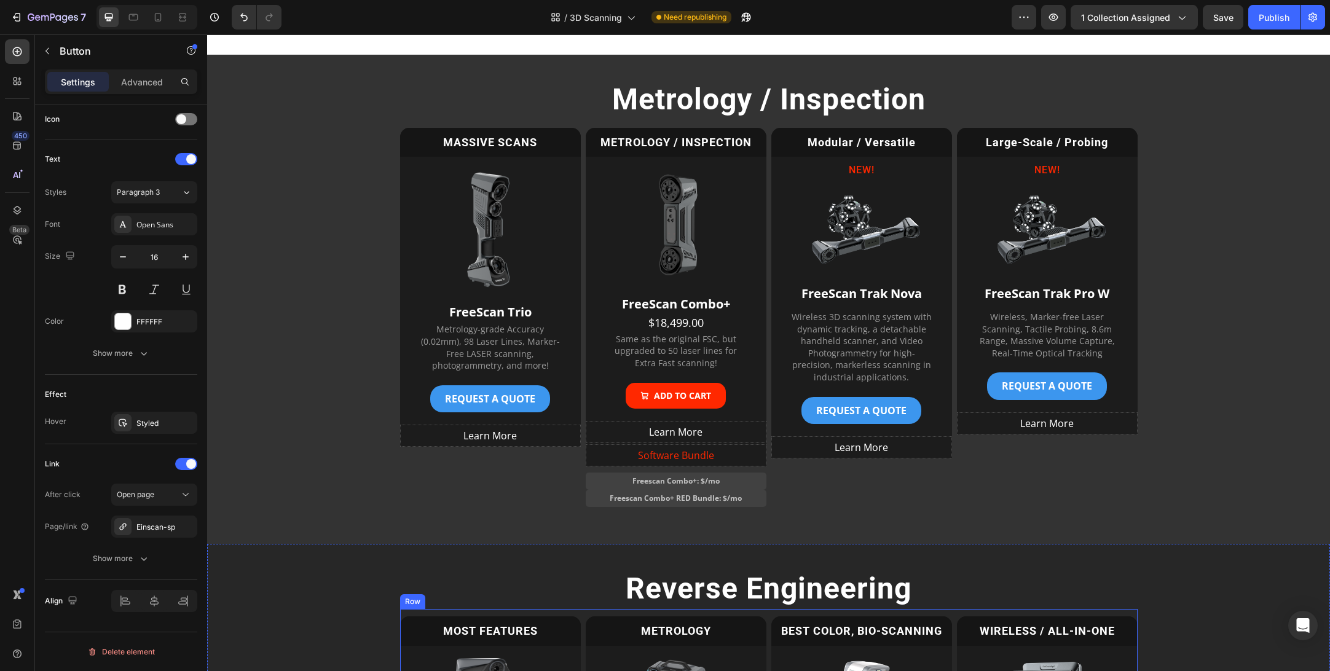
scroll to position [776, 0]
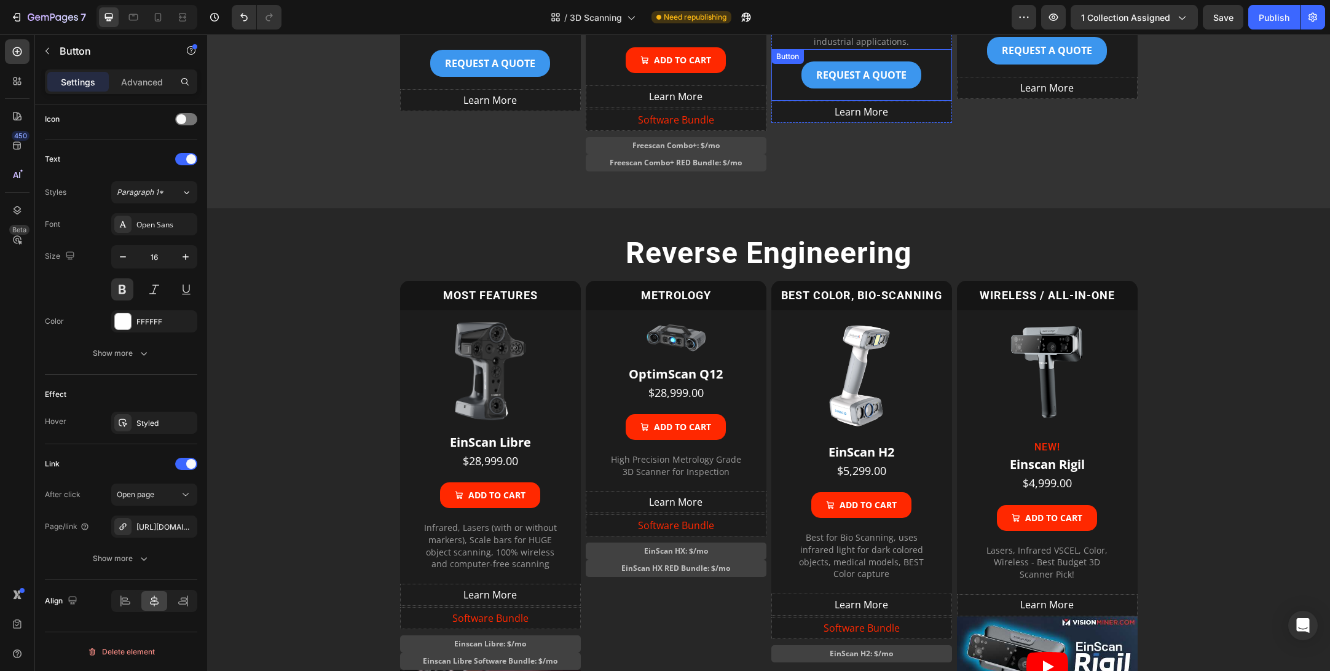
click at [795, 79] on div "REQUEST A QUOTE Button" at bounding box center [862, 75] width 181 height 52
click at [841, 64] on icon at bounding box center [840, 62] width 10 height 10
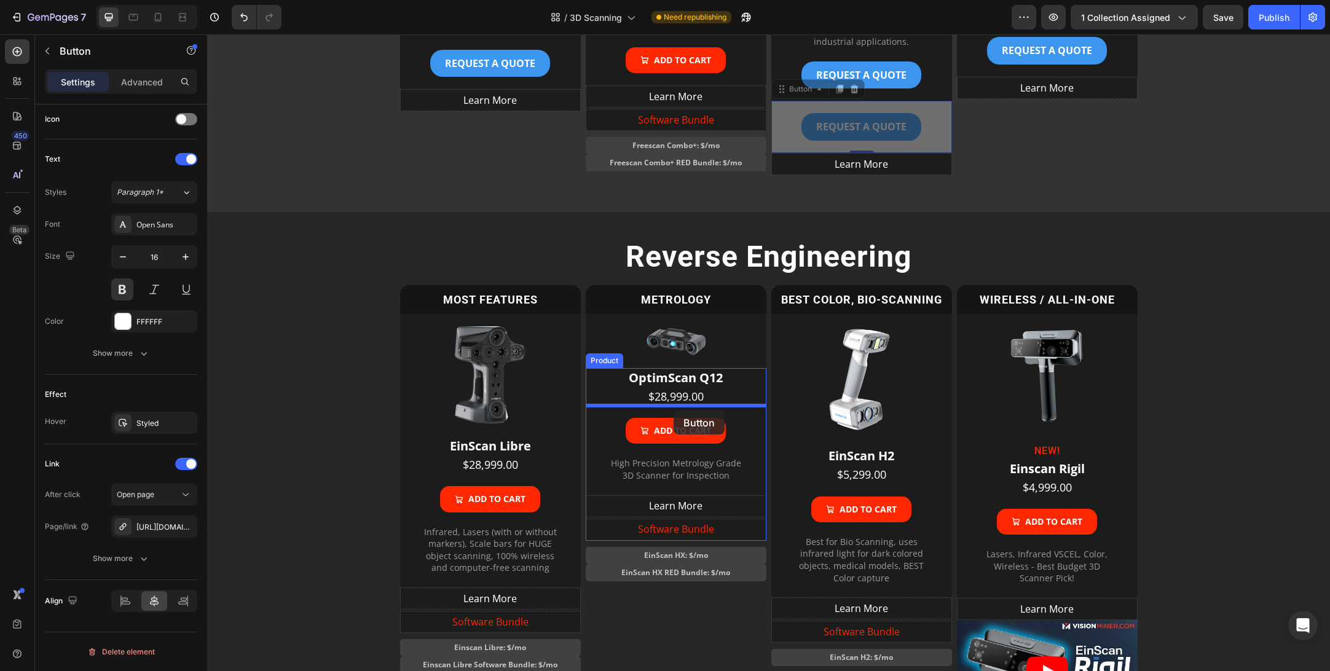
drag, startPoint x: 799, startPoint y: 92, endPoint x: 674, endPoint y: 410, distance: 342.0
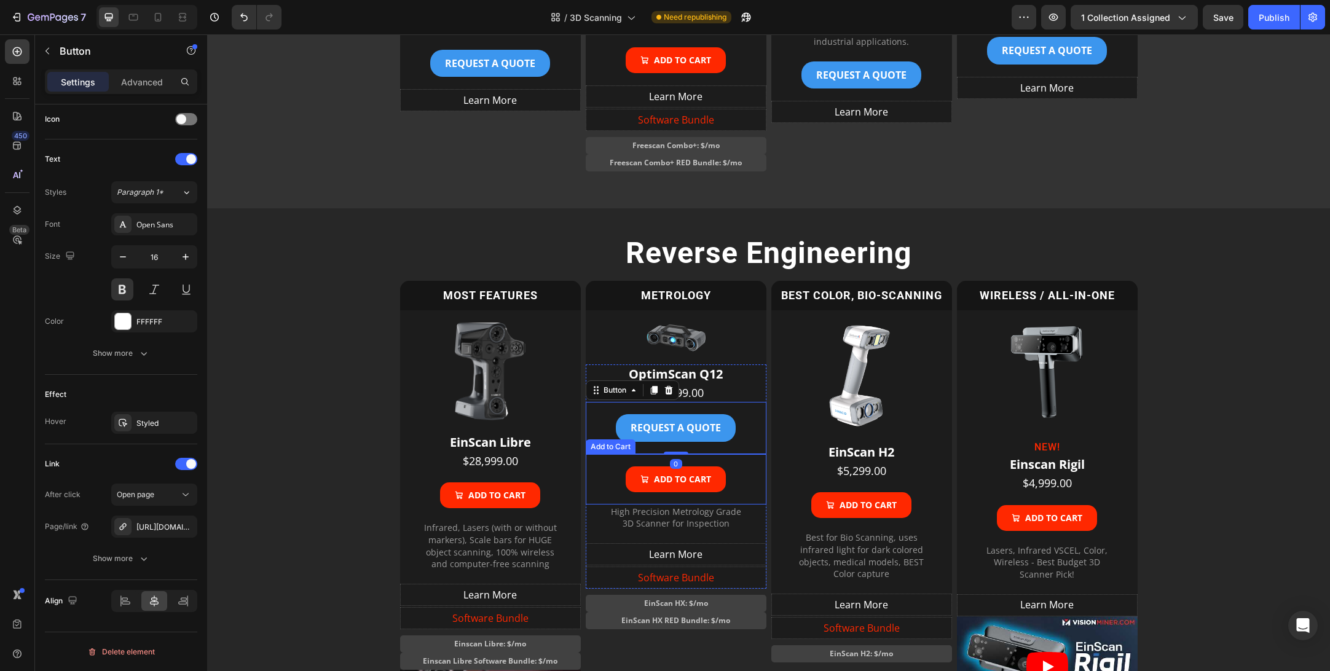
click at [737, 479] on div "Add to cart Add to Cart" at bounding box center [676, 479] width 181 height 50
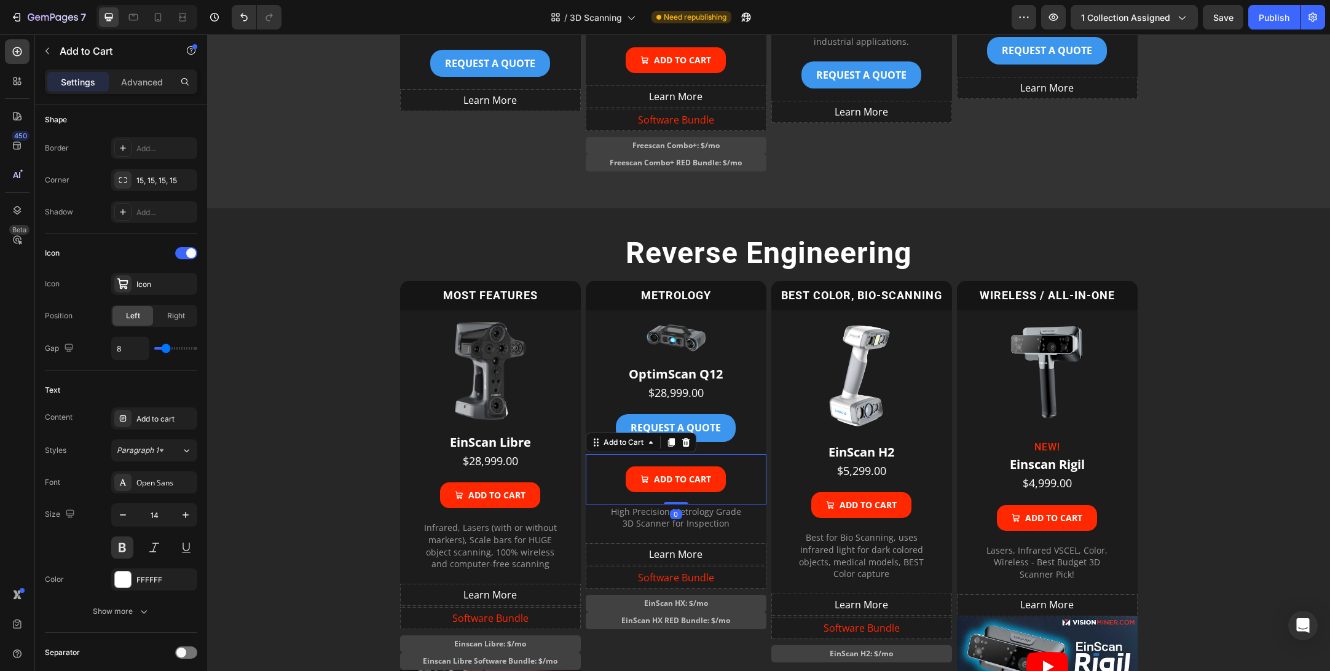
scroll to position [0, 0]
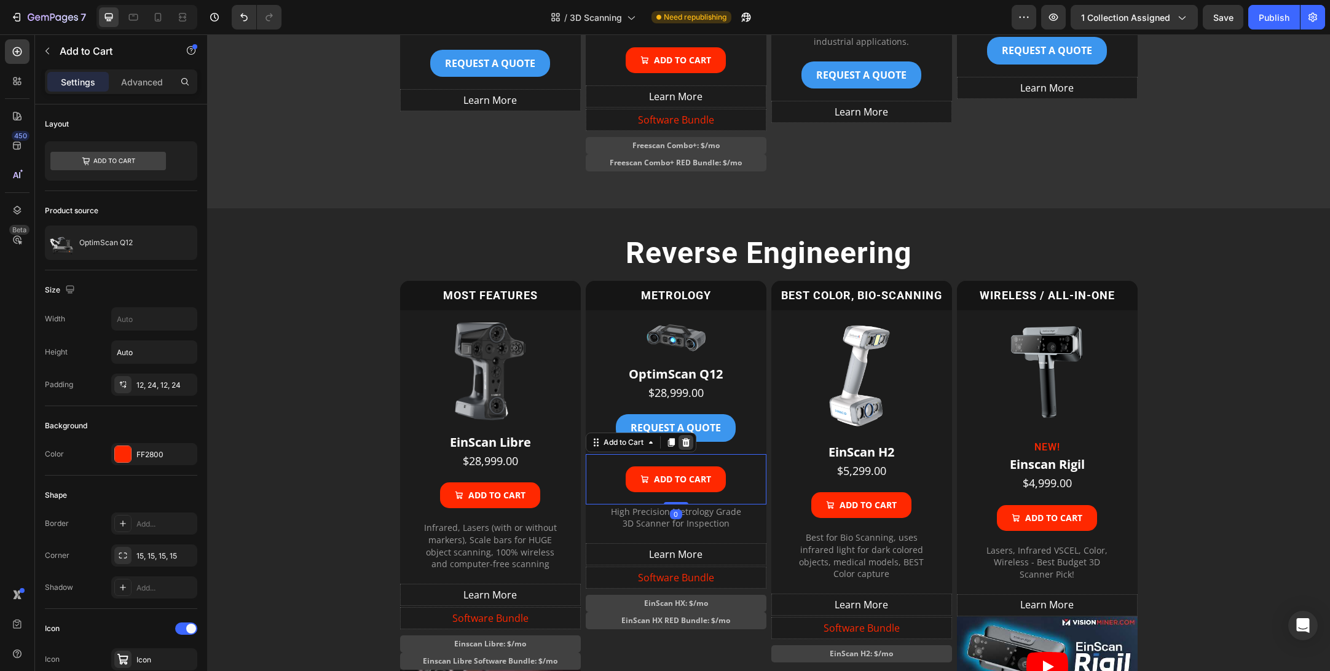
click at [686, 443] on icon at bounding box center [686, 442] width 8 height 9
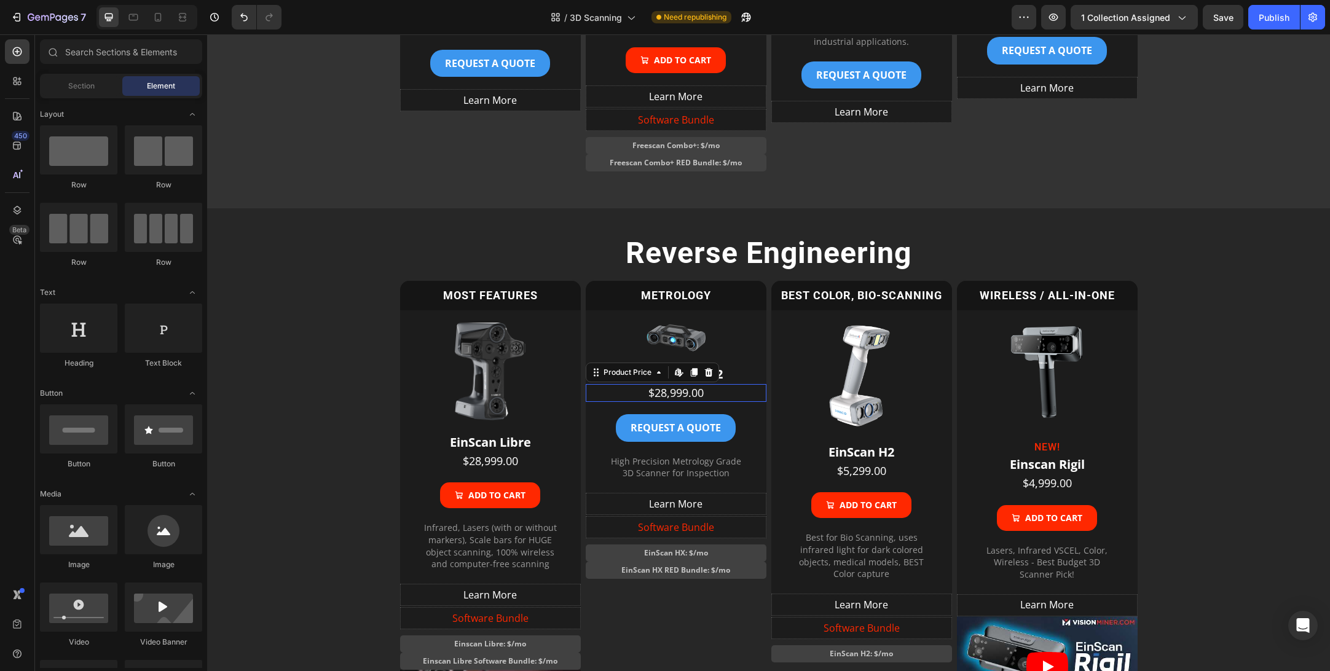
click at [714, 393] on div "$28,999.00" at bounding box center [676, 393] width 181 height 18
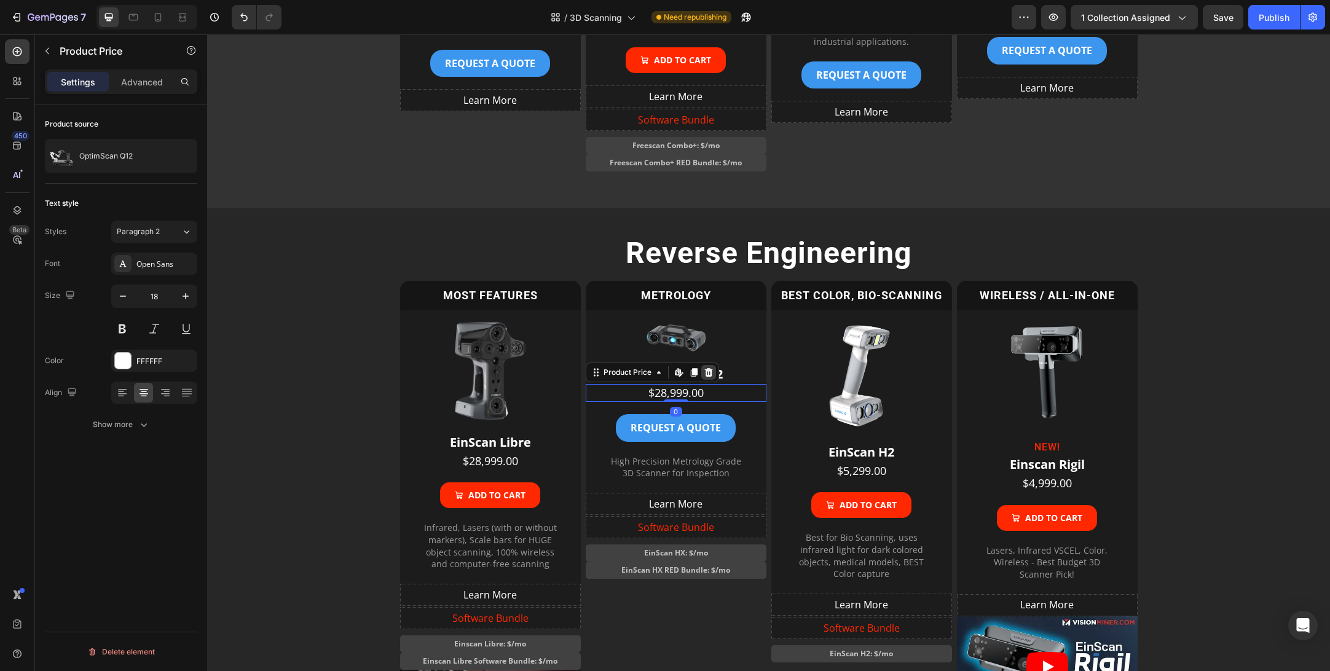
click at [709, 373] on icon at bounding box center [709, 373] width 10 height 10
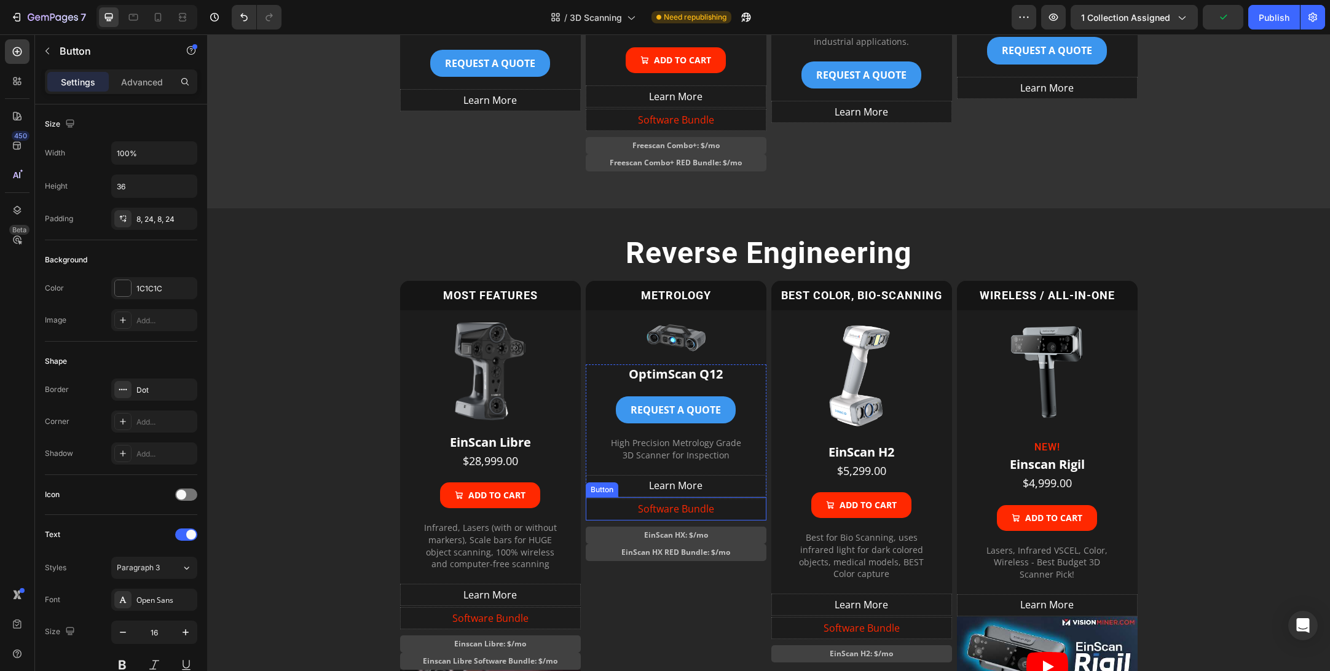
click at [731, 507] on link "Software Bundle" at bounding box center [676, 510] width 181 height 22
click at [668, 484] on icon at bounding box center [669, 486] width 10 height 10
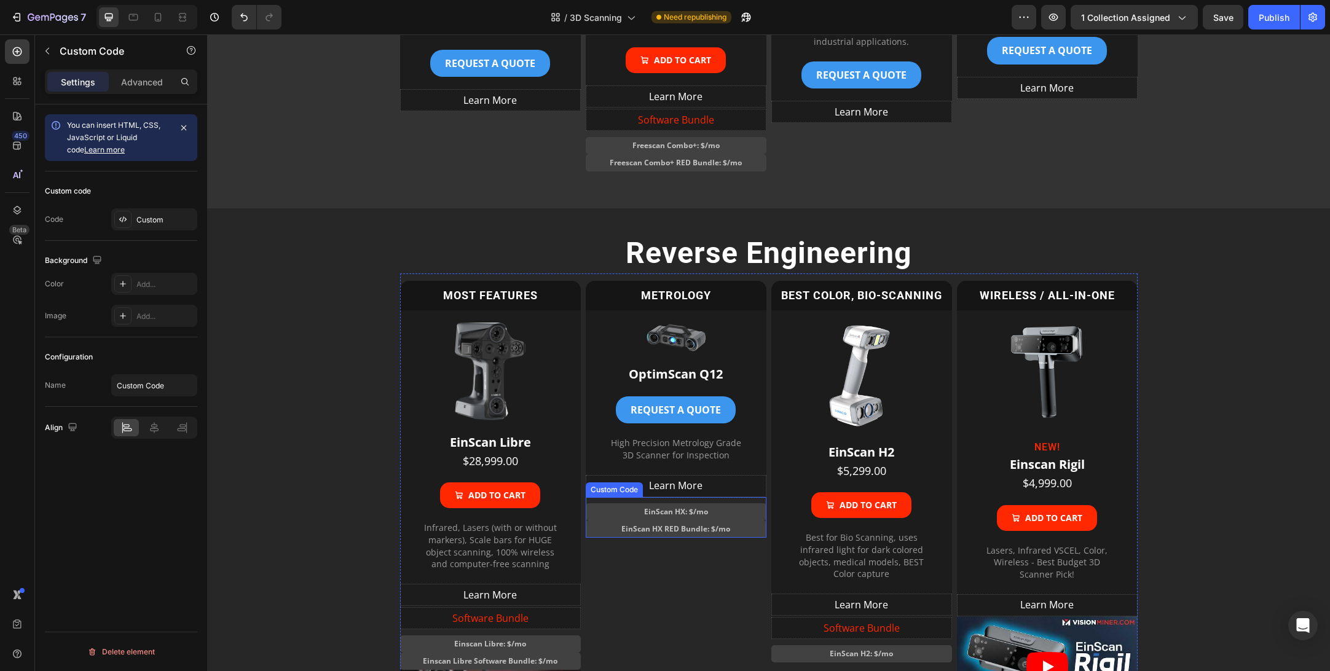
click at [737, 512] on button "EinScan HX: $ /mo" at bounding box center [676, 512] width 181 height 17
click at [695, 485] on icon at bounding box center [693, 485] width 8 height 9
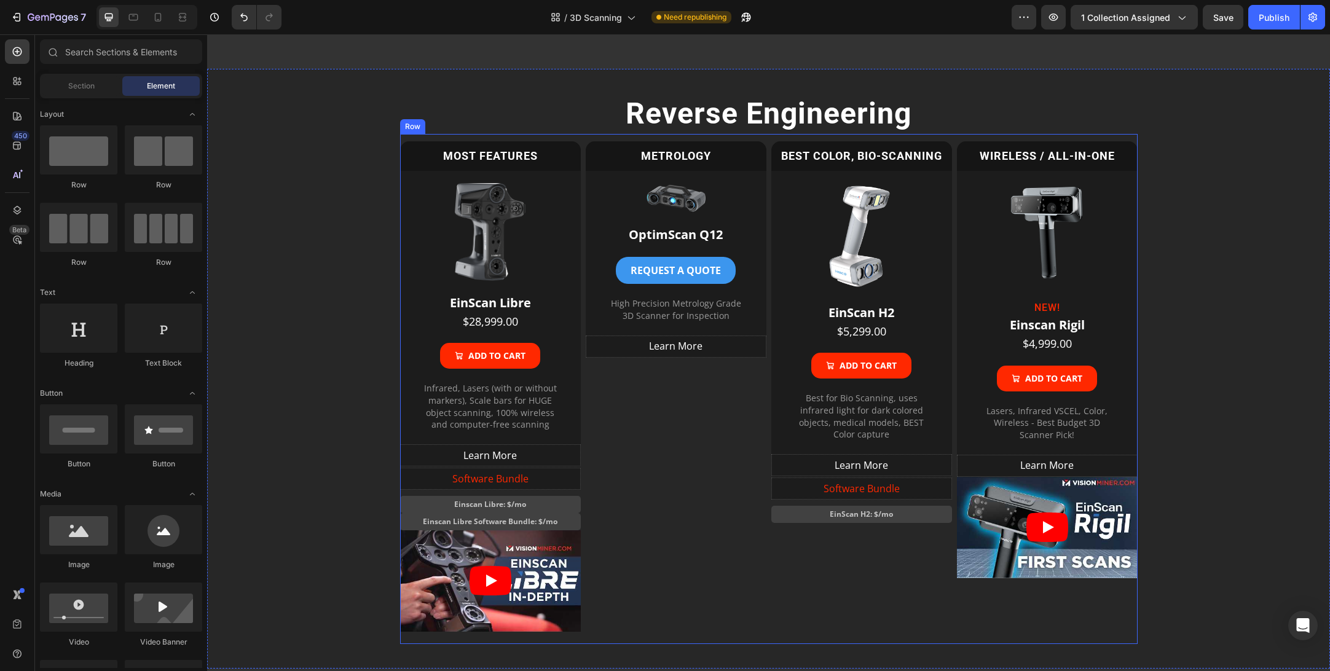
scroll to position [923, 0]
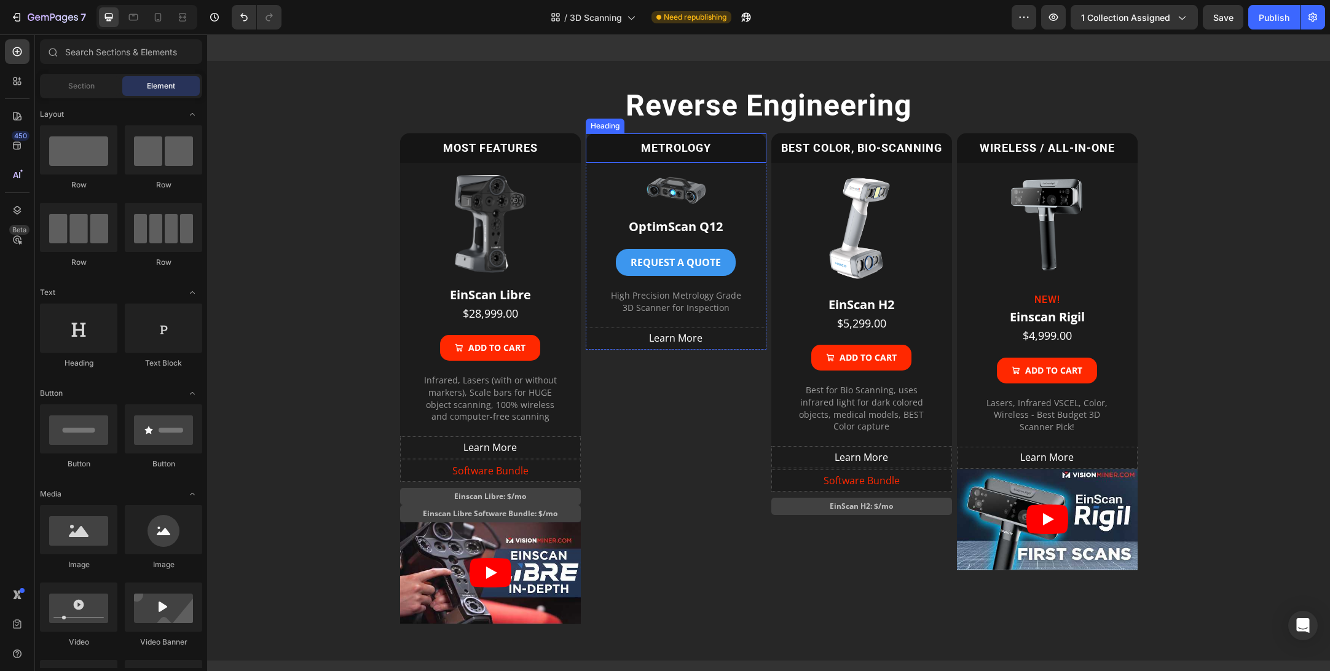
click at [623, 151] on h2 "METROLOGY" at bounding box center [676, 147] width 181 height 29
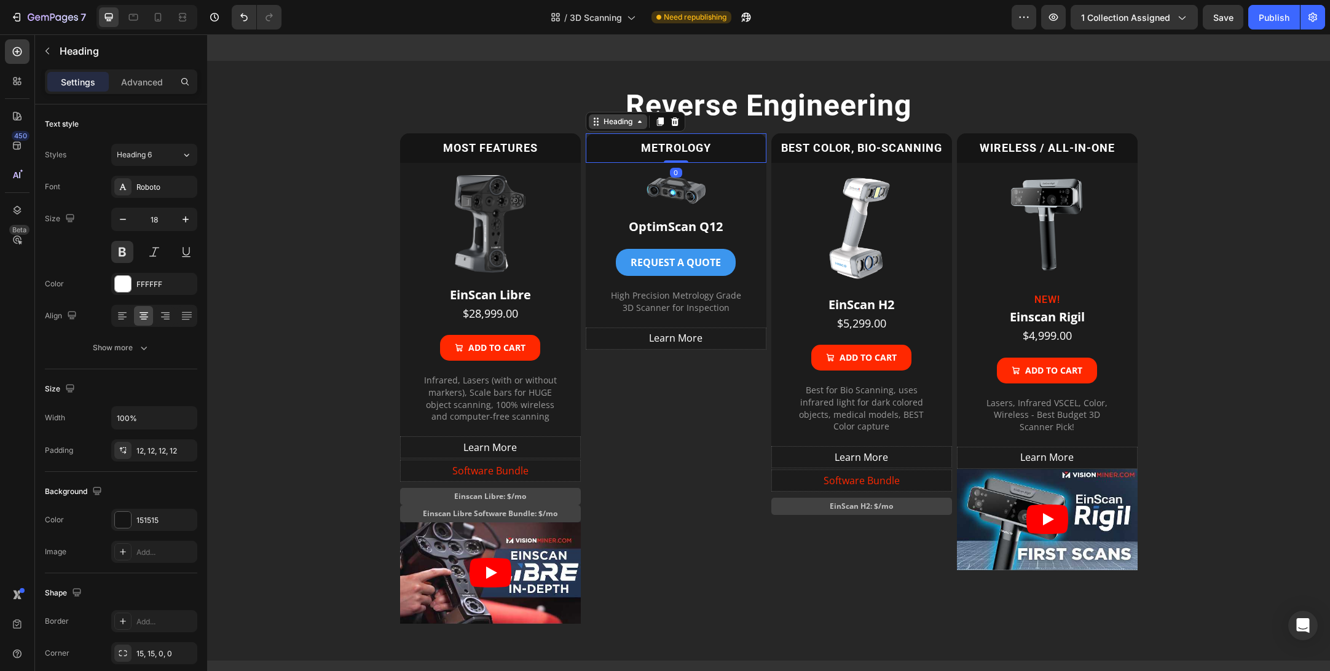
click at [617, 125] on div "Heading" at bounding box center [618, 121] width 34 height 11
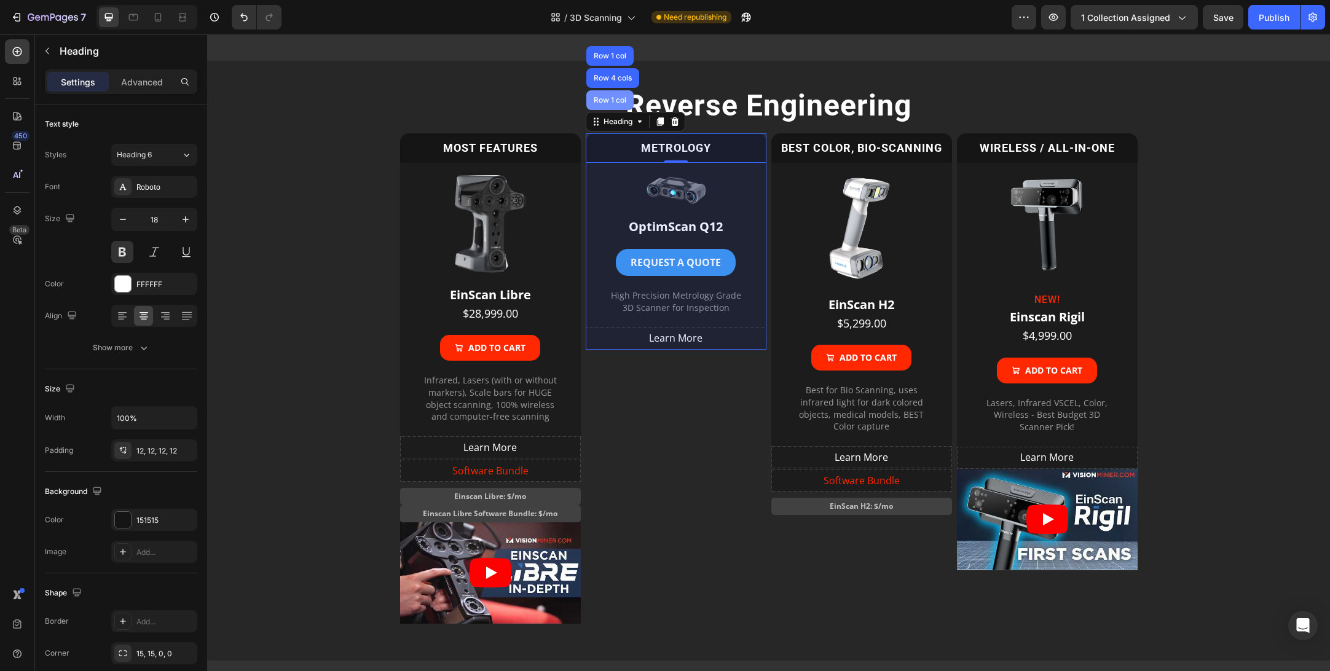
click at [614, 100] on div "Row 1 col" at bounding box center [610, 100] width 38 height 7
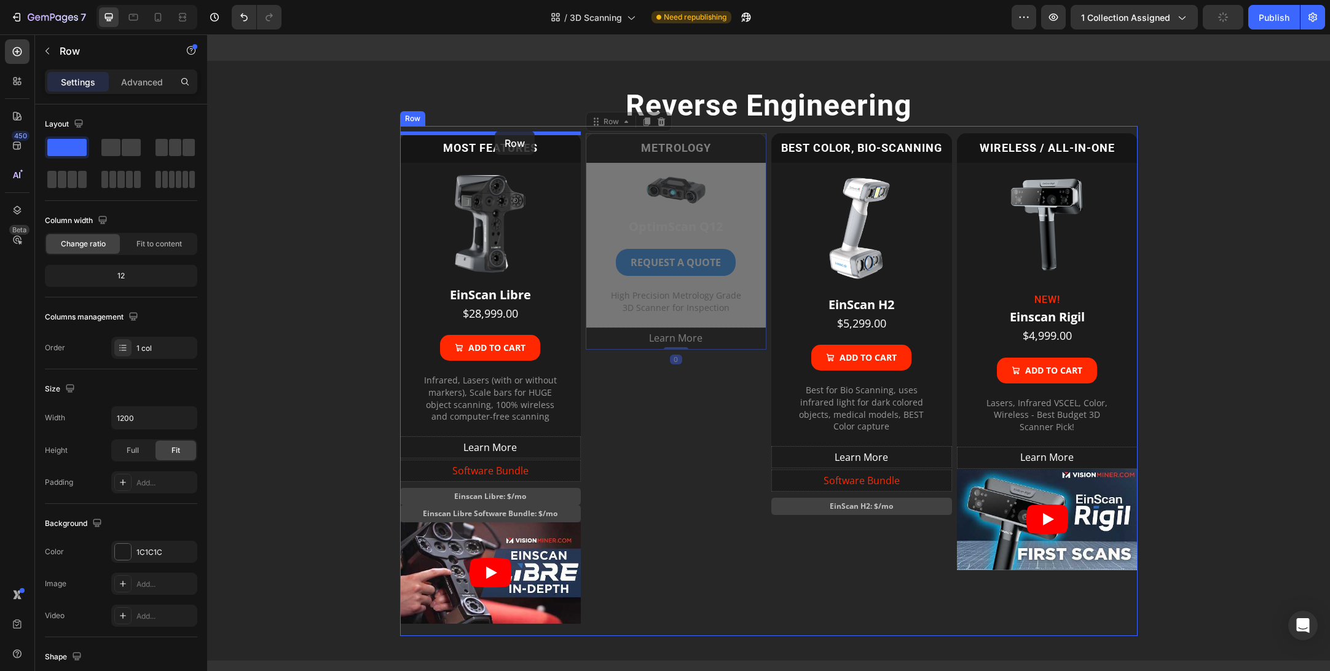
drag, startPoint x: 614, startPoint y: 124, endPoint x: 495, endPoint y: 131, distance: 118.9
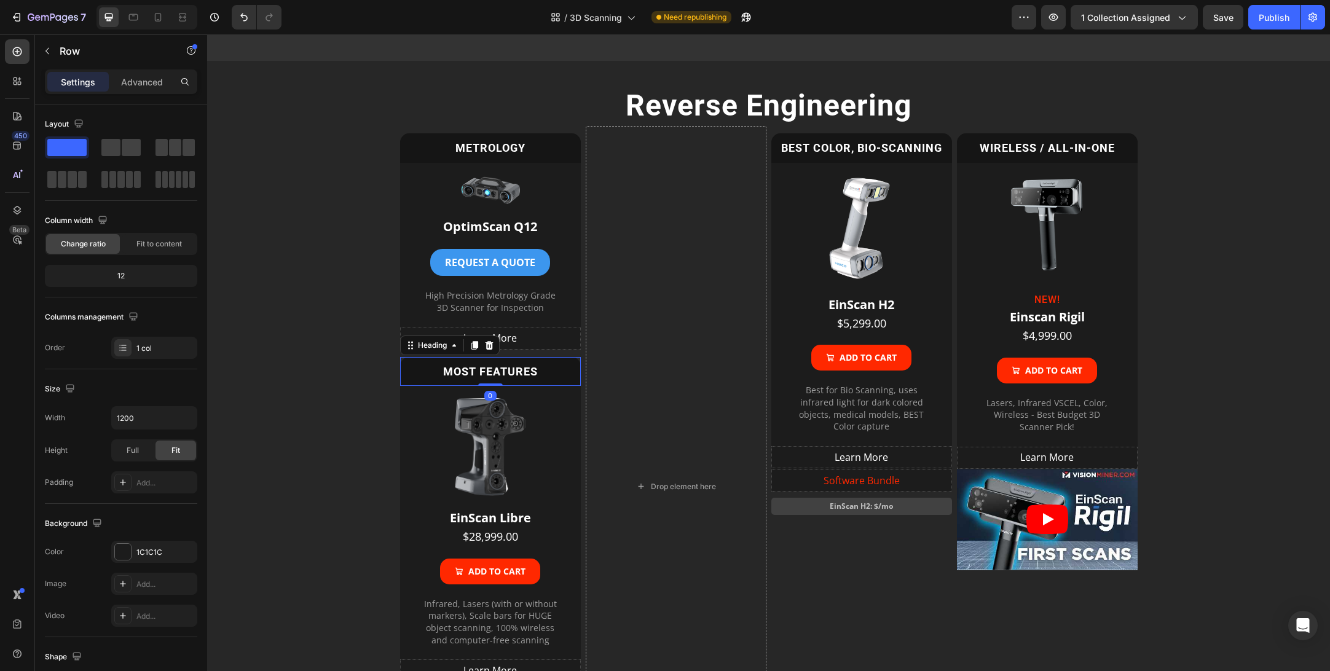
click at [403, 373] on h2 "MOST FEATURES" at bounding box center [490, 371] width 181 height 29
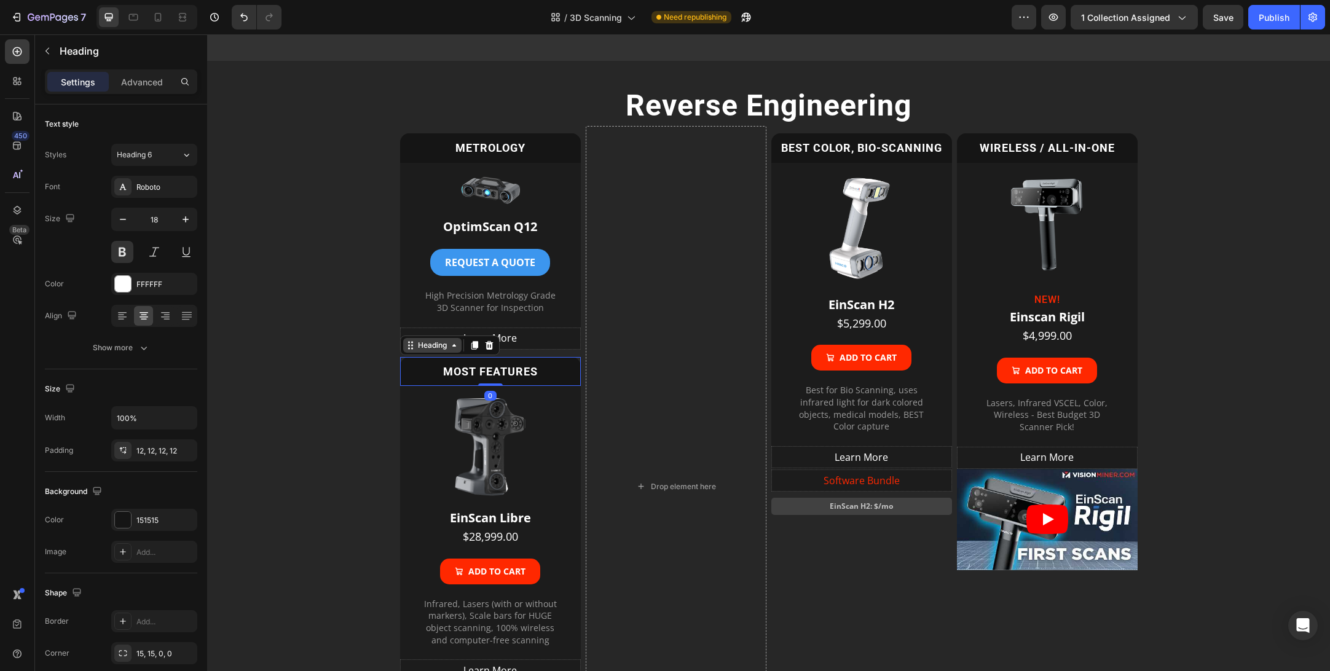
click at [431, 345] on div "Heading" at bounding box center [433, 345] width 34 height 11
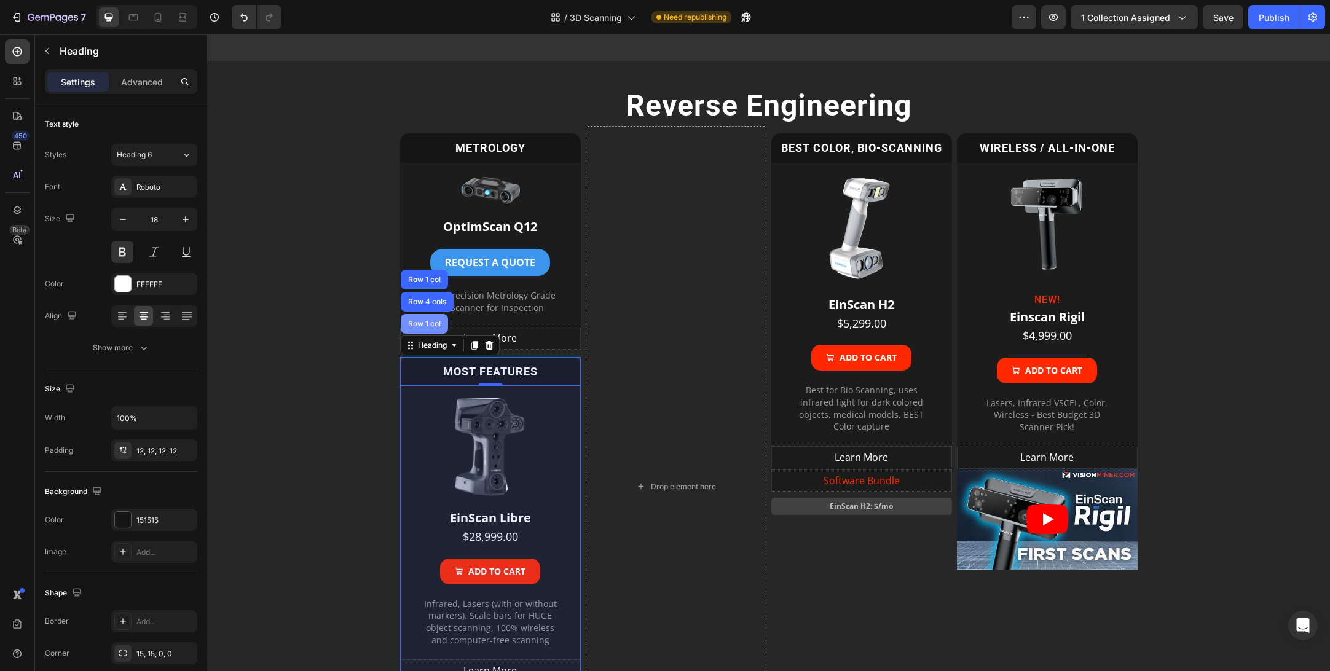
click at [429, 318] on div "Row 1 col" at bounding box center [424, 324] width 47 height 20
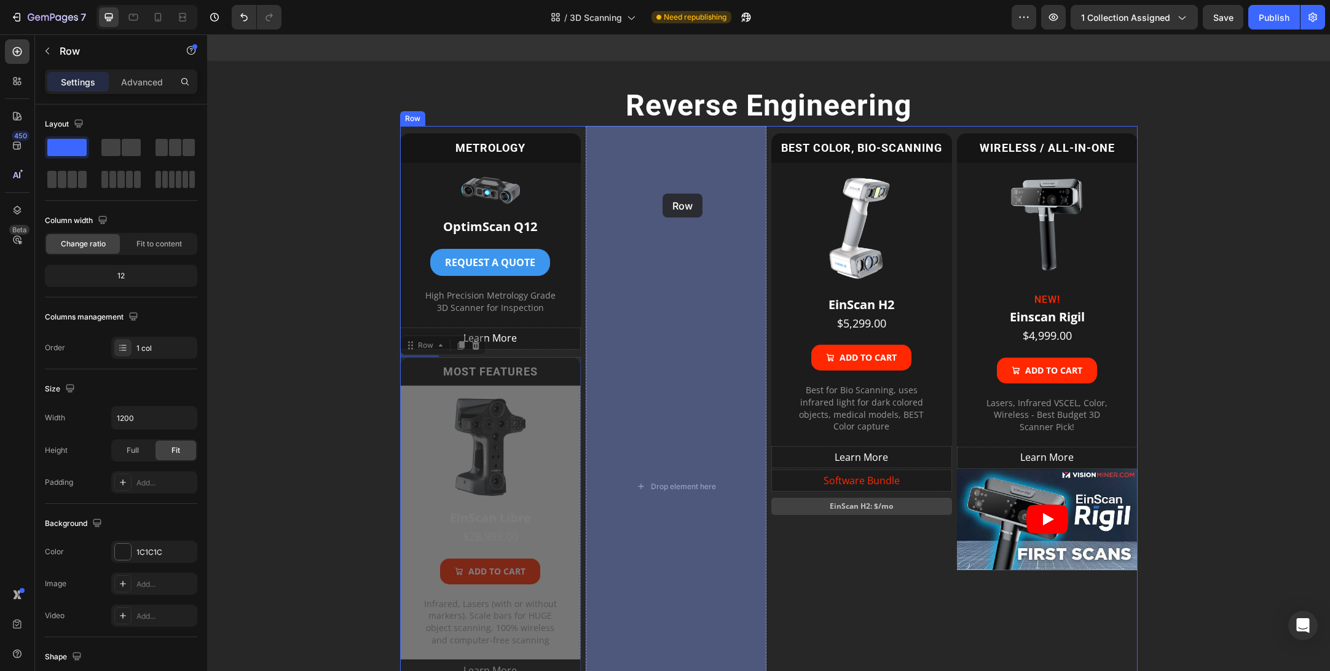
drag, startPoint x: 421, startPoint y: 347, endPoint x: 663, endPoint y: 194, distance: 286.0
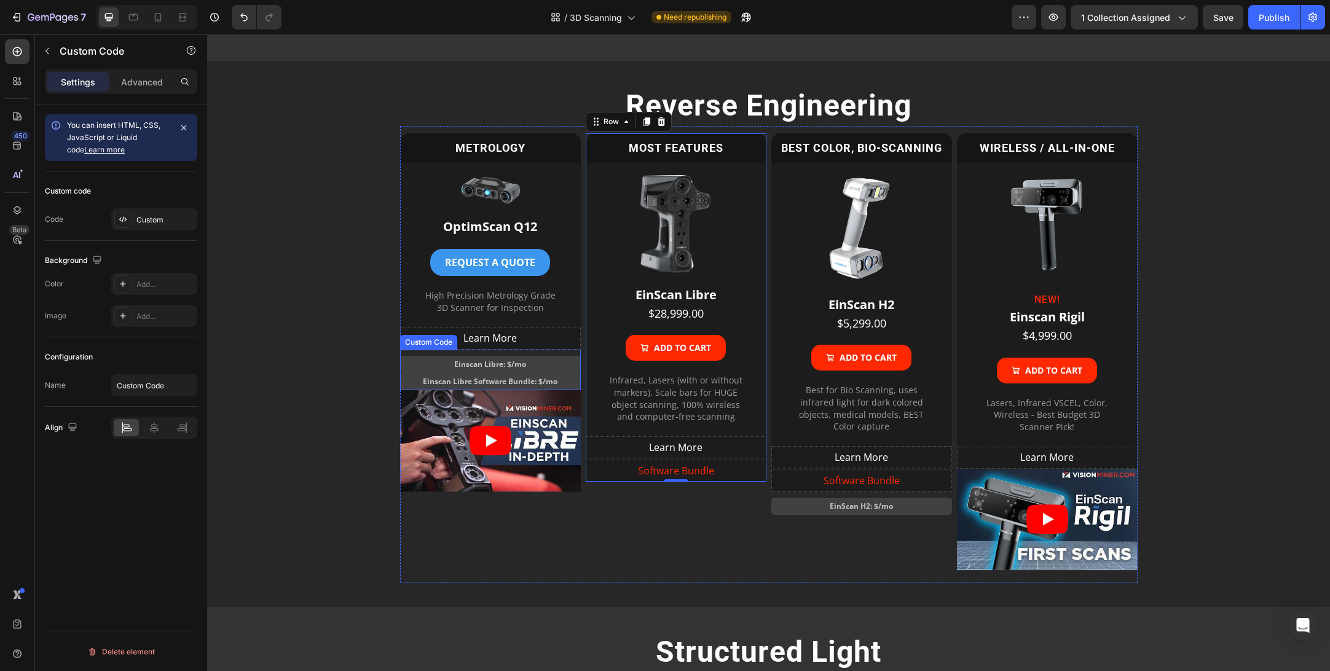
click at [426, 356] on button "Einscan Libre: $ /mo" at bounding box center [490, 364] width 181 height 17
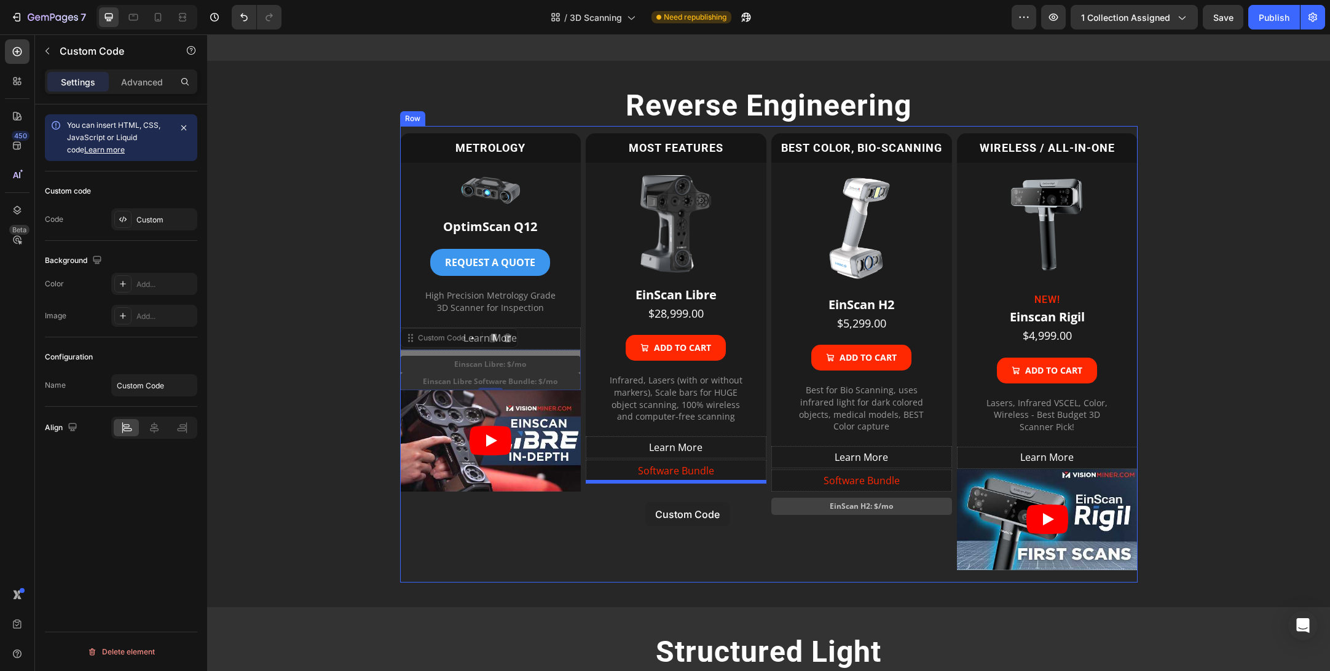
drag, startPoint x: 431, startPoint y: 341, endPoint x: 646, endPoint y: 502, distance: 268.7
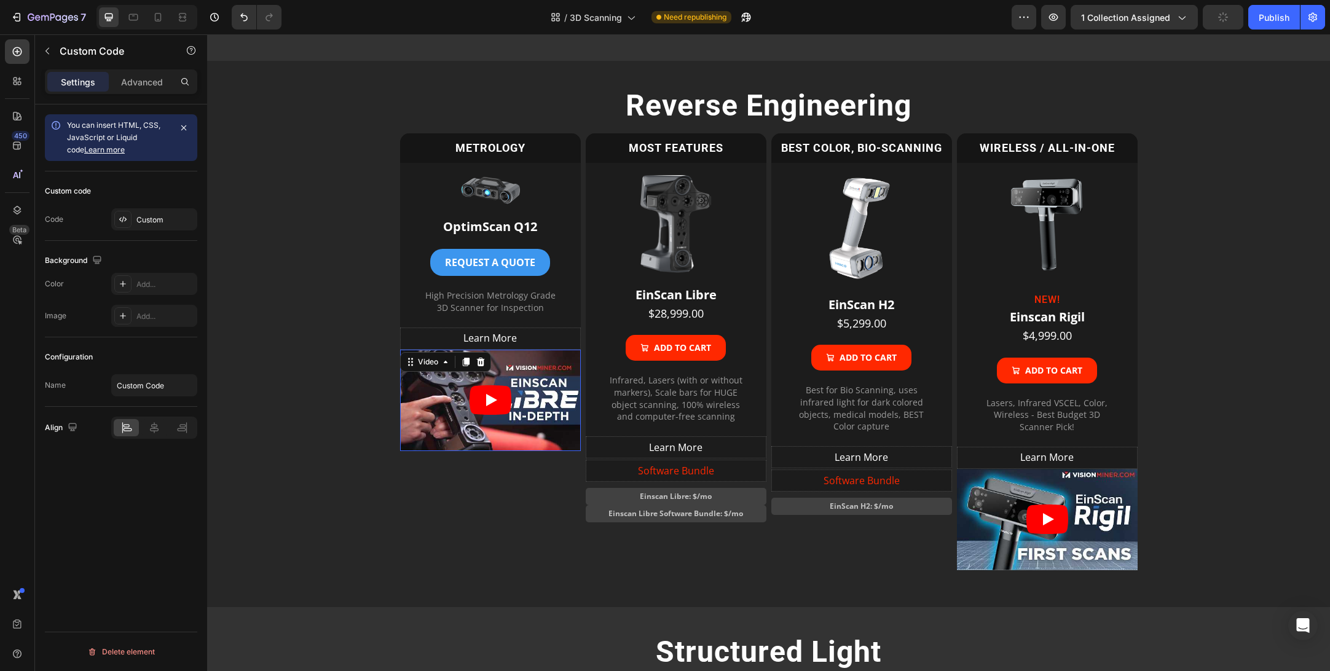
click at [452, 433] on article at bounding box center [490, 400] width 181 height 101
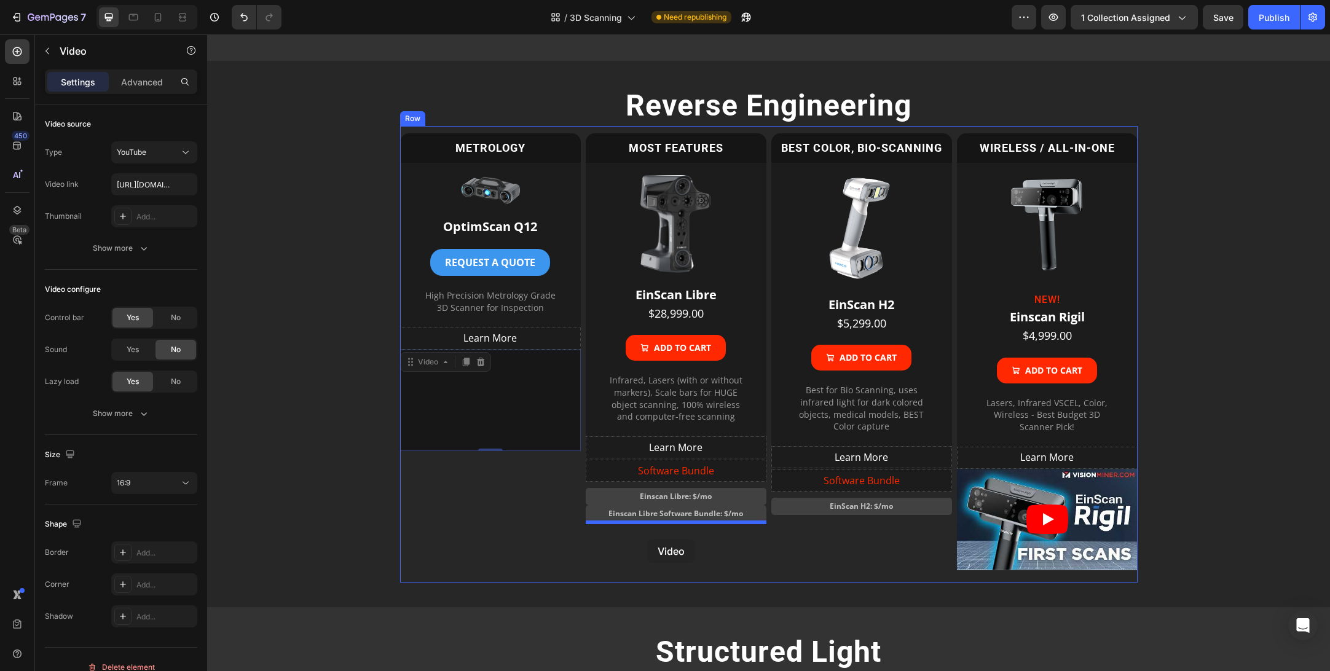
drag, startPoint x: 426, startPoint y: 363, endPoint x: 648, endPoint y: 539, distance: 283.5
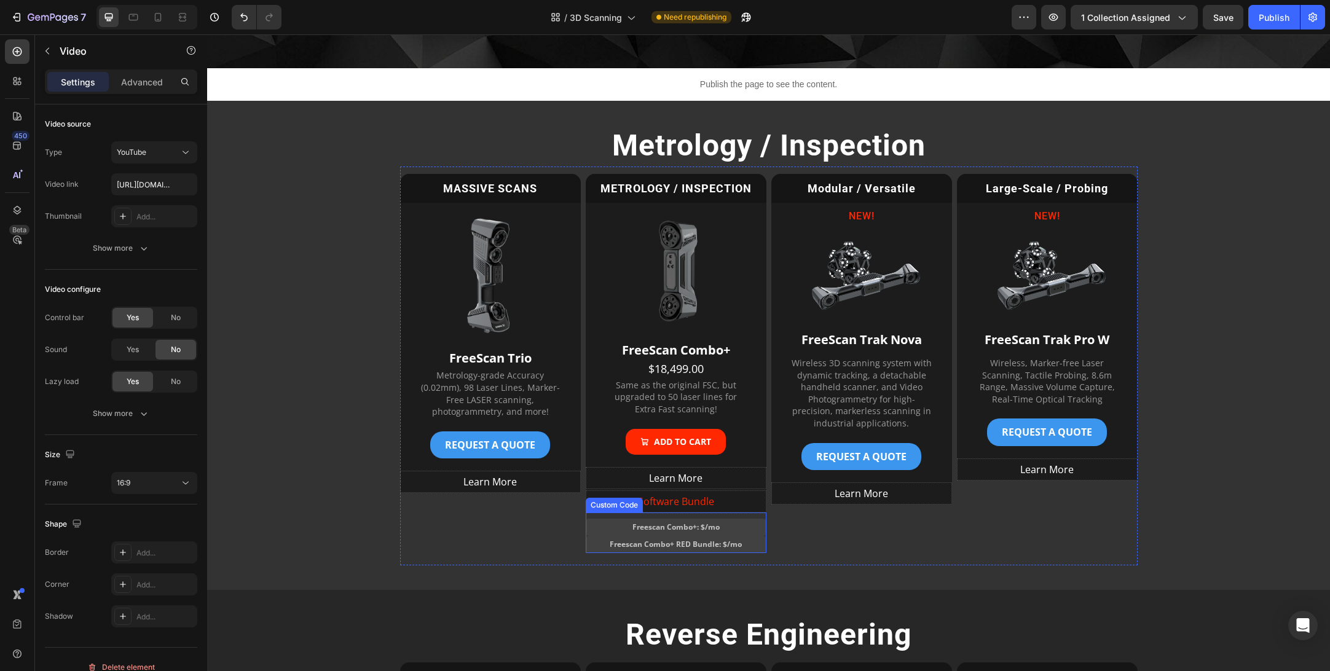
scroll to position [391, 0]
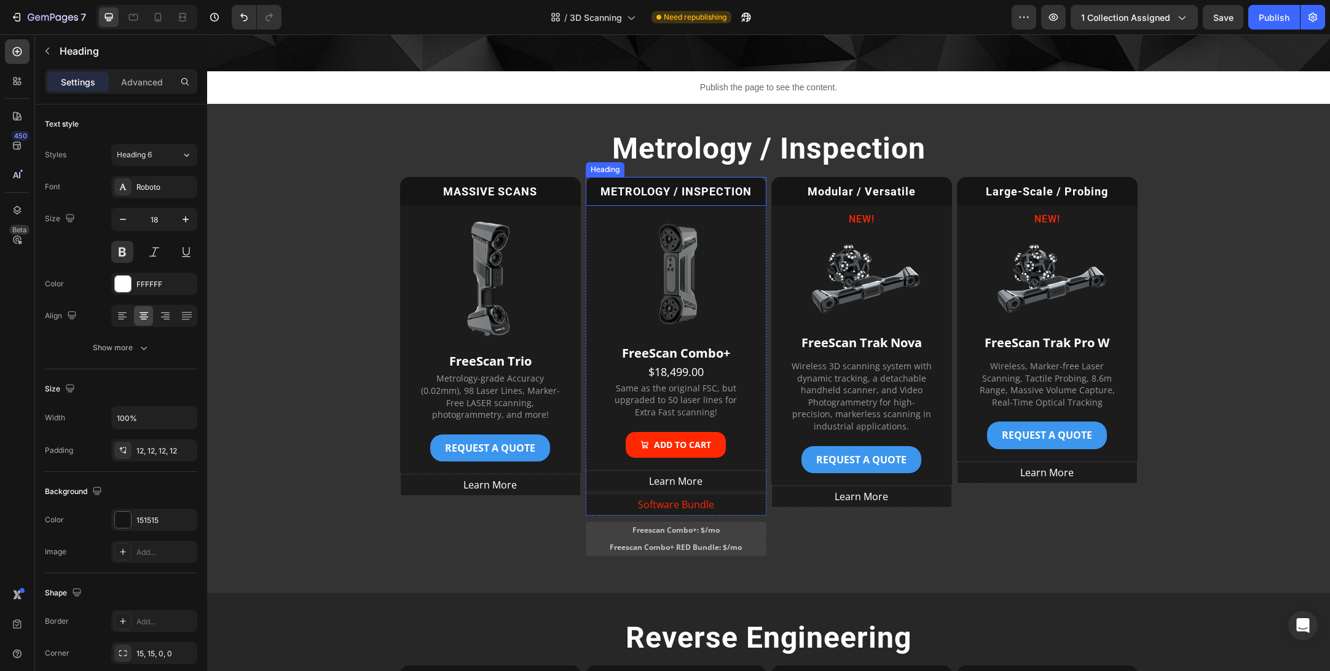
click at [597, 183] on h2 "METROLOGY / INSPECTION" at bounding box center [676, 191] width 181 height 29
click at [603, 168] on div "Heading" at bounding box center [618, 165] width 34 height 11
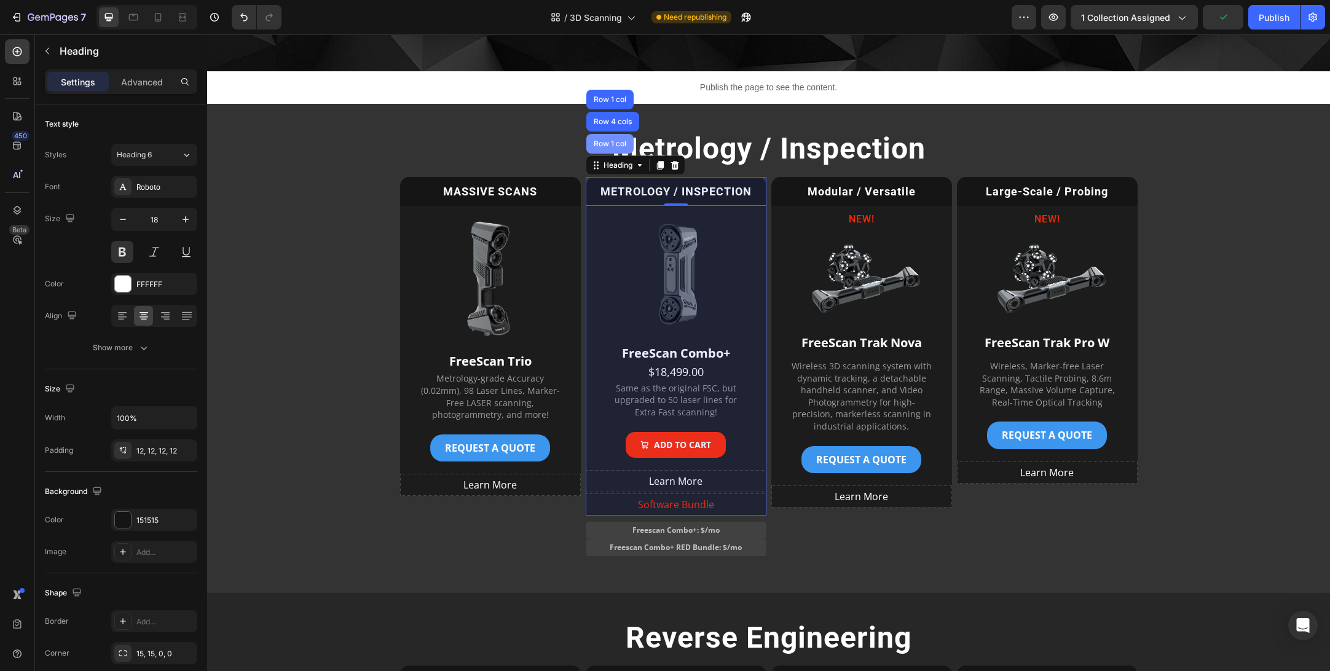
click at [608, 145] on div "Row 1 col" at bounding box center [610, 143] width 38 height 7
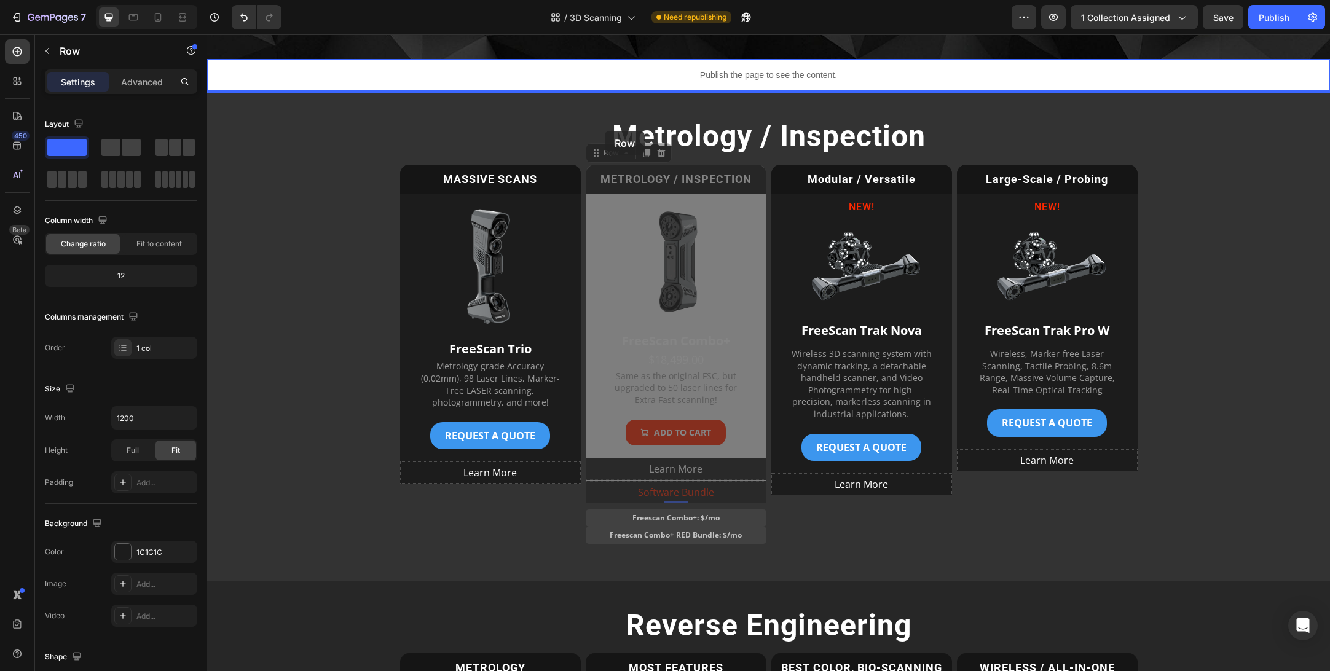
scroll to position [398, 0]
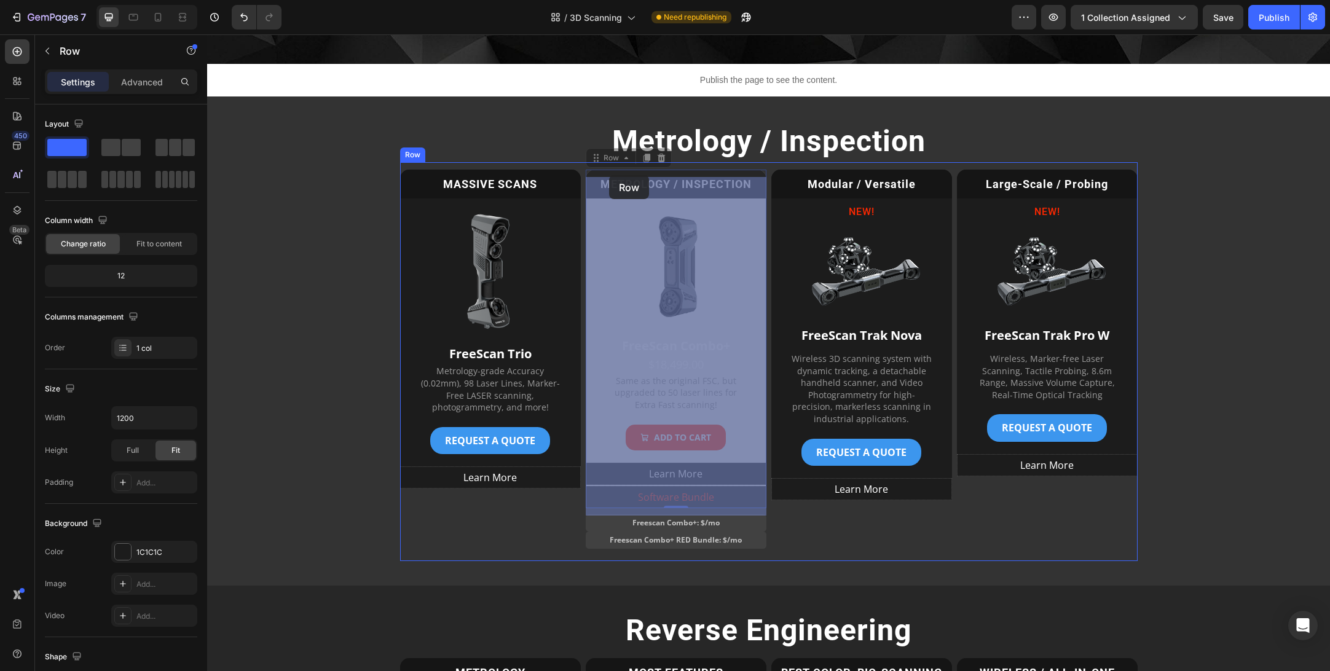
drag, startPoint x: 610, startPoint y: 51, endPoint x: 609, endPoint y: 175, distance: 124.2
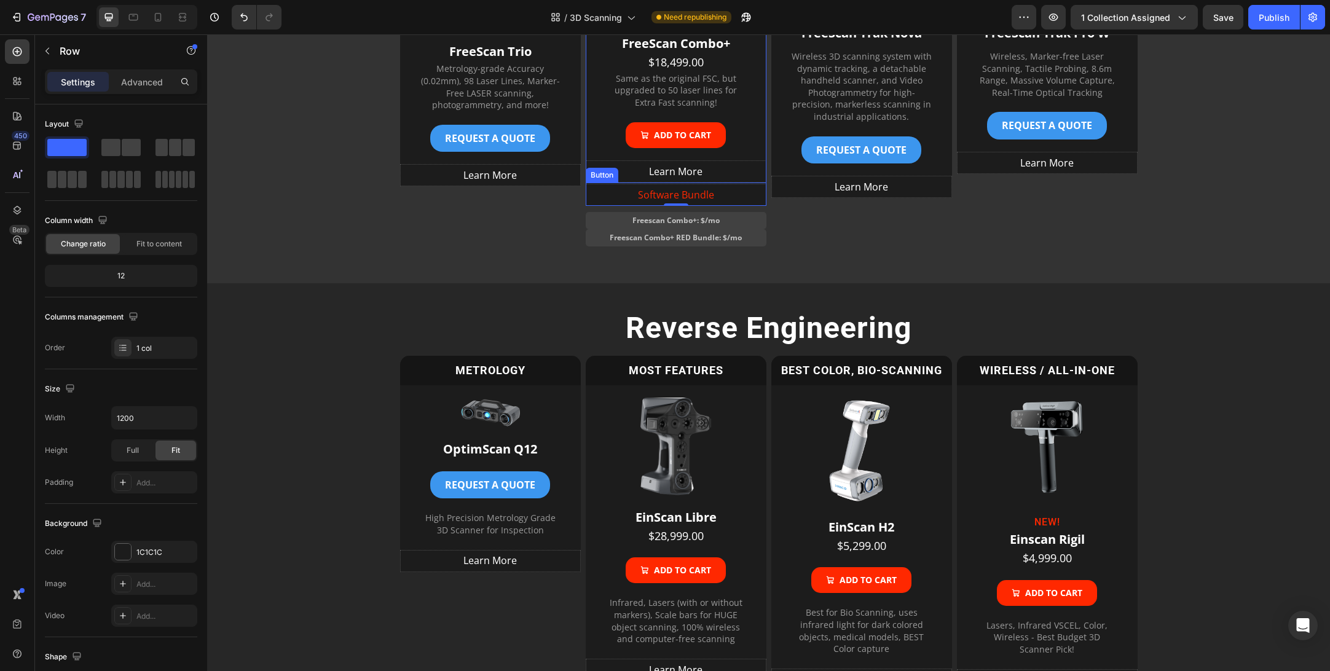
scroll to position [724, 0]
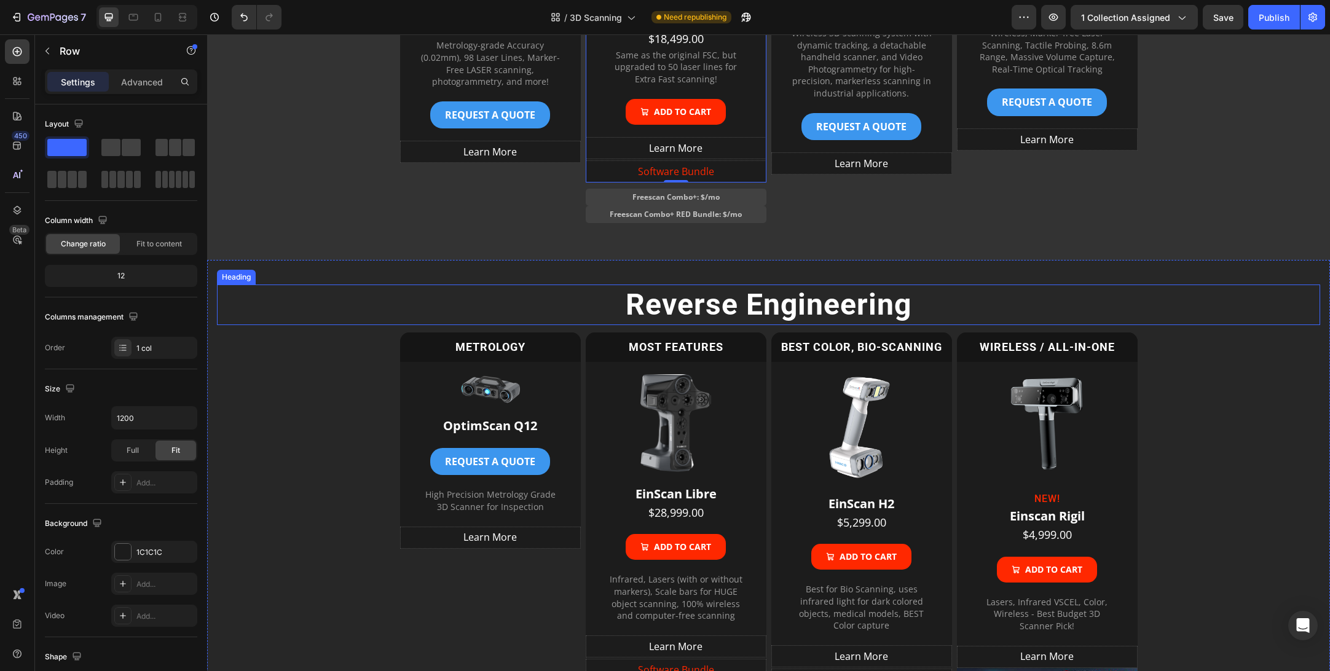
click at [754, 306] on h2 "Reverse Engineering" at bounding box center [769, 305] width 738 height 41
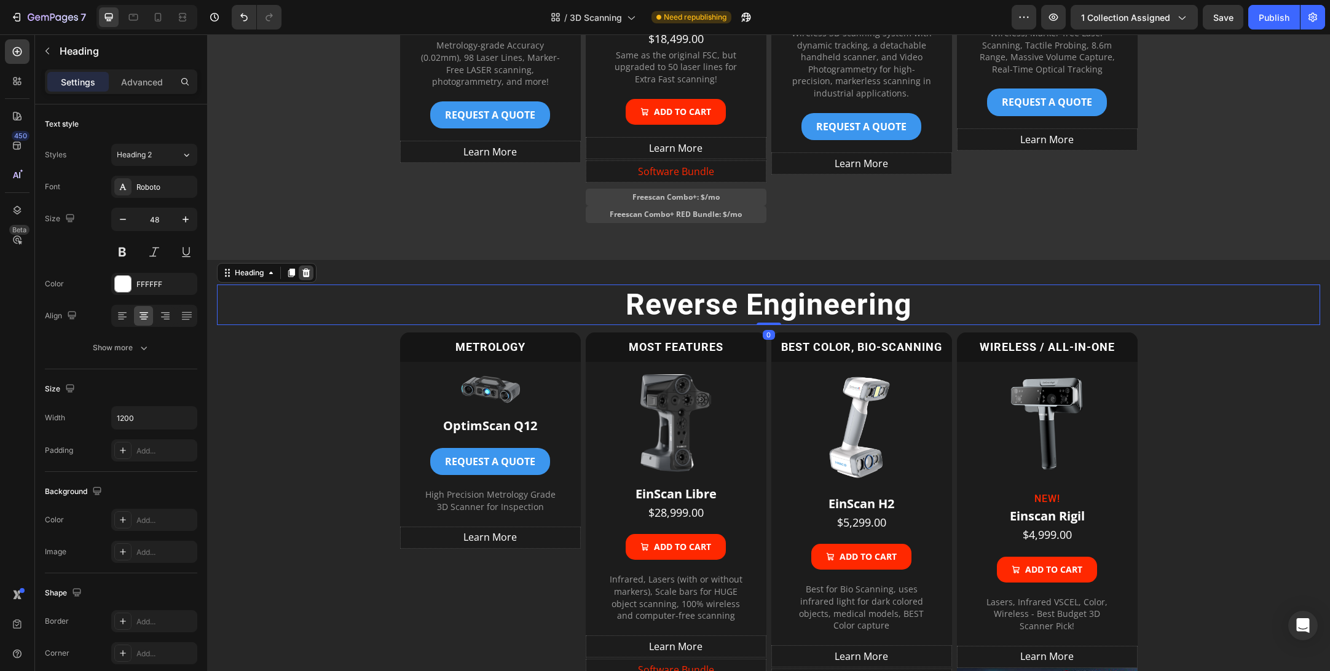
click at [310, 272] on icon at bounding box center [306, 273] width 10 height 10
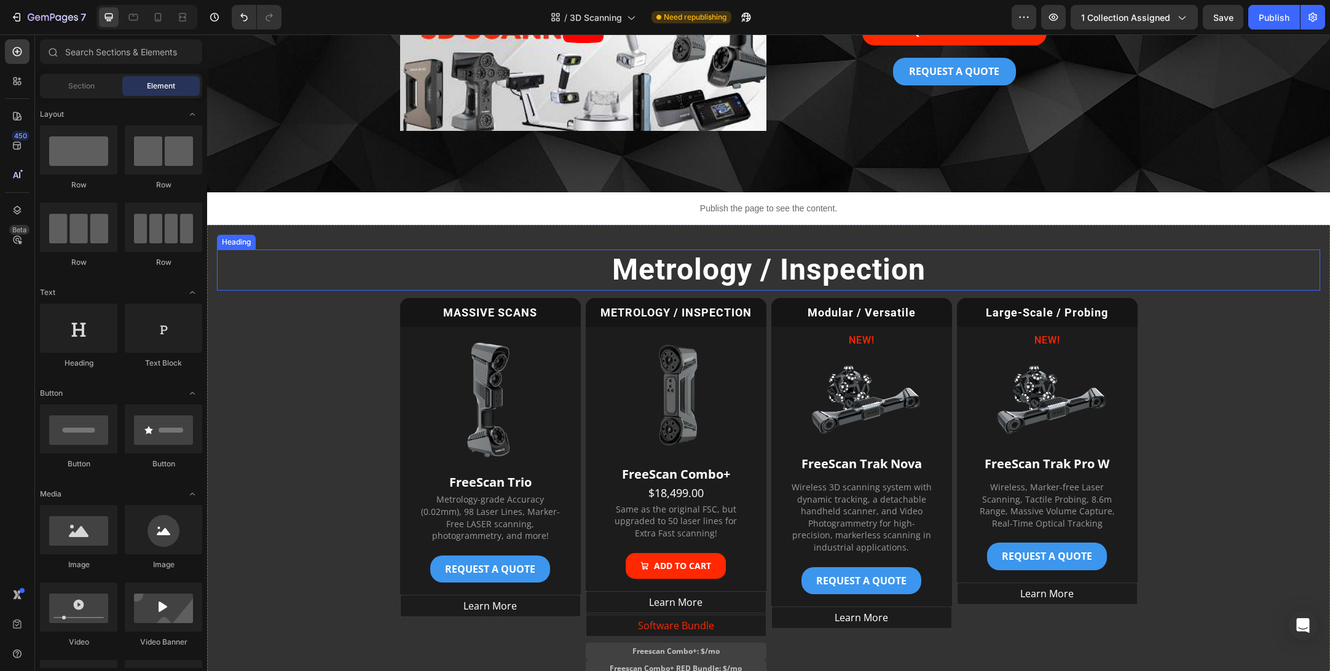
click at [757, 280] on h2 "Metrology / Inspection" at bounding box center [769, 270] width 738 height 41
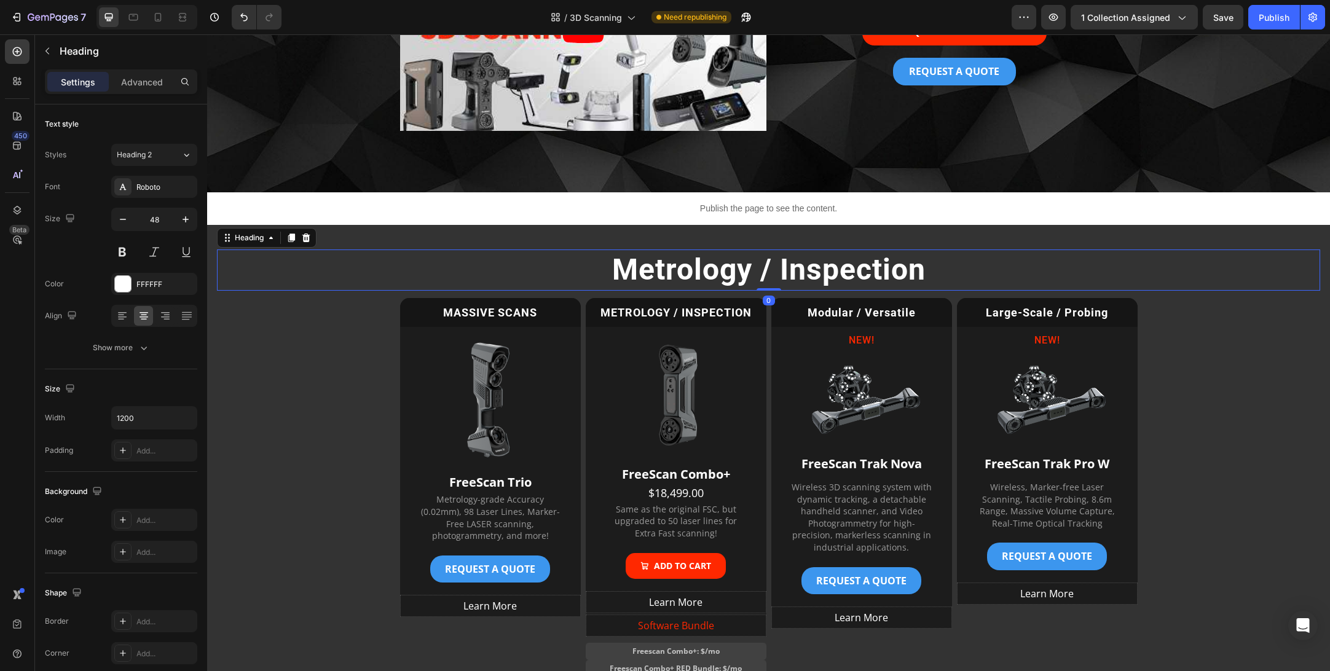
scroll to position [271, 0]
click at [306, 240] on icon at bounding box center [306, 237] width 10 height 10
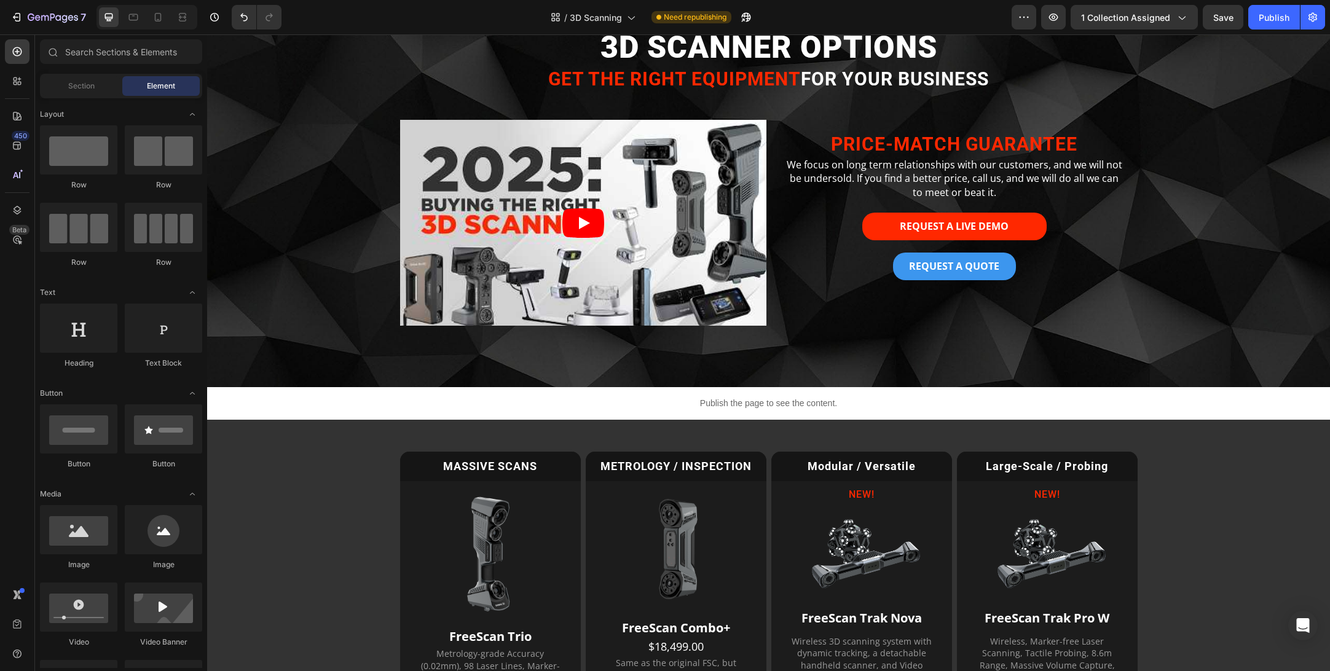
scroll to position [69, 0]
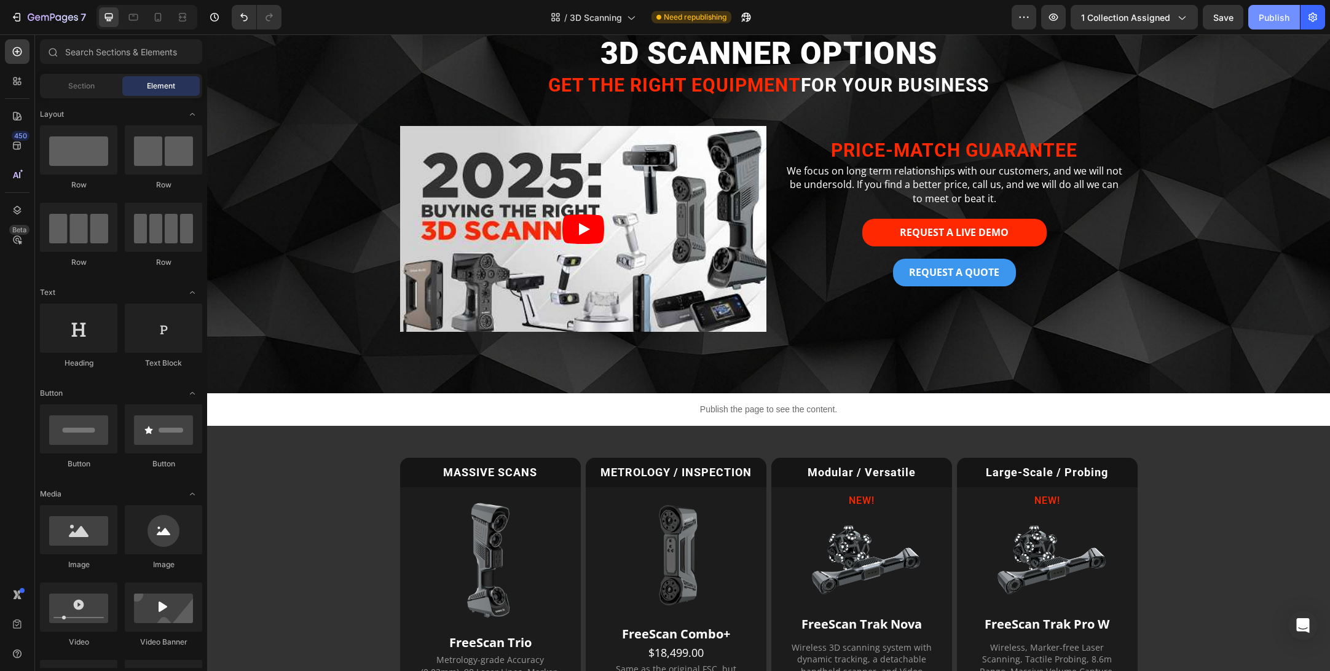
click at [1281, 19] on div "Publish" at bounding box center [1274, 17] width 31 height 13
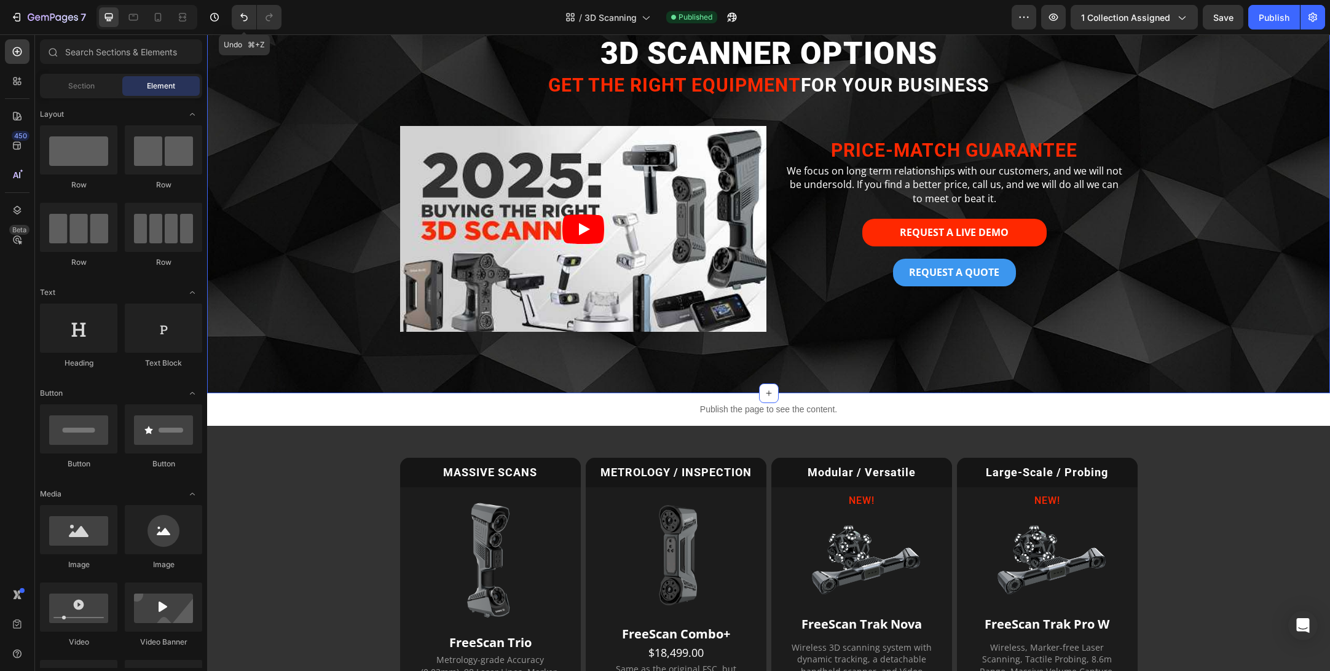
scroll to position [0, 0]
